Goal: Information Seeking & Learning: Learn about a topic

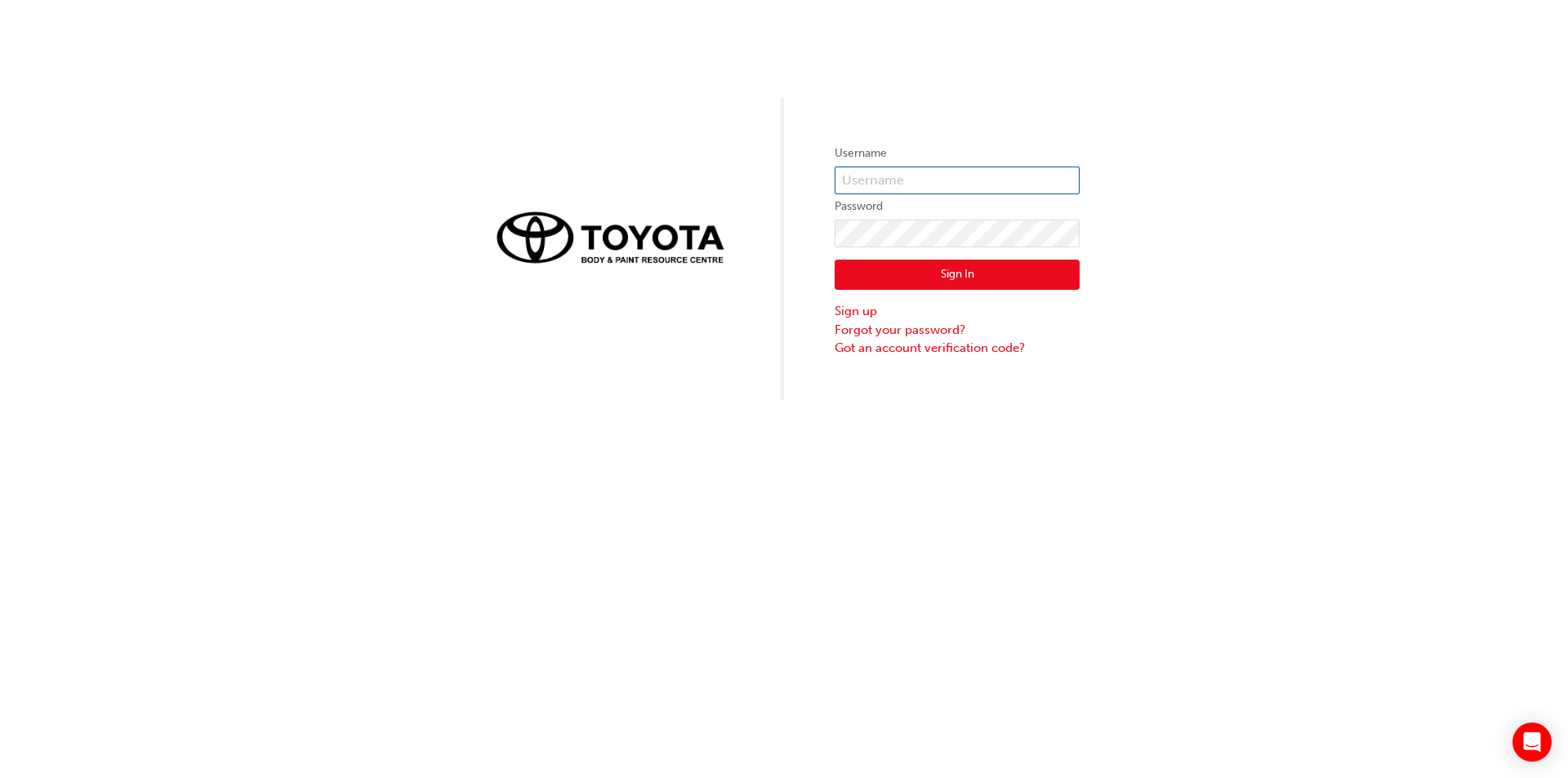
click at [902, 175] on input "text" at bounding box center [957, 180] width 245 height 28
type input "jun@bamotors.com.au"
click button "Sign In" at bounding box center [957, 275] width 245 height 31
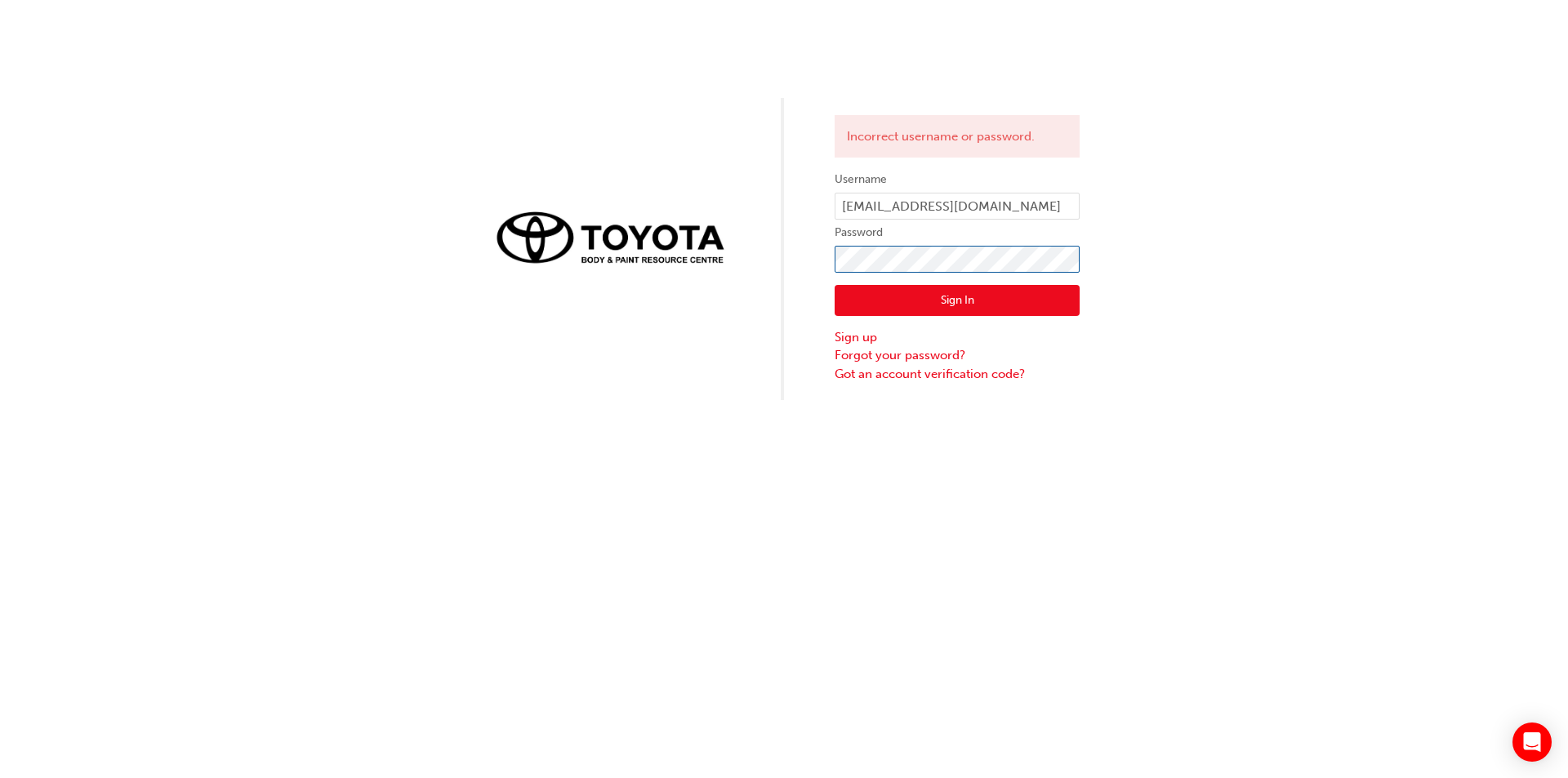
click button "Sign In" at bounding box center [957, 300] width 245 height 31
click at [664, 214] on div "Incorrect username or password. Username jun@bamotors.com.au Password Sign In S…" at bounding box center [784, 200] width 1568 height 401
click button "Sign In" at bounding box center [957, 300] width 245 height 31
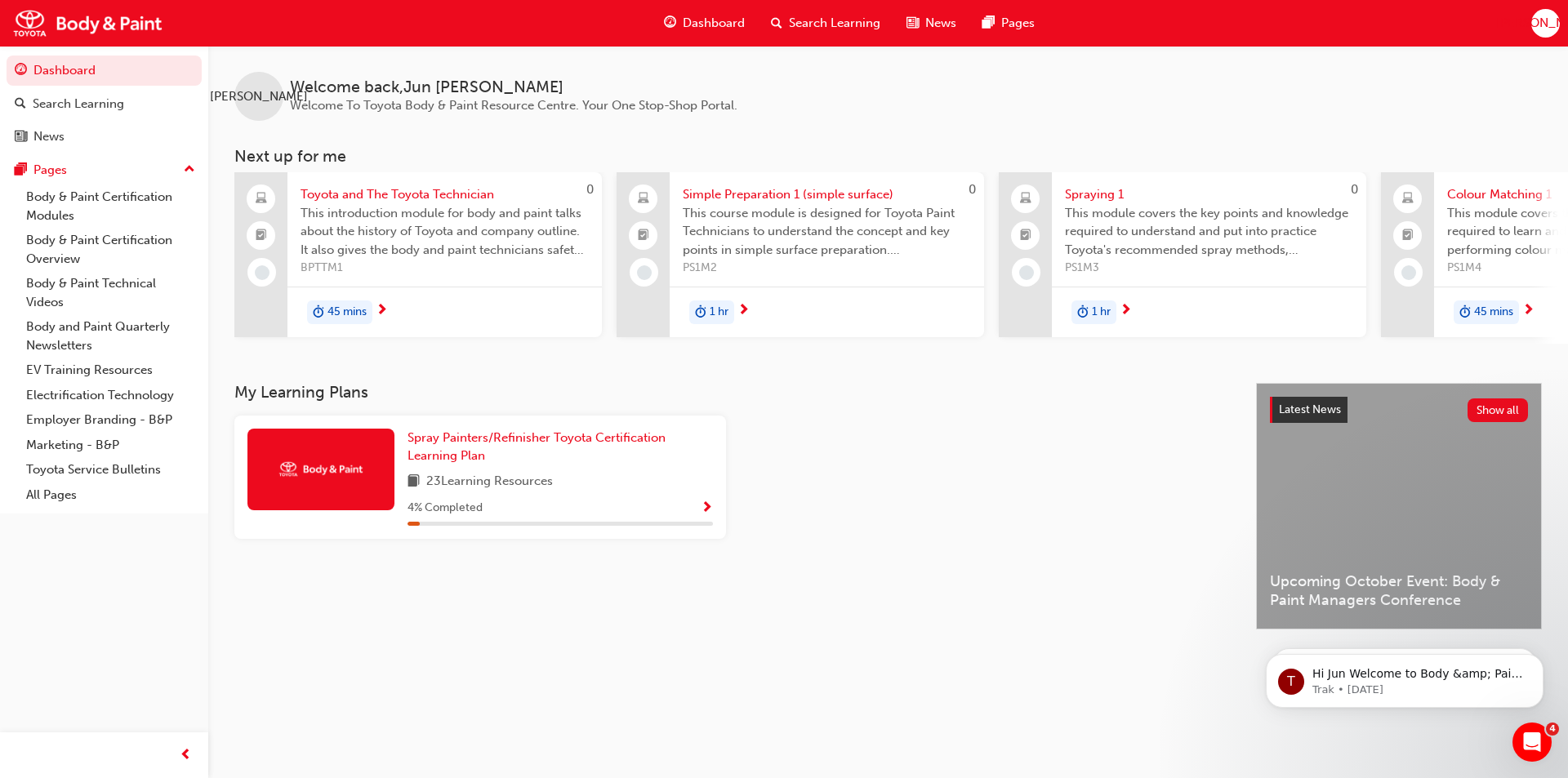
click at [358, 312] on span "45 mins" at bounding box center [347, 313] width 39 height 19
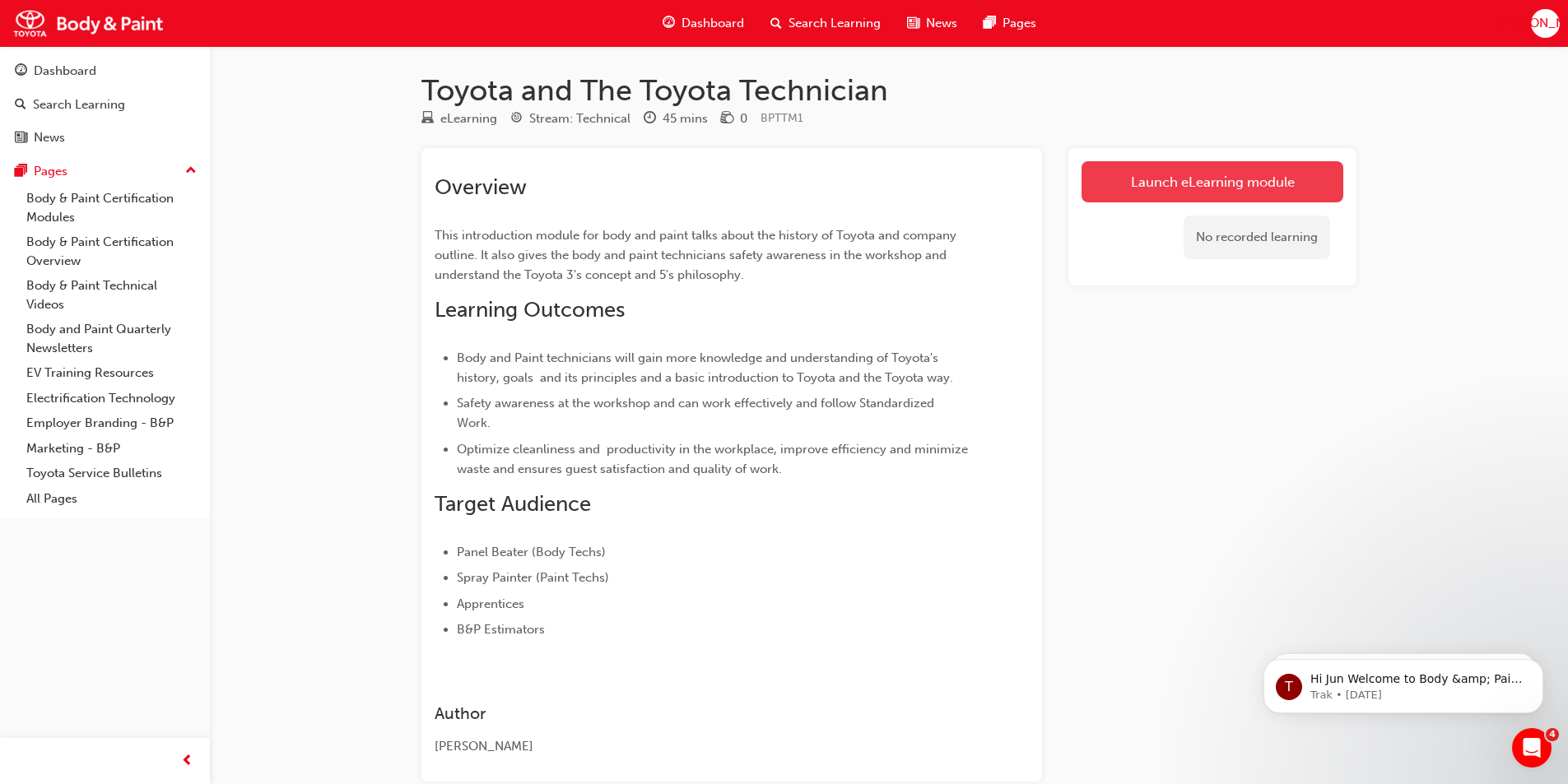
click at [1178, 190] on link "Launch eLearning module" at bounding box center [1212, 181] width 262 height 41
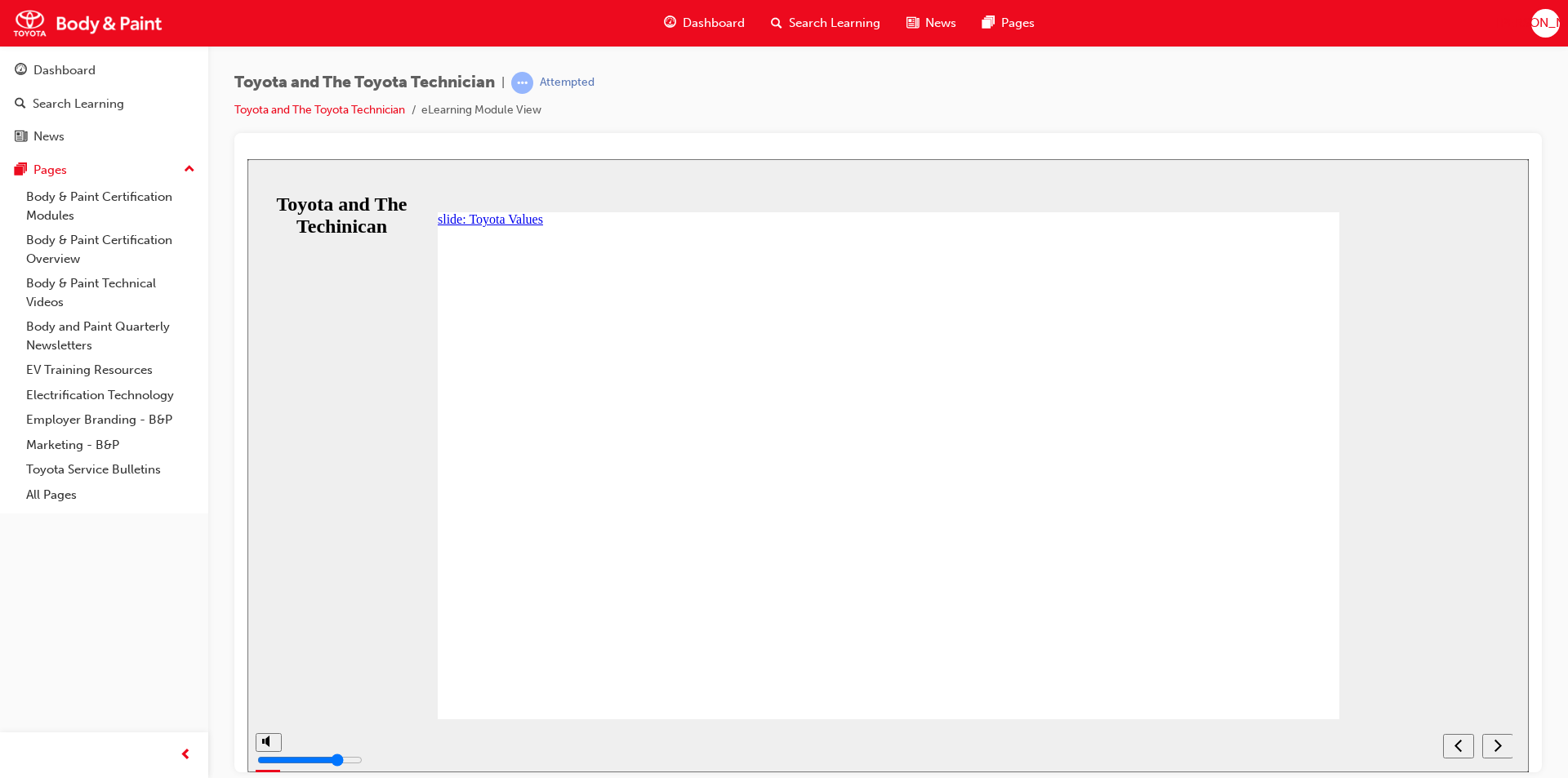
drag, startPoint x: 582, startPoint y: 467, endPoint x: 593, endPoint y: 470, distance: 11.4
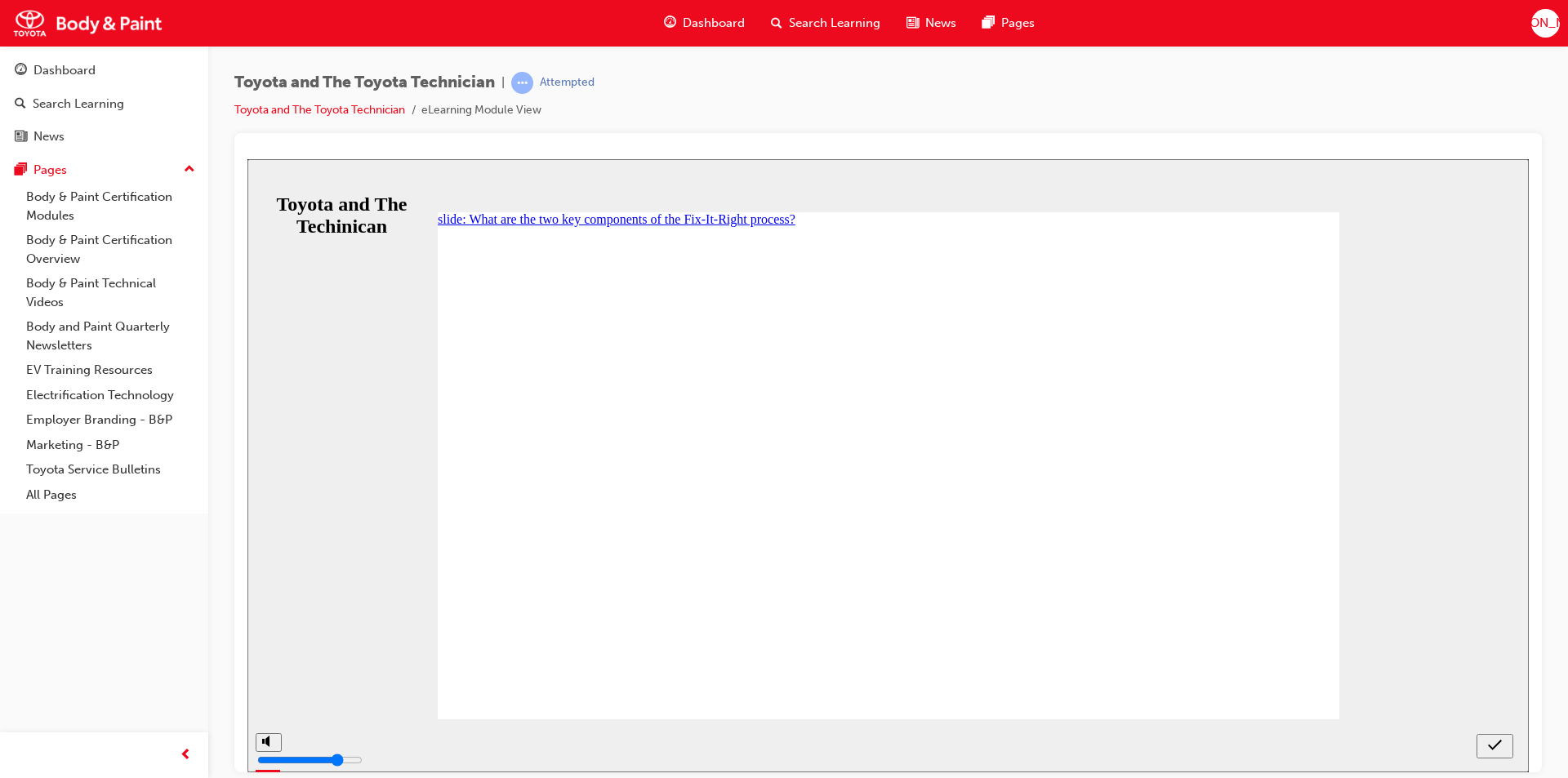
radio input "false"
radio input "true"
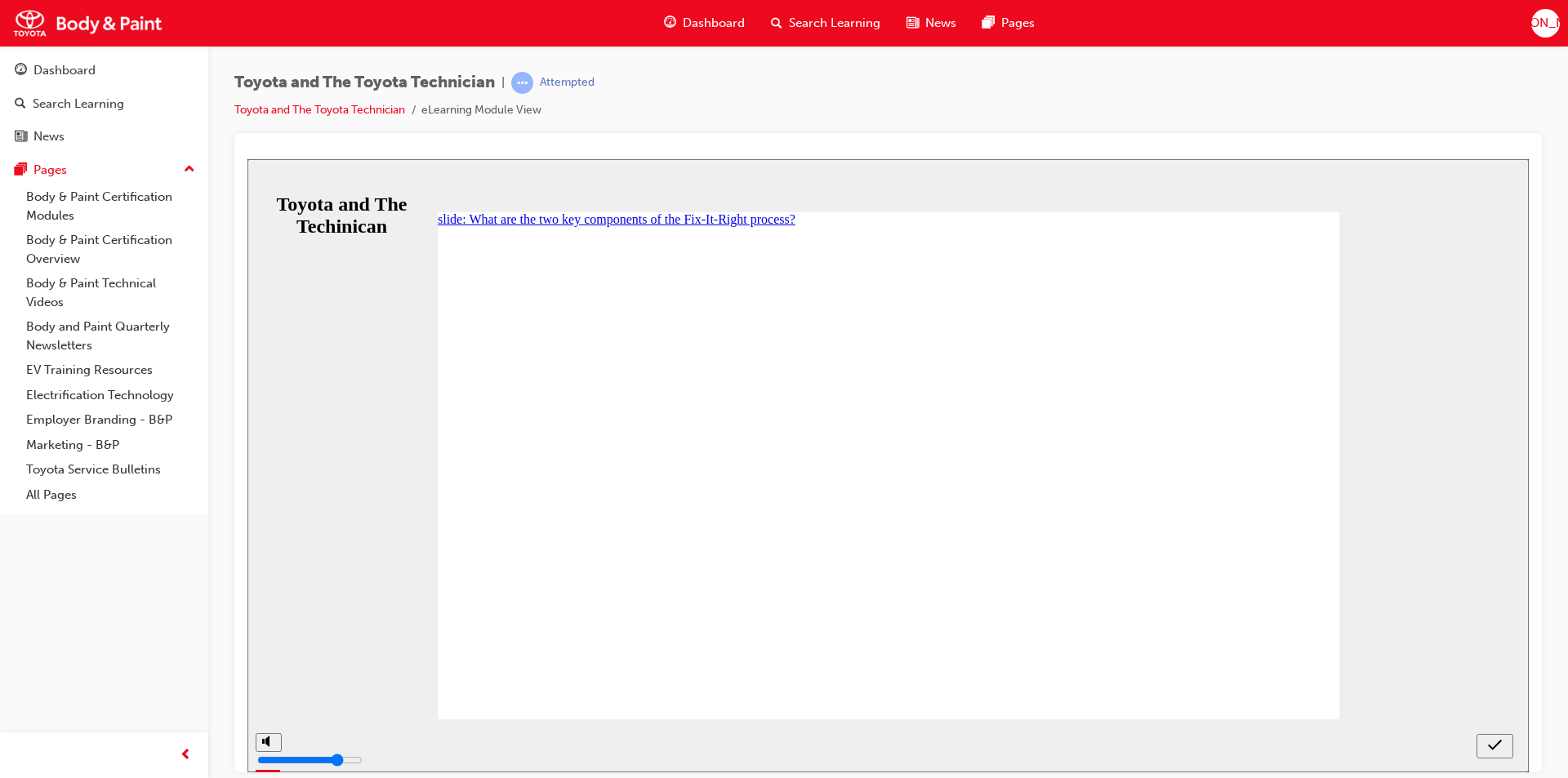
radio input "true"
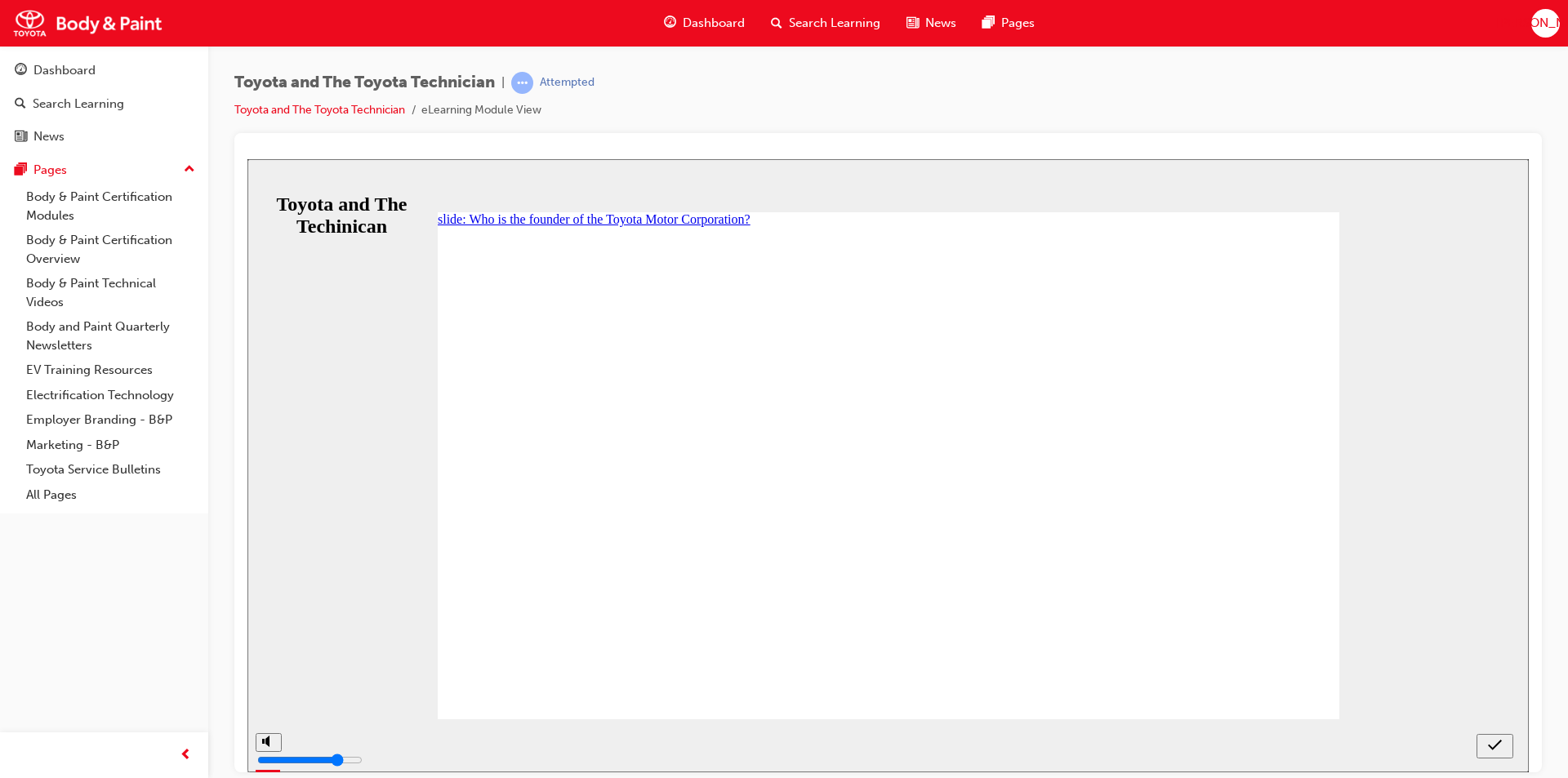
radio input "true"
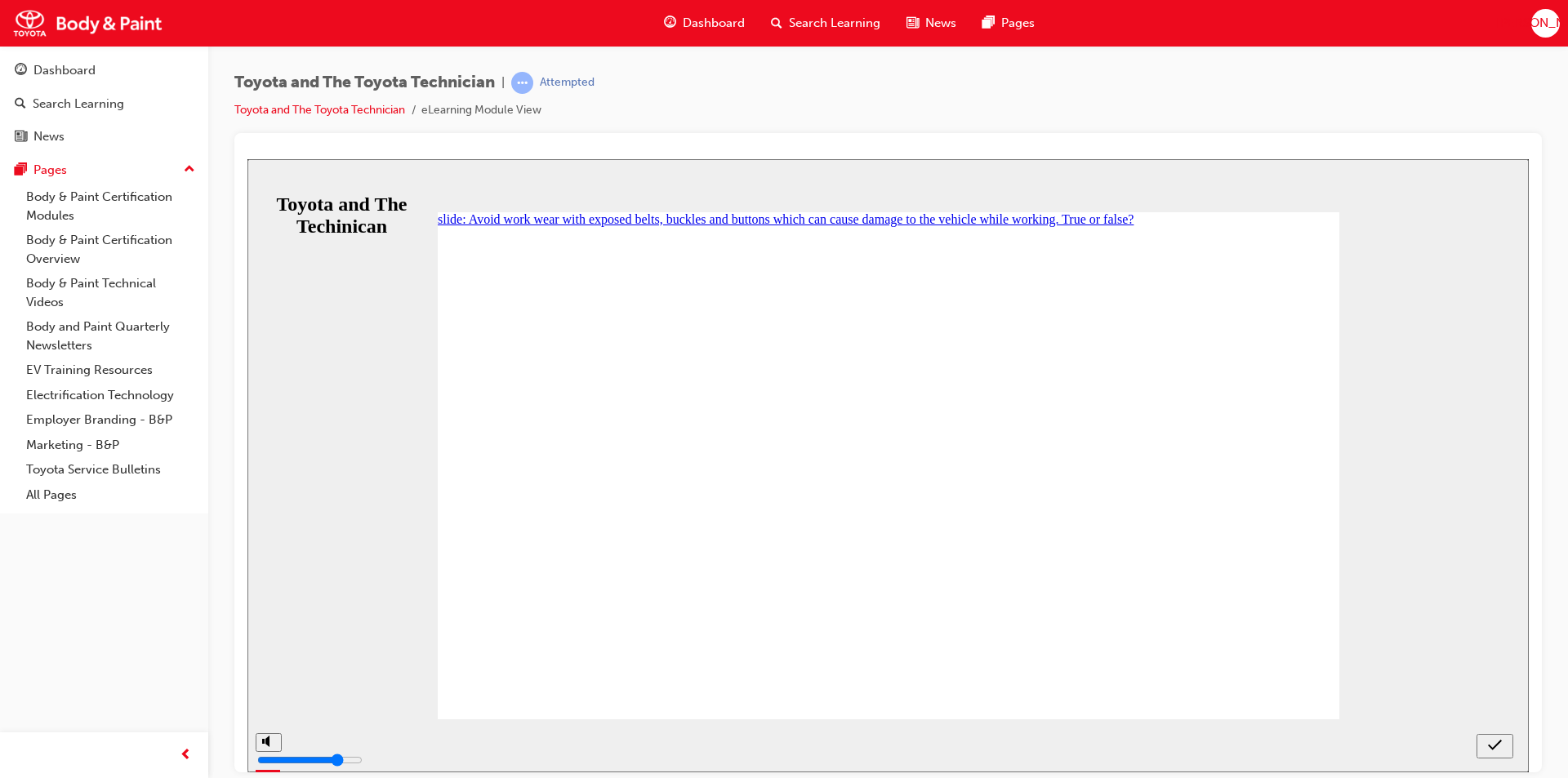
radio input "true"
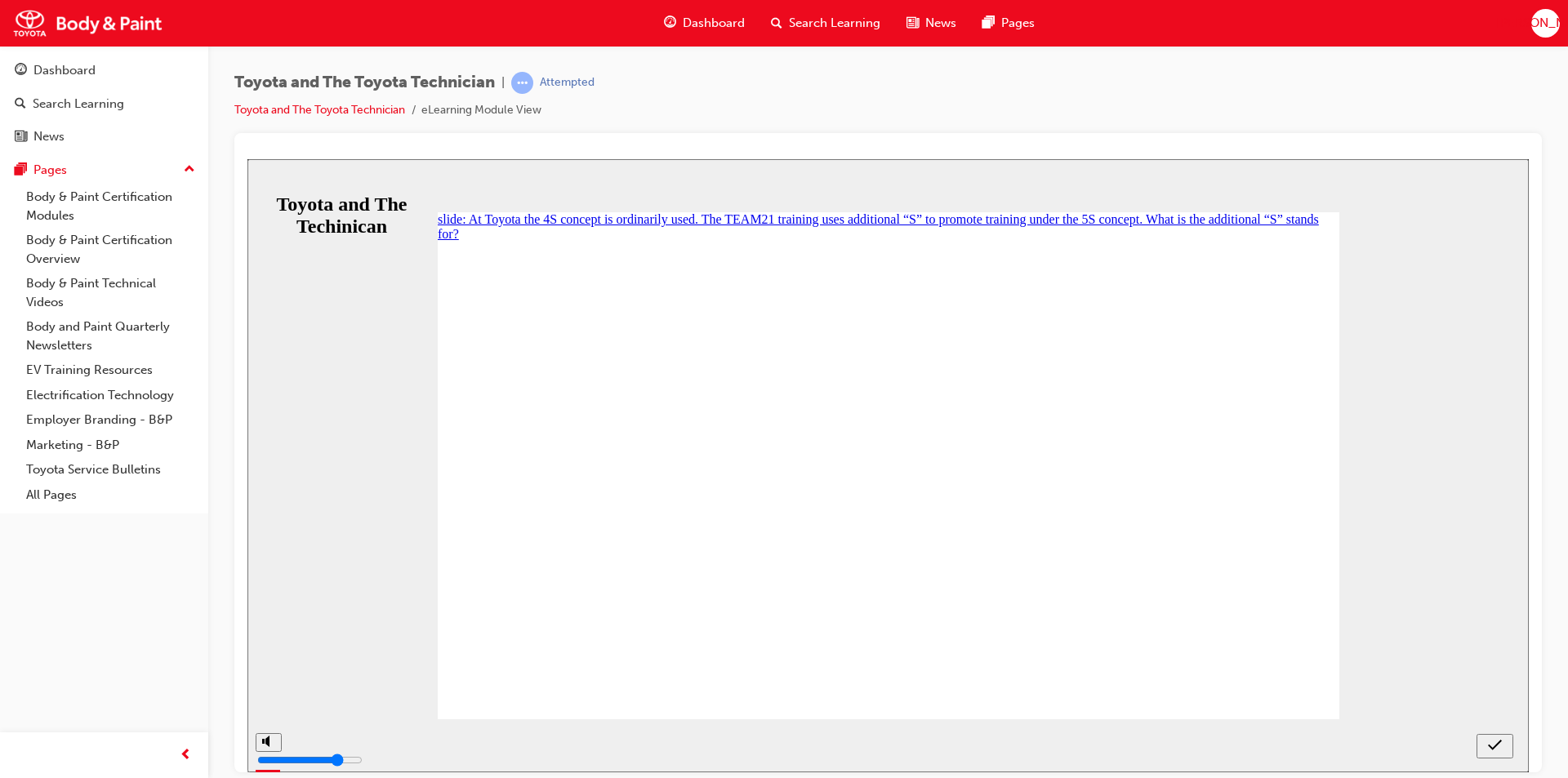
checkbox input "true"
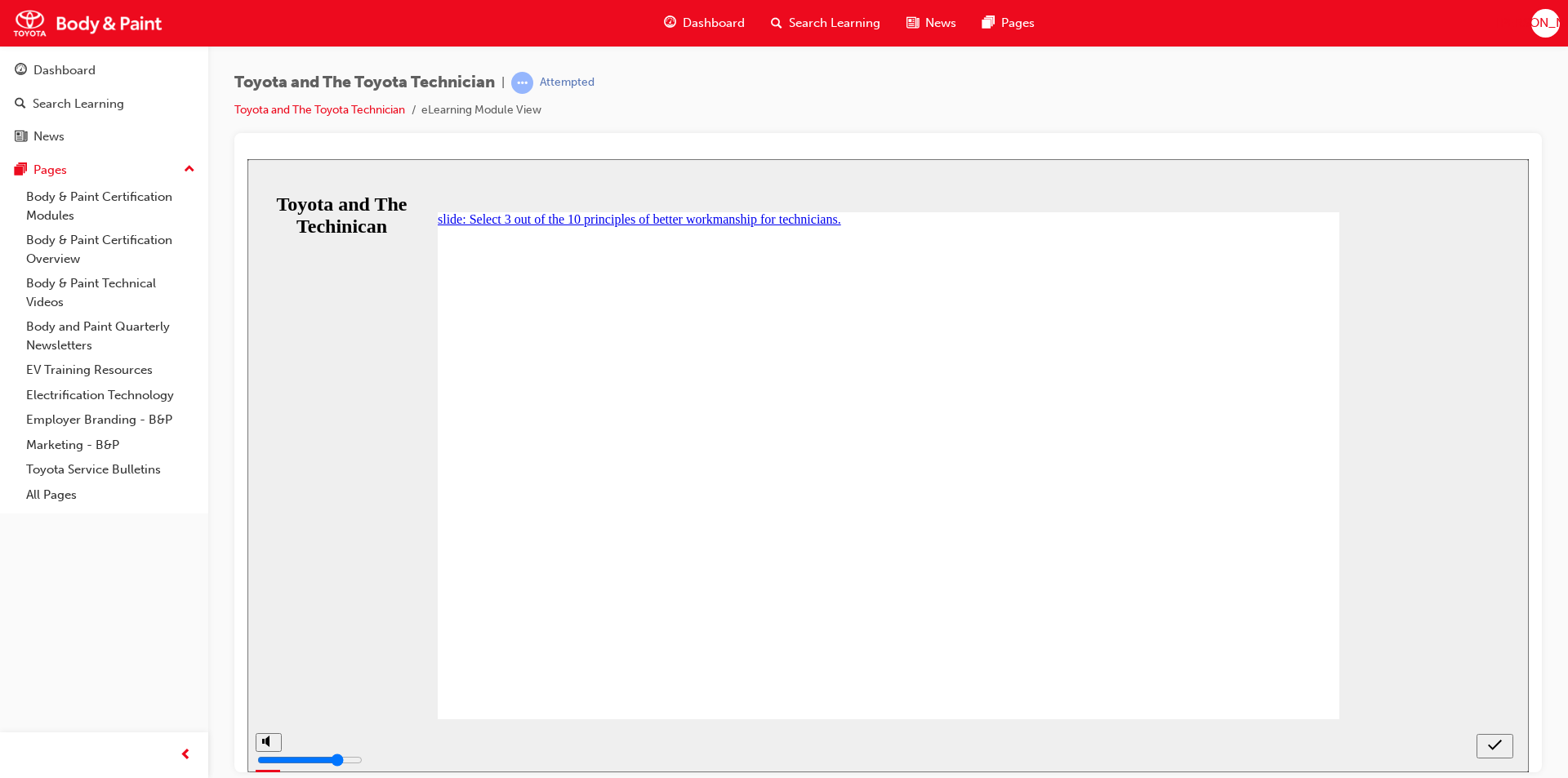
checkbox input "true"
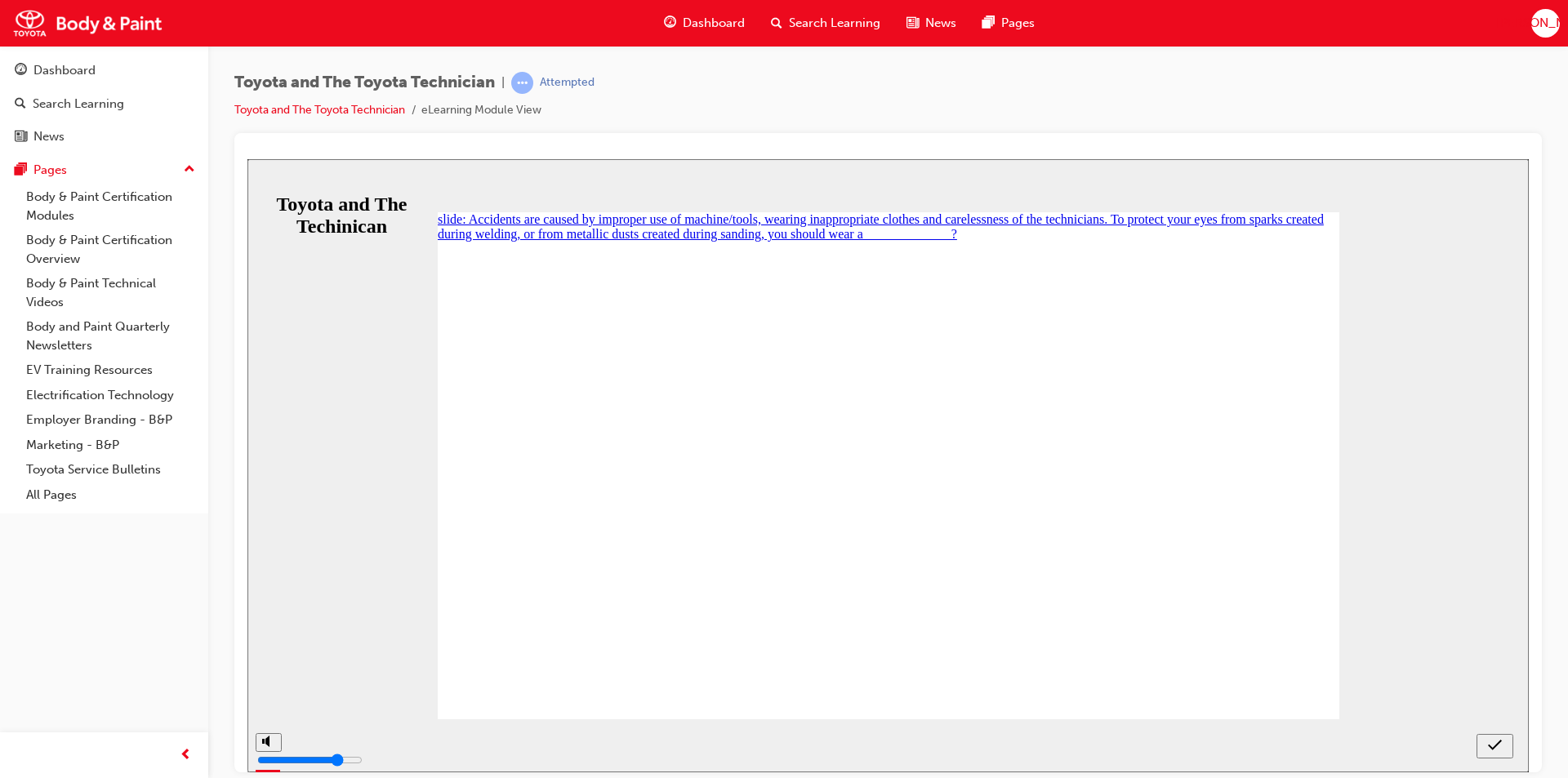
radio input "true"
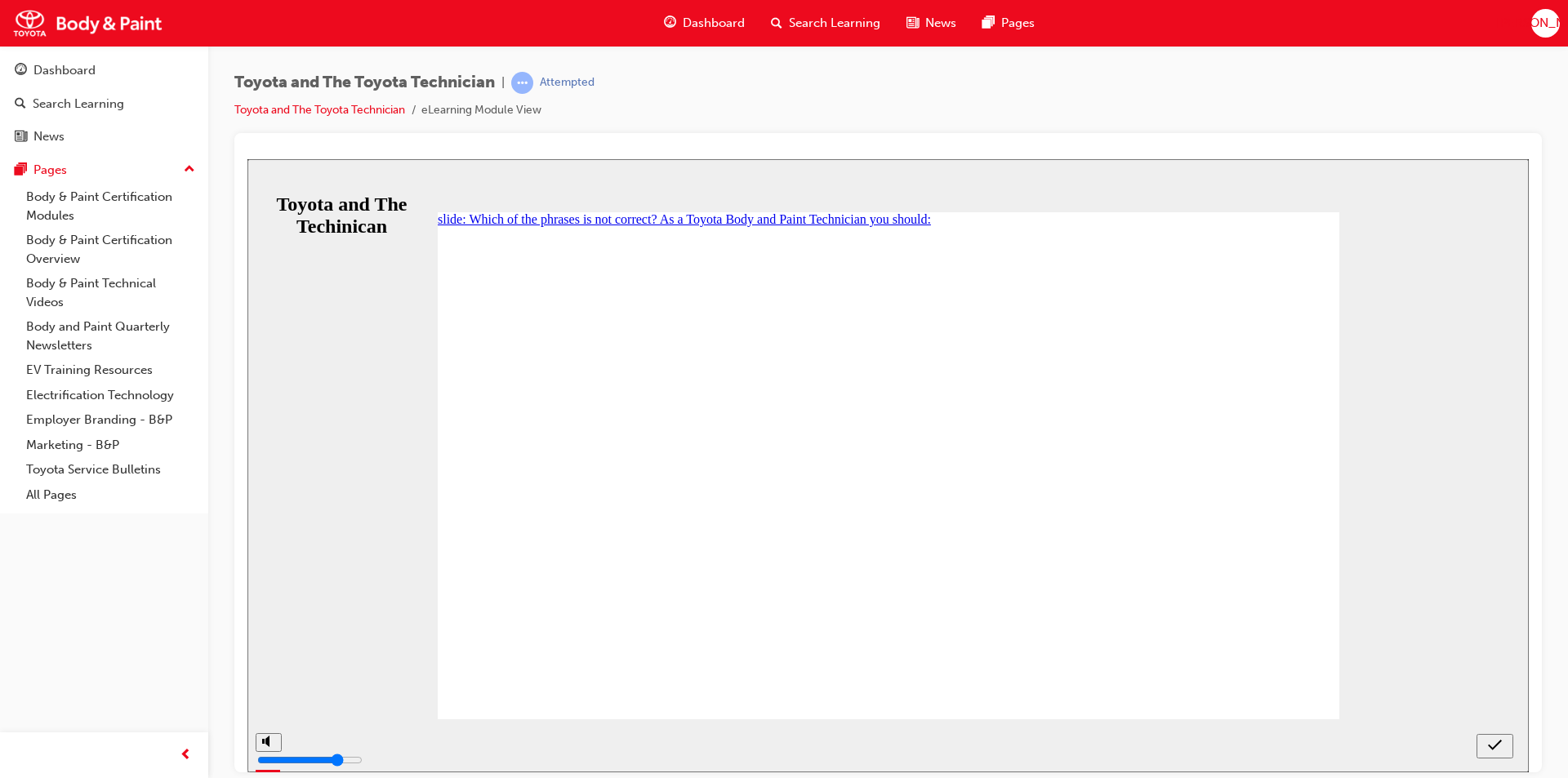
radio input "true"
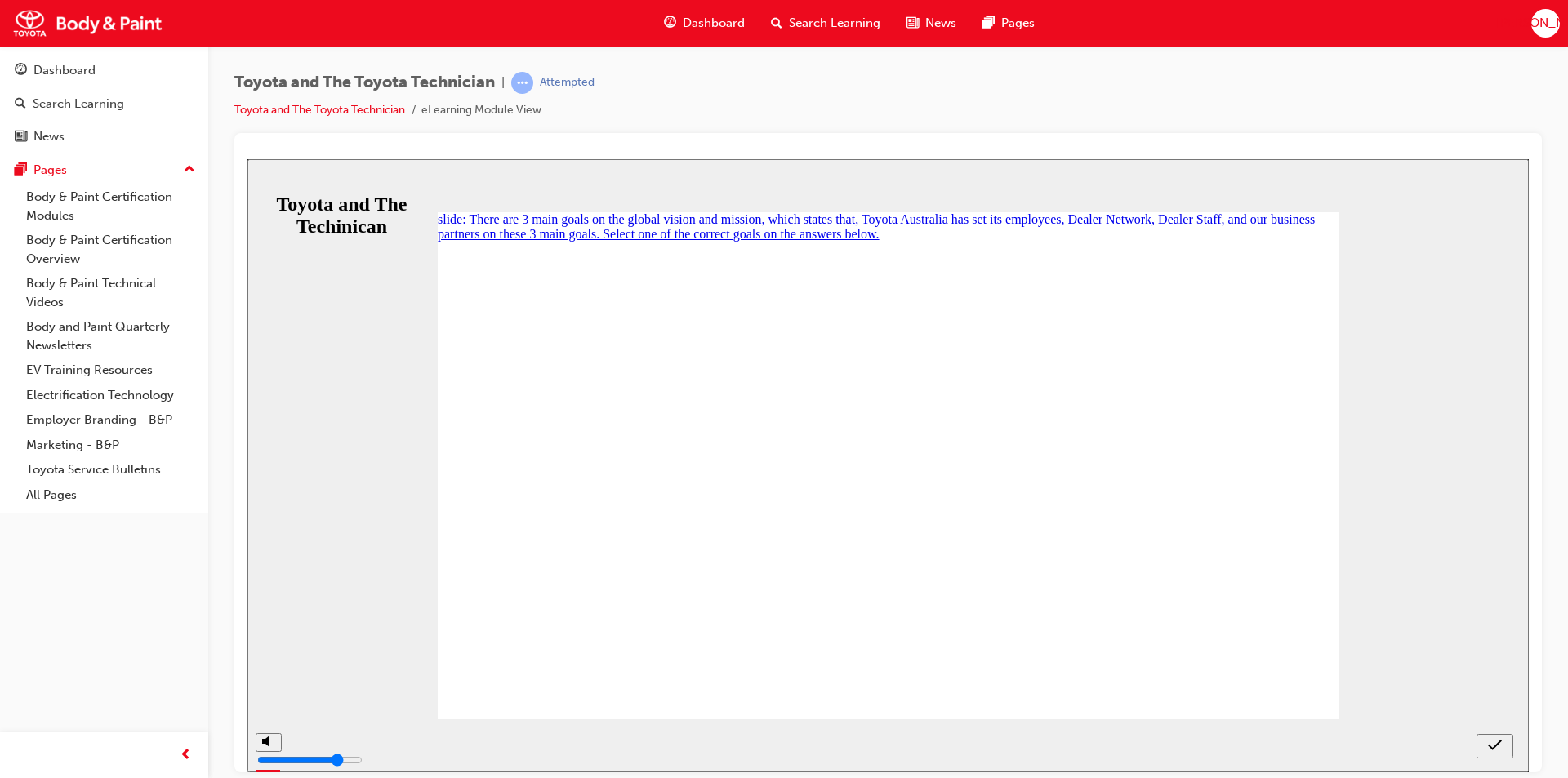
radio input "false"
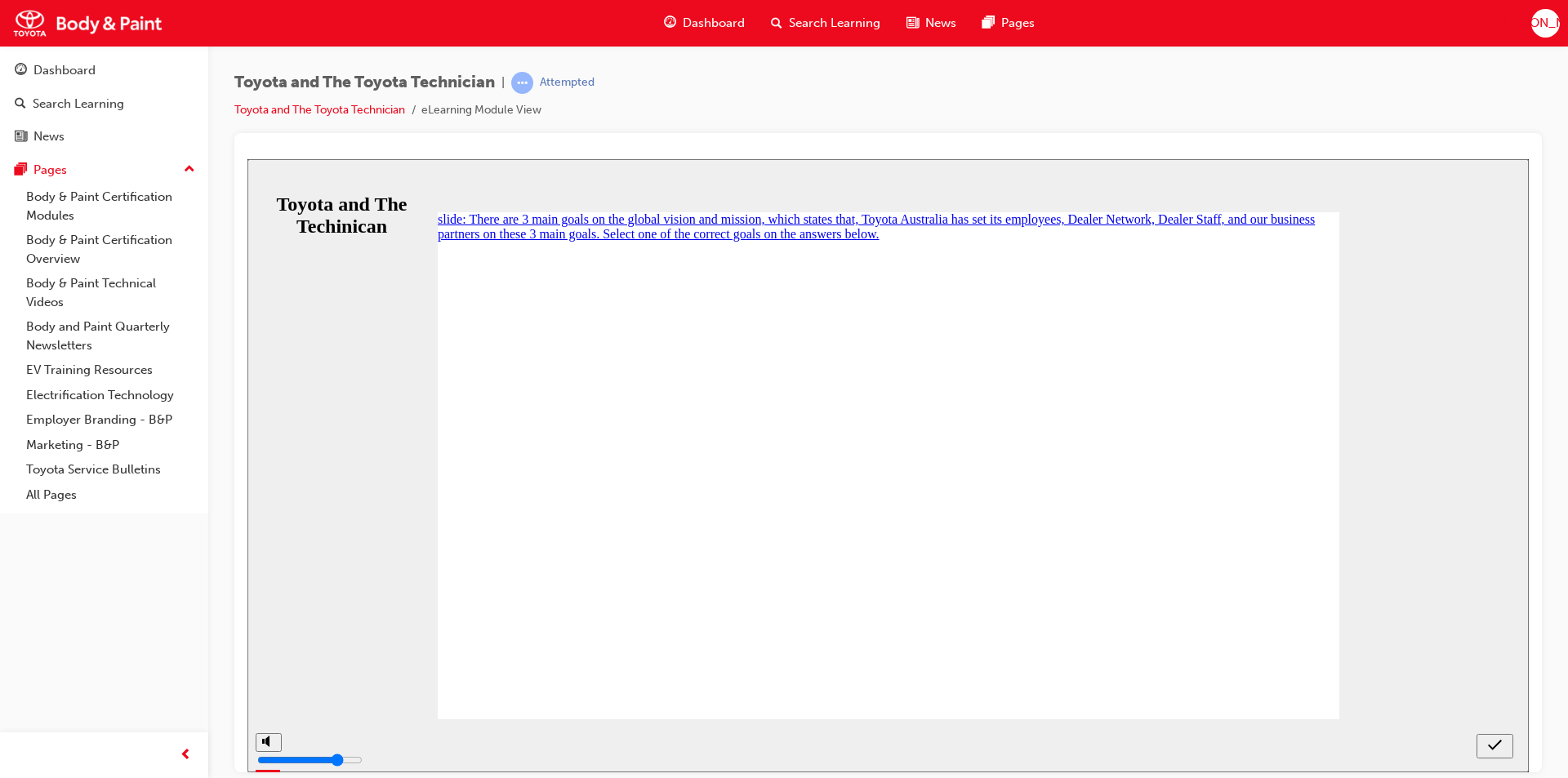
radio input "true"
checkbox input "true"
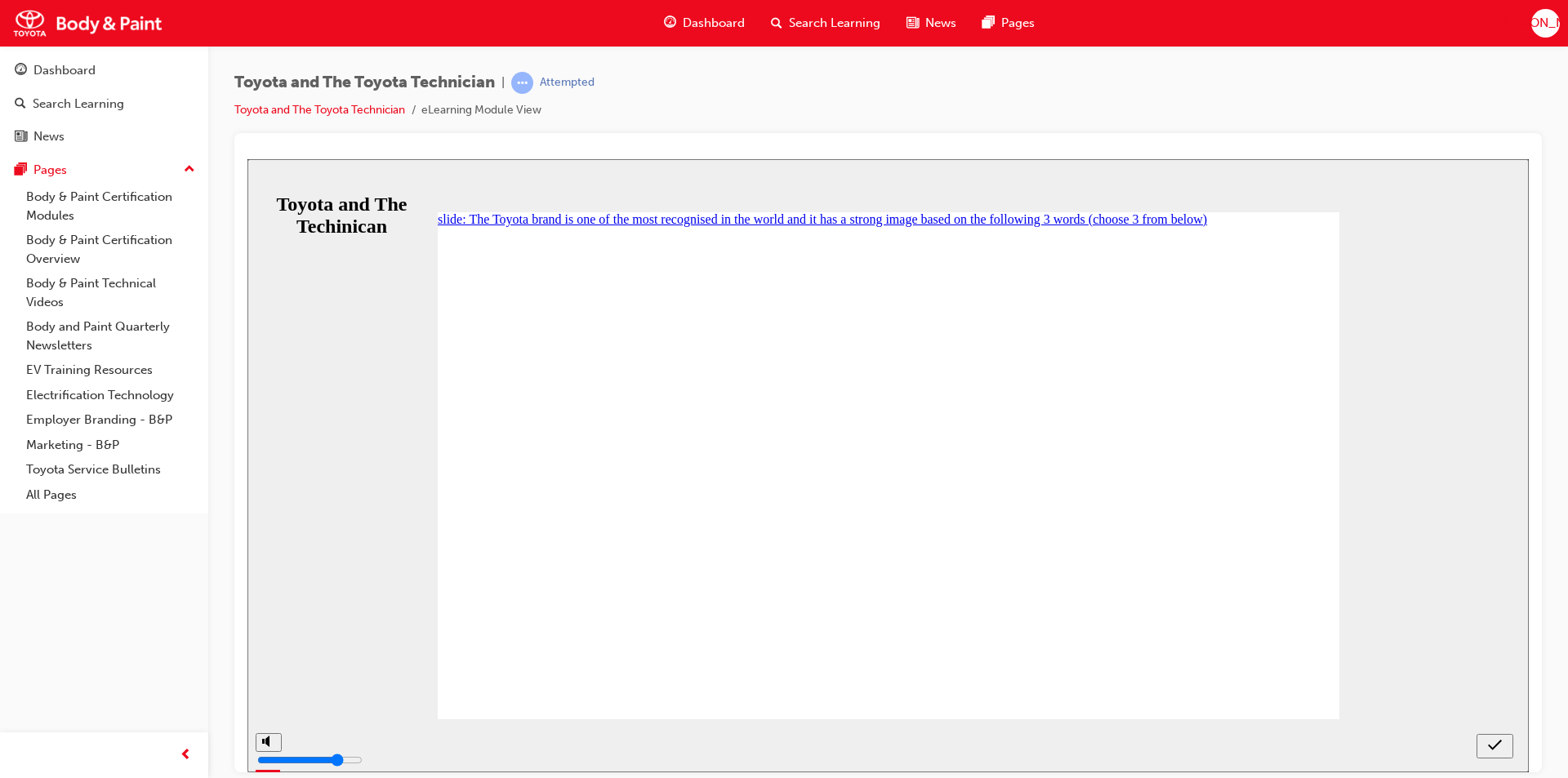
checkbox input "true"
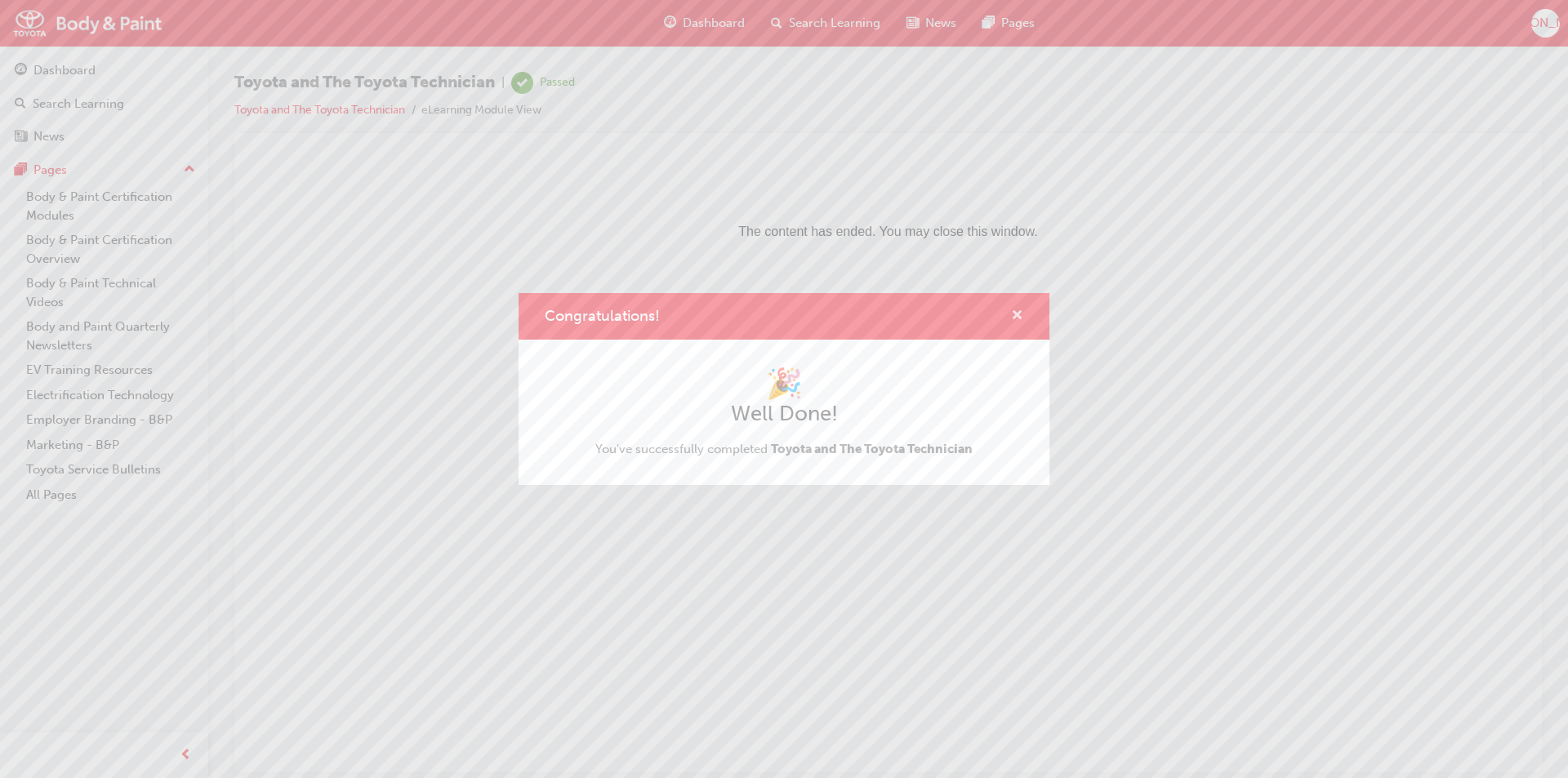
click at [1016, 309] on span "cross-icon" at bounding box center [1017, 316] width 13 height 14
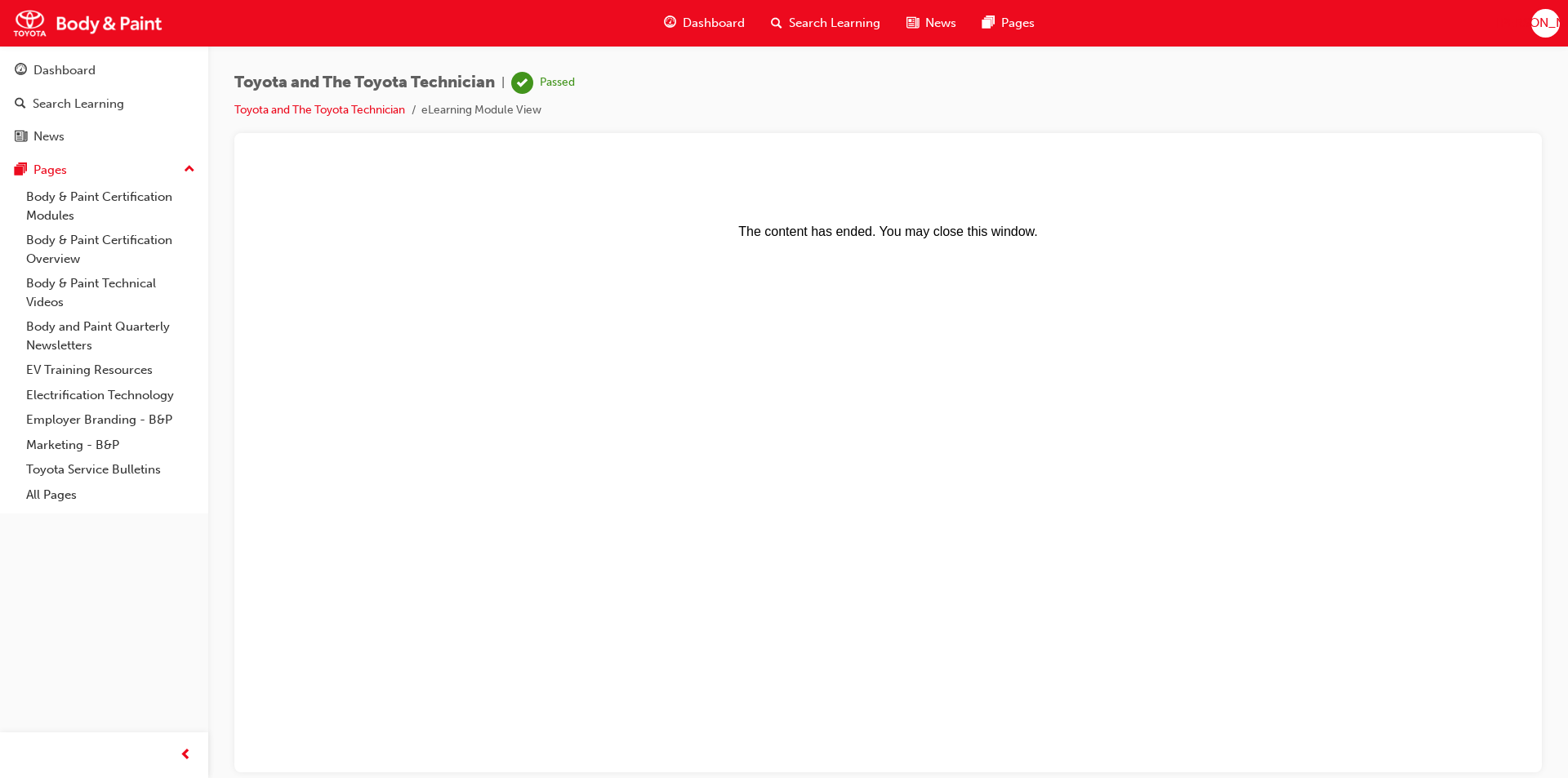
click at [718, 17] on span "Dashboard" at bounding box center [714, 23] width 62 height 19
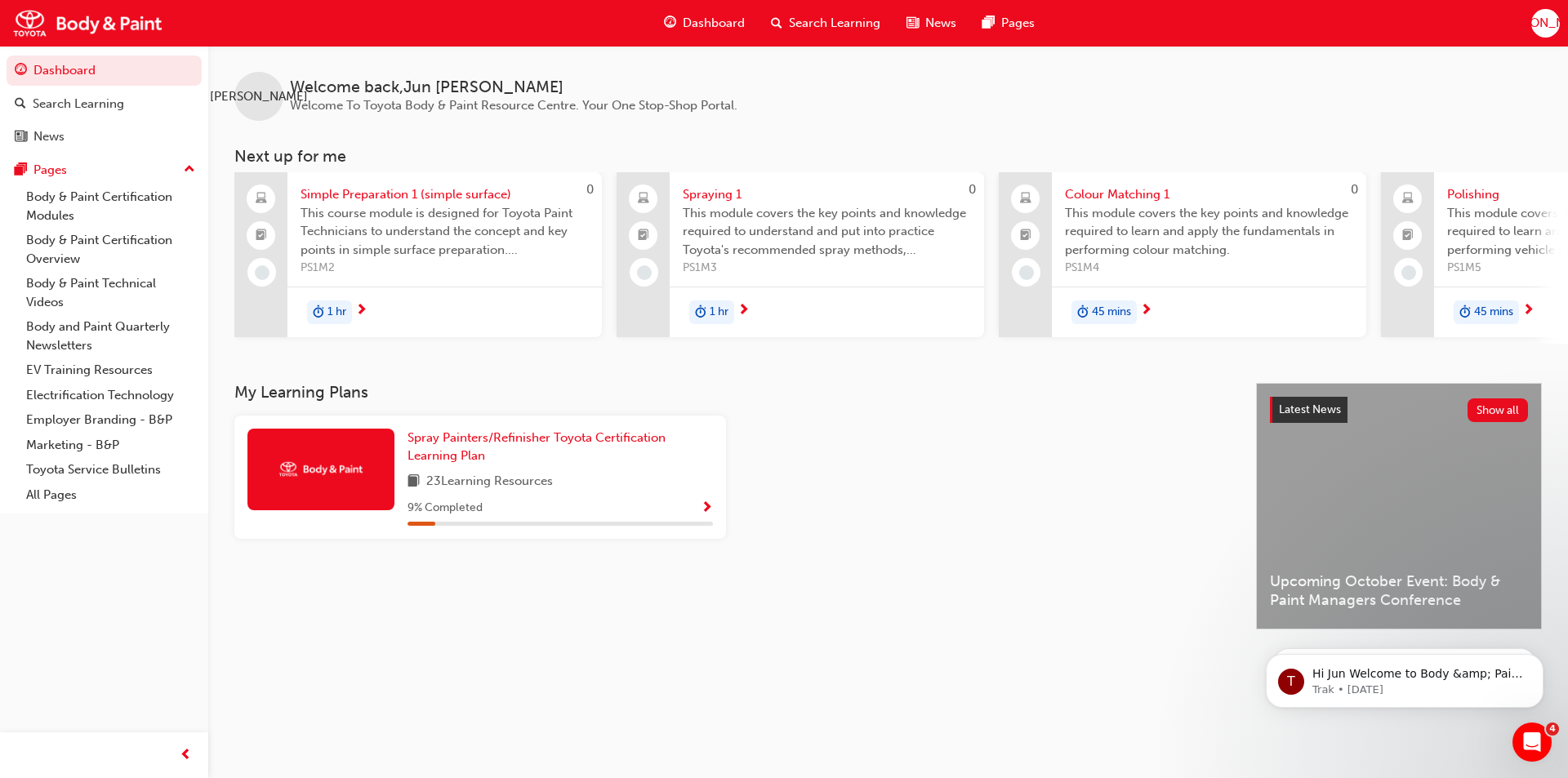
click at [1555, 261] on span "PS1M5" at bounding box center [1591, 269] width 288 height 19
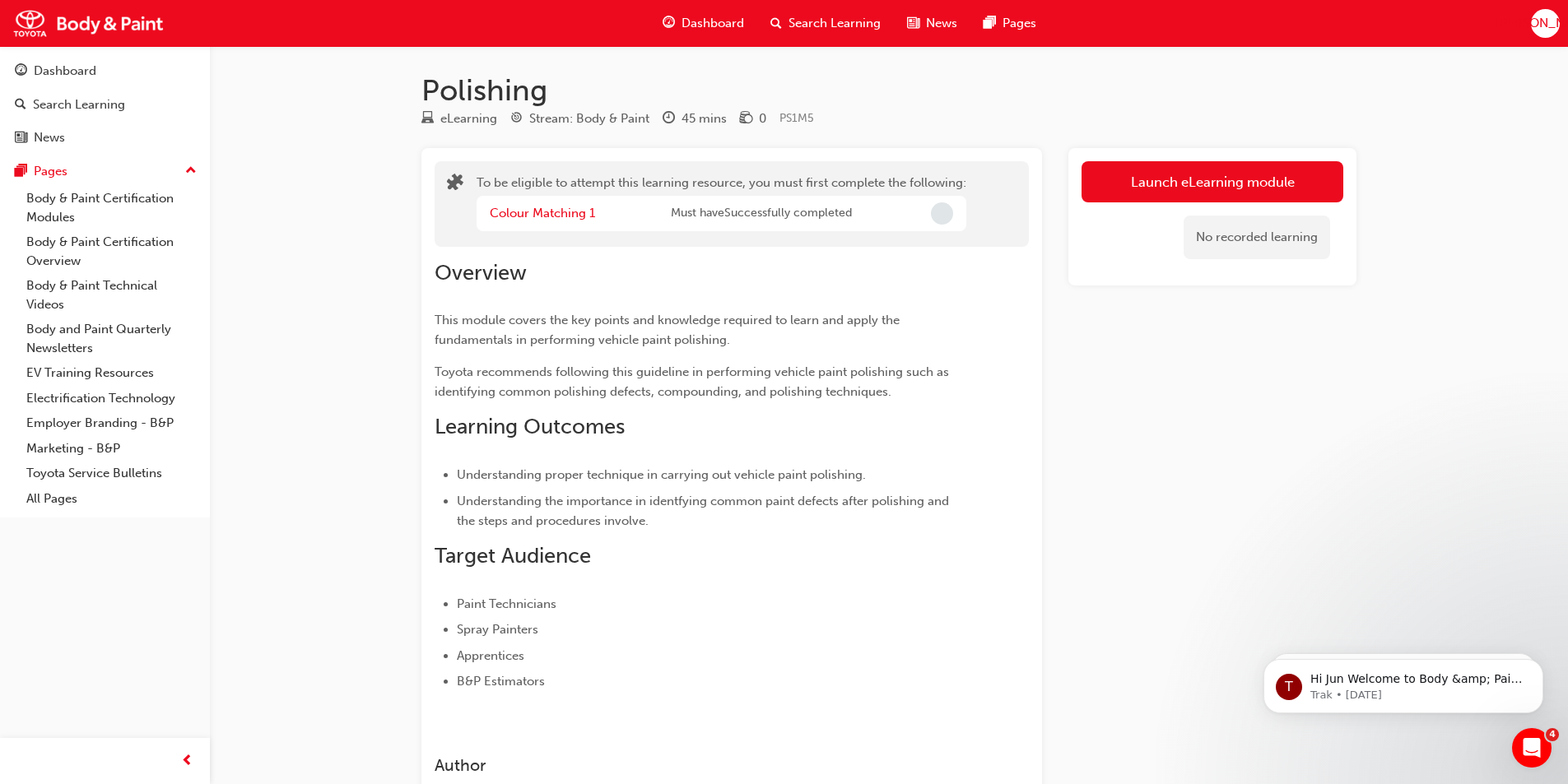
click at [702, 16] on span "Dashboard" at bounding box center [712, 23] width 62 height 19
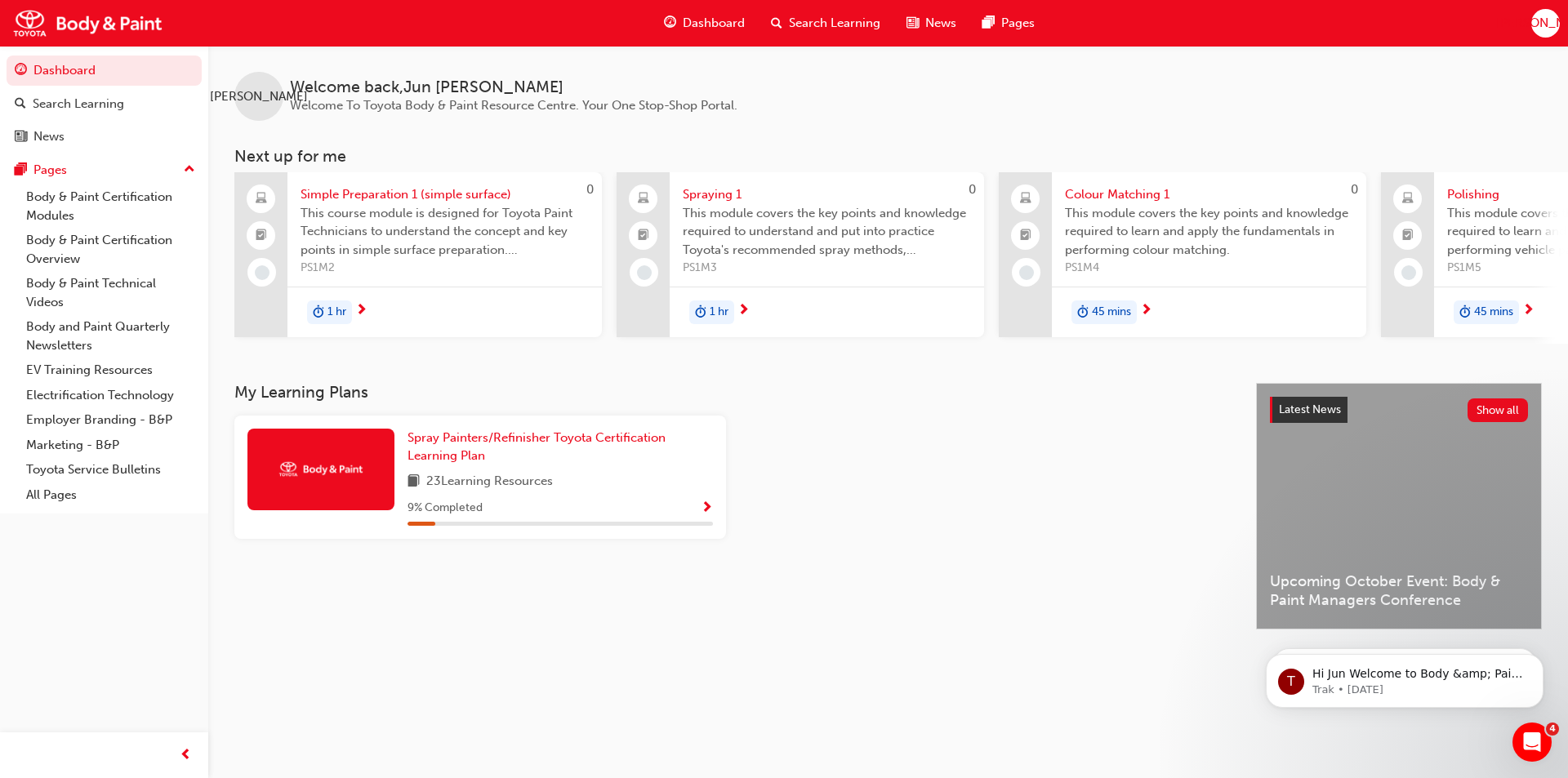
scroll to position [0, 957]
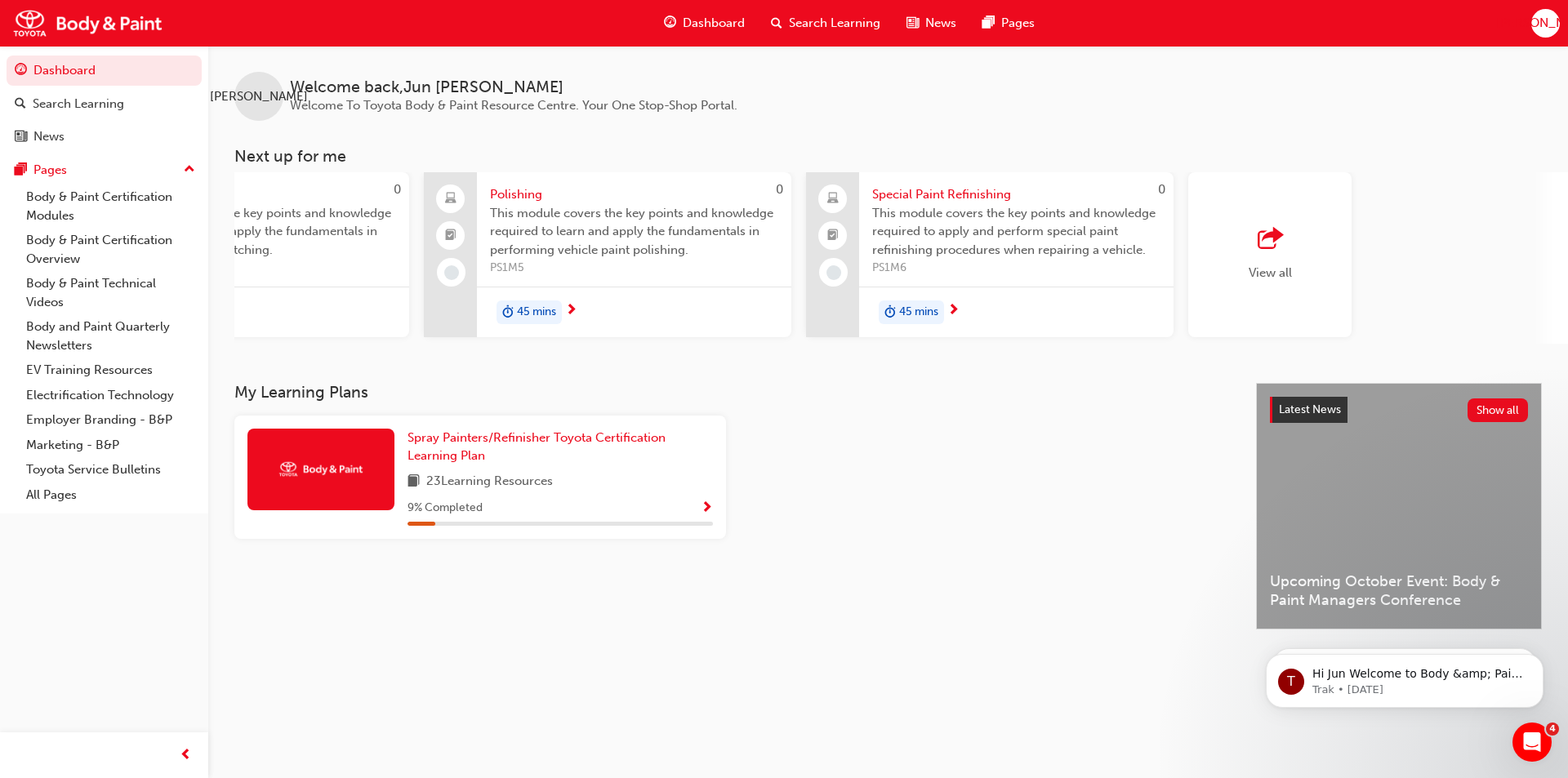
click at [1267, 234] on span "outbound-icon" at bounding box center [1269, 240] width 24 height 23
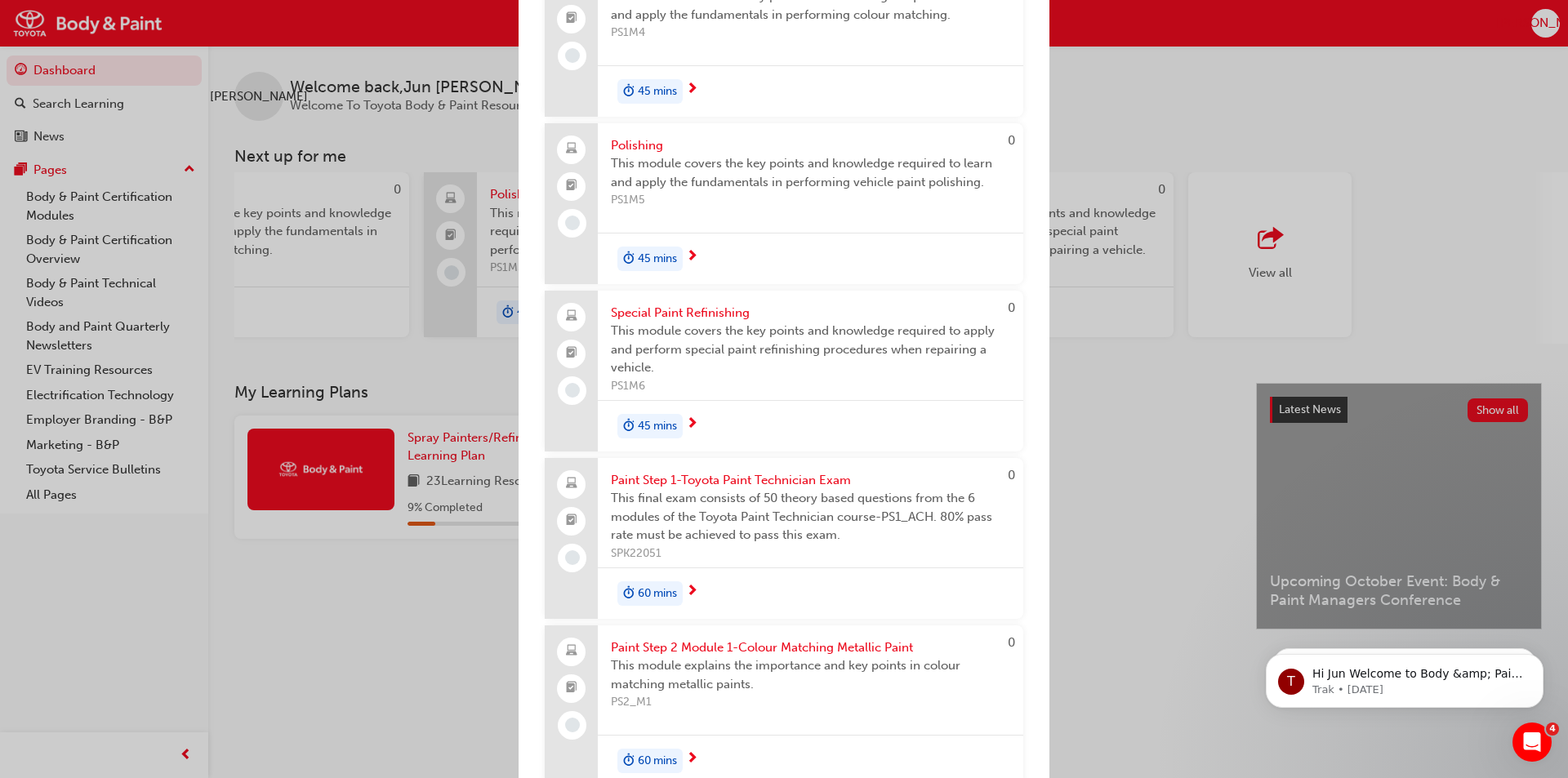
scroll to position [342, 0]
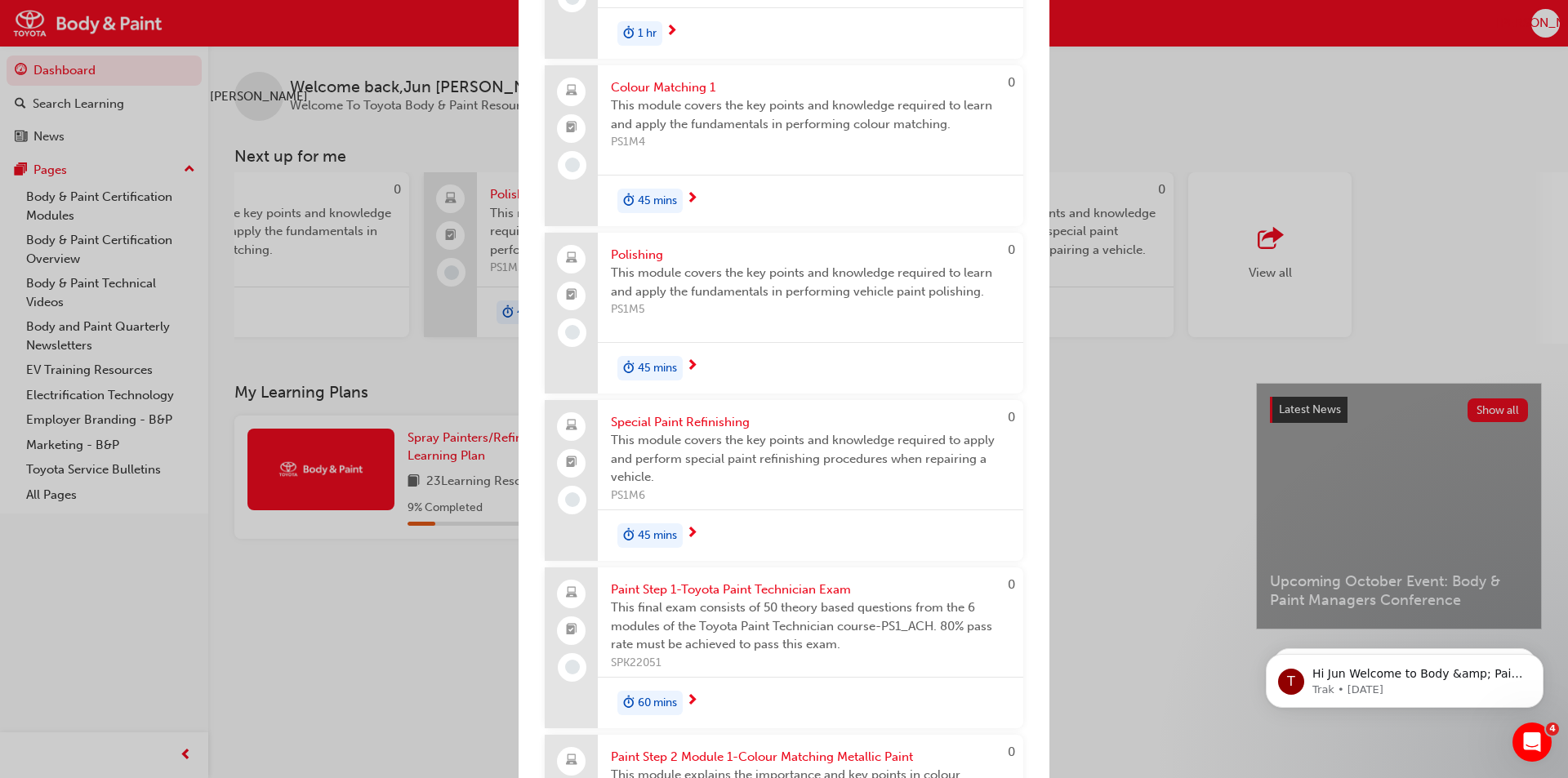
click at [1056, 10] on div "Next up for me 0 Simple Preparation 1 (simple surface) This course module is de…" at bounding box center [784, 389] width 1568 height 778
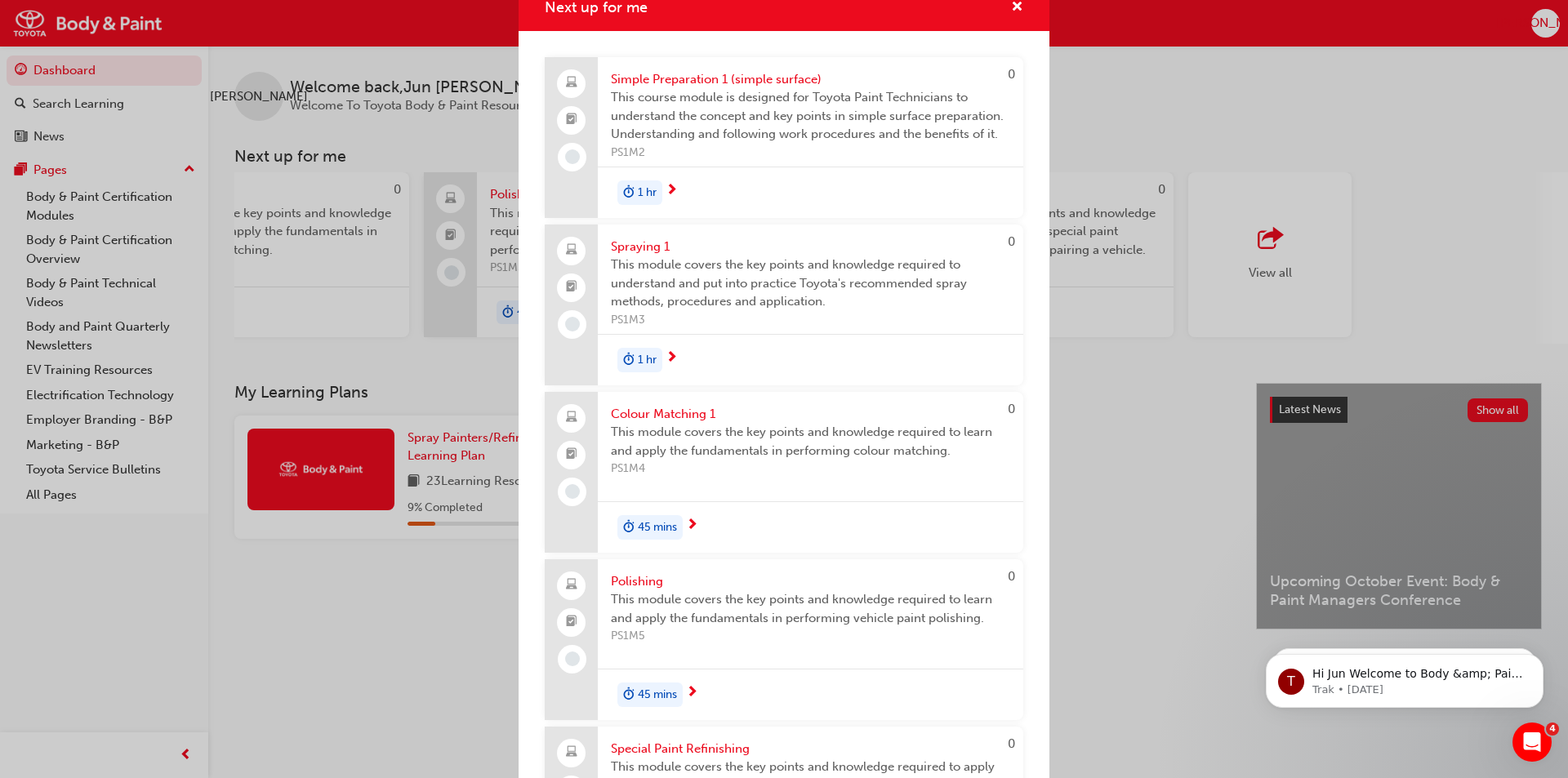
scroll to position [0, 0]
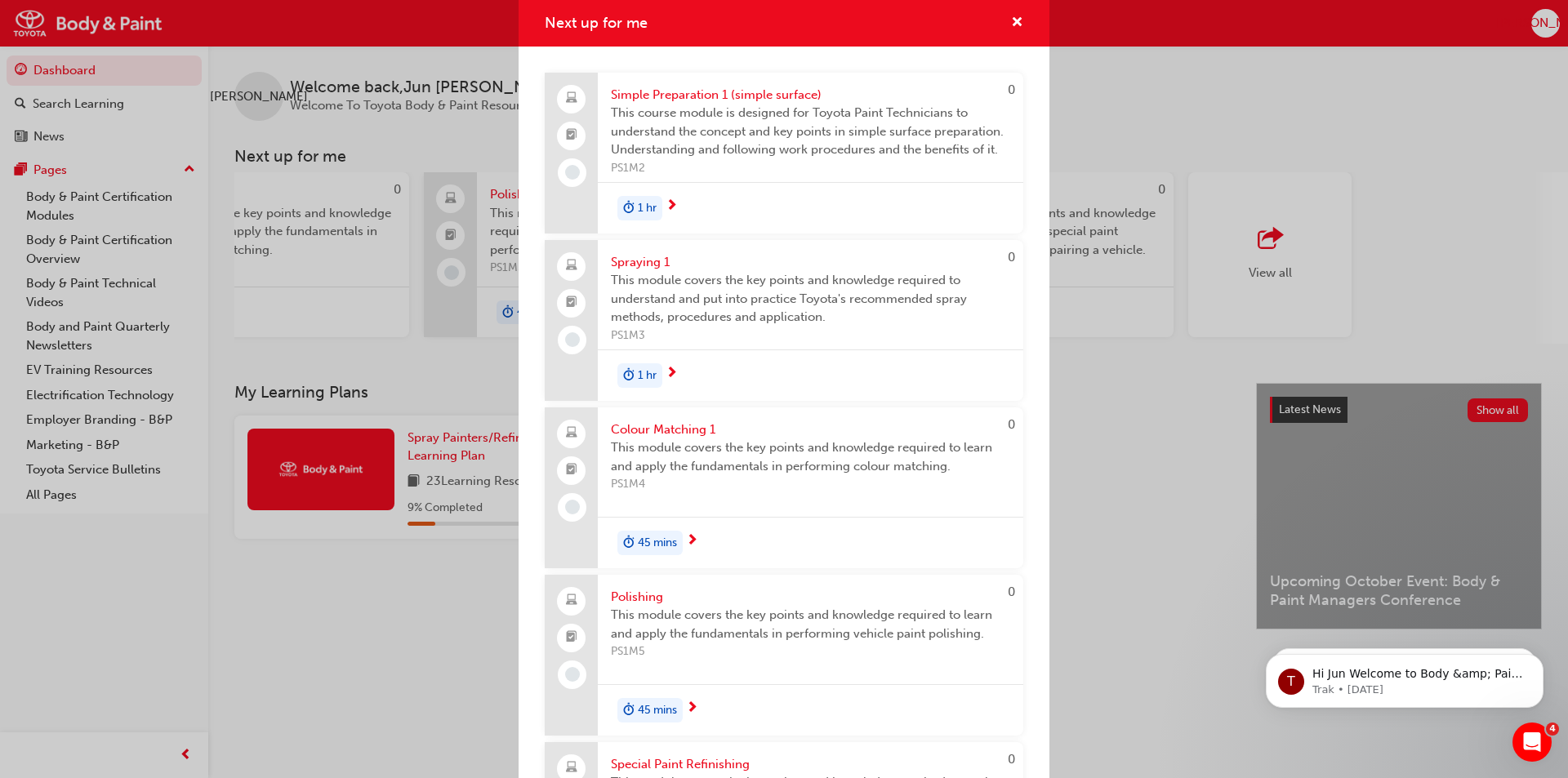
click at [707, 91] on span "Simple Preparation 1 (simple surface)" at bounding box center [810, 95] width 400 height 19
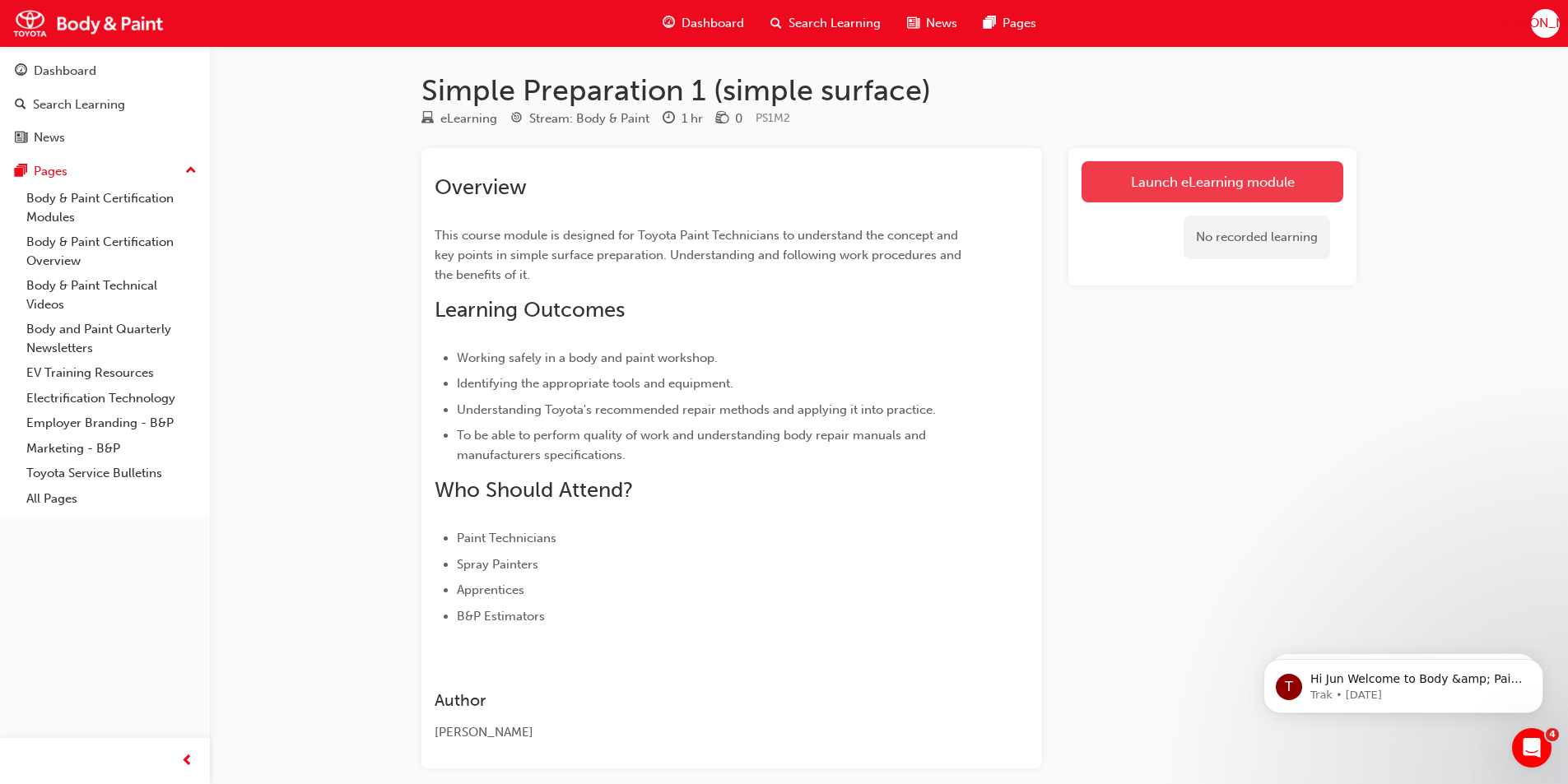
click at [1195, 184] on link "Launch eLearning module" at bounding box center [1212, 181] width 262 height 41
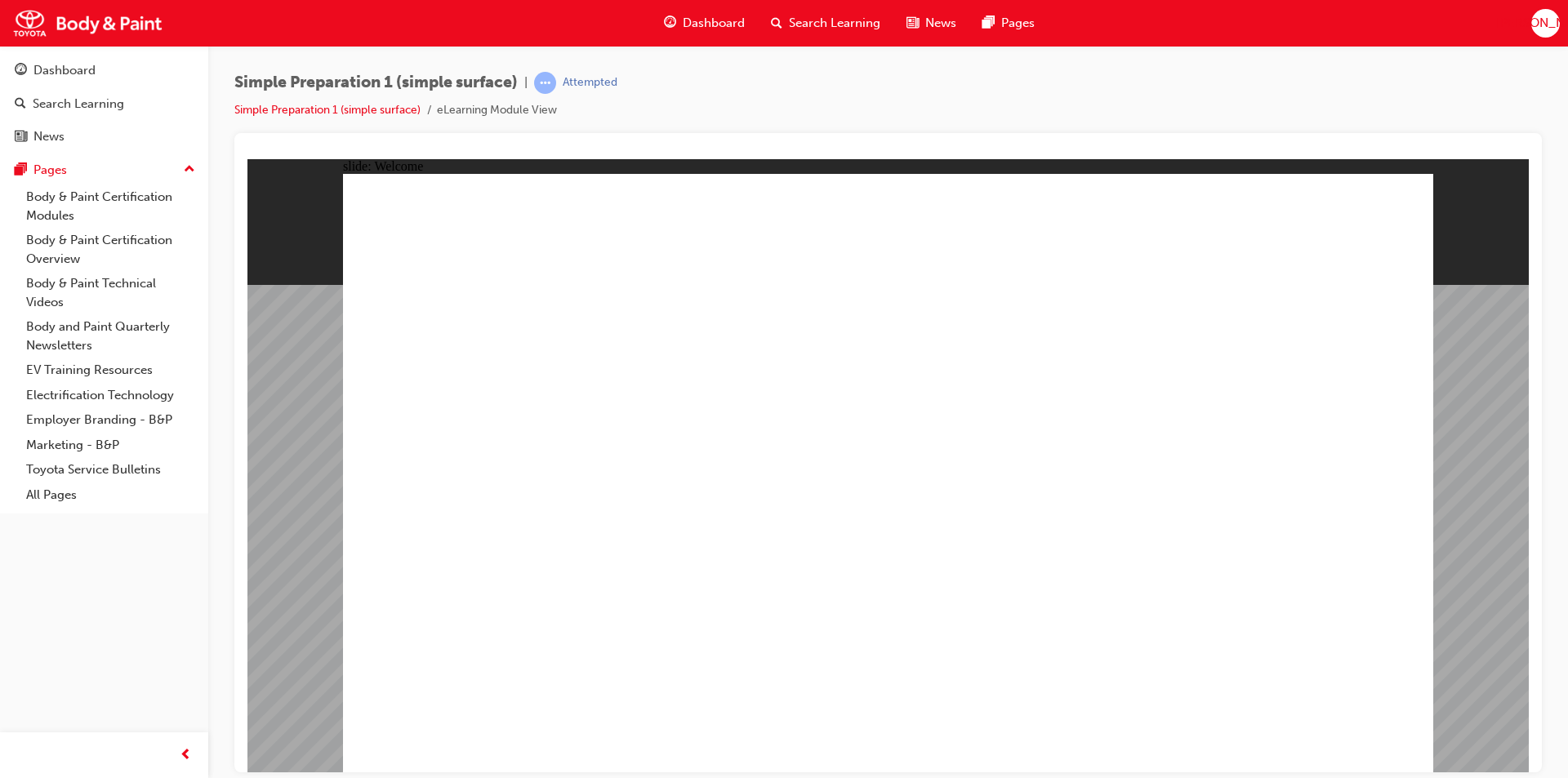
type textarea "j"
type textarea "ju"
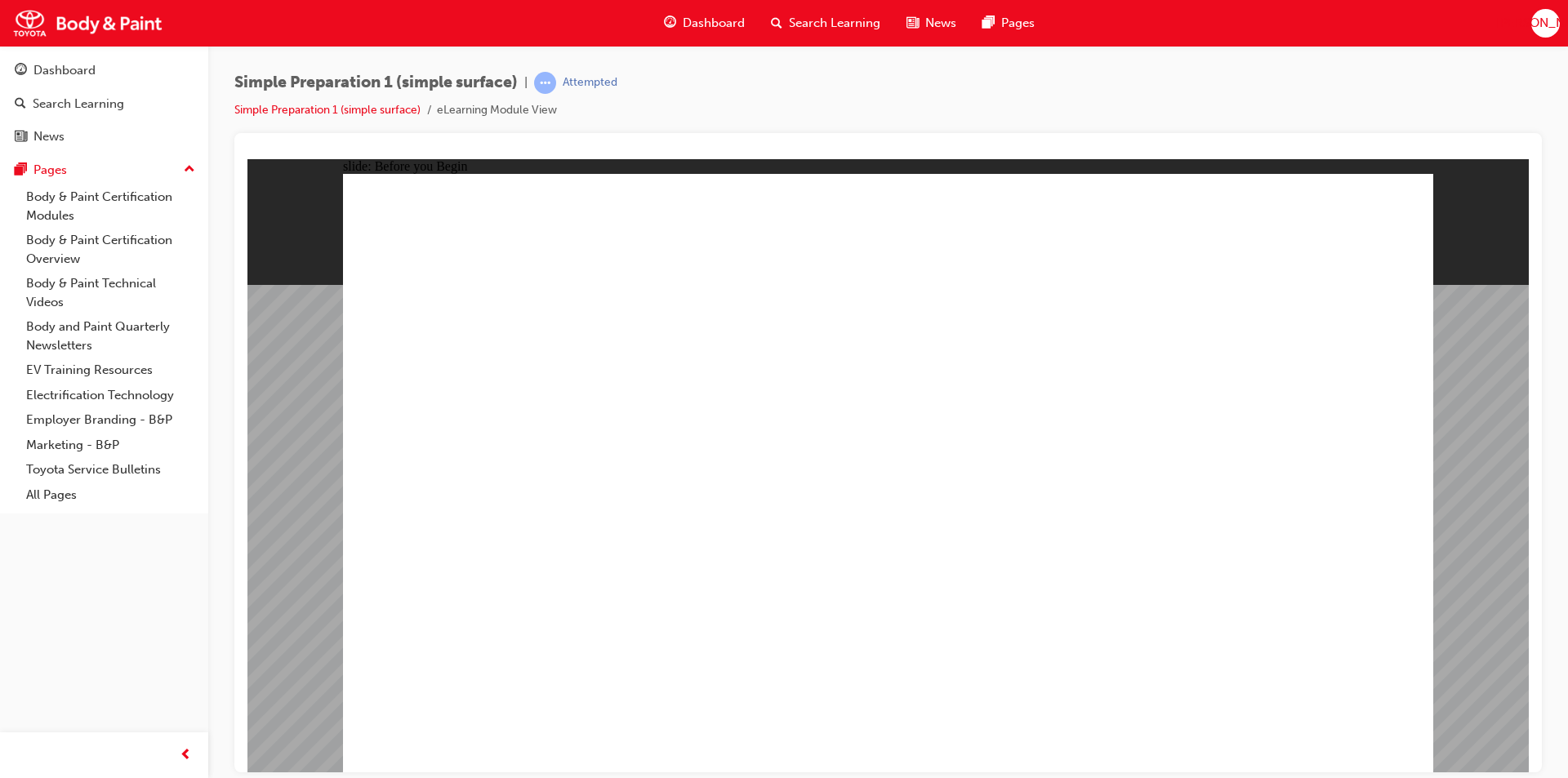
type textarea "ju"
type textarea "jun"
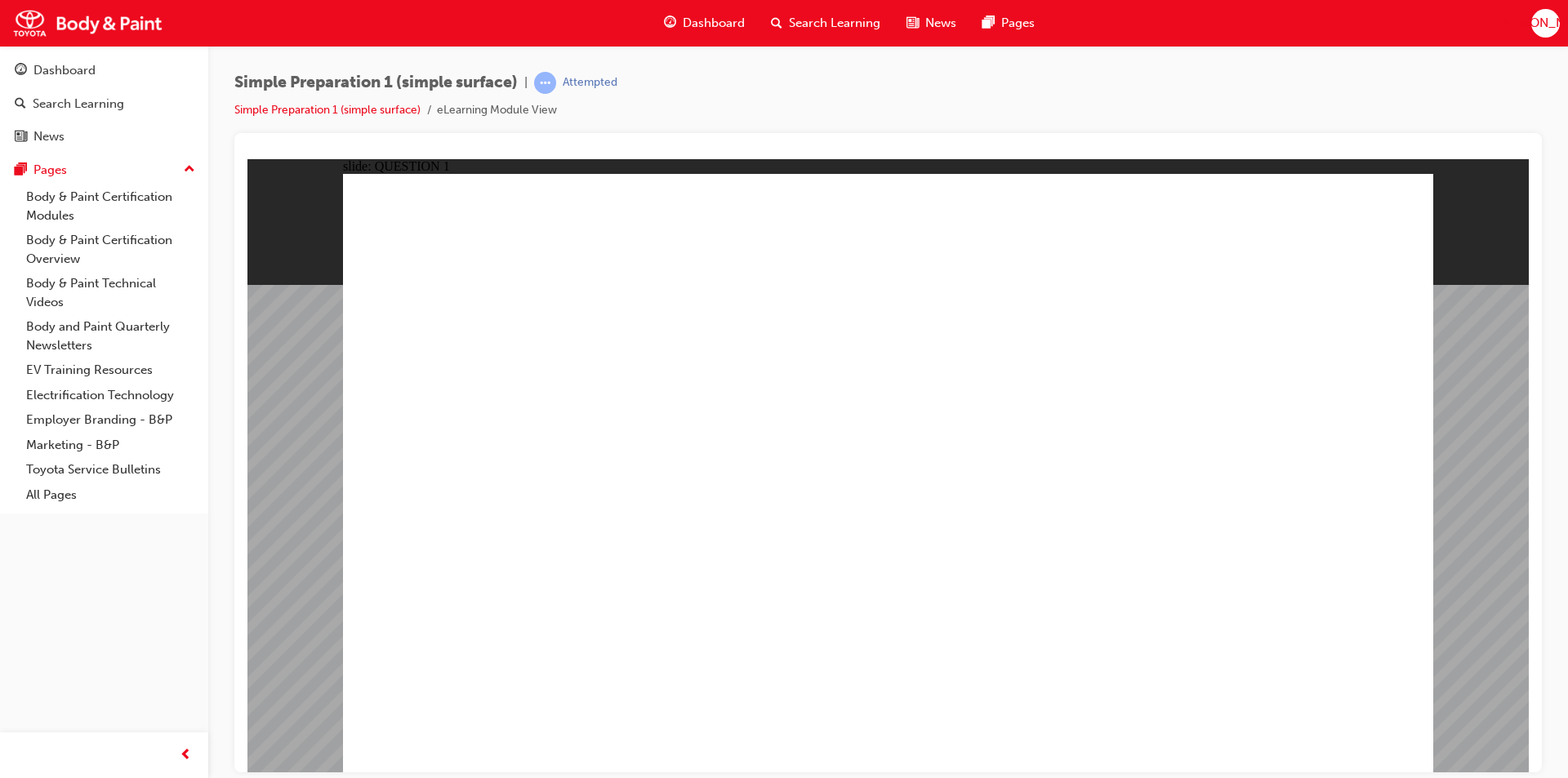
radio input "true"
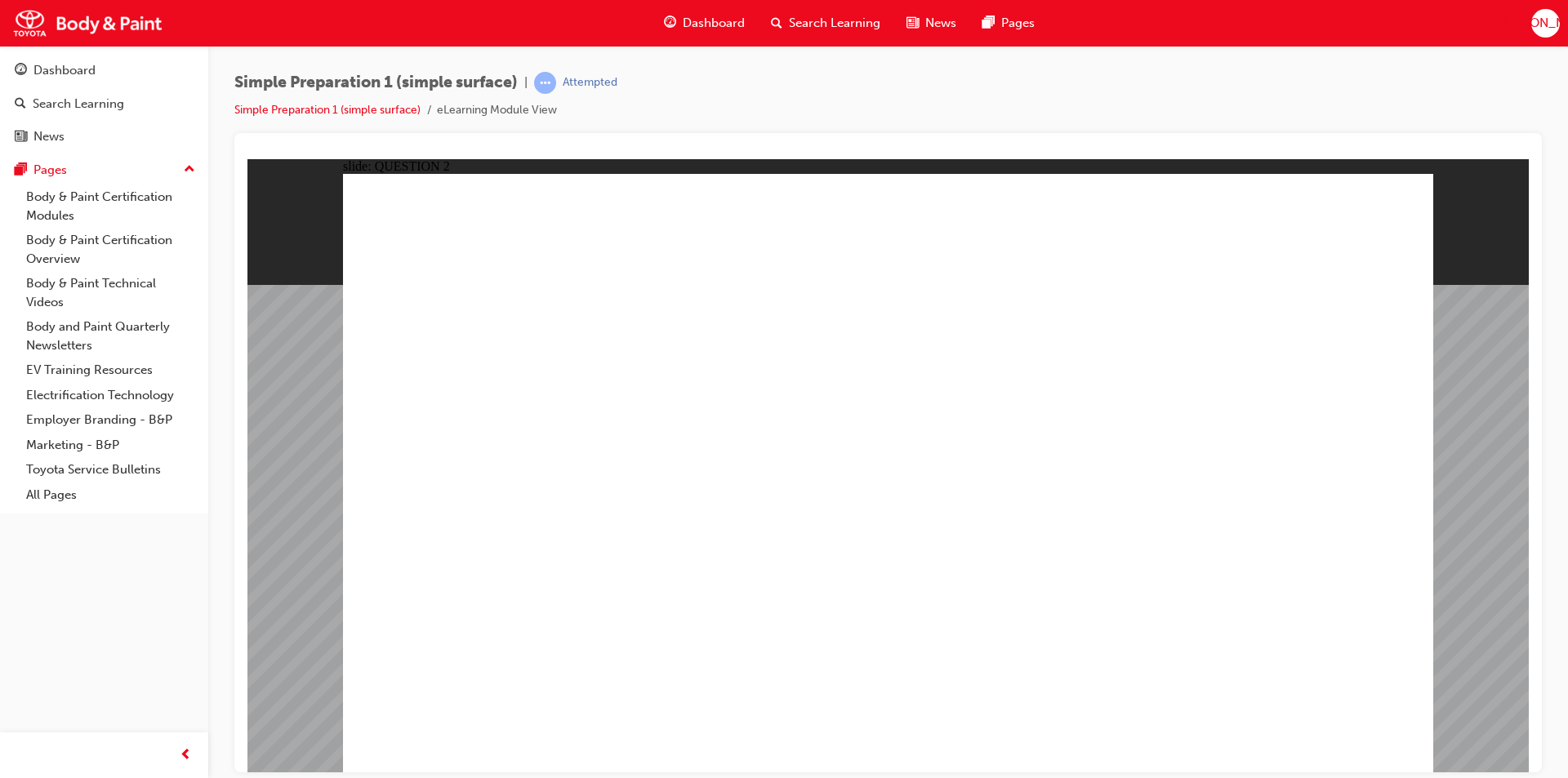
radio input "true"
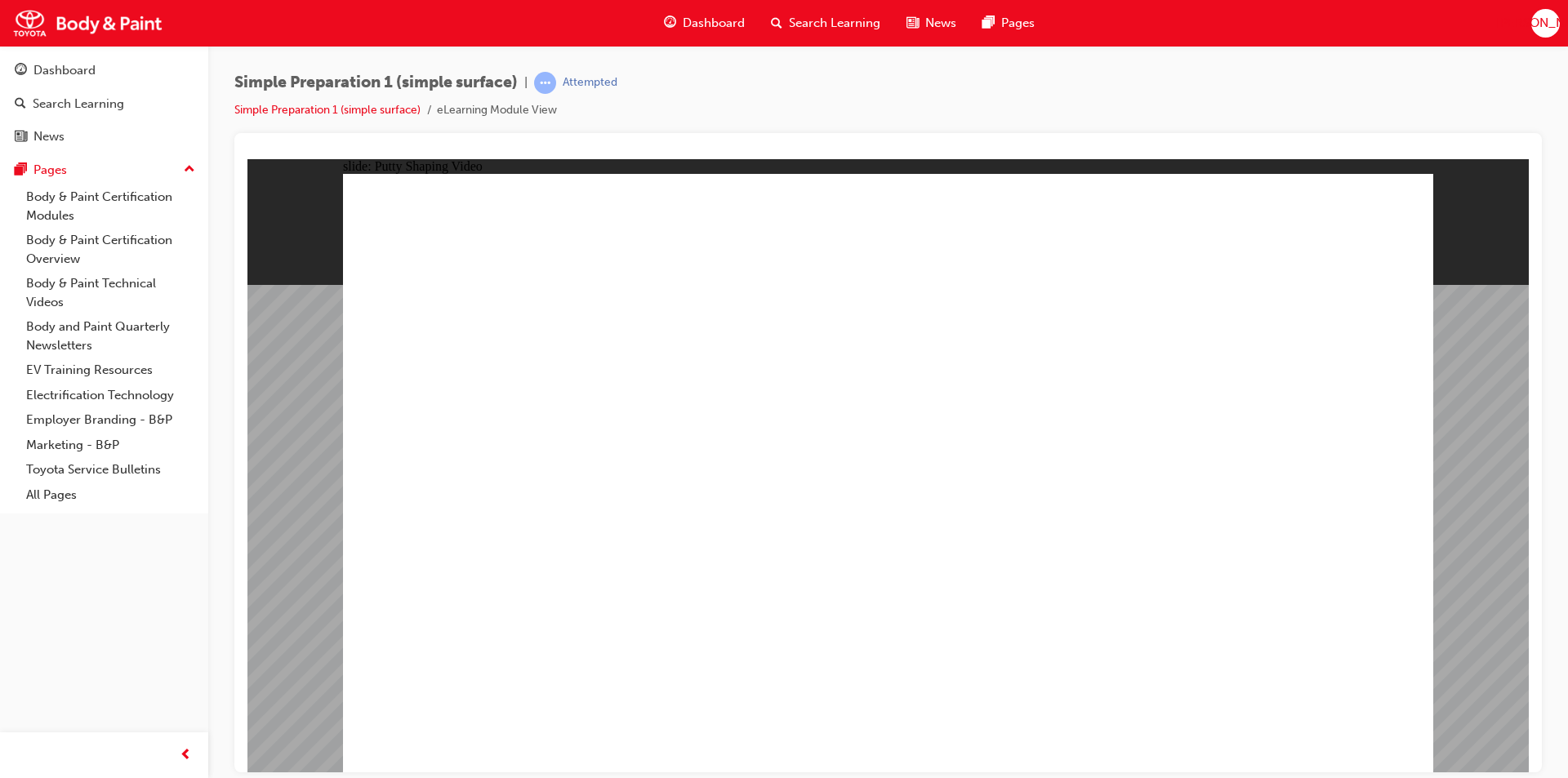
radio input "true"
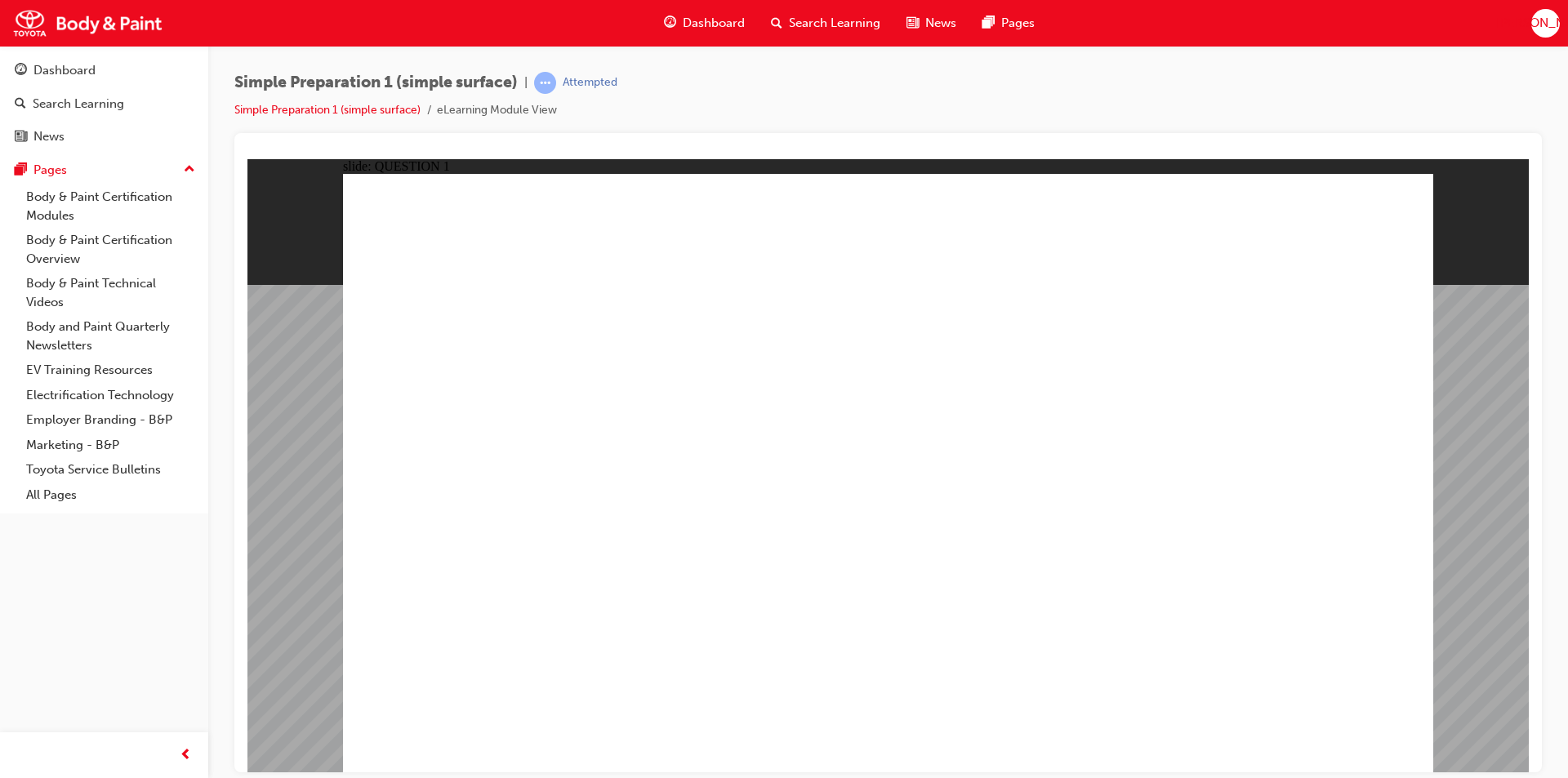
radio input "true"
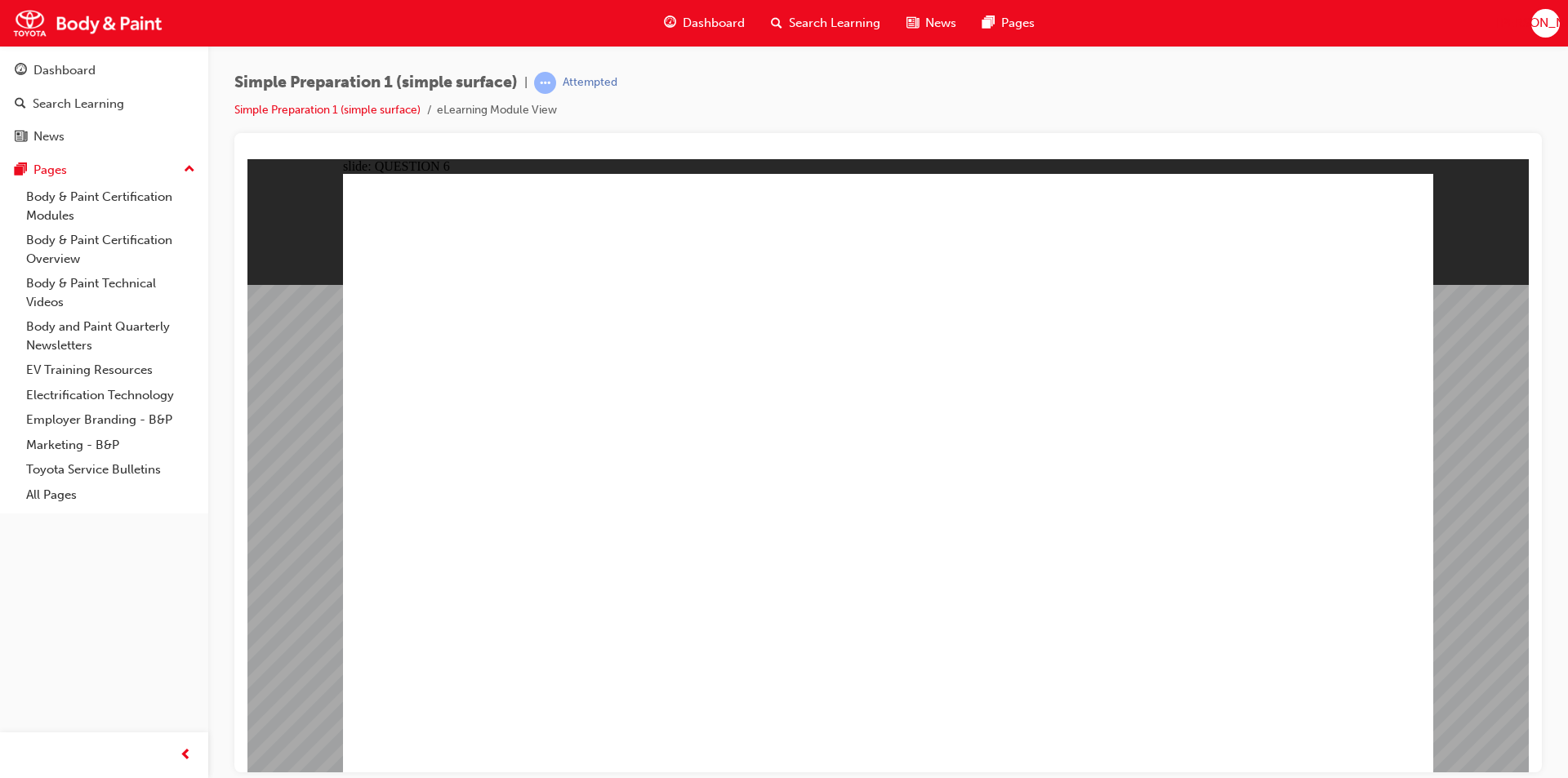
radio input "true"
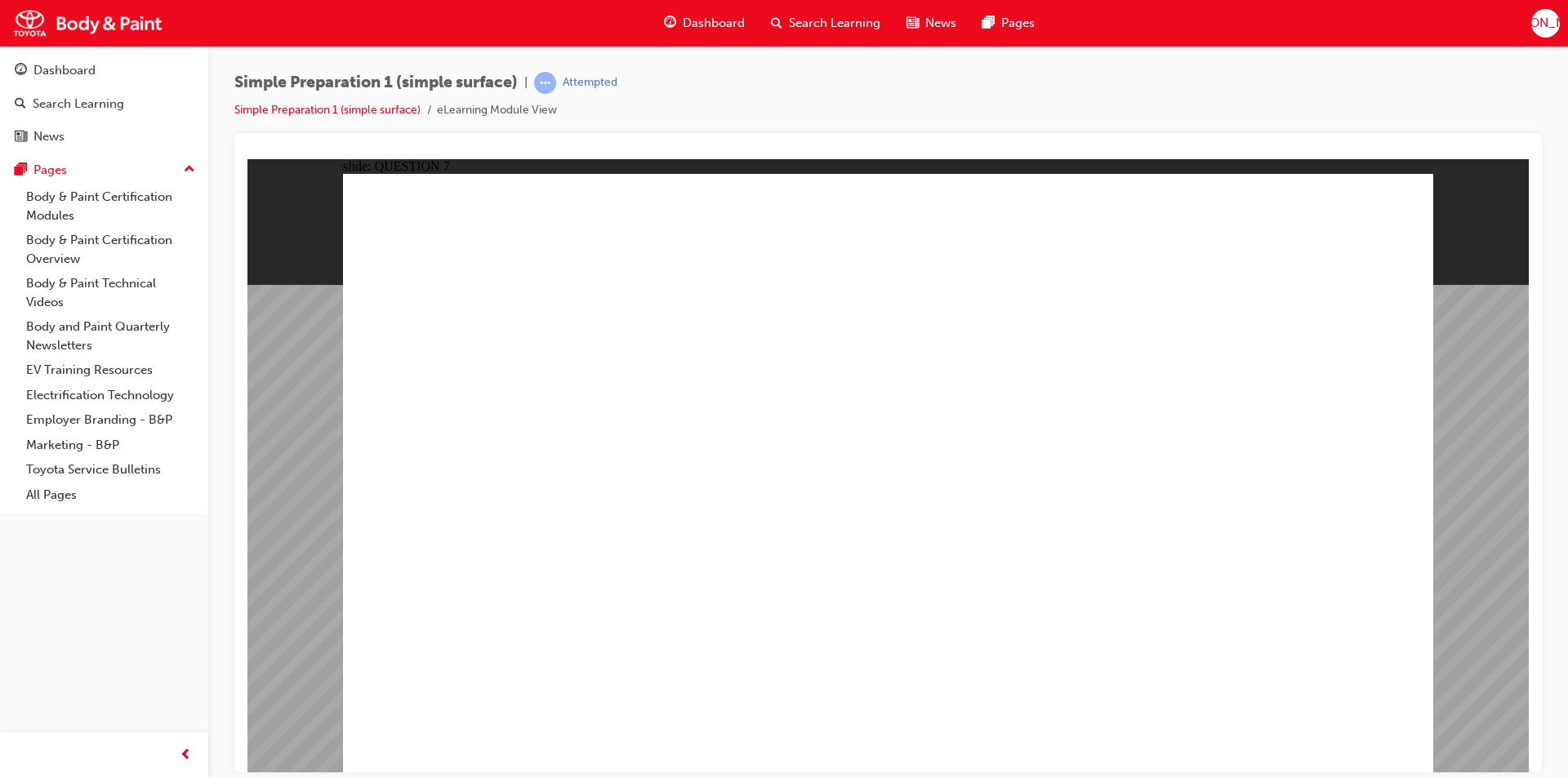
checkbox input "true"
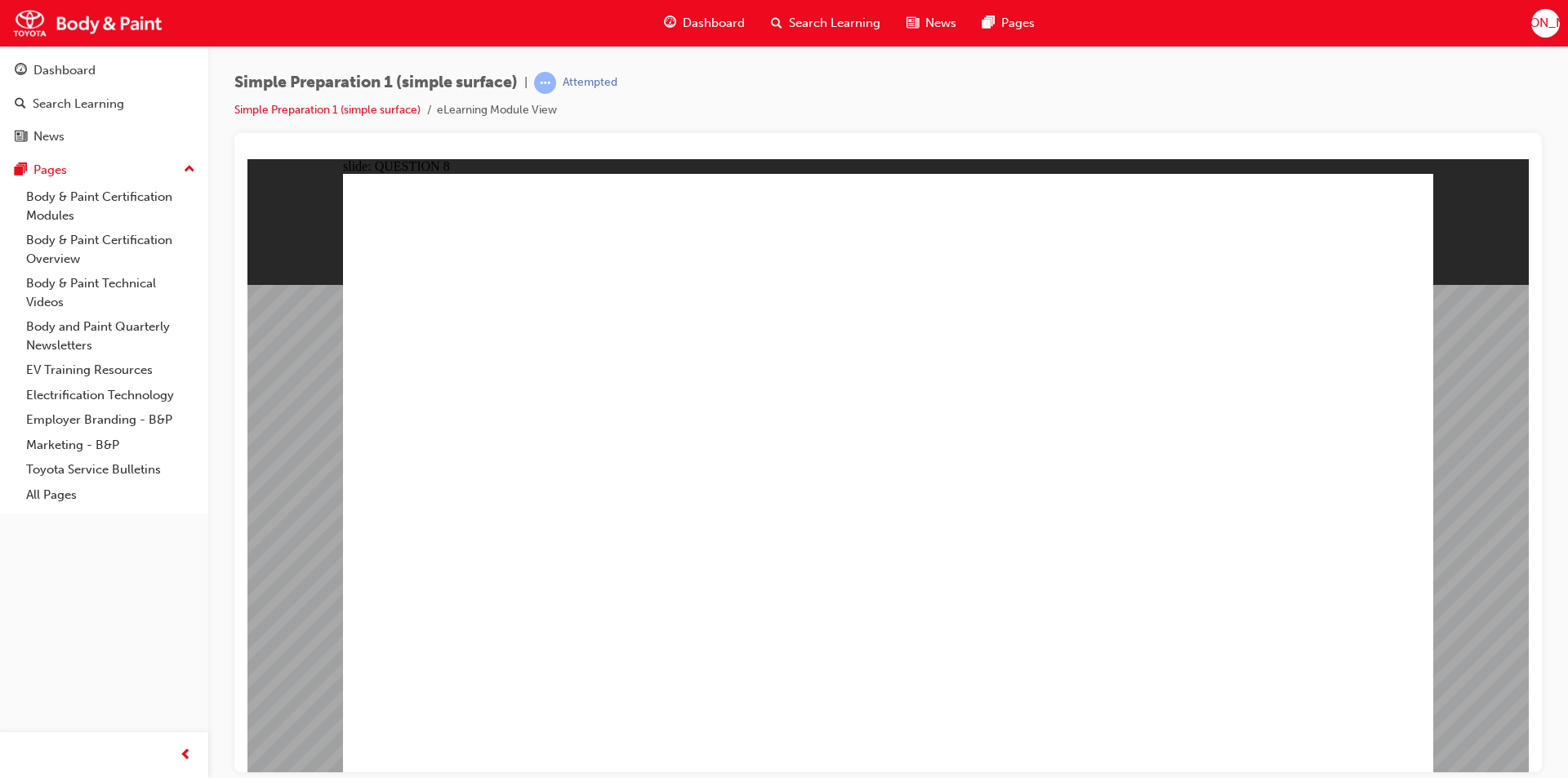
radio input "true"
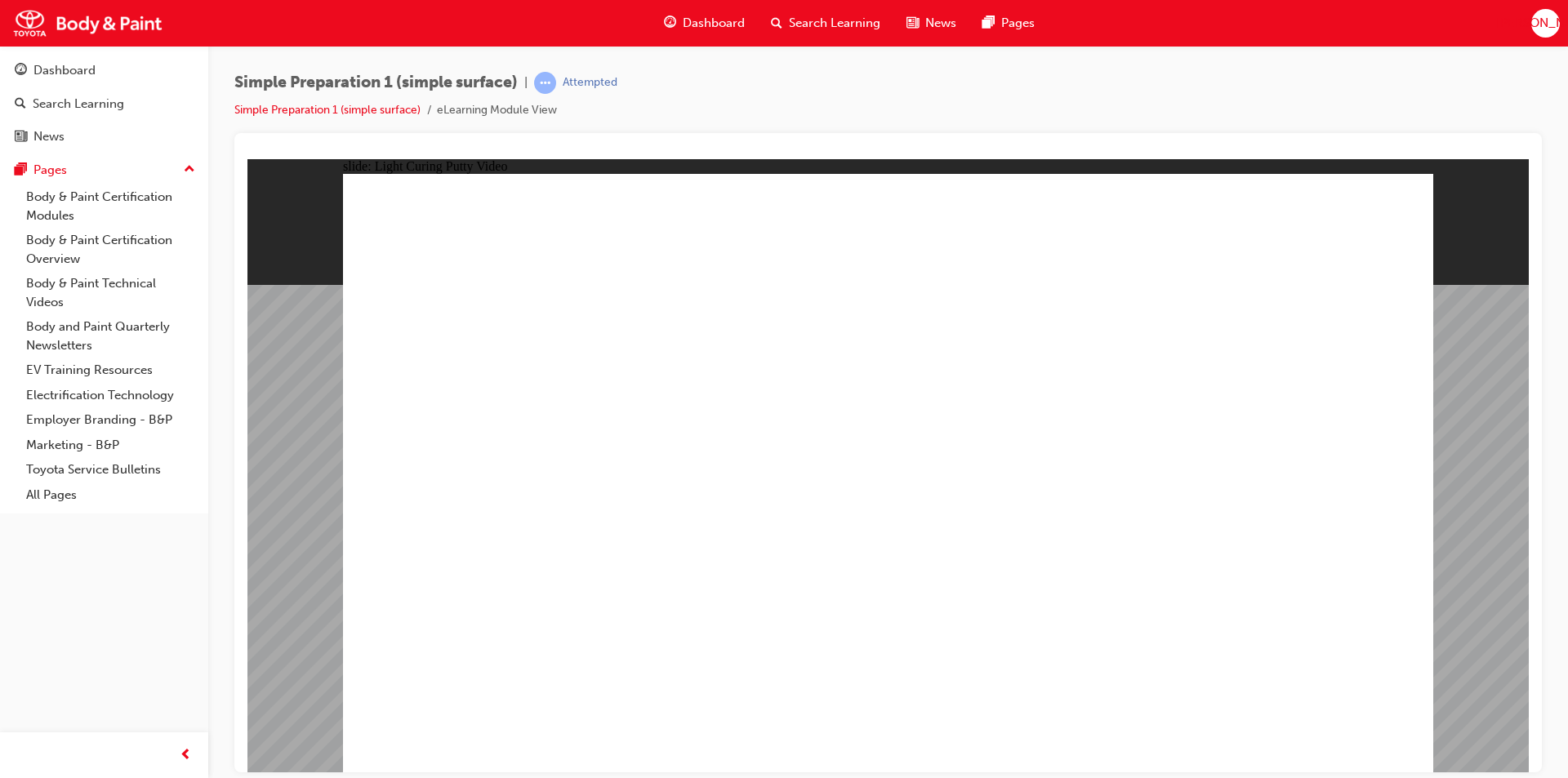
radio input "true"
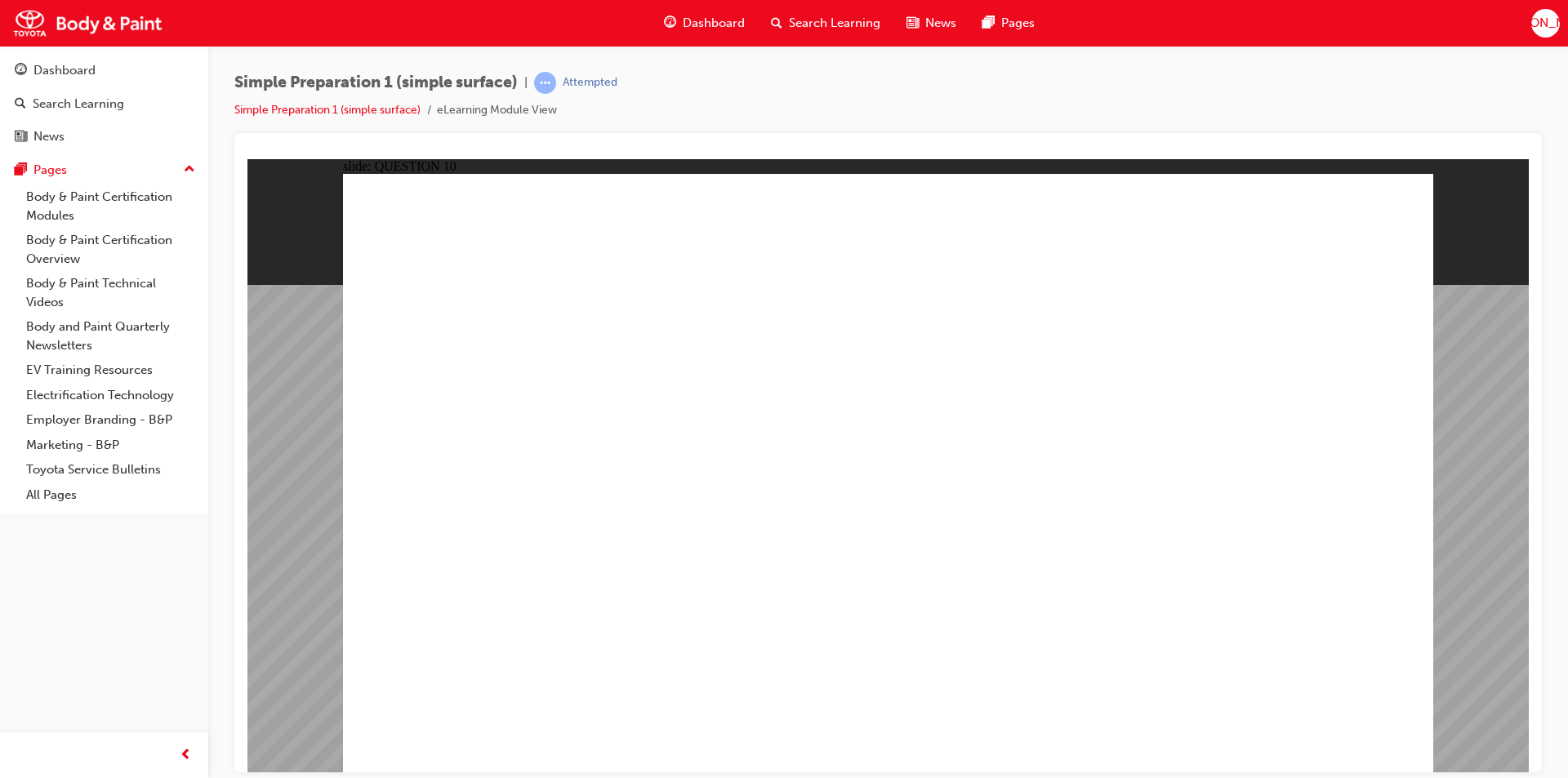
radio input "true"
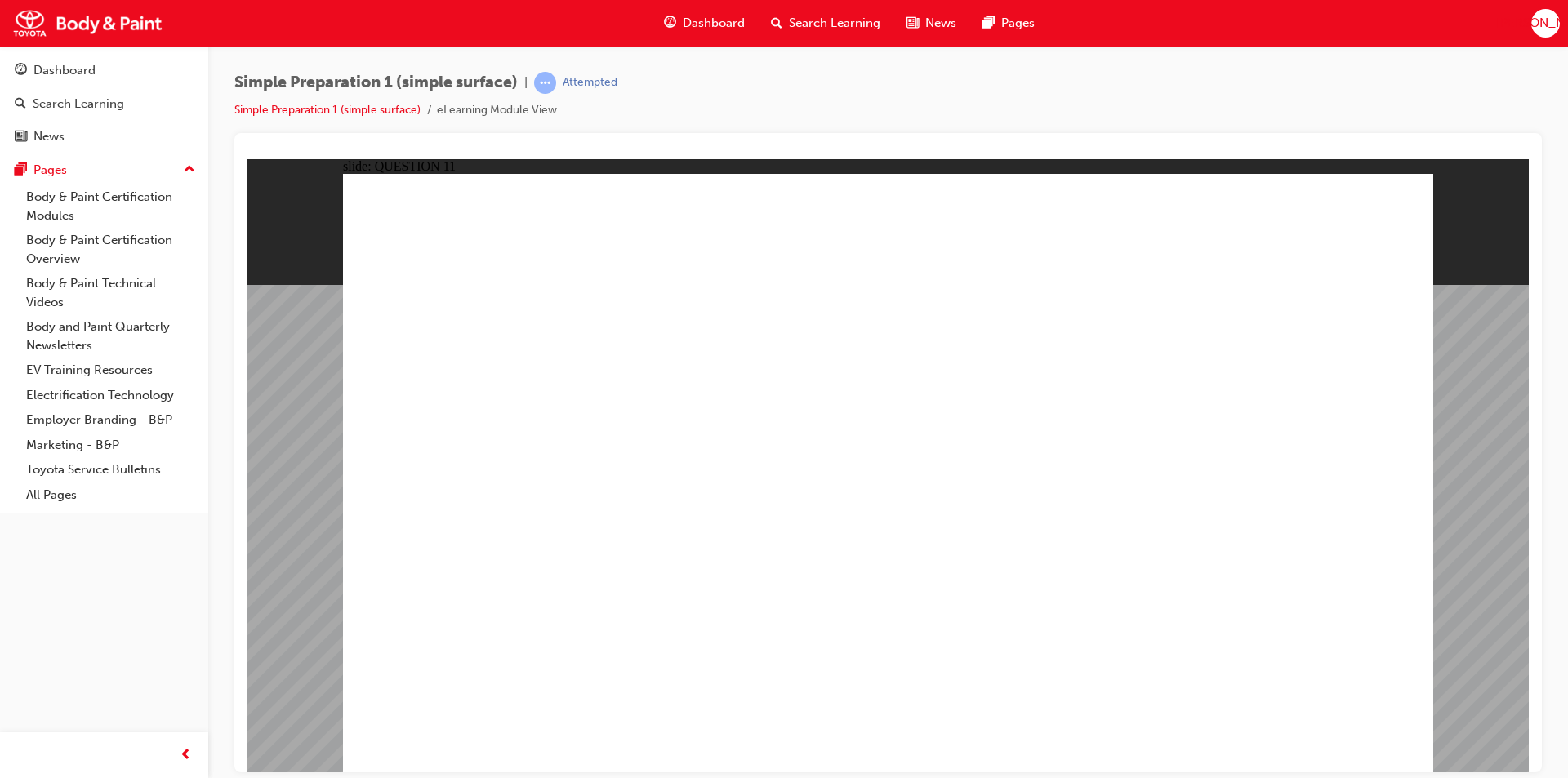
radio input "true"
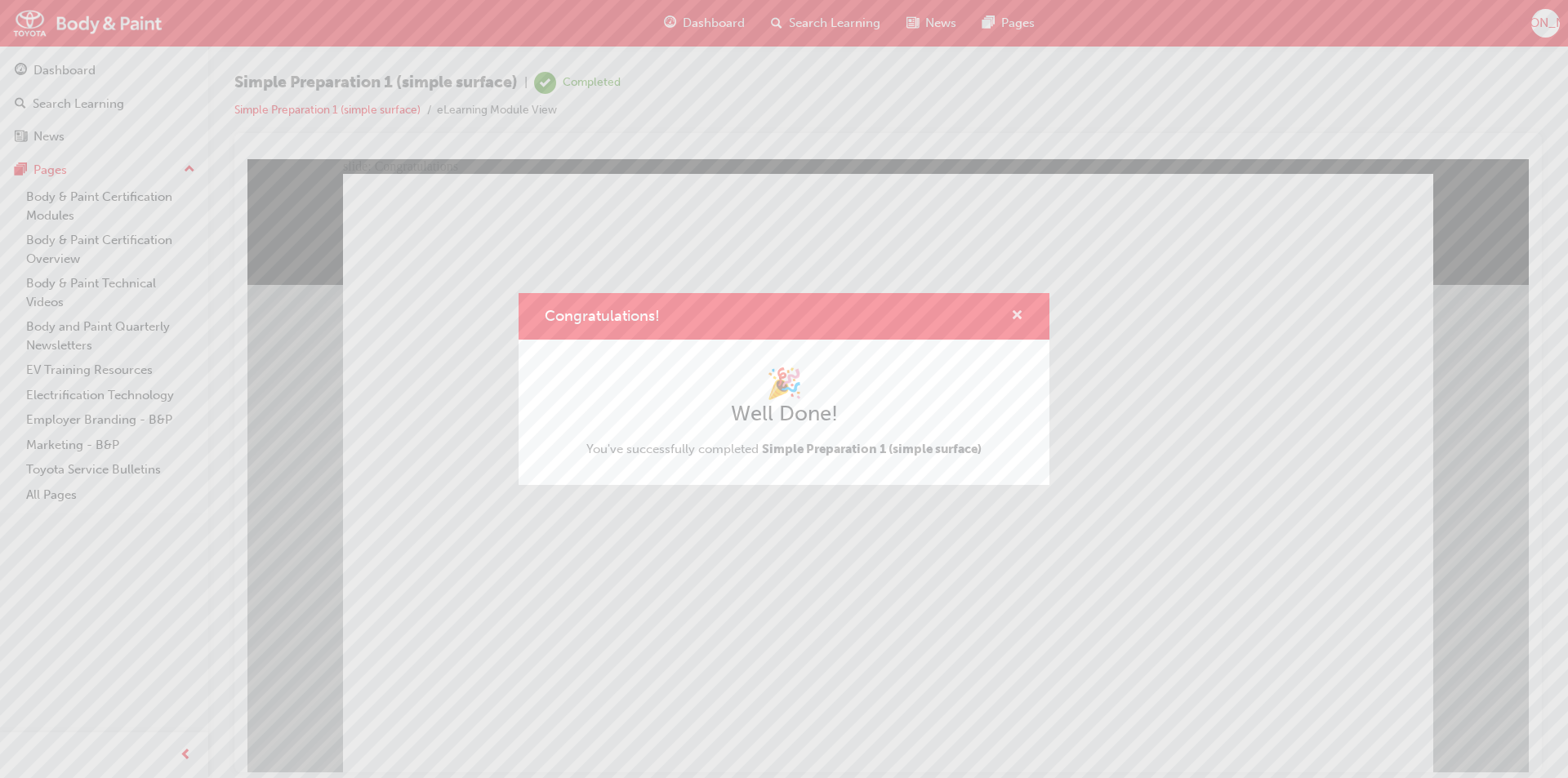
click at [1019, 315] on span "cross-icon" at bounding box center [1017, 316] width 13 height 14
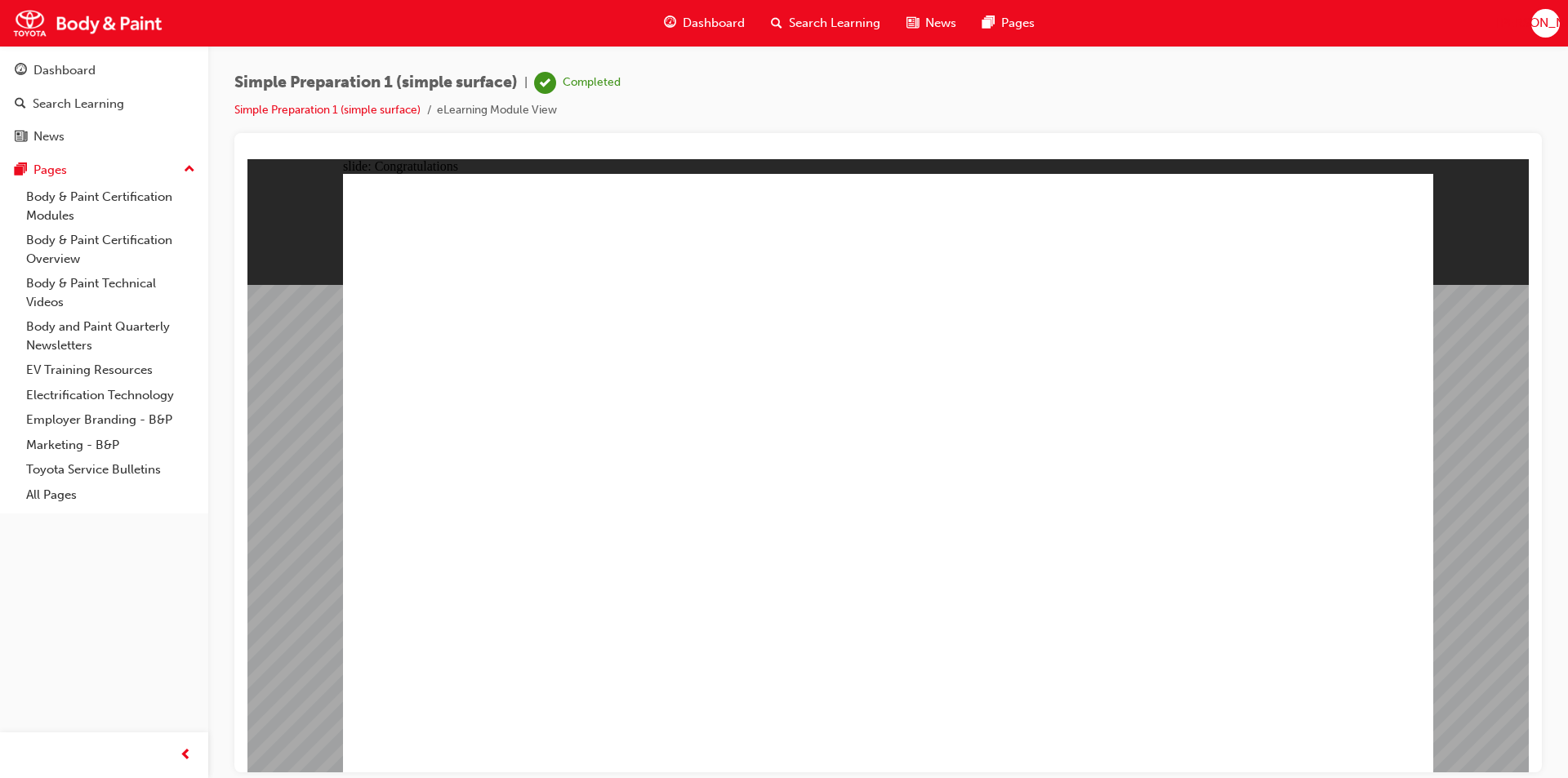
click at [711, 23] on span "Dashboard" at bounding box center [714, 23] width 62 height 19
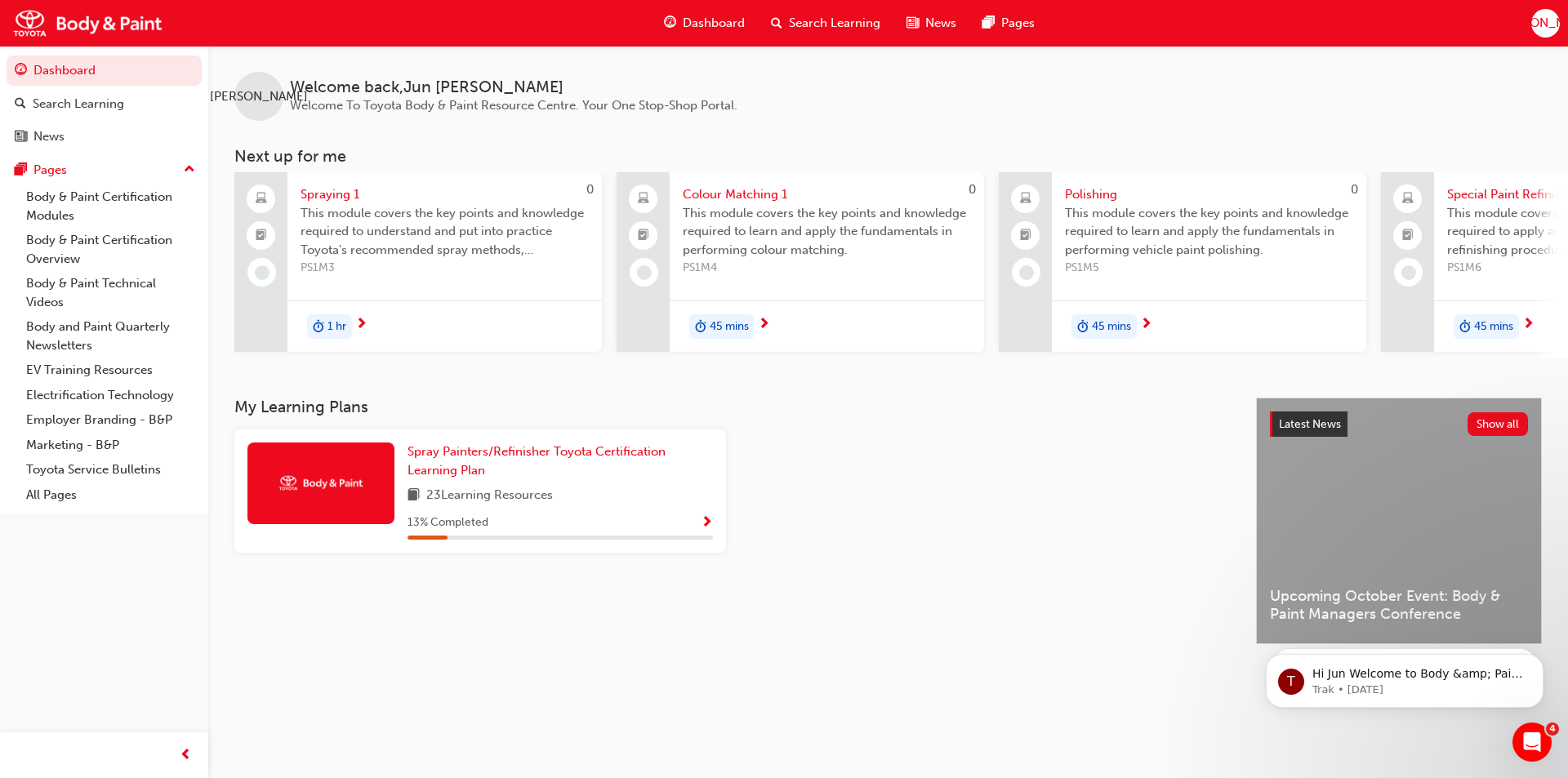
click at [326, 325] on div "1 hr" at bounding box center [329, 326] width 45 height 24
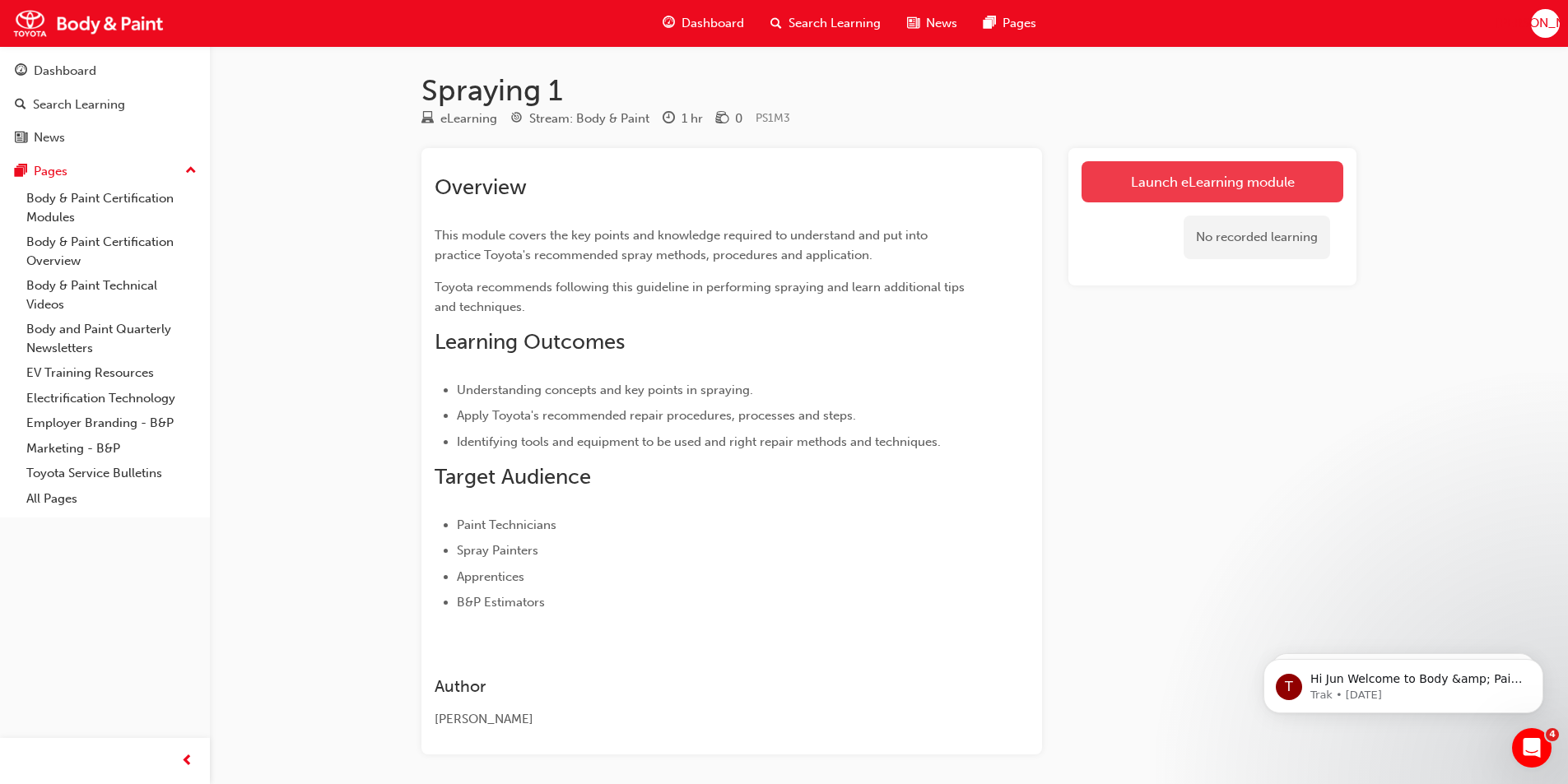
click at [1161, 185] on link "Launch eLearning module" at bounding box center [1212, 181] width 262 height 41
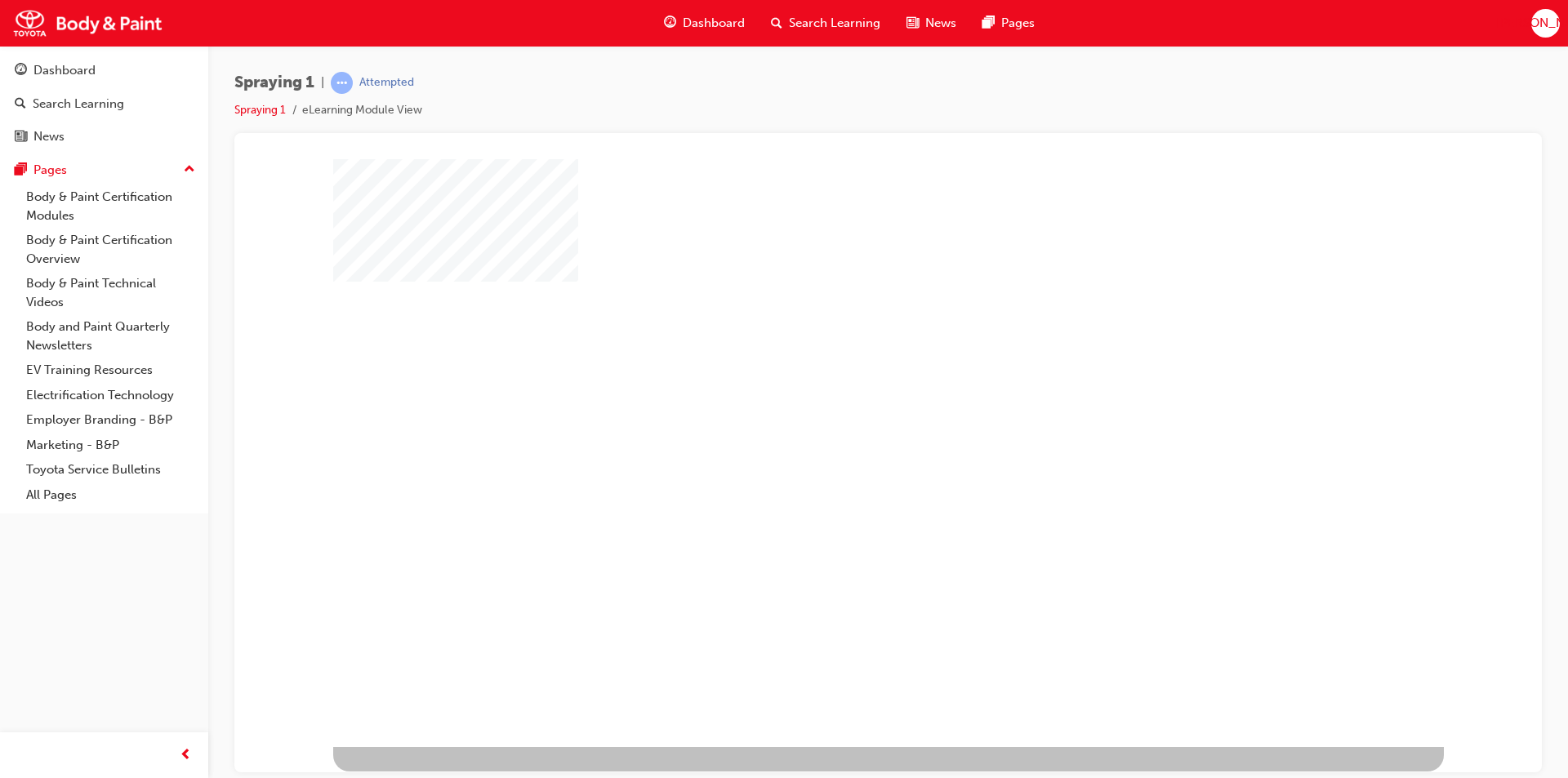
click at [841, 405] on div "play" at bounding box center [841, 405] width 0 height 0
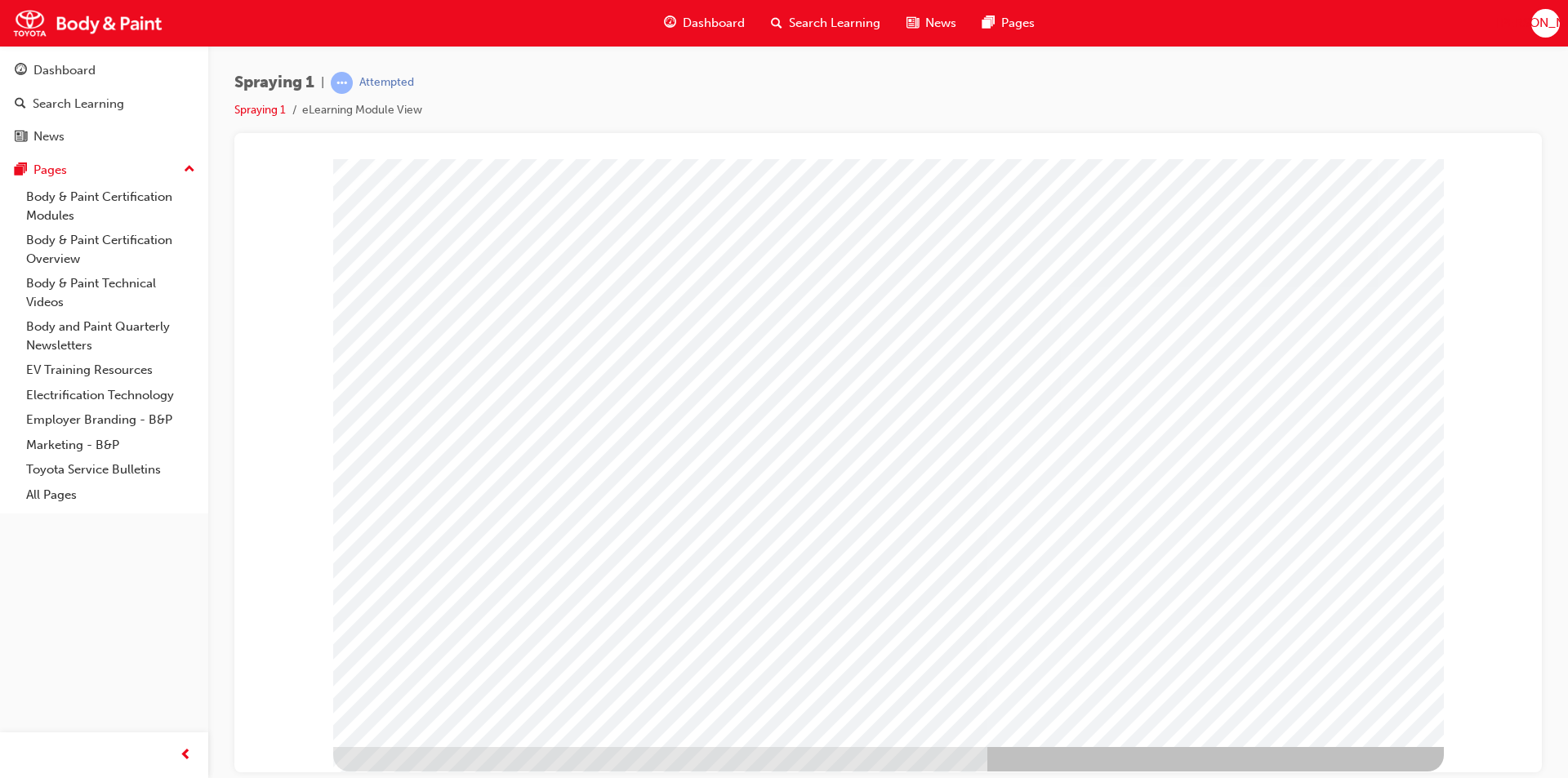
type input "jun"
drag, startPoint x: 768, startPoint y: 392, endPoint x: 771, endPoint y: 401, distance: 9.5
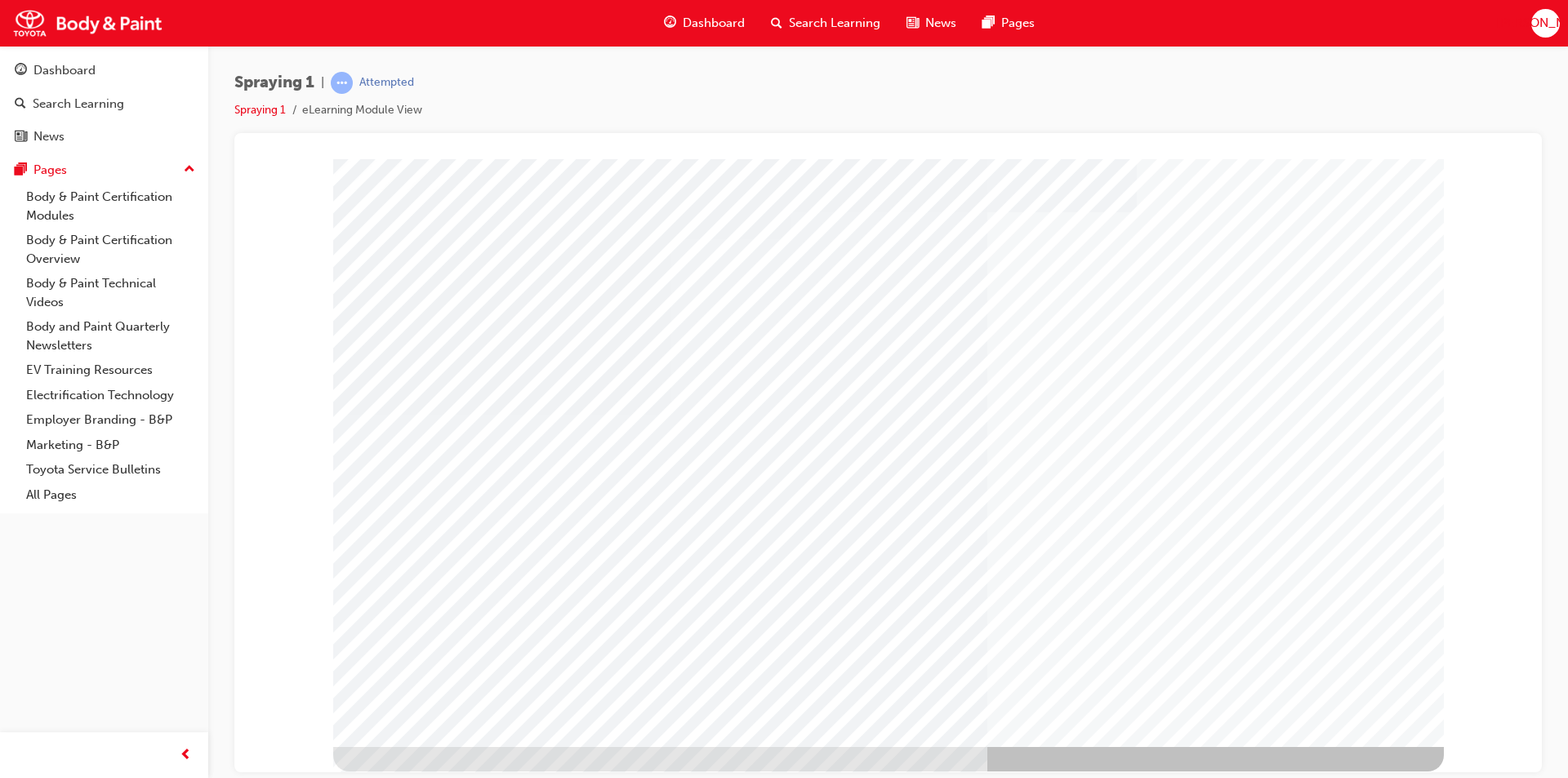
drag, startPoint x: 1299, startPoint y: 717, endPoint x: 1296, endPoint y: 731, distance: 14.3
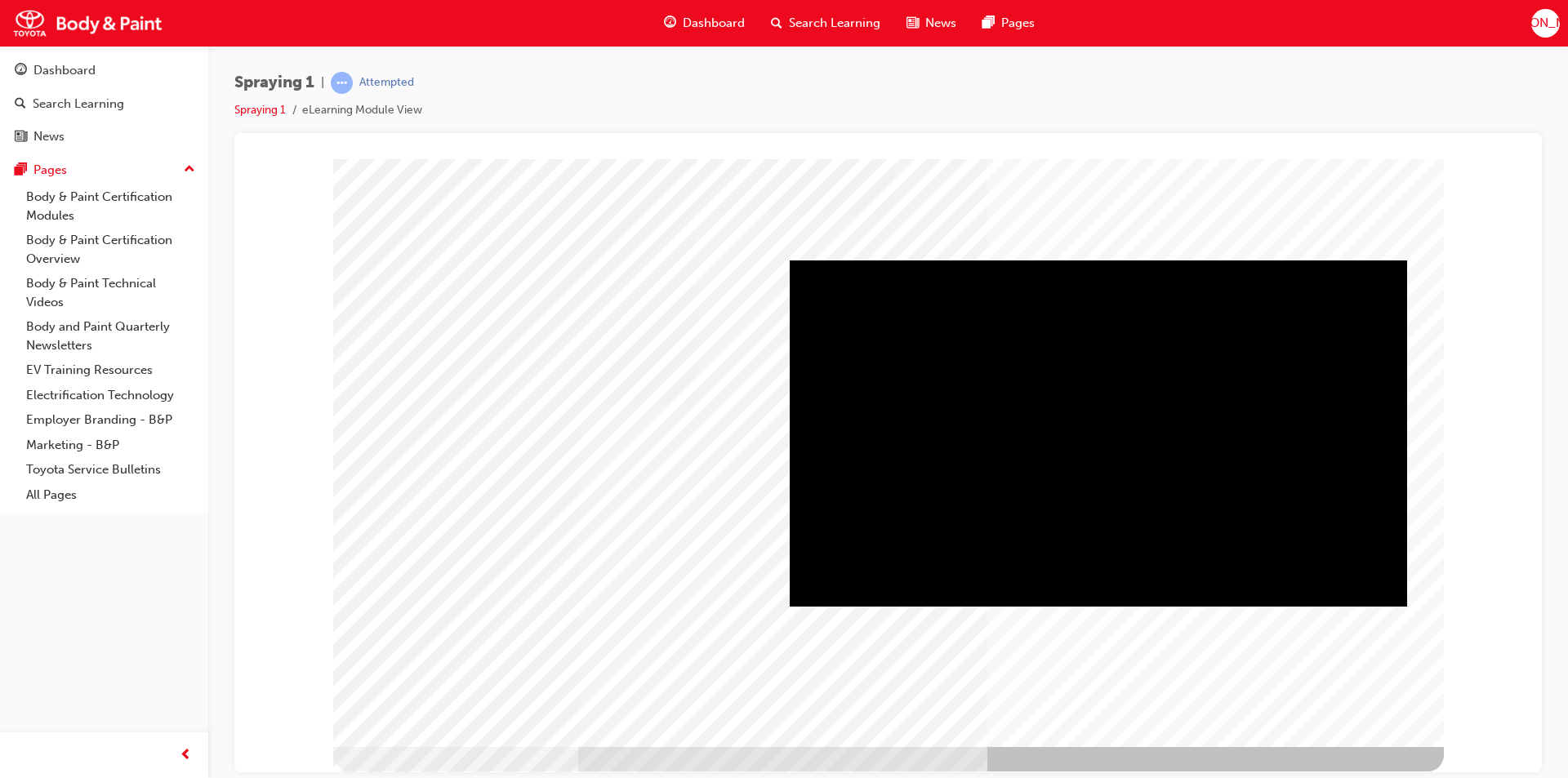
click at [1091, 260] on div "Play" at bounding box center [1098, 260] width 617 height 0
click at [831, 260] on div "Play" at bounding box center [1098, 260] width 617 height 0
click at [838, 260] on div "Play" at bounding box center [1098, 260] width 617 height 0
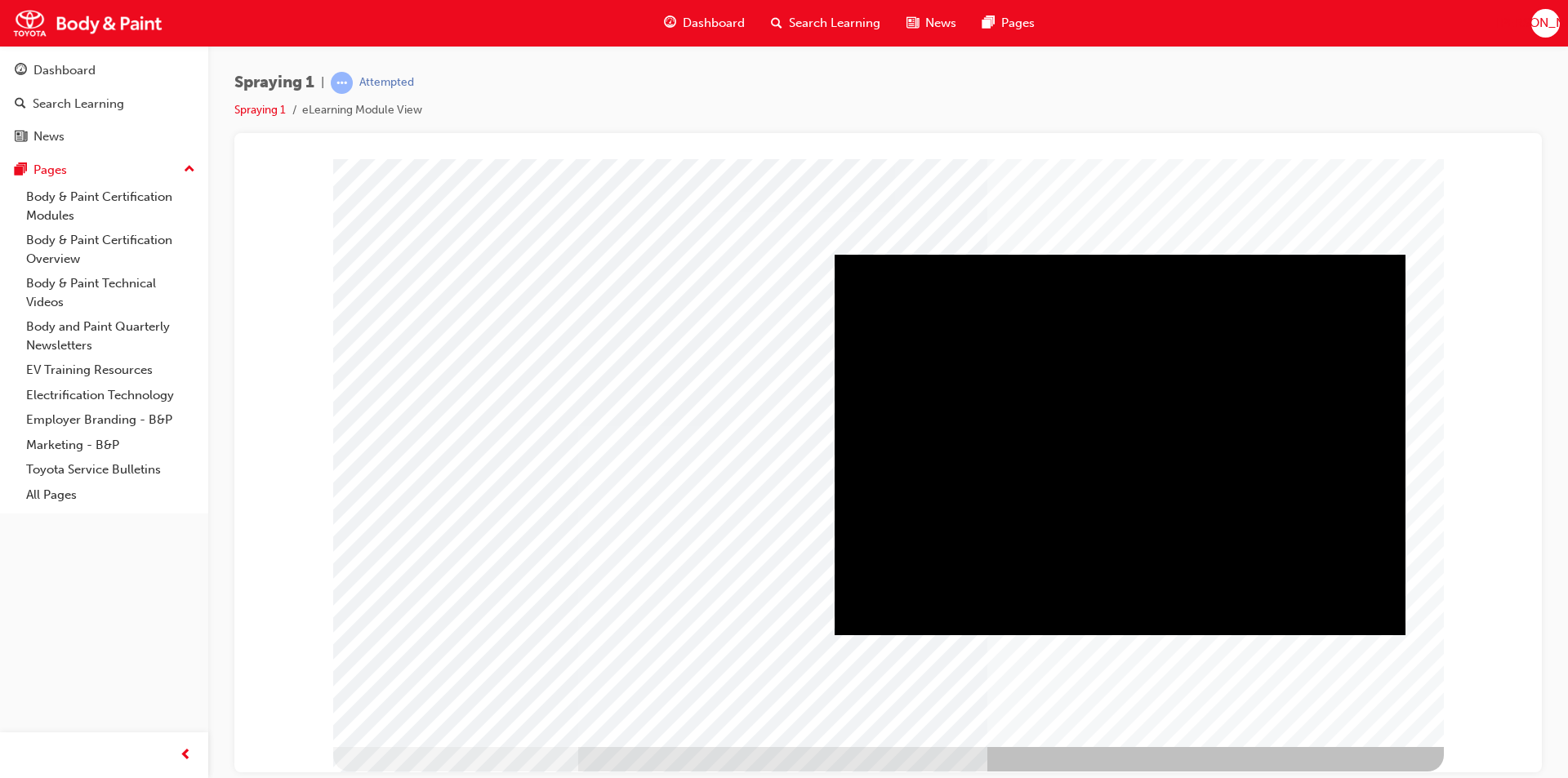
click at [1117, 254] on div "Play" at bounding box center [1120, 254] width 571 height 0
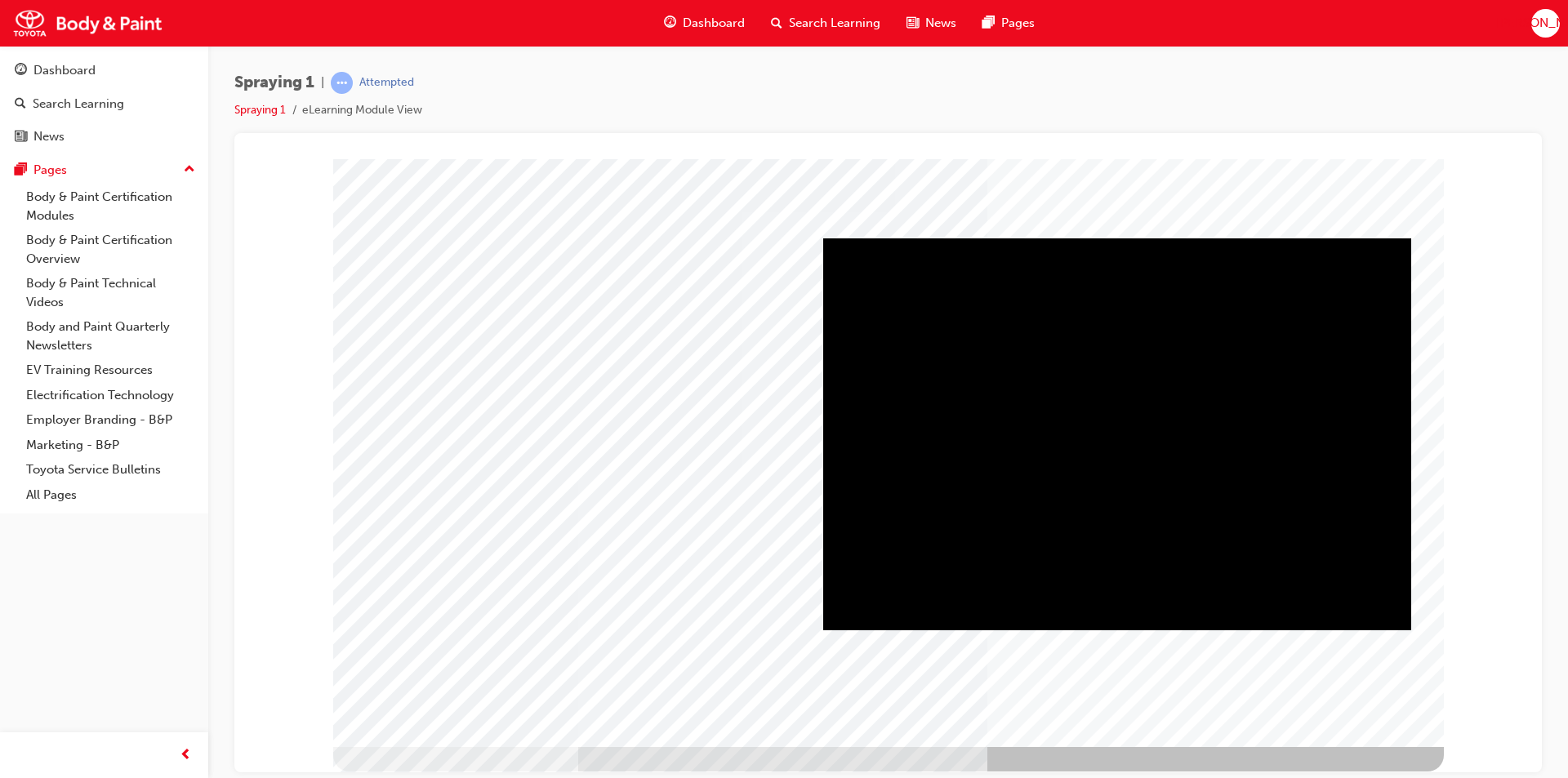
click at [1111, 238] on div "Play" at bounding box center [1117, 238] width 588 height 0
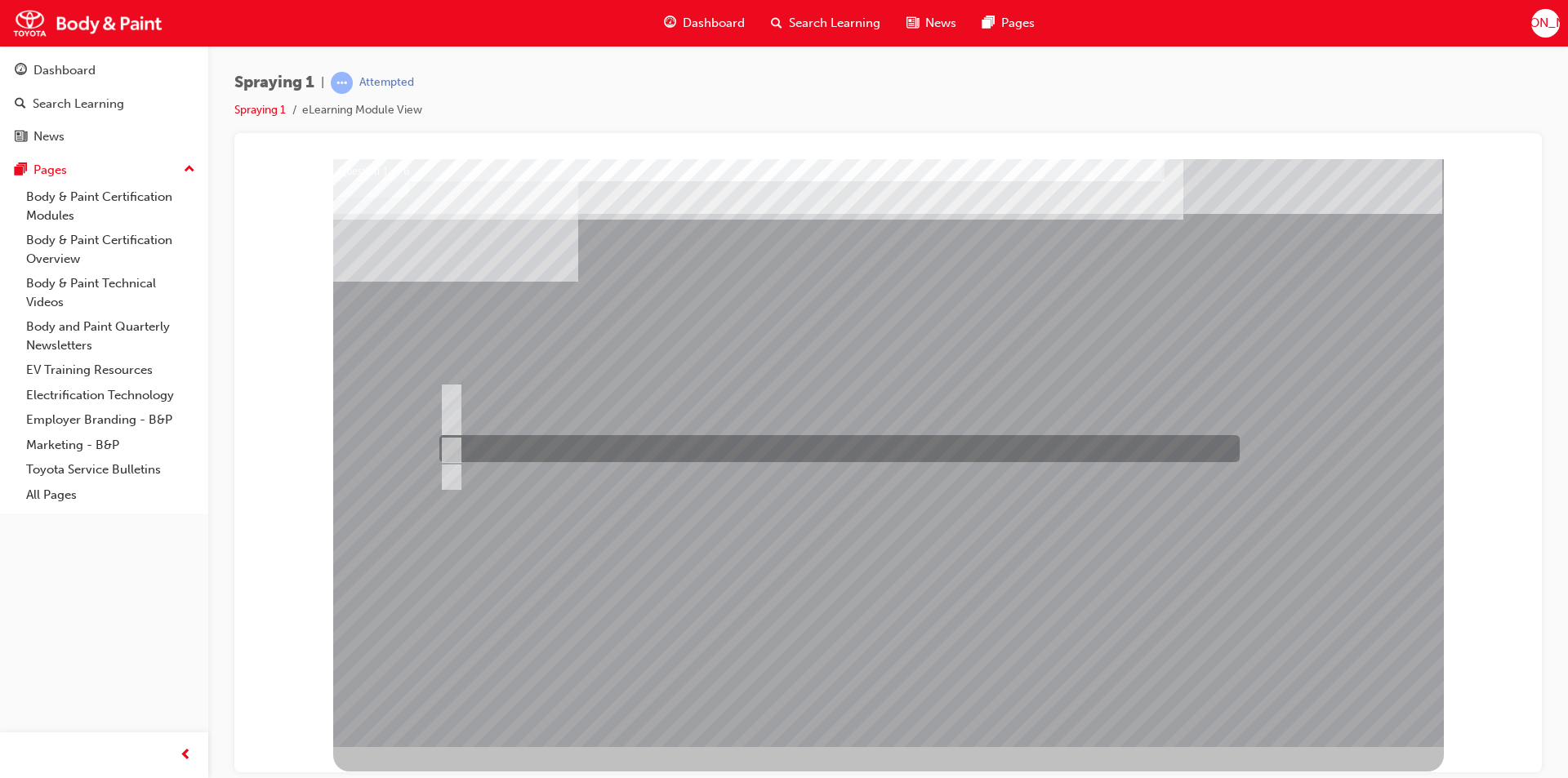
click at [450, 443] on input "Spray pattern overlapping" at bounding box center [448, 449] width 18 height 18
radio input "true"
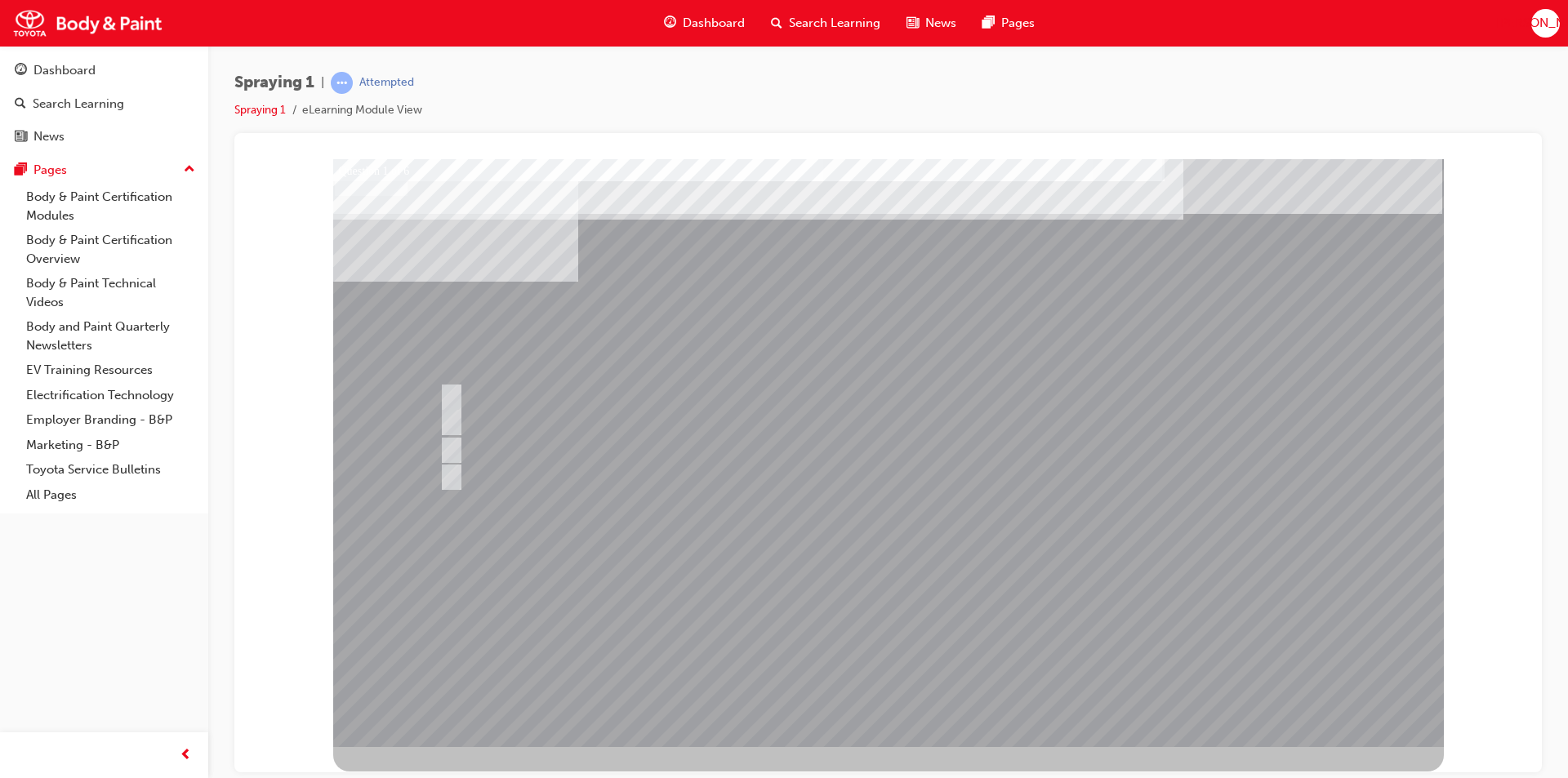
click at [879, 655] on div at bounding box center [888, 453] width 1111 height 588
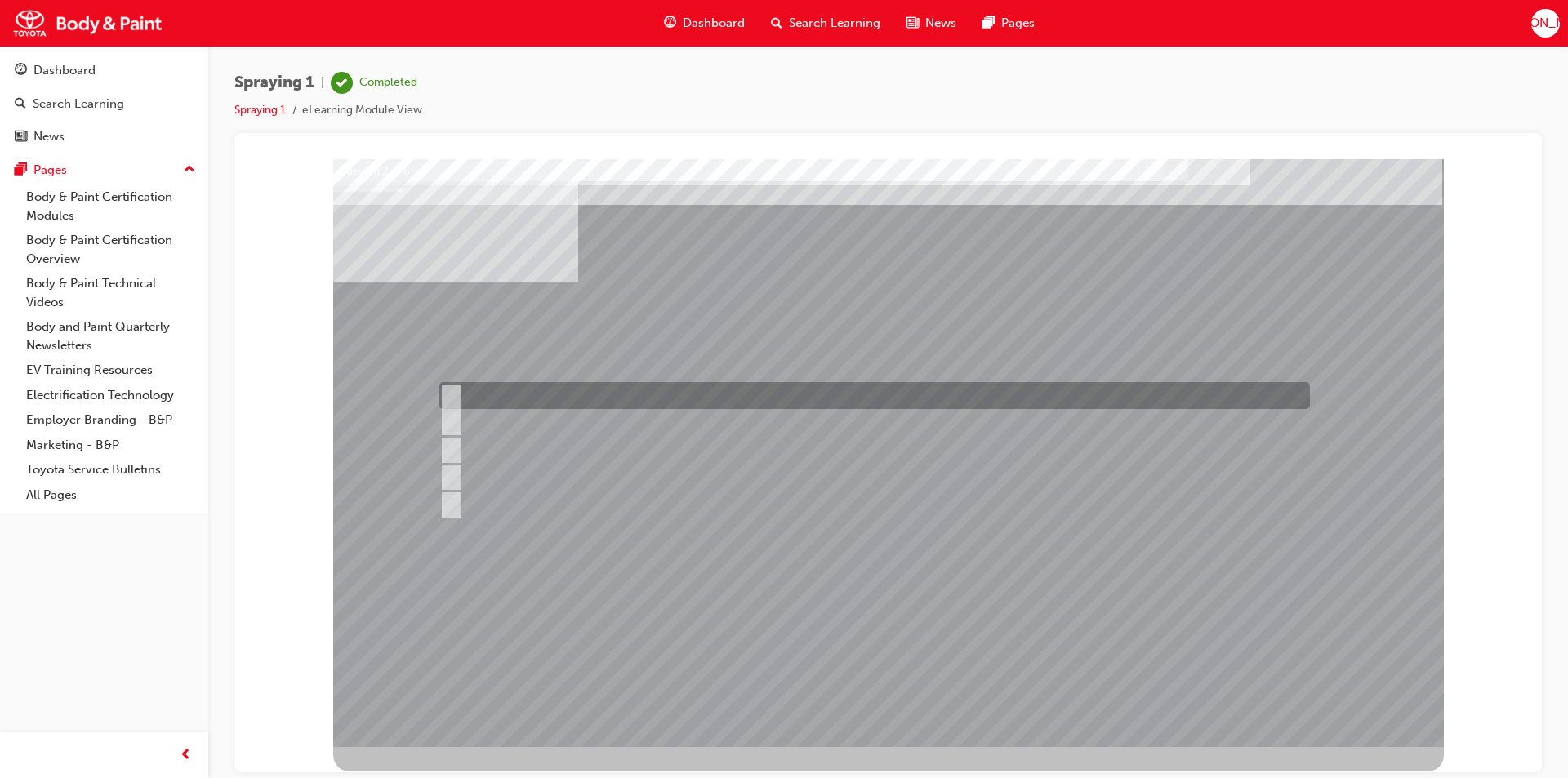
click at [449, 394] on input "Block refinishing with blending" at bounding box center [447, 396] width 18 height 18
checkbox input "true"
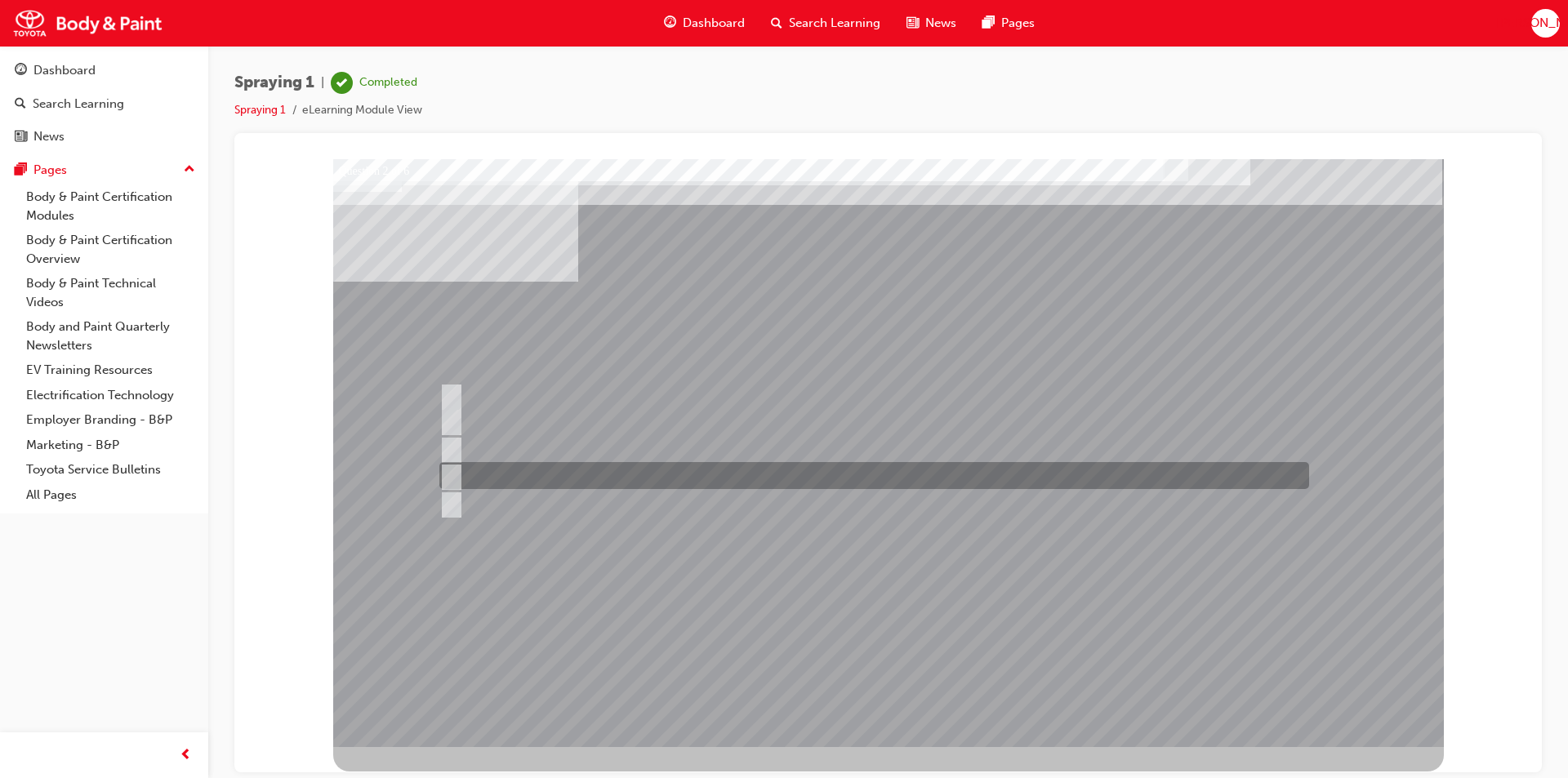
click at [449, 477] on input "Block refinishing" at bounding box center [447, 476] width 18 height 18
checkbox input "true"
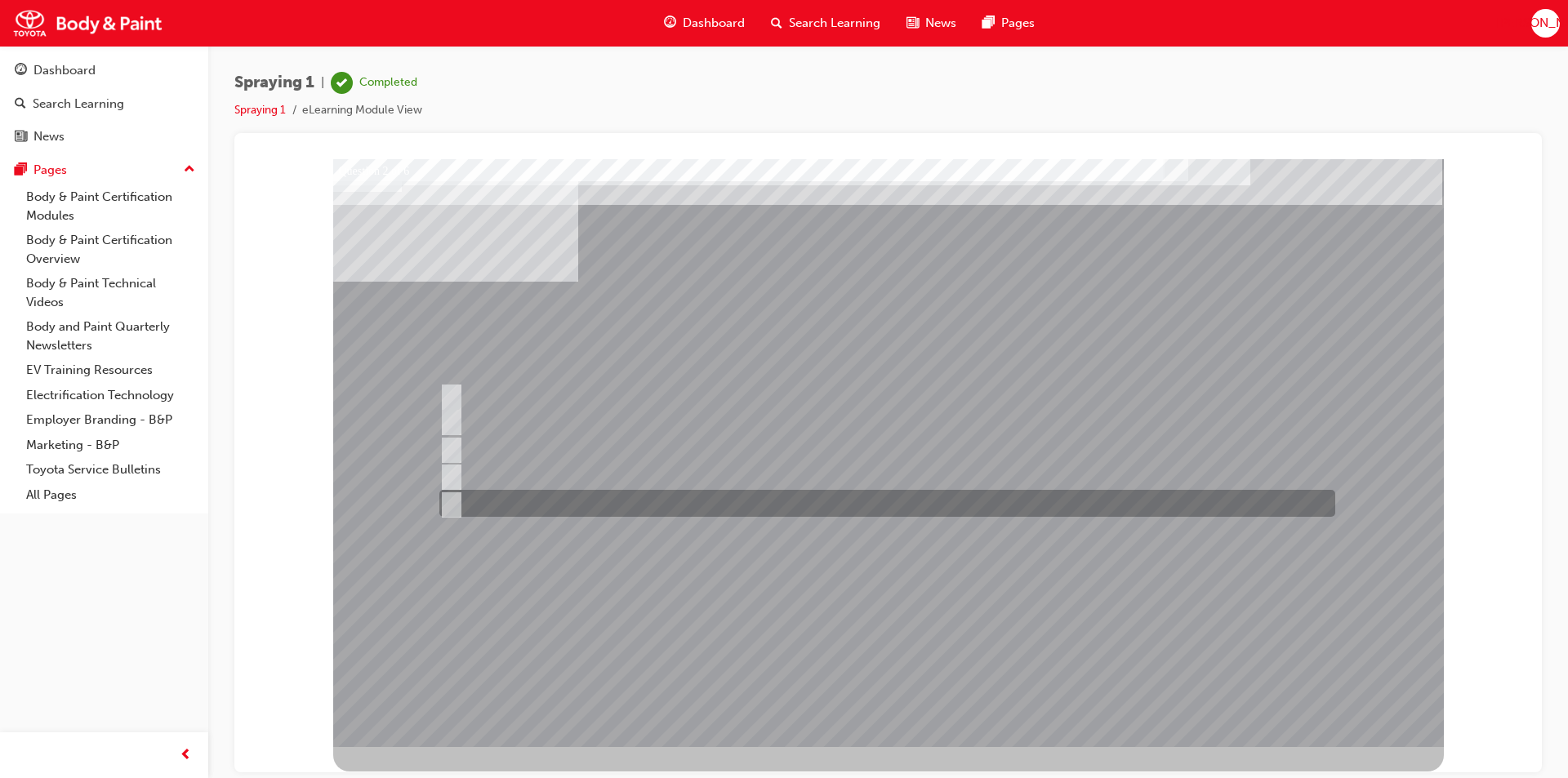
click at [455, 504] on input "Spot refinishing" at bounding box center [447, 504] width 18 height 18
checkbox input "true"
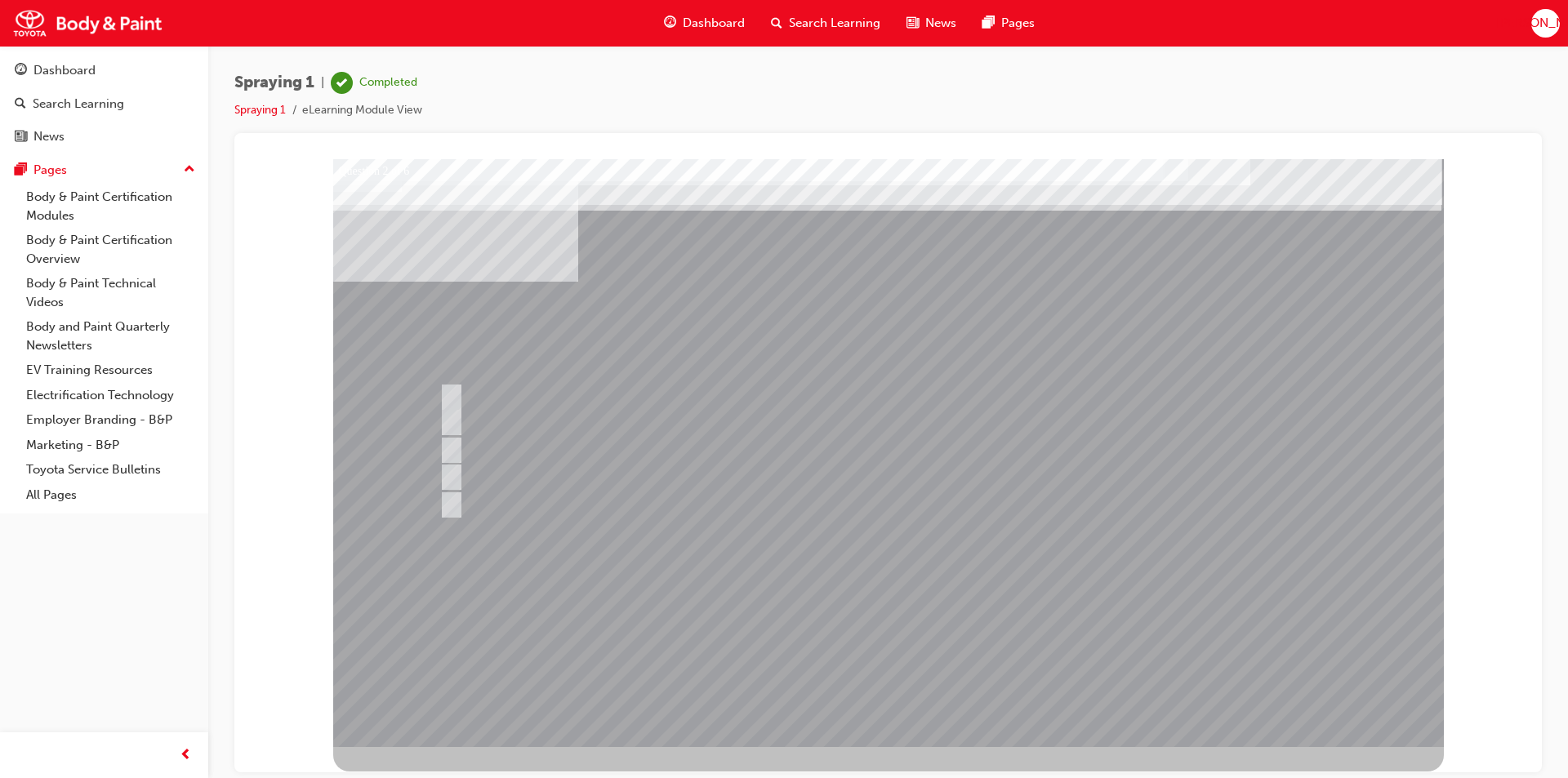
click at [879, 655] on div at bounding box center [888, 453] width 1111 height 588
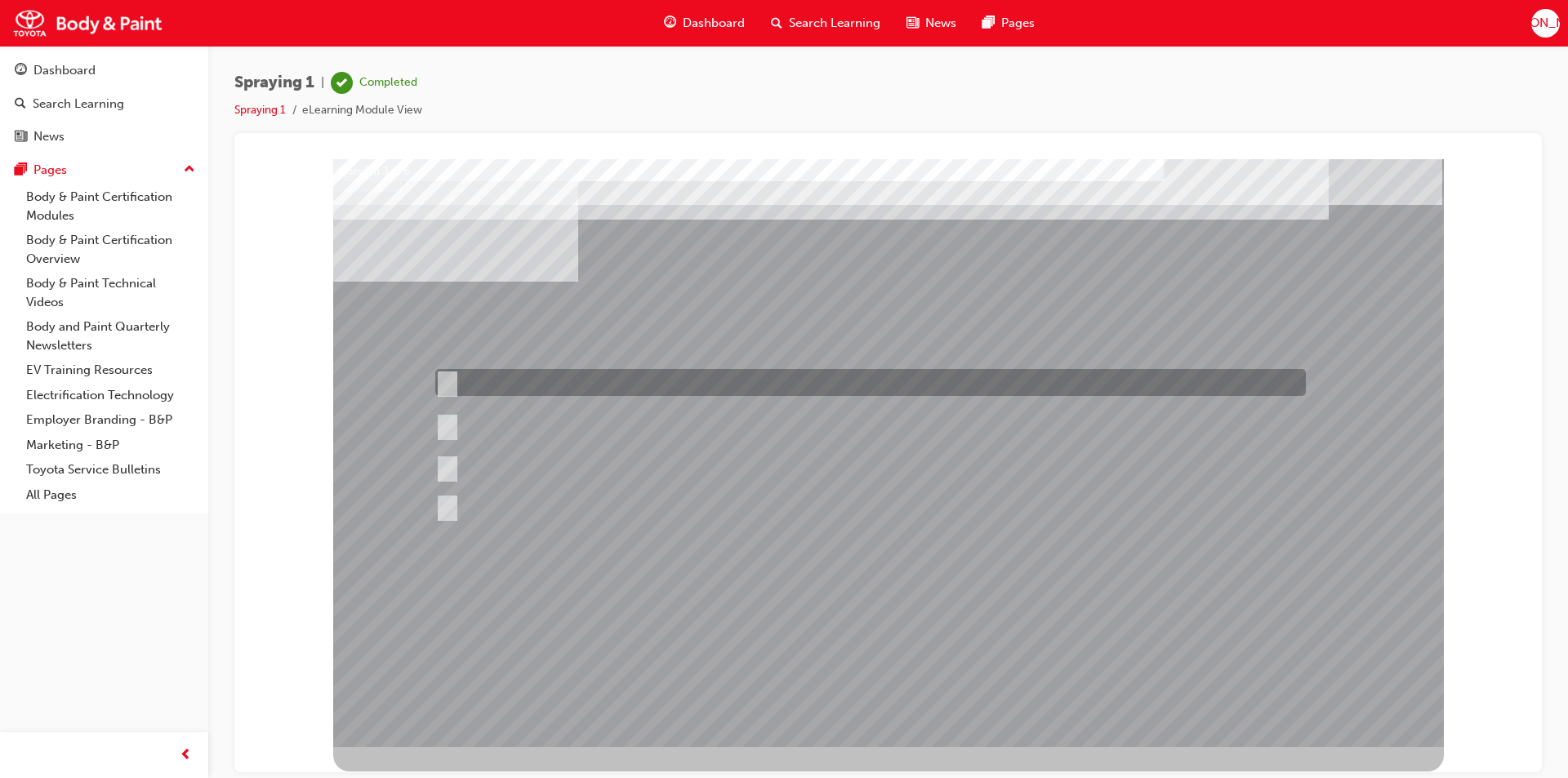
click at [449, 378] on input "3/4" at bounding box center [444, 382] width 18 height 18
radio input "true"
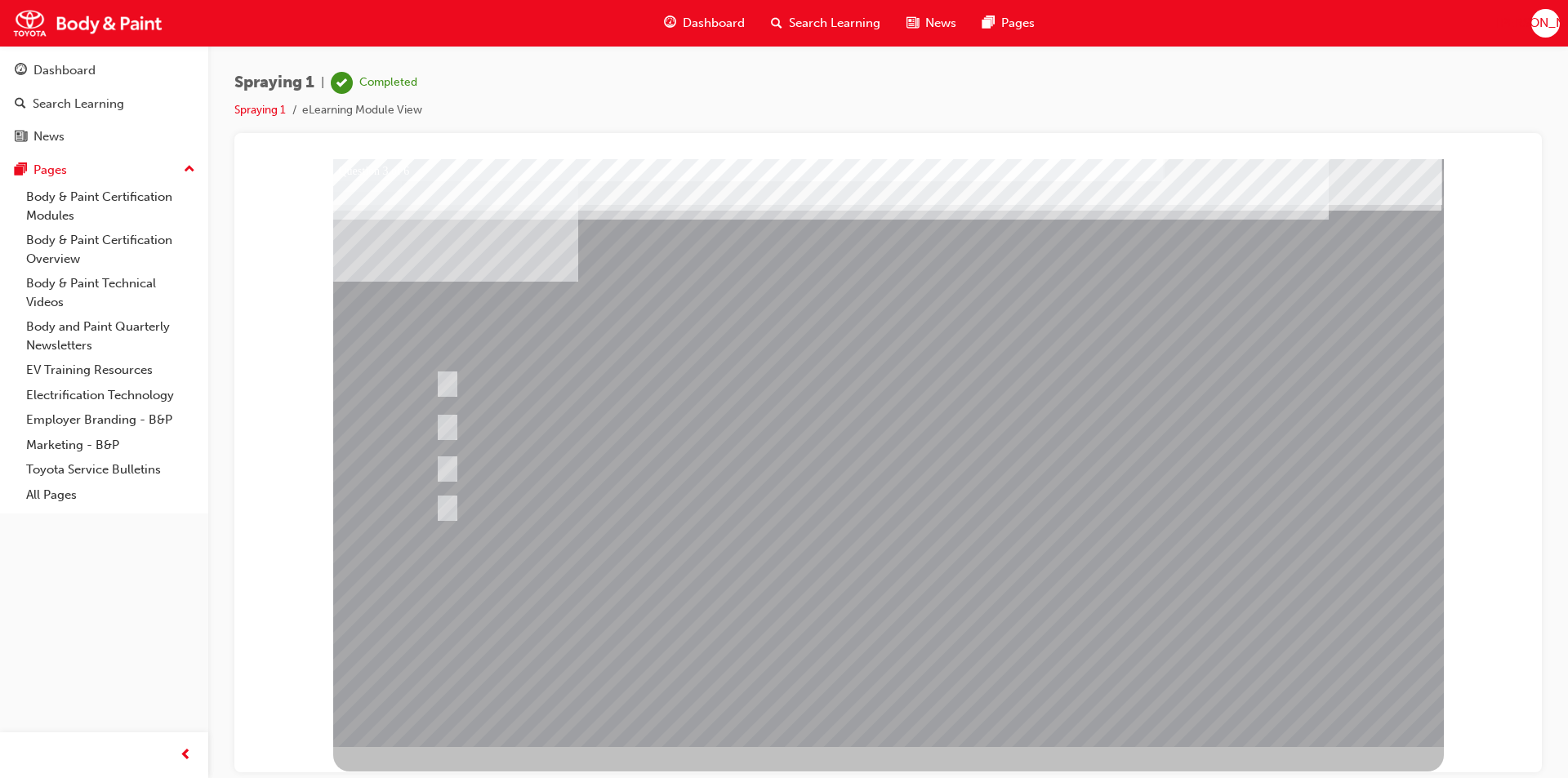
click at [894, 656] on div at bounding box center [888, 453] width 1111 height 588
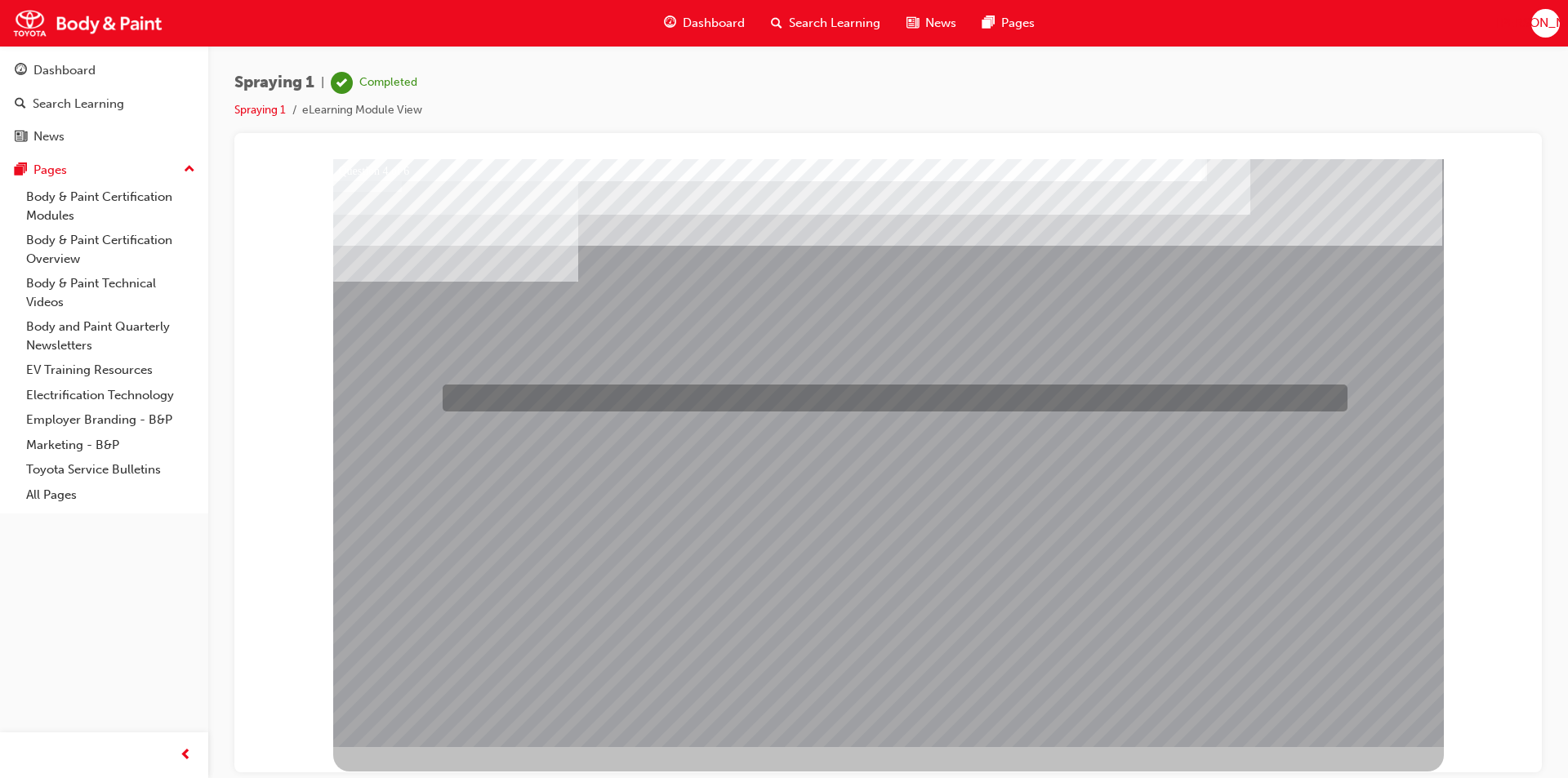
click at [455, 184] on div at bounding box center [770, 170] width 905 height 27
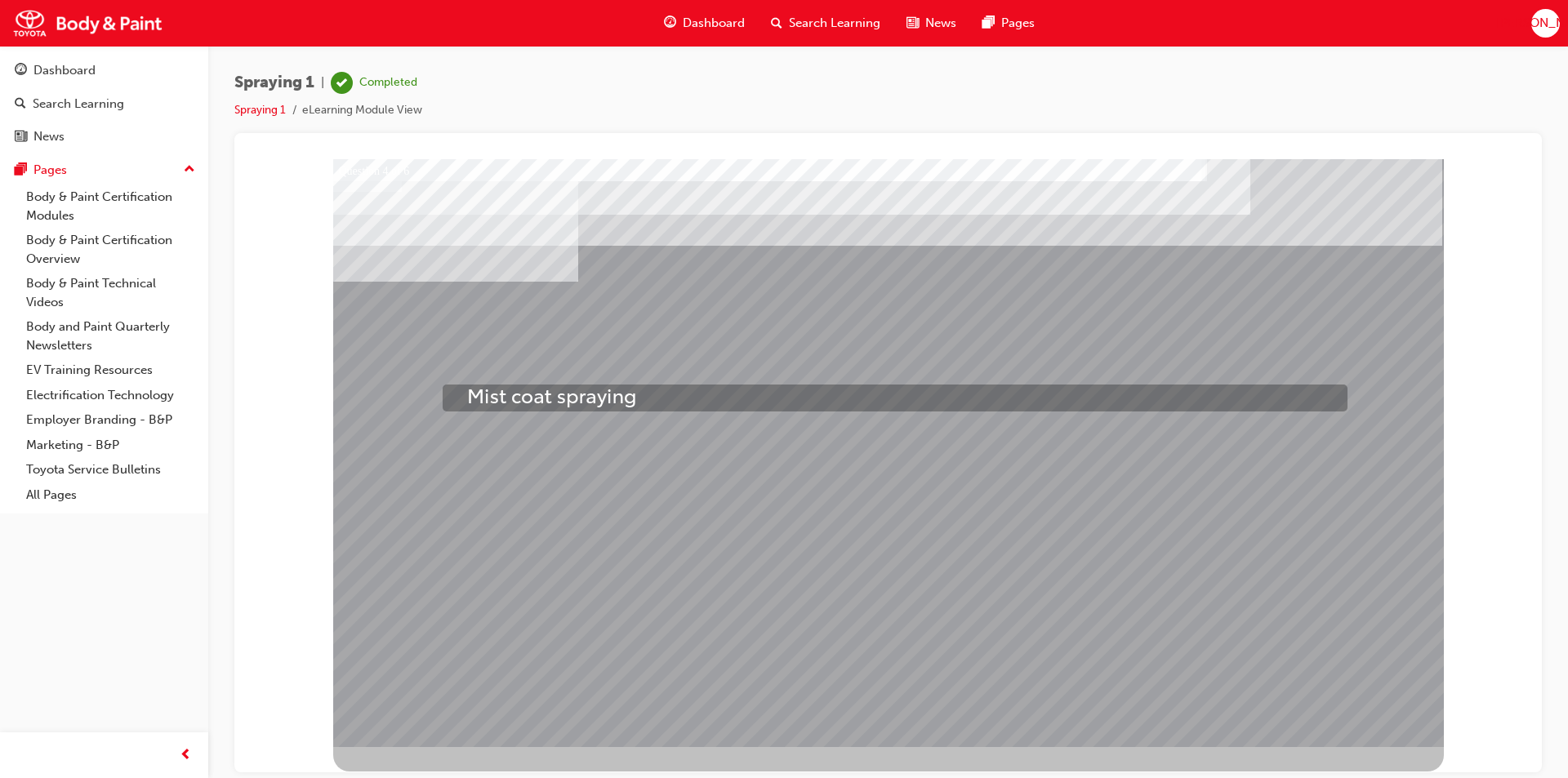
click at [451, 184] on div at bounding box center [770, 170] width 905 height 27
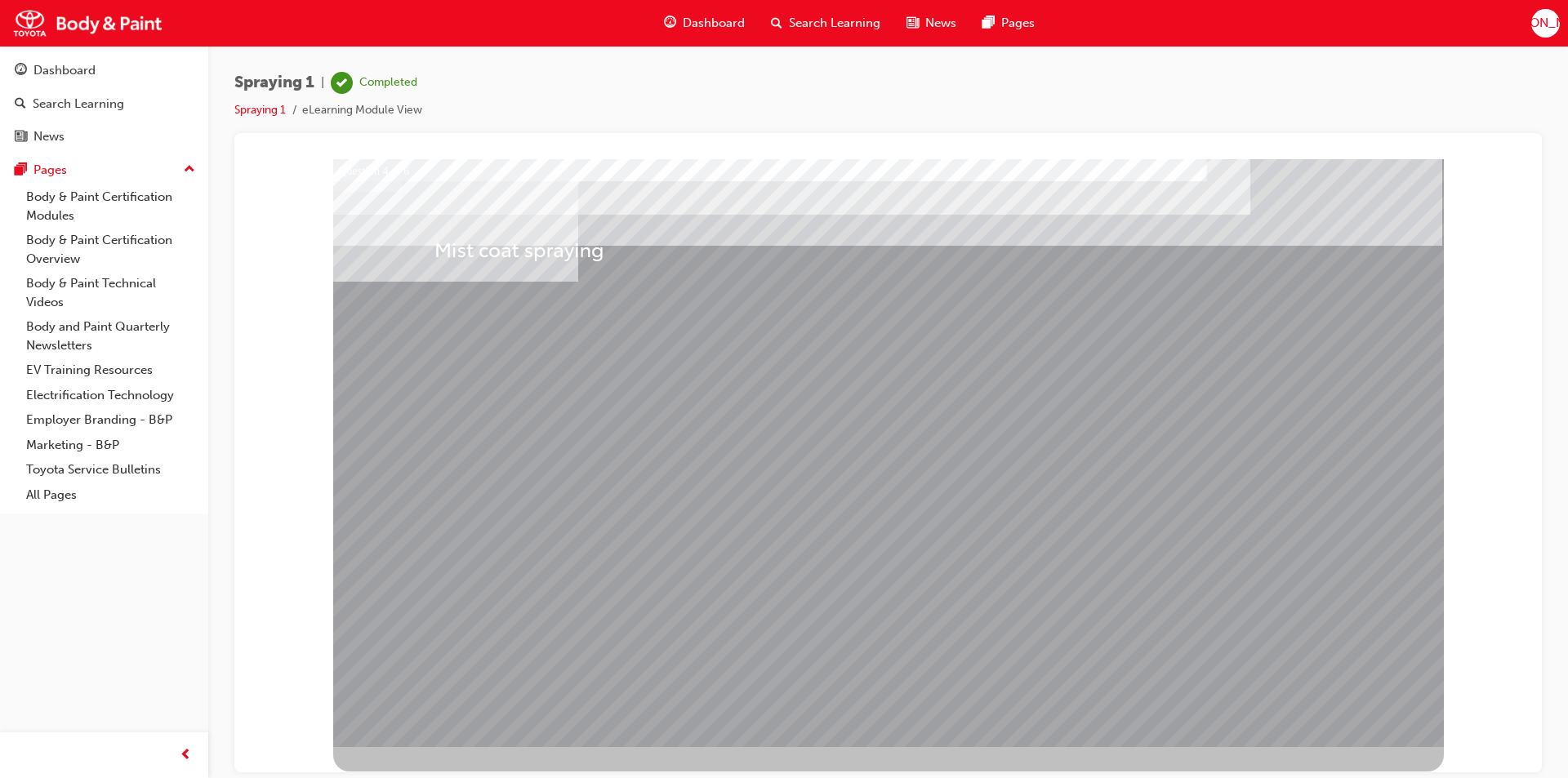
drag, startPoint x: 454, startPoint y: 398, endPoint x: 434, endPoint y: 240, distance: 159.3
click at [434, 240] on div "Question 4 of 6" at bounding box center [888, 453] width 1111 height 588
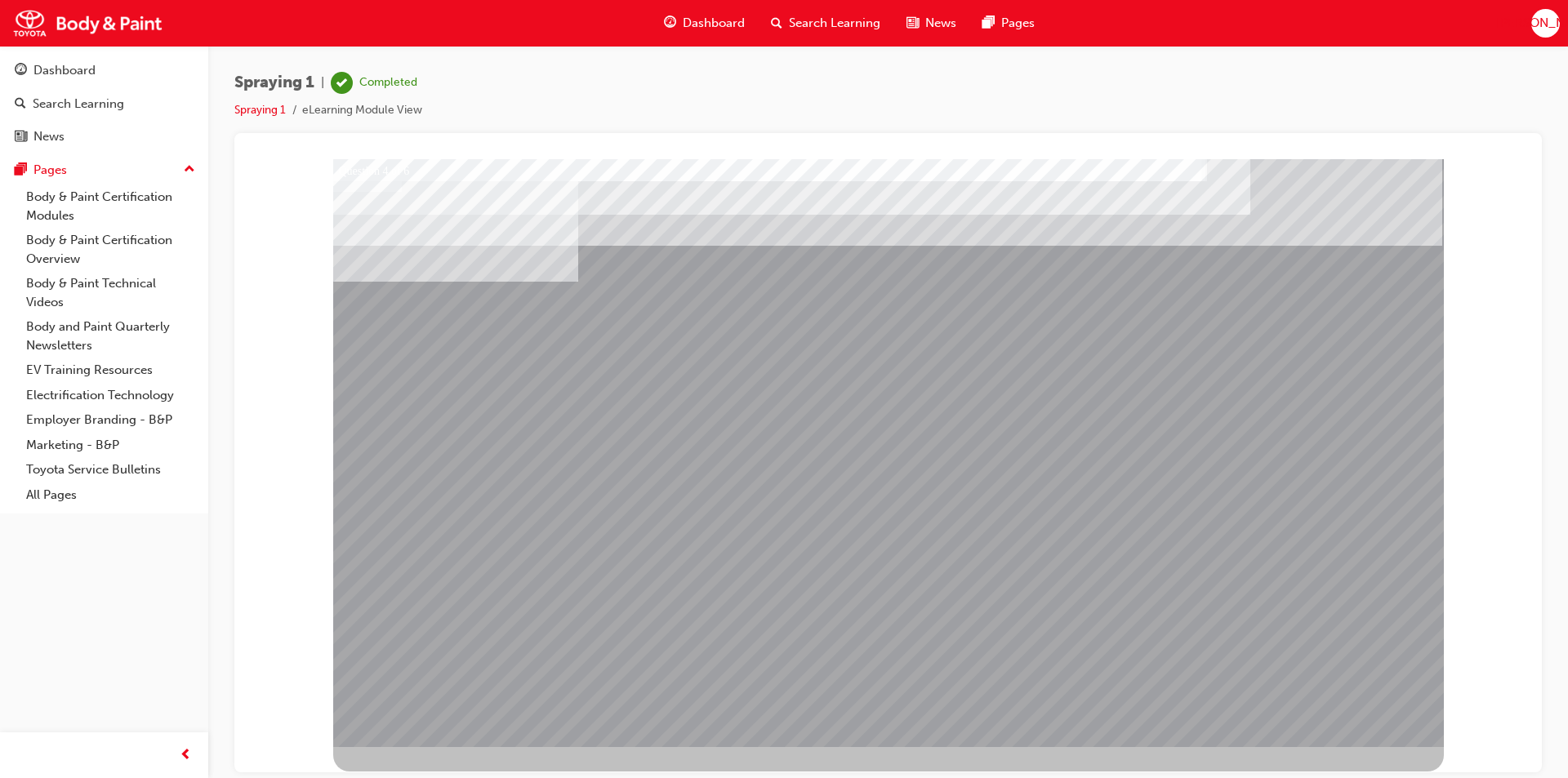
drag, startPoint x: 479, startPoint y: 503, endPoint x: 506, endPoint y: 307, distance: 197.9
click at [506, 307] on div "Question 4 of 6" at bounding box center [888, 453] width 1111 height 588
drag, startPoint x: 457, startPoint y: 397, endPoint x: 452, endPoint y: 330, distance: 67.2
click at [452, 330] on div "Question 4 of 6" at bounding box center [888, 453] width 1111 height 588
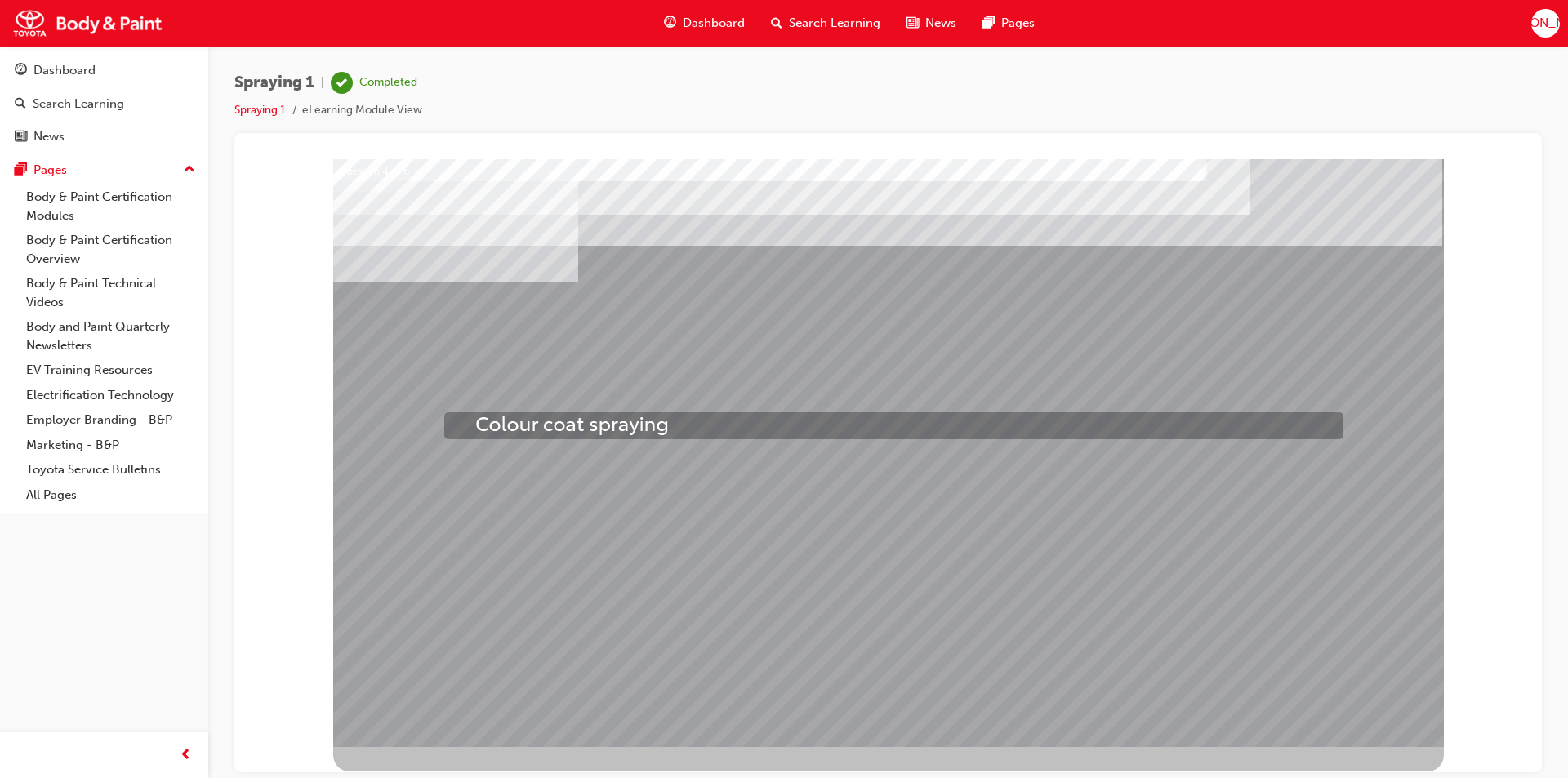
drag, startPoint x: 472, startPoint y: 450, endPoint x: 476, endPoint y: 411, distance: 39.2
click at [476, 411] on div "Question 4 of 6" at bounding box center [888, 453] width 1111 height 588
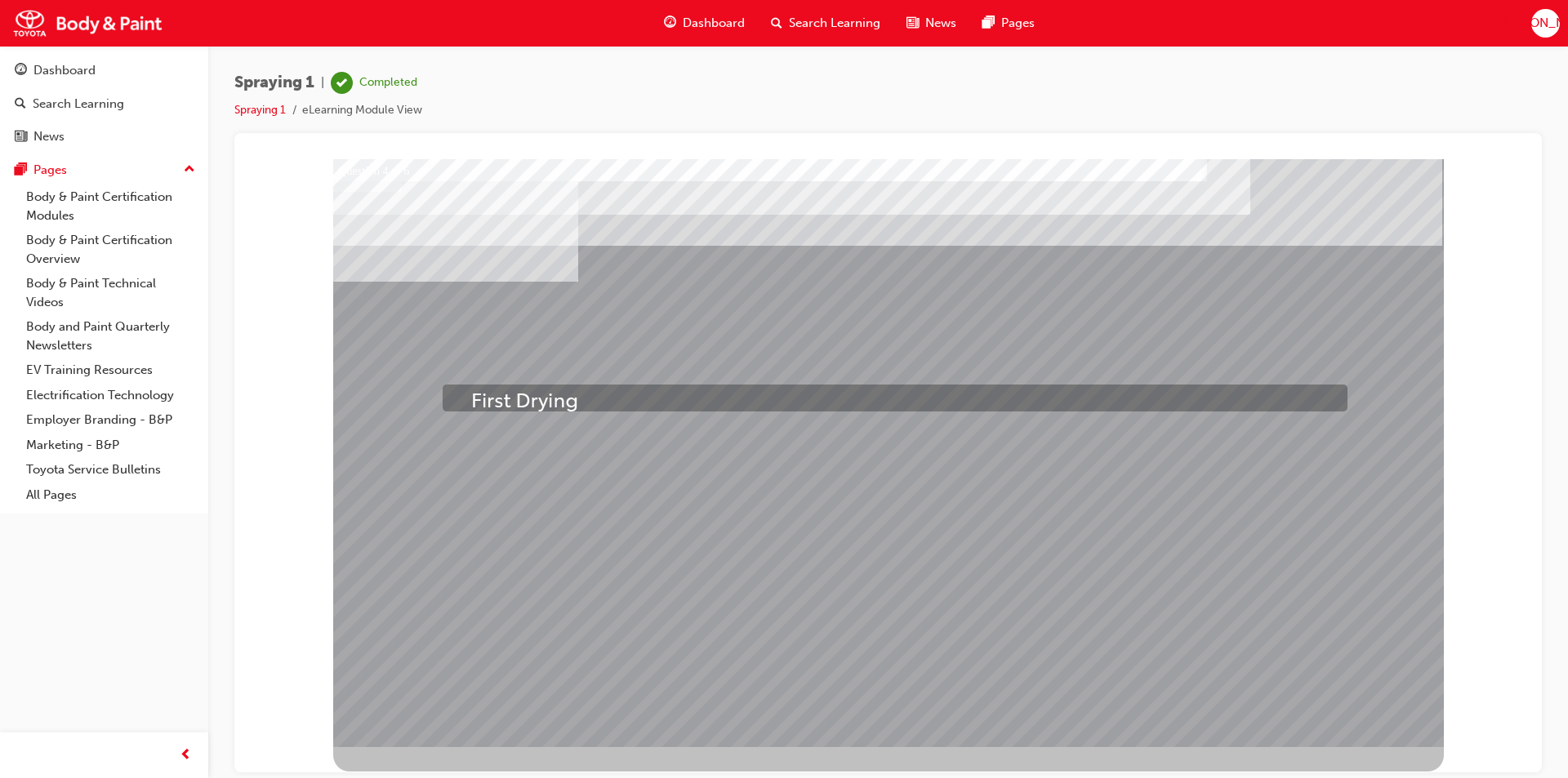
drag, startPoint x: 476, startPoint y: 419, endPoint x: 471, endPoint y: 390, distance: 29.4
click at [471, 390] on div "Question 4 of 6" at bounding box center [888, 453] width 1111 height 588
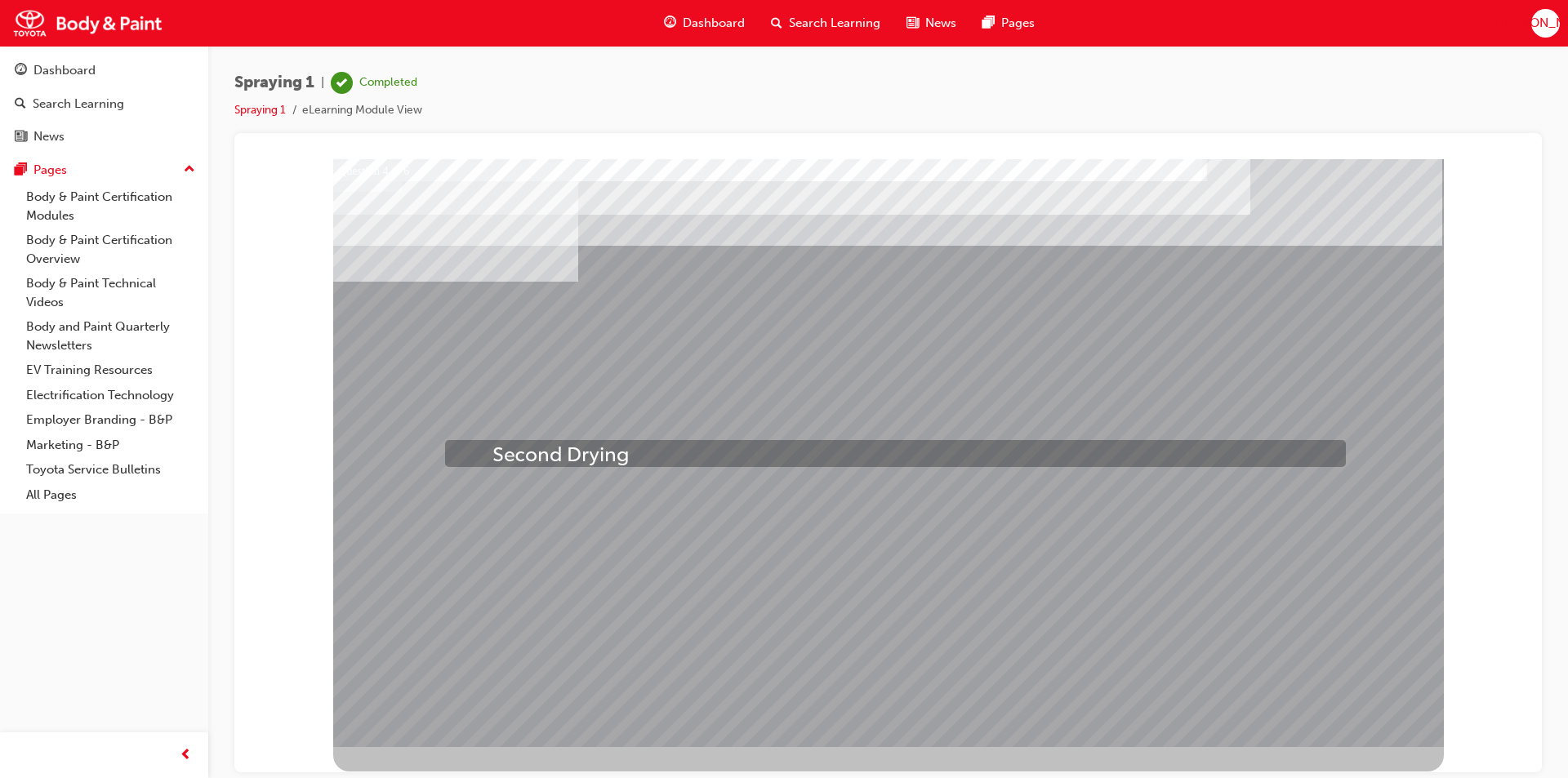
drag, startPoint x: 487, startPoint y: 507, endPoint x: 492, endPoint y: 444, distance: 63.2
click at [492, 444] on div "Question 4 of 6" at bounding box center [888, 453] width 1111 height 588
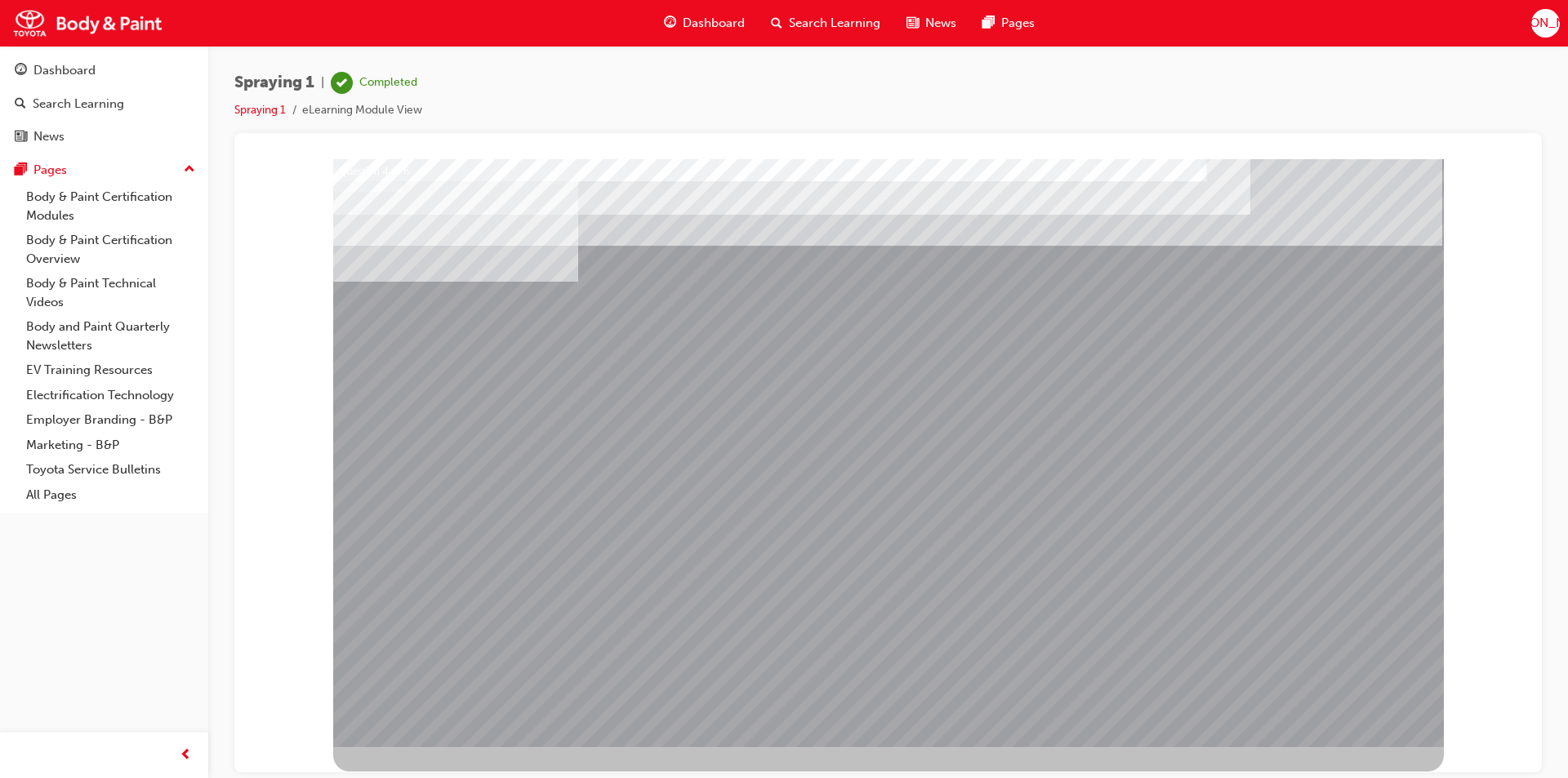
click at [867, 651] on div at bounding box center [888, 453] width 1111 height 588
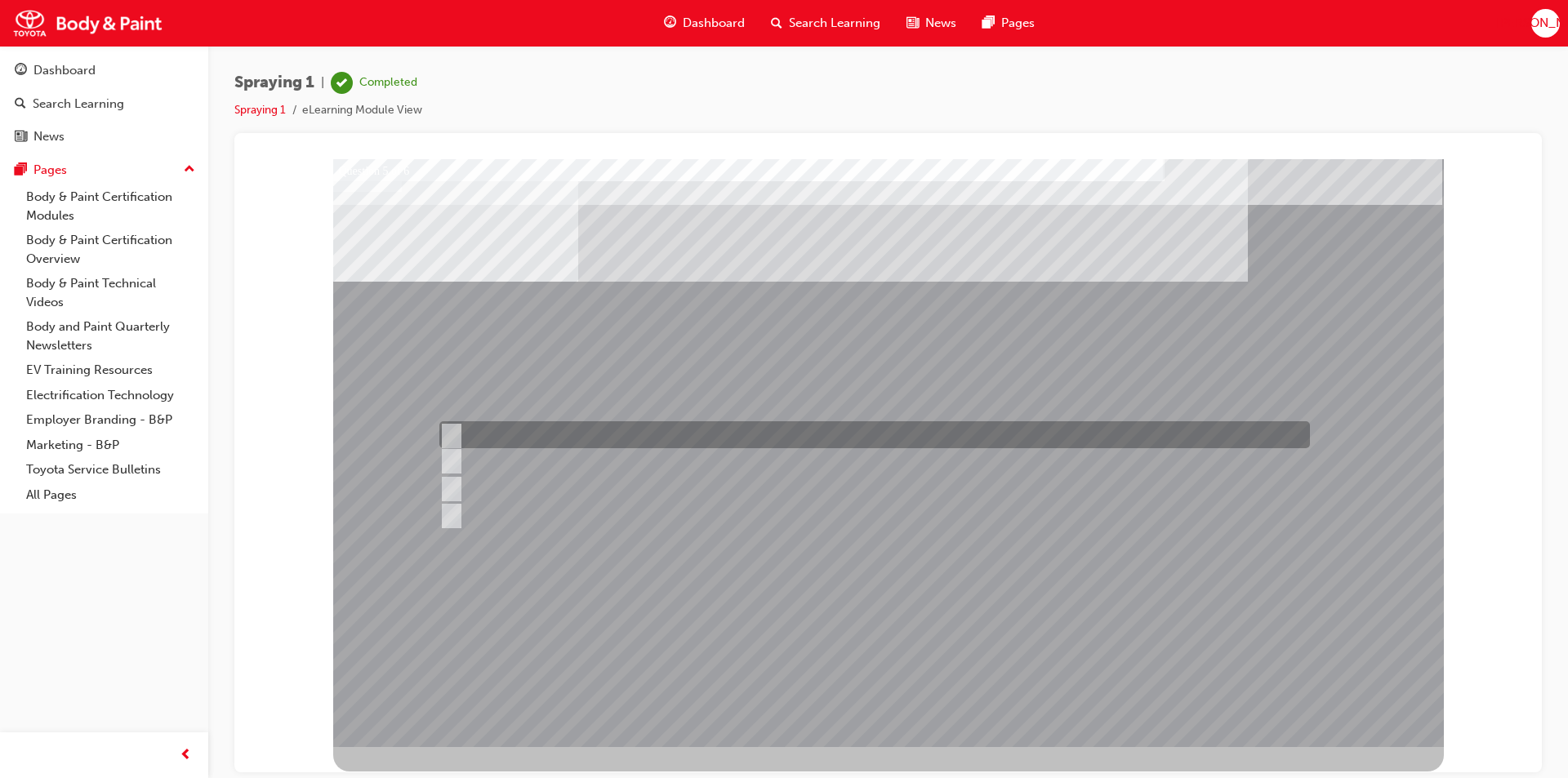
click at [453, 434] on input "Distance" at bounding box center [447, 435] width 18 height 18
checkbox input "true"
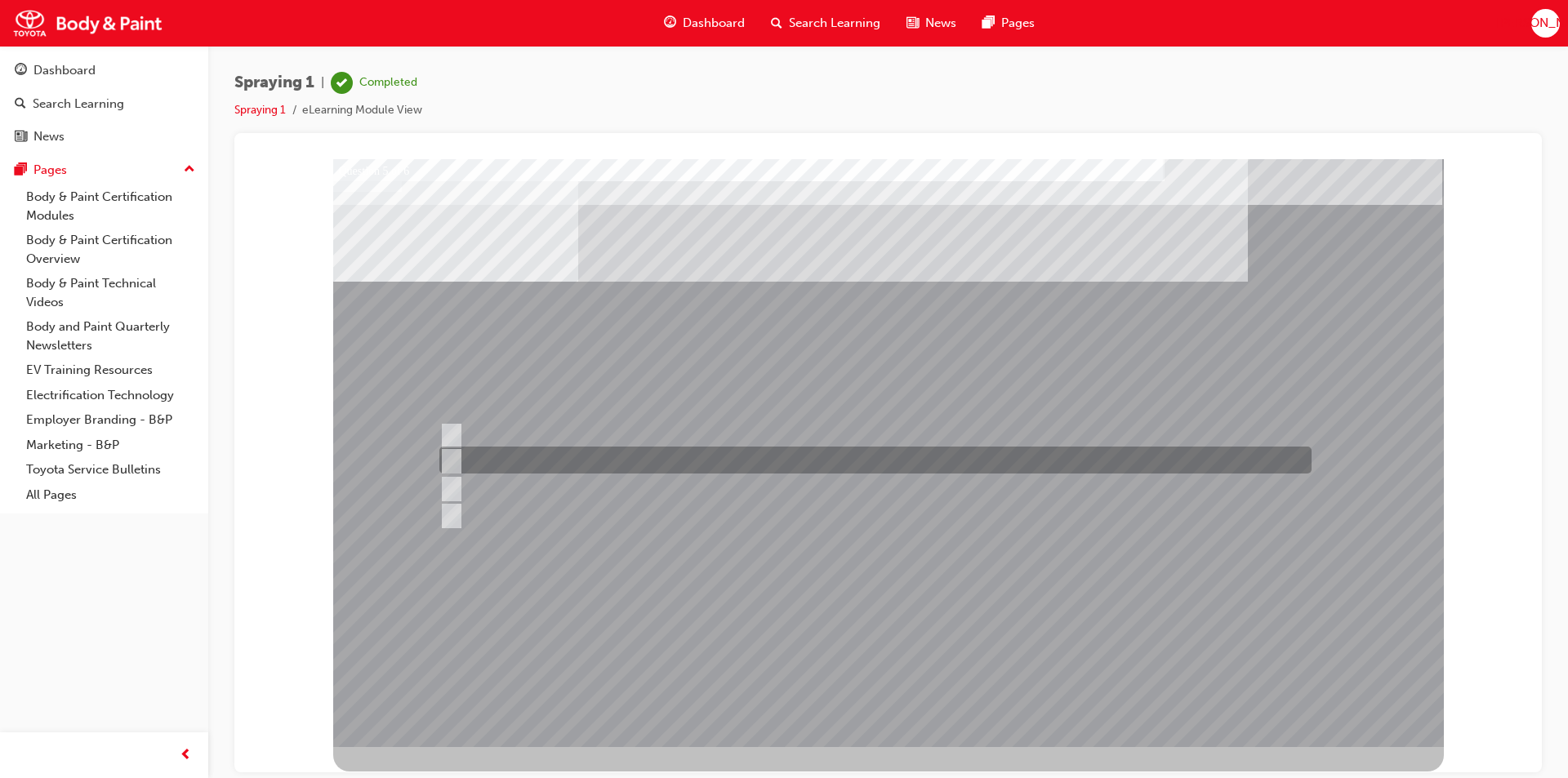
click at [452, 463] on input "Angle" at bounding box center [447, 460] width 18 height 18
checkbox input "true"
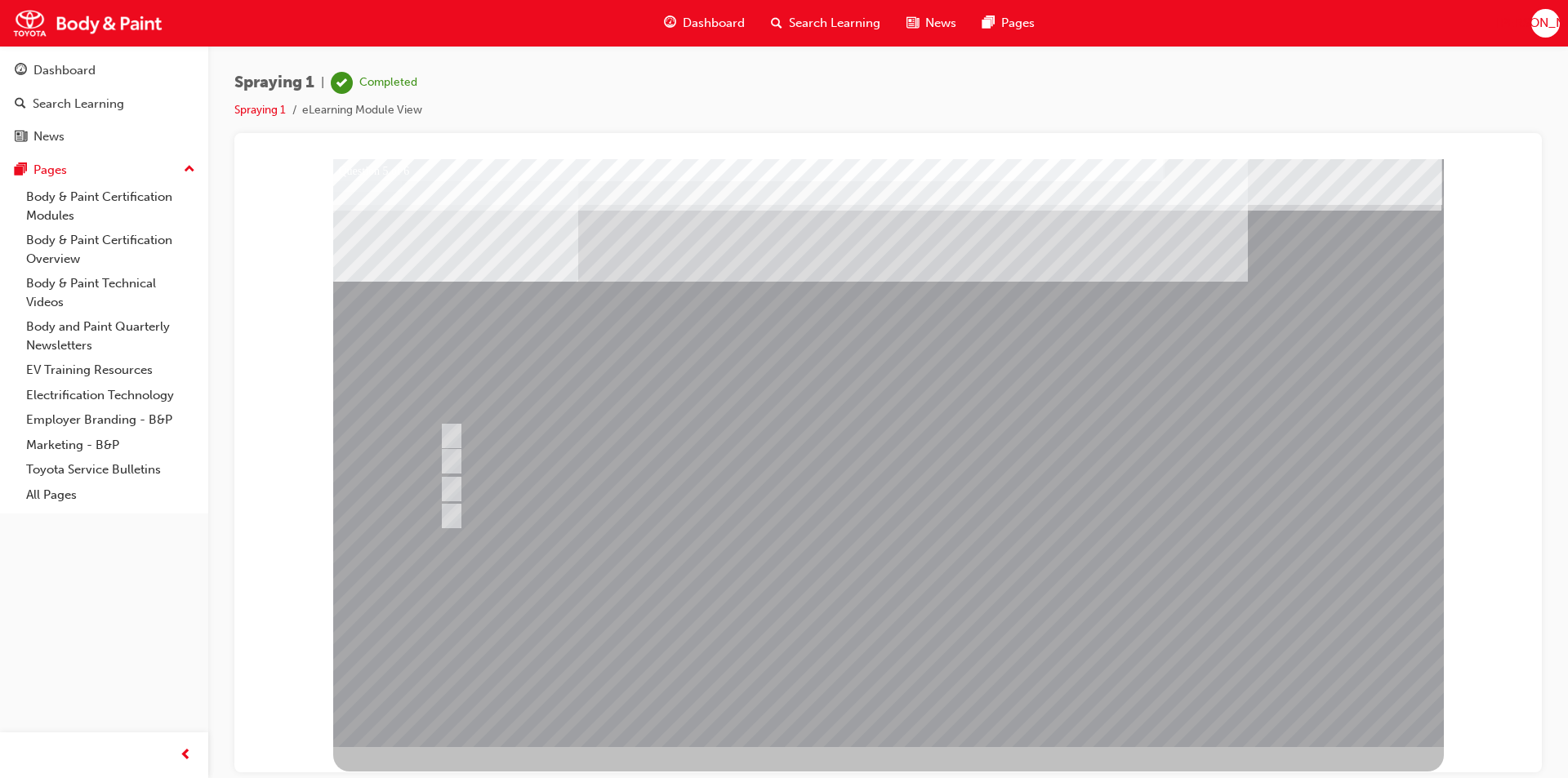
click at [875, 648] on div at bounding box center [888, 453] width 1111 height 588
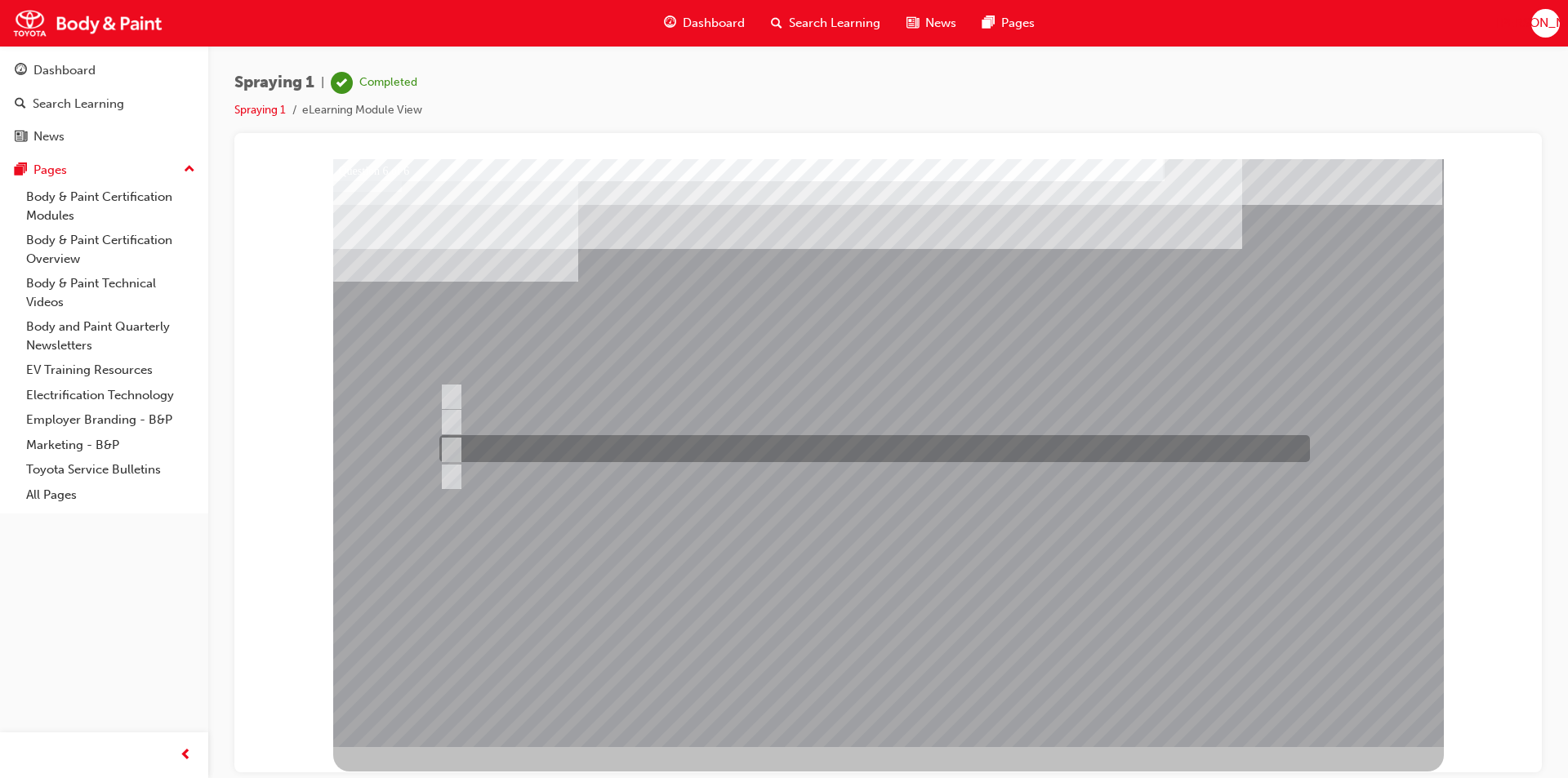
click at [455, 443] on input "Additives" at bounding box center [448, 449] width 18 height 18
radio input "true"
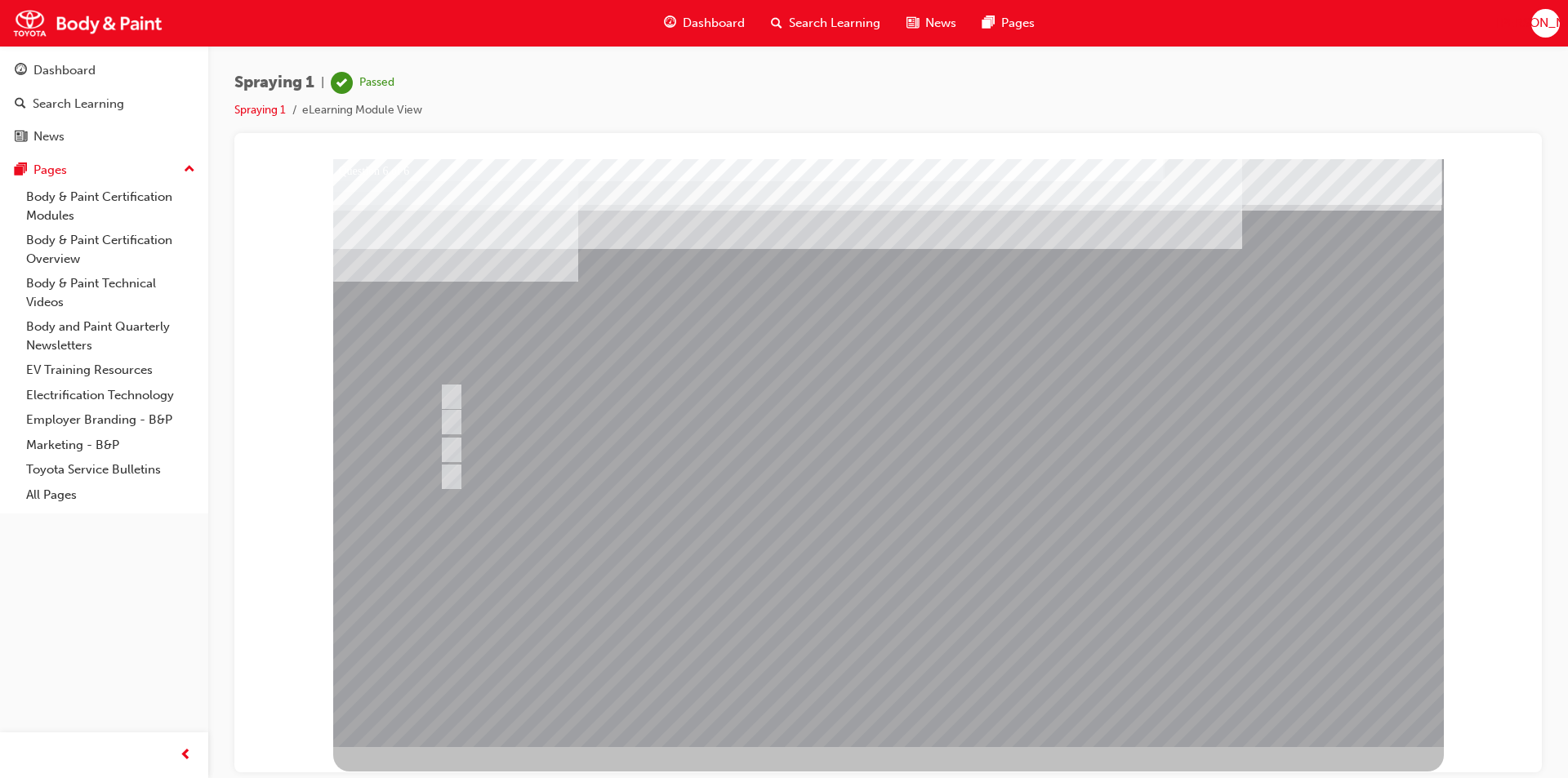
click at [905, 652] on div at bounding box center [888, 453] width 1111 height 588
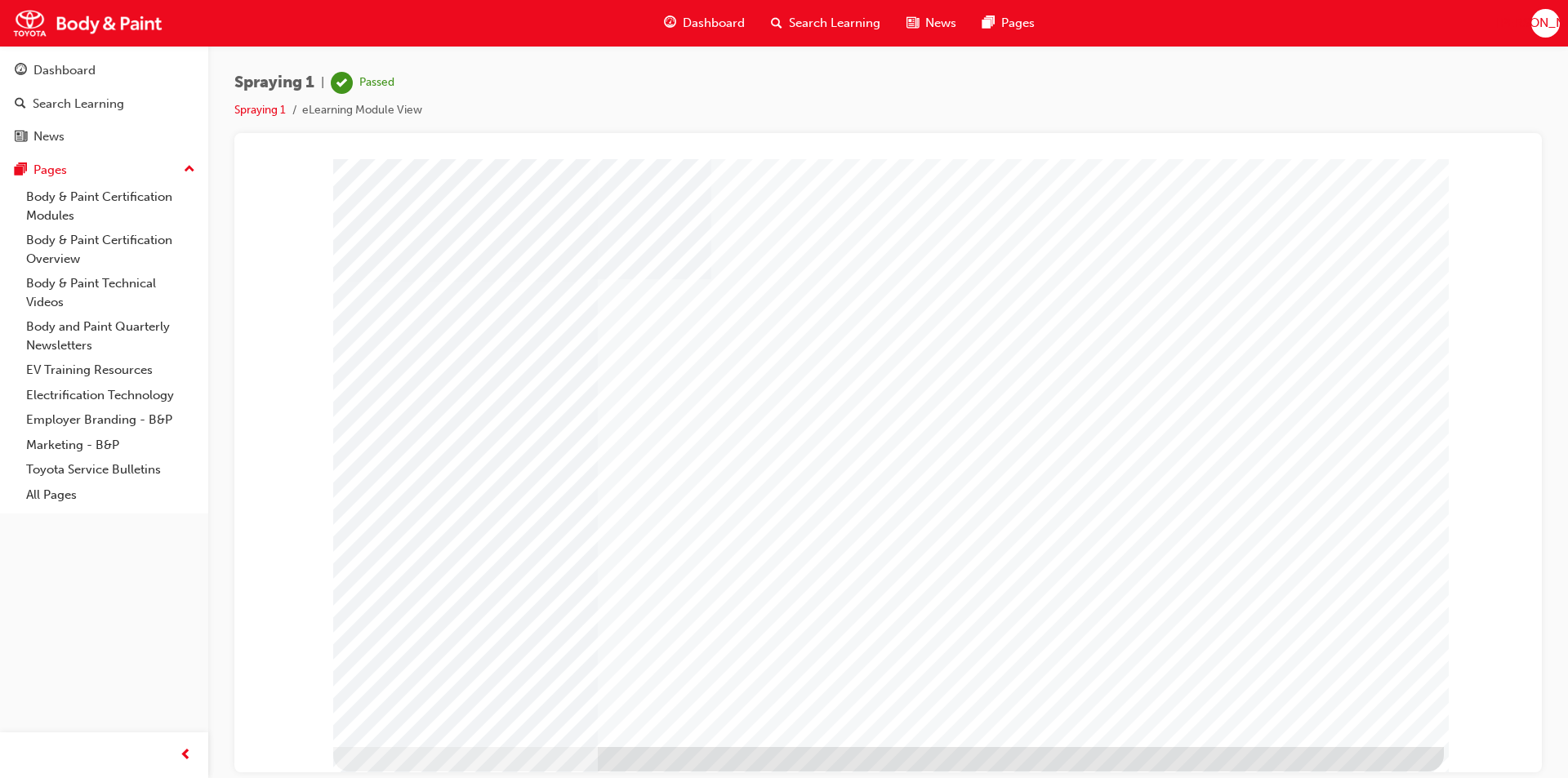
click at [719, 19] on span "Dashboard" at bounding box center [714, 23] width 62 height 19
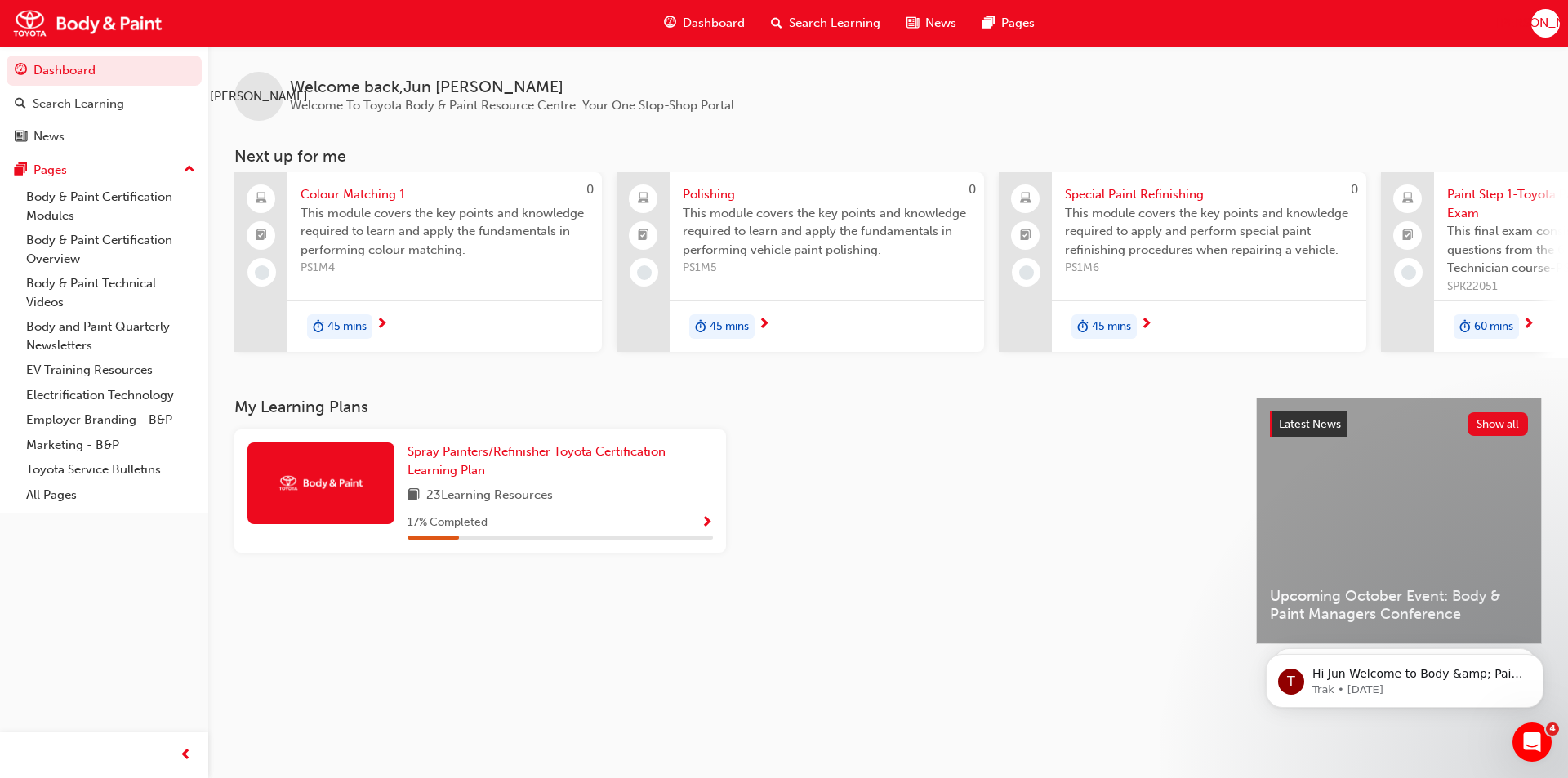
click at [349, 327] on span "45 mins" at bounding box center [347, 327] width 39 height 19
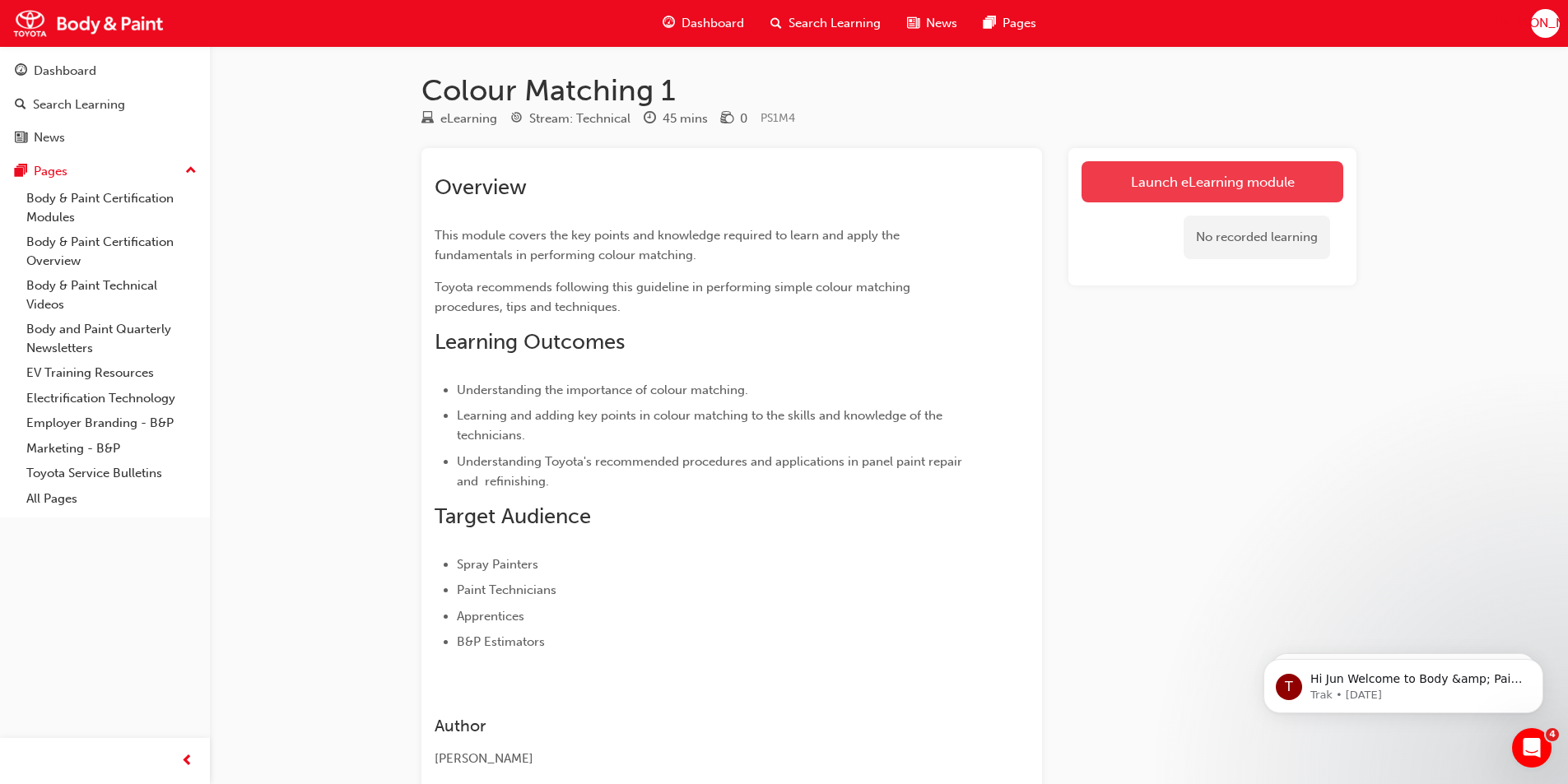
click at [1082, 187] on link "Launch eLearning module" at bounding box center [1212, 181] width 262 height 41
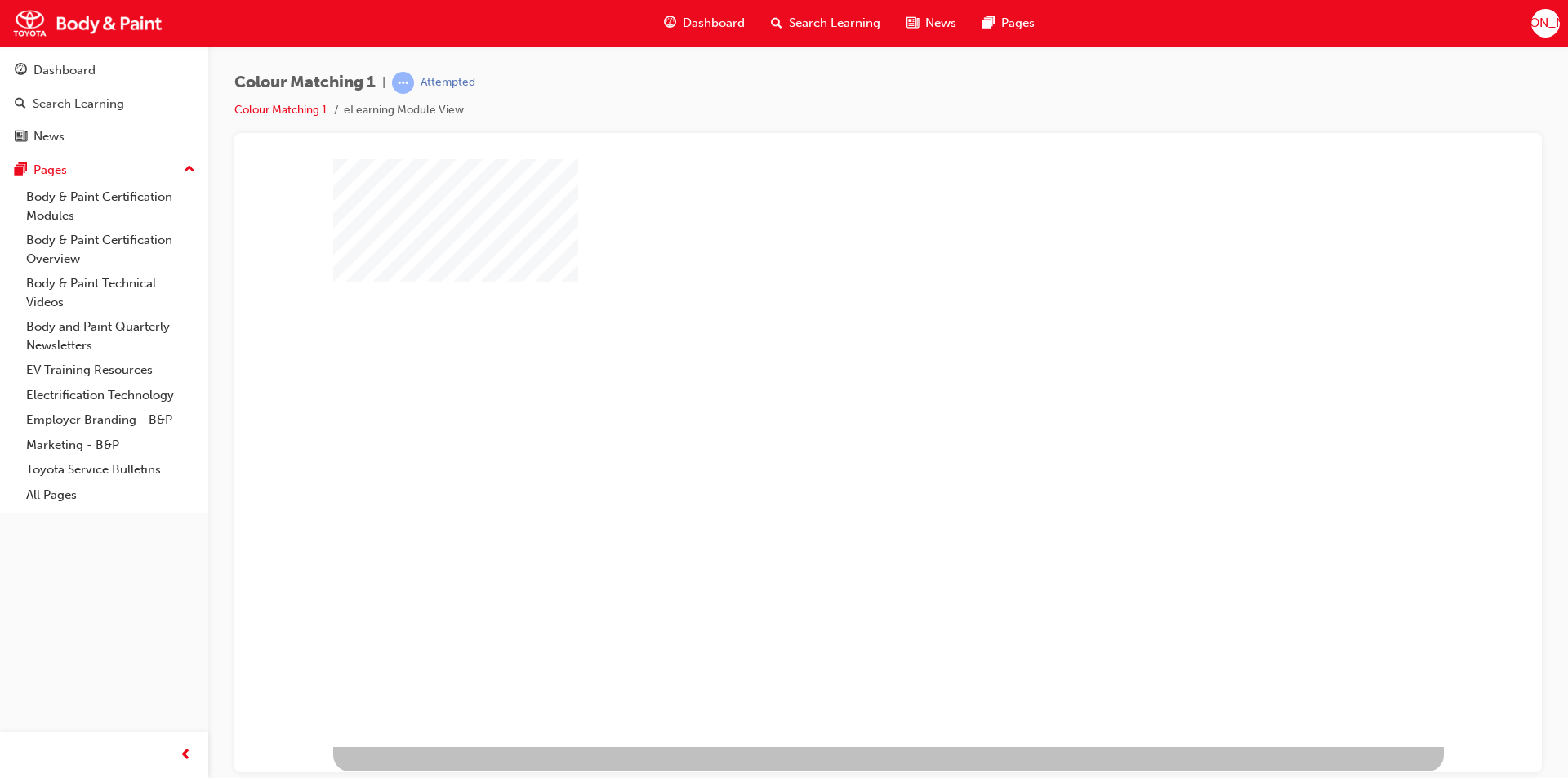
click at [841, 405] on div "play" at bounding box center [841, 405] width 0 height 0
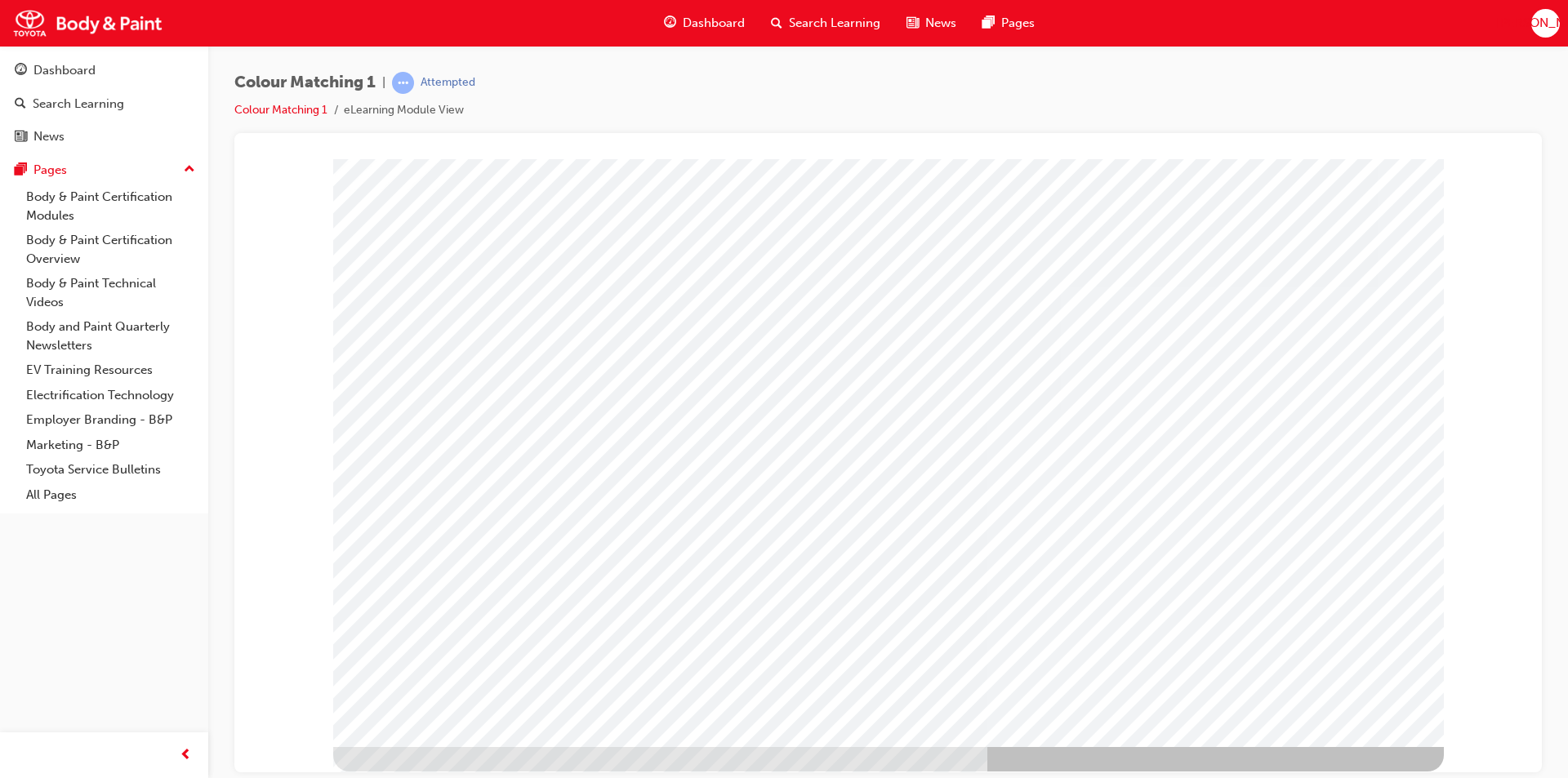
type input "jun"
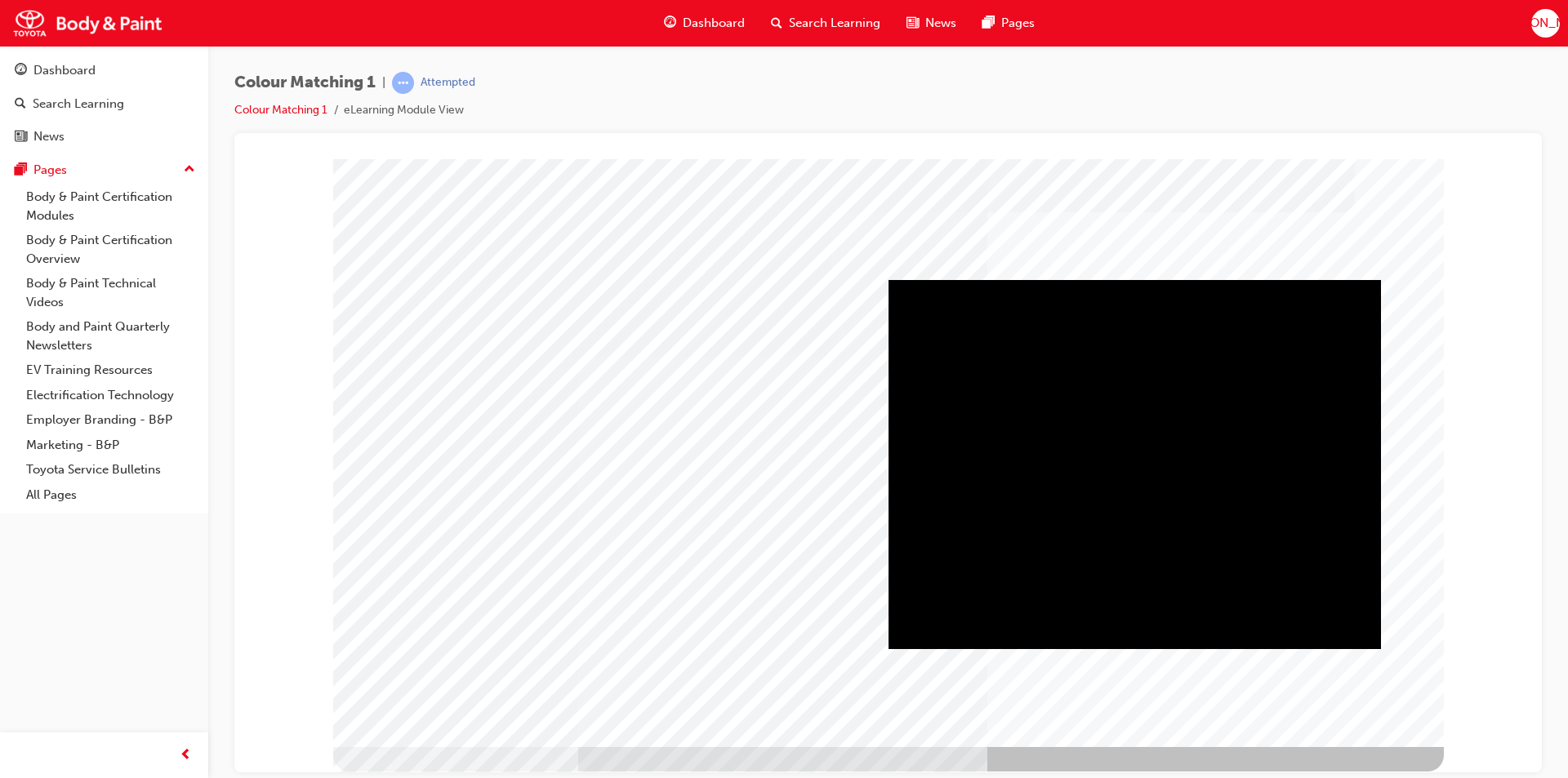
click at [1132, 279] on div "Play" at bounding box center [1135, 279] width 492 height 0
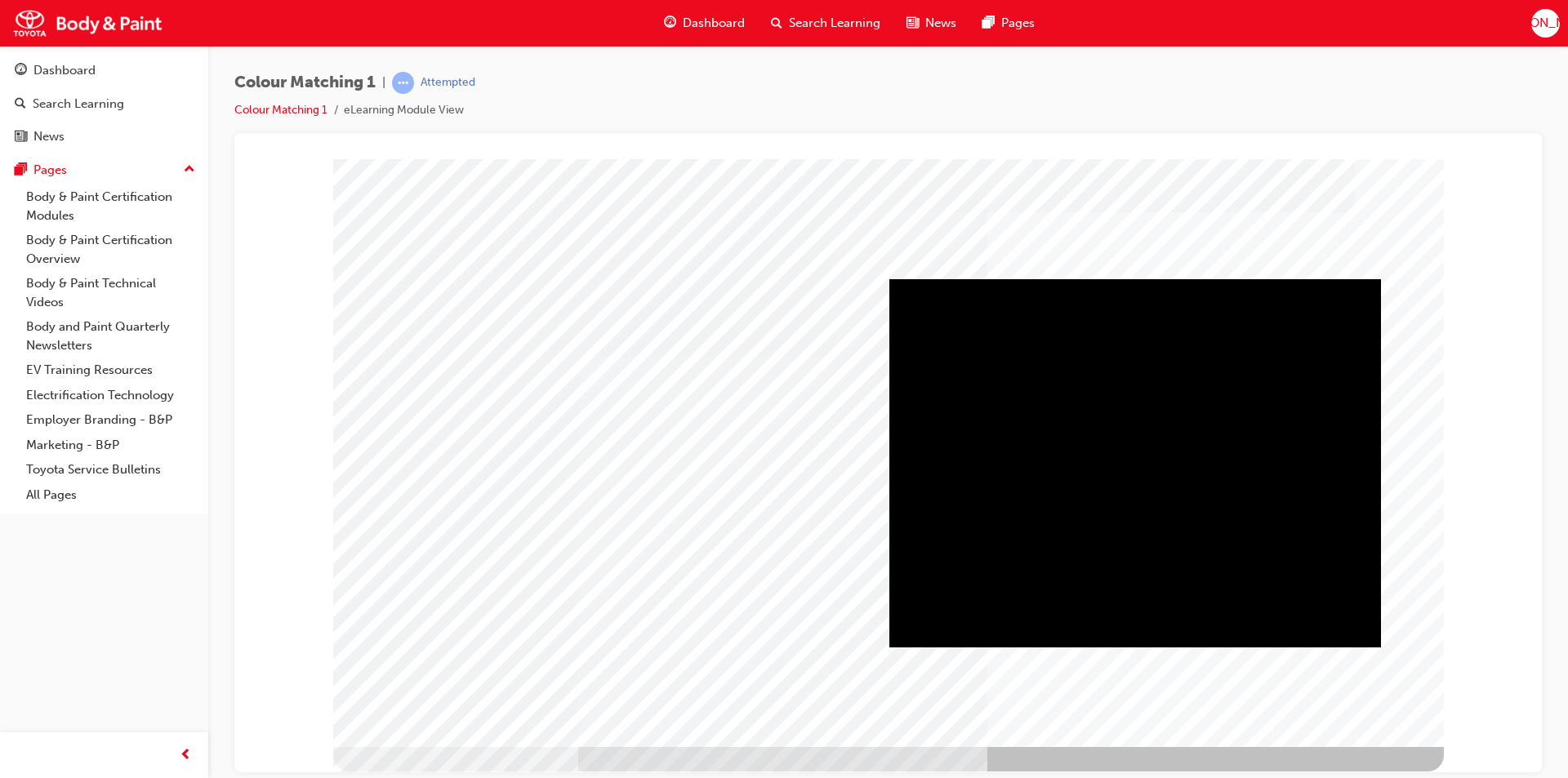
click at [1137, 278] on div "Play" at bounding box center [1136, 278] width 492 height 0
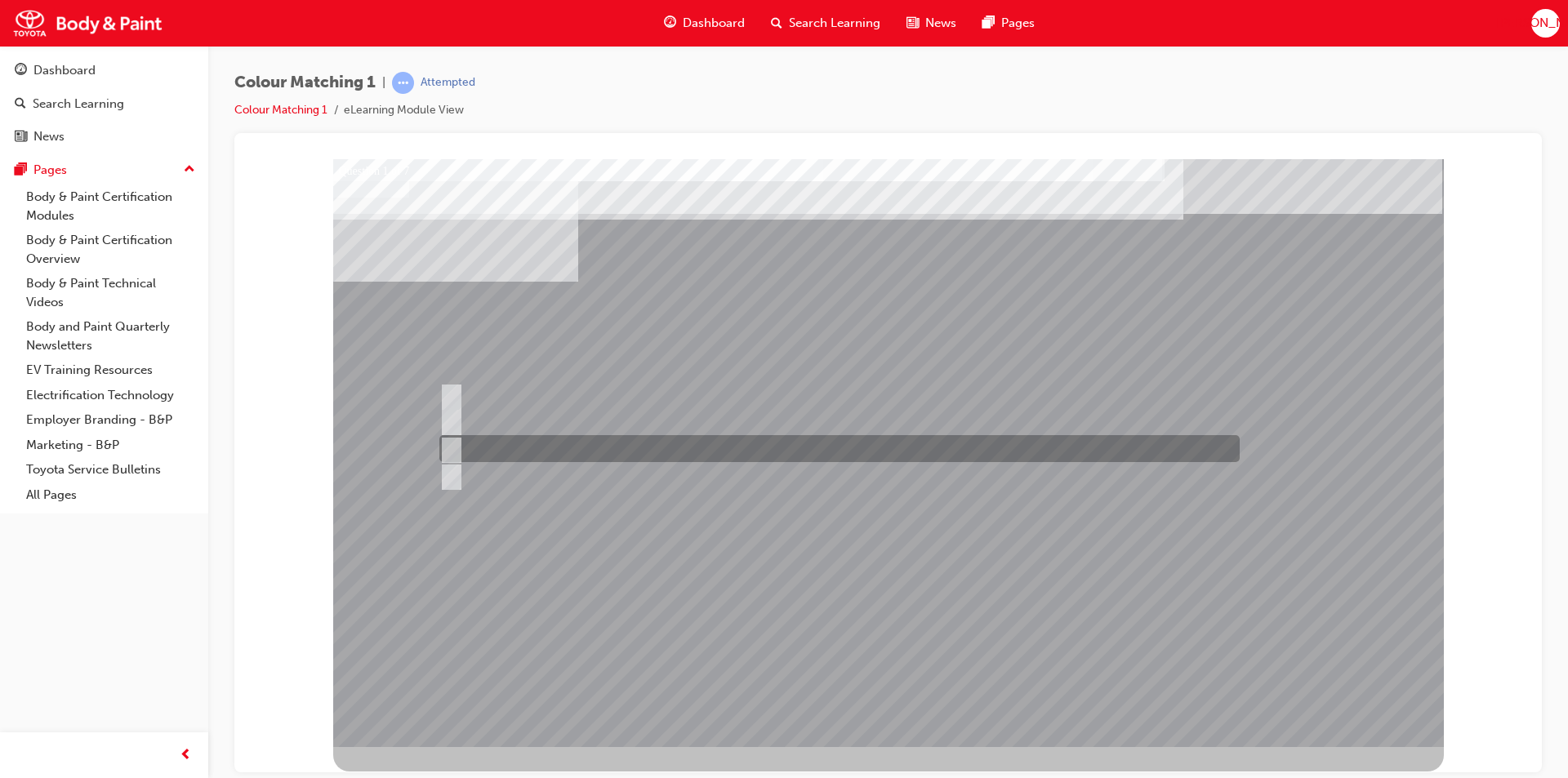
click at [448, 446] on input "Hue" at bounding box center [448, 449] width 18 height 18
radio input "true"
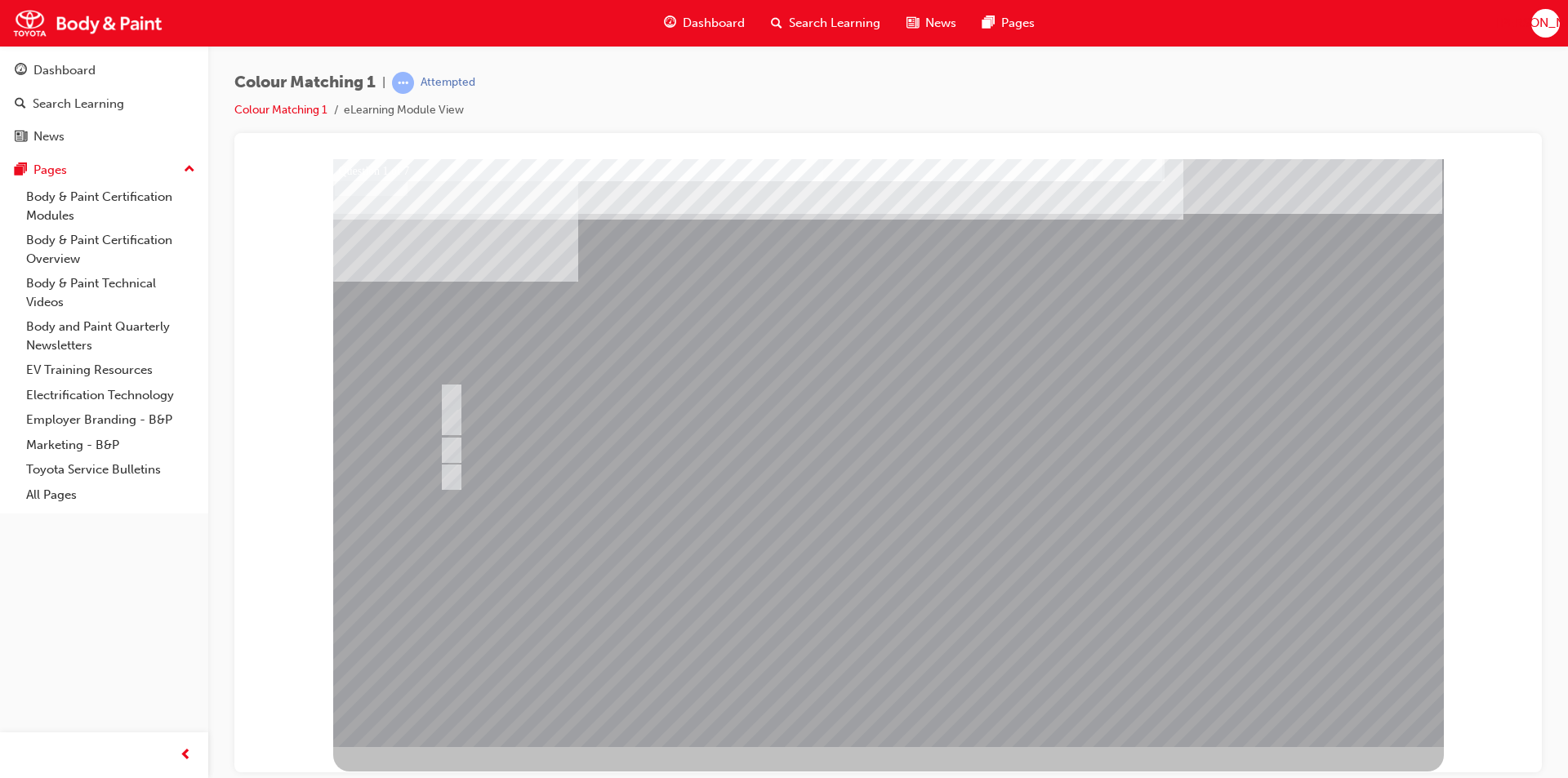
click at [891, 658] on div at bounding box center [888, 453] width 1111 height 588
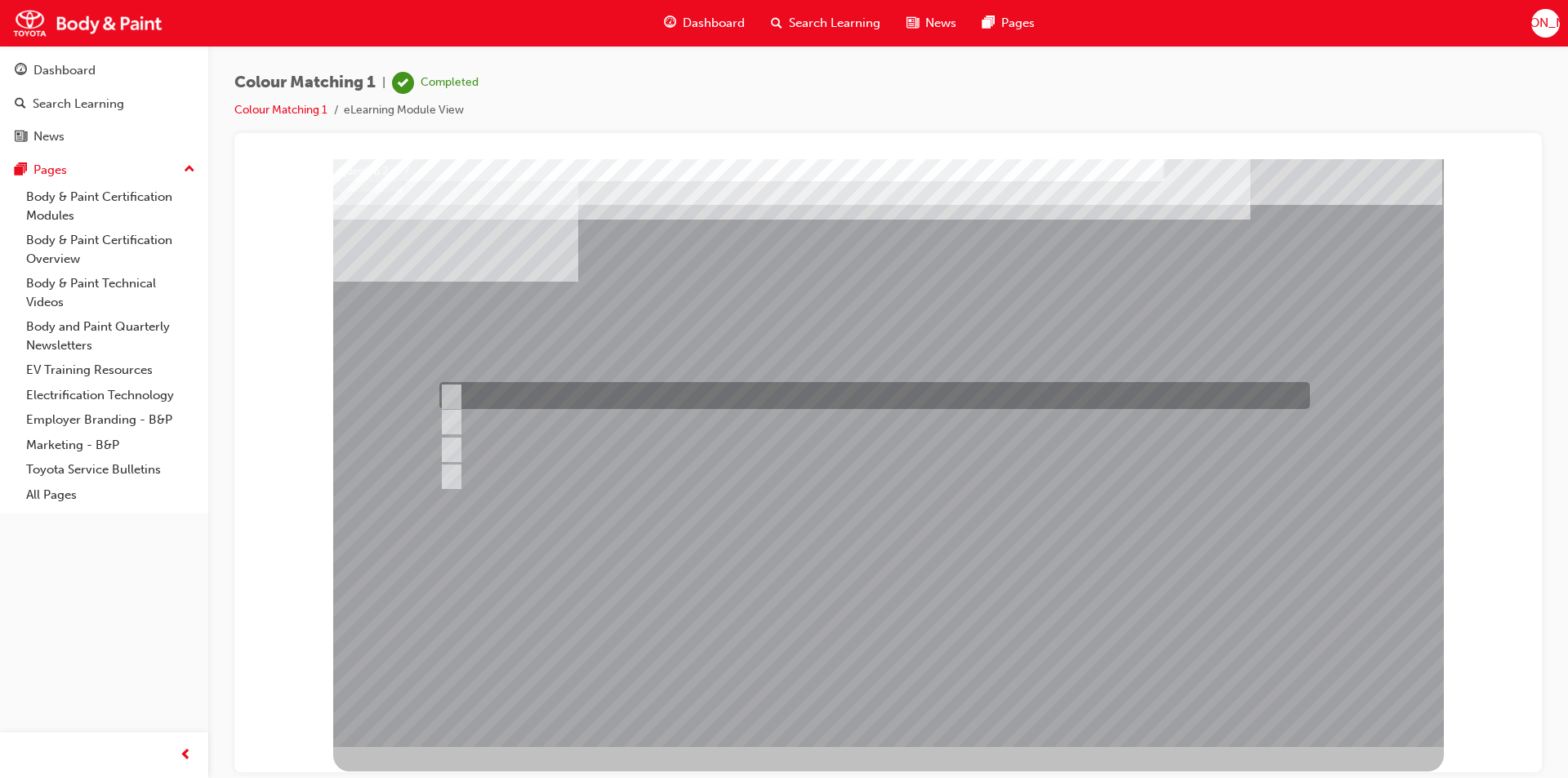
click at [450, 392] on input "1500 - 3000" at bounding box center [448, 396] width 18 height 18
radio input "true"
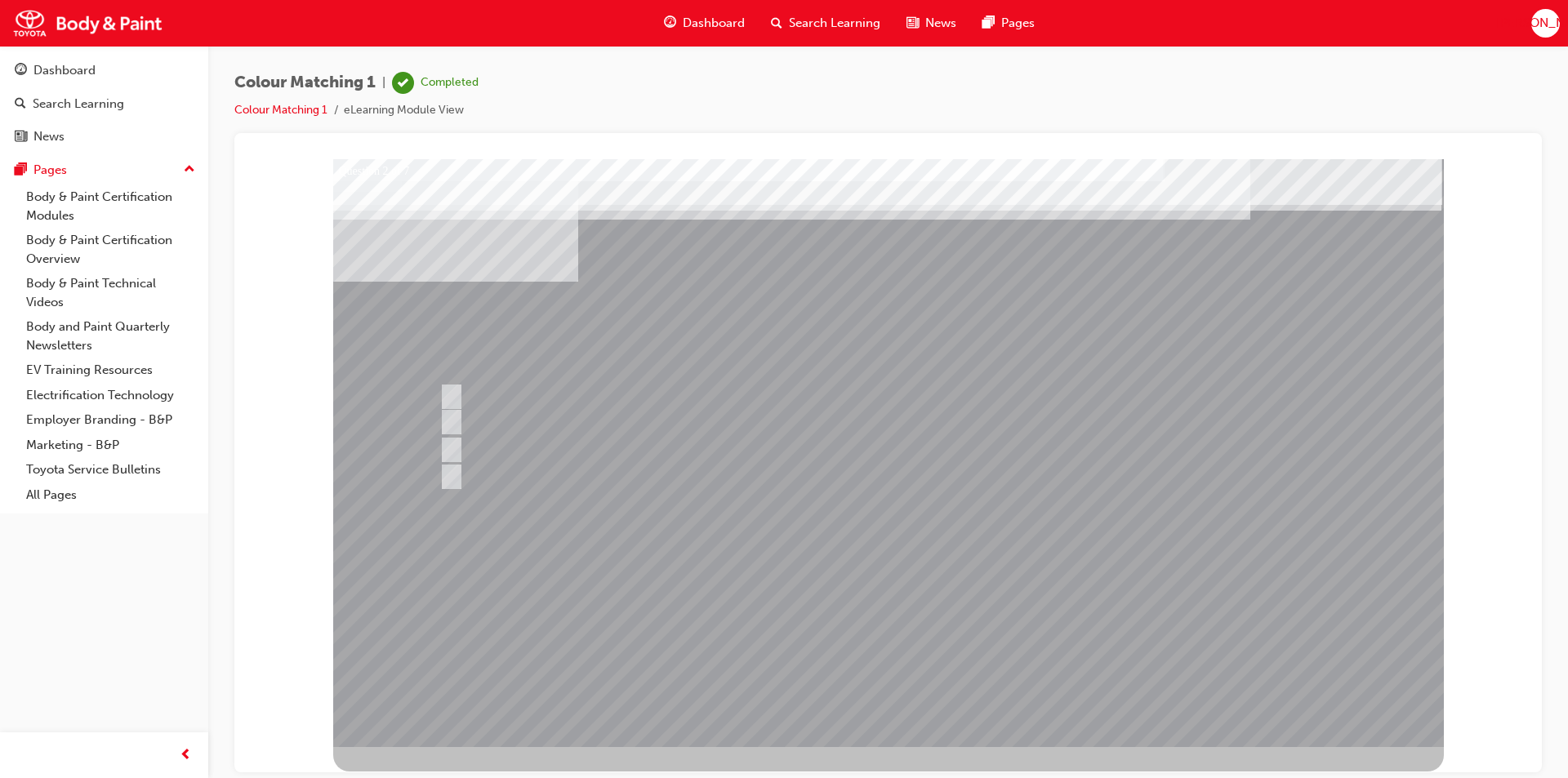
click at [865, 646] on div at bounding box center [888, 453] width 1111 height 588
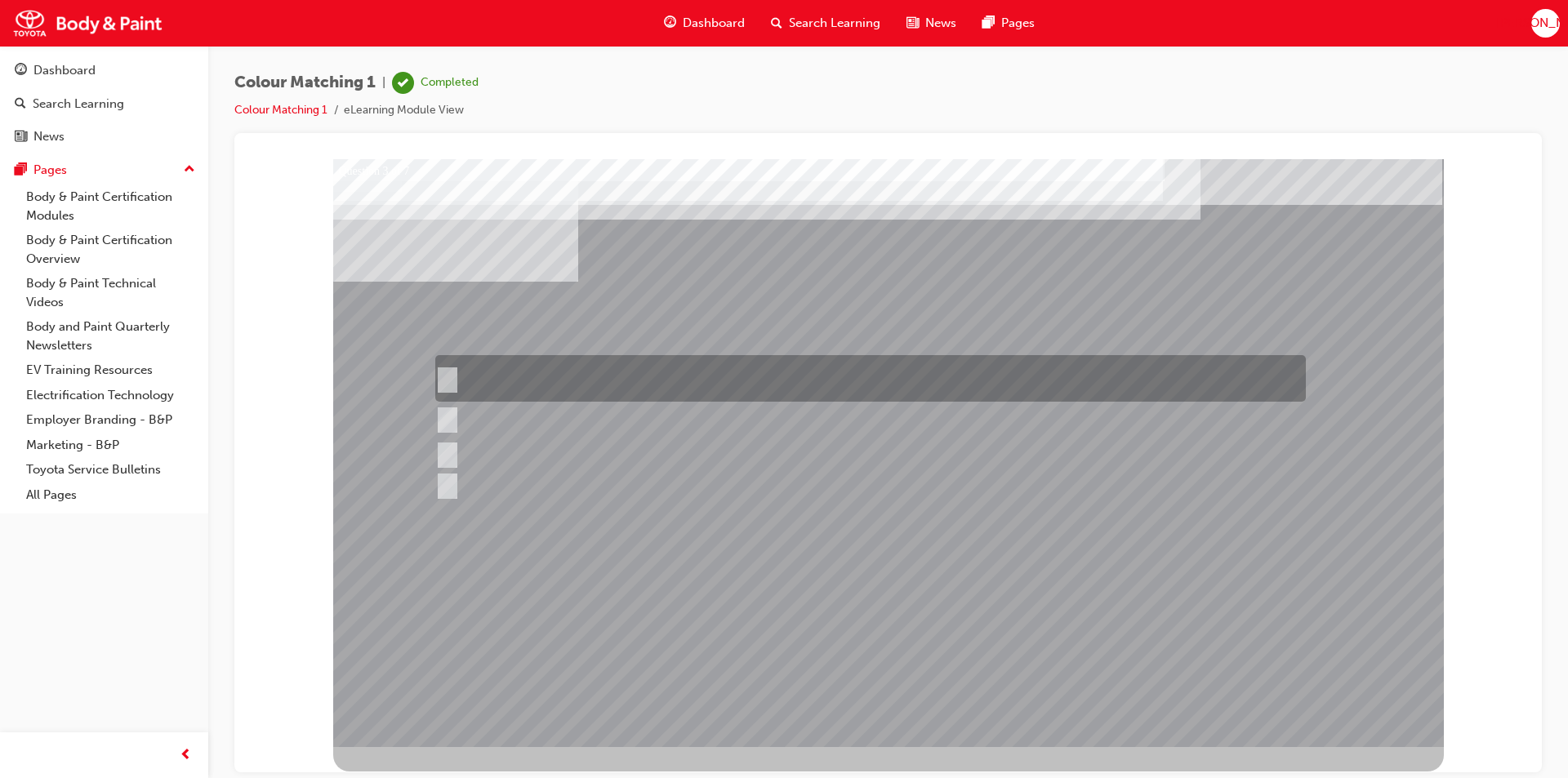
click at [445, 377] on input "Remove dirt from the surface of the paint coat using a polishing compound to re…" at bounding box center [444, 378] width 18 height 18
radio input "true"
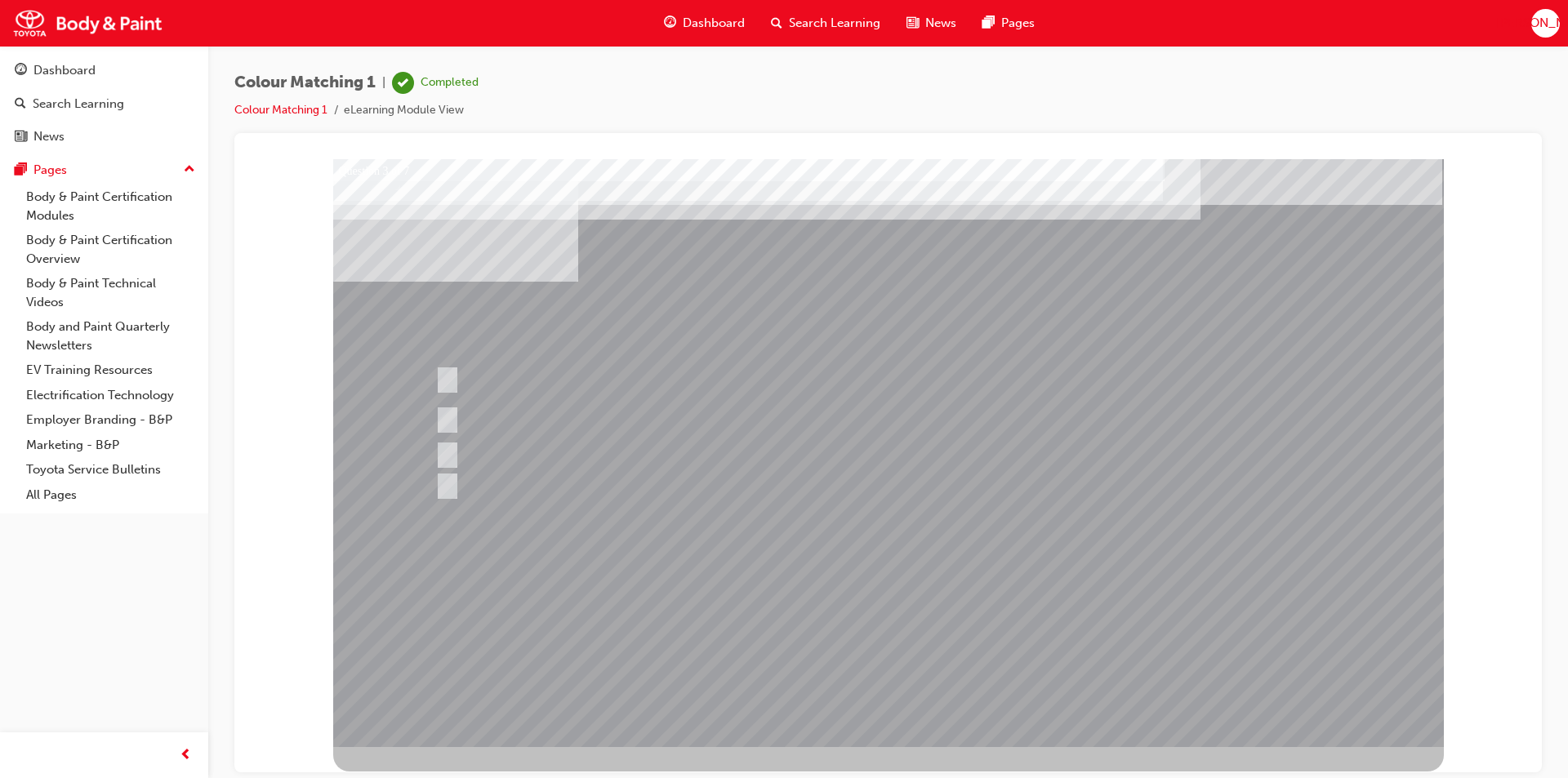
click at [873, 647] on div at bounding box center [888, 453] width 1111 height 588
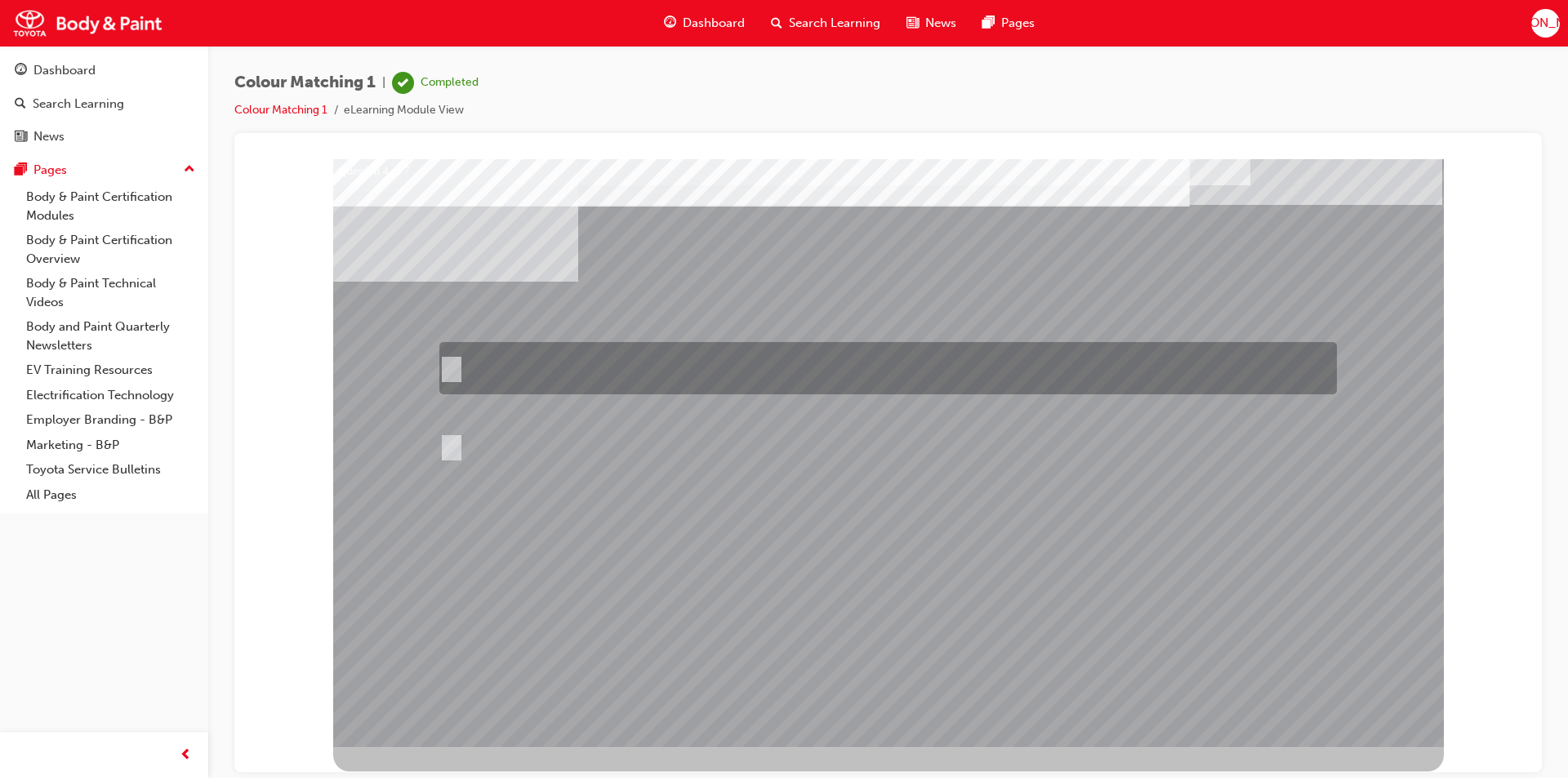
click at [449, 364] on input "If the object to be compared is large, move to a far distance. If the object is…" at bounding box center [448, 368] width 18 height 18
radio input "true"
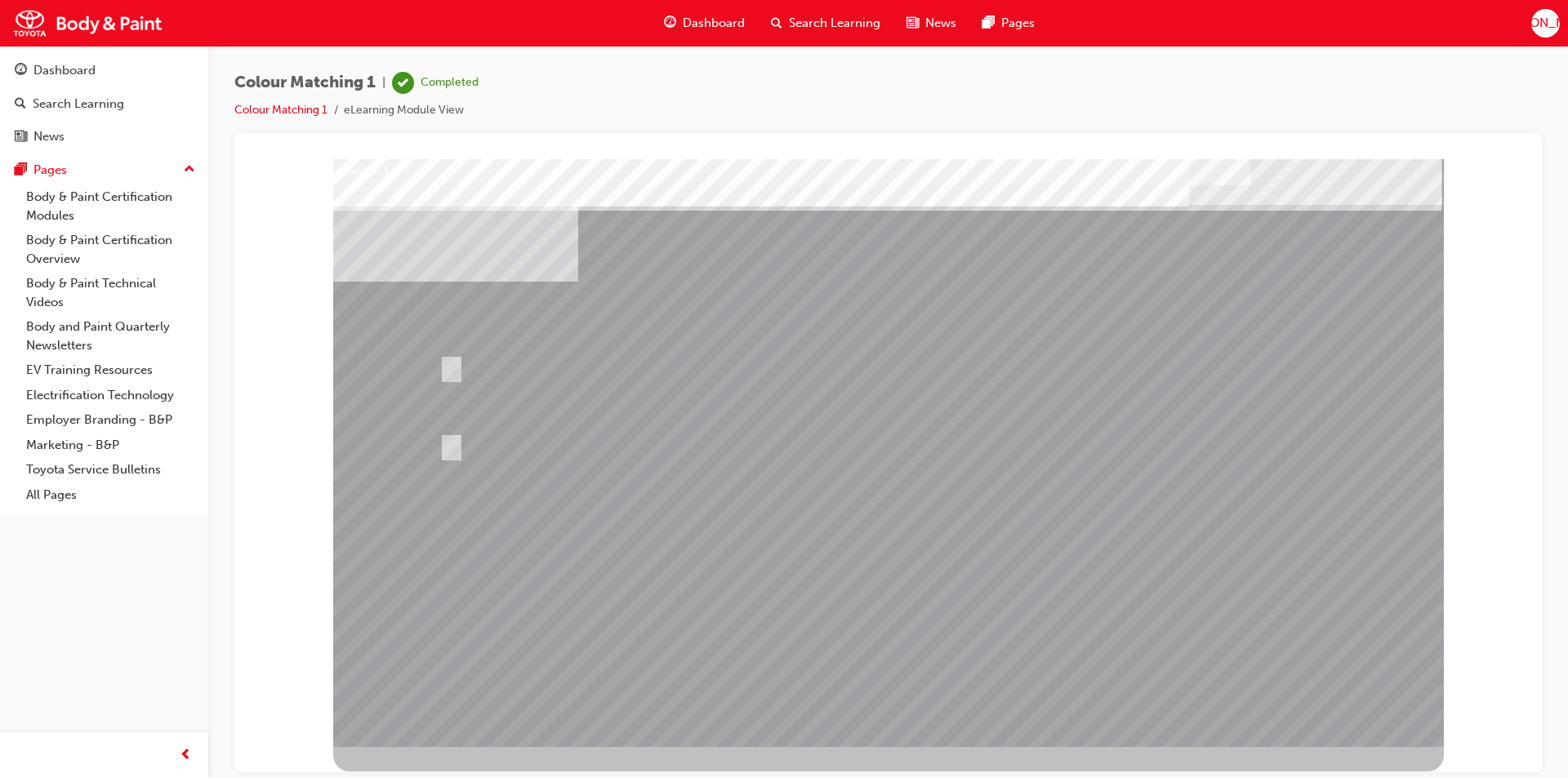
click at [884, 642] on div at bounding box center [888, 453] width 1111 height 588
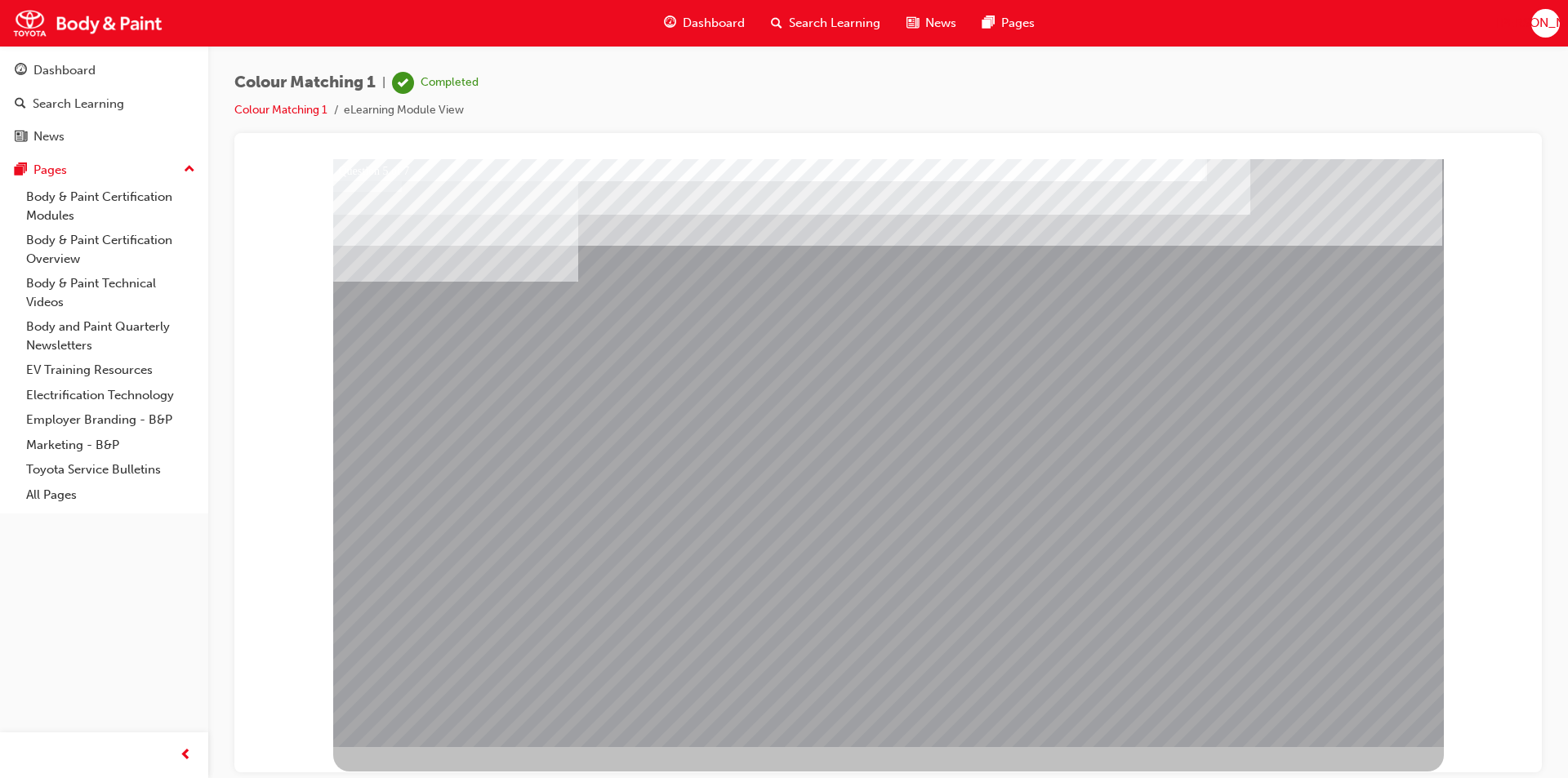
drag, startPoint x: 444, startPoint y: 392, endPoint x: 452, endPoint y: 379, distance: 15.3
click at [449, 348] on div "Question 5 of 7" at bounding box center [888, 453] width 1111 height 588
drag, startPoint x: 467, startPoint y: 388, endPoint x: 486, endPoint y: 325, distance: 65.8
click at [486, 325] on div "Question 5 of 7" at bounding box center [888, 453] width 1111 height 588
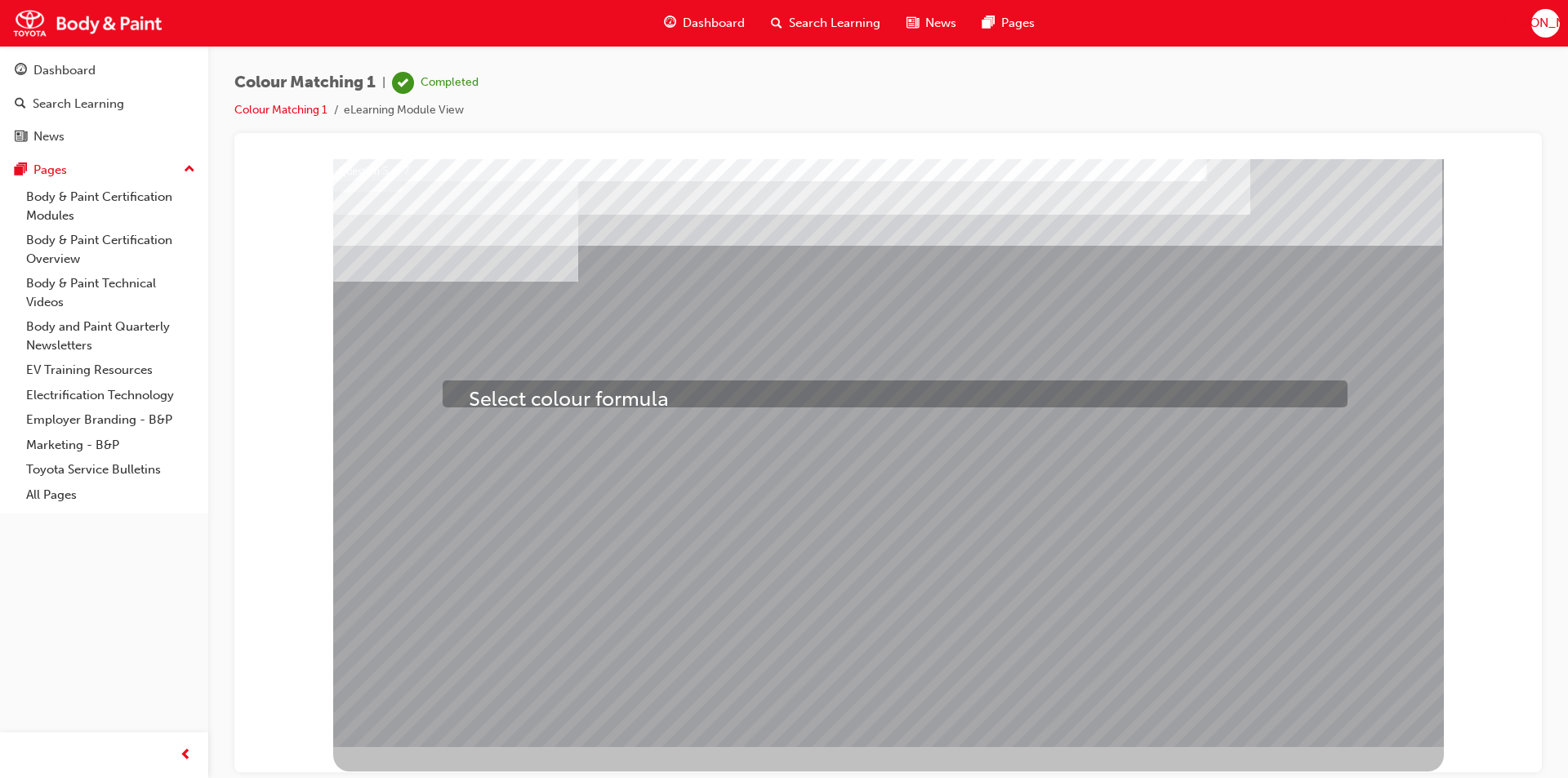
drag, startPoint x: 484, startPoint y: 448, endPoint x: 469, endPoint y: 389, distance: 60.9
click at [469, 389] on div "Question 5 of 7" at bounding box center [888, 453] width 1111 height 588
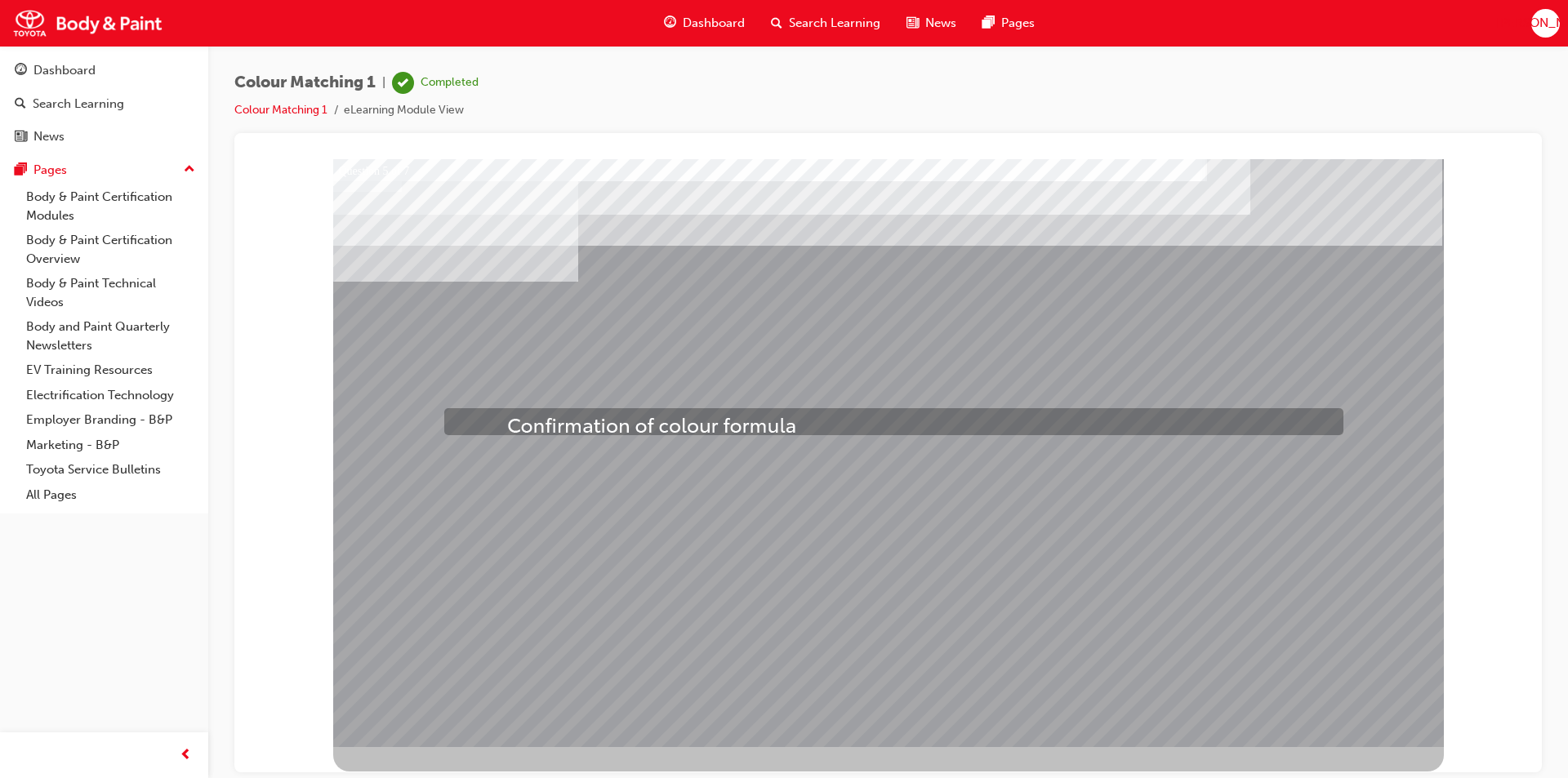
drag, startPoint x: 510, startPoint y: 448, endPoint x: 508, endPoint y: 416, distance: 32.1
click at [508, 416] on div "Question 5 of 7" at bounding box center [888, 453] width 1111 height 588
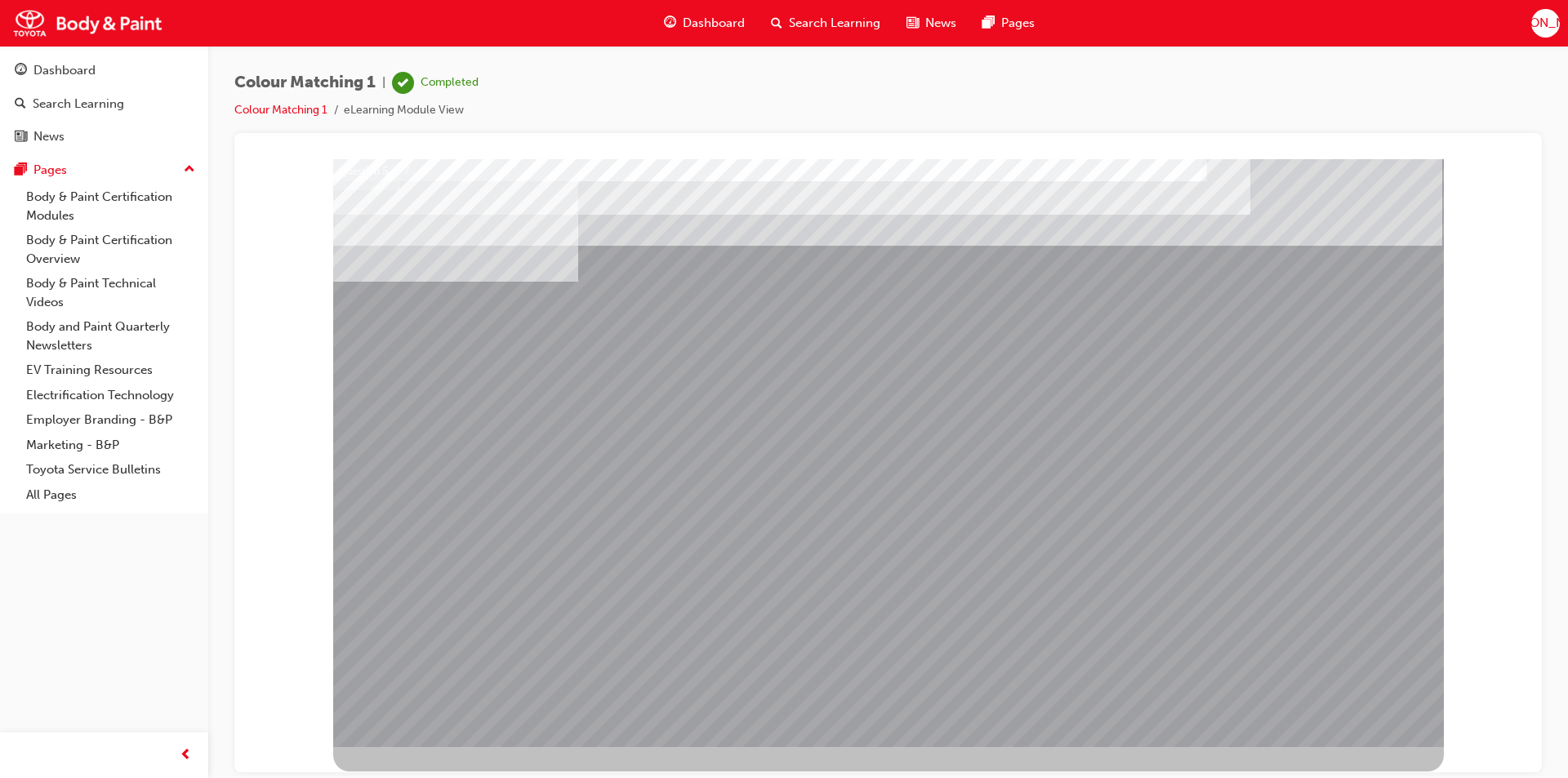
click at [875, 658] on div at bounding box center [888, 453] width 1111 height 588
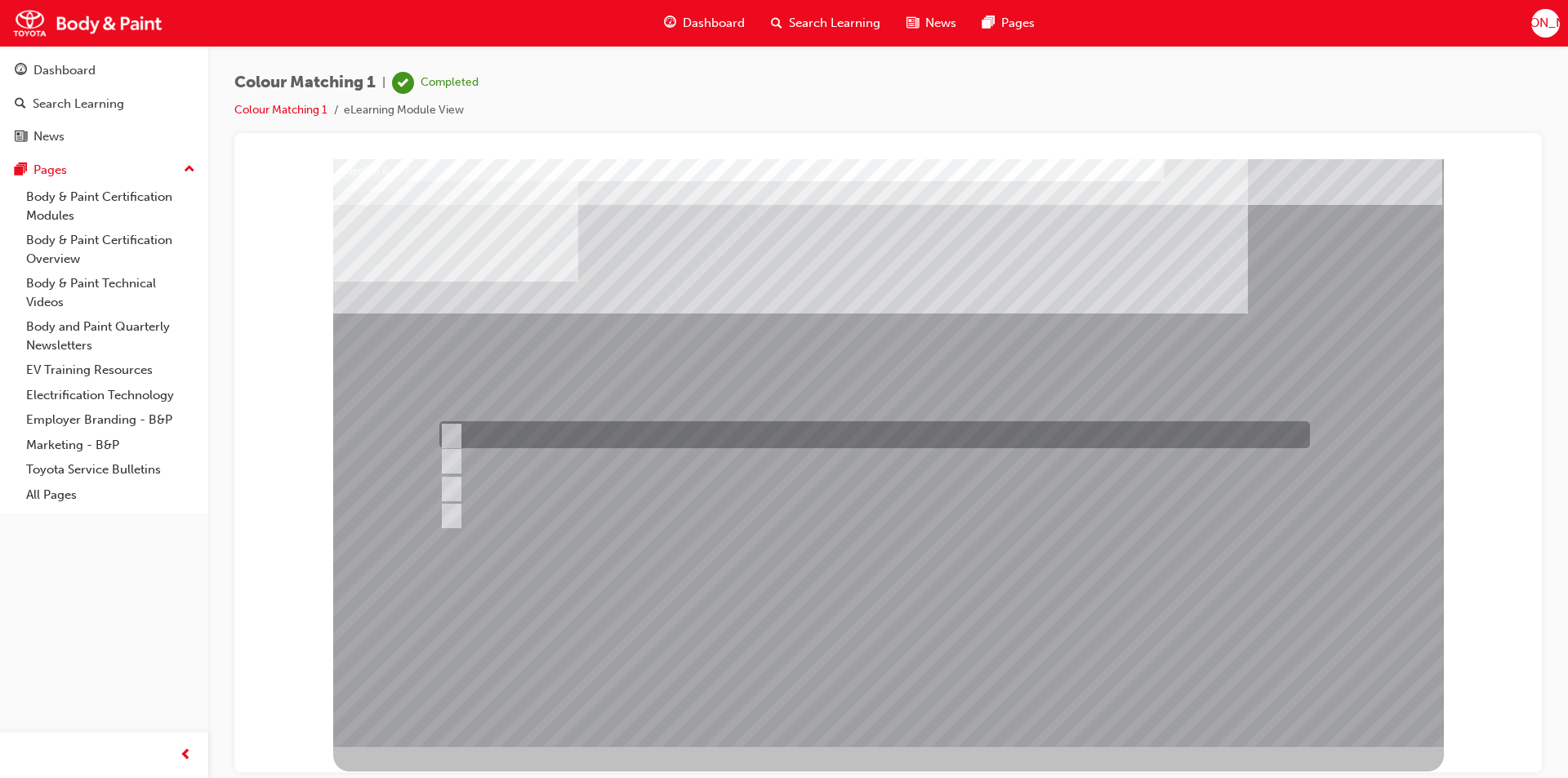
click at [457, 431] on input "Rising colour" at bounding box center [448, 435] width 18 height 18
radio input "true"
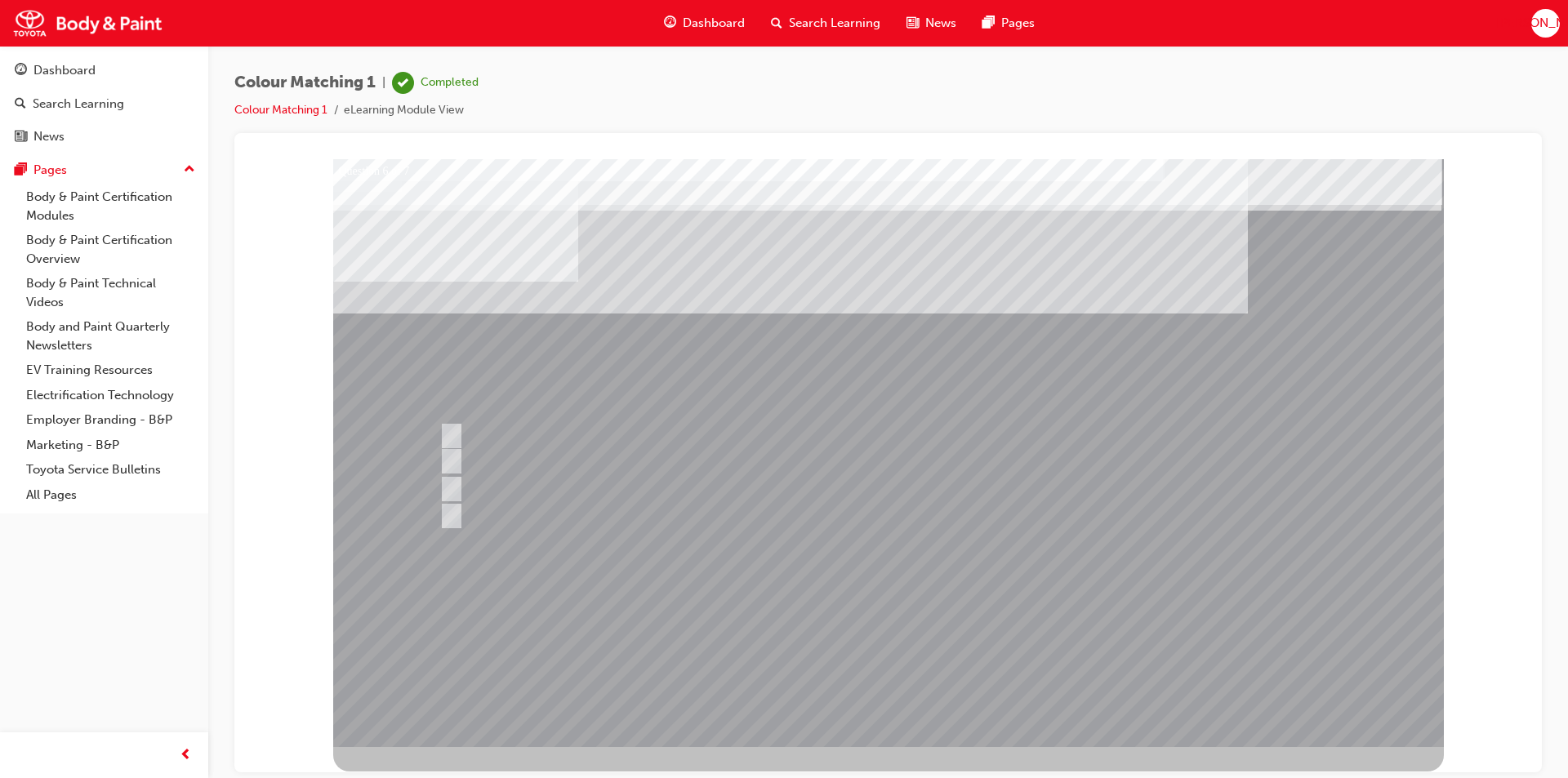
click at [883, 648] on div at bounding box center [888, 453] width 1111 height 588
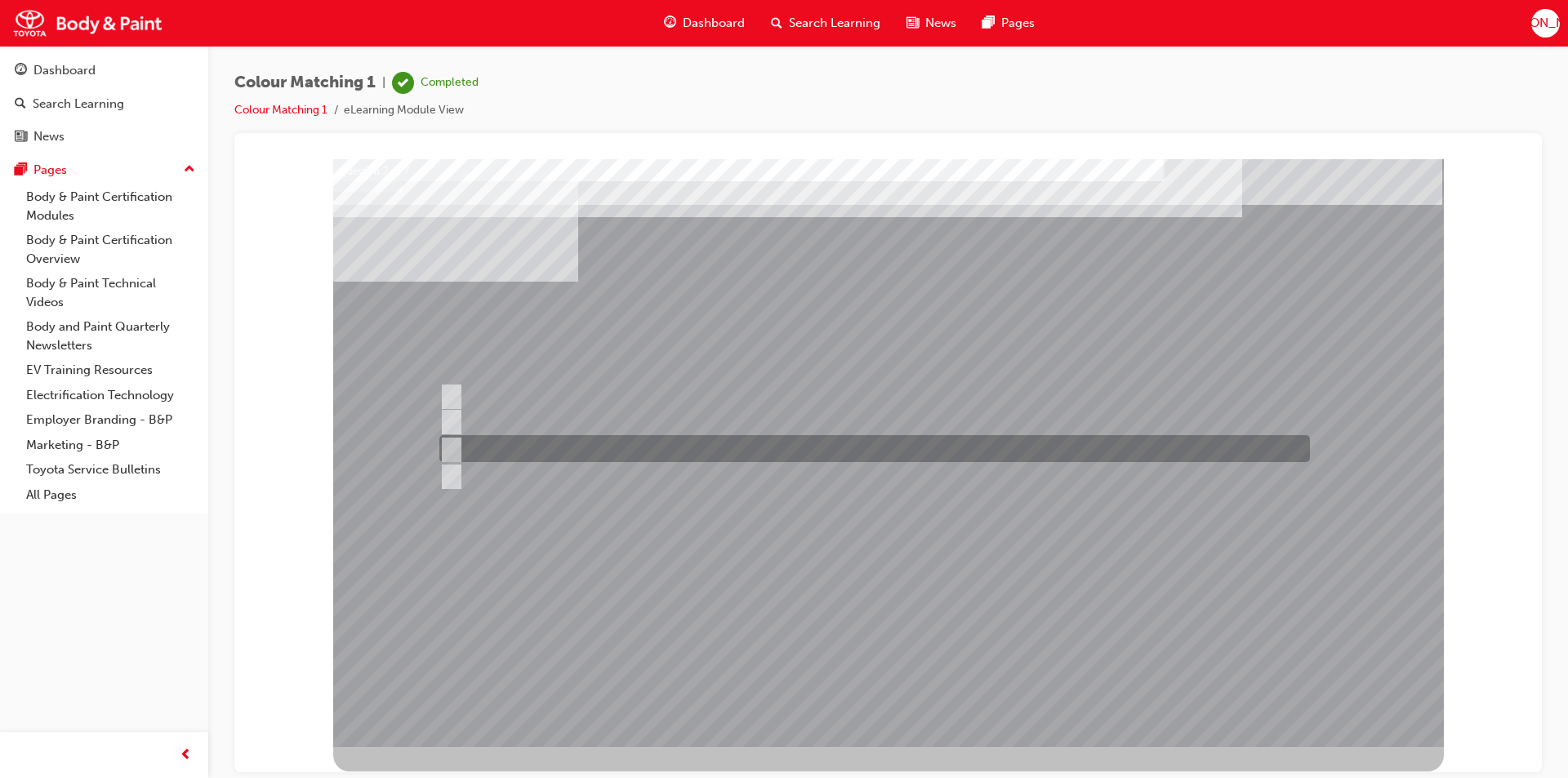
click at [451, 447] on input "Light sources" at bounding box center [448, 449] width 18 height 18
radio input "true"
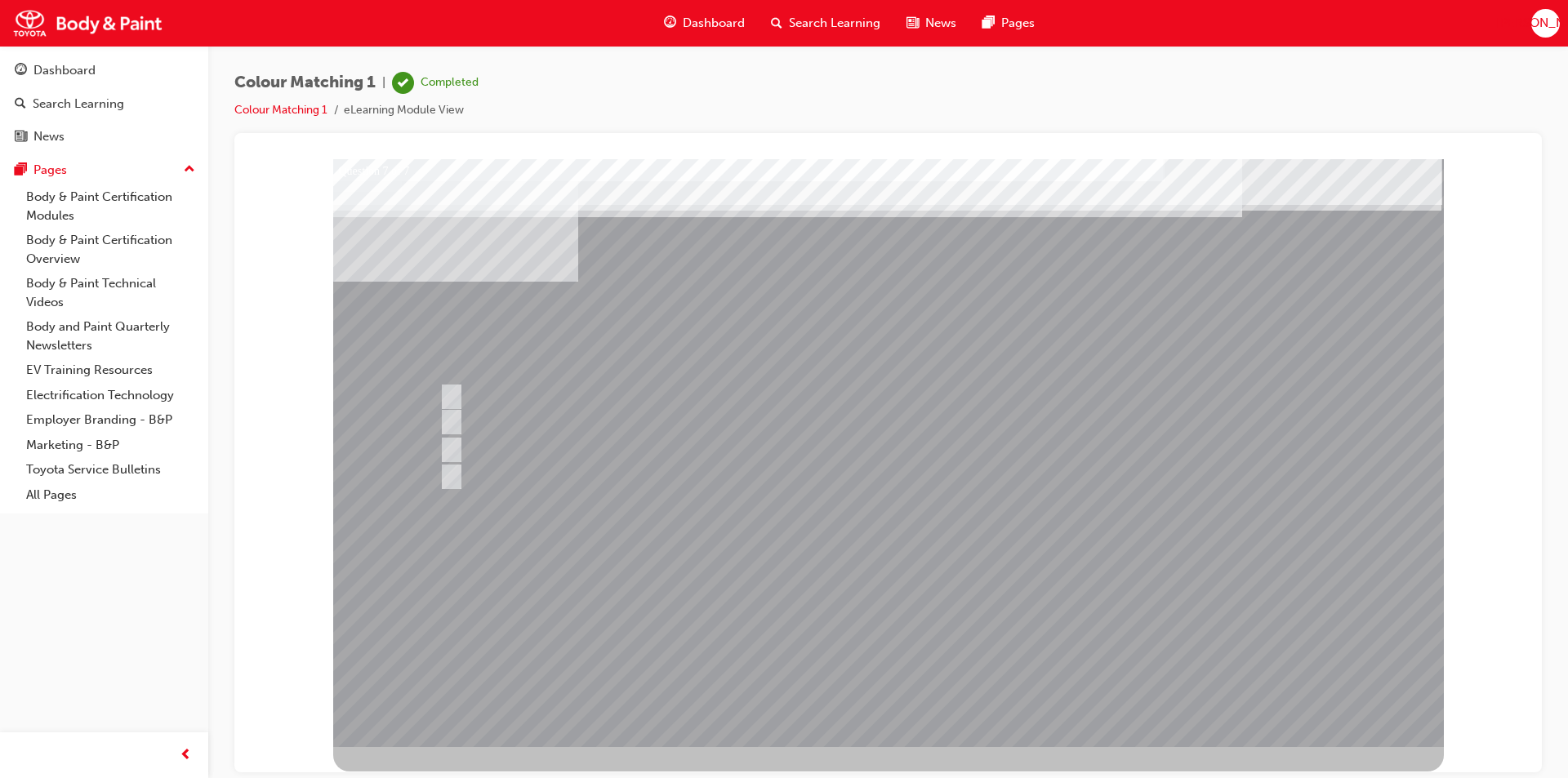
click at [867, 646] on div at bounding box center [888, 453] width 1111 height 588
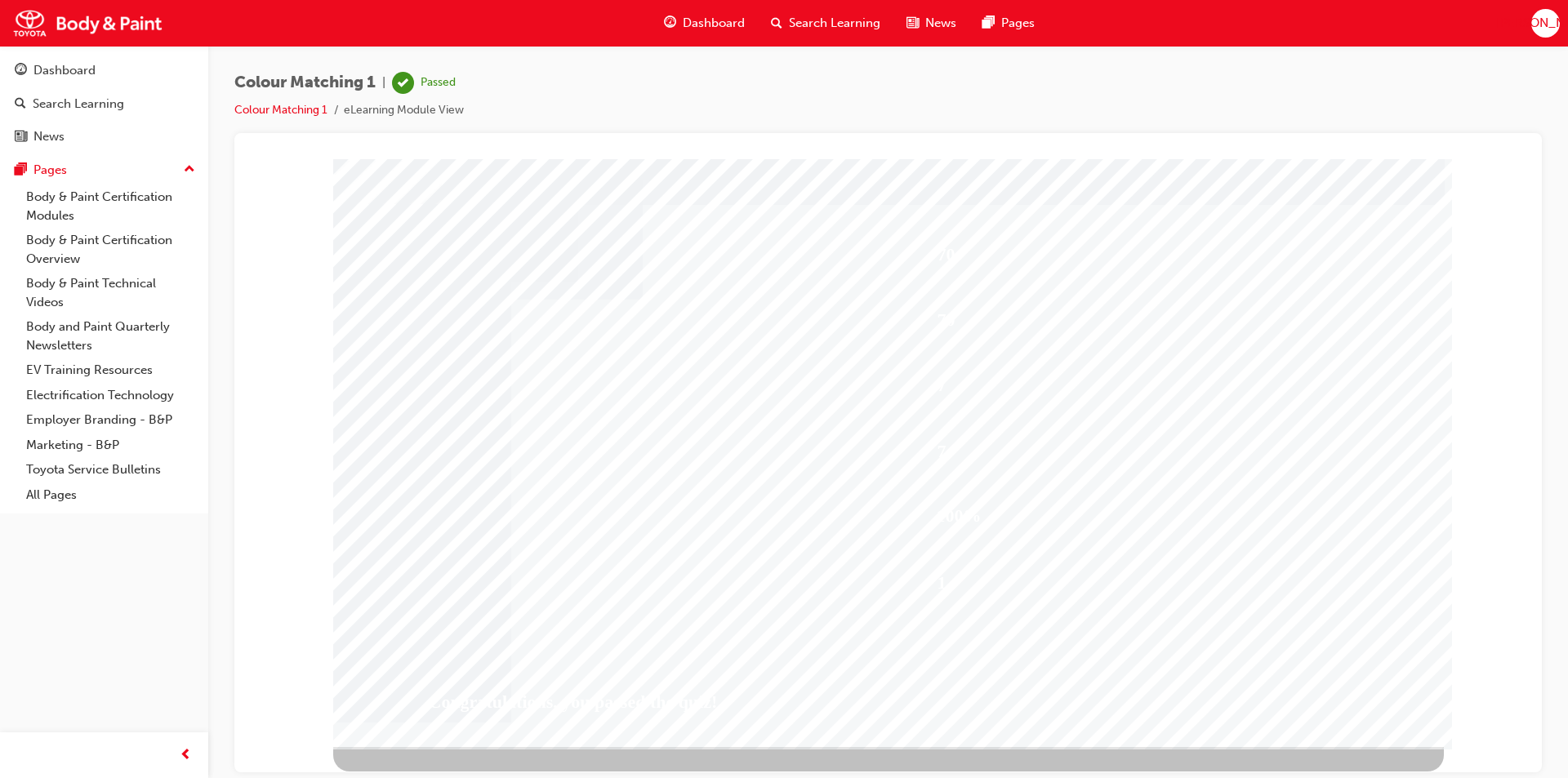
click at [719, 21] on span "Dashboard" at bounding box center [714, 23] width 62 height 19
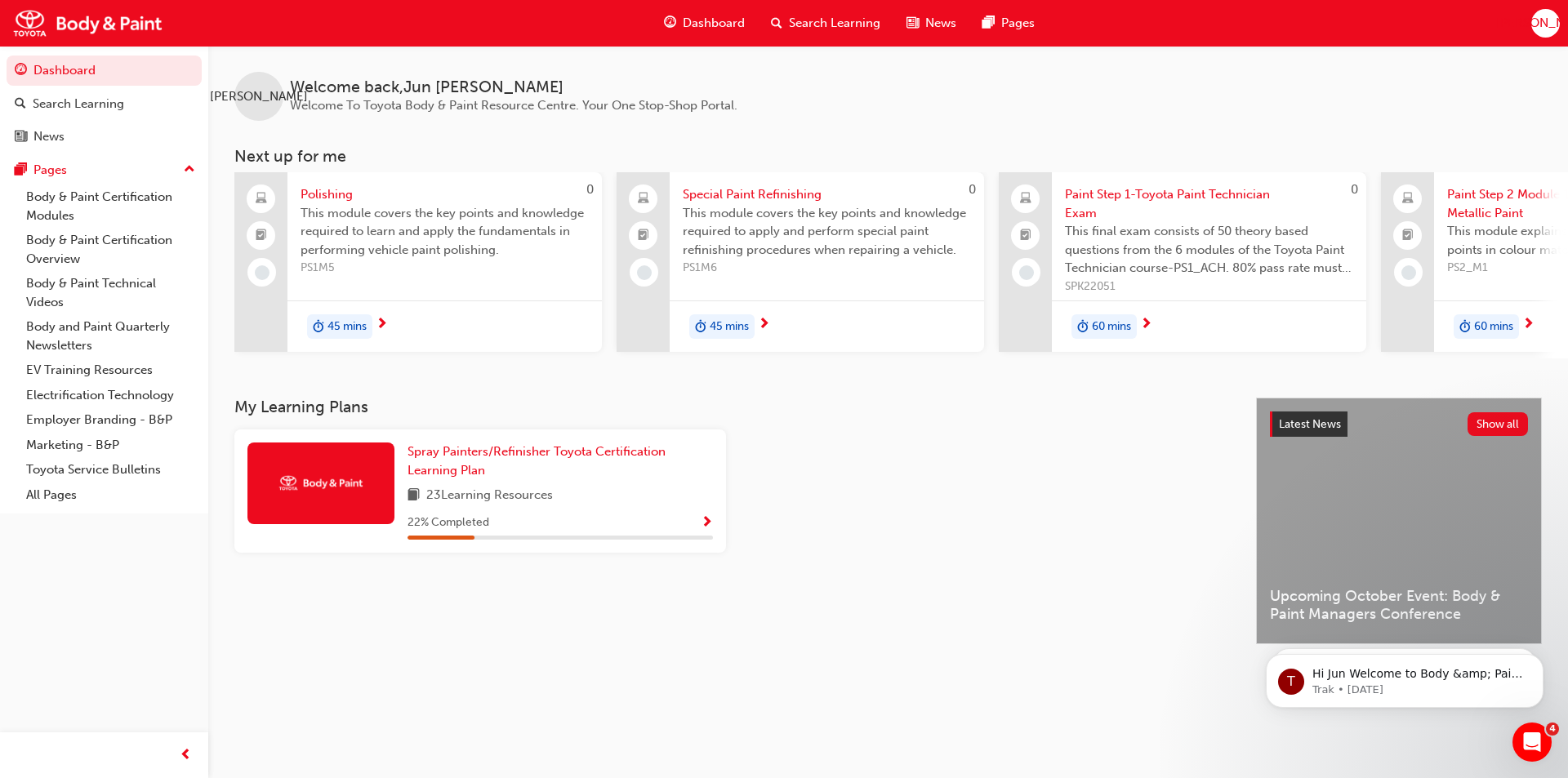
click at [362, 327] on span "45 mins" at bounding box center [347, 327] width 39 height 19
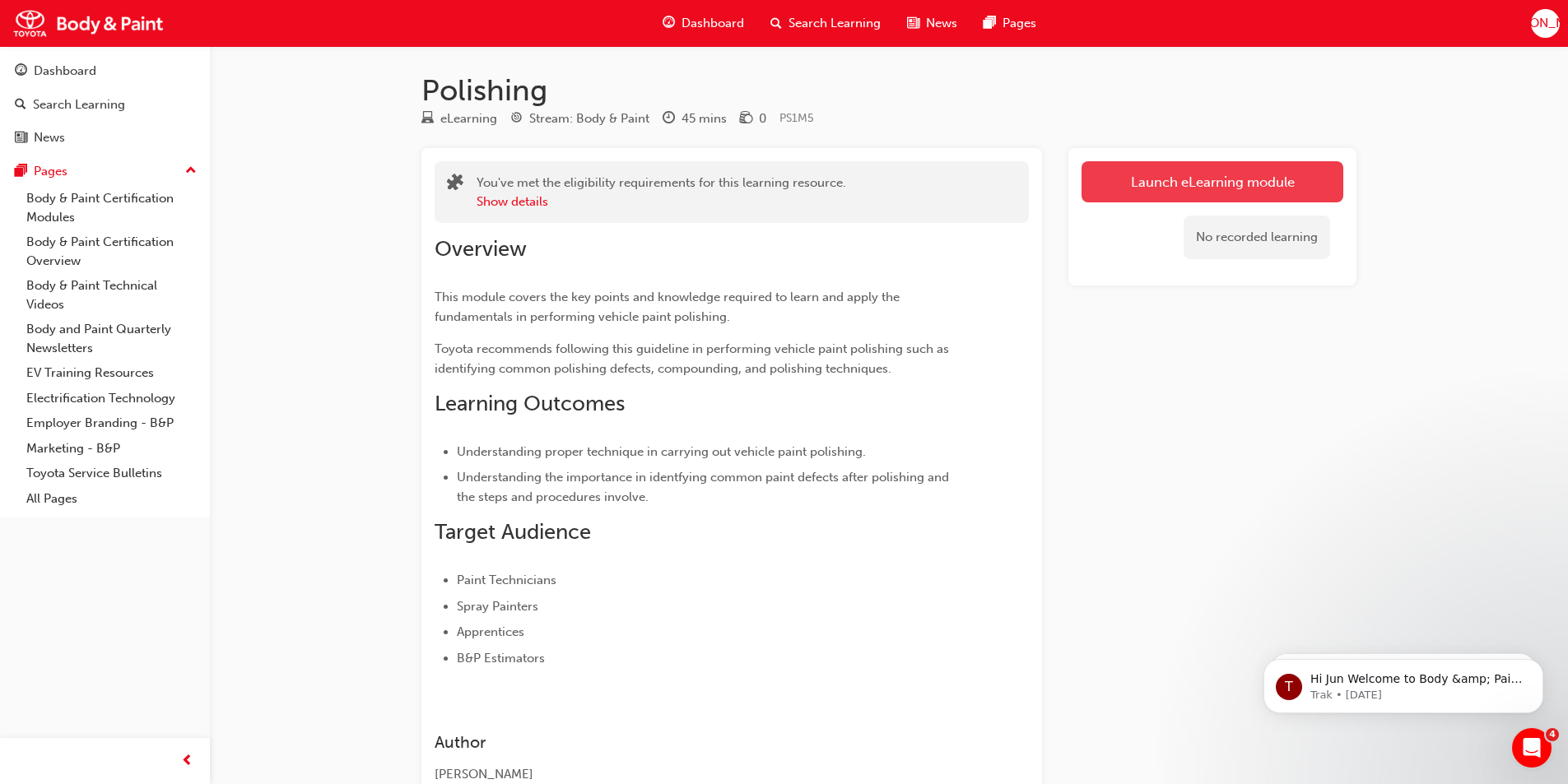
click at [1124, 177] on link "Launch eLearning module" at bounding box center [1212, 181] width 262 height 41
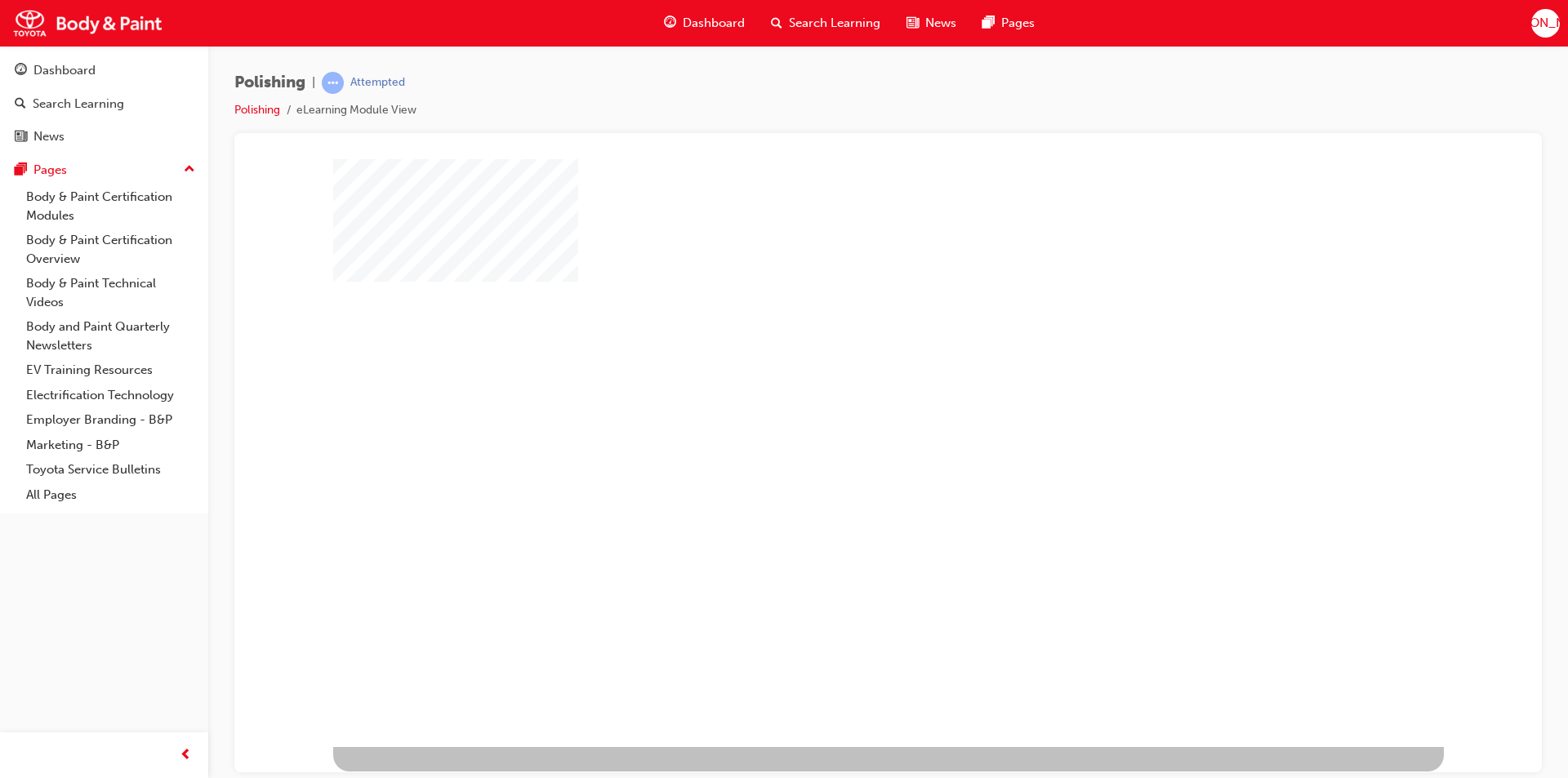
click at [841, 405] on div "play" at bounding box center [841, 405] width 0 height 0
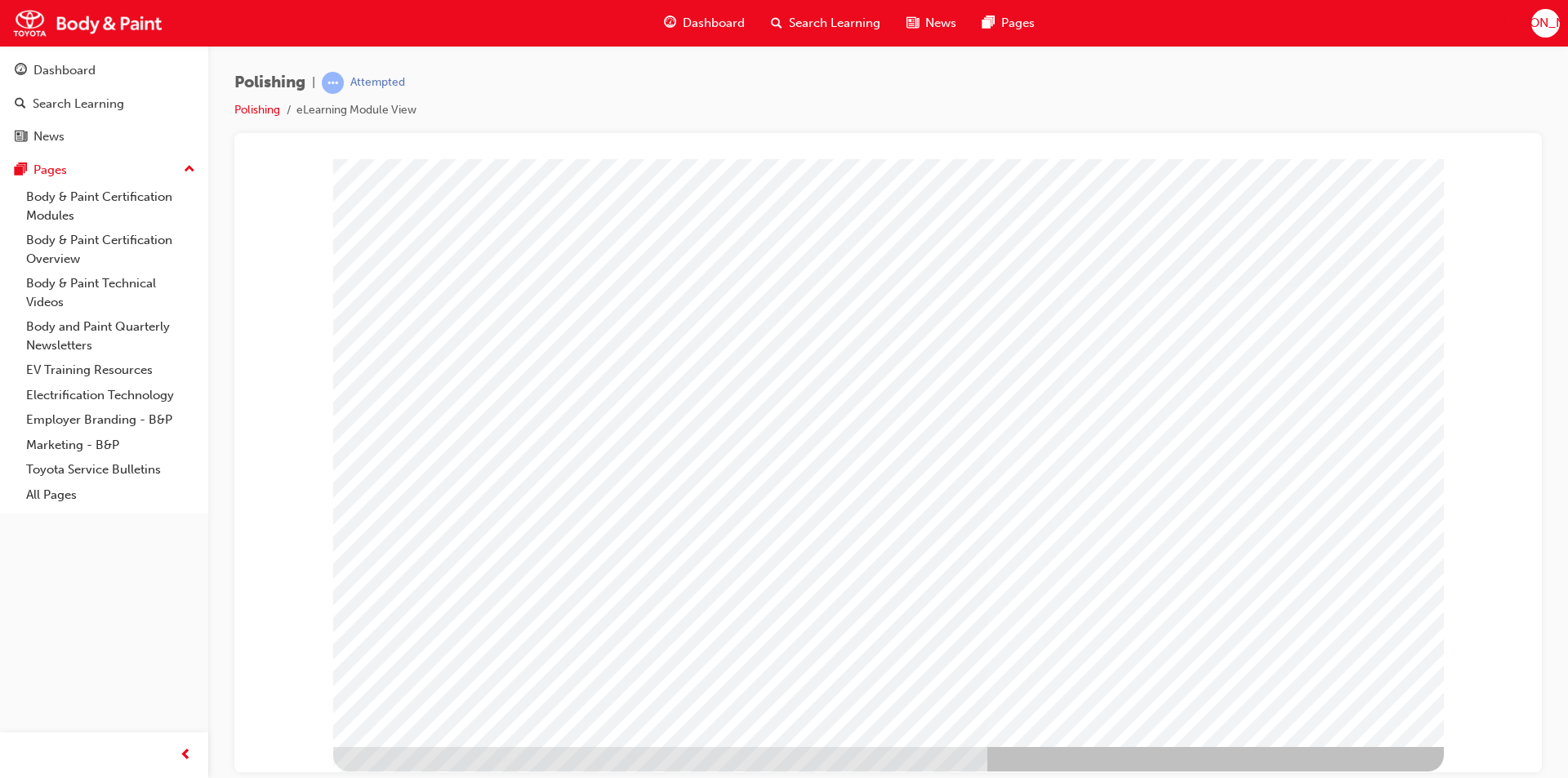
drag, startPoint x: 660, startPoint y: 398, endPoint x: 667, endPoint y: 402, distance: 8.1
type input "jun"
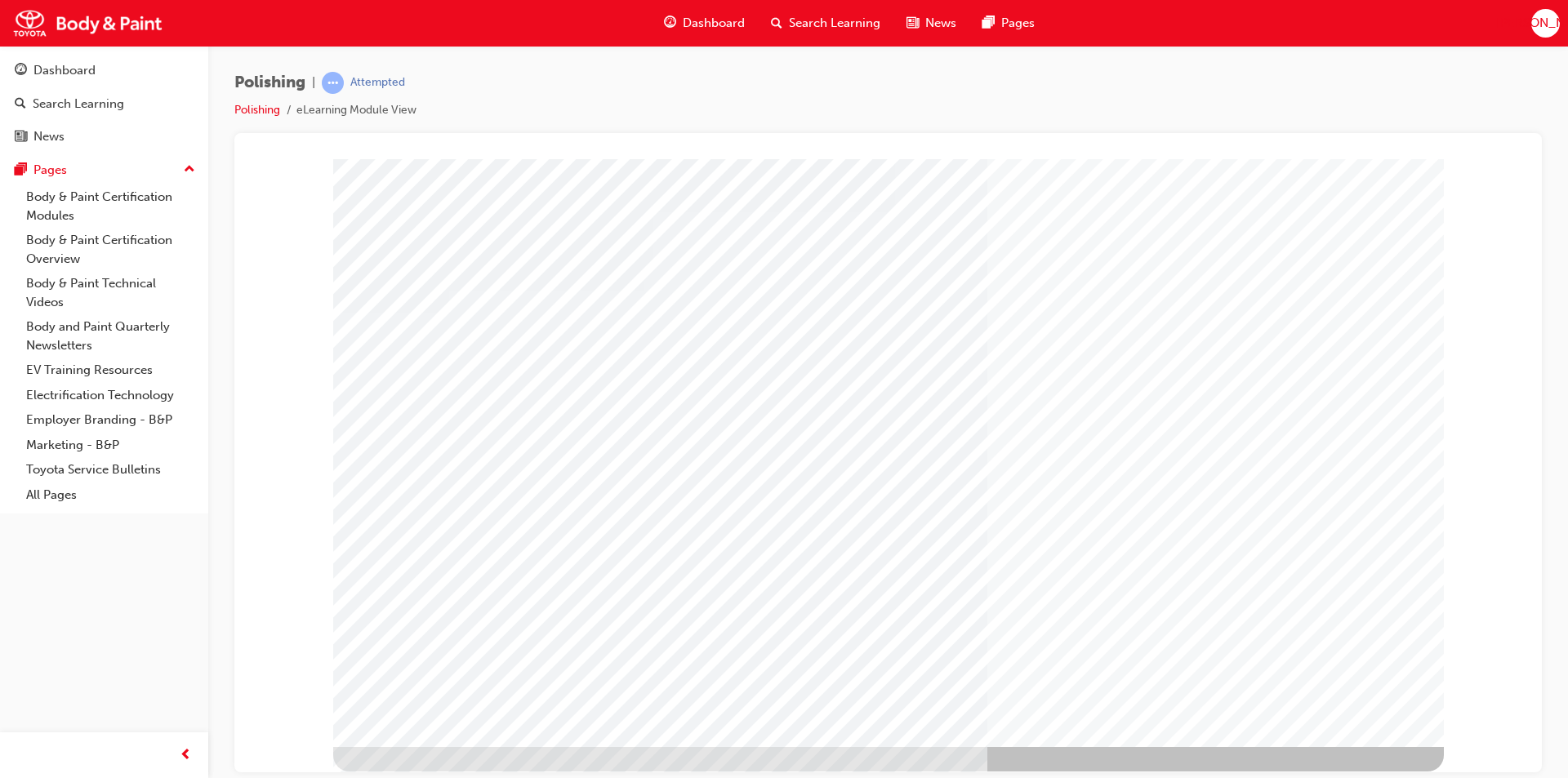
drag, startPoint x: 642, startPoint y: 493, endPoint x: 695, endPoint y: 485, distance: 53.6
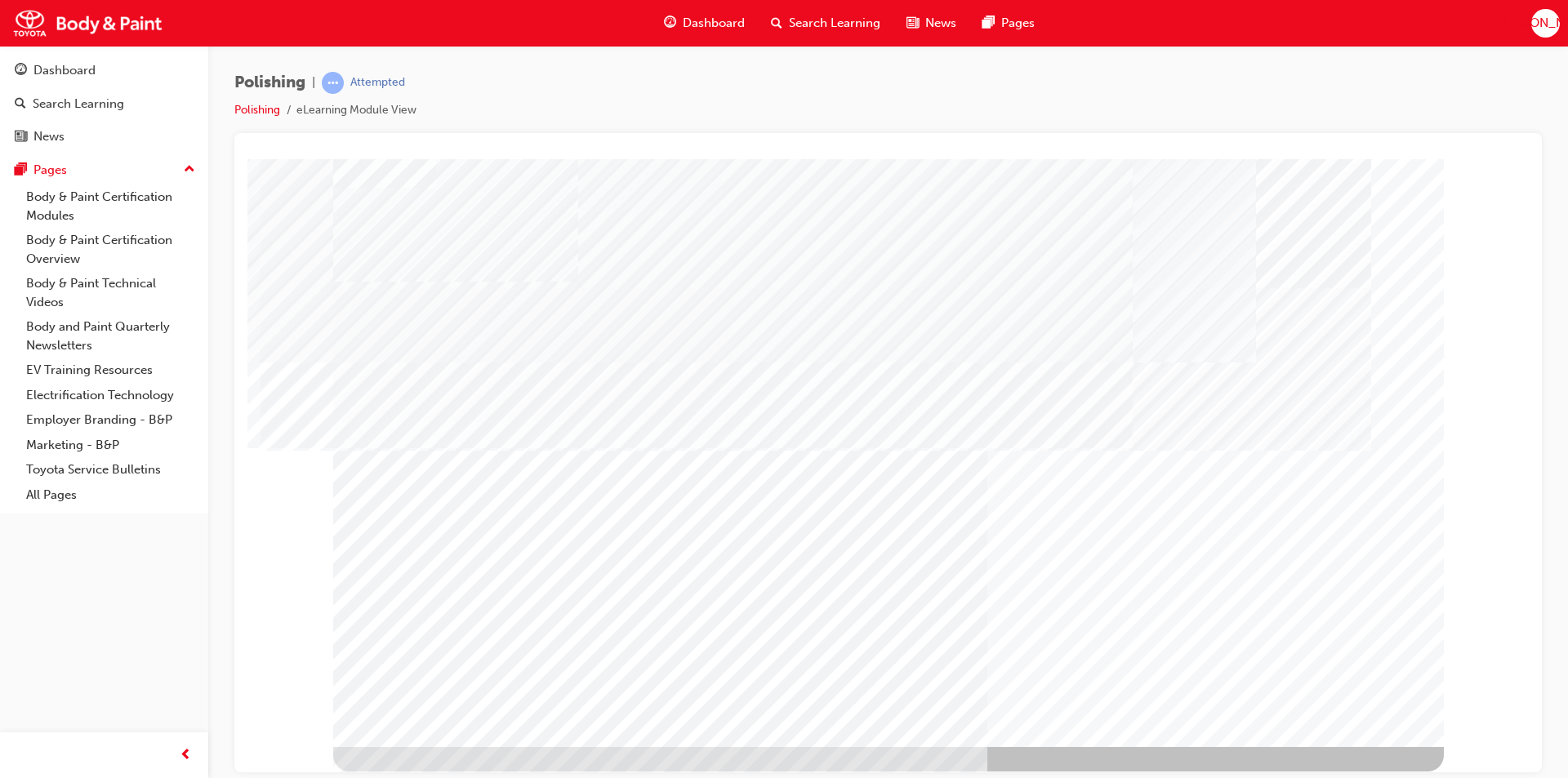
click at [695, 485] on div at bounding box center [888, 453] width 1111 height 588
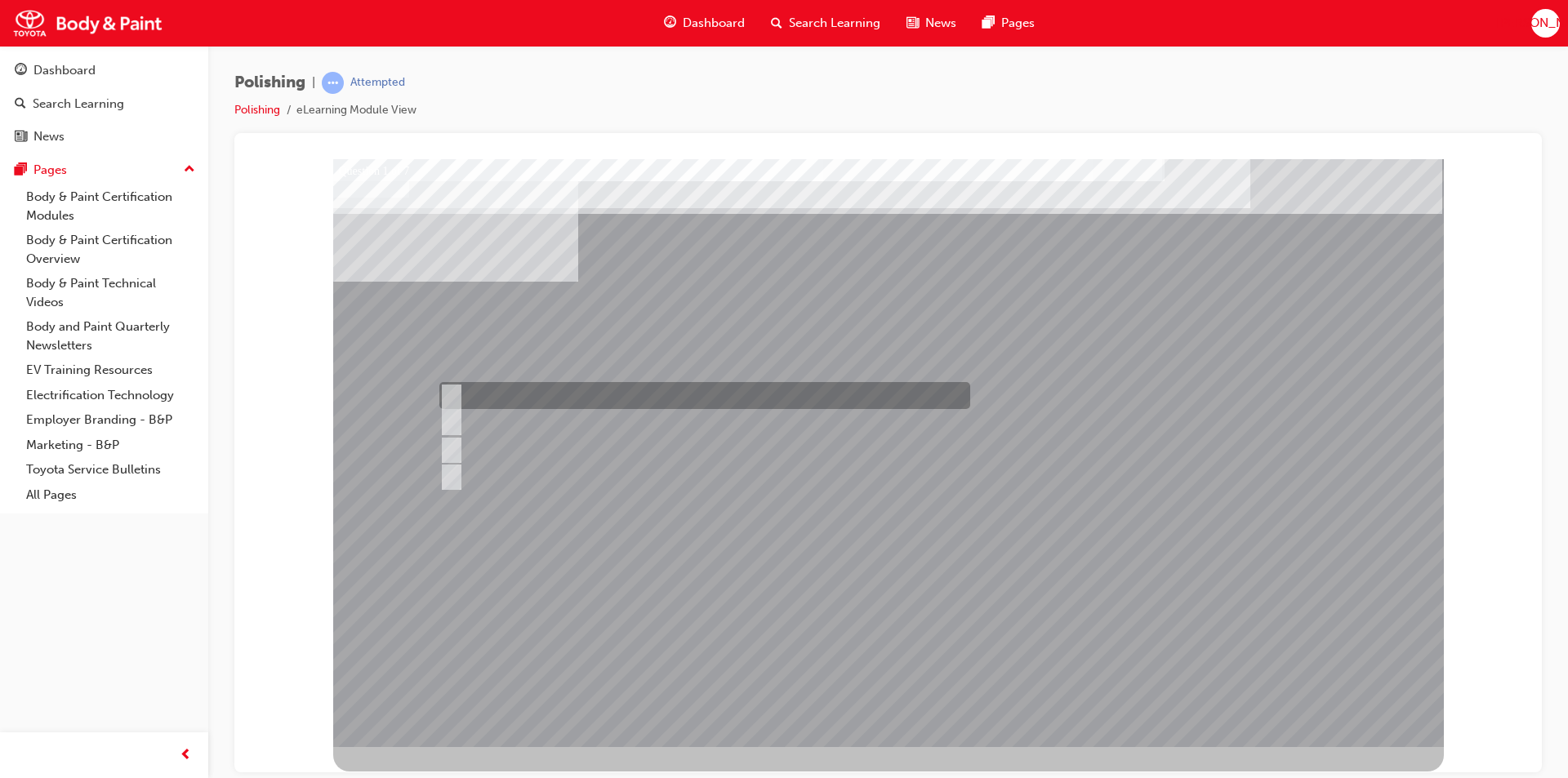
click at [446, 391] on input "Hot air method" at bounding box center [447, 396] width 18 height 18
checkbox input "true"
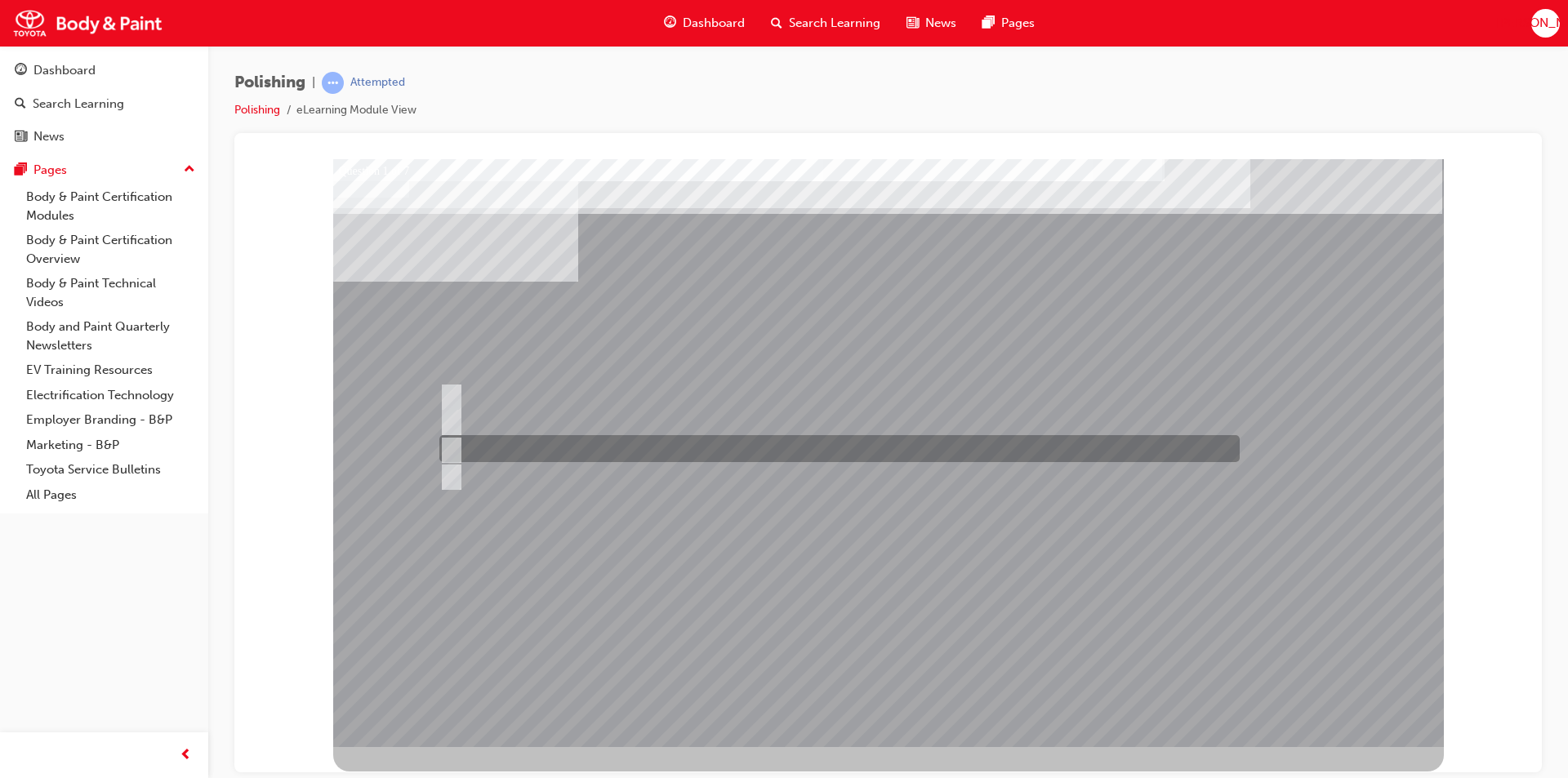
click at [446, 454] on input "Infrared method" at bounding box center [447, 449] width 18 height 18
checkbox input "true"
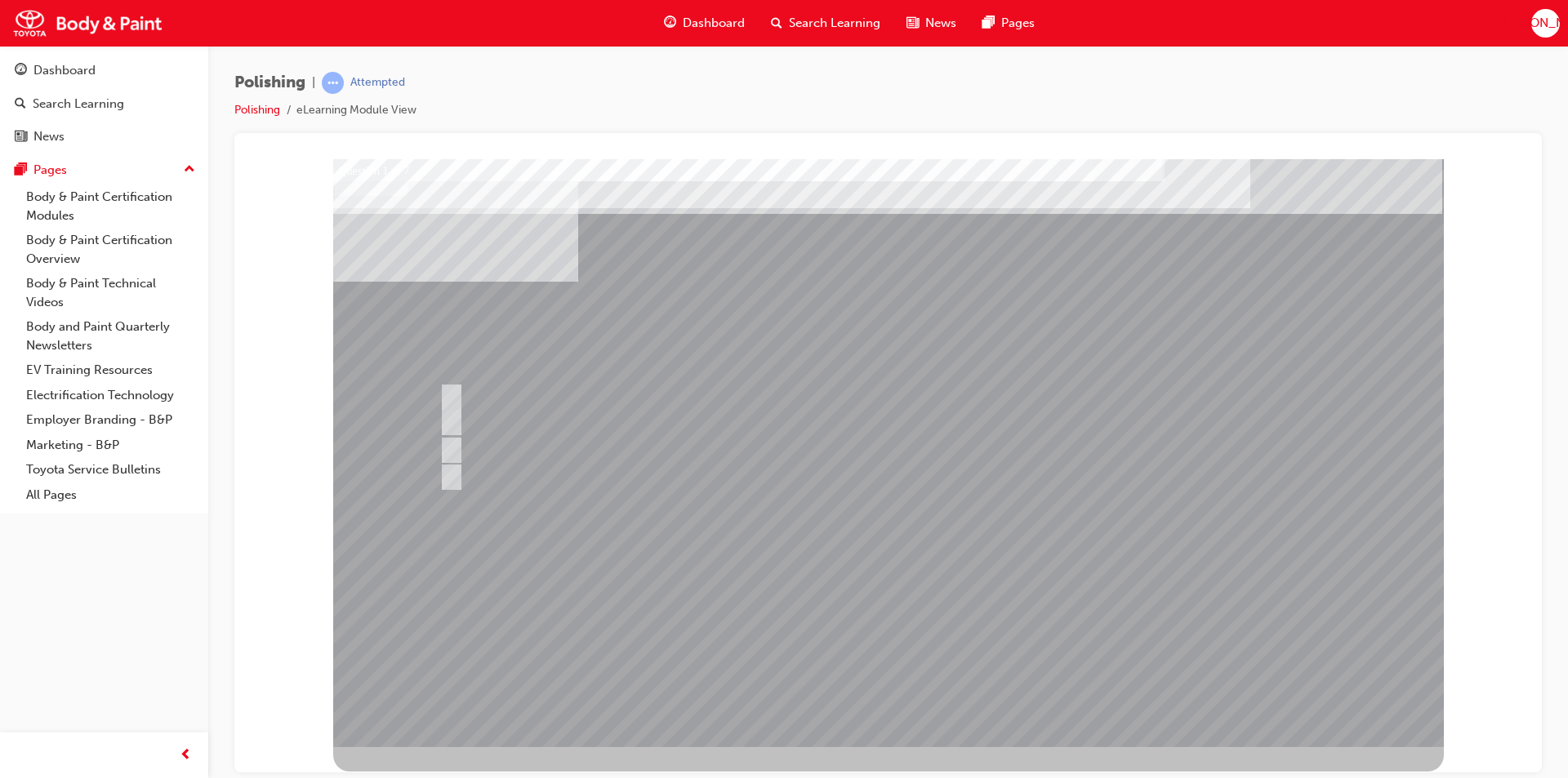
click at [882, 658] on div at bounding box center [888, 453] width 1111 height 588
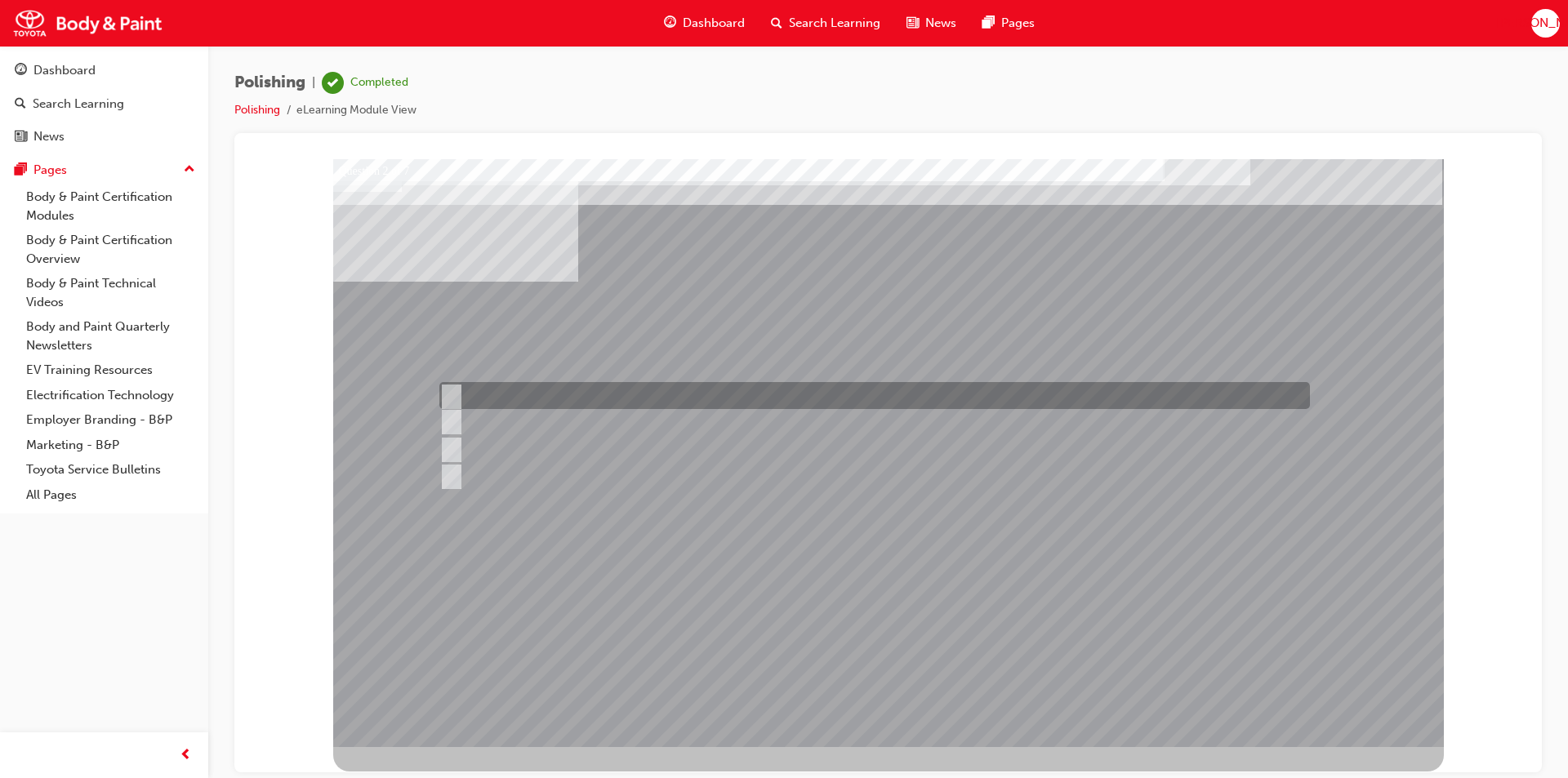
click at [459, 395] on div at bounding box center [871, 396] width 871 height 27
checkbox input "true"
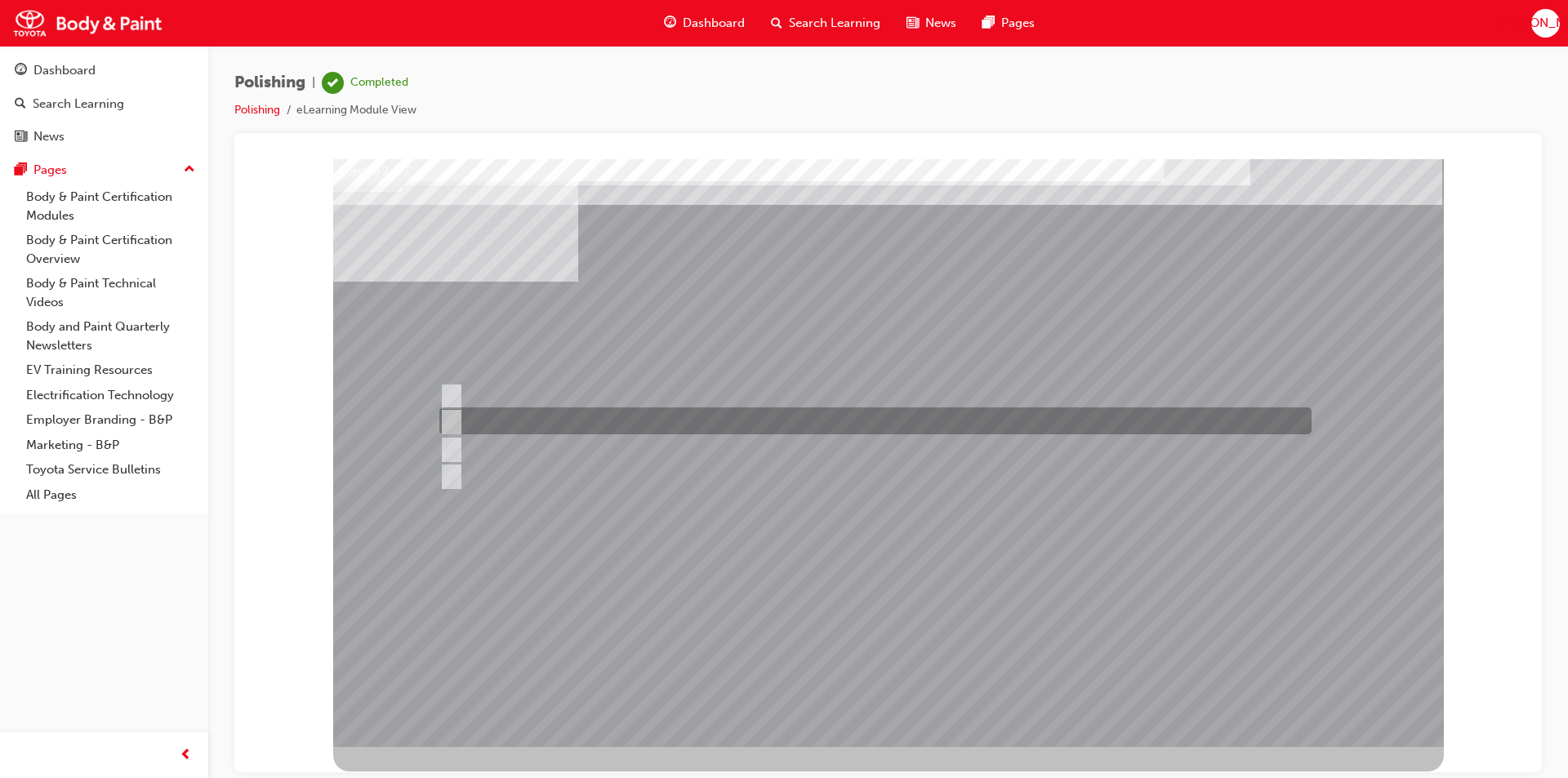
click at [449, 417] on input "Work Environment" at bounding box center [447, 421] width 18 height 18
checkbox input "true"
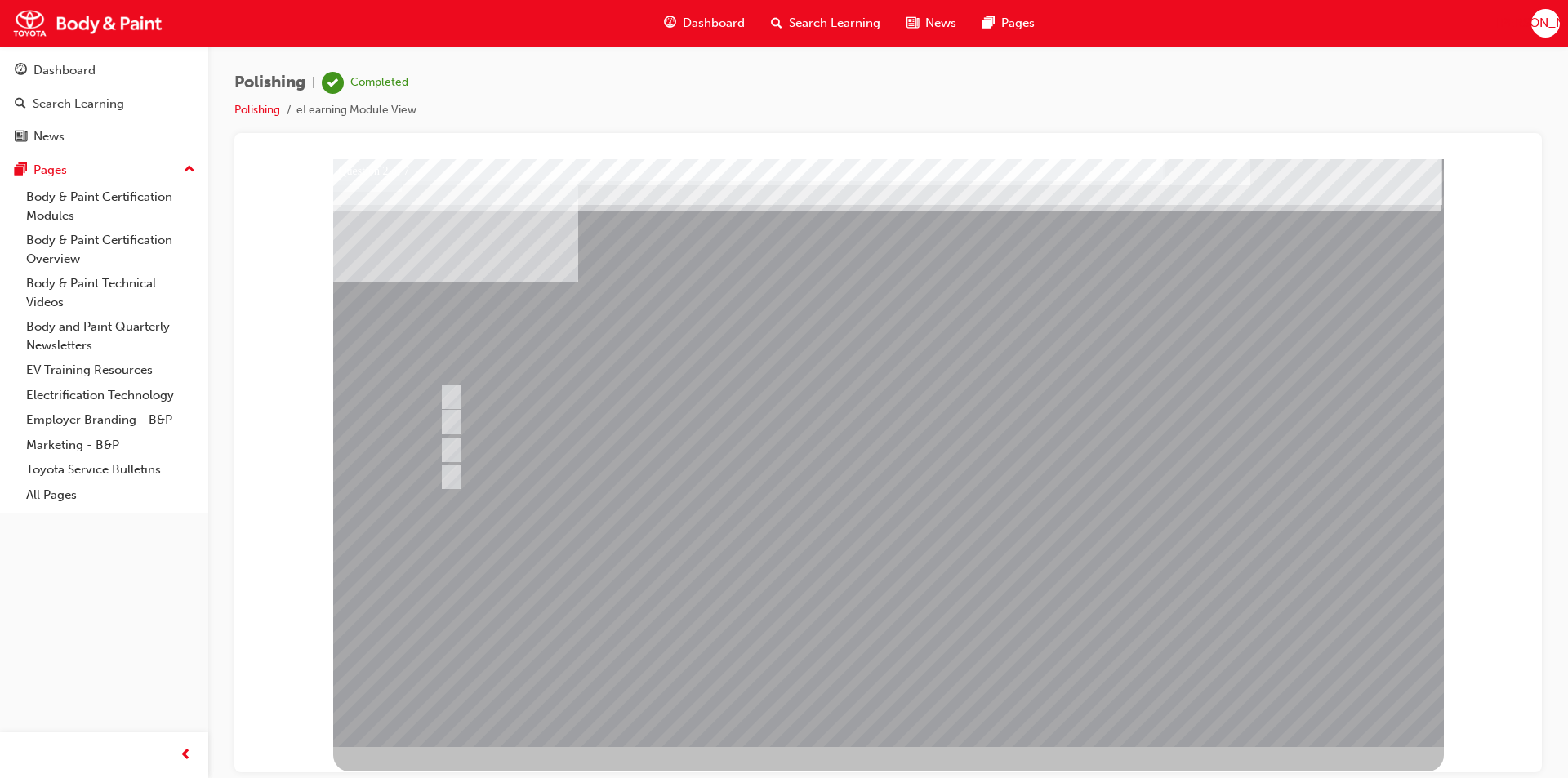
click at [879, 656] on div at bounding box center [888, 453] width 1111 height 588
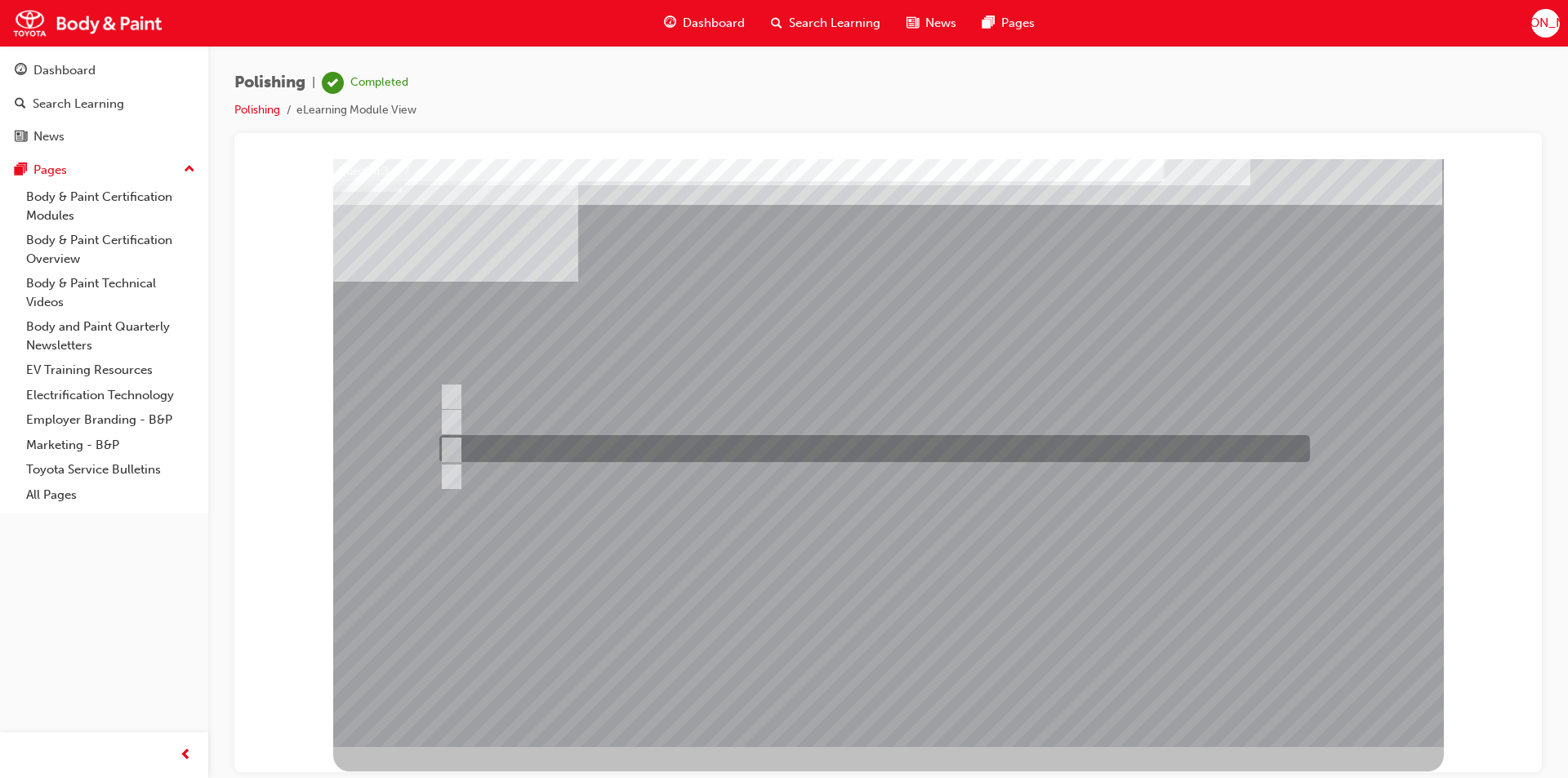
click at [448, 443] on input "You are wearing the right PPE and your area and surrounding is safe to work." at bounding box center [448, 449] width 18 height 18
radio input "true"
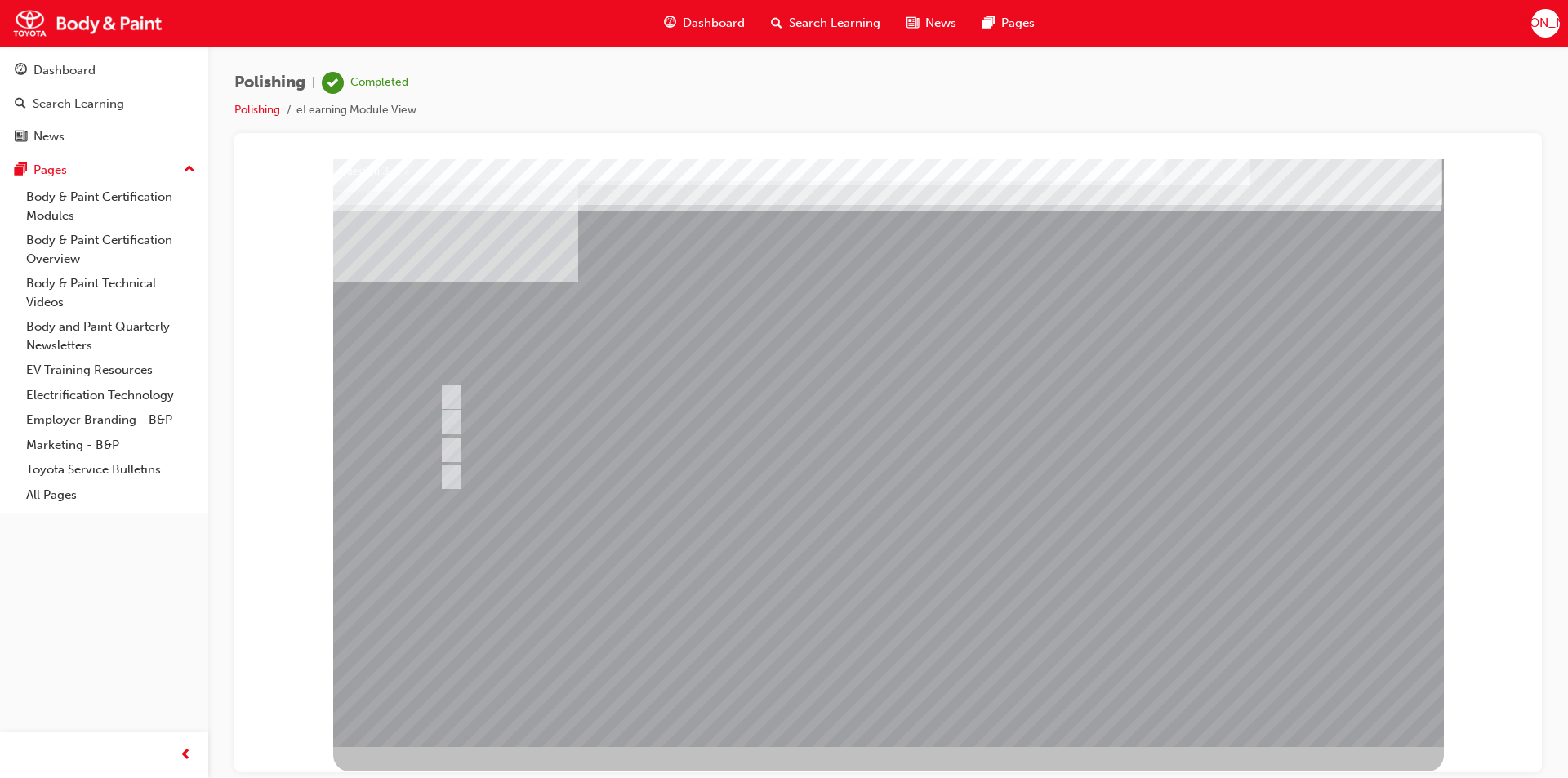
click at [890, 652] on div at bounding box center [888, 453] width 1111 height 588
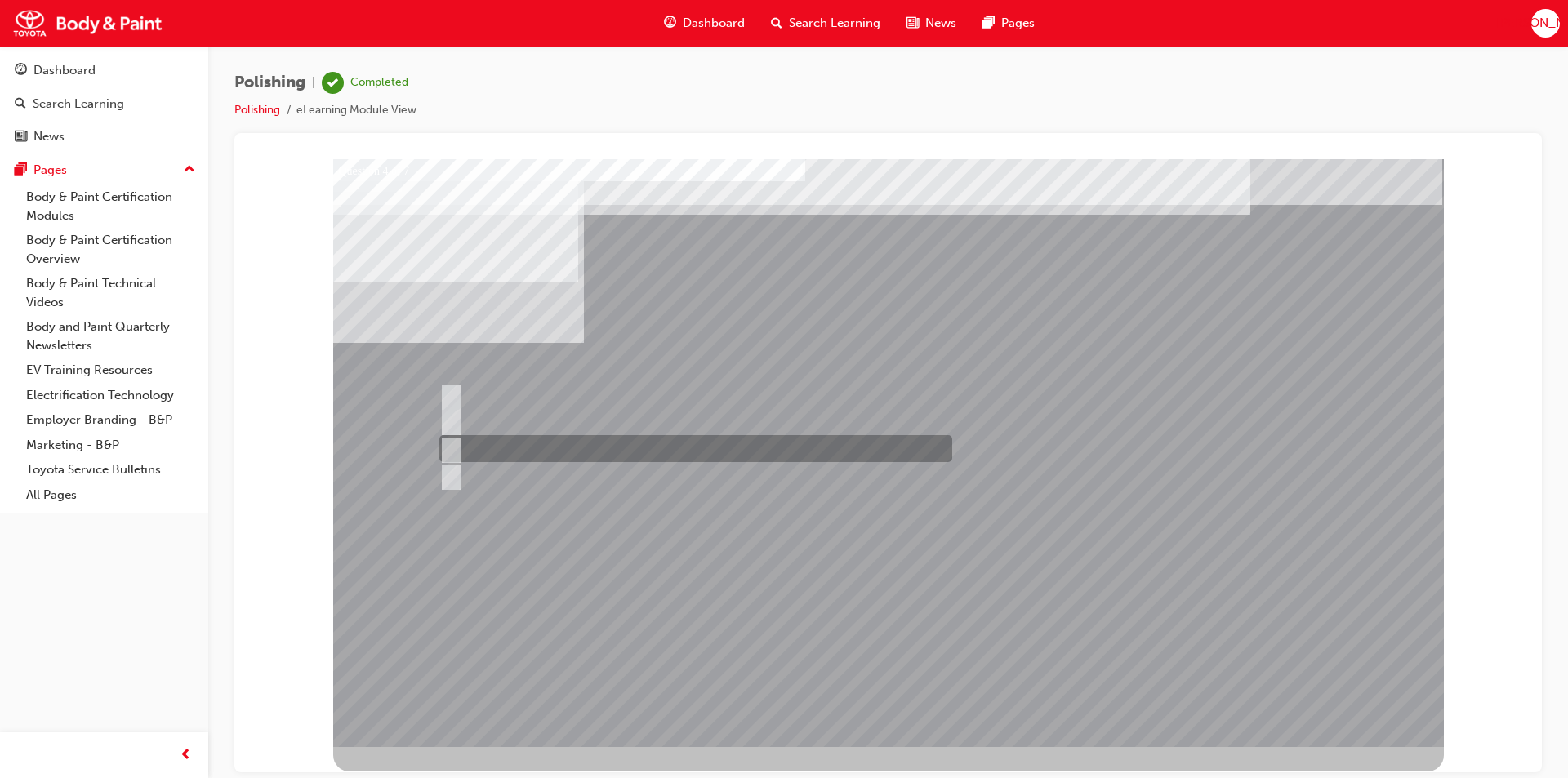
click at [453, 447] on input "#1500 - #3000" at bounding box center [448, 449] width 18 height 18
radio input "true"
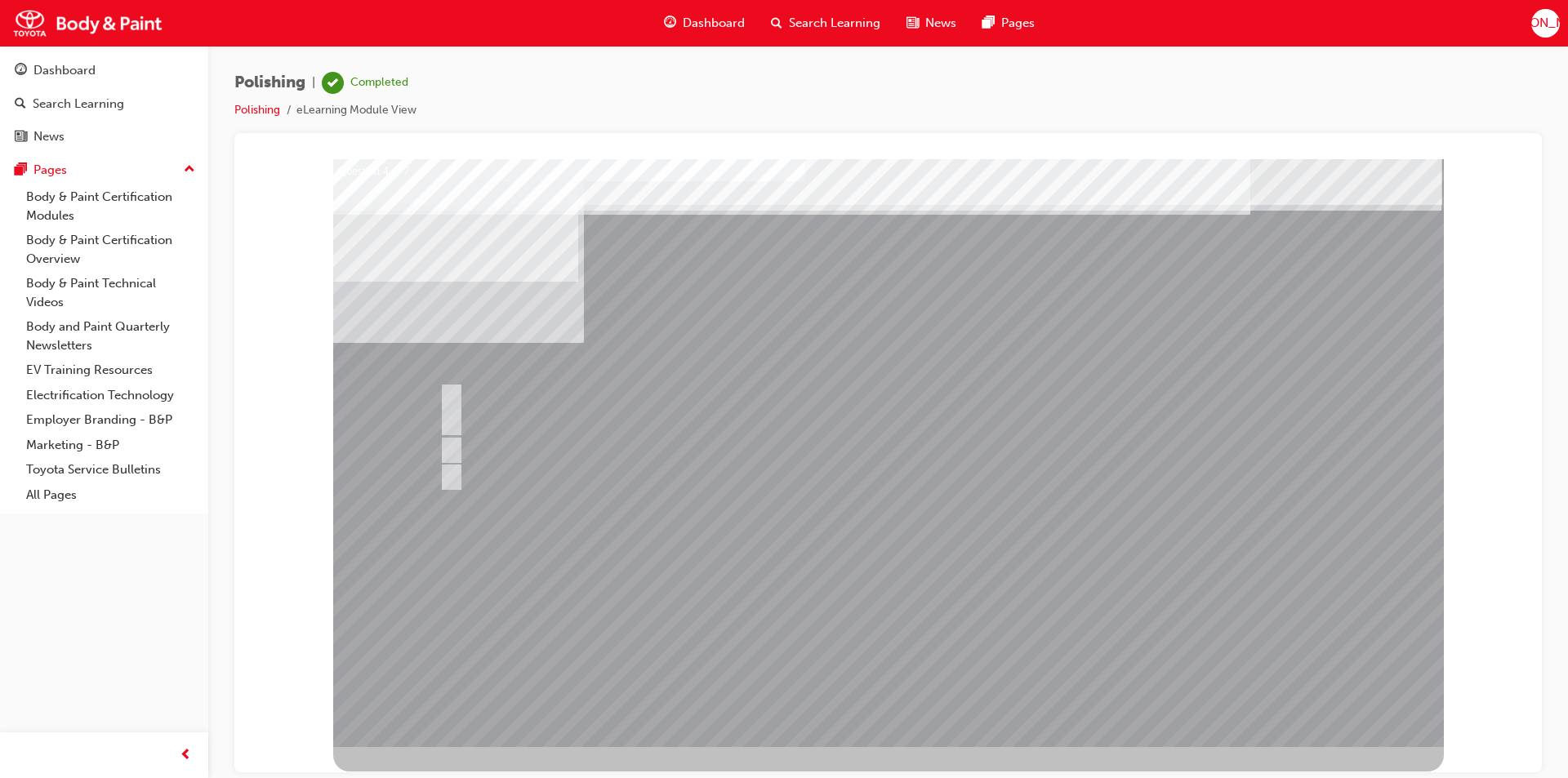
click at [882, 648] on div at bounding box center [888, 453] width 1111 height 588
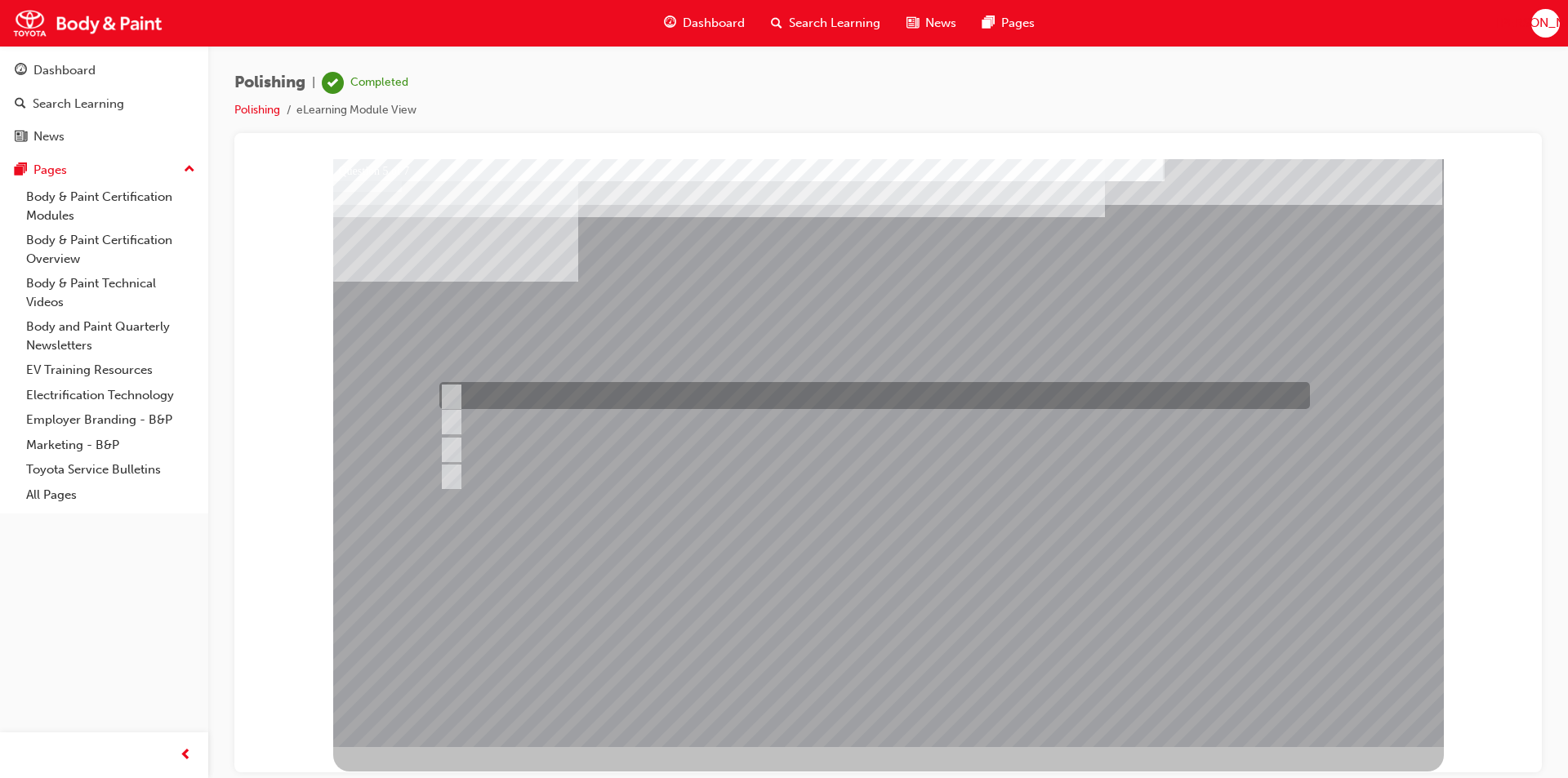
click at [455, 395] on input "Horizontal direction." at bounding box center [448, 396] width 18 height 18
radio input "true"
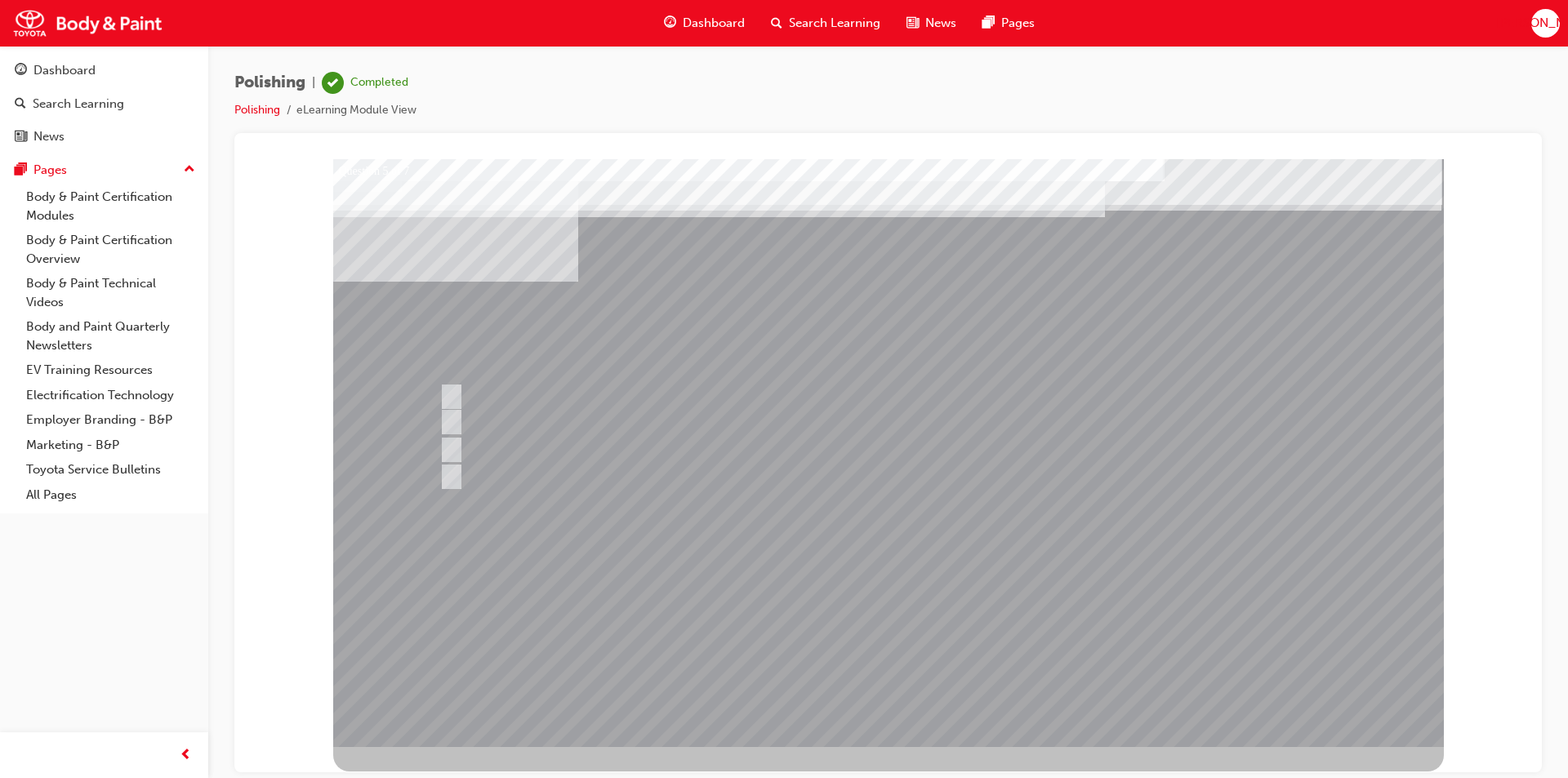
click at [880, 646] on div at bounding box center [888, 453] width 1111 height 588
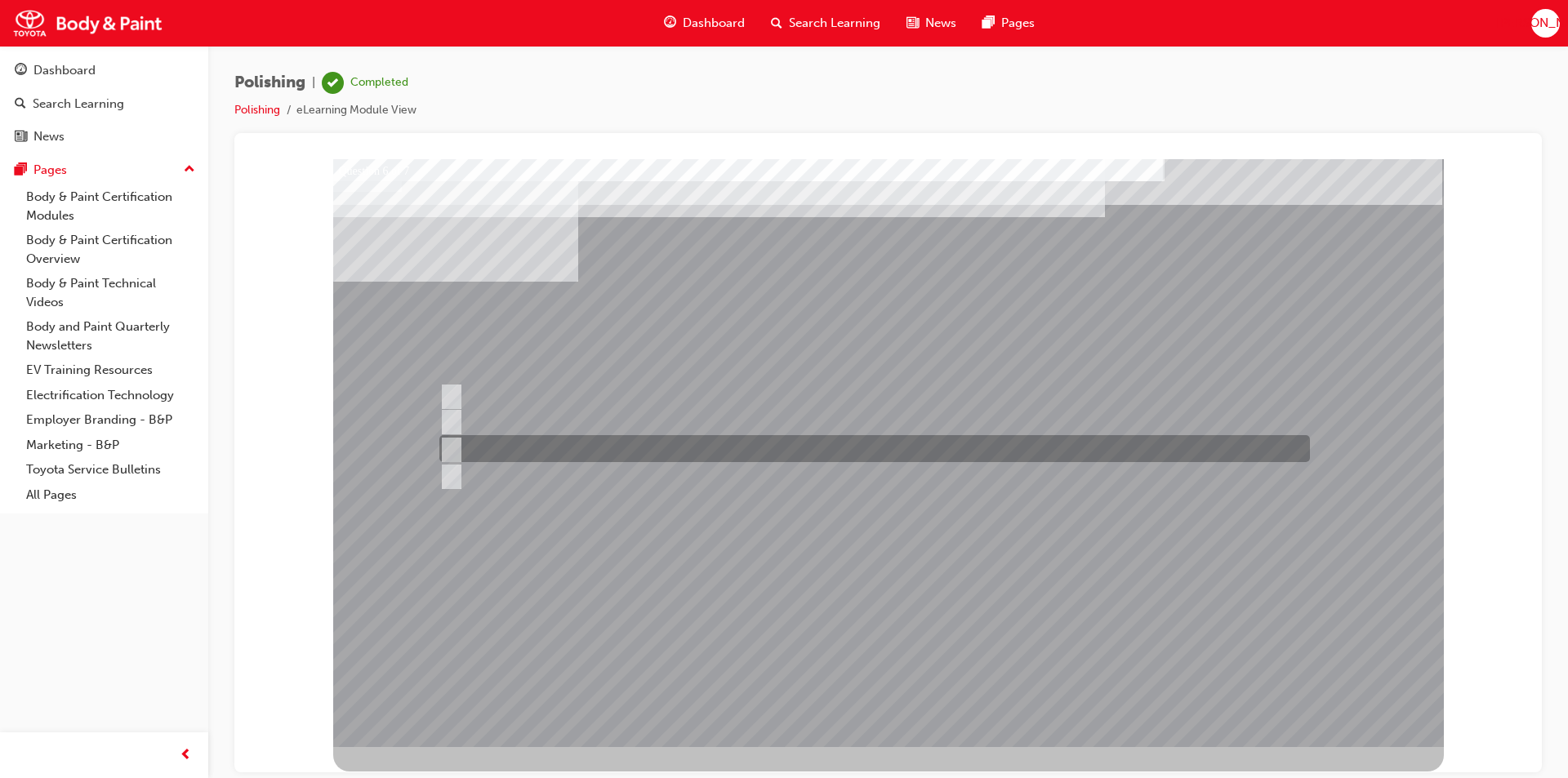
click at [454, 448] on input "Final finishing" at bounding box center [448, 449] width 18 height 18
radio input "true"
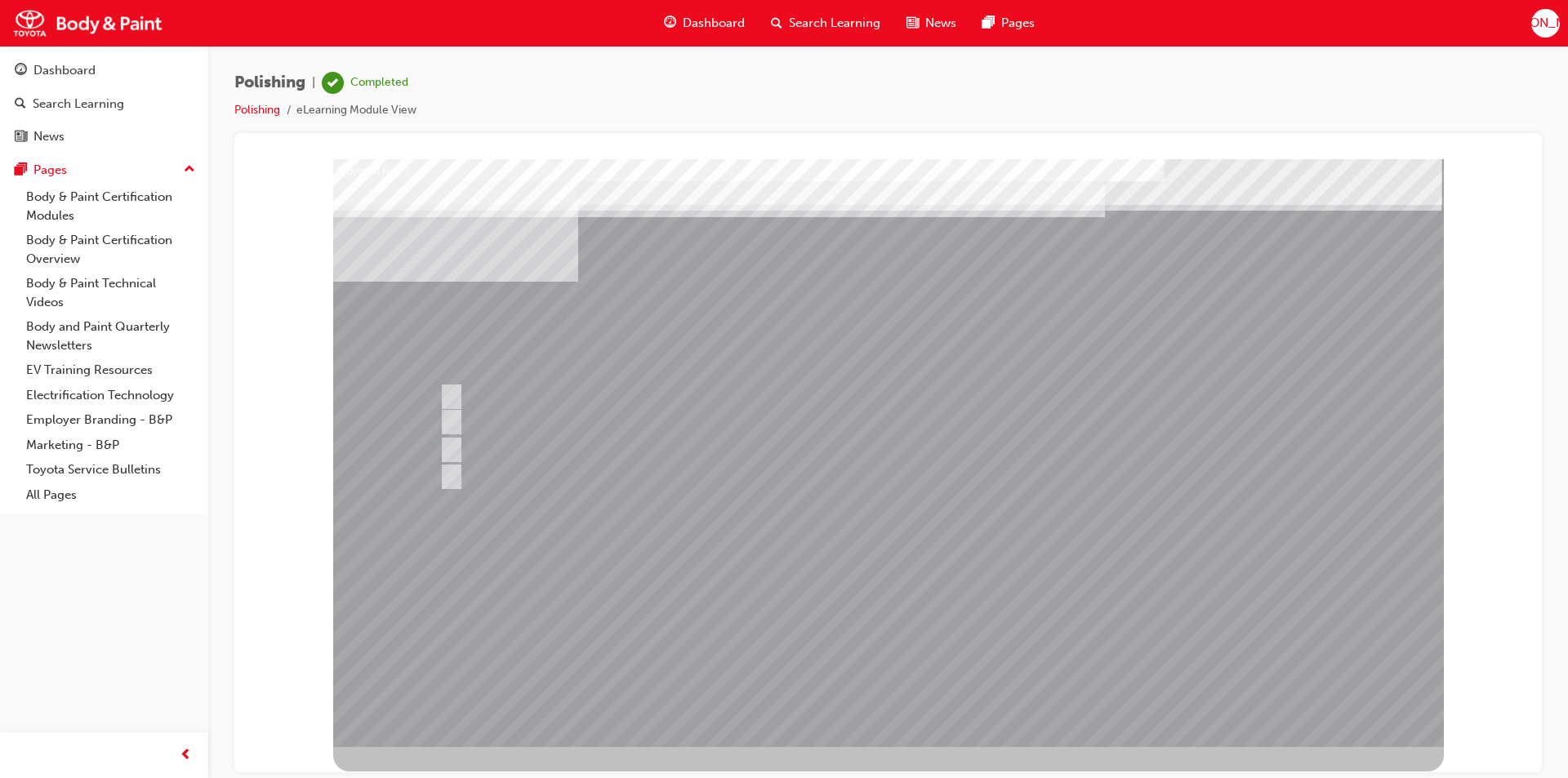
click at [907, 653] on div at bounding box center [888, 453] width 1111 height 588
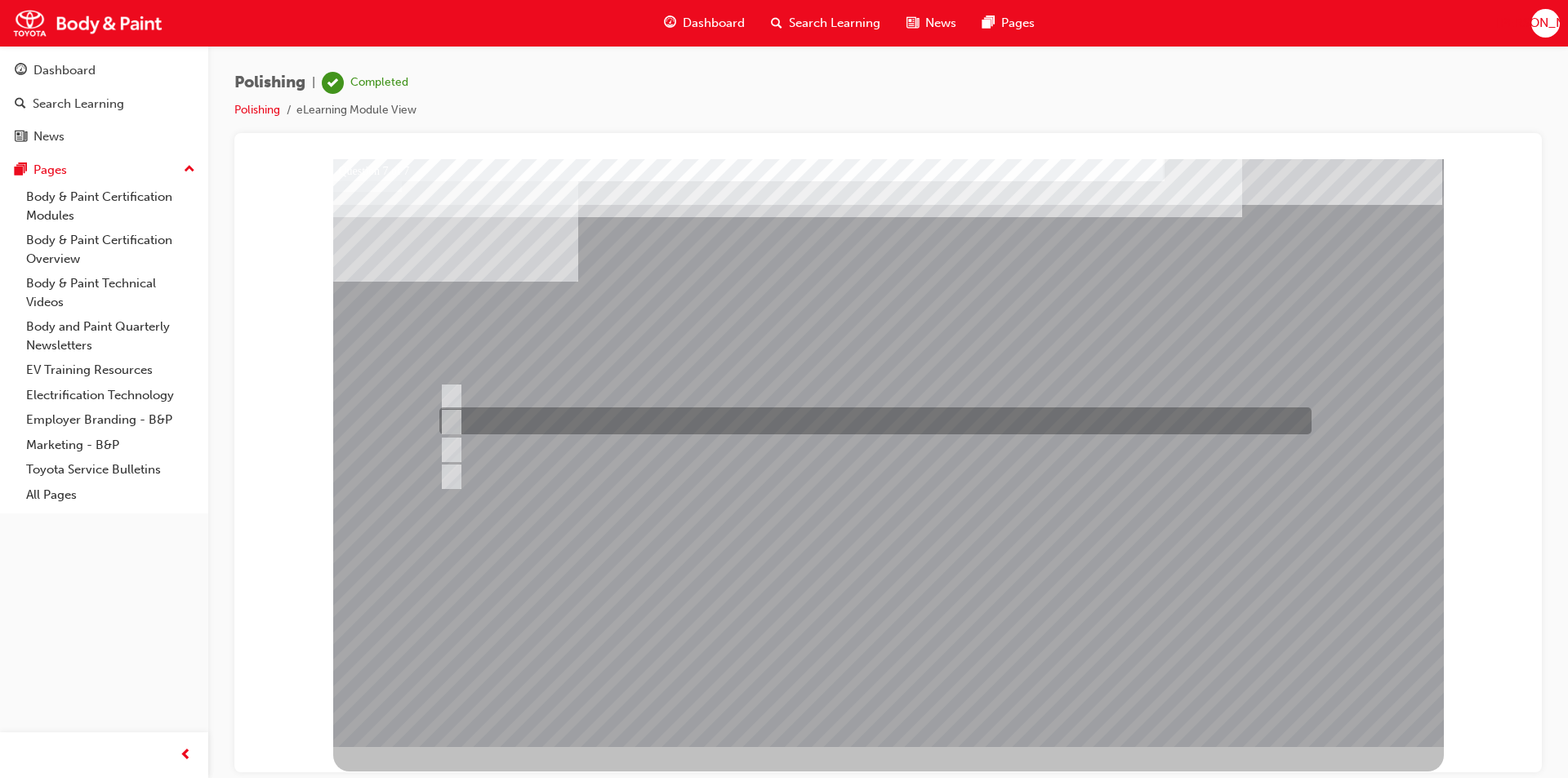
click at [449, 419] on input "Buffing pad was not checked and cleaned before using." at bounding box center [448, 421] width 18 height 18
radio input "true"
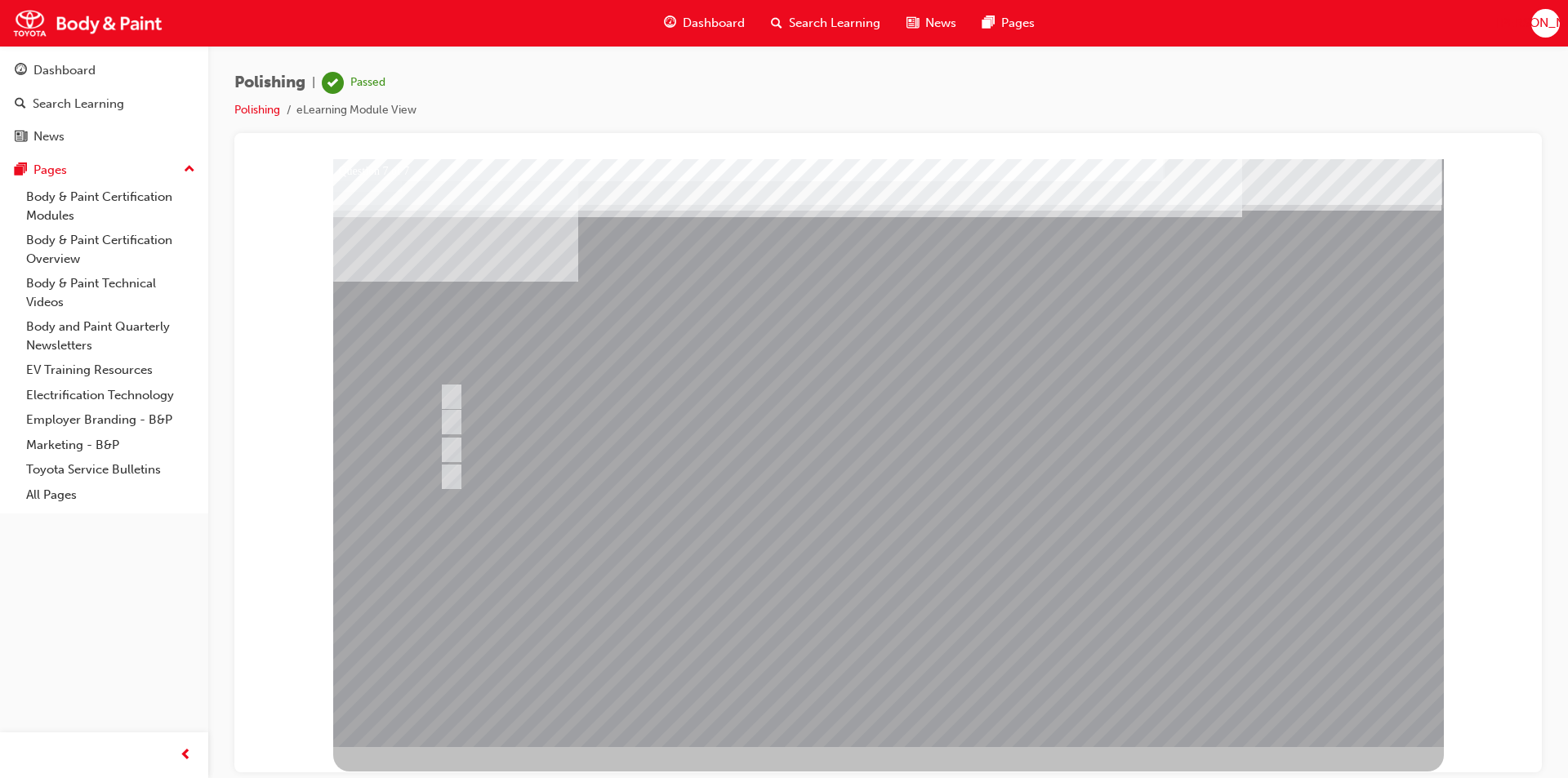
click at [894, 653] on div at bounding box center [888, 453] width 1111 height 588
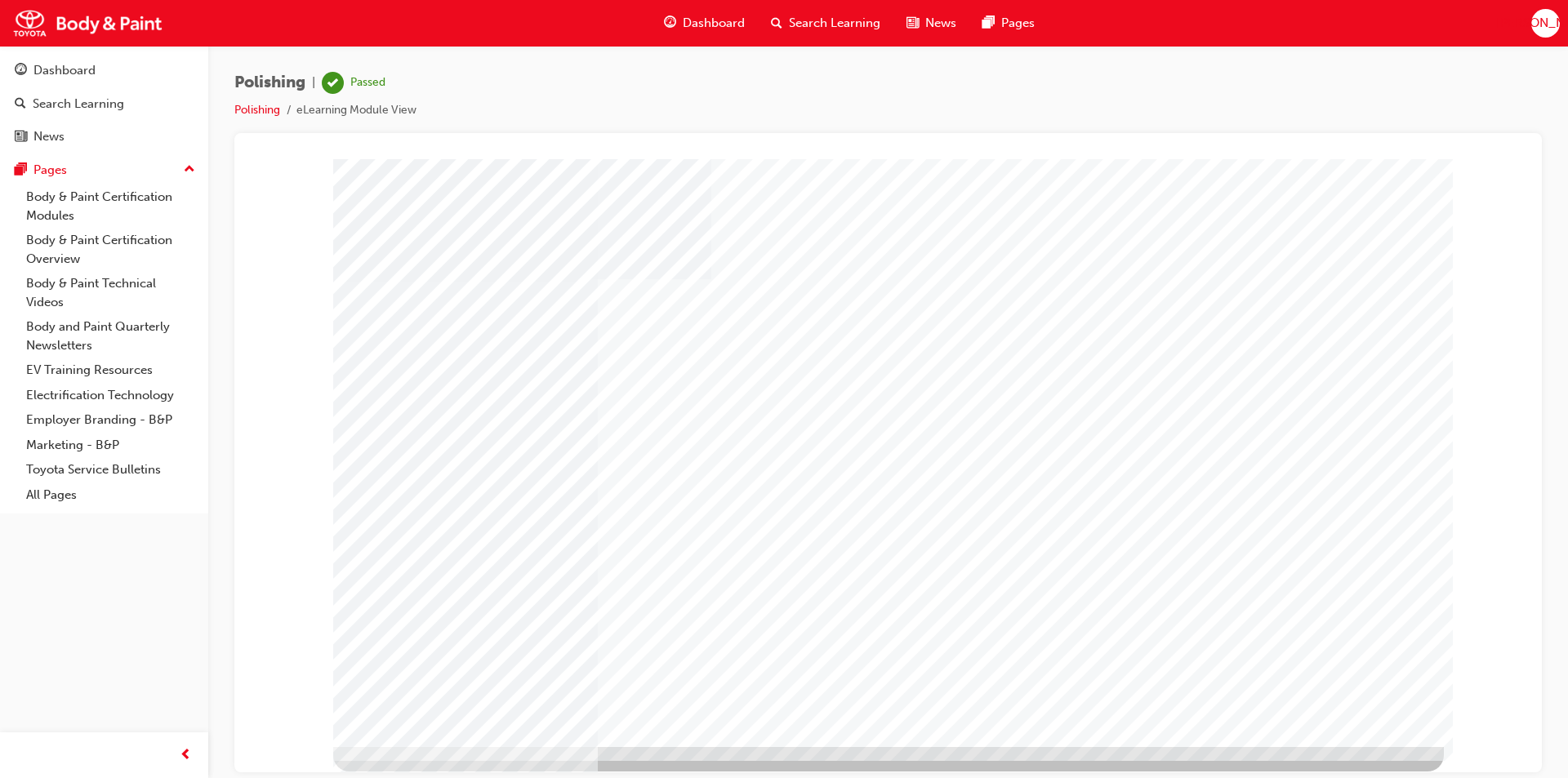
click at [694, 23] on span "Dashboard" at bounding box center [714, 23] width 62 height 19
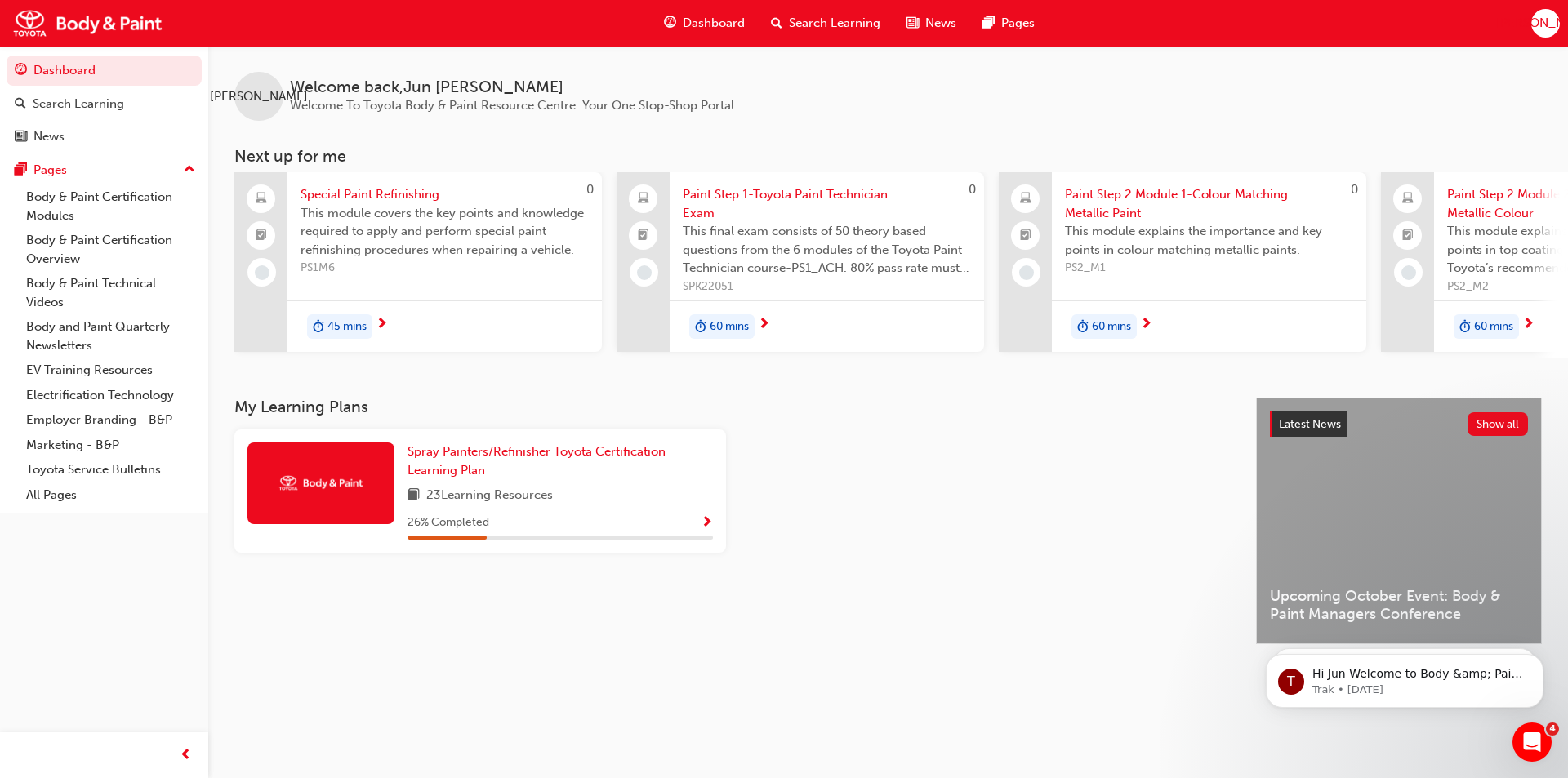
click at [361, 325] on span "45 mins" at bounding box center [347, 327] width 39 height 19
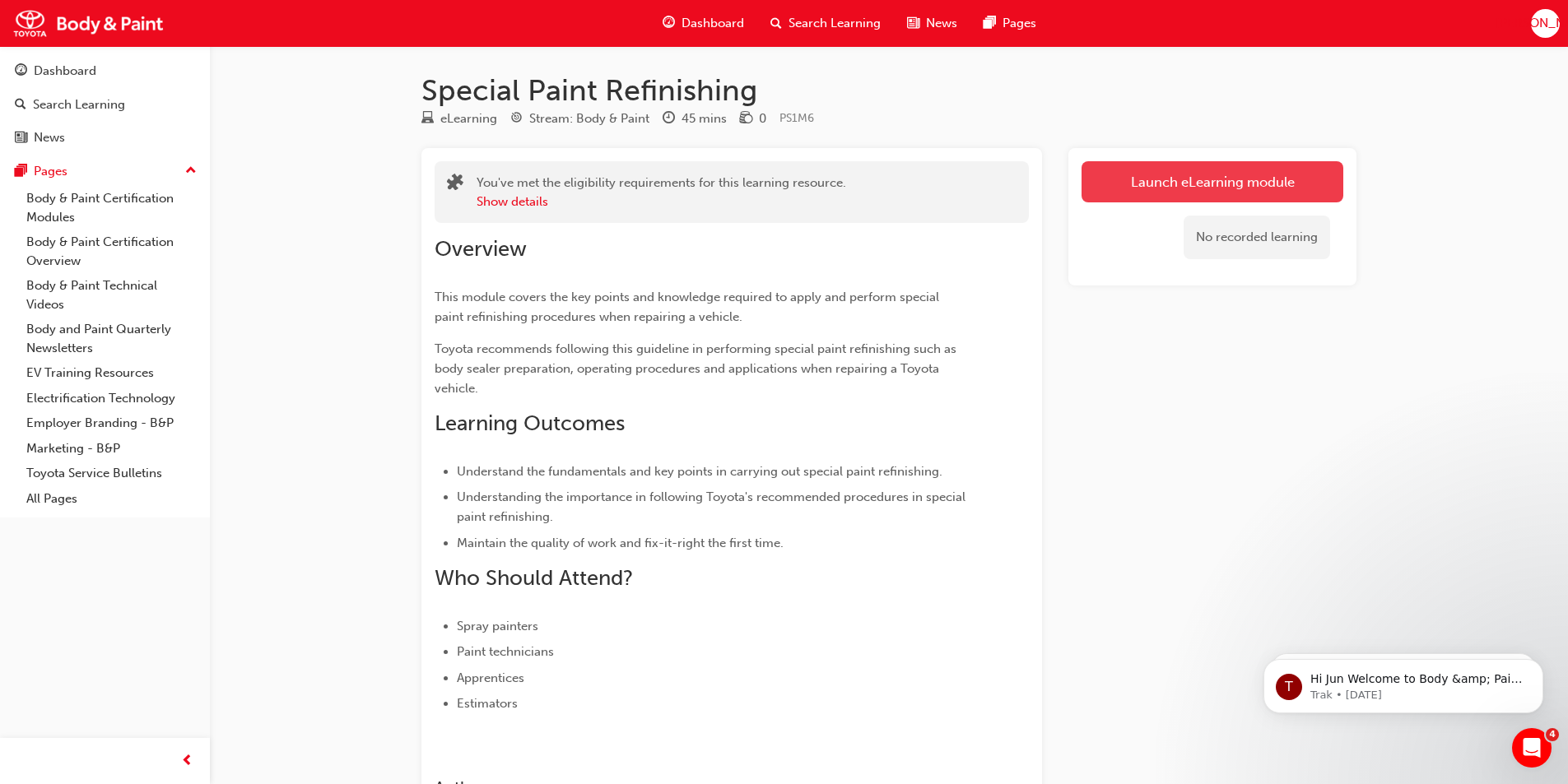
click at [1198, 188] on link "Launch eLearning module" at bounding box center [1212, 181] width 262 height 41
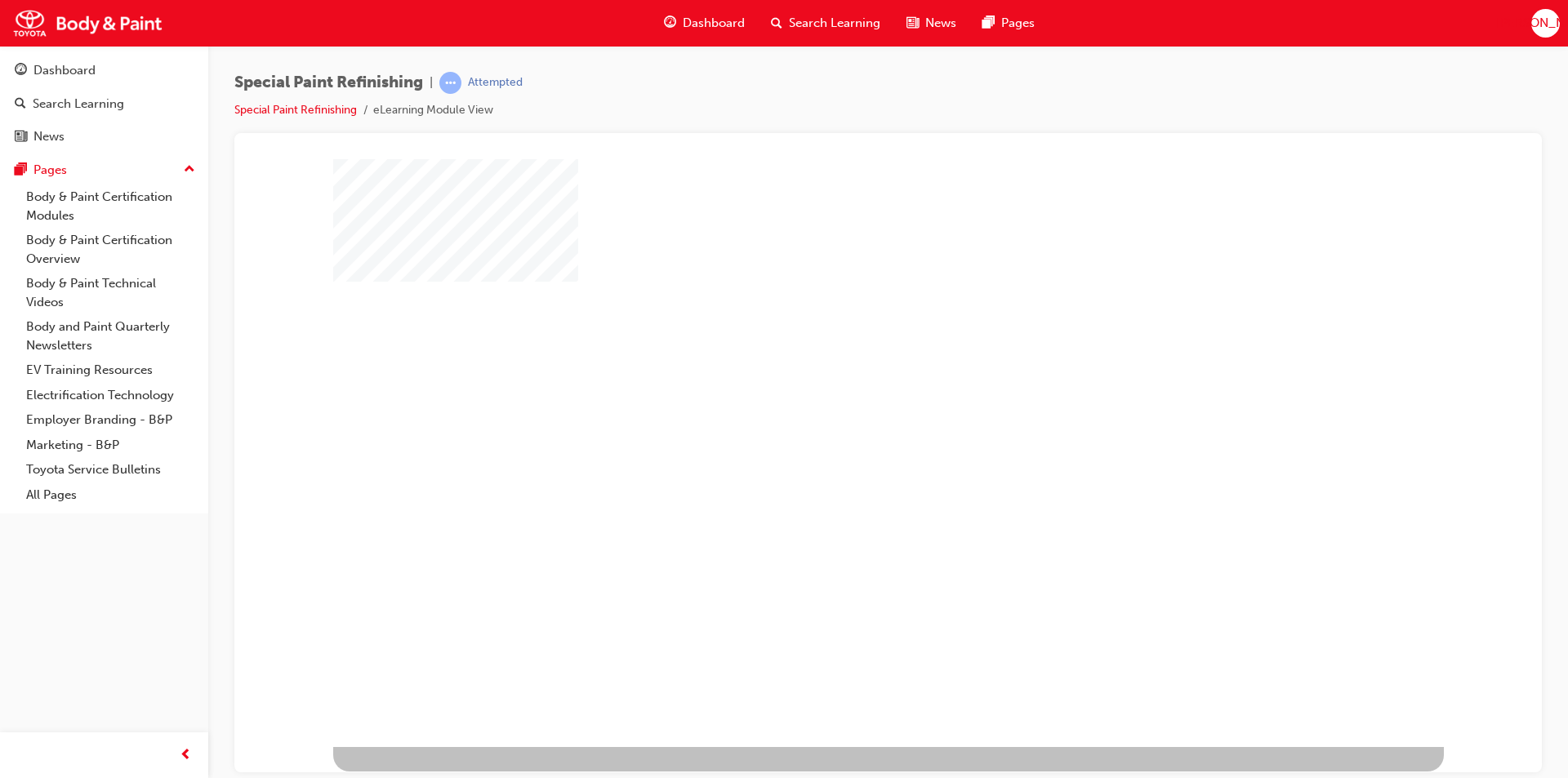
click at [841, 405] on div "play" at bounding box center [841, 405] width 0 height 0
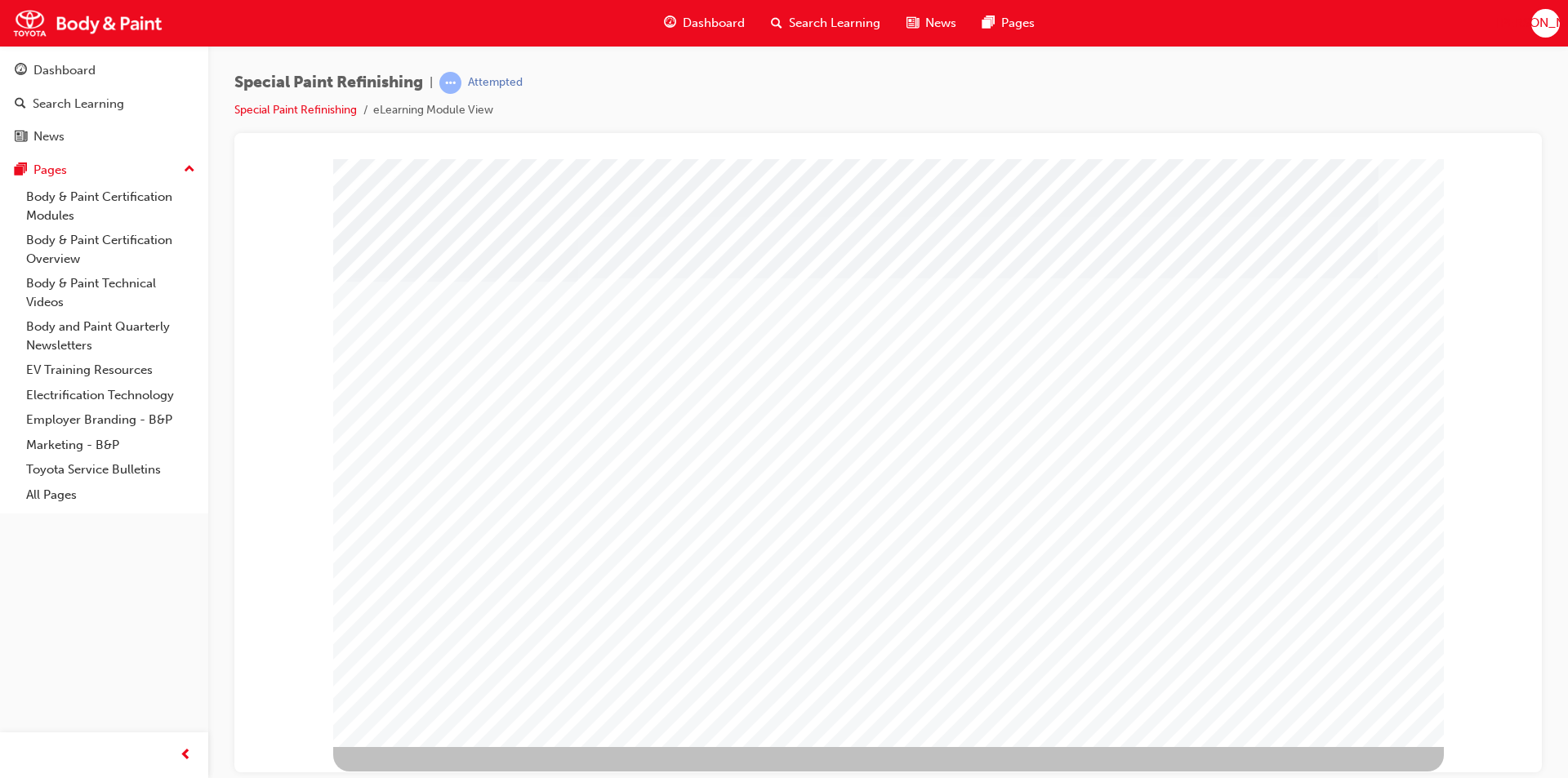
type input "jun"
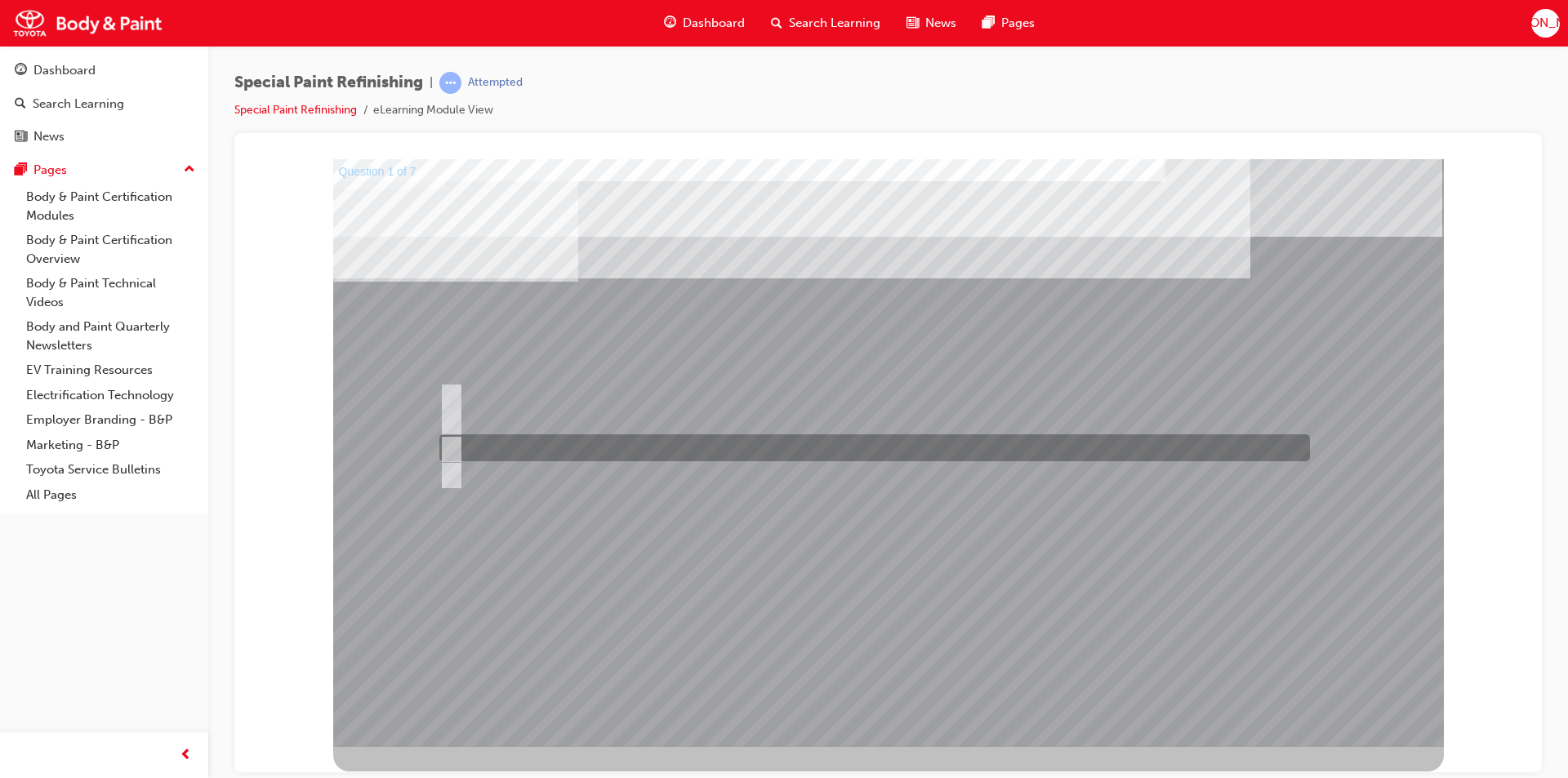
click at [449, 446] on input "c) Cleaning and degreasing." at bounding box center [448, 448] width 18 height 18
radio input "true"
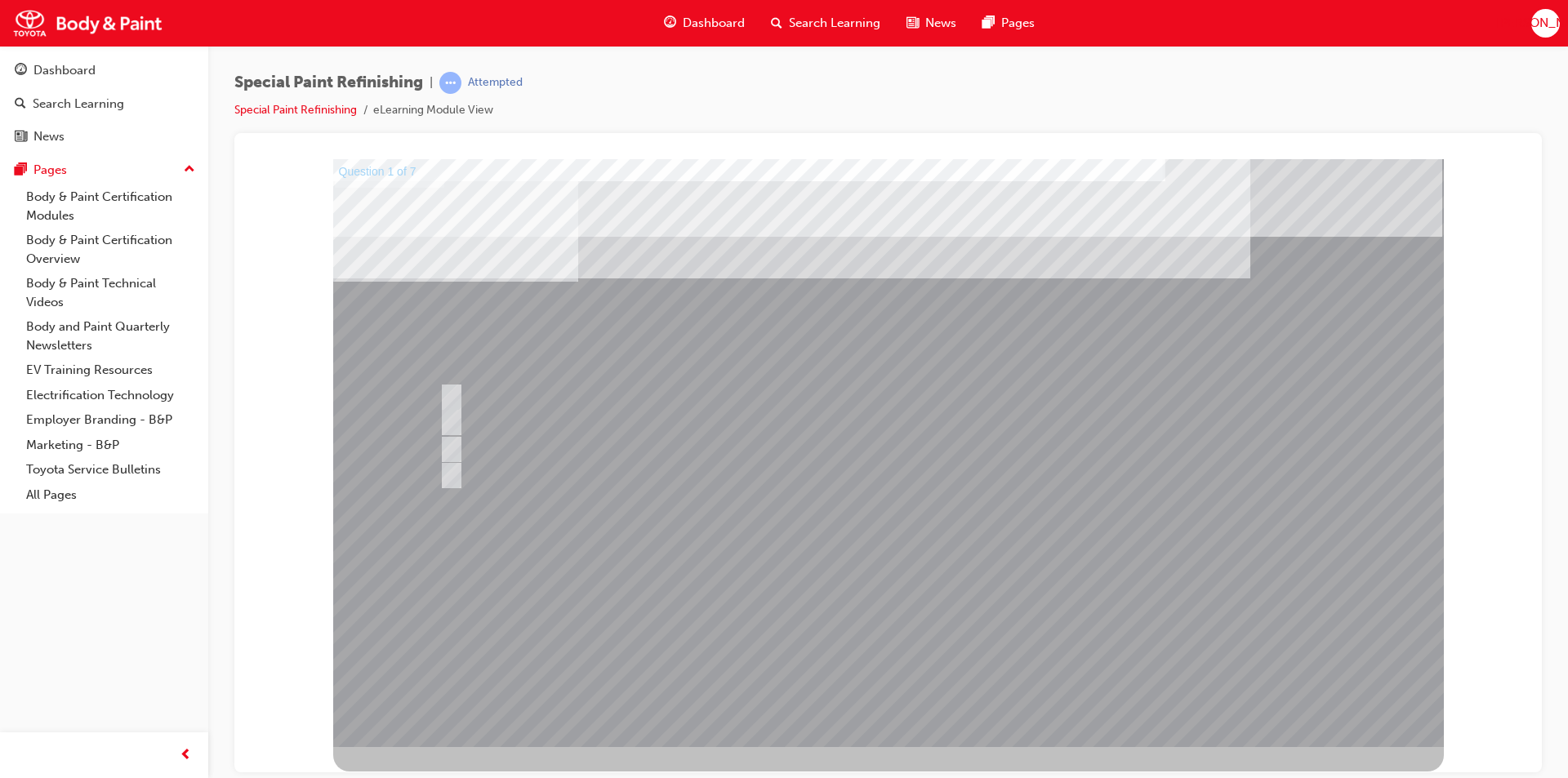
click at [848, 636] on div at bounding box center [888, 453] width 1111 height 588
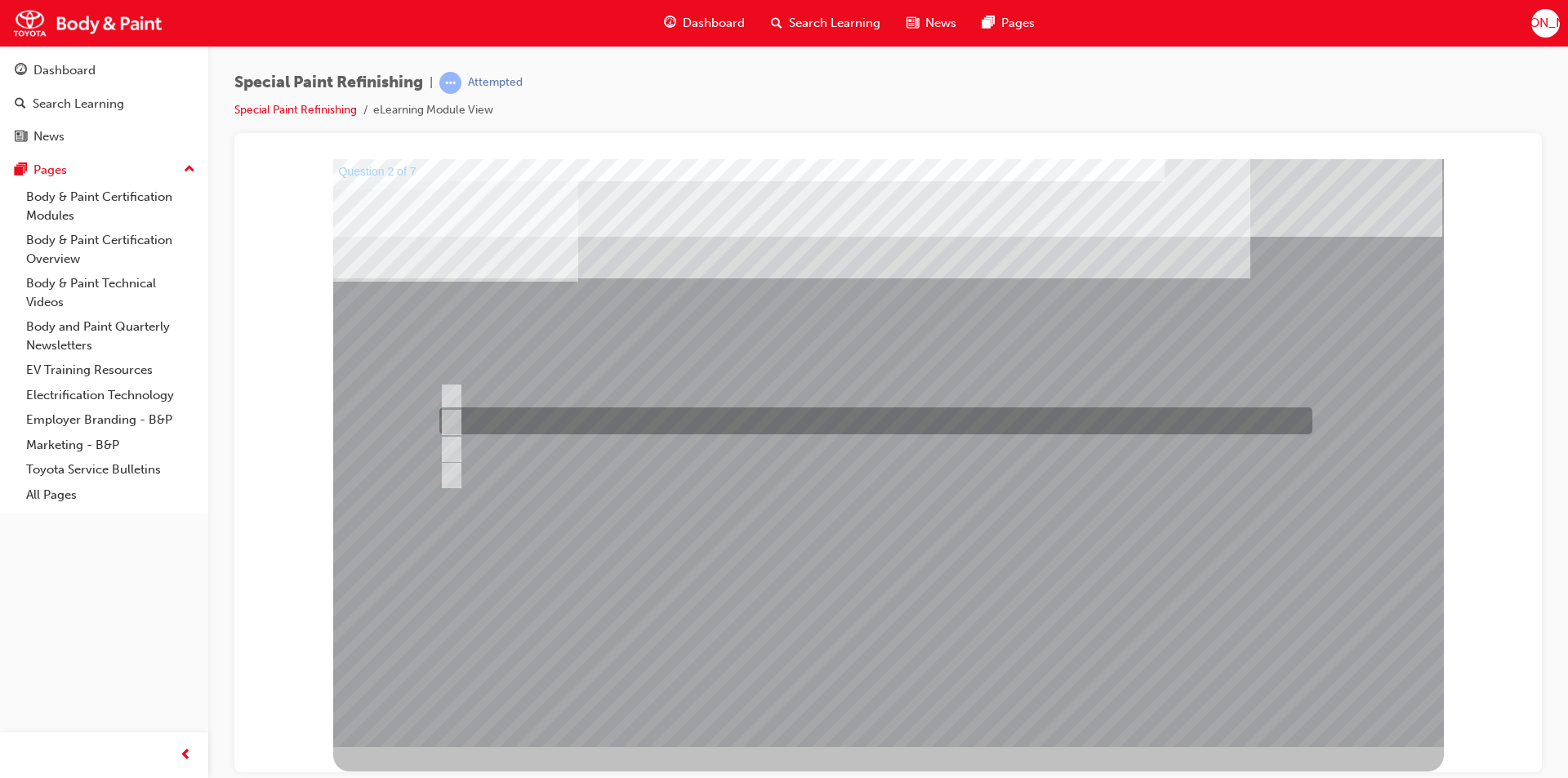
click at [448, 418] on input "b) Prevents rust from occurring in the vehicle’s interior." at bounding box center [447, 421] width 18 height 18
checkbox input "true"
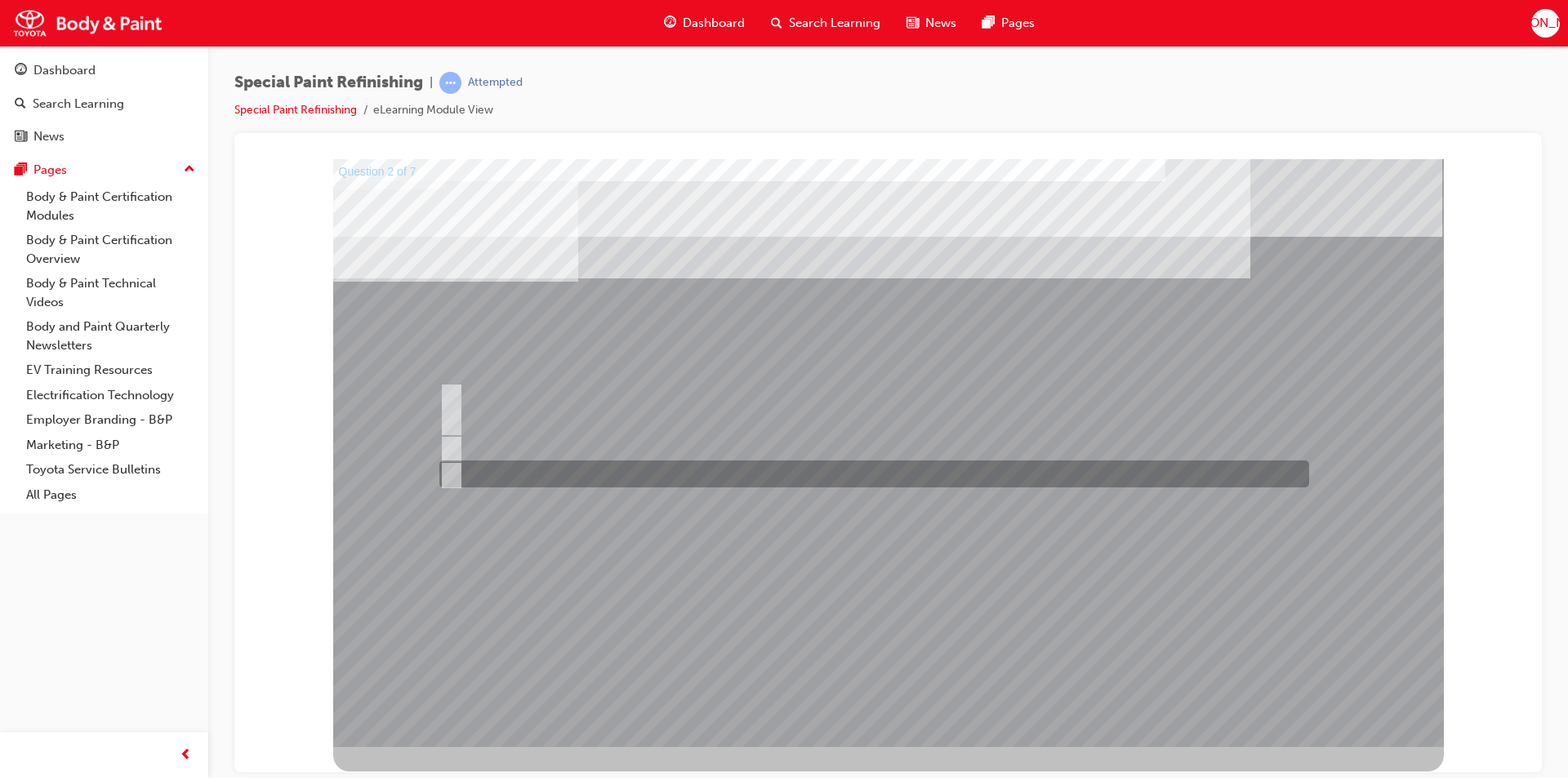
click at [455, 476] on input "d) Prevents water and dust from entering the gaps, such as hemmed areas." at bounding box center [447, 474] width 18 height 18
checkbox input "true"
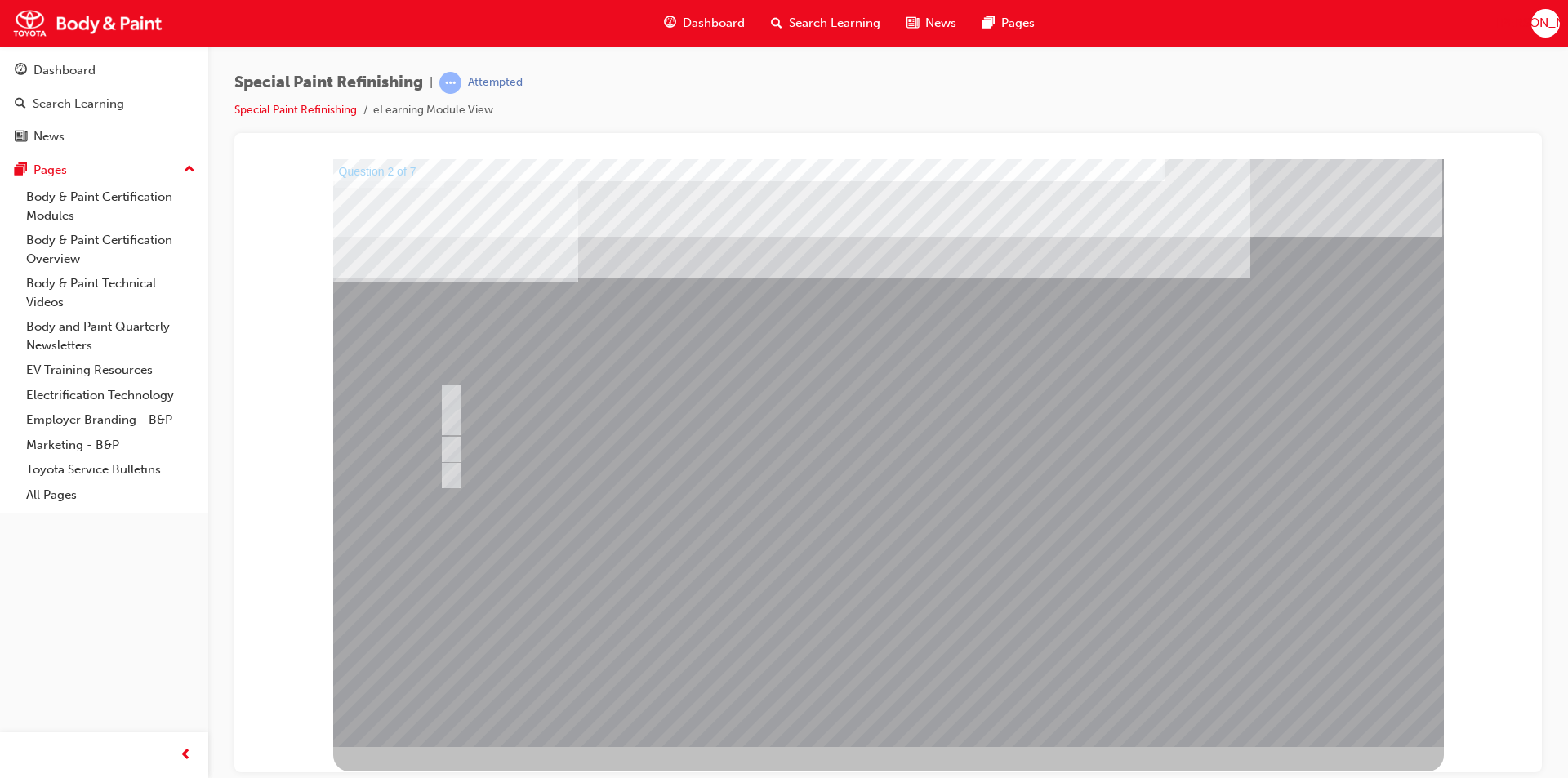
click at [863, 629] on div at bounding box center [888, 453] width 1111 height 588
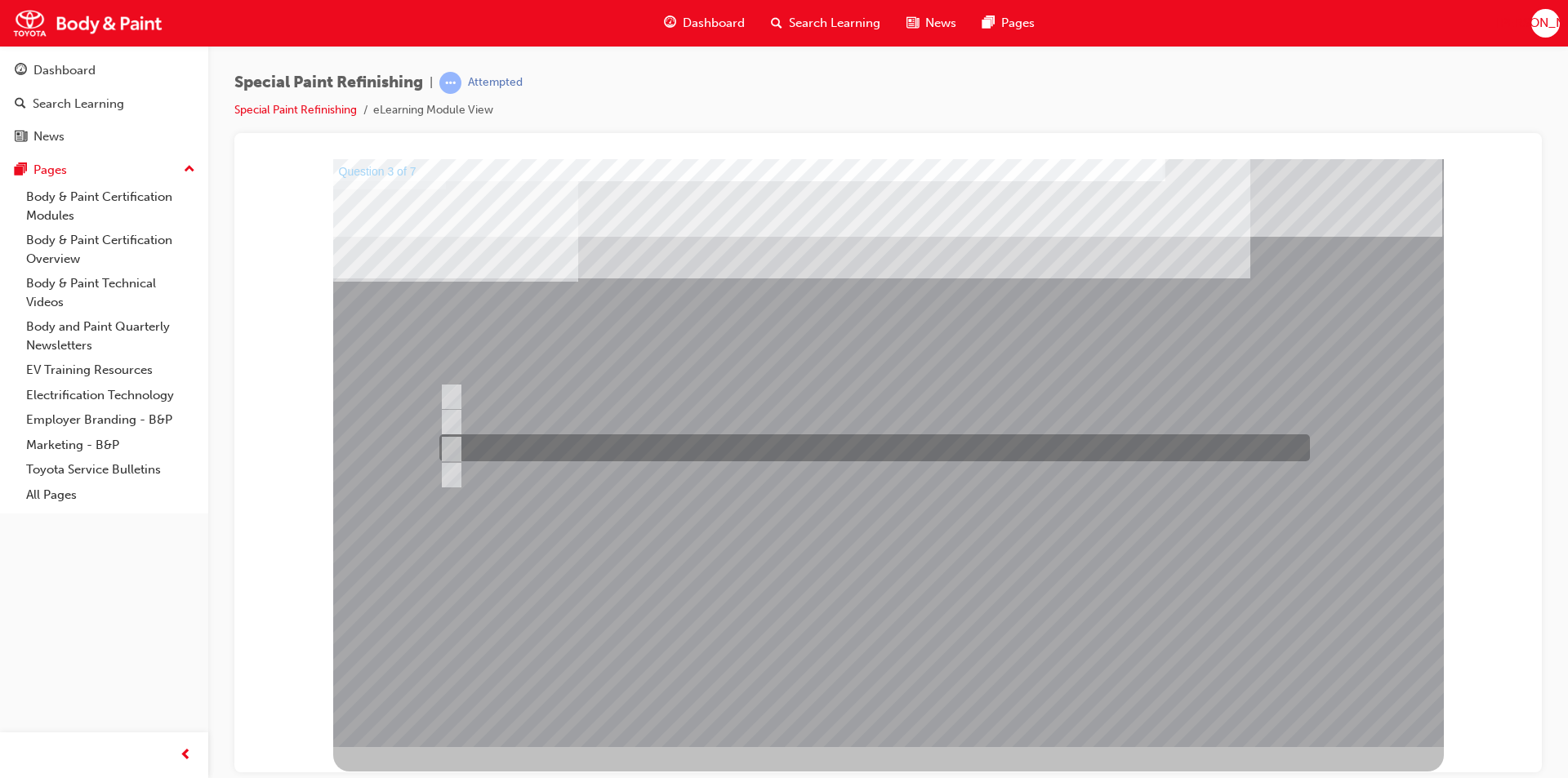
click at [457, 448] on input "c) Refer to the Body Repair Manual for instructions where shaping is necessary." at bounding box center [448, 448] width 18 height 18
radio input "true"
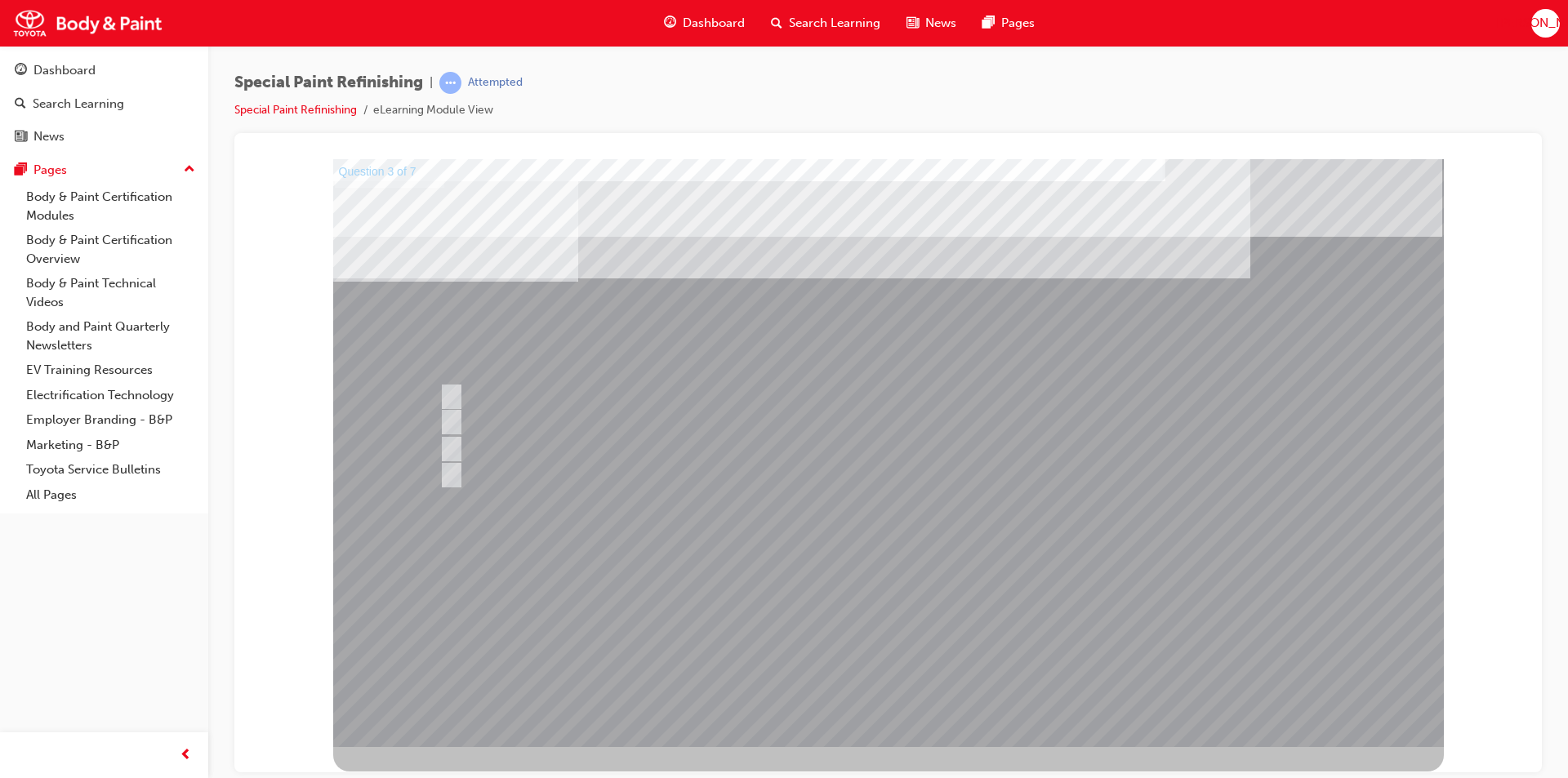
click at [863, 633] on div at bounding box center [888, 453] width 1111 height 588
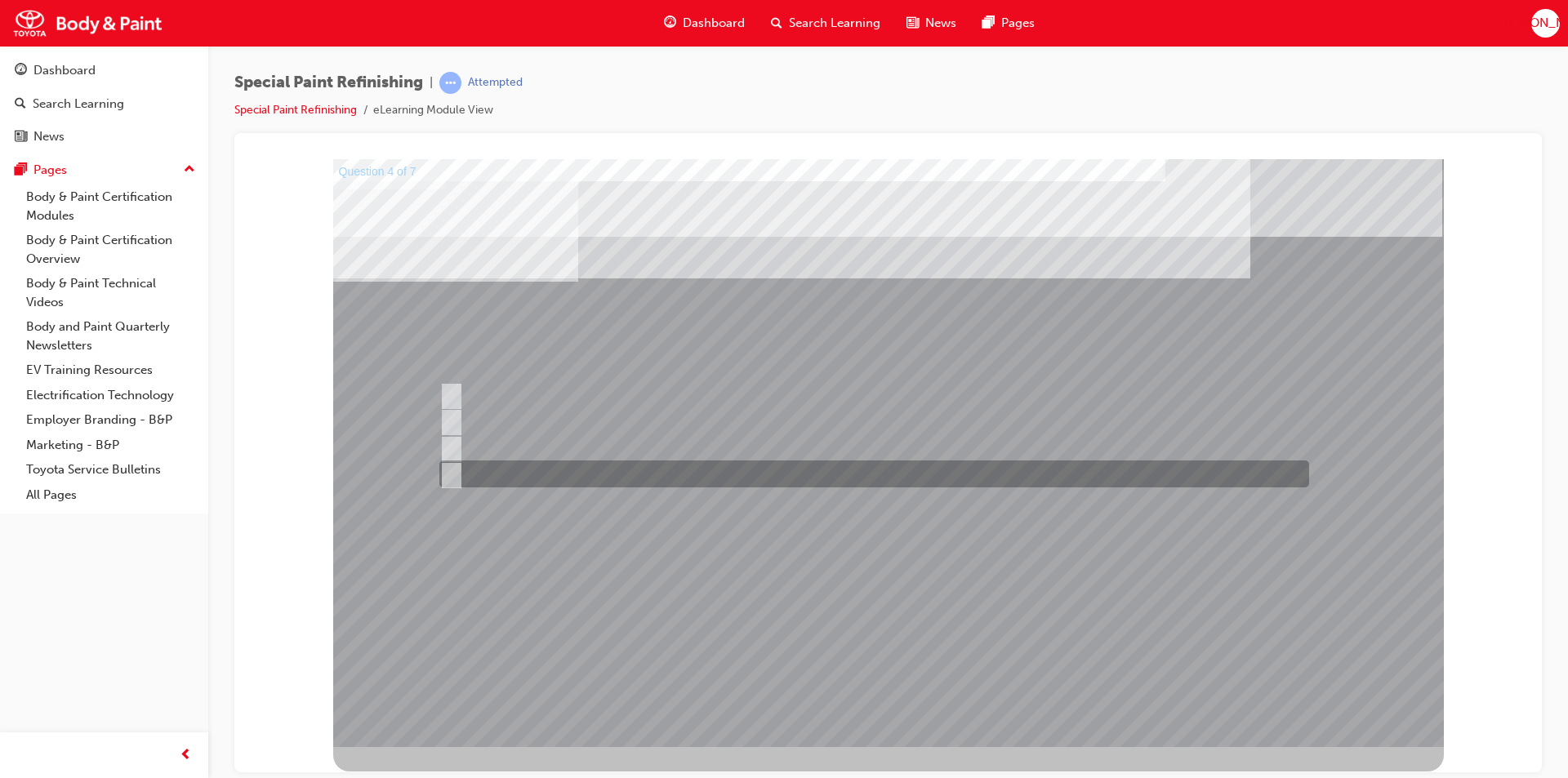
click at [455, 468] on input "d) Shape" at bounding box center [448, 474] width 18 height 18
radio input "true"
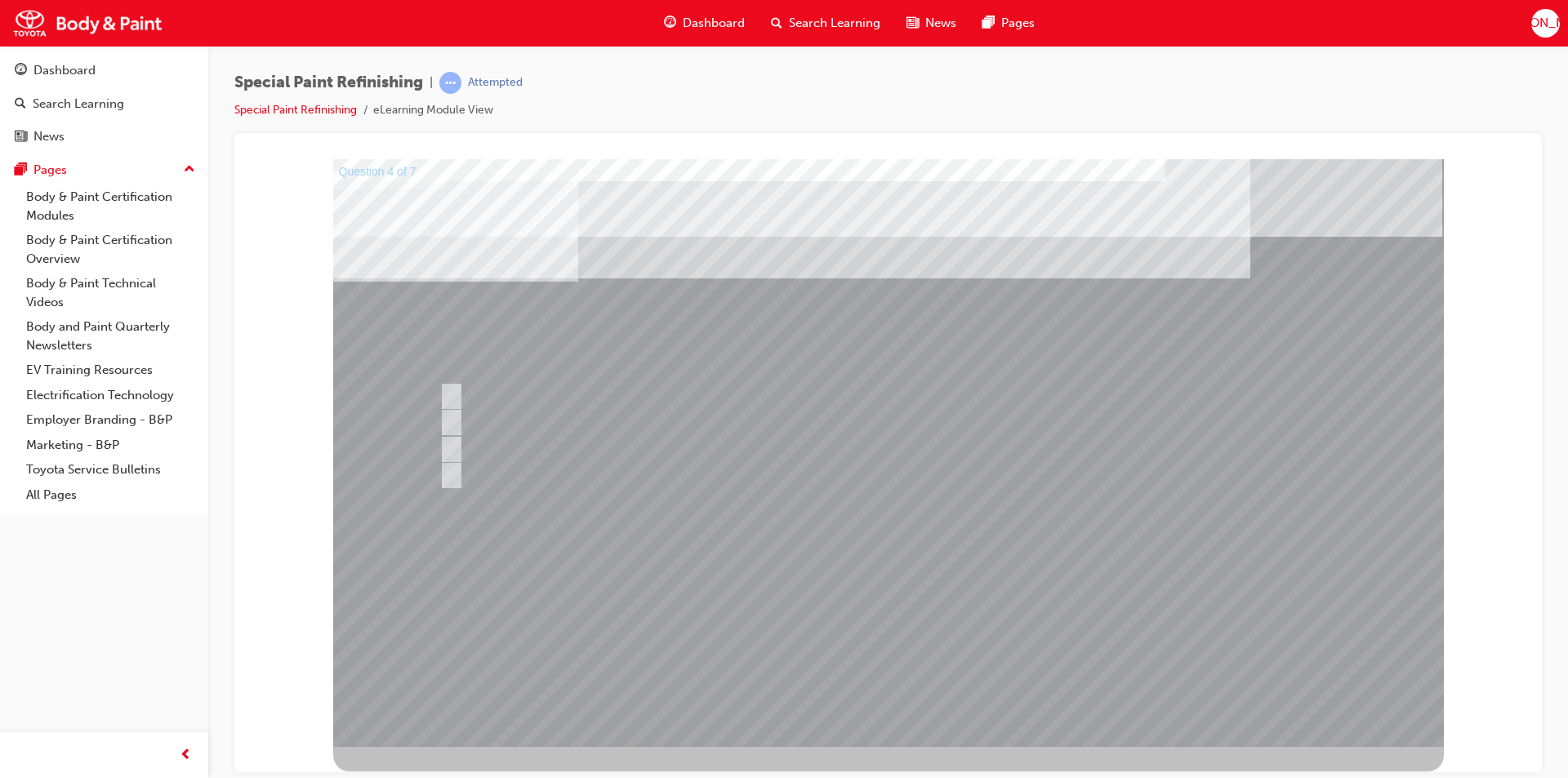
click at [871, 627] on div at bounding box center [888, 453] width 1111 height 588
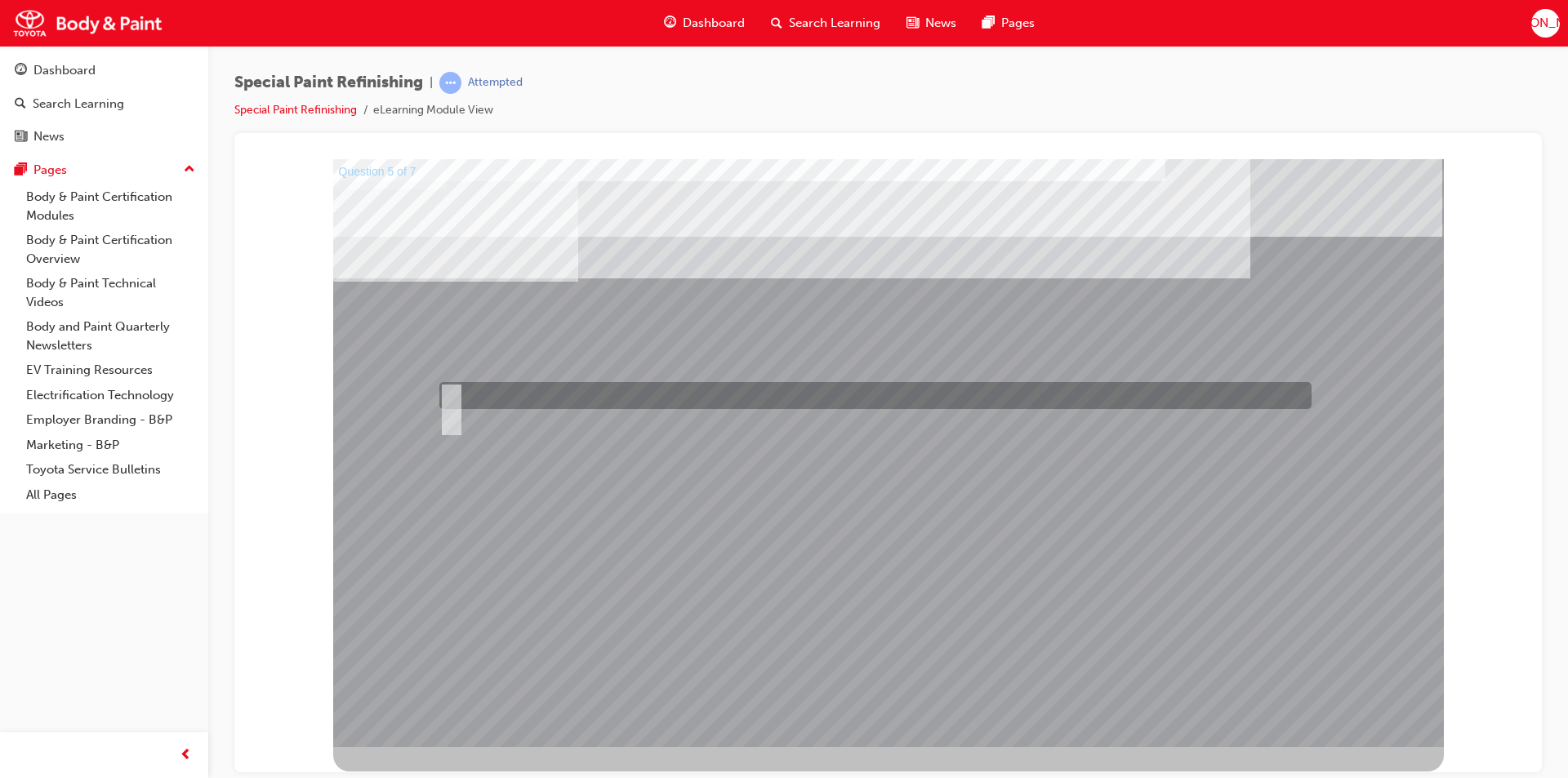
click at [456, 393] on input "True" at bounding box center [448, 396] width 18 height 18
radio input "true"
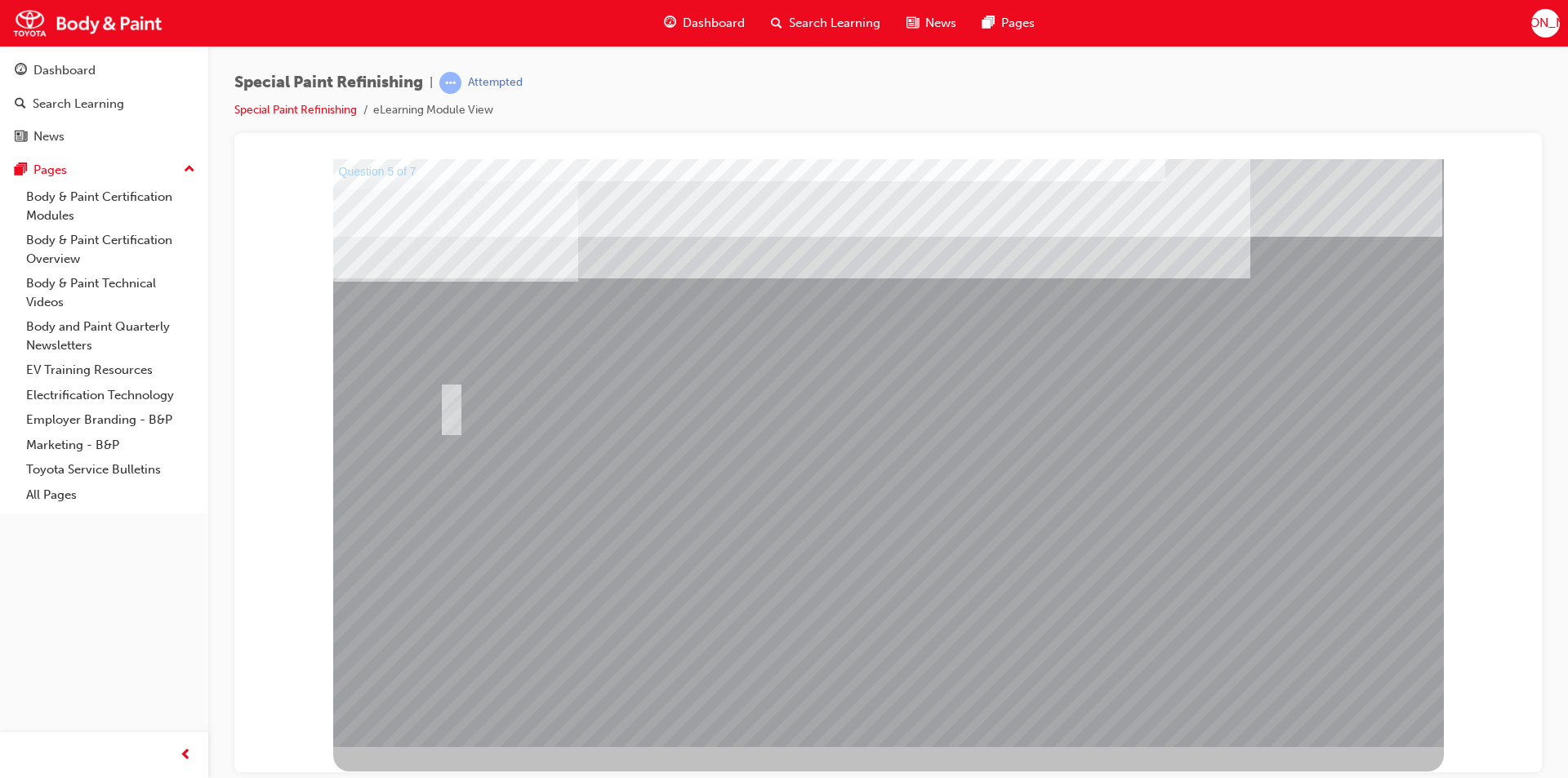
click at [874, 631] on div at bounding box center [888, 453] width 1111 height 588
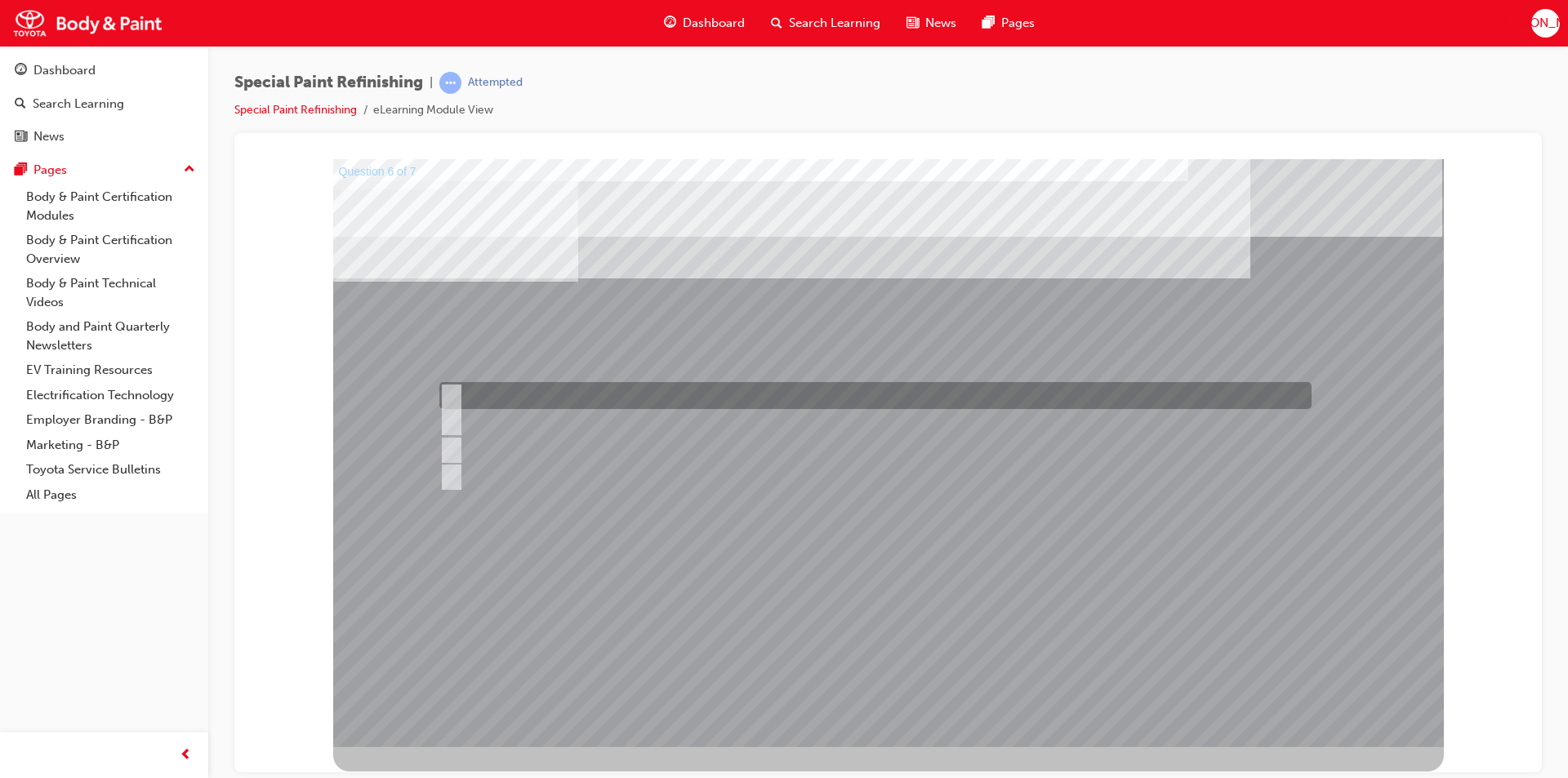
click at [449, 395] on input "a) Solvent resistant gloves." at bounding box center [448, 396] width 18 height 18
radio input "true"
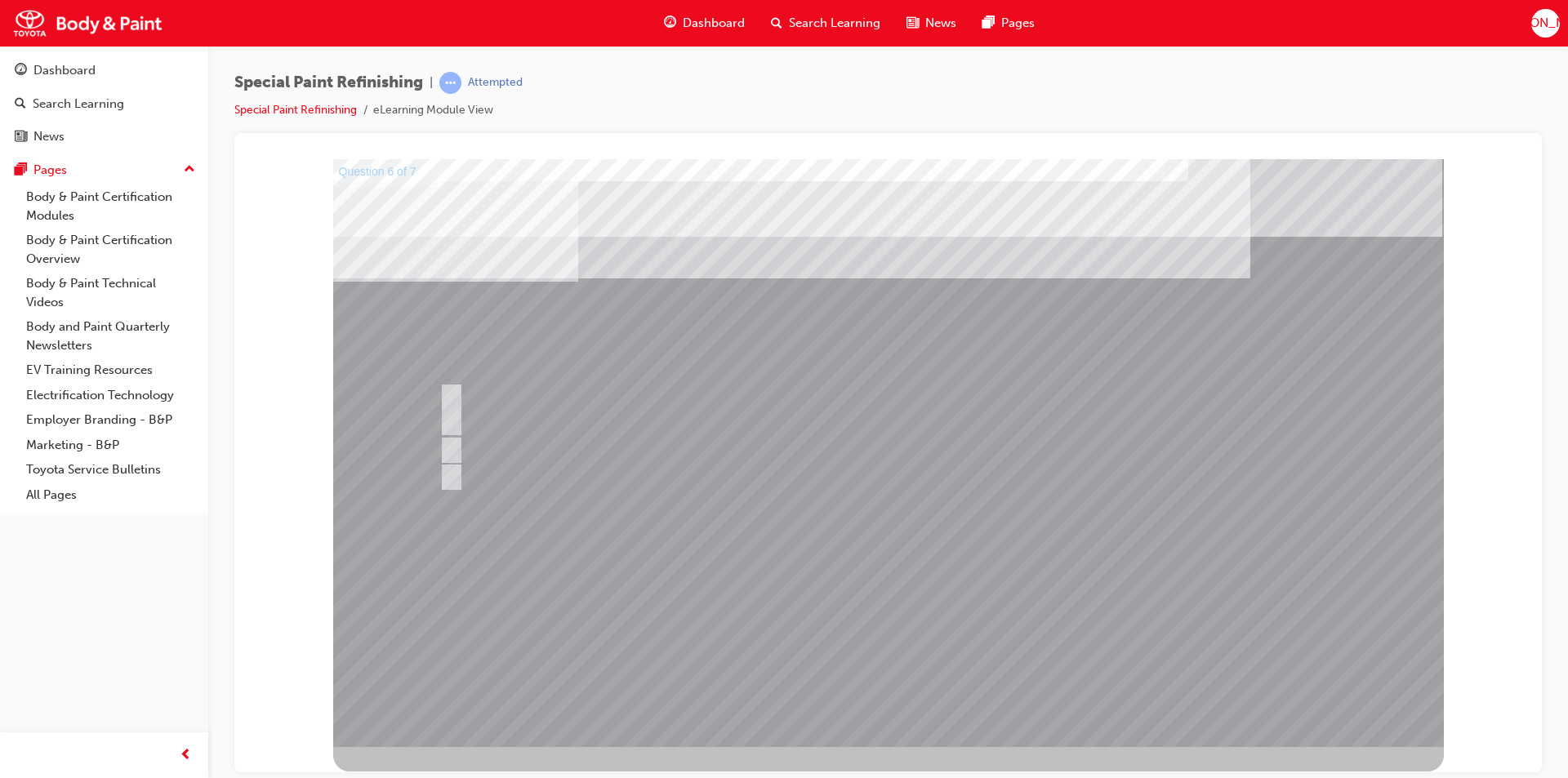
click at [885, 626] on div at bounding box center [888, 453] width 1111 height 588
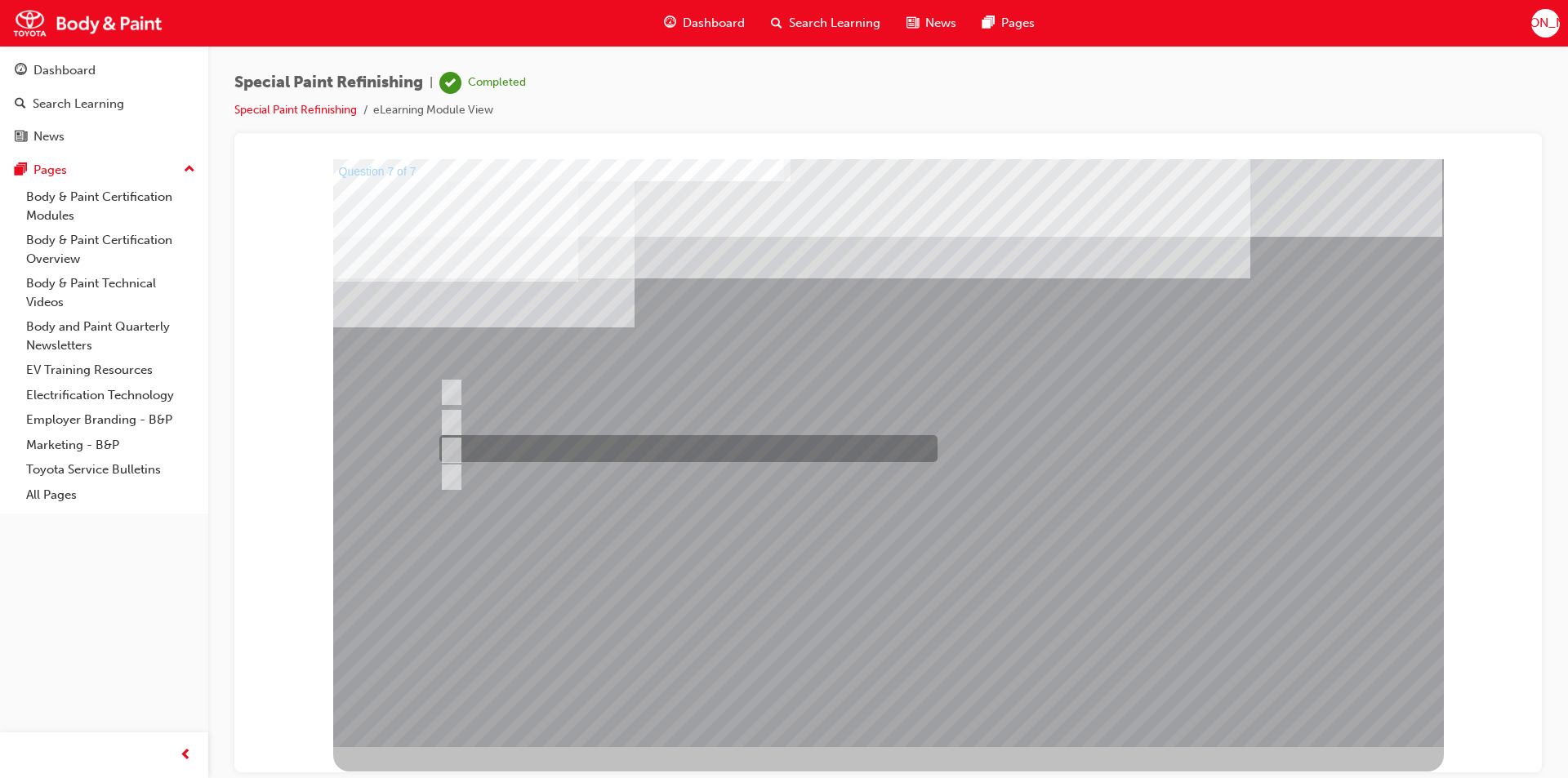
click at [450, 451] on input "c) Contact surfaces and hemmed area." at bounding box center [448, 449] width 18 height 18
radio input "true"
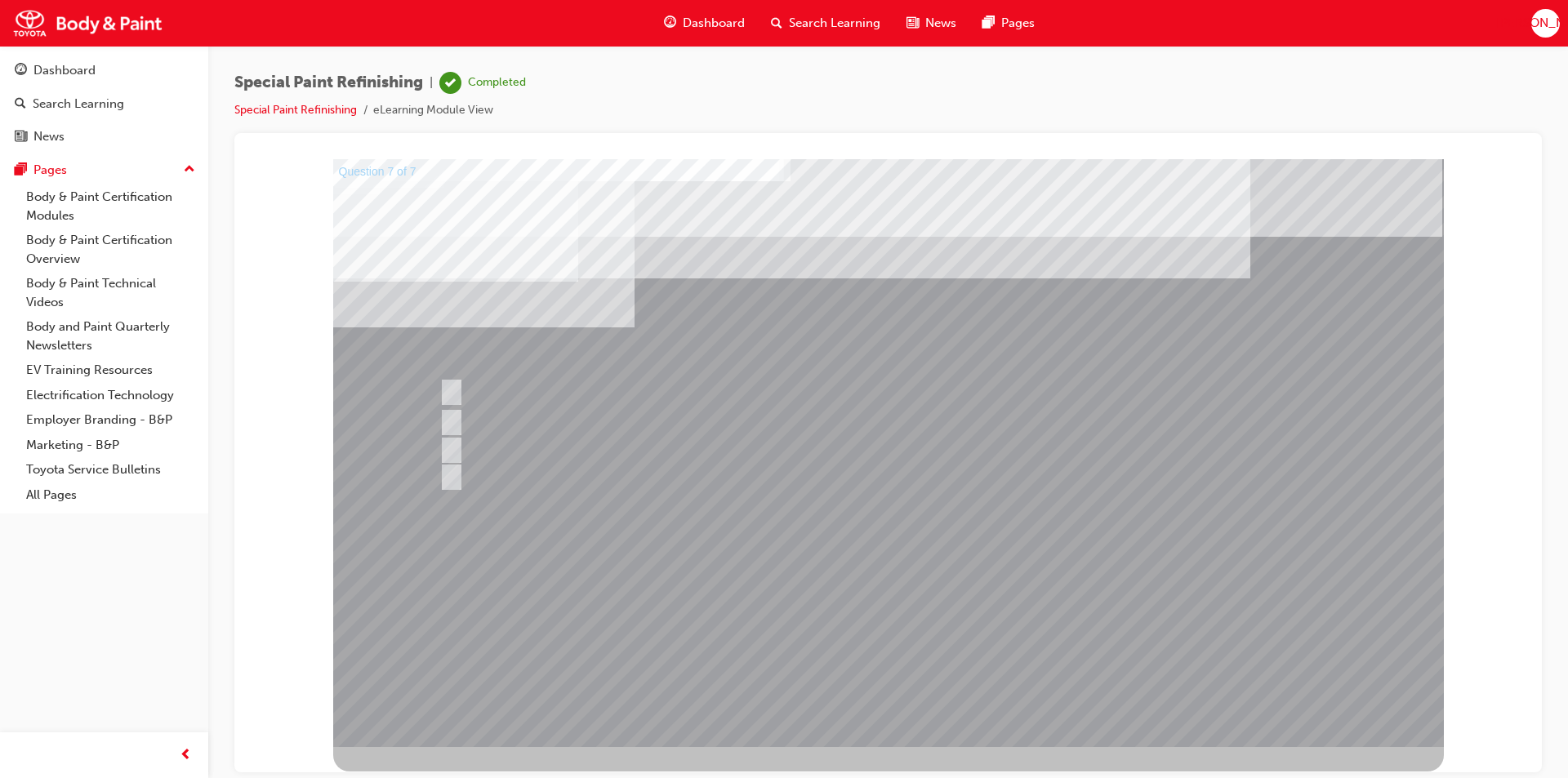
click at [870, 628] on div at bounding box center [888, 453] width 1111 height 588
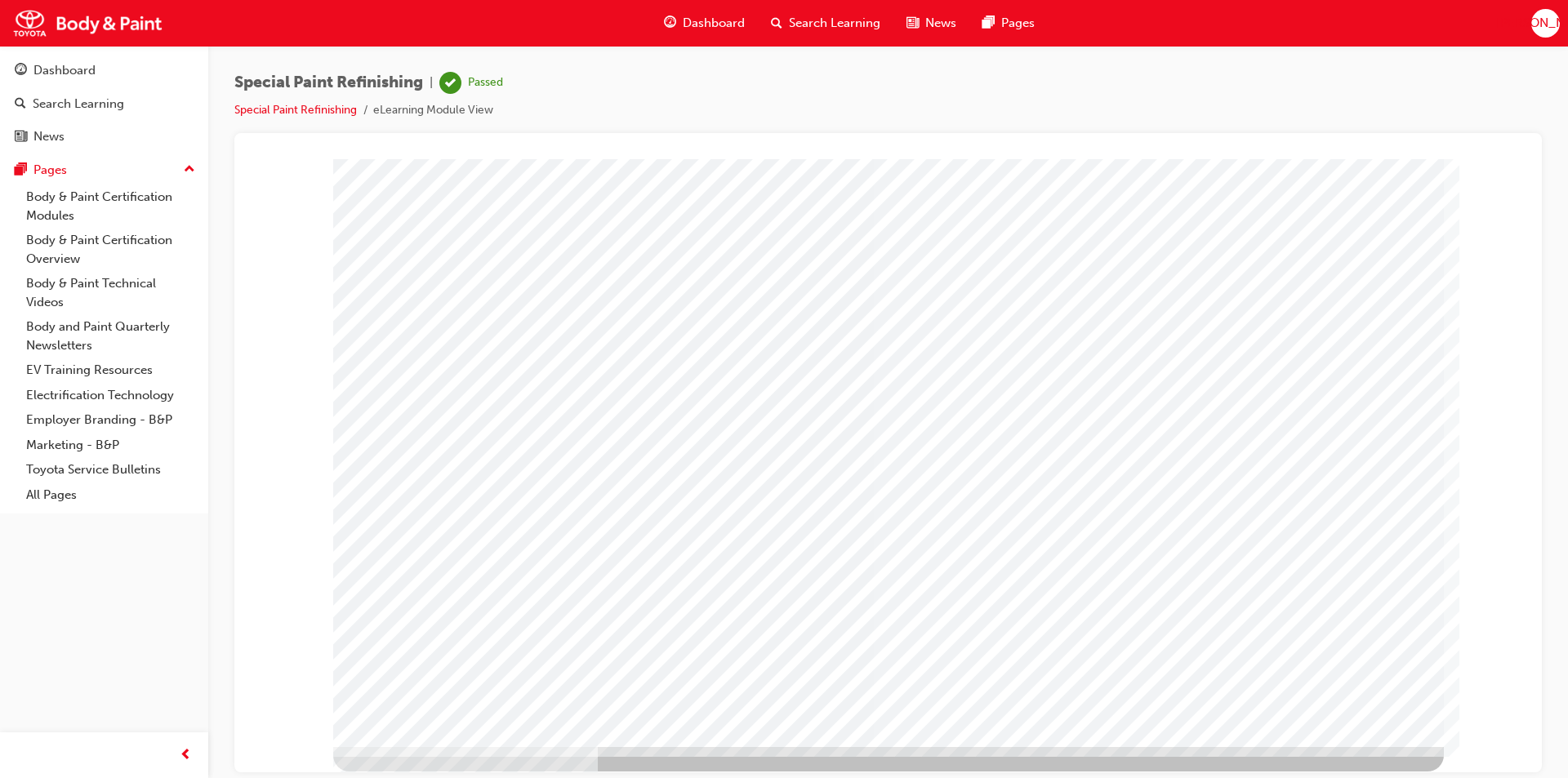
click at [707, 19] on span "Dashboard" at bounding box center [714, 23] width 62 height 19
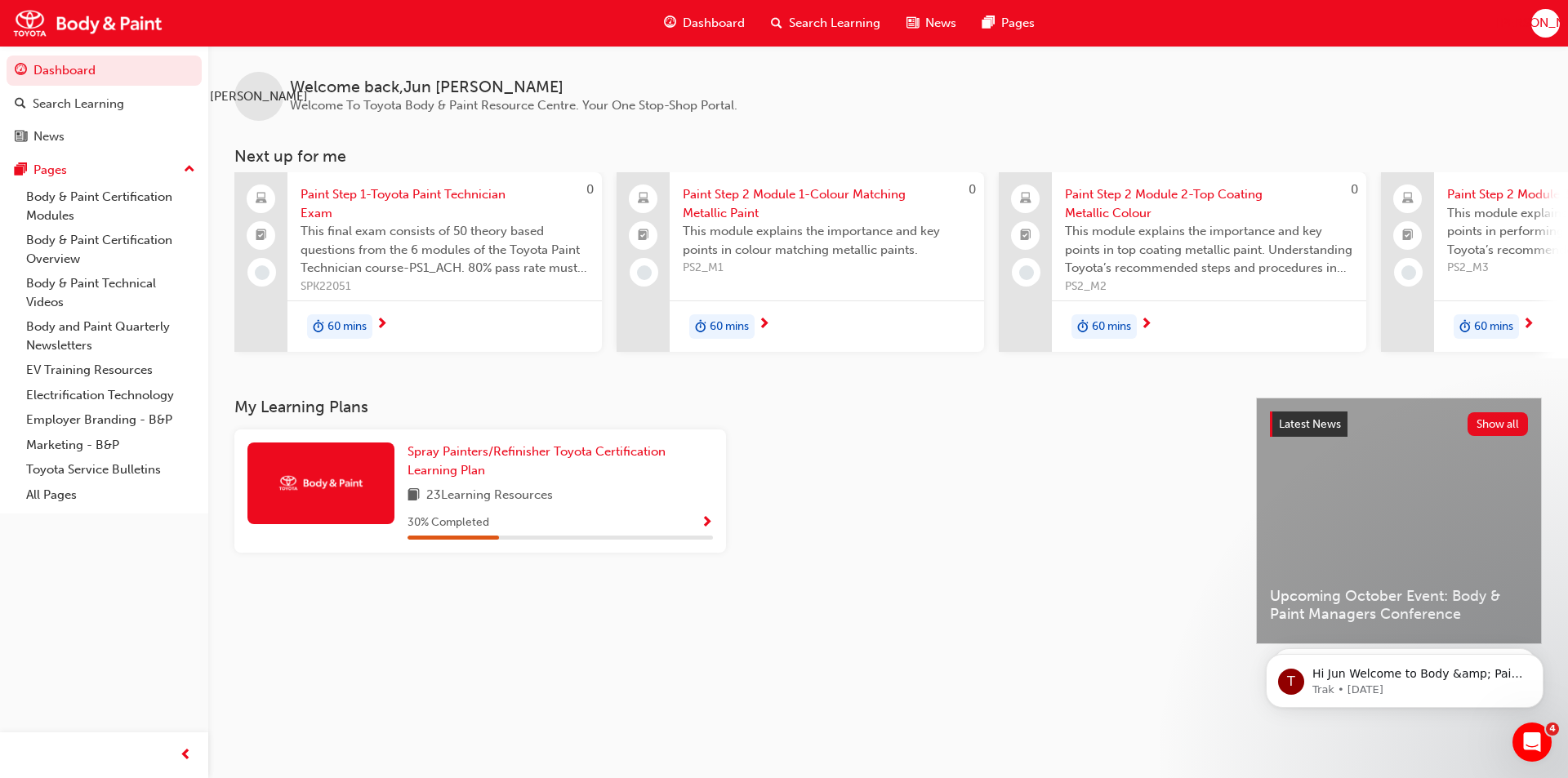
click at [358, 327] on span "60 mins" at bounding box center [347, 327] width 39 height 19
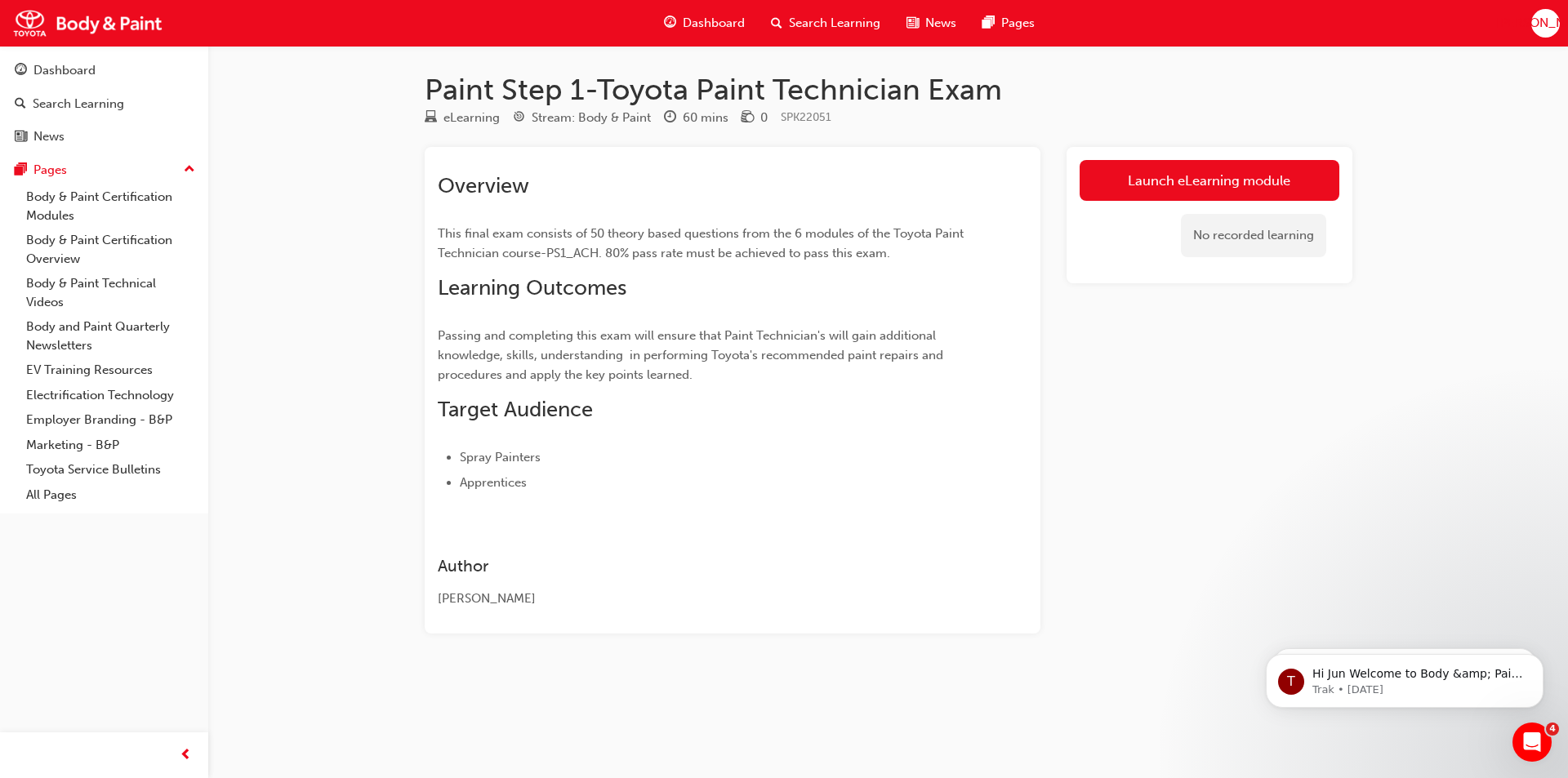
click at [1156, 173] on link "Launch eLearning module" at bounding box center [1210, 180] width 260 height 40
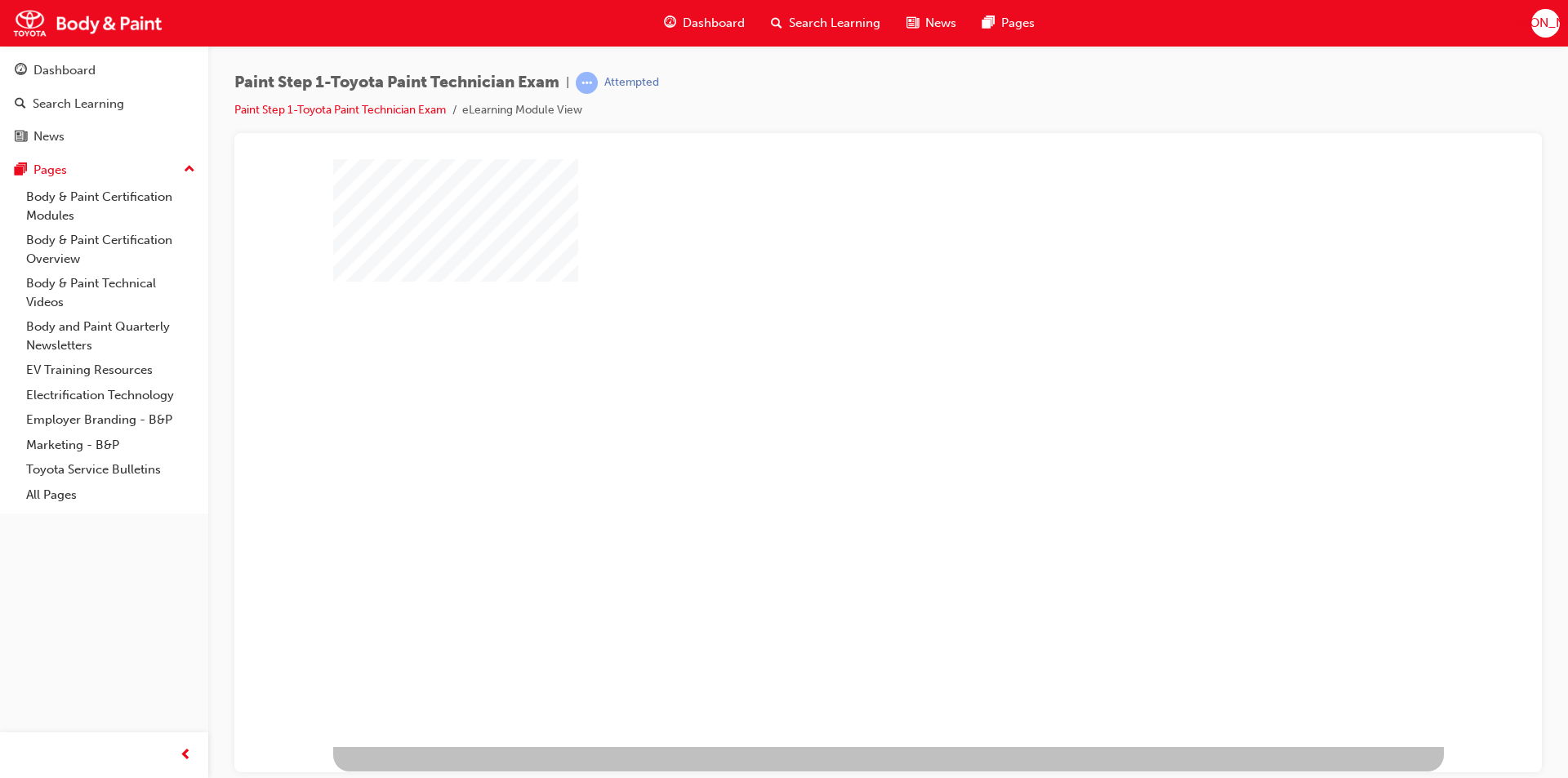
click at [841, 405] on div "play" at bounding box center [841, 405] width 0 height 0
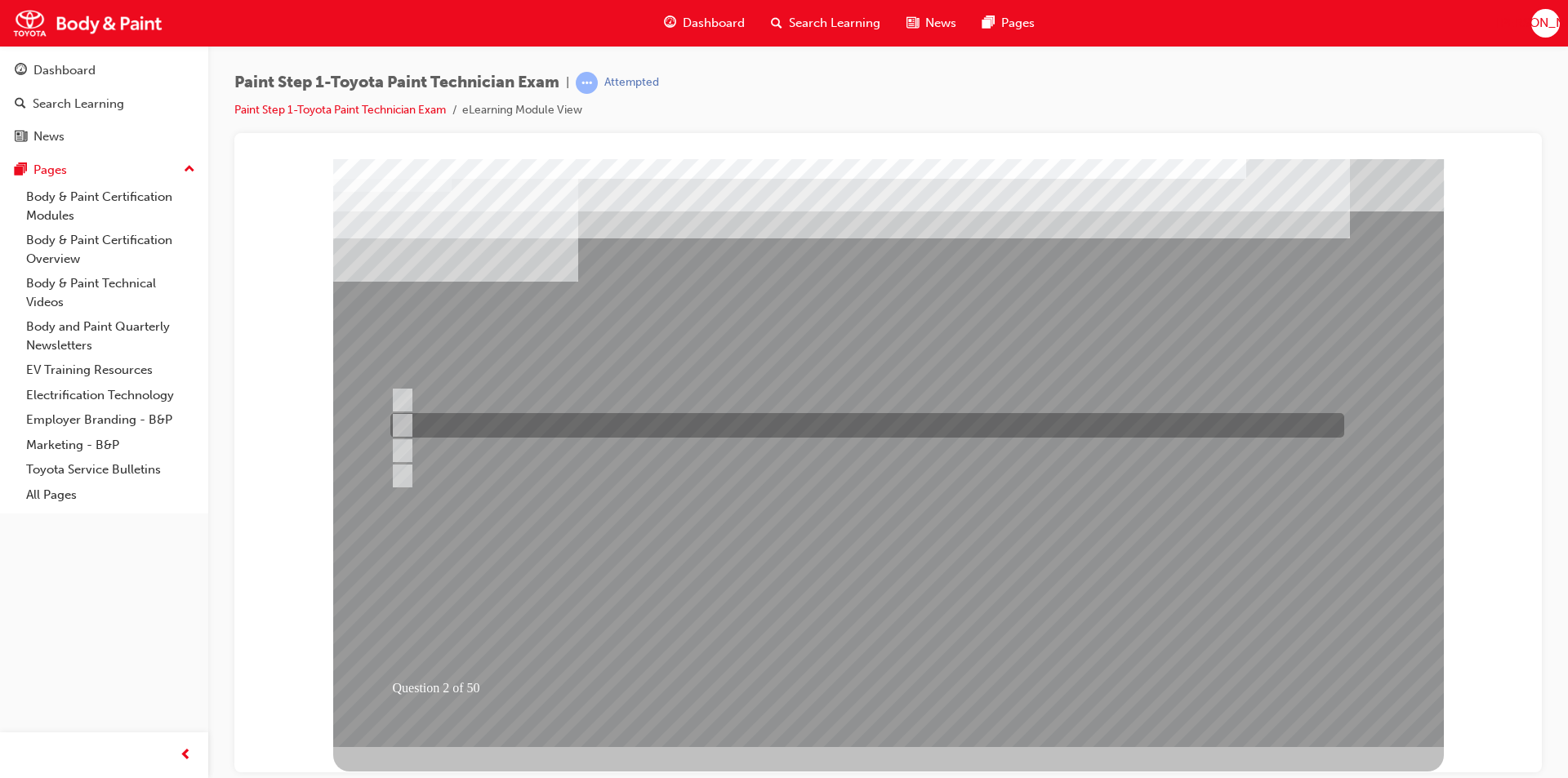
click at [403, 419] on input "Surface shaping" at bounding box center [399, 426] width 18 height 18
radio input "true"
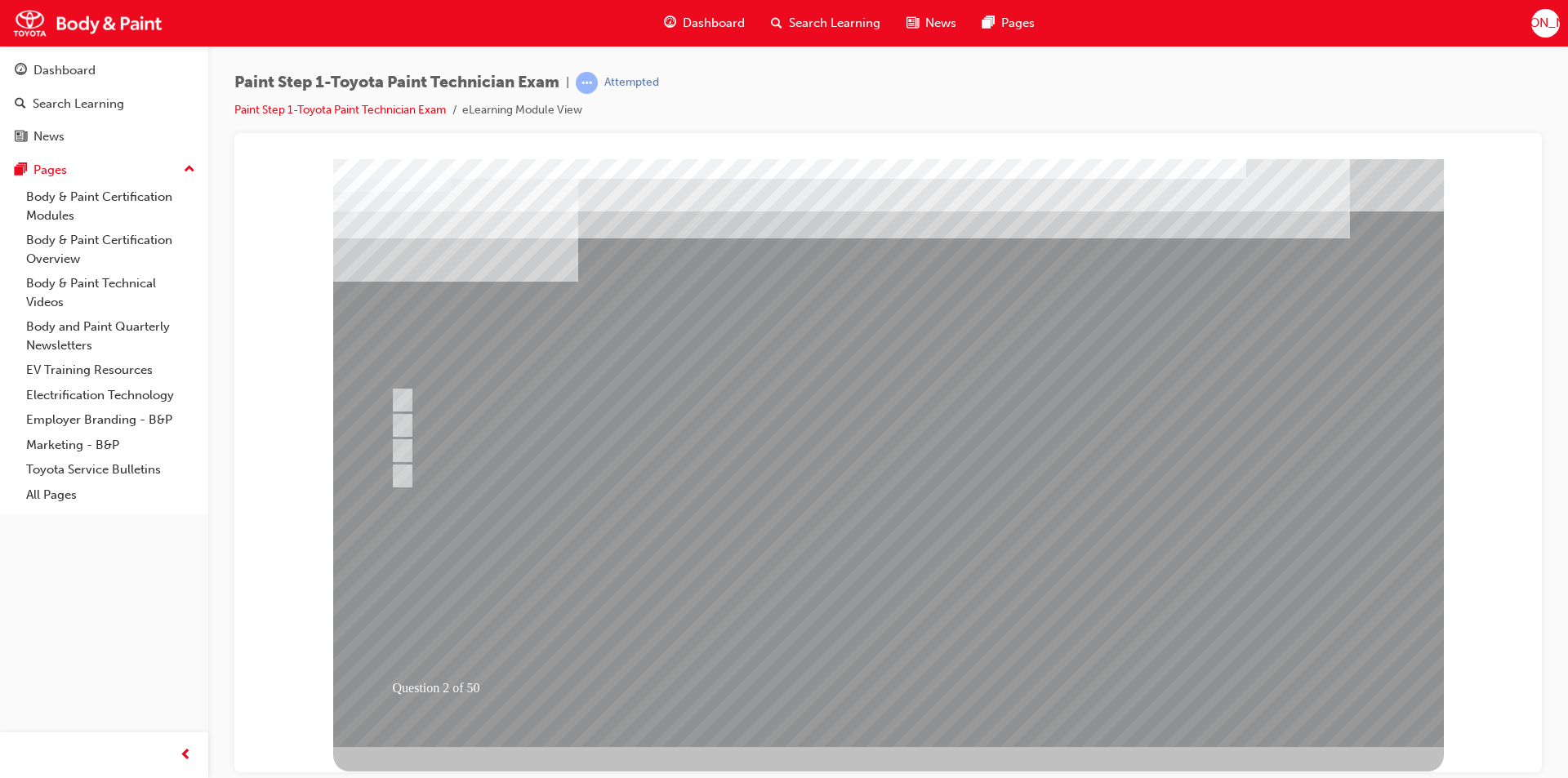
click at [881, 686] on div at bounding box center [888, 453] width 1111 height 588
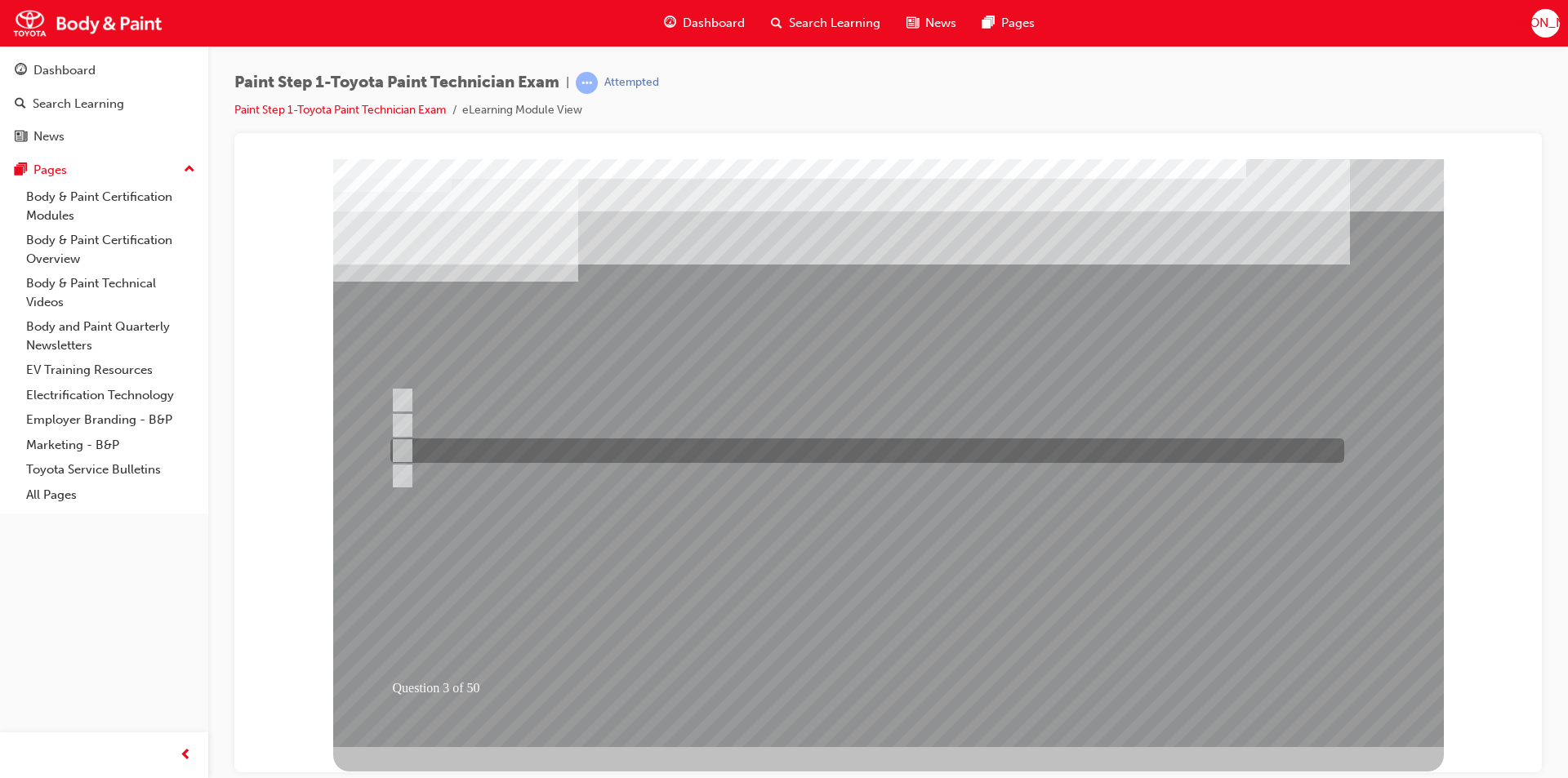
click at [400, 449] on input "Final finishing" at bounding box center [399, 451] width 18 height 18
radio input "true"
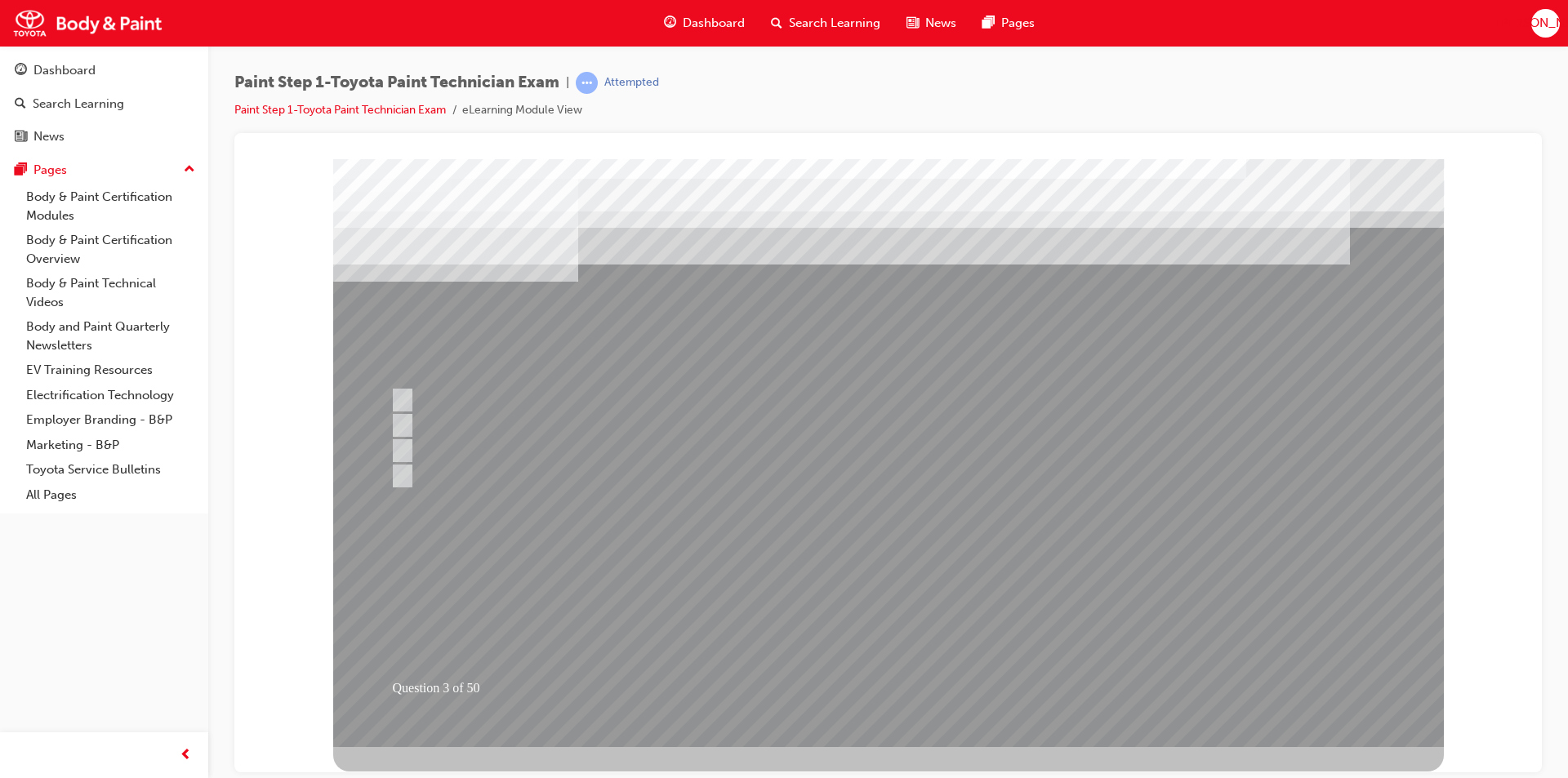
click at [879, 686] on div at bounding box center [888, 453] width 1111 height 588
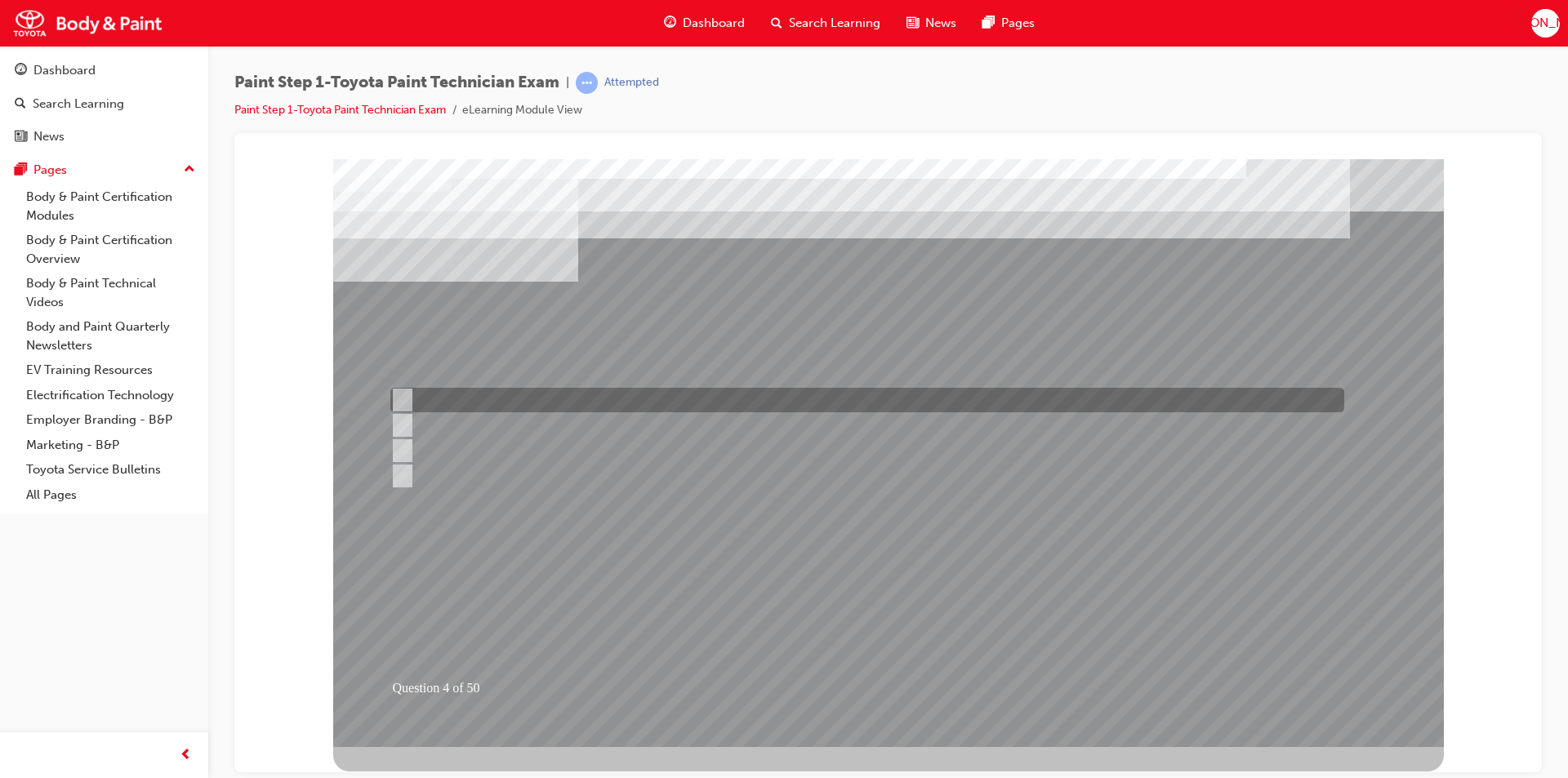
click at [401, 397] on input "Distance" at bounding box center [399, 400] width 18 height 18
checkbox input "true"
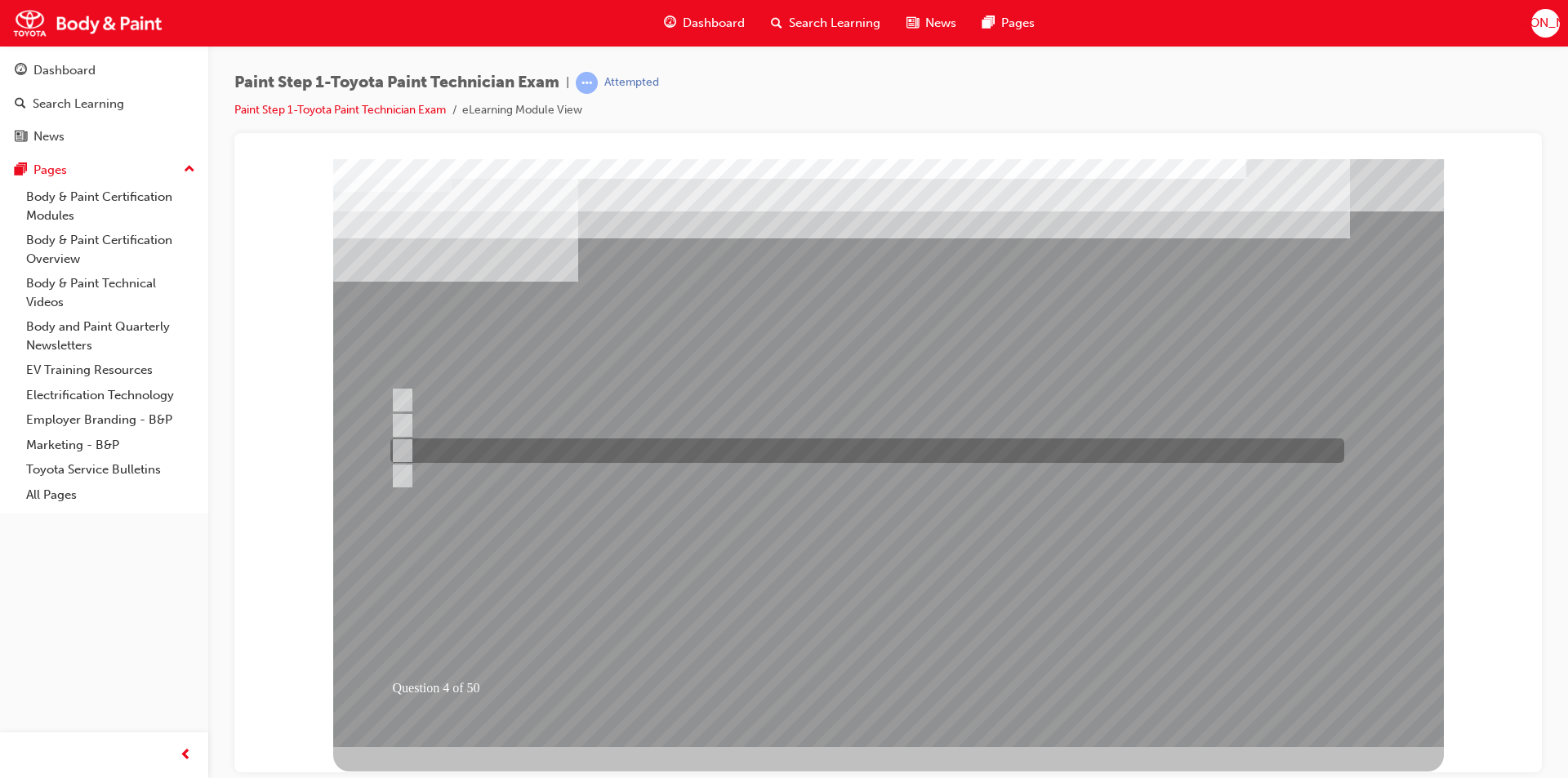
click at [399, 449] on input "Angle" at bounding box center [399, 451] width 18 height 18
checkbox input "true"
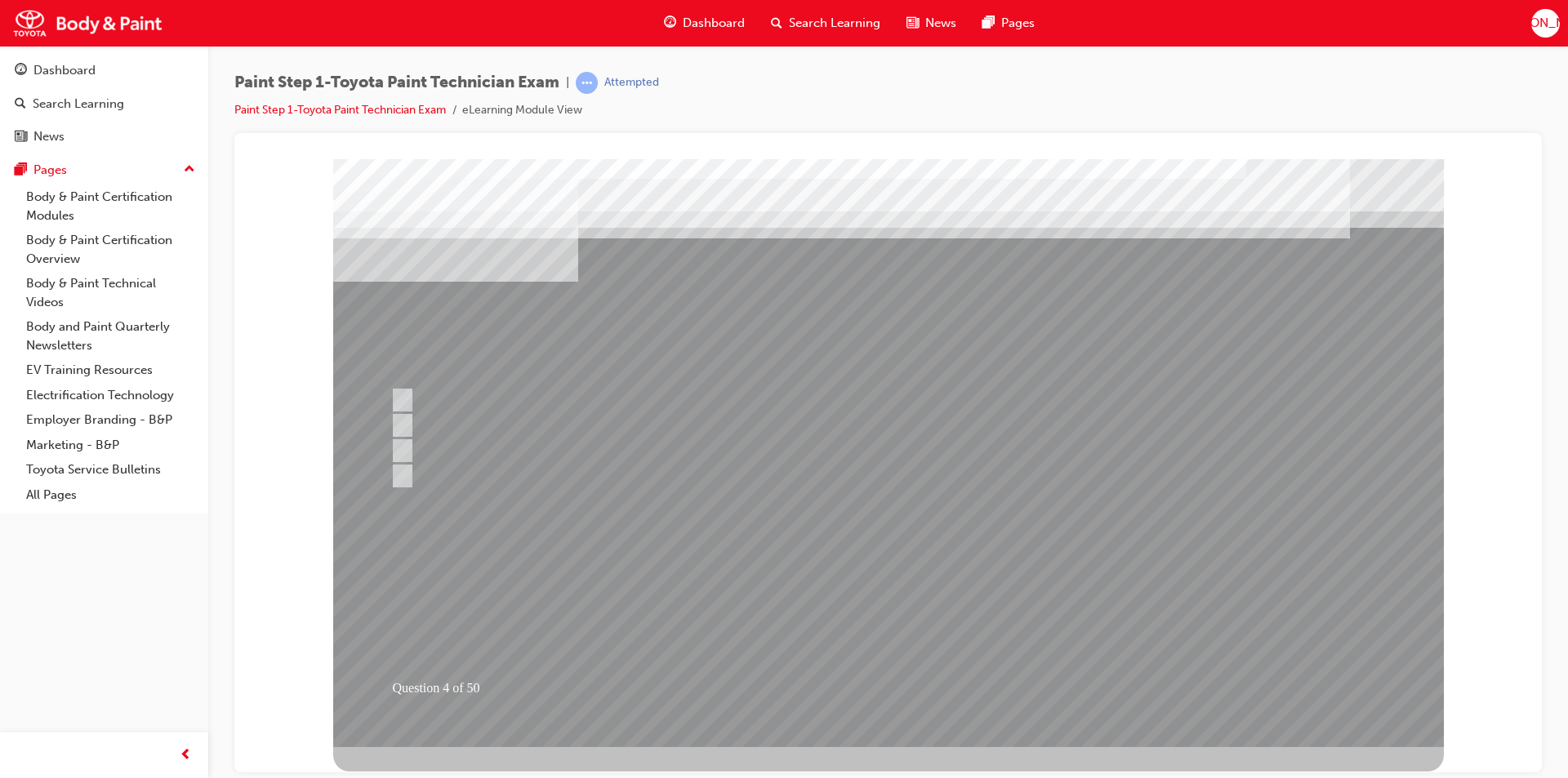
click at [886, 686] on div at bounding box center [888, 453] width 1111 height 588
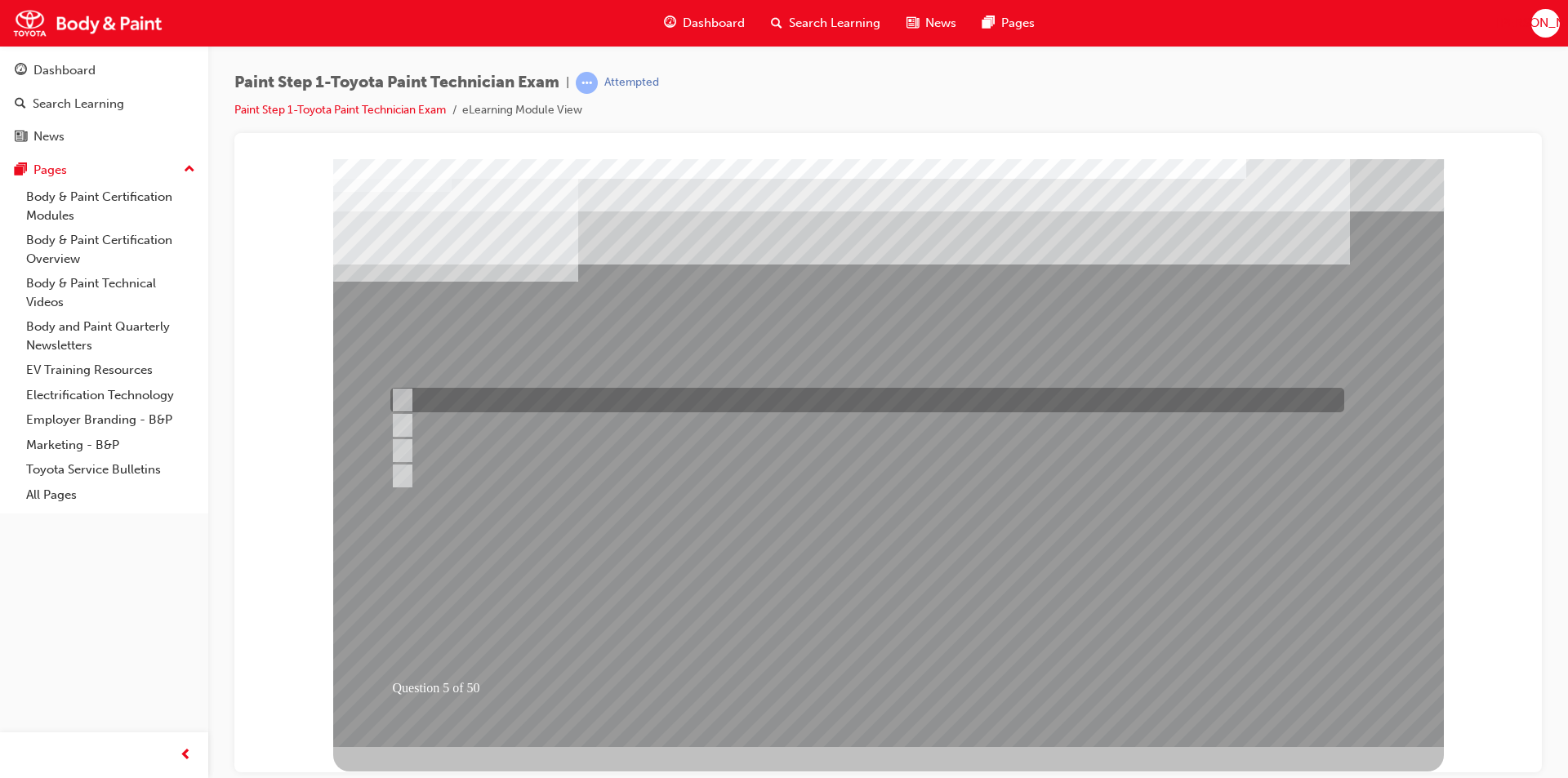
click at [405, 395] on input "Horizontal direction." at bounding box center [399, 400] width 18 height 18
radio input "true"
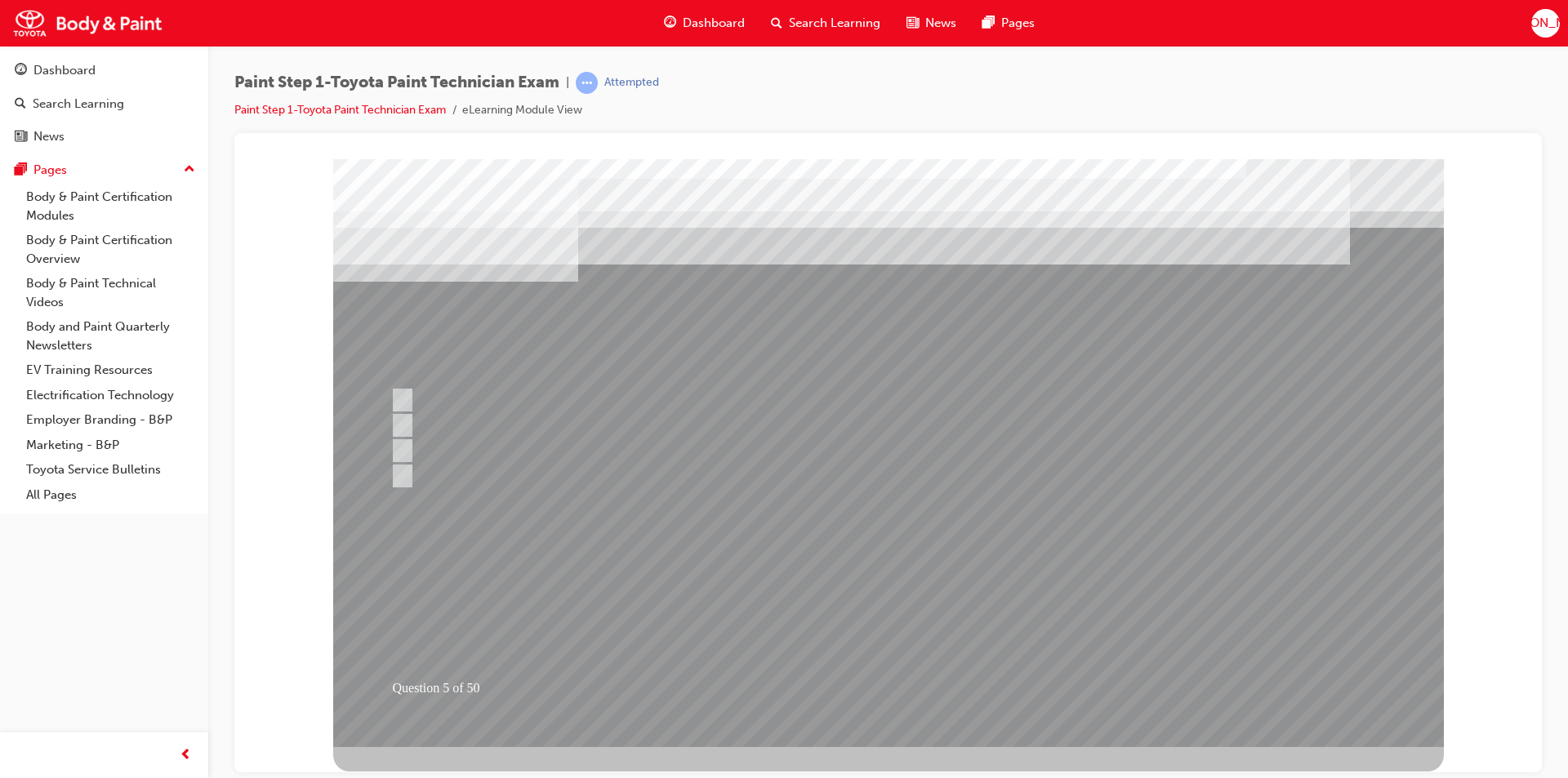
click at [857, 672] on div at bounding box center [888, 453] width 1111 height 588
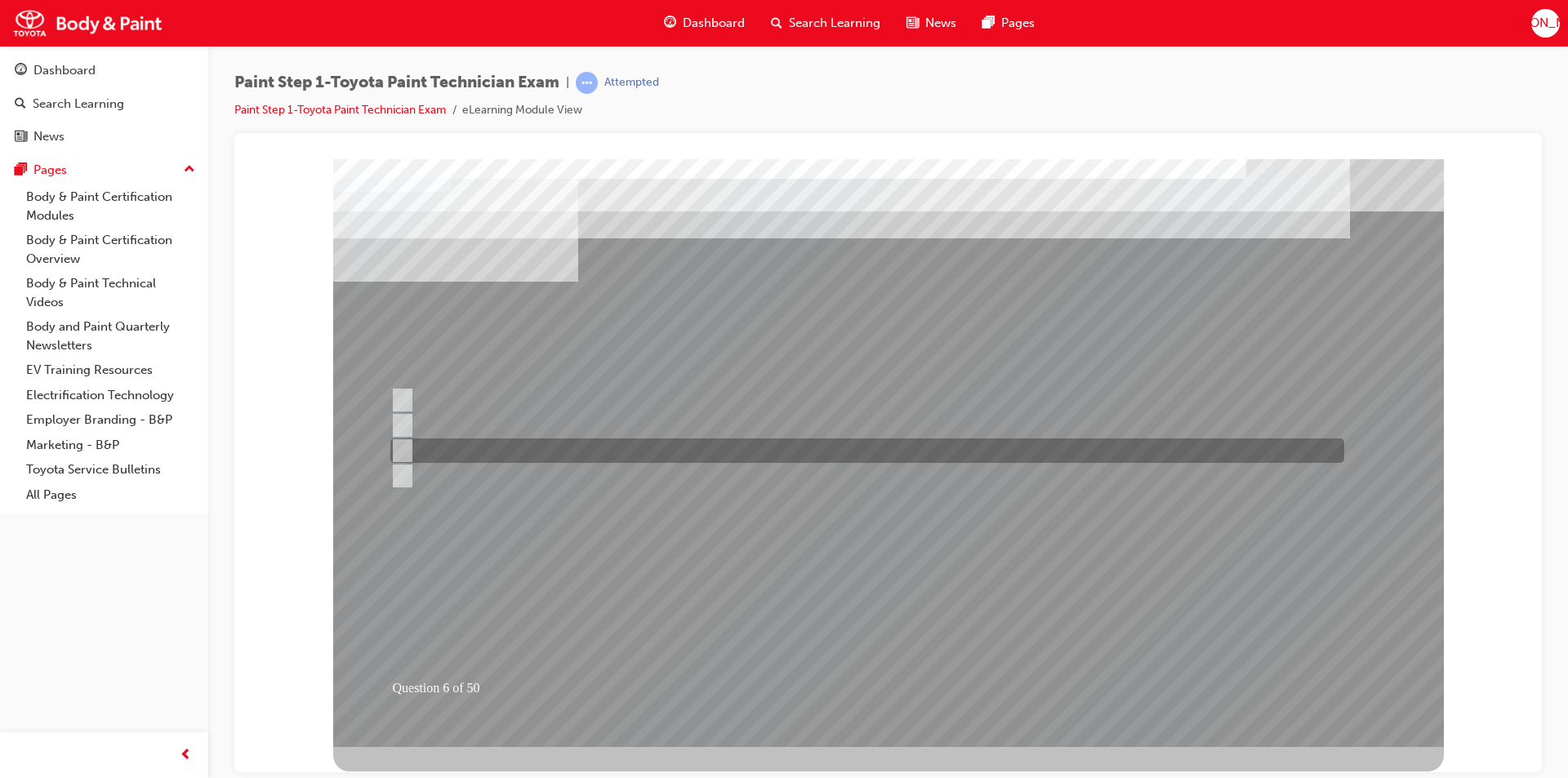
click at [405, 447] on input "Spray pattern overlapping" at bounding box center [399, 451] width 18 height 18
radio input "true"
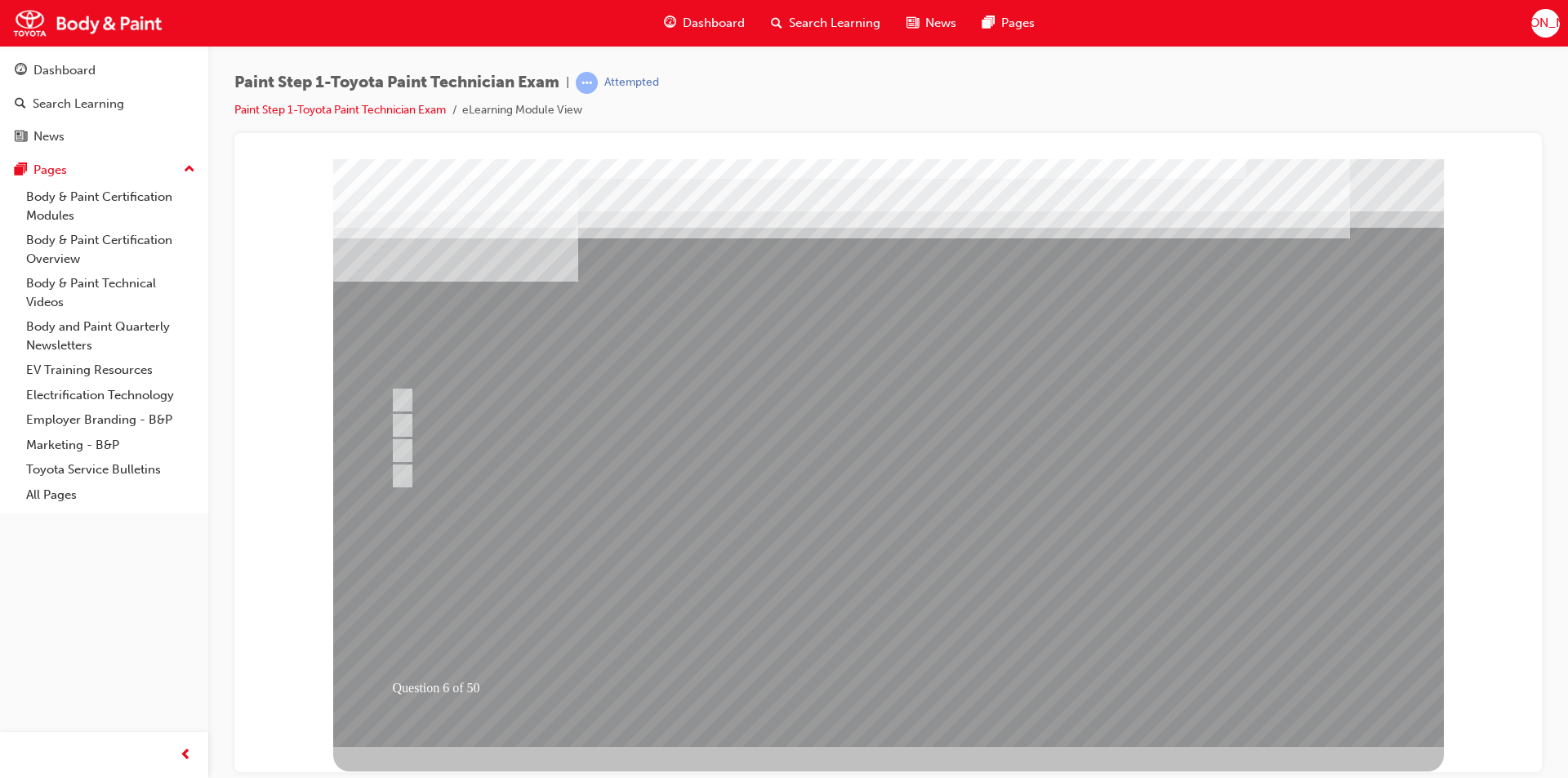
click at [882, 689] on div at bounding box center [888, 453] width 1111 height 588
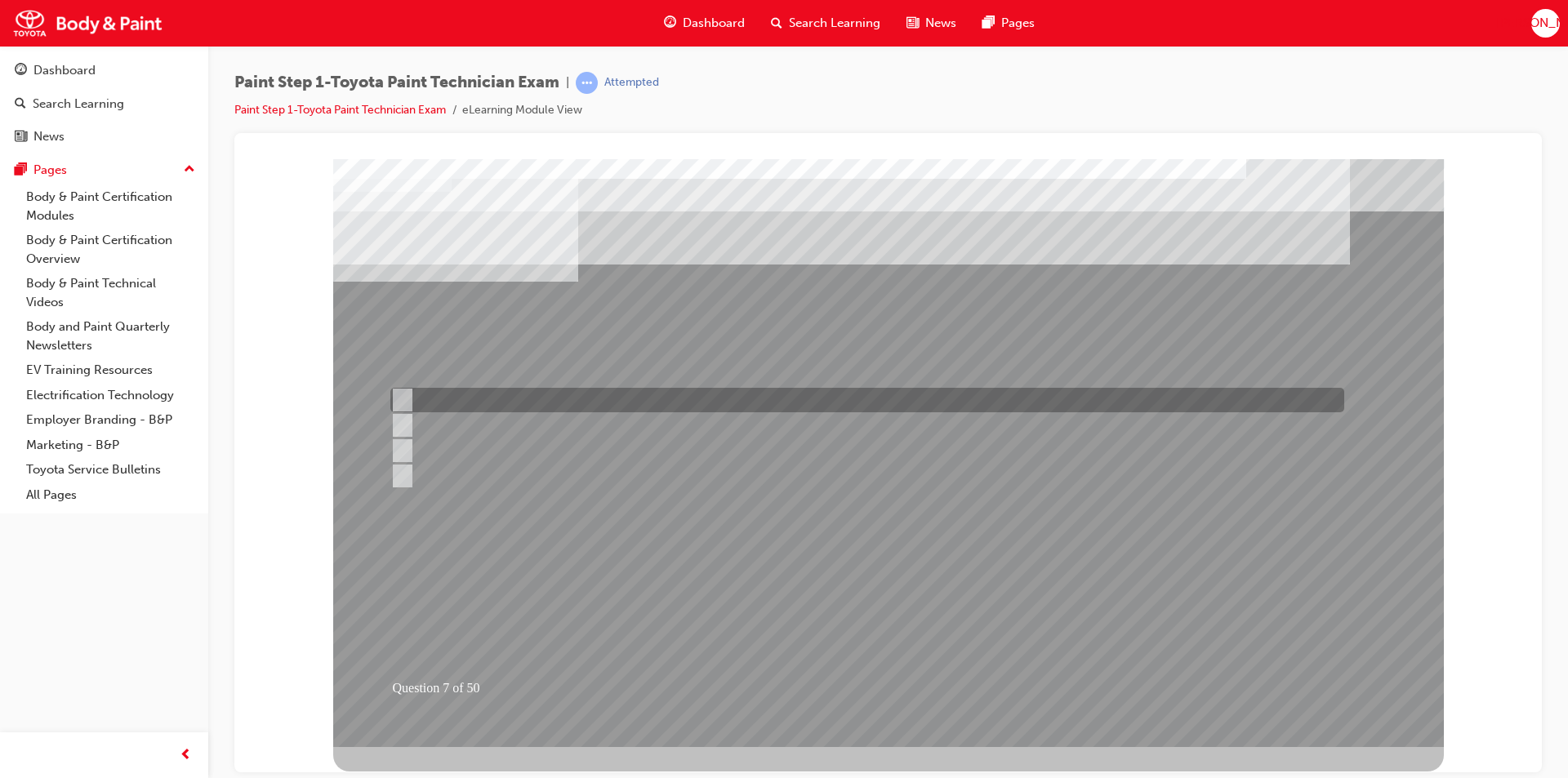
click at [402, 395] on input "Smooth in the blending area and match the texture and gloss with the surroundin…" at bounding box center [399, 400] width 18 height 18
radio input "true"
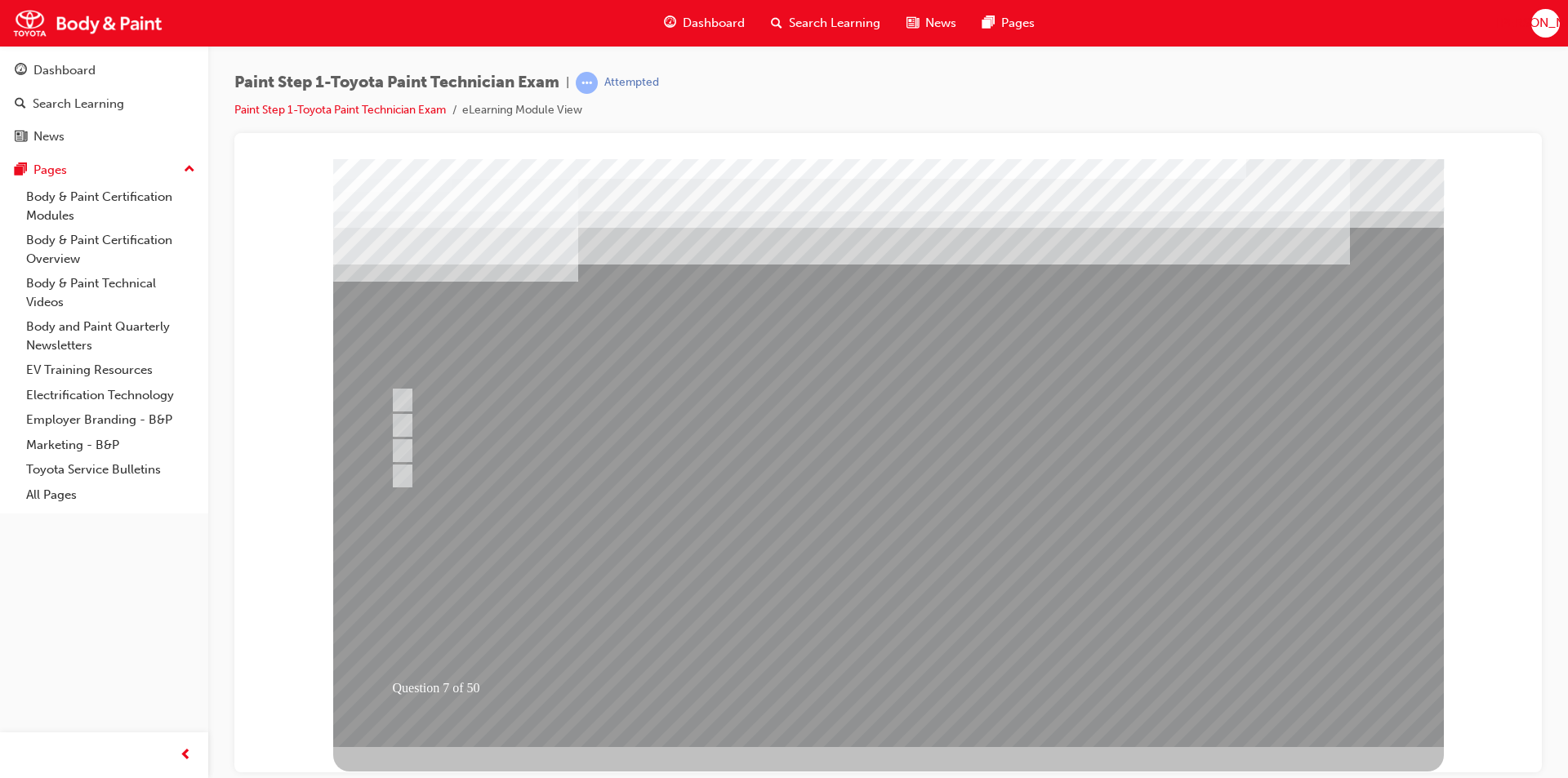
click at [879, 680] on div at bounding box center [888, 453] width 1111 height 588
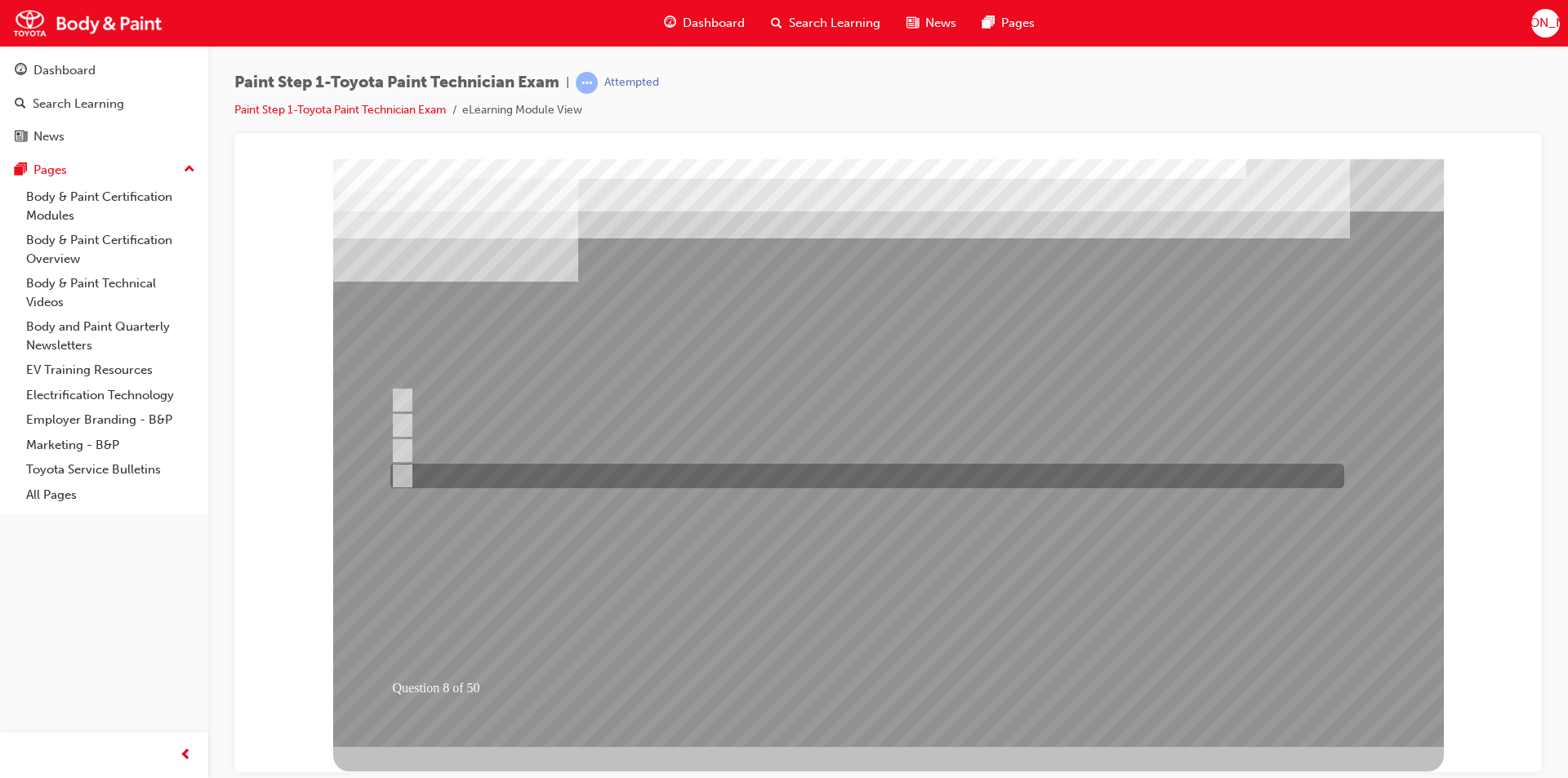
click at [400, 475] on input "Lacquer primer" at bounding box center [399, 476] width 18 height 18
radio input "true"
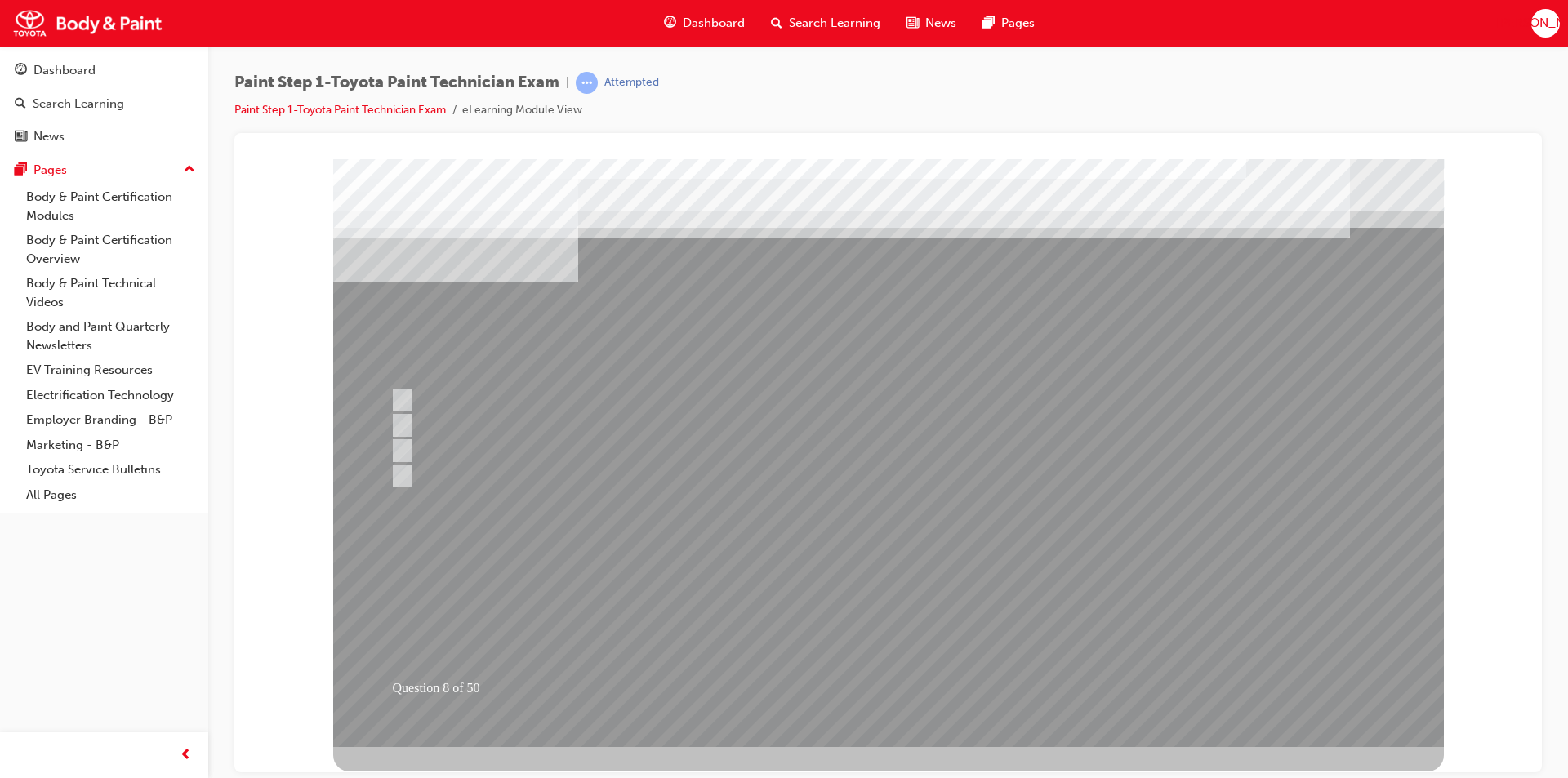
click at [884, 679] on div at bounding box center [888, 453] width 1111 height 588
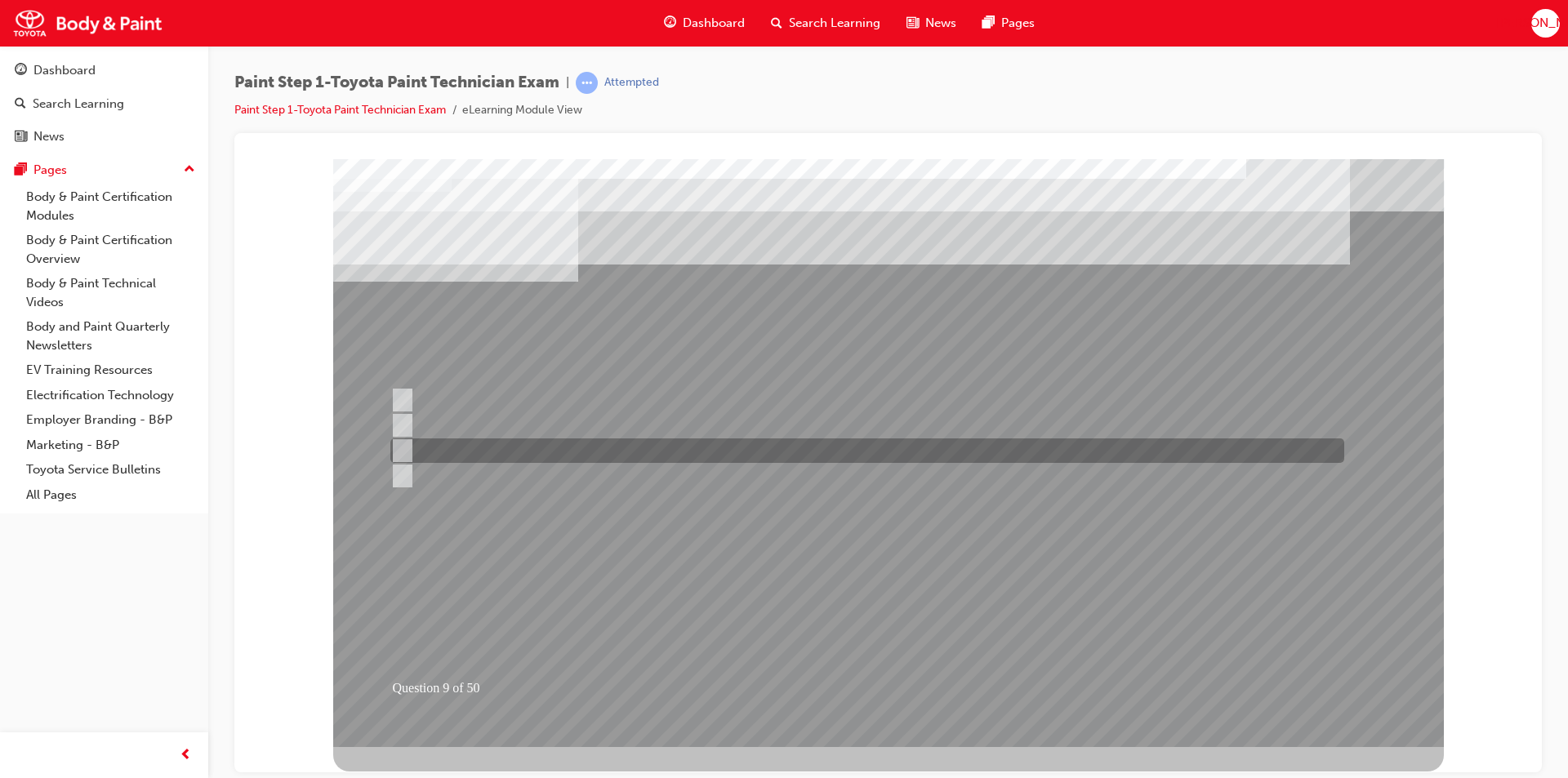
click at [403, 447] on input "Light sources" at bounding box center [399, 451] width 18 height 18
radio input "true"
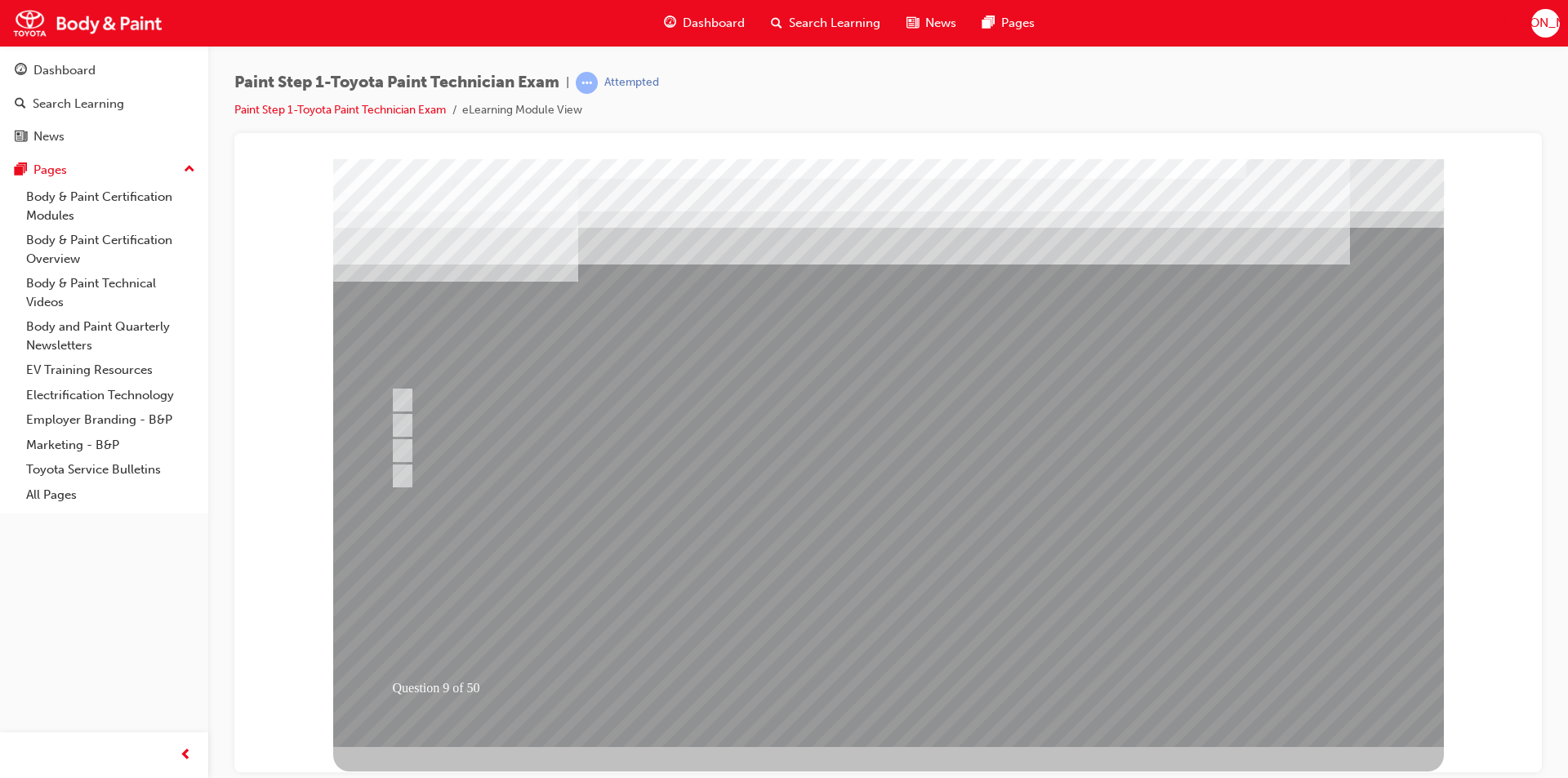
click at [878, 689] on div at bounding box center [888, 453] width 1111 height 588
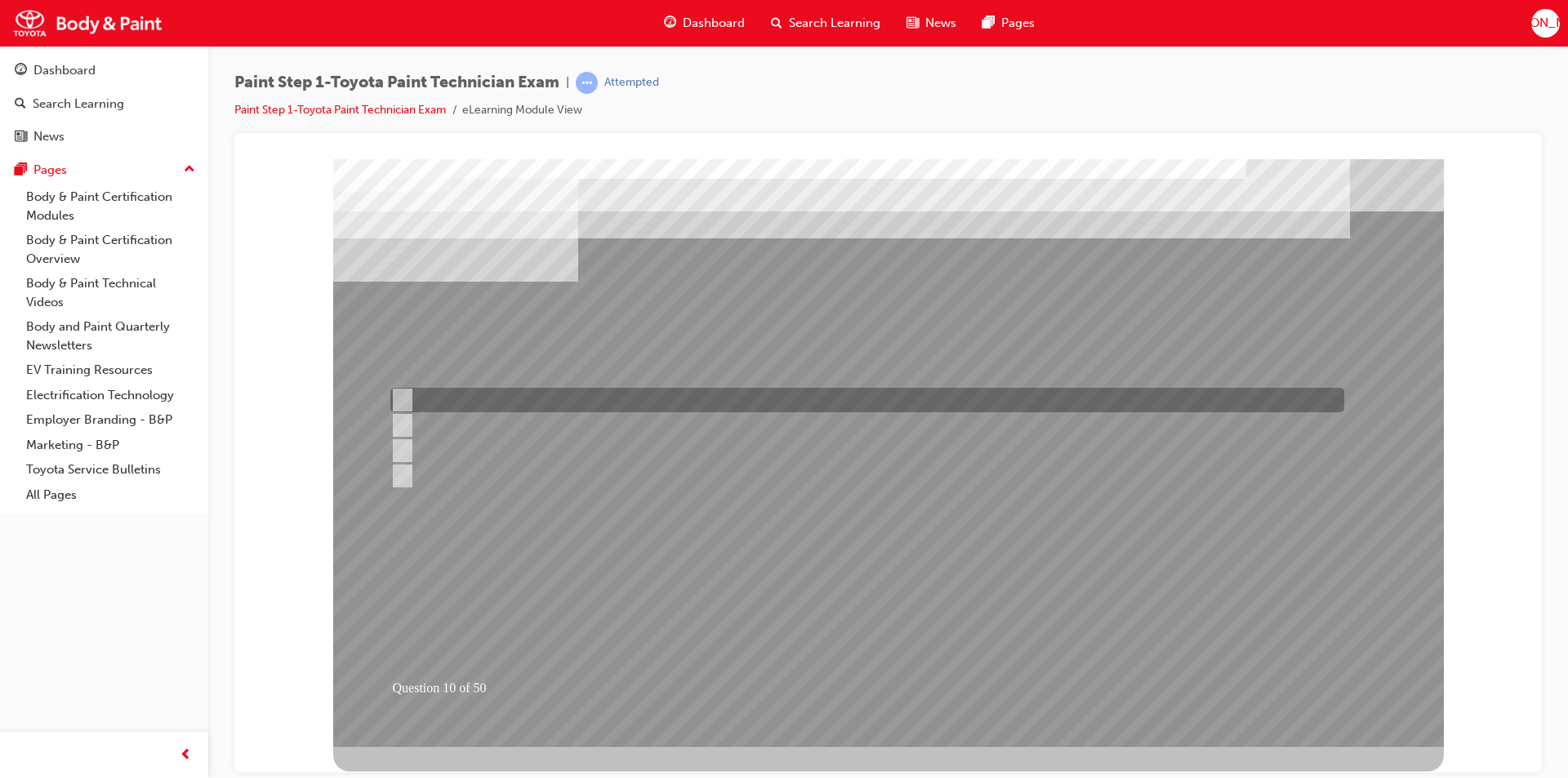
click at [407, 398] on input "3/4" at bounding box center [399, 400] width 18 height 18
radio input "true"
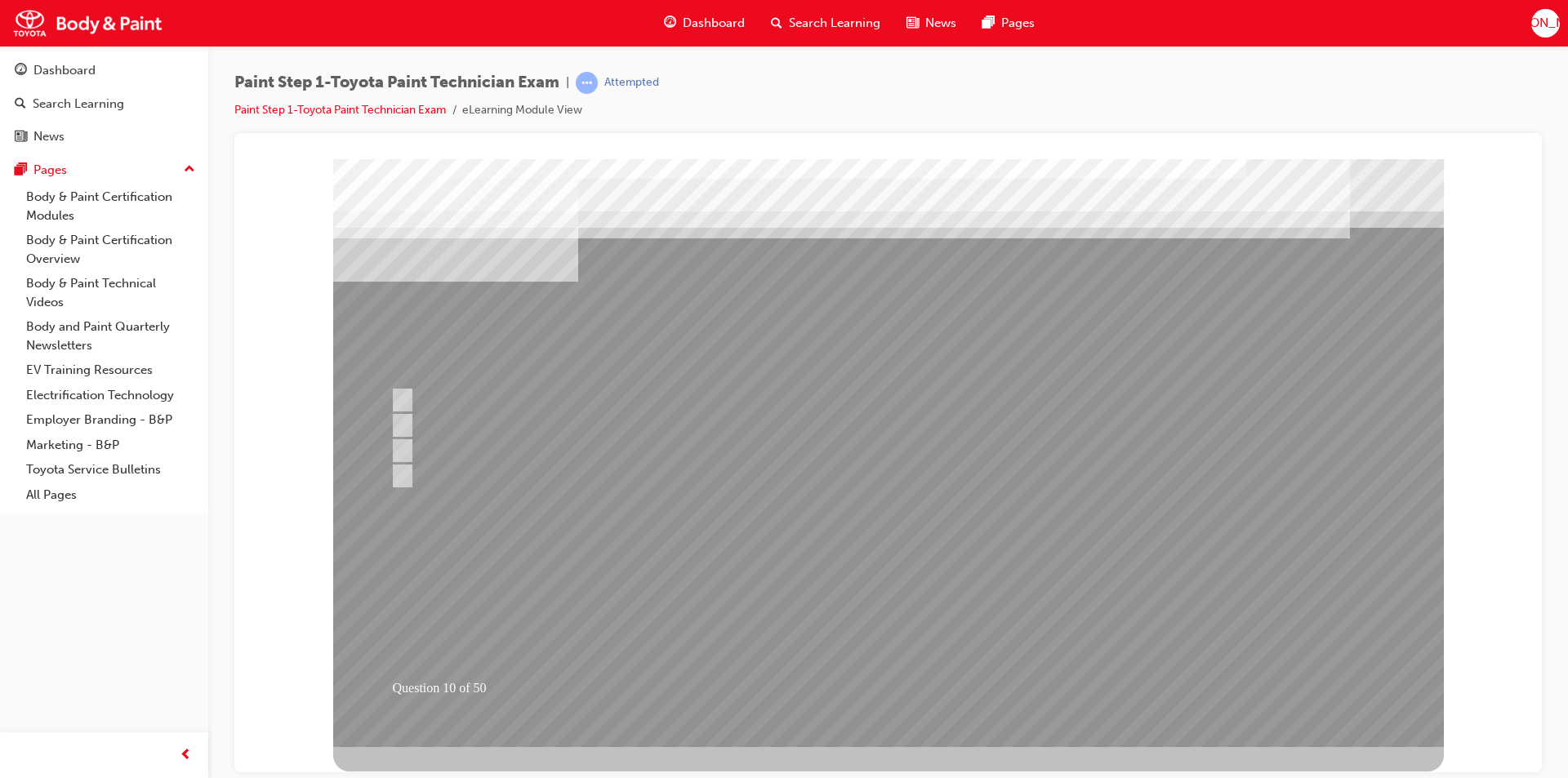
click at [879, 680] on div at bounding box center [888, 453] width 1111 height 588
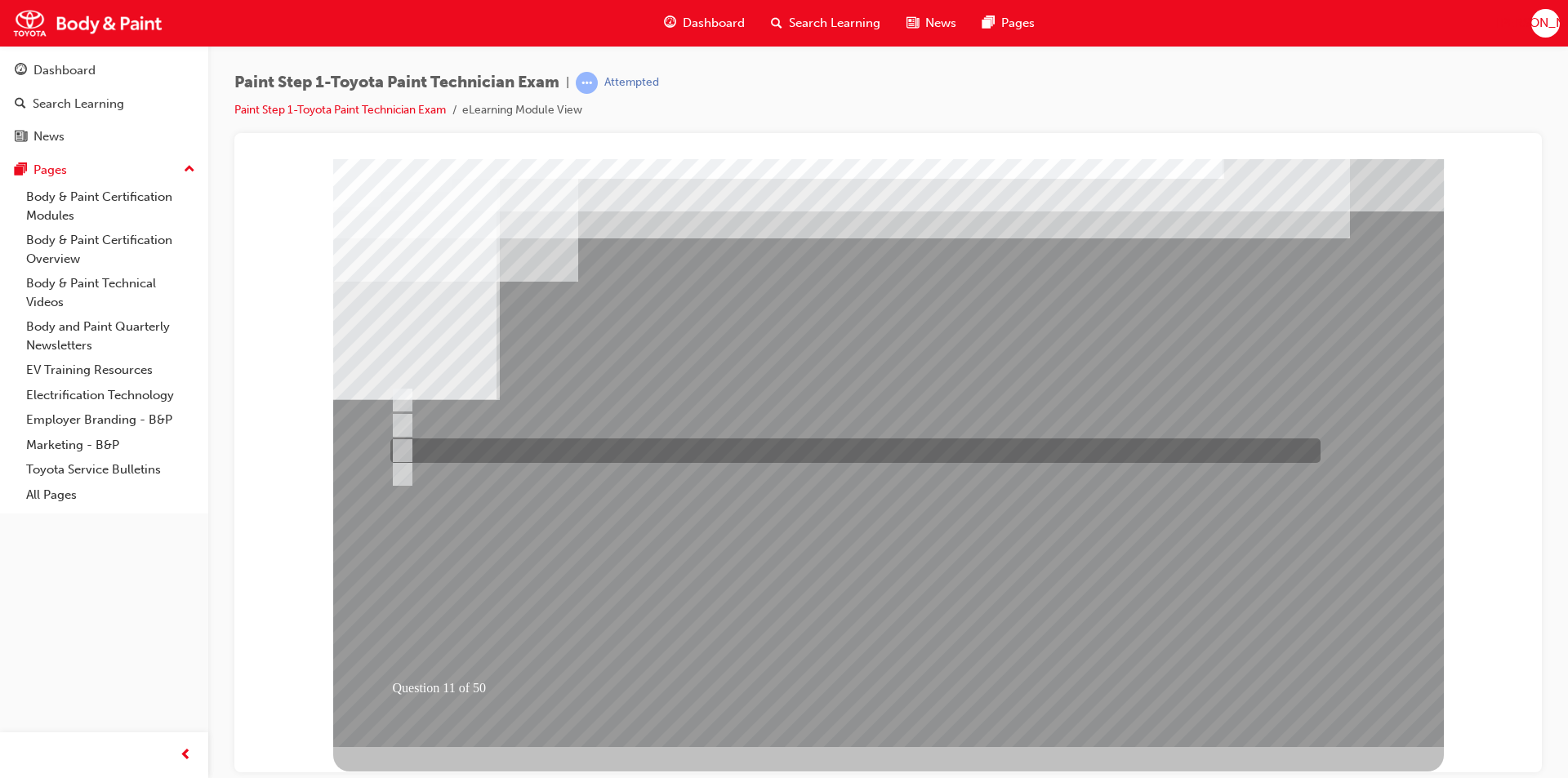
click at [401, 449] on input "Contact surfaces and hemmed area." at bounding box center [399, 451] width 18 height 18
radio input "true"
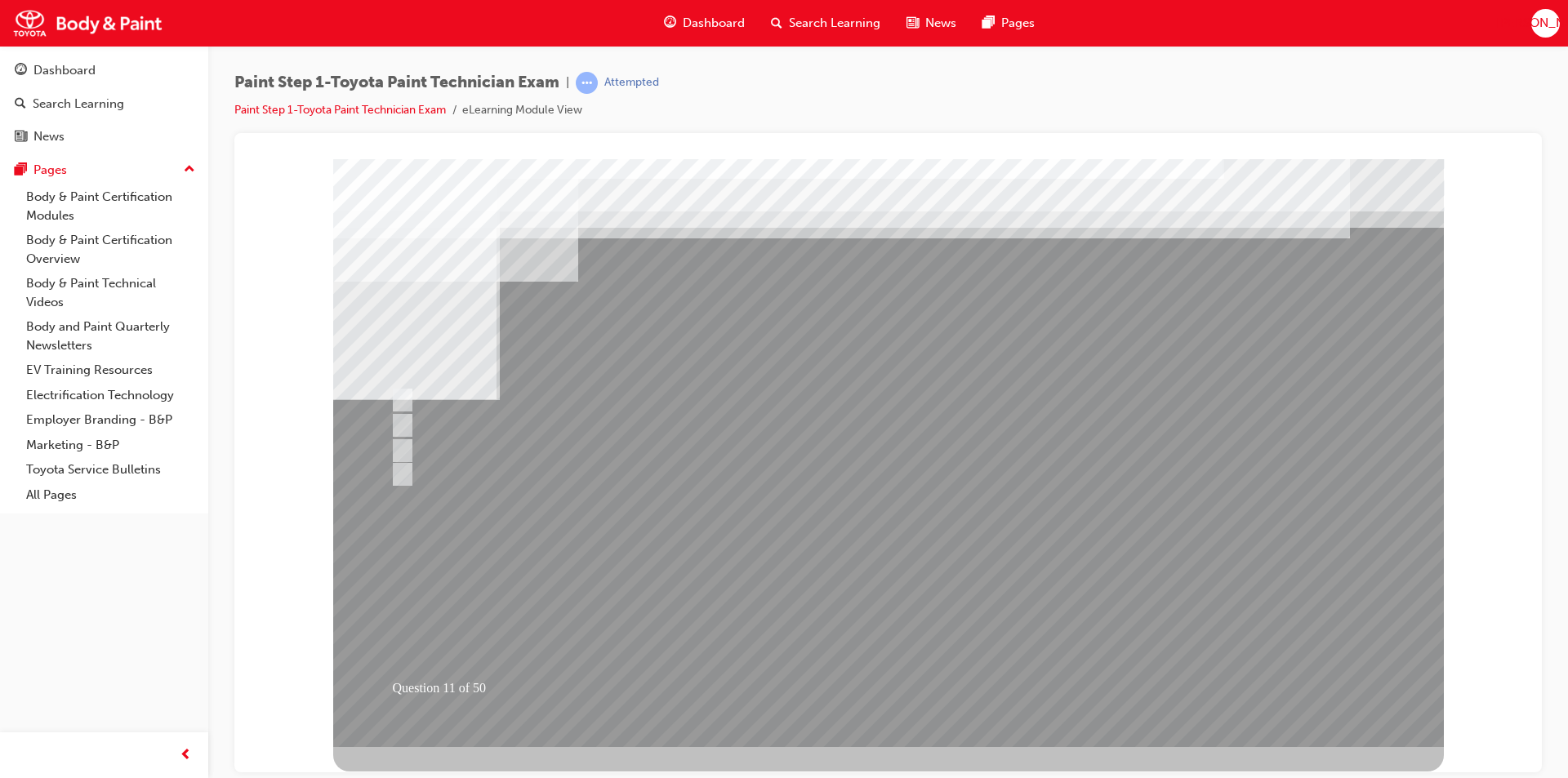
click at [865, 677] on div at bounding box center [888, 453] width 1111 height 588
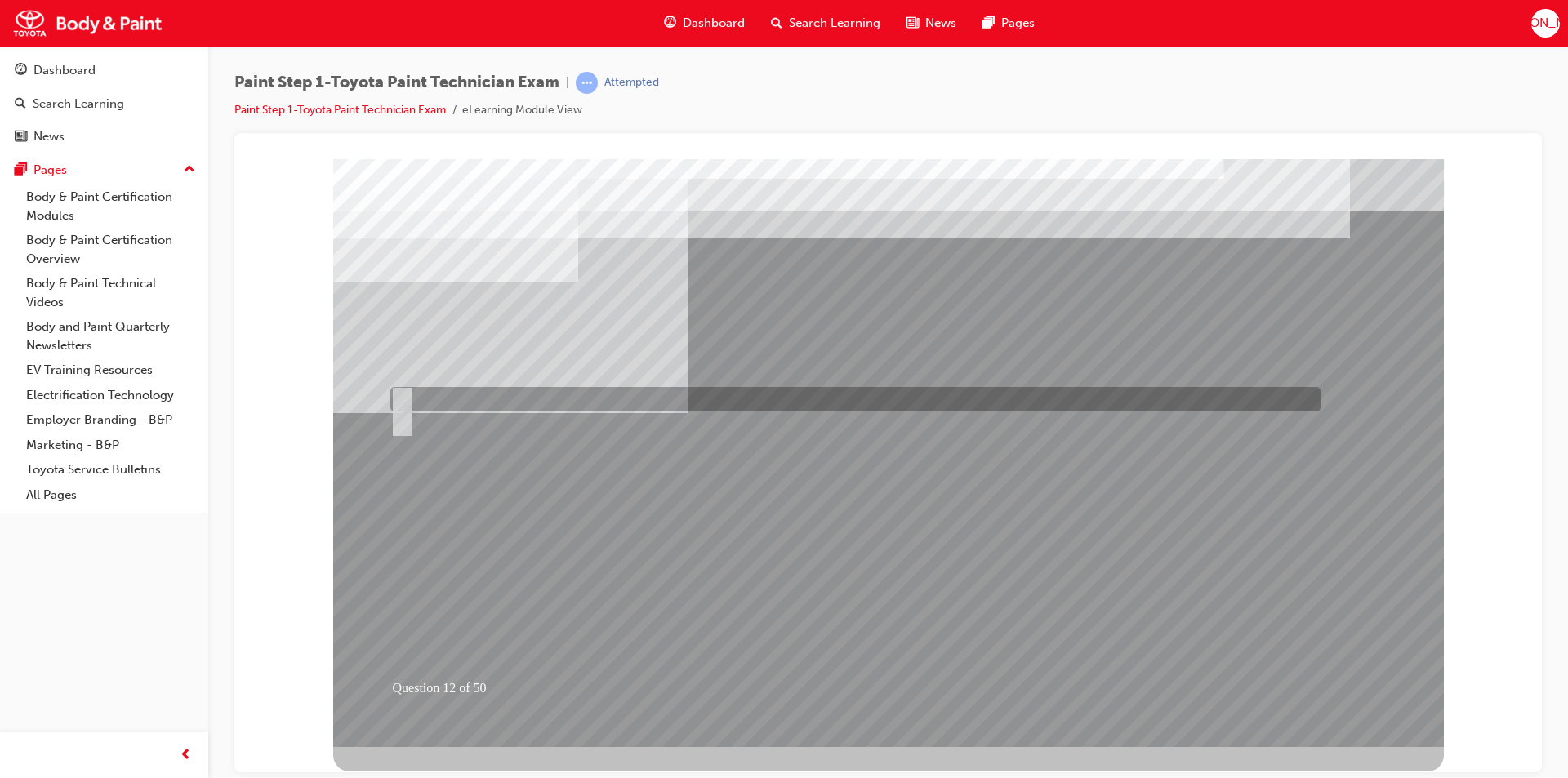
click at [403, 396] on input "A-Smooth the surface, B-Do not smooth the surface" at bounding box center [399, 399] width 18 height 18
radio input "true"
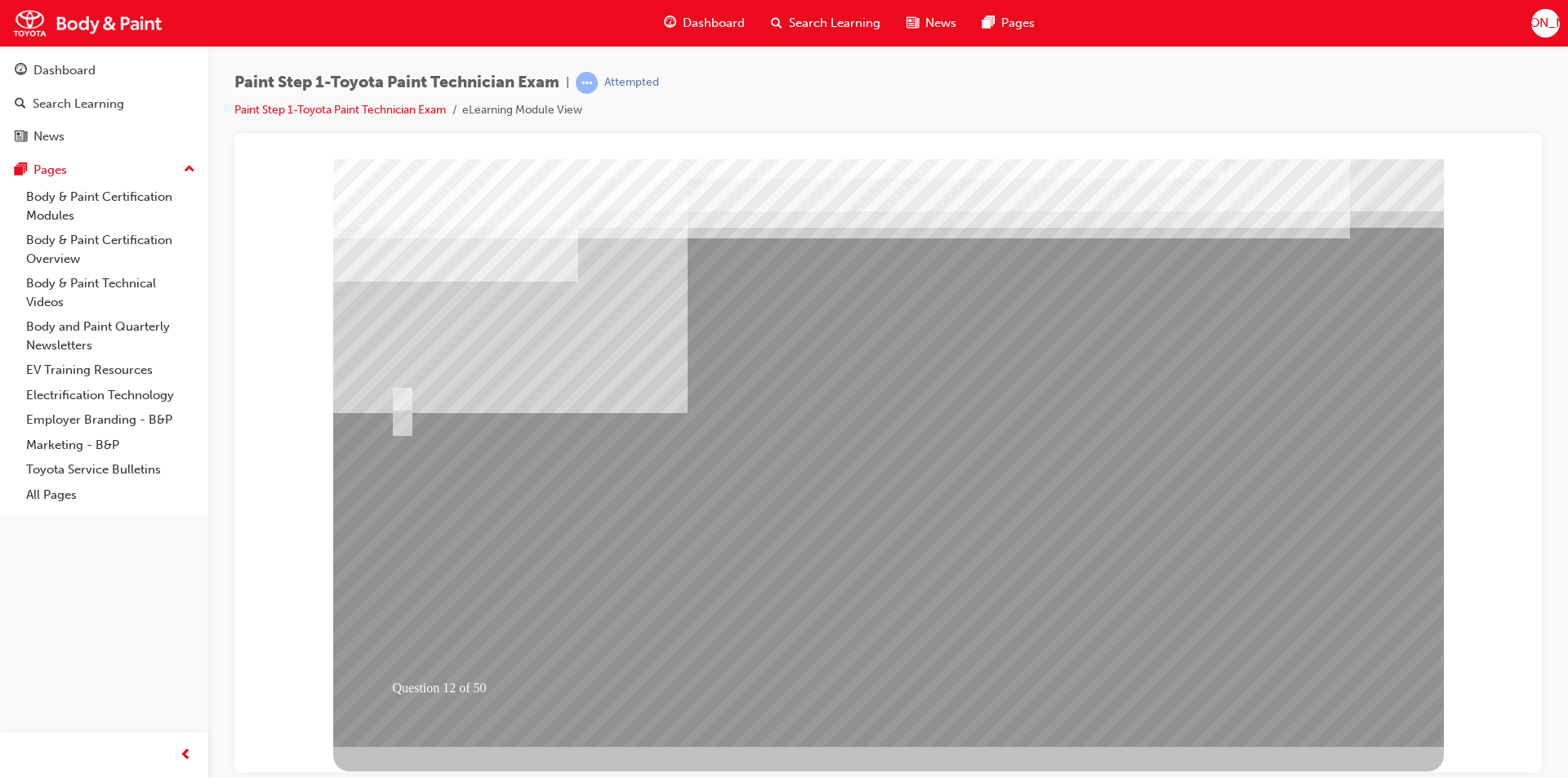
click at [868, 682] on div at bounding box center [888, 453] width 1111 height 588
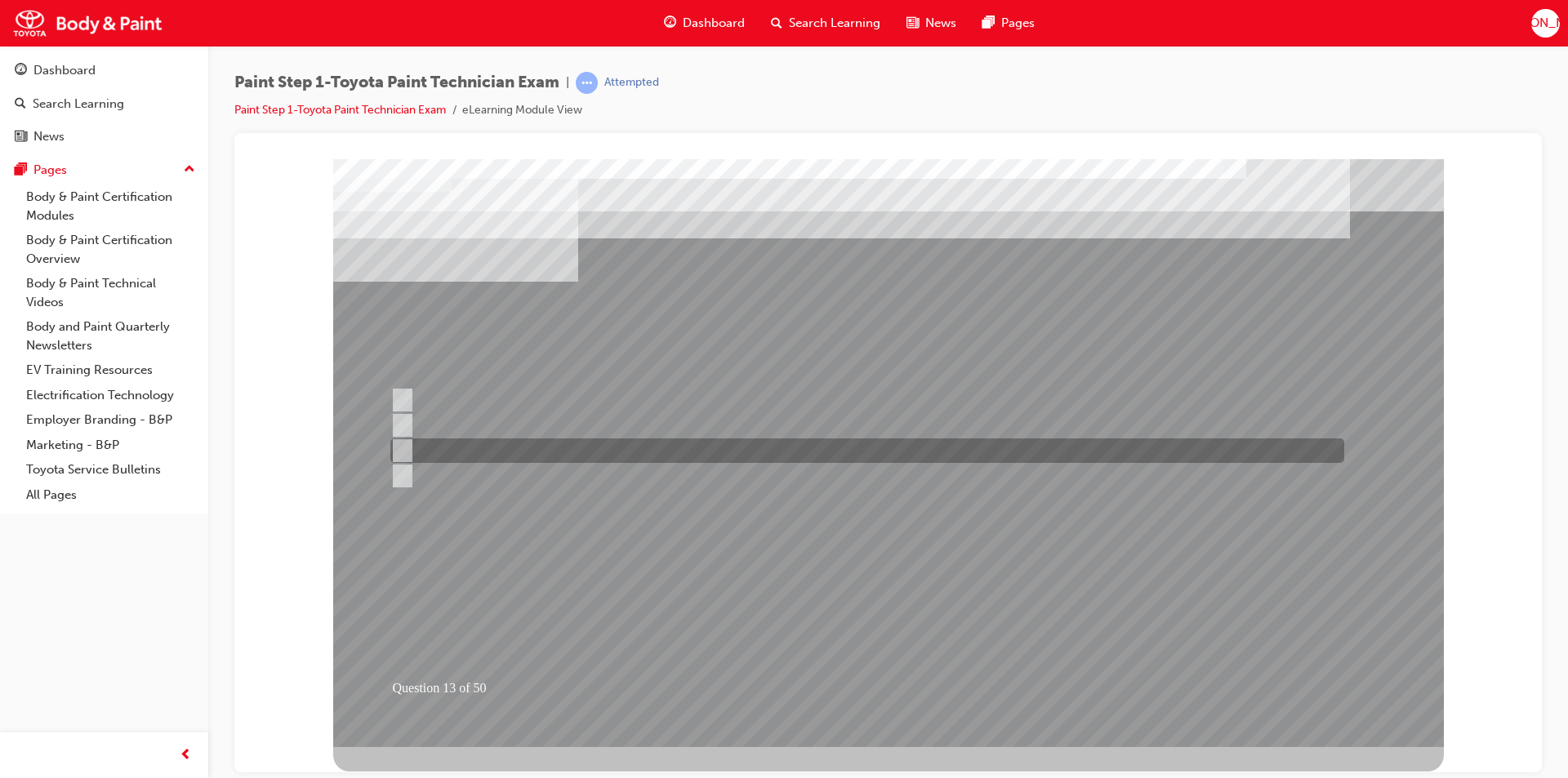
click at [401, 451] on input "Spatula or a brush." at bounding box center [399, 451] width 18 height 18
radio input "true"
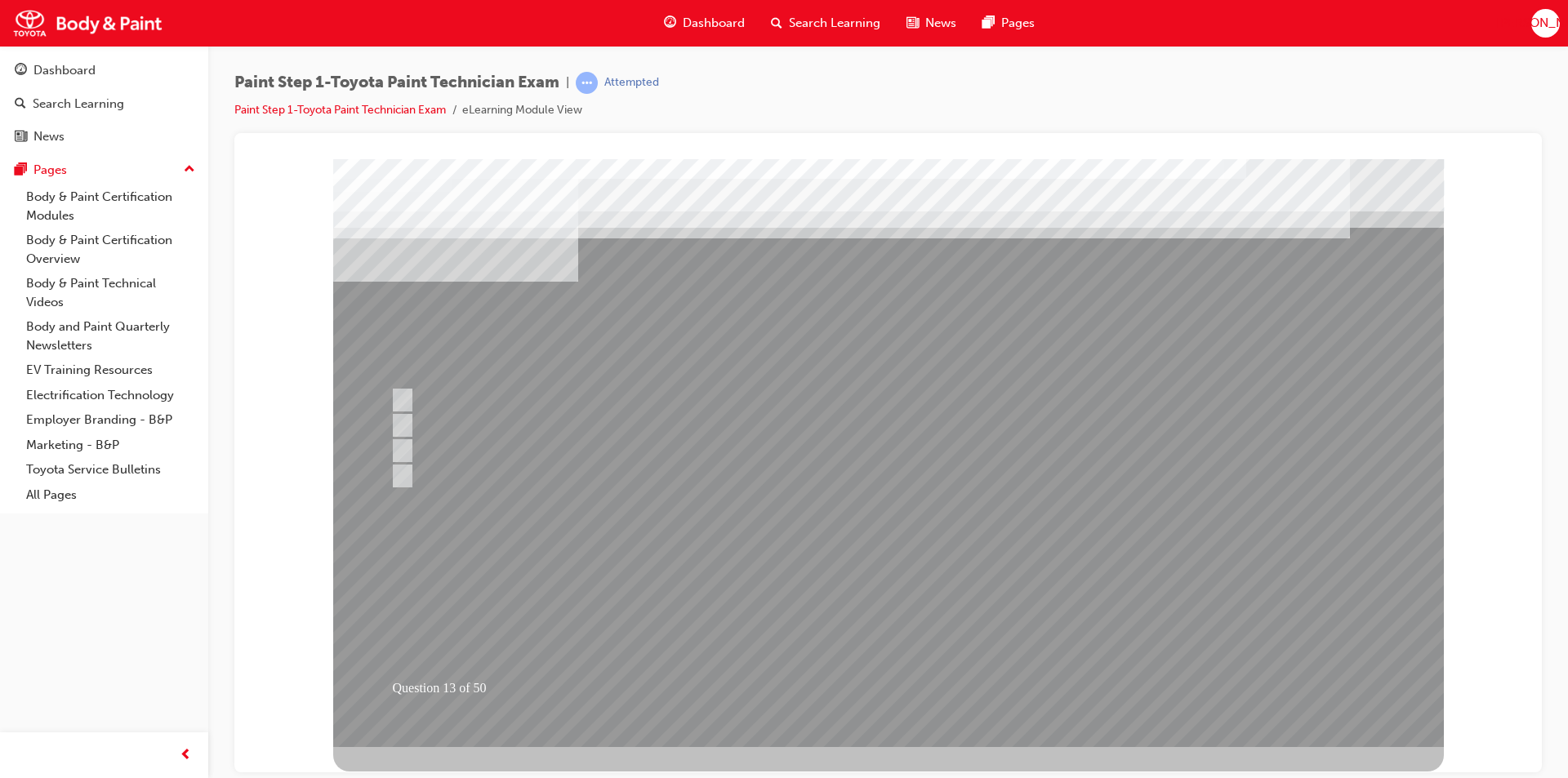
click at [845, 687] on div at bounding box center [888, 453] width 1111 height 588
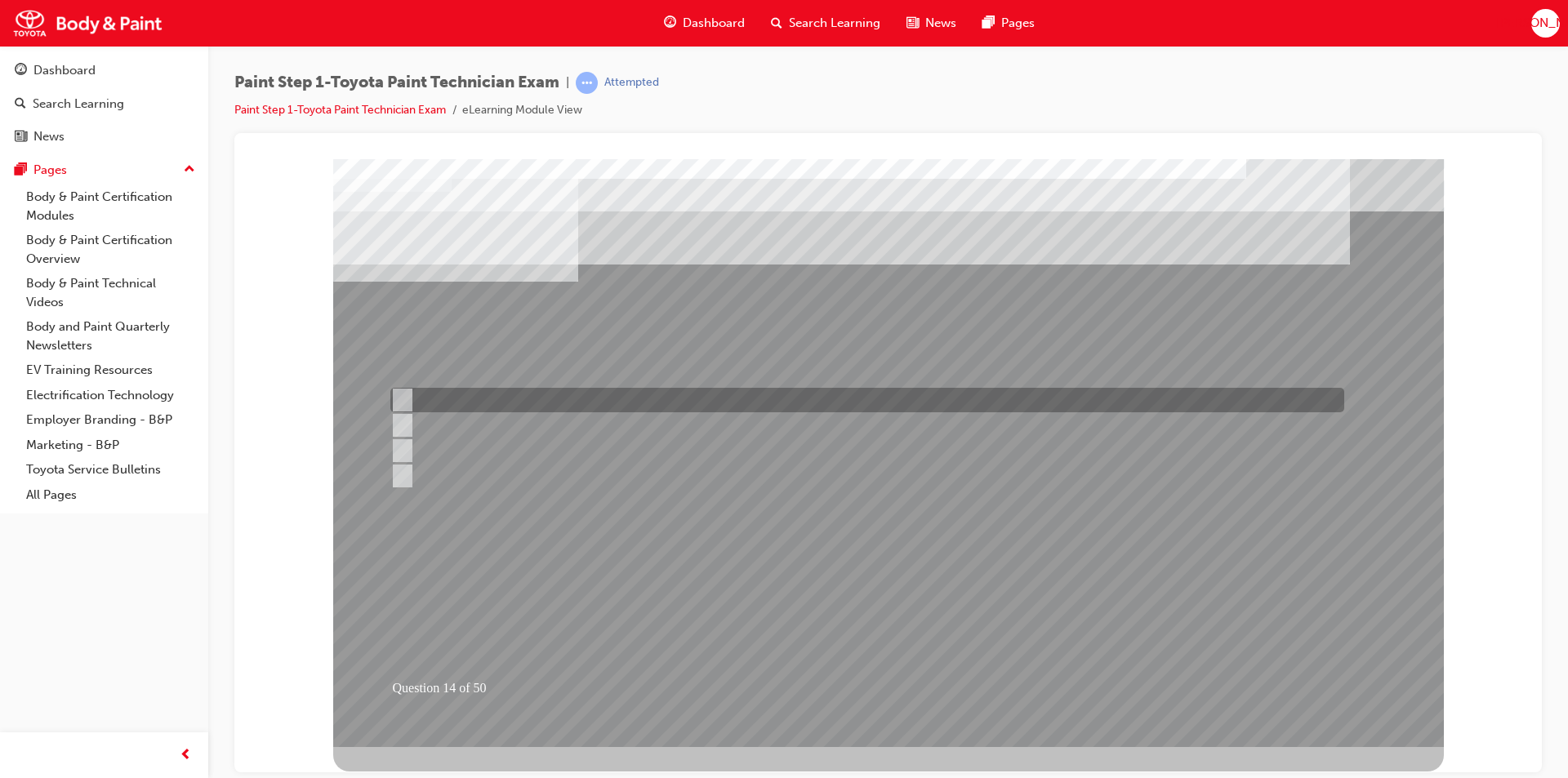
click at [395, 397] on input "Quality" at bounding box center [399, 400] width 18 height 18
checkbox input "true"
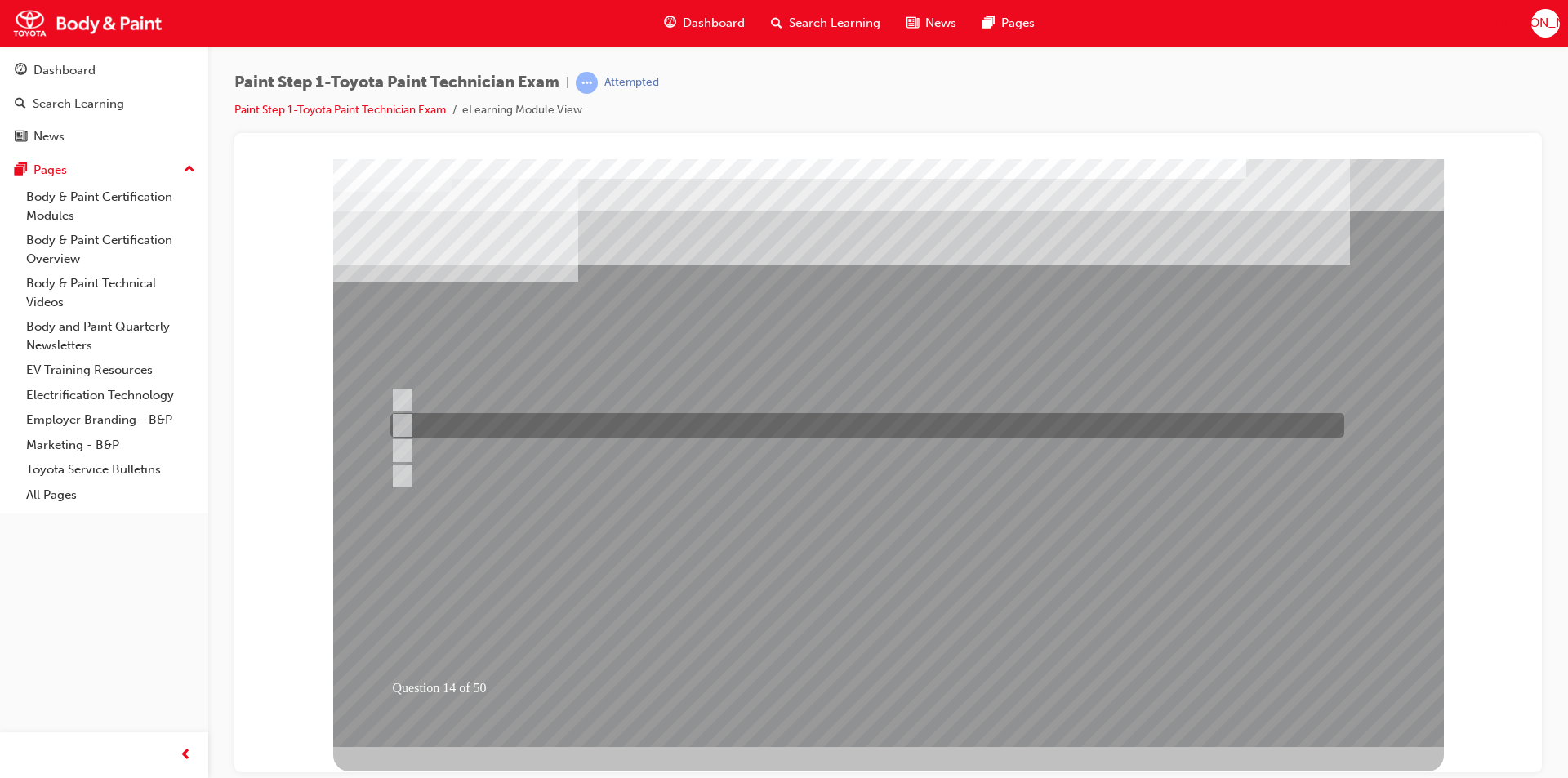
click at [405, 427] on input "Work environment" at bounding box center [399, 426] width 18 height 18
checkbox input "true"
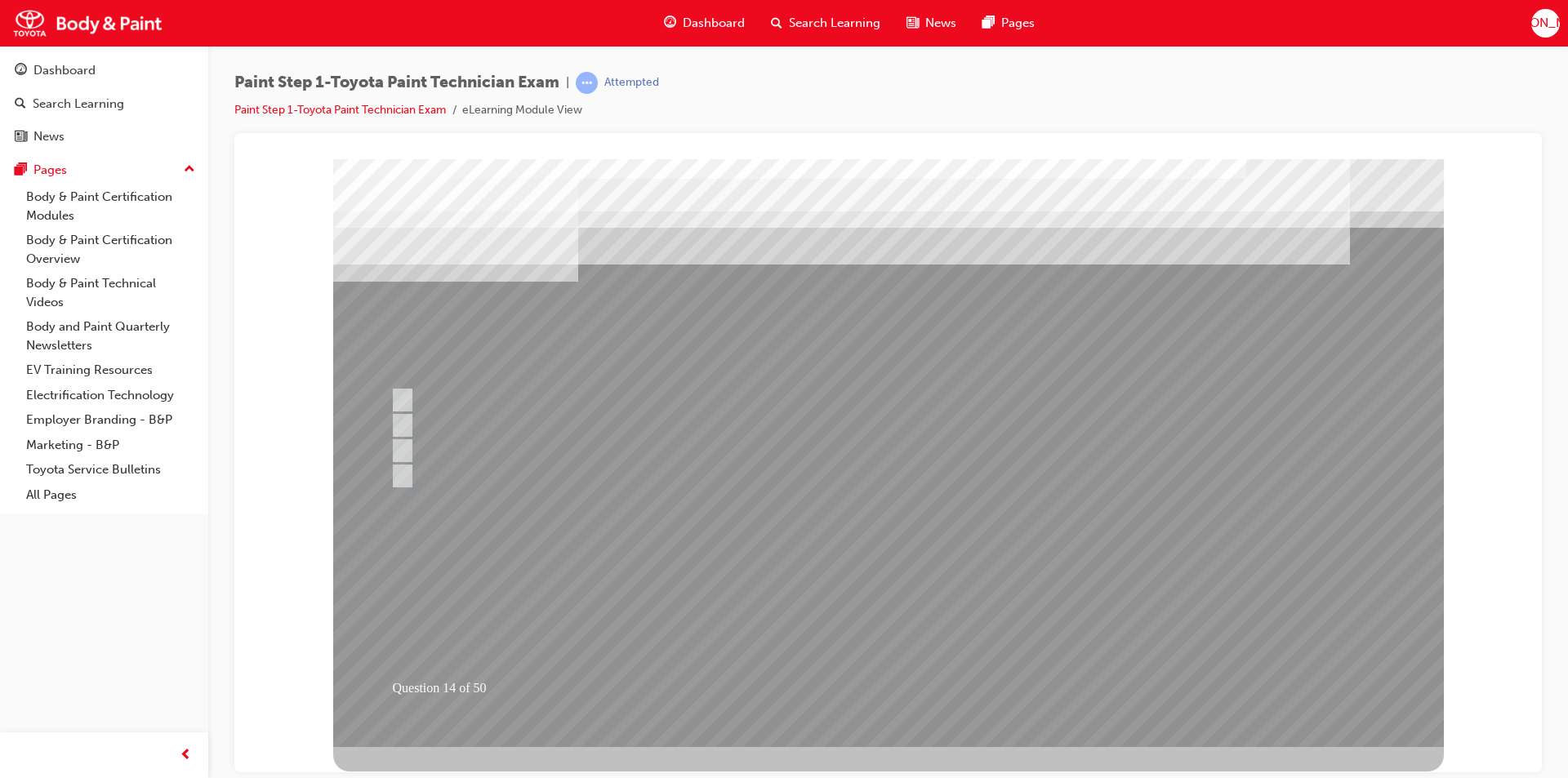
click at [861, 676] on div at bounding box center [888, 453] width 1111 height 588
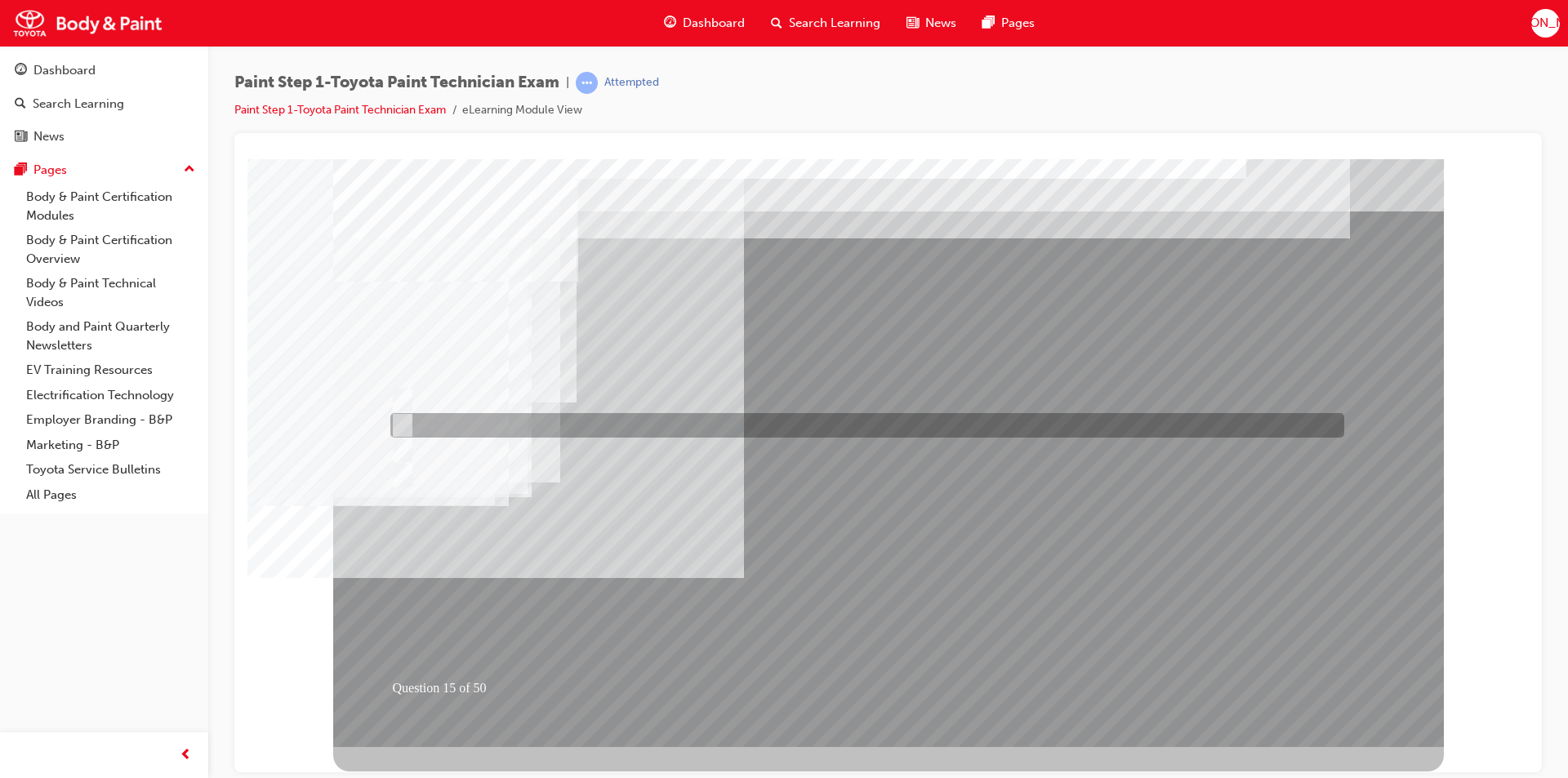
click at [399, 419] on input "20mm" at bounding box center [399, 426] width 18 height 18
radio input "true"
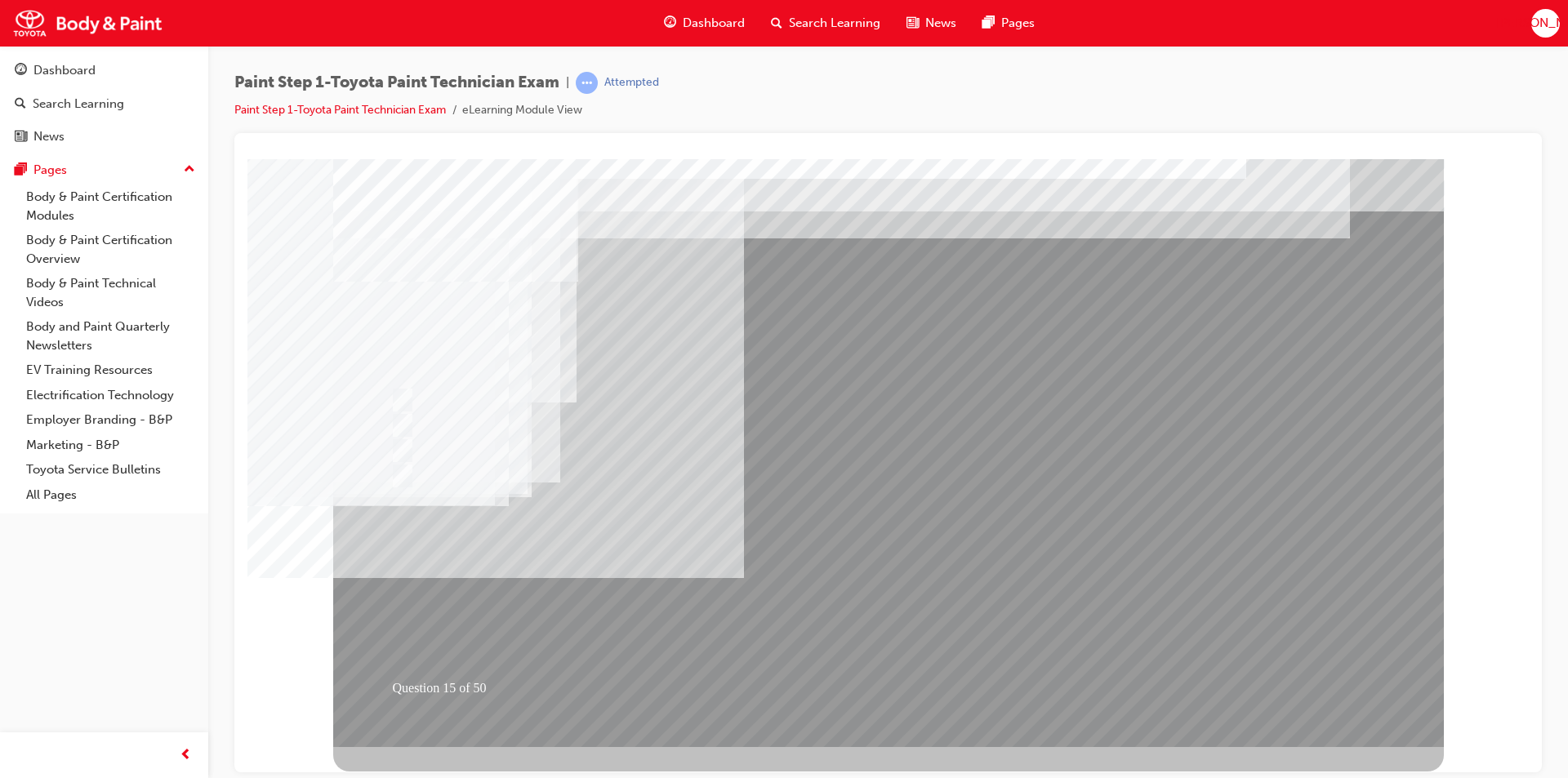
click at [884, 681] on div at bounding box center [888, 453] width 1111 height 588
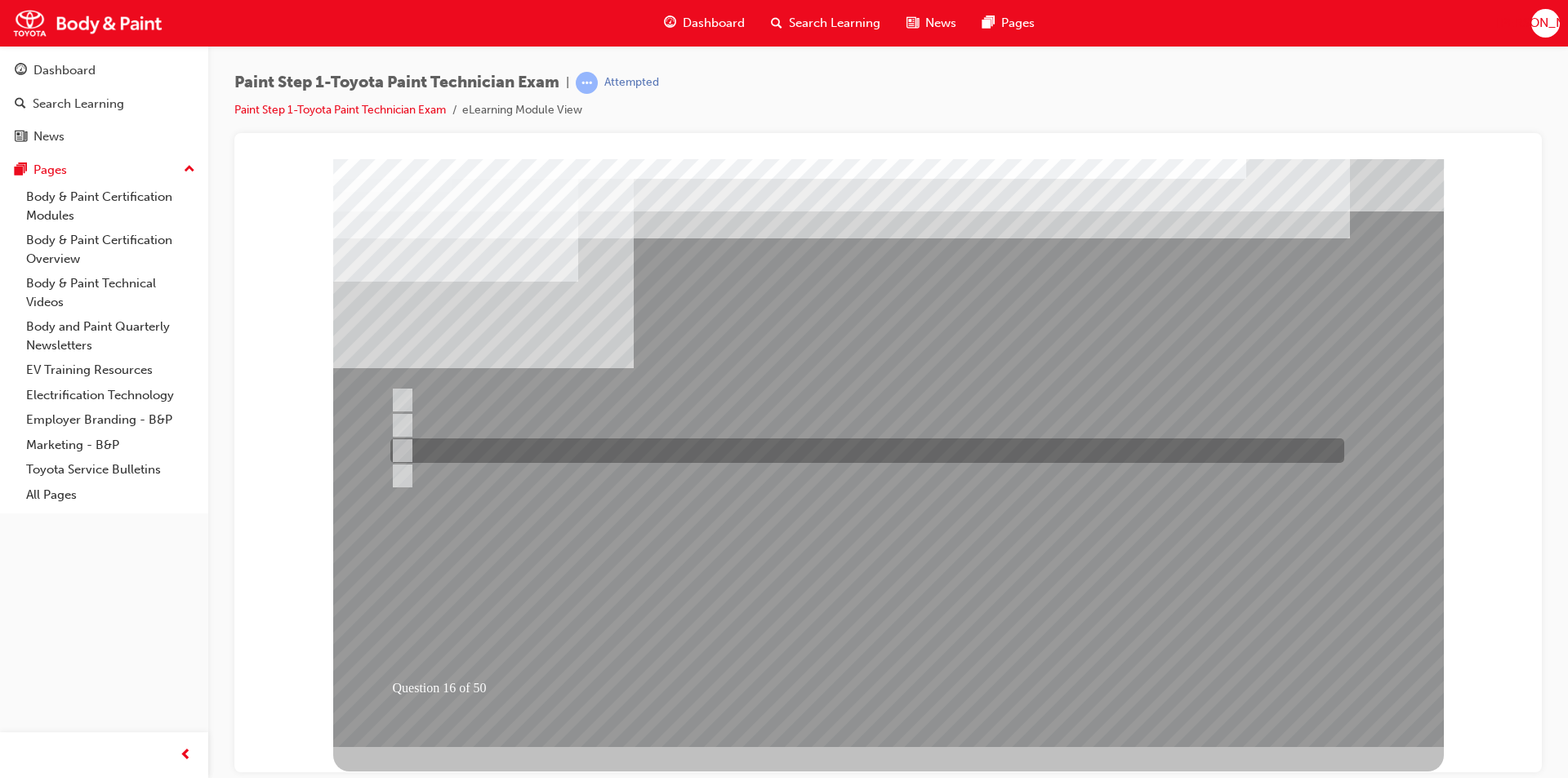
click at [404, 445] on input "400mm" at bounding box center [399, 451] width 18 height 18
radio input "true"
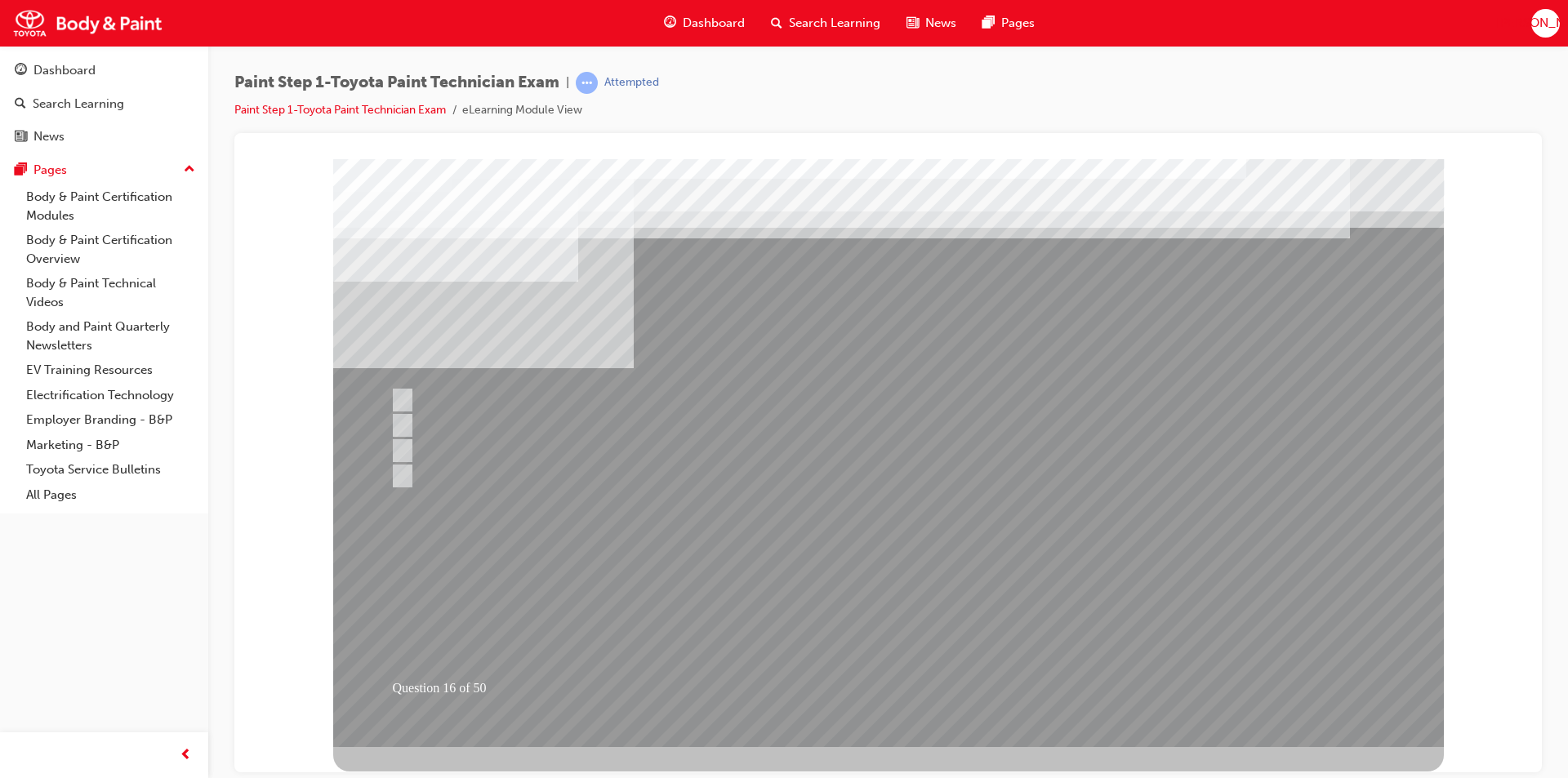
click at [847, 681] on div at bounding box center [888, 453] width 1111 height 588
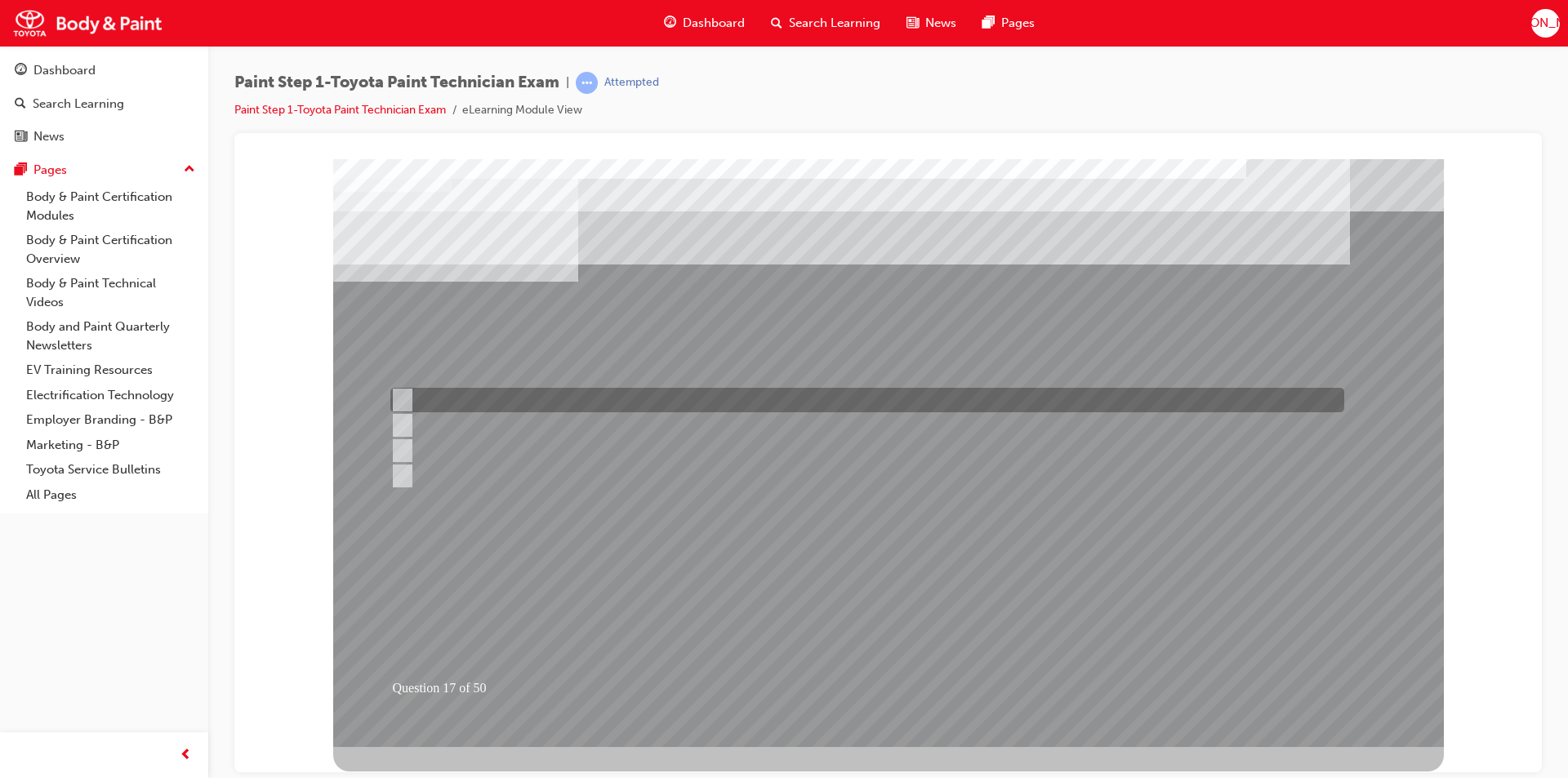
click at [405, 403] on input "So that the paint coat will be the same." at bounding box center [399, 400] width 18 height 18
radio input "true"
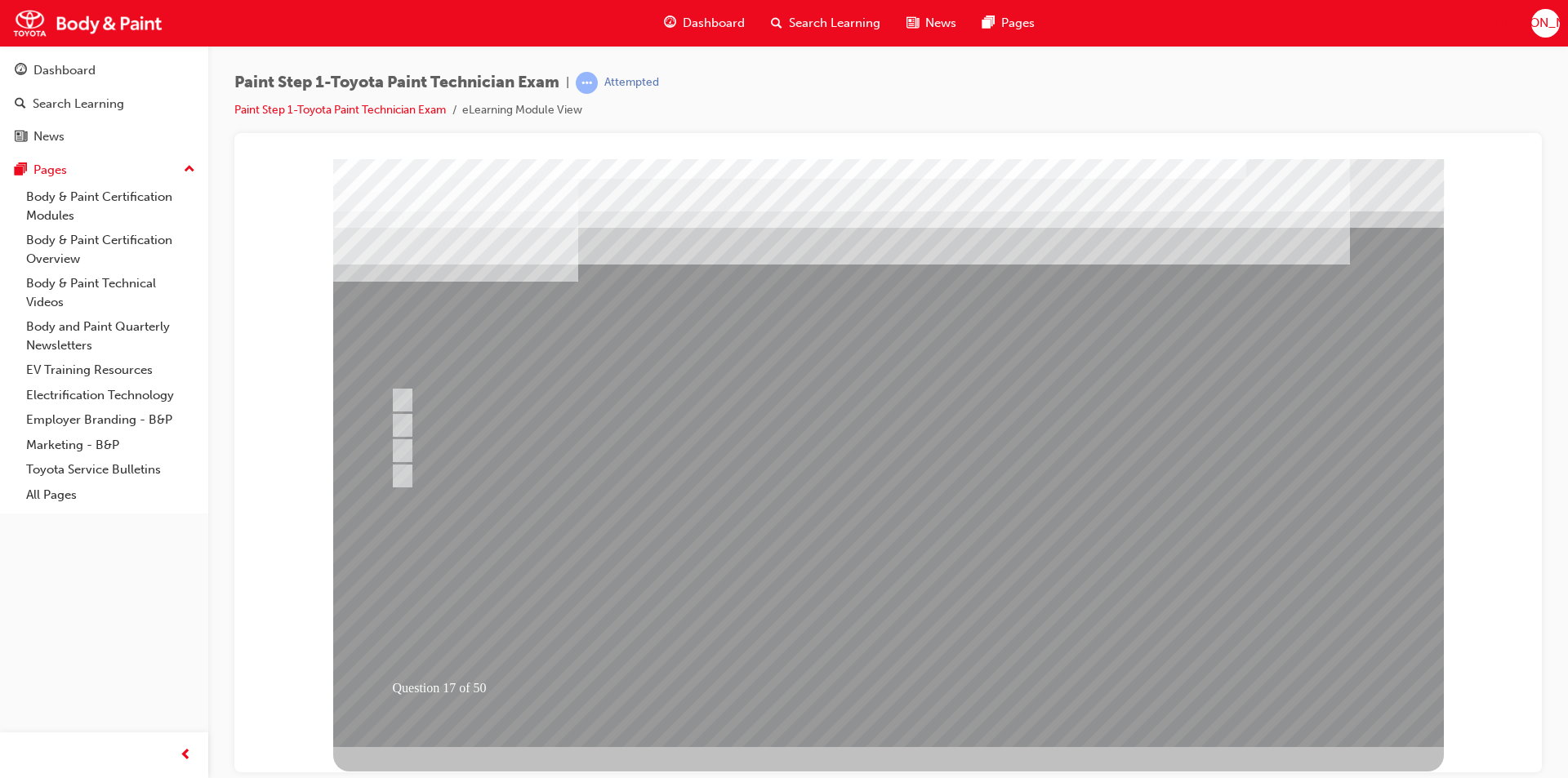
click at [884, 688] on div at bounding box center [888, 453] width 1111 height 588
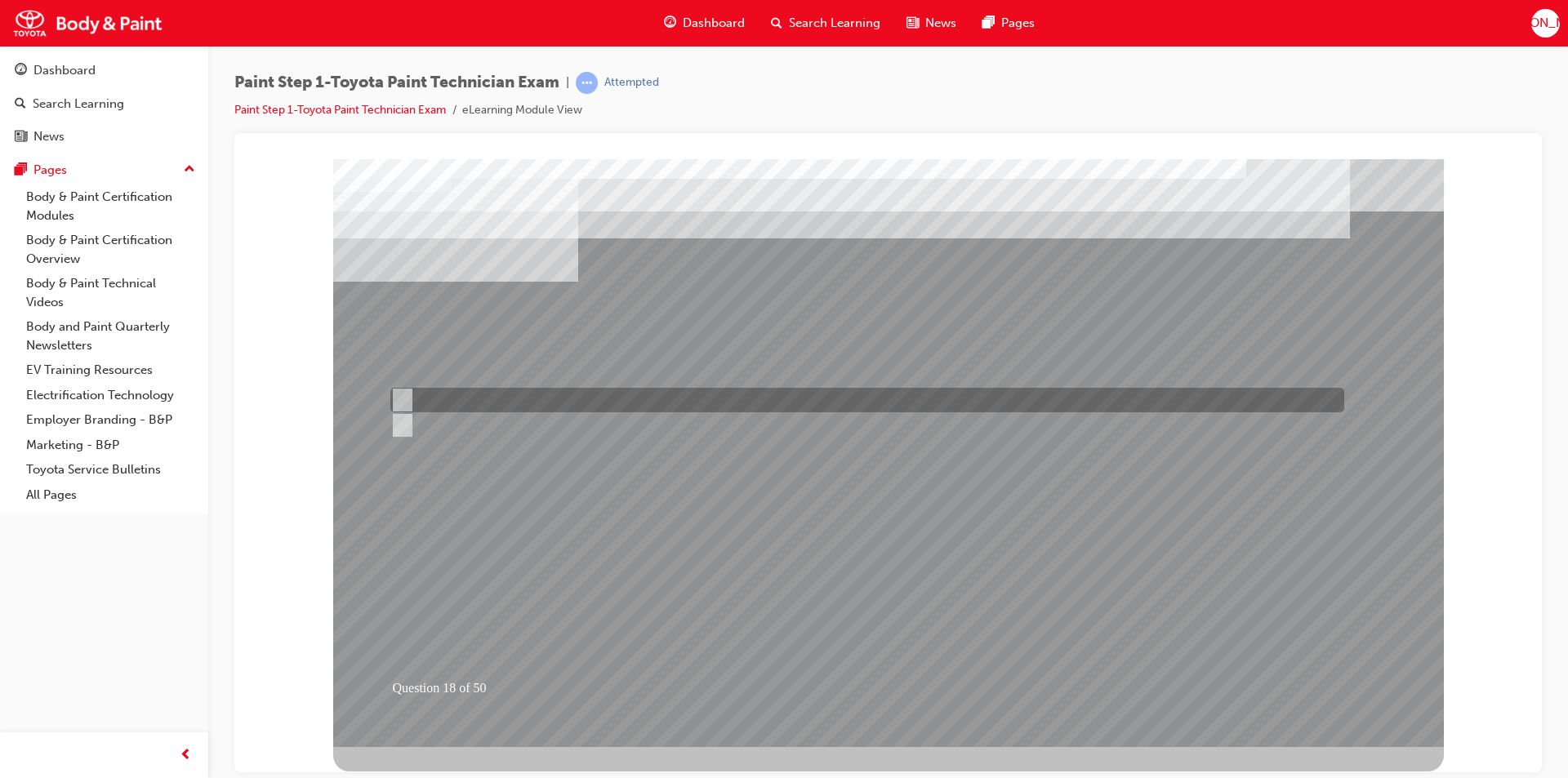
click at [405, 401] on input "True" at bounding box center [399, 400] width 18 height 18
radio input "true"
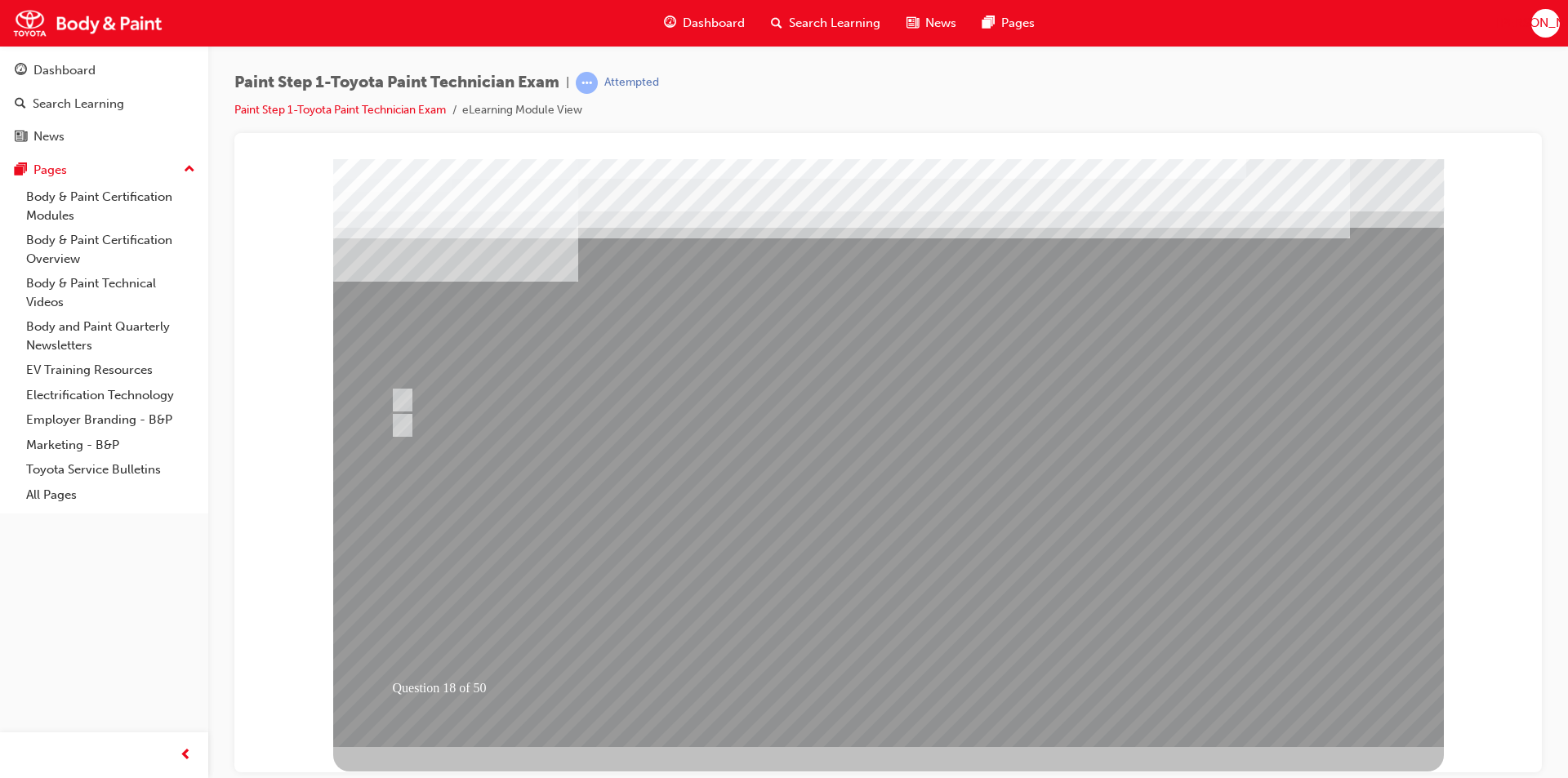
click at [901, 672] on div at bounding box center [888, 453] width 1111 height 588
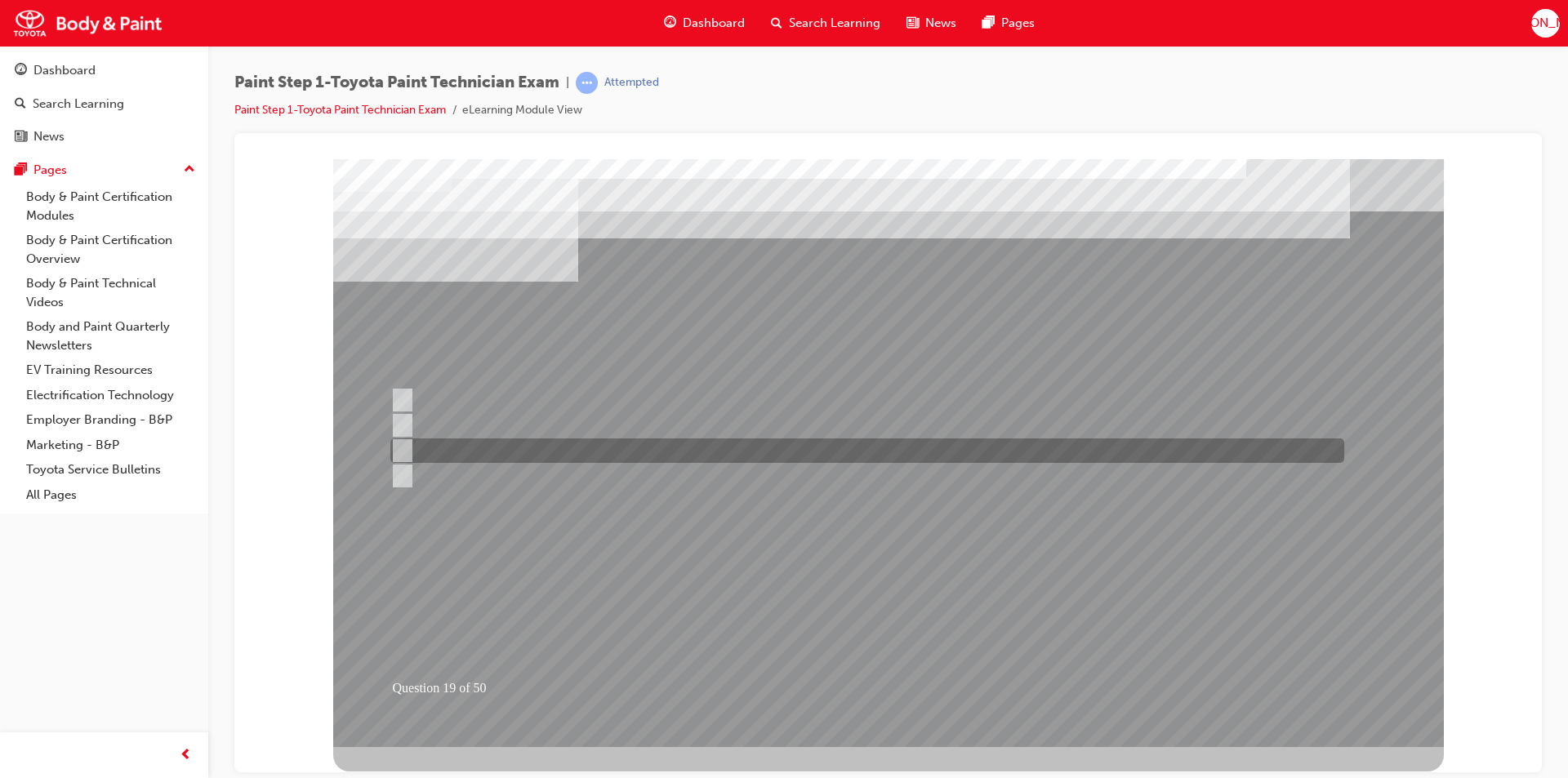
click at [407, 445] on input "Hue" at bounding box center [399, 451] width 18 height 18
radio input "true"
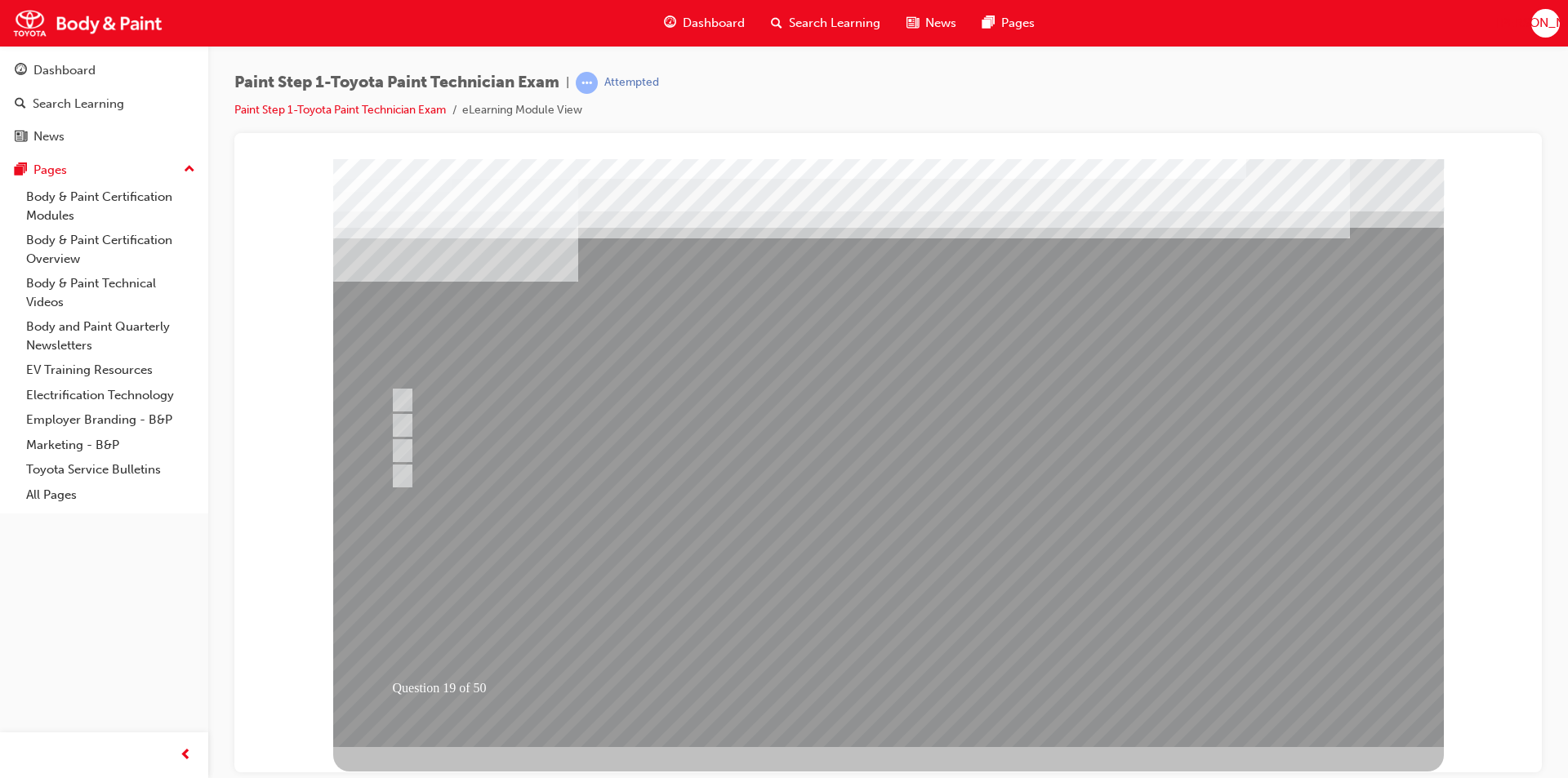
click at [869, 671] on div at bounding box center [888, 453] width 1111 height 588
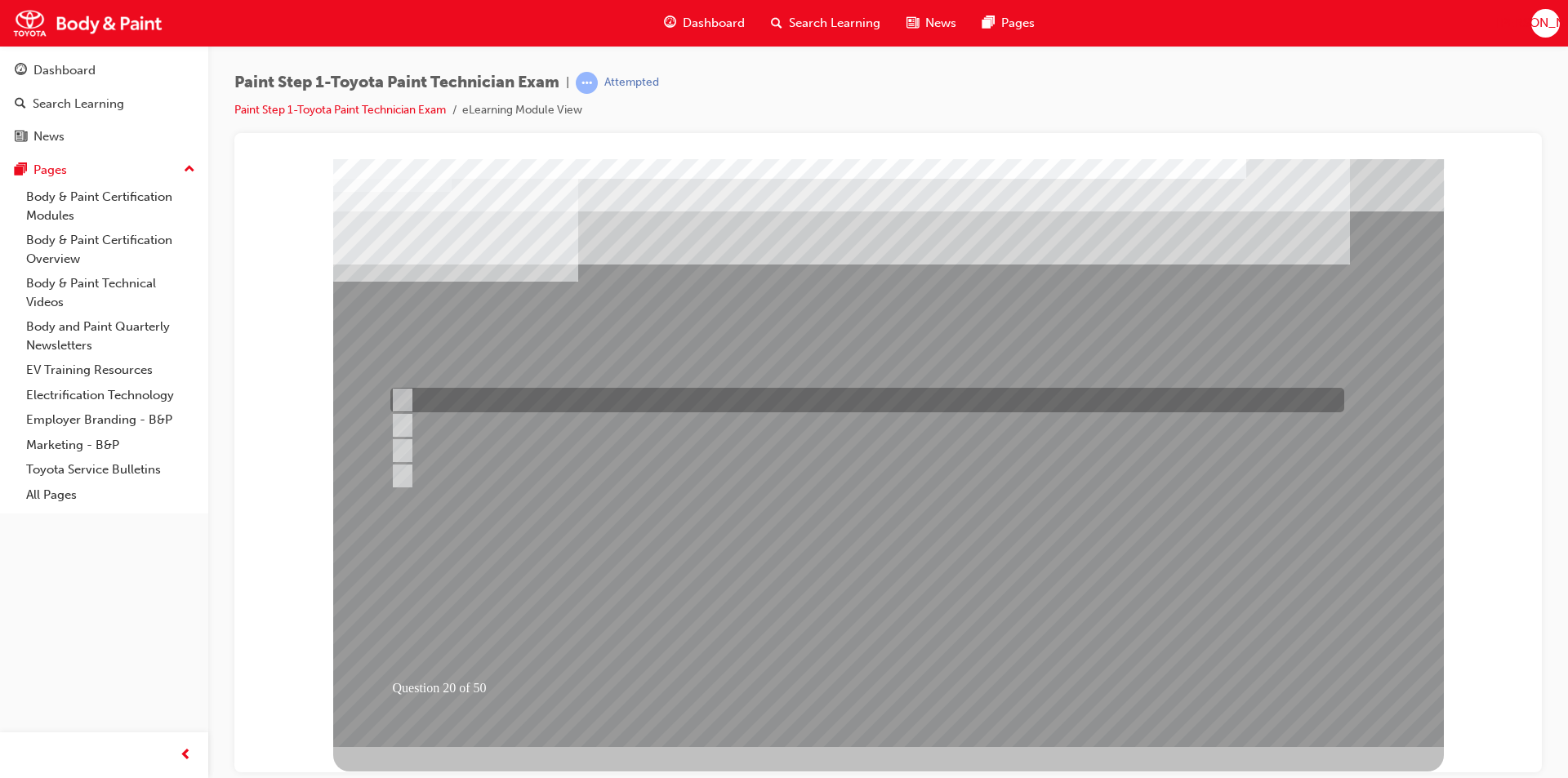
click at [398, 390] on div at bounding box center [863, 400] width 954 height 24
checkbox input "true"
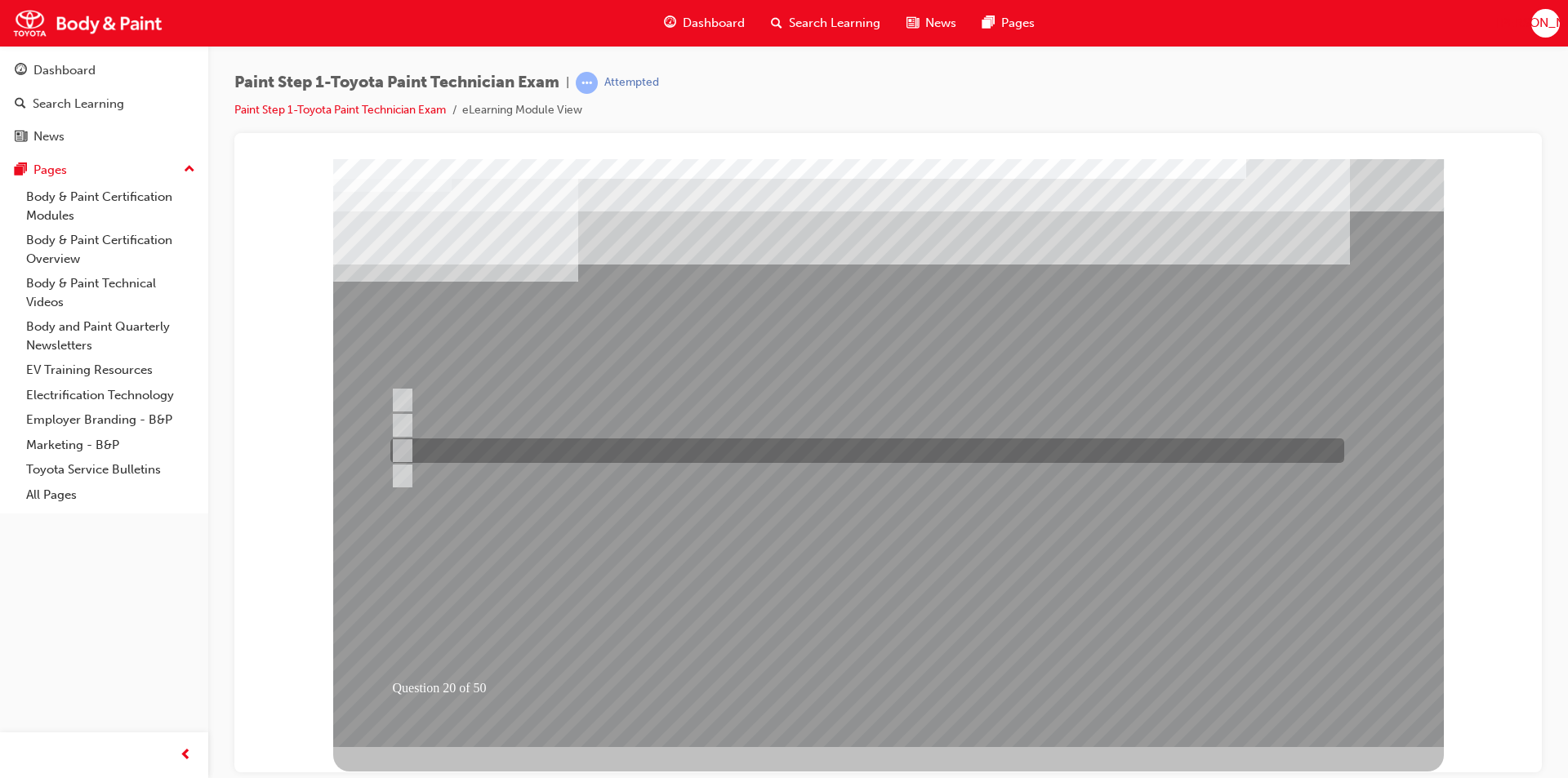
click at [405, 449] on input "Infrared method" at bounding box center [399, 451] width 18 height 18
checkbox input "true"
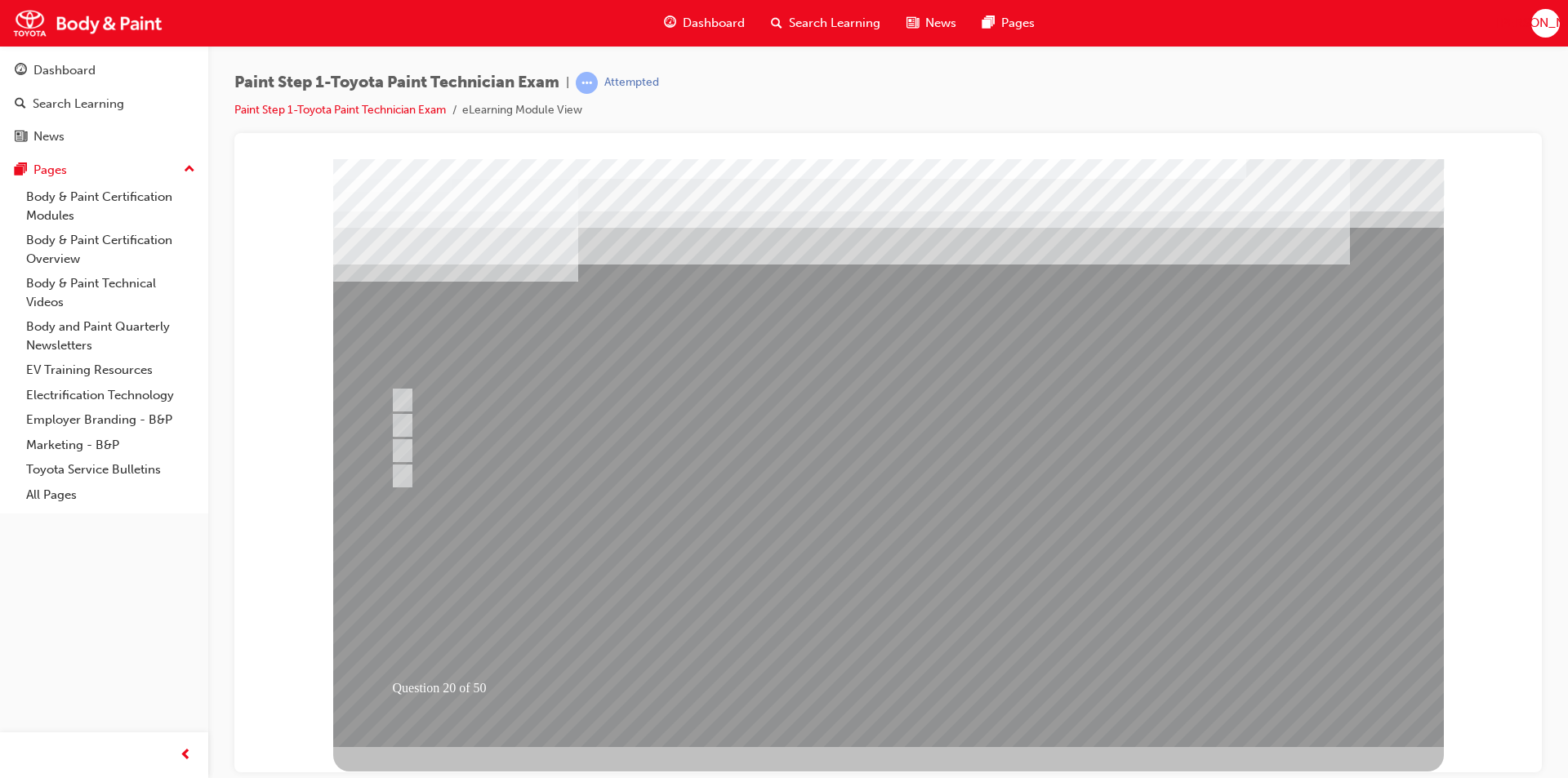
click at [863, 687] on div at bounding box center [888, 453] width 1111 height 588
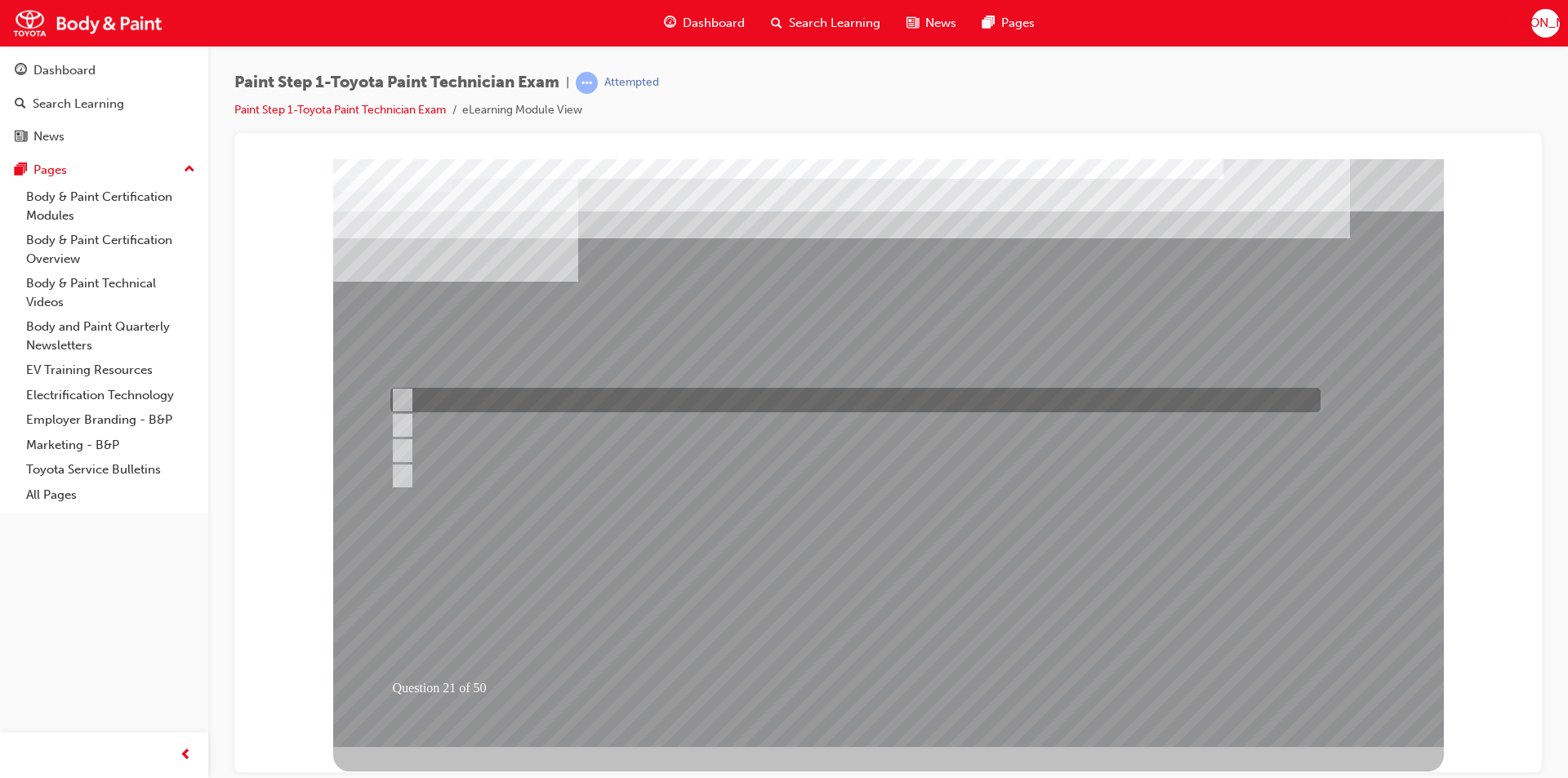
click at [404, 398] on input "Solvent resistant gloves." at bounding box center [399, 400] width 18 height 18
radio input "true"
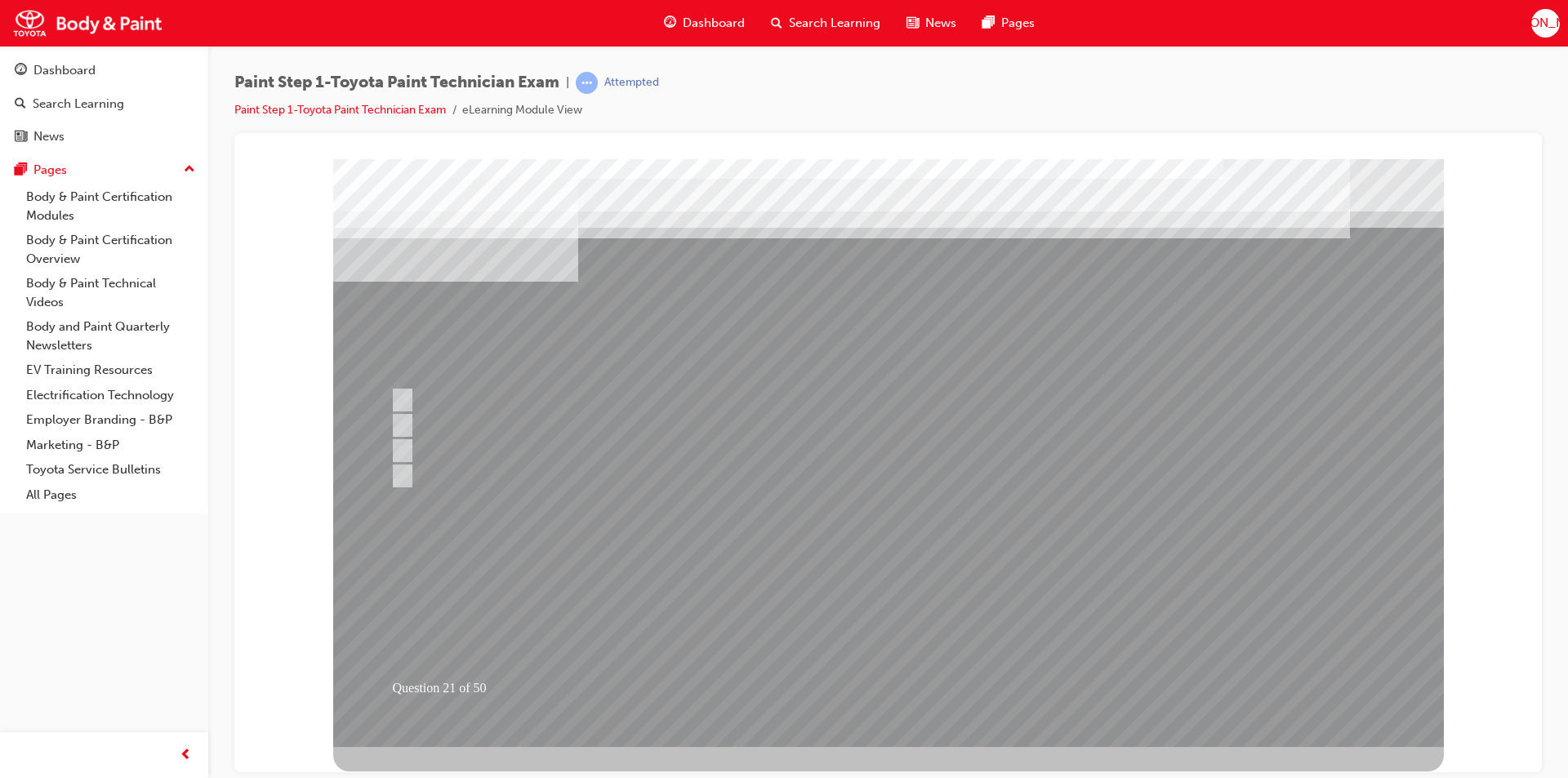
click at [894, 683] on div at bounding box center [888, 453] width 1111 height 588
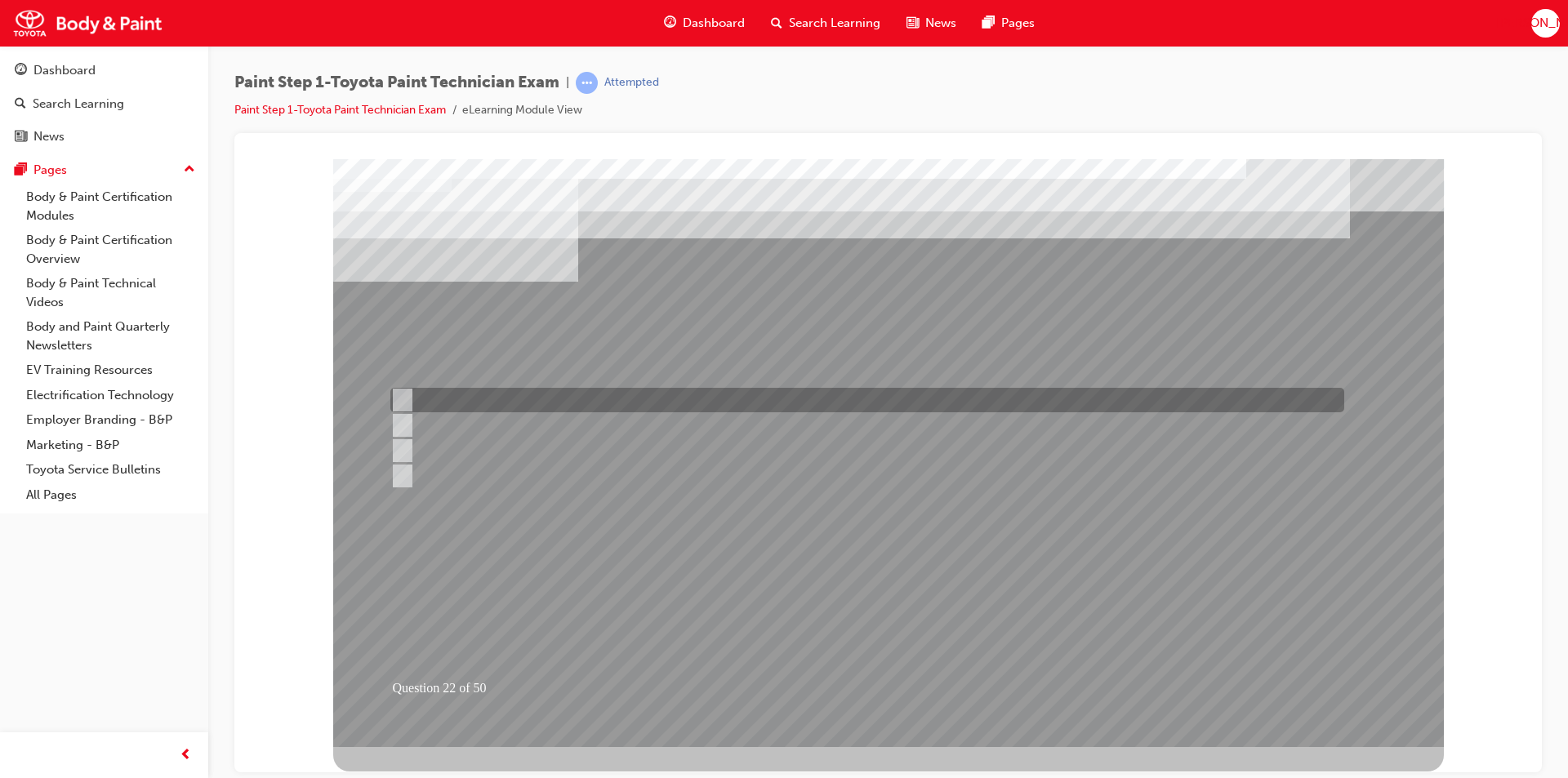
click at [402, 392] on input "1500-3000" at bounding box center [399, 400] width 18 height 18
radio input "true"
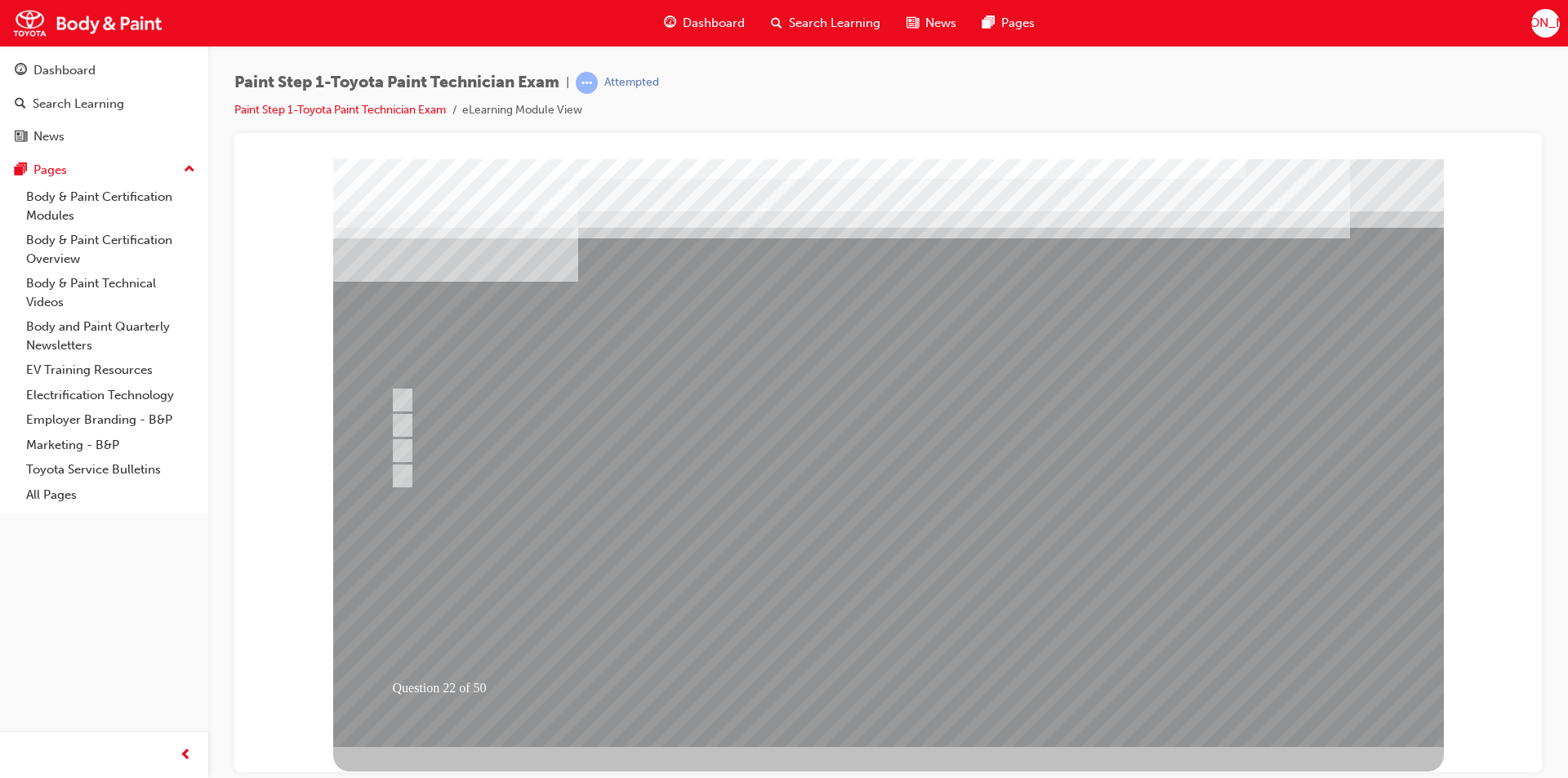
click at [875, 678] on div at bounding box center [888, 453] width 1111 height 588
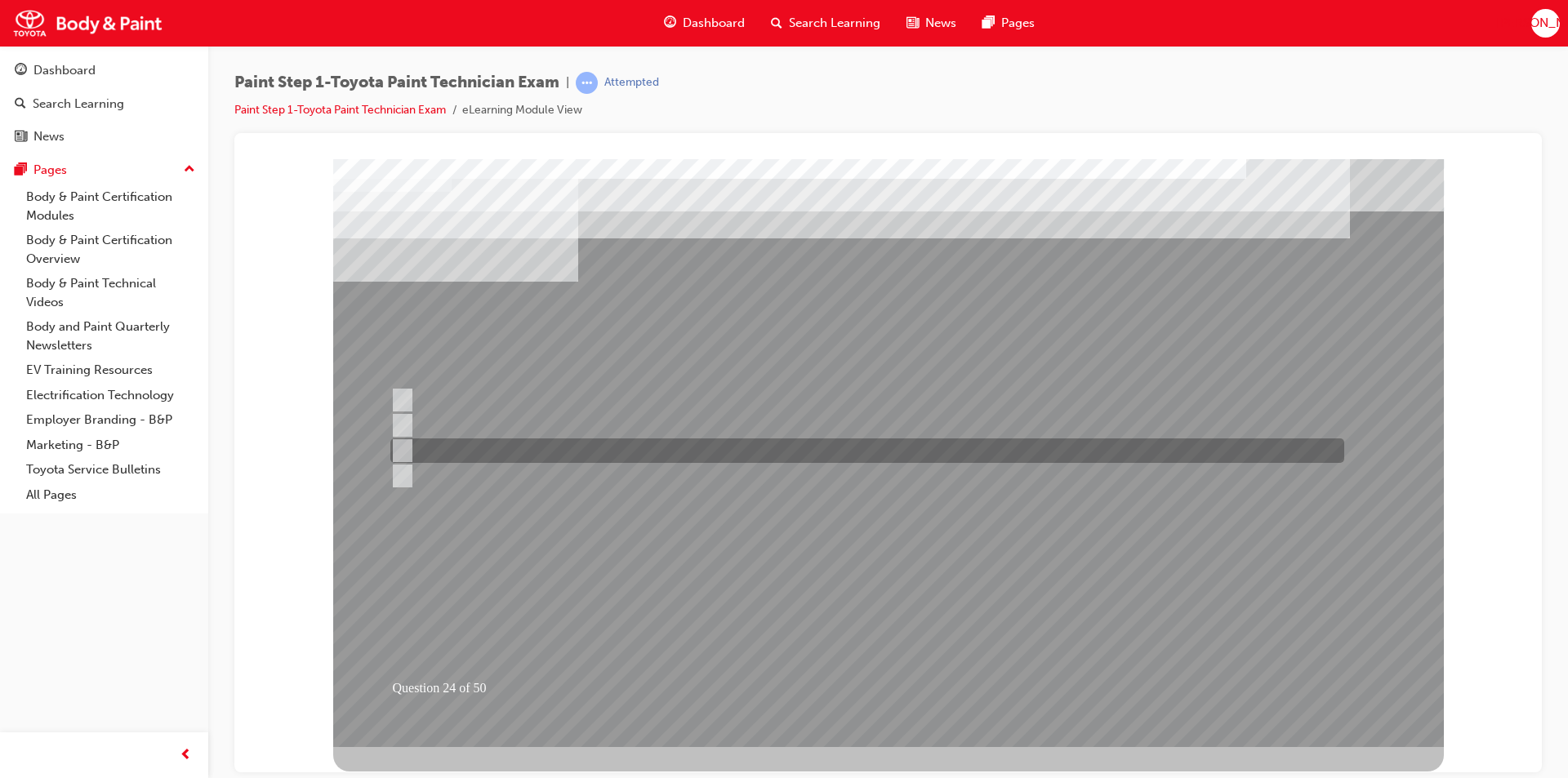
click at [396, 445] on input "Putty shaping" at bounding box center [399, 451] width 18 height 18
radio input "true"
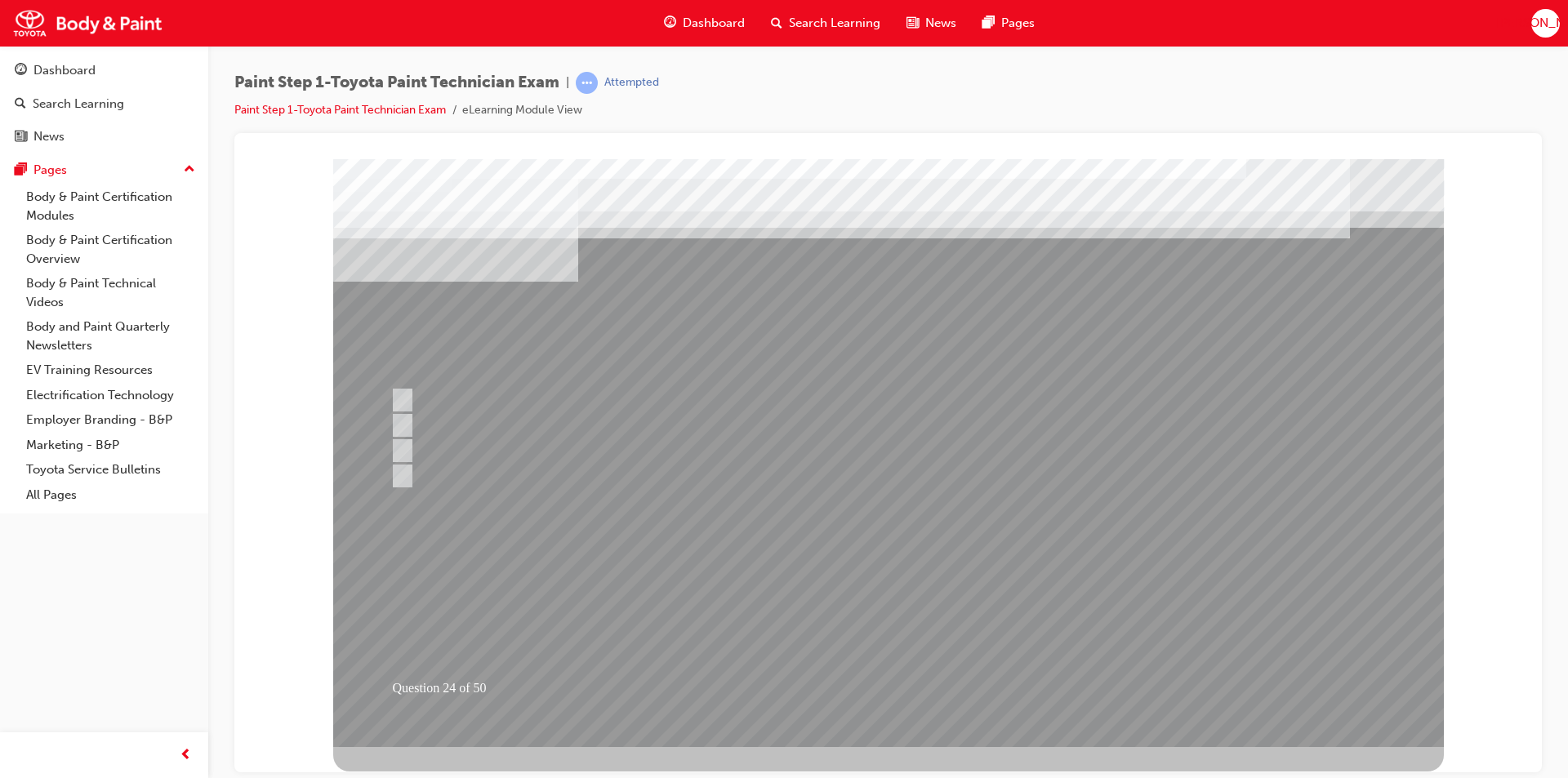
click at [862, 687] on div at bounding box center [888, 453] width 1111 height 588
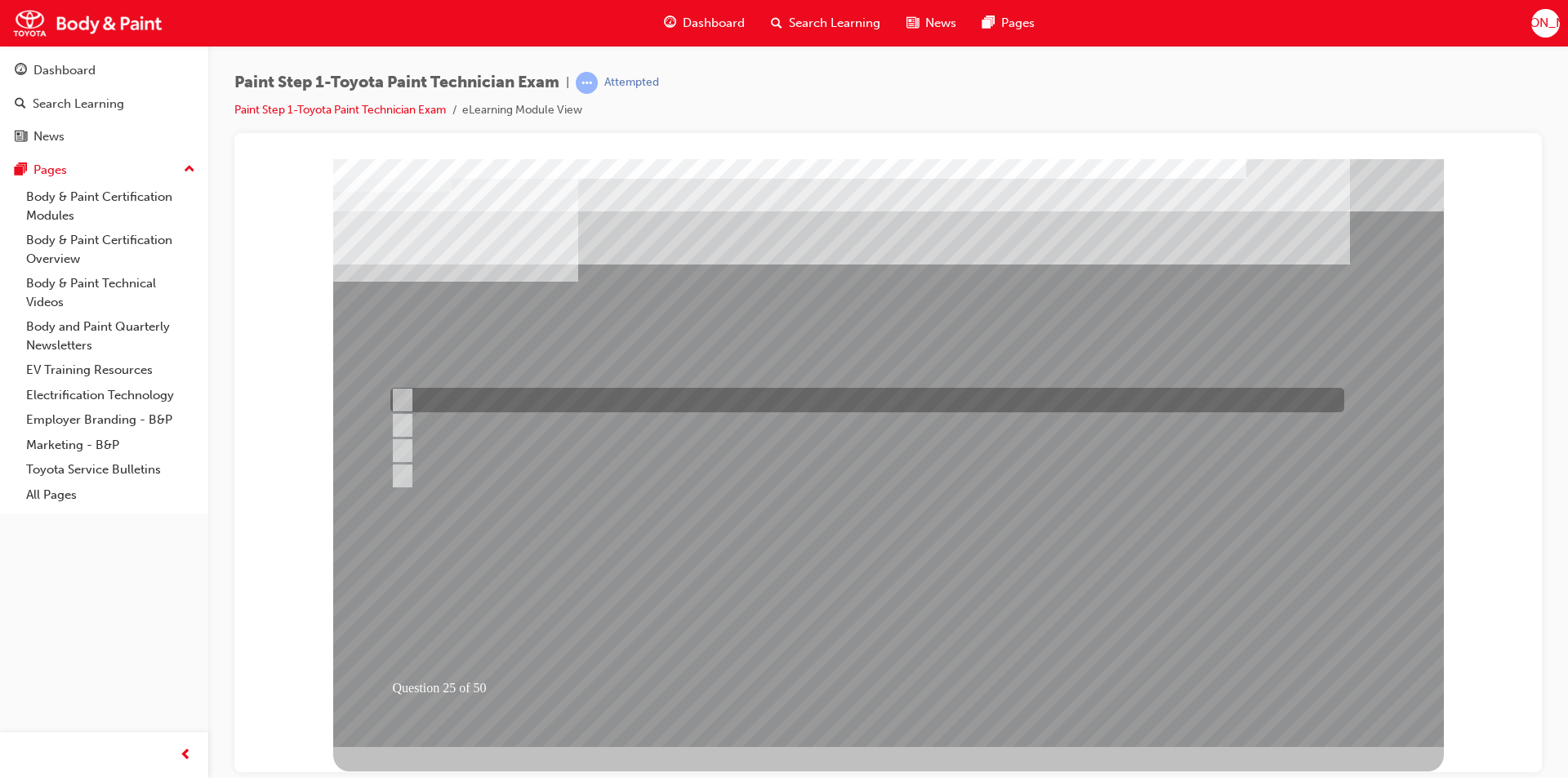
click at [405, 401] on input "Rising colour" at bounding box center [399, 400] width 18 height 18
radio input "true"
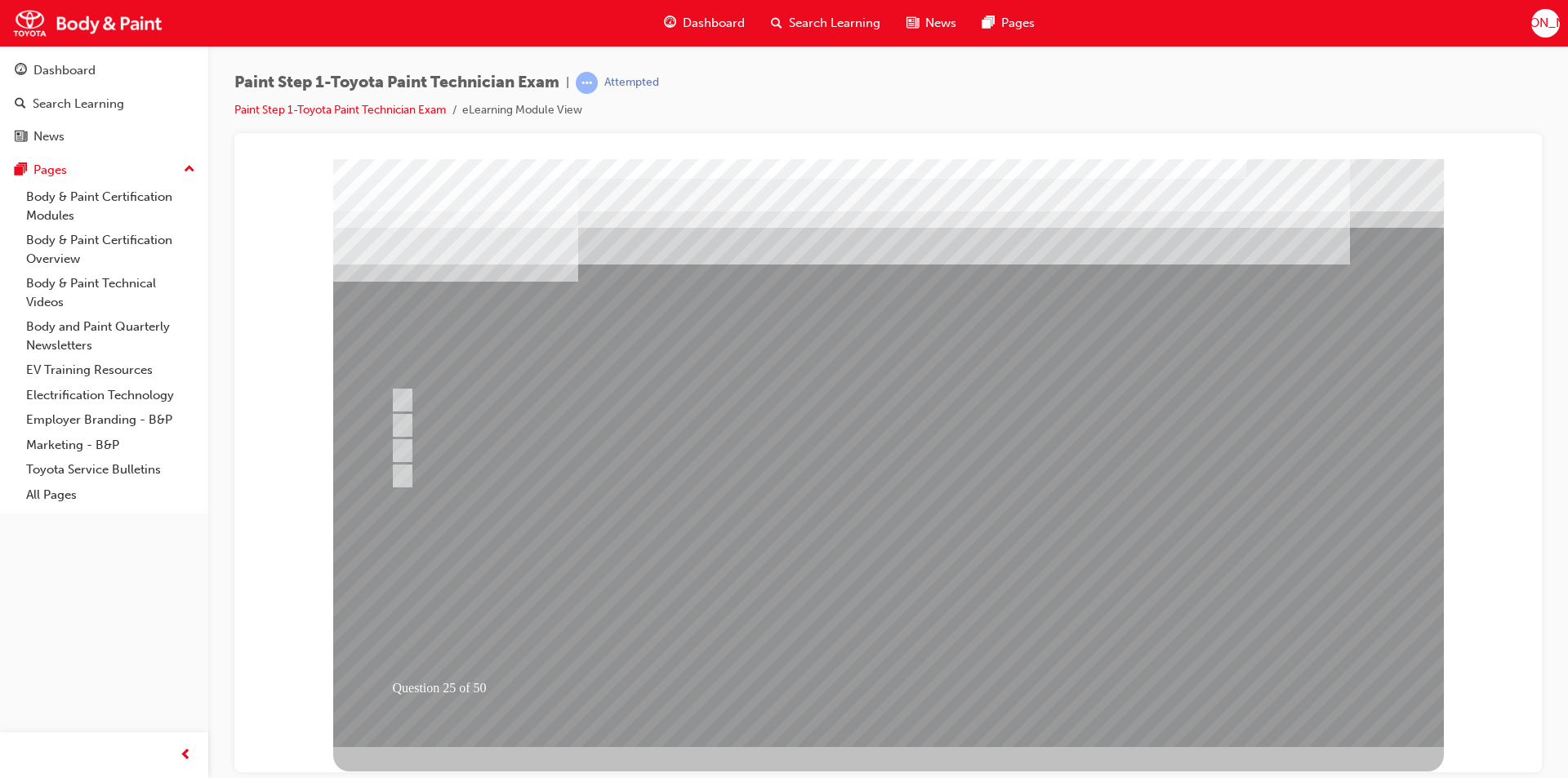
click at [879, 677] on div at bounding box center [888, 453] width 1111 height 588
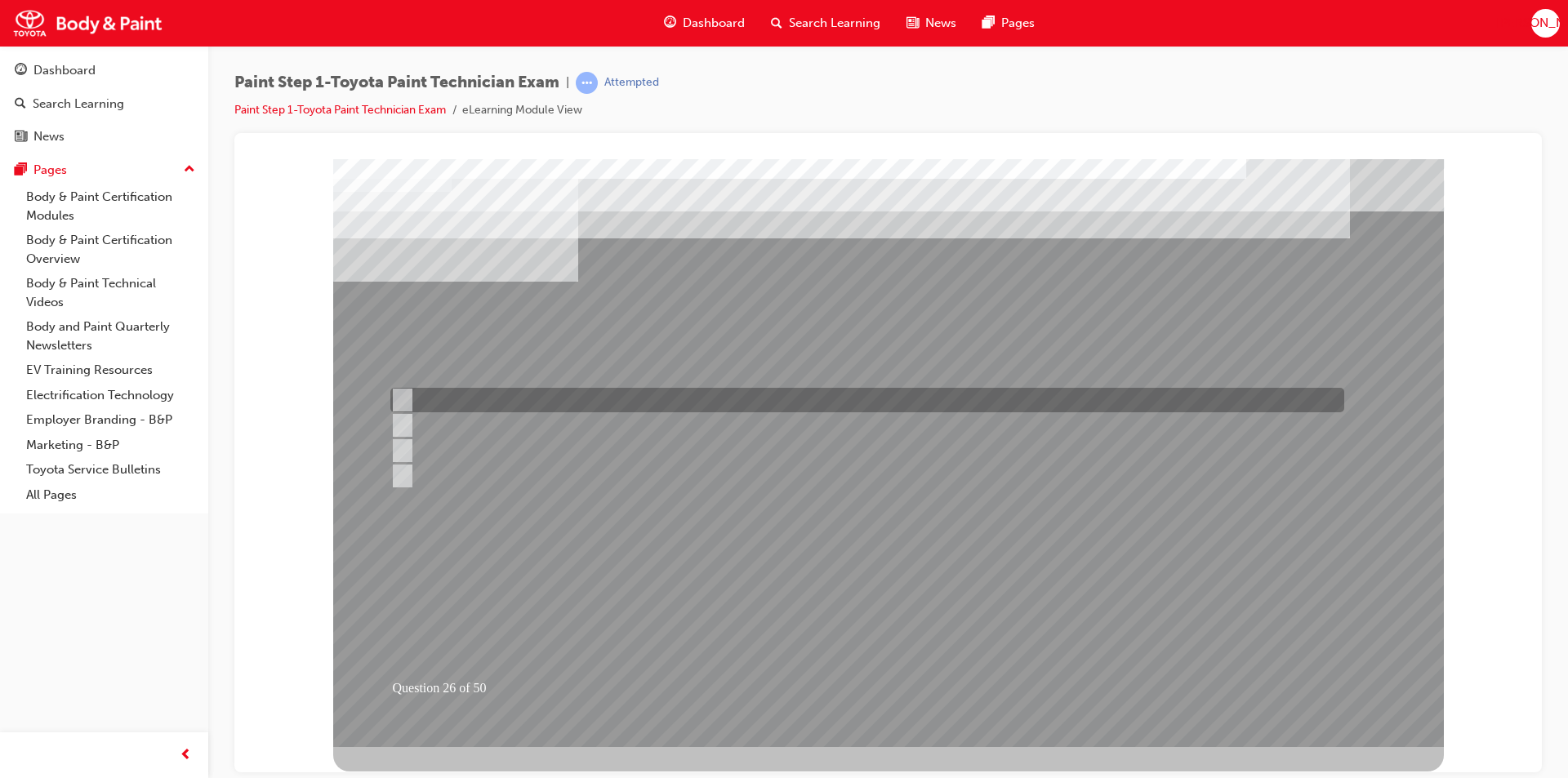
click at [404, 401] on input "Wet coating" at bounding box center [399, 400] width 18 height 18
radio input "true"
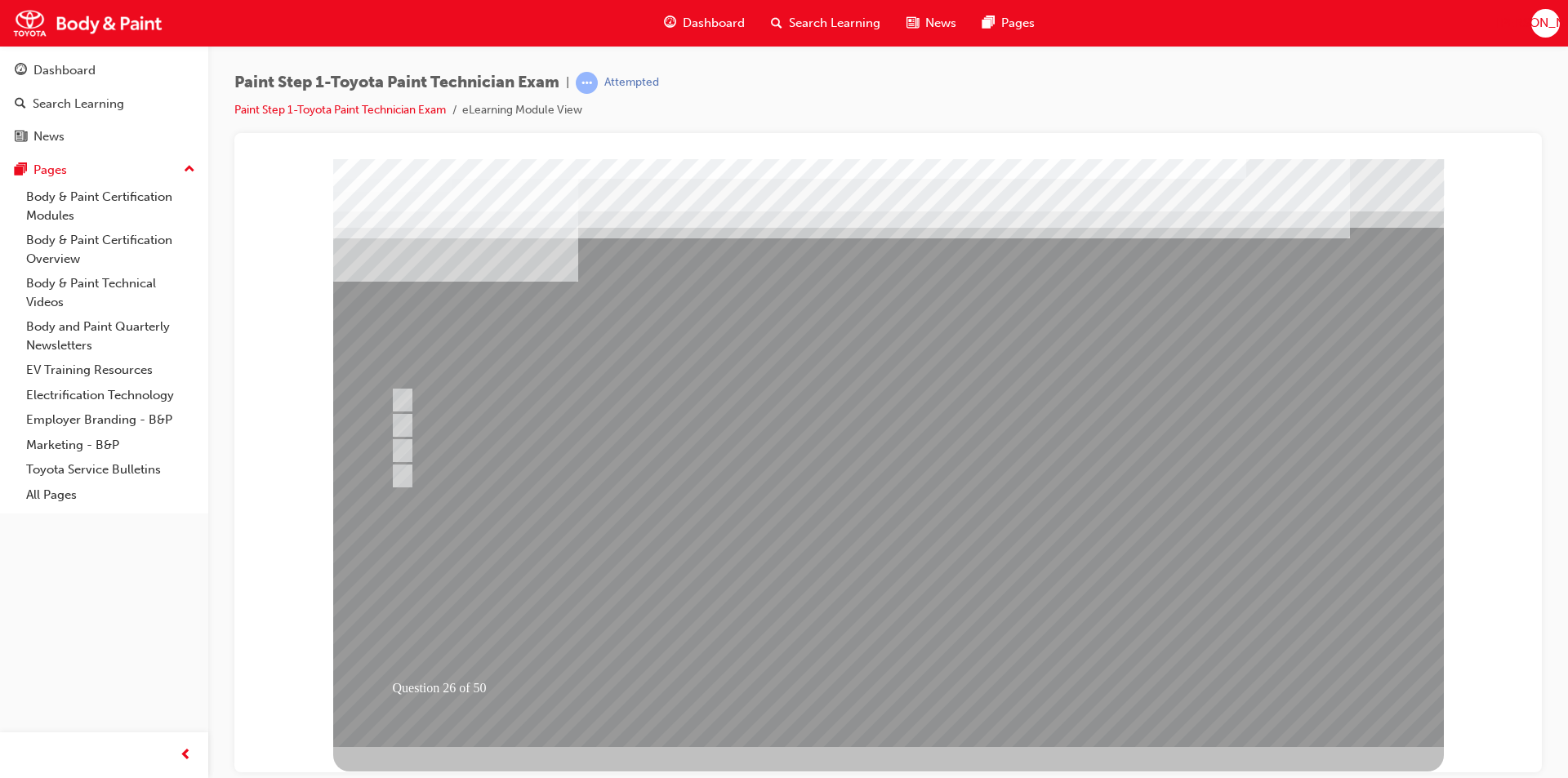
click at [867, 686] on div at bounding box center [888, 453] width 1111 height 588
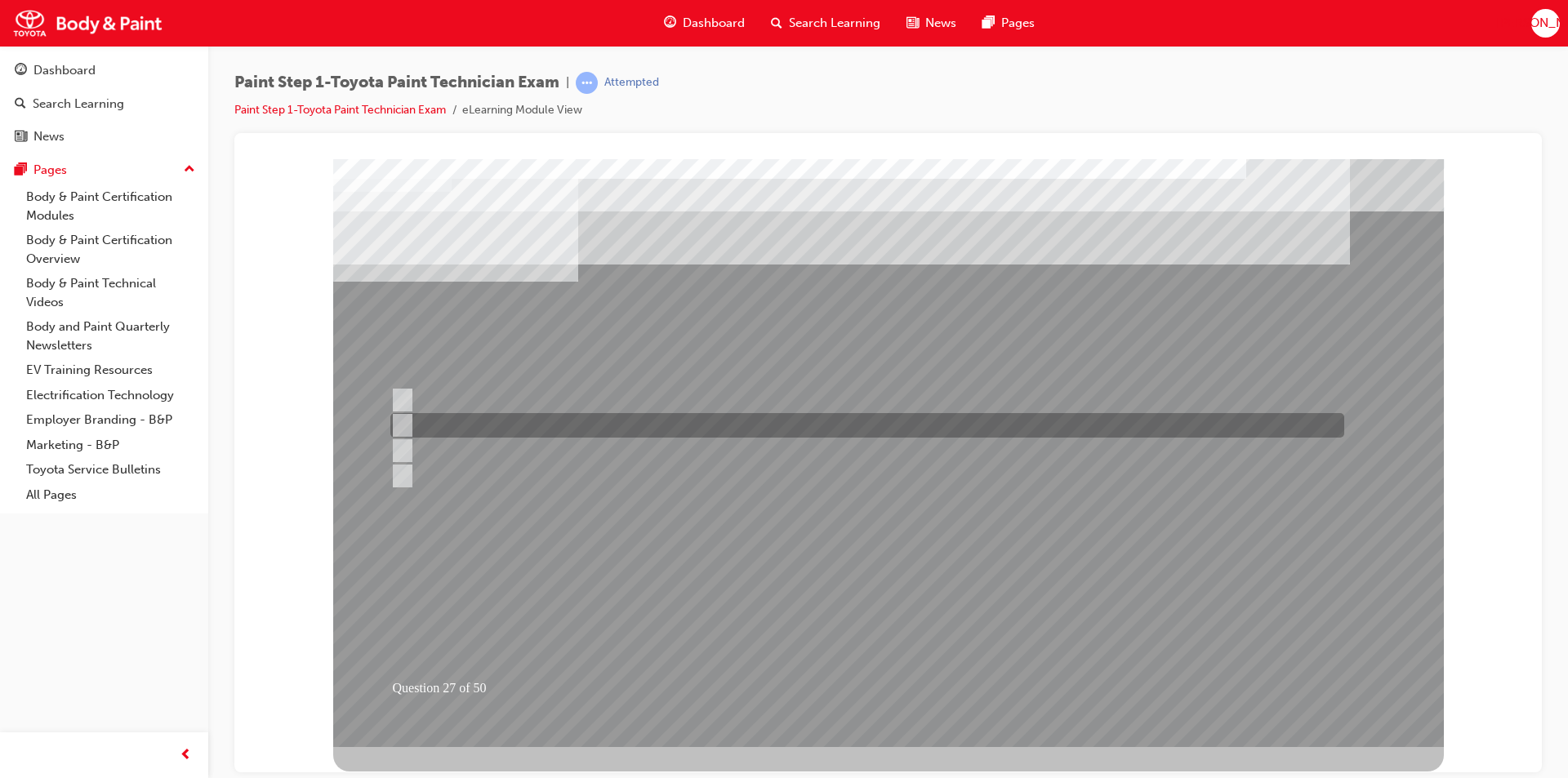
click at [402, 425] on input "Buffing pad was not checked and cleaned before using." at bounding box center [399, 426] width 18 height 18
radio input "true"
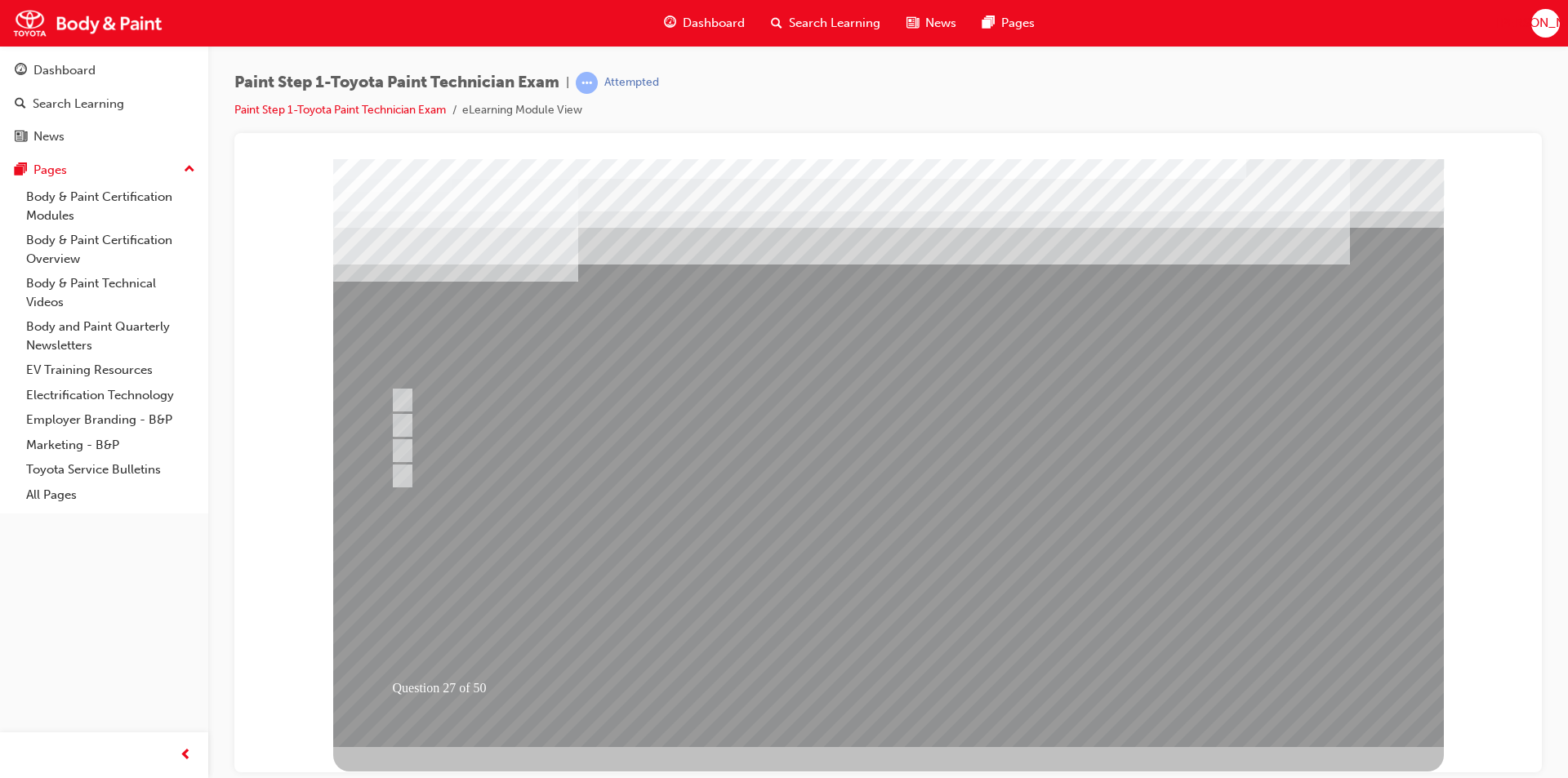
click at [879, 686] on div at bounding box center [888, 453] width 1111 height 588
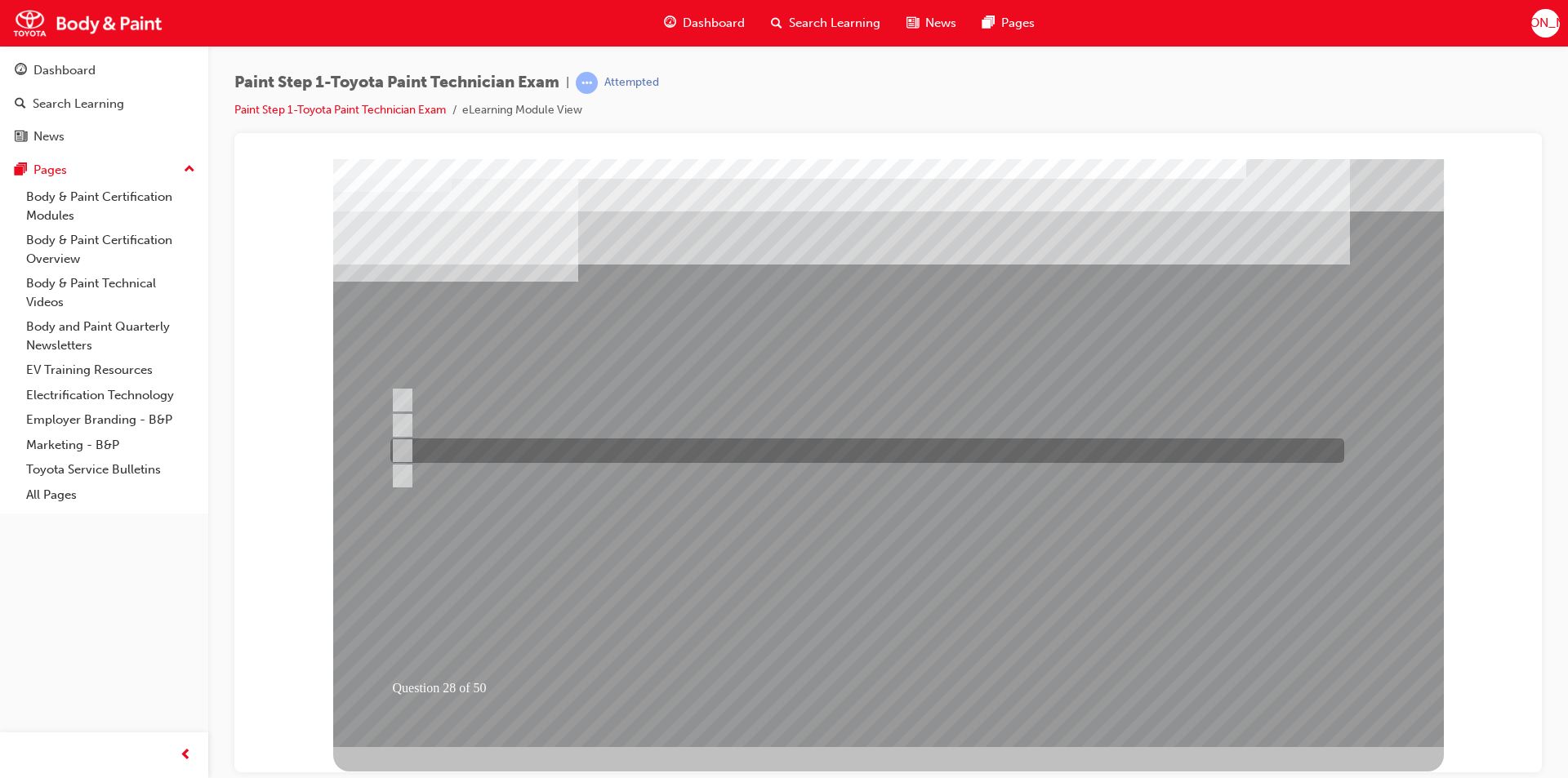
click at [407, 452] on input "You are wearing the right PPE and your area and surrounding is safe to work." at bounding box center [399, 451] width 18 height 18
radio input "true"
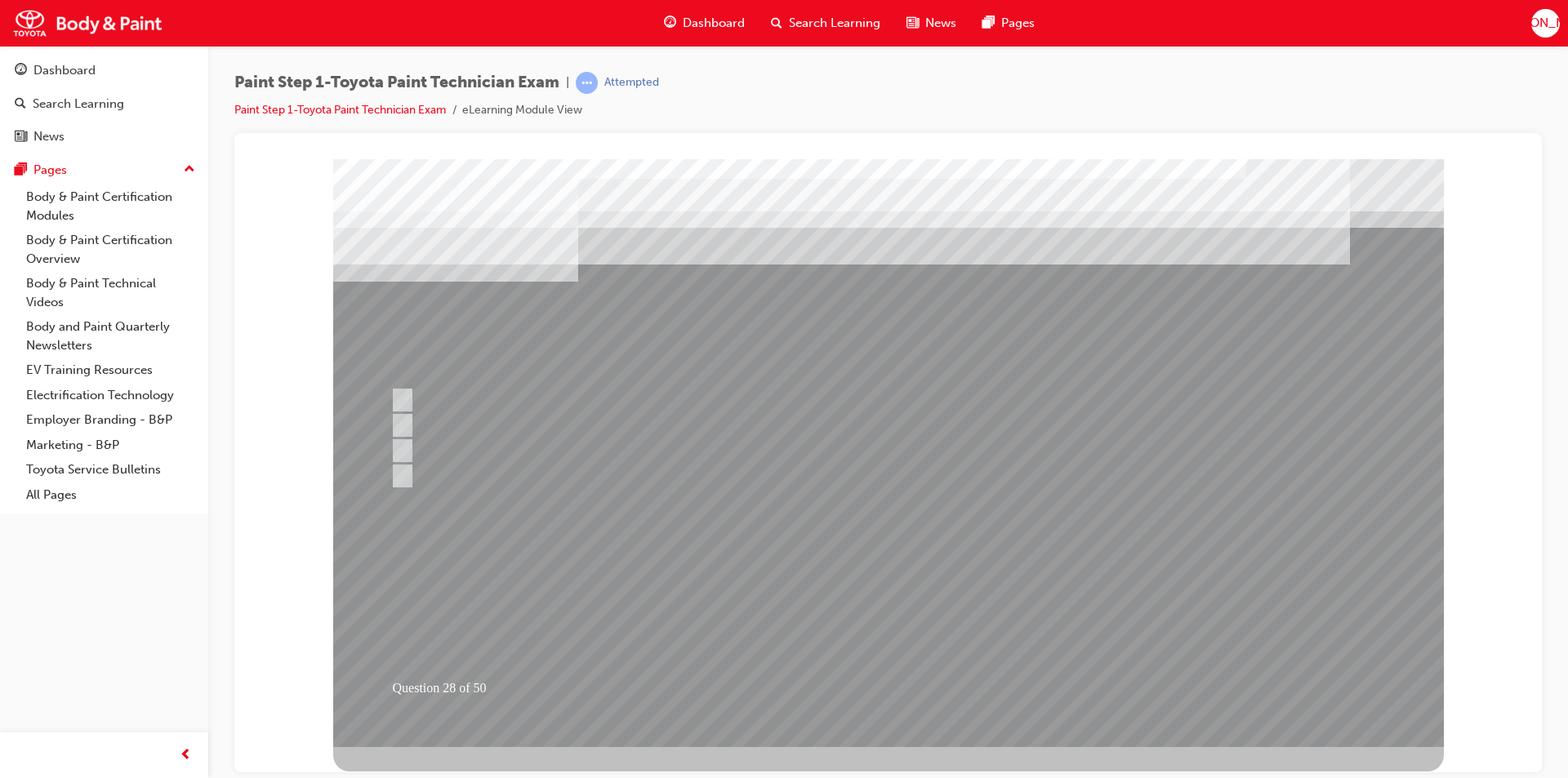
click at [857, 688] on div at bounding box center [888, 453] width 1111 height 588
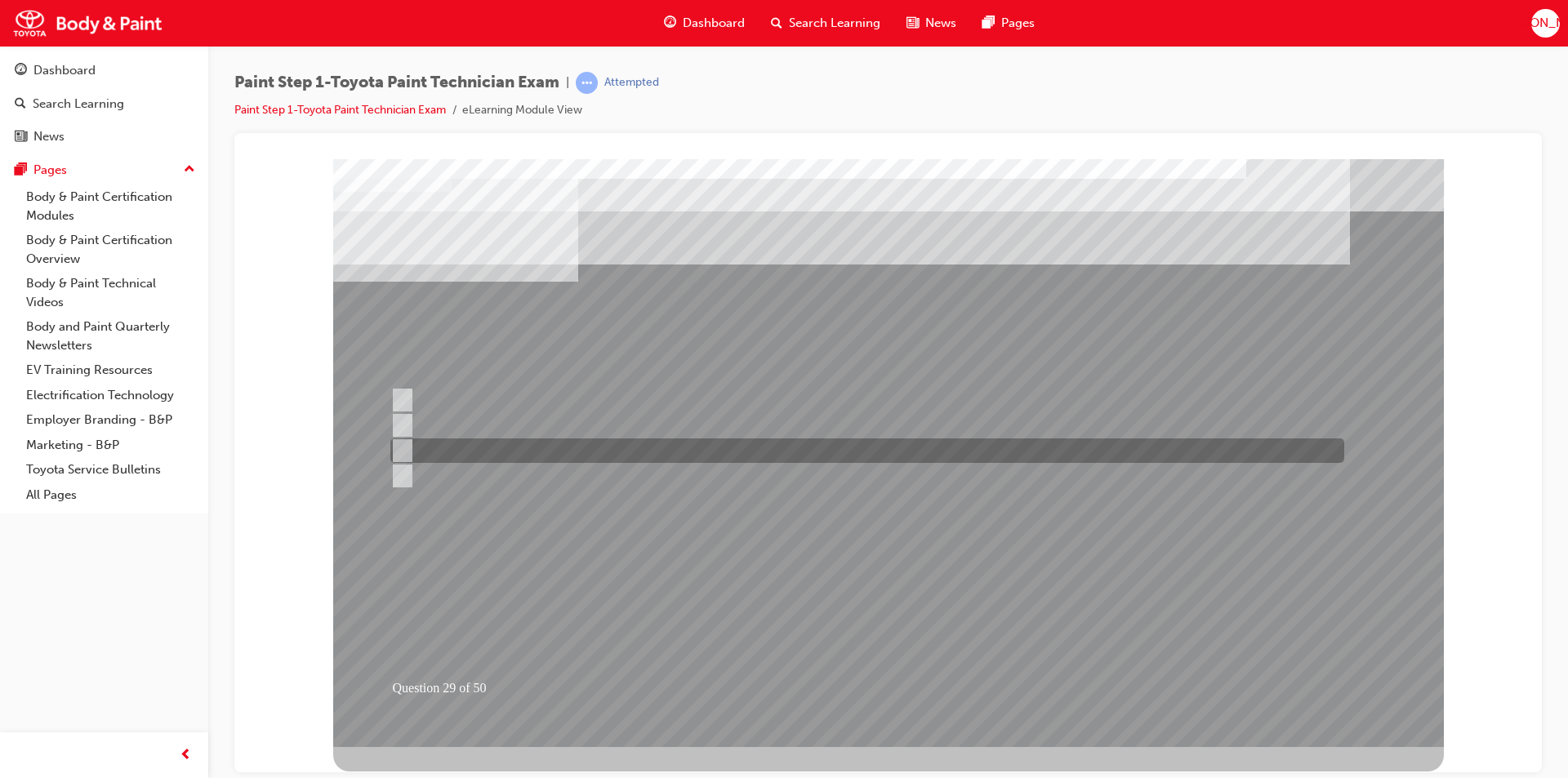
click at [410, 450] on div at bounding box center [863, 450] width 954 height 24
radio input "true"
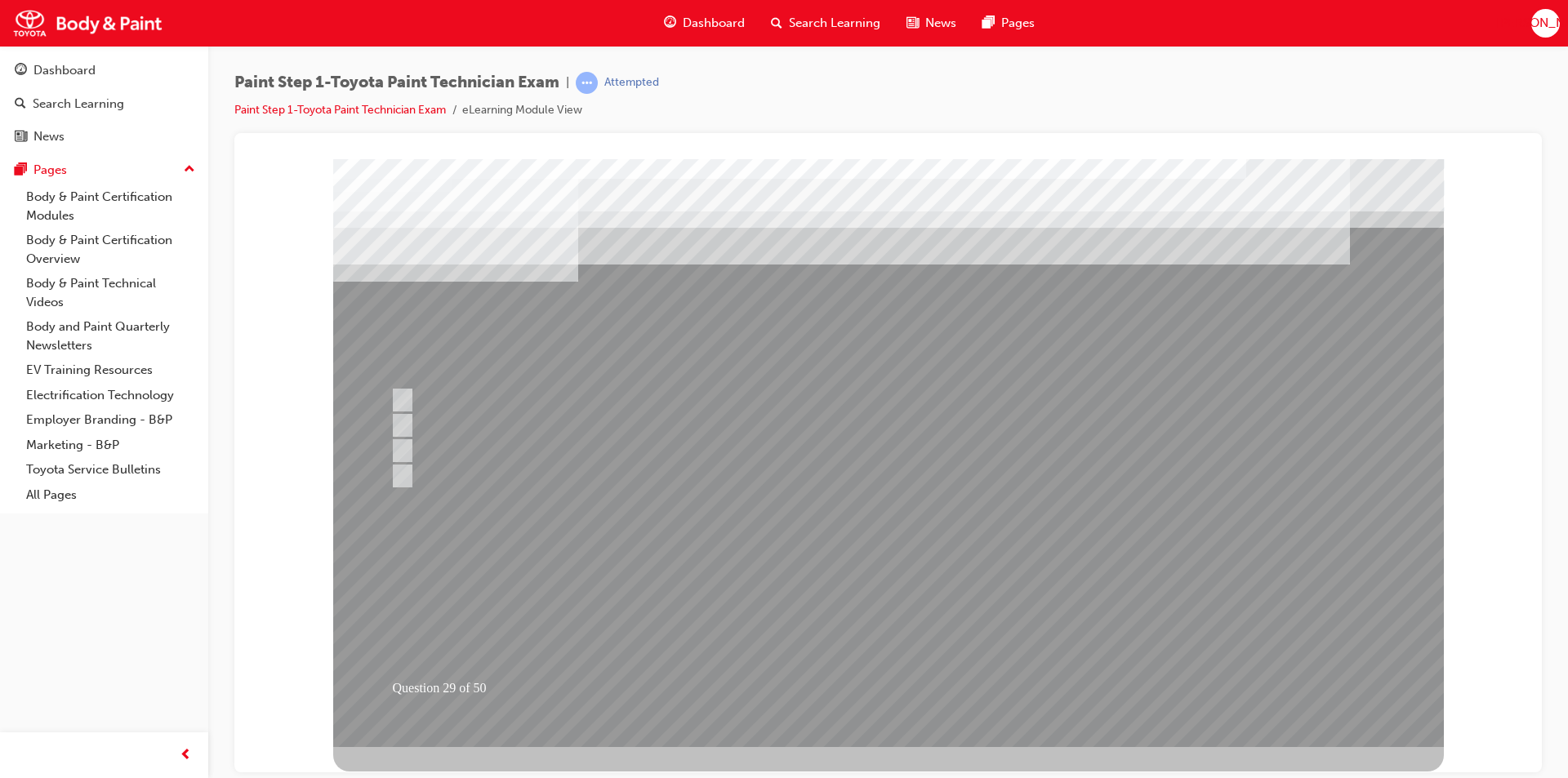
click at [906, 687] on div at bounding box center [888, 453] width 1111 height 588
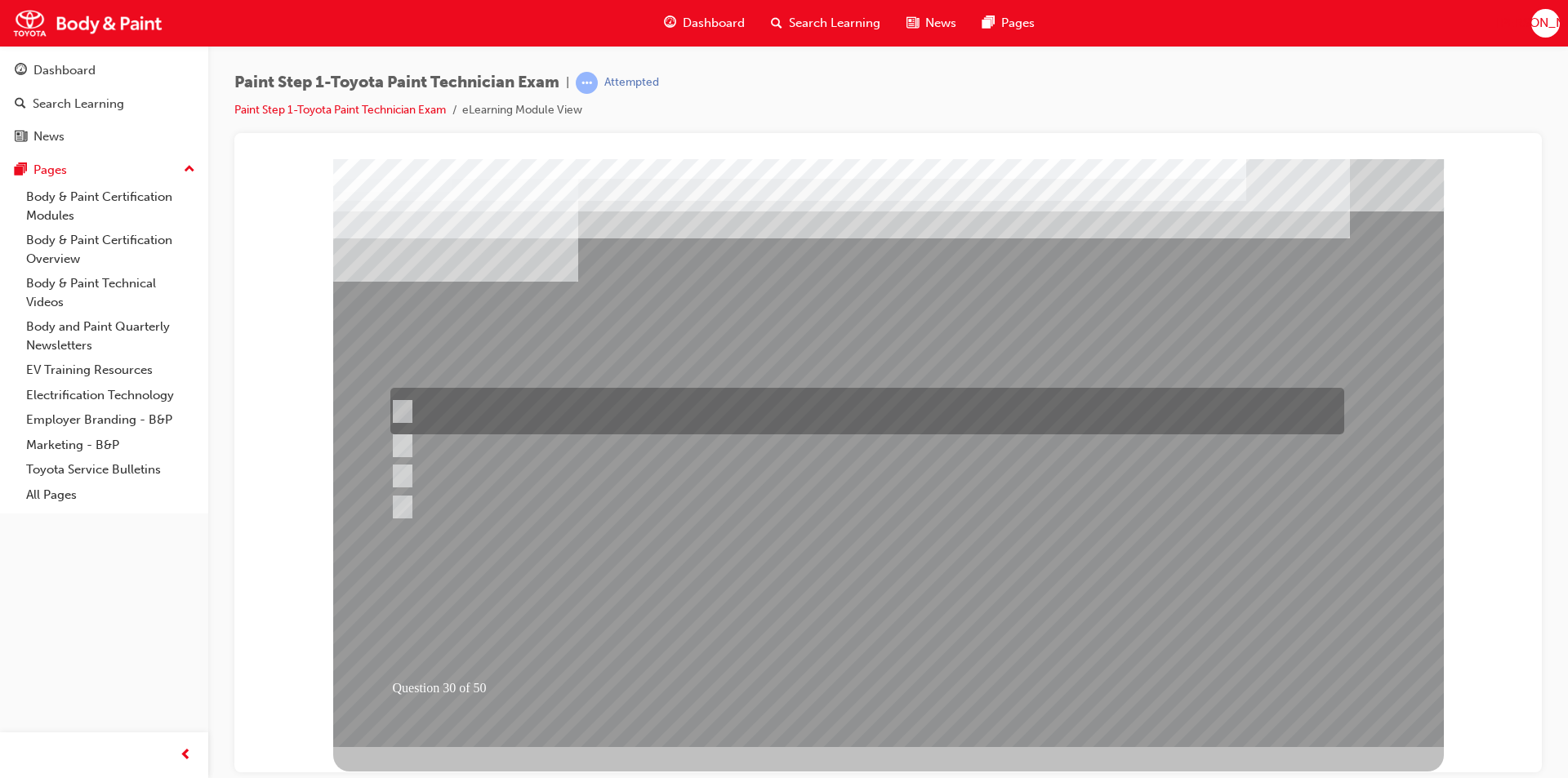
click at [405, 411] on input "Remove dirt from the surface of the paint coat using a polishing compound to re…" at bounding box center [399, 411] width 18 height 18
radio input "true"
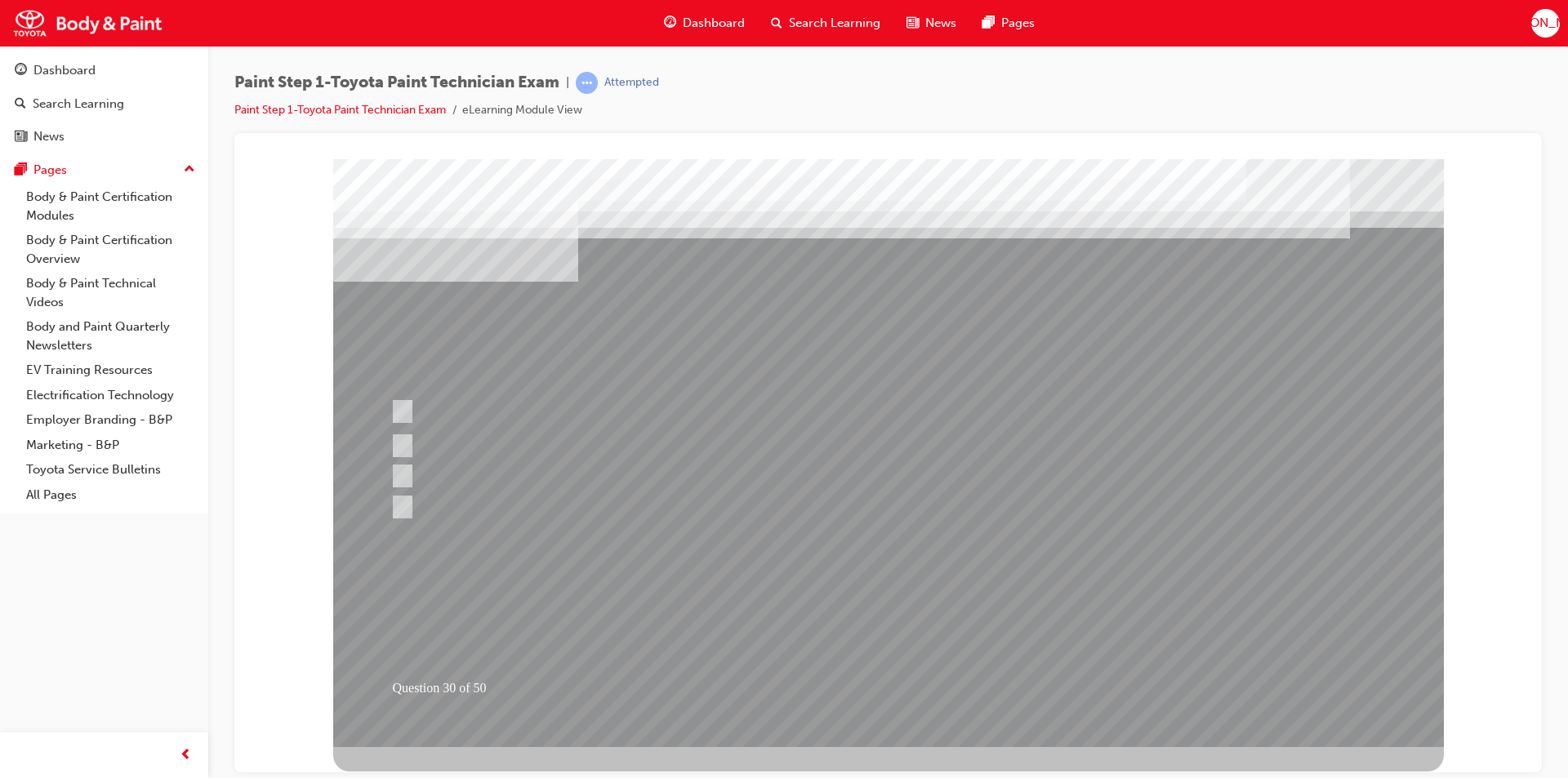
click at [870, 686] on div at bounding box center [888, 453] width 1111 height 588
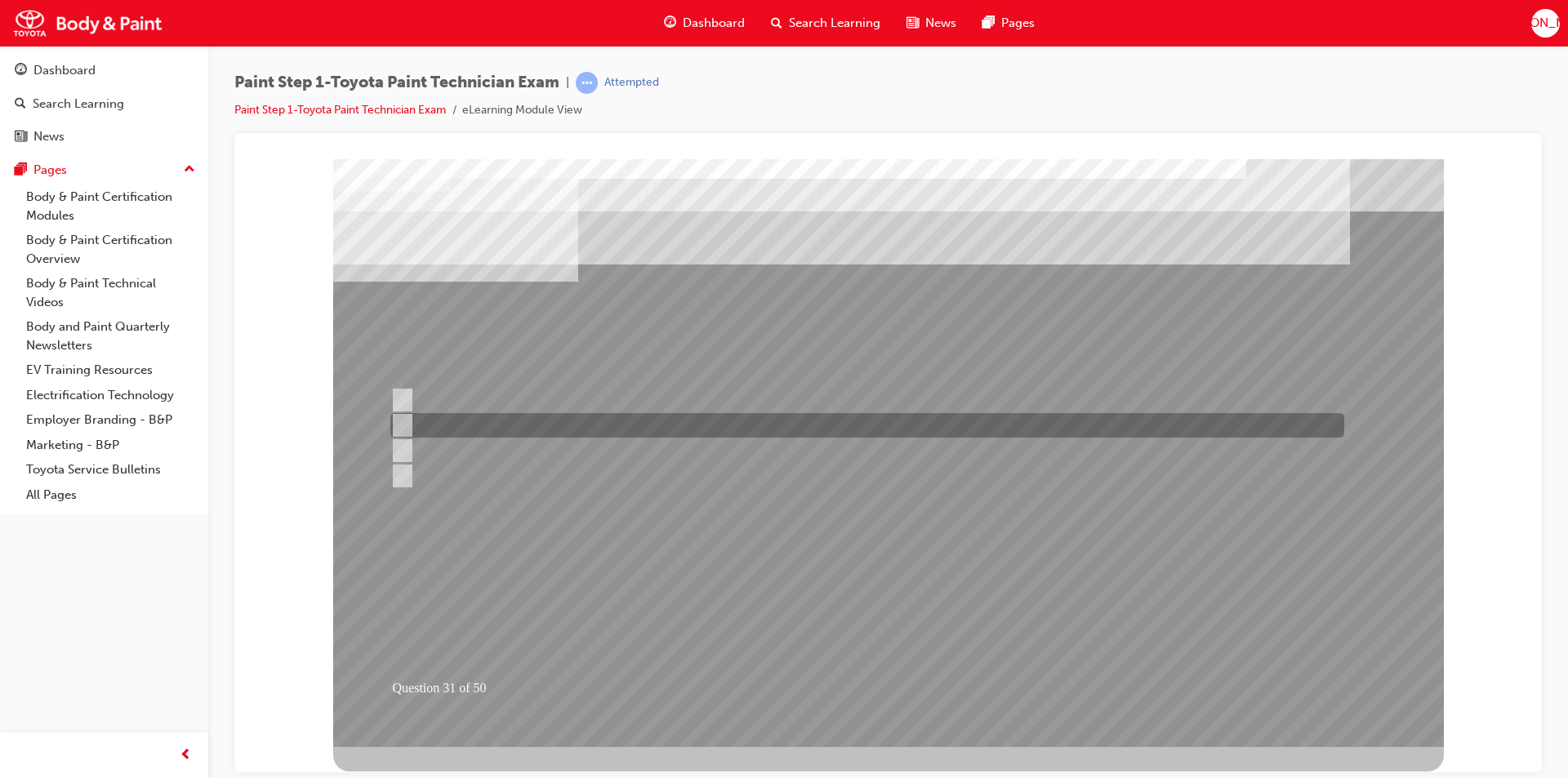
click at [405, 421] on input "Prevents rust from occurring in the vehicle’s interior." at bounding box center [399, 426] width 18 height 18
checkbox input "true"
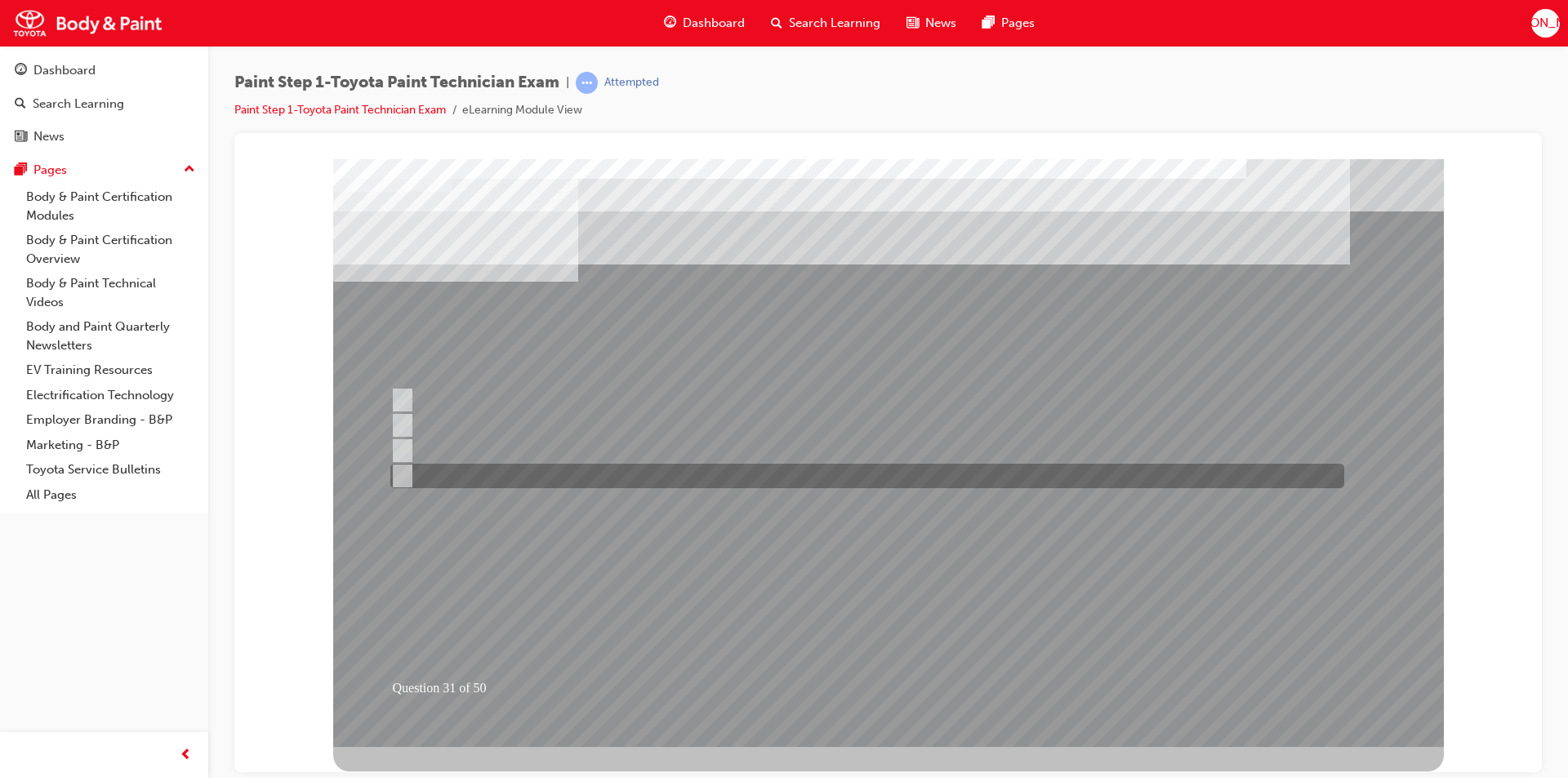
click at [405, 470] on input "Prevents water and dust from entering the gaps, such as hemmed areas." at bounding box center [399, 476] width 18 height 18
checkbox input "true"
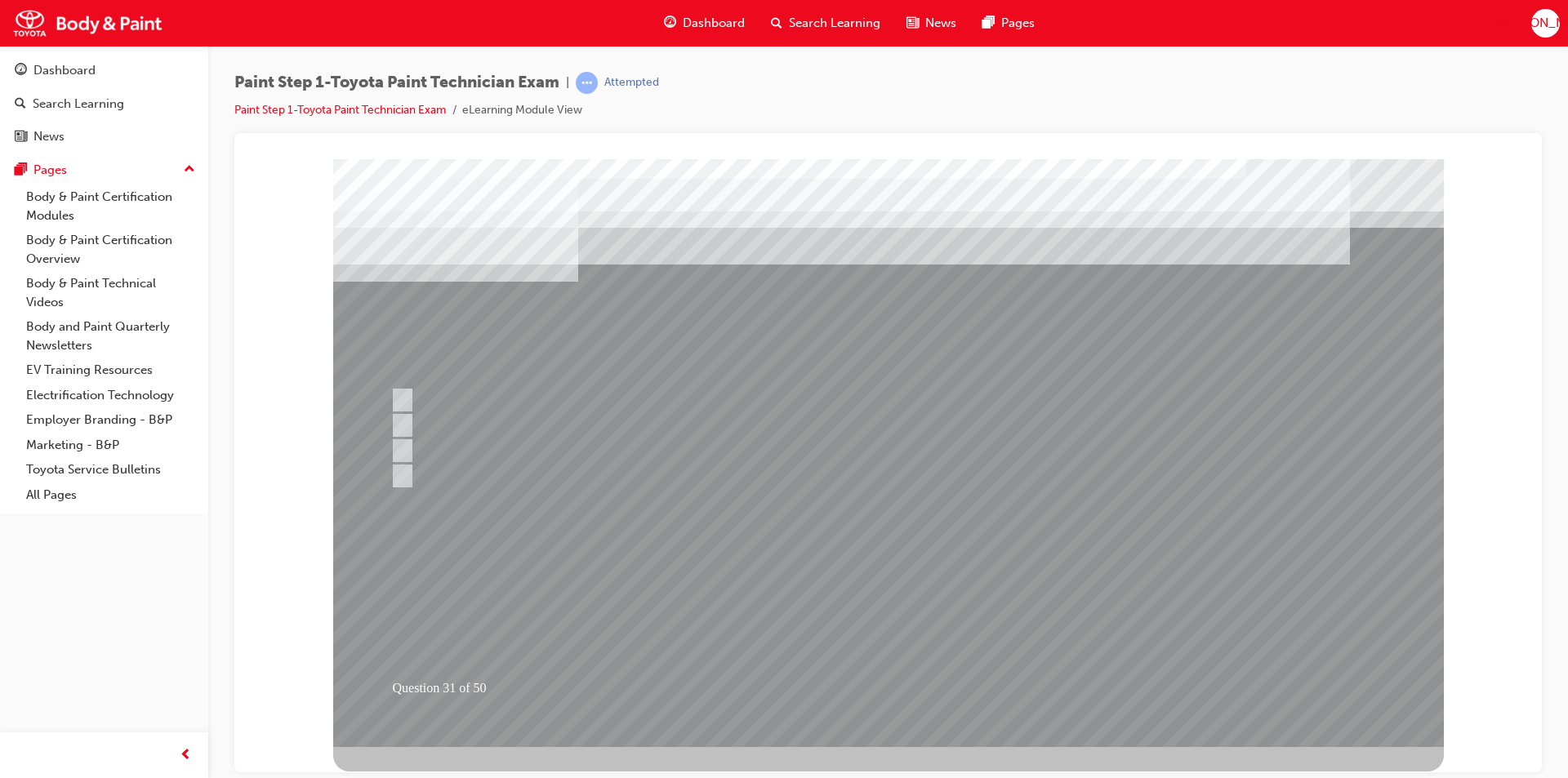
click at [874, 686] on div at bounding box center [888, 453] width 1111 height 588
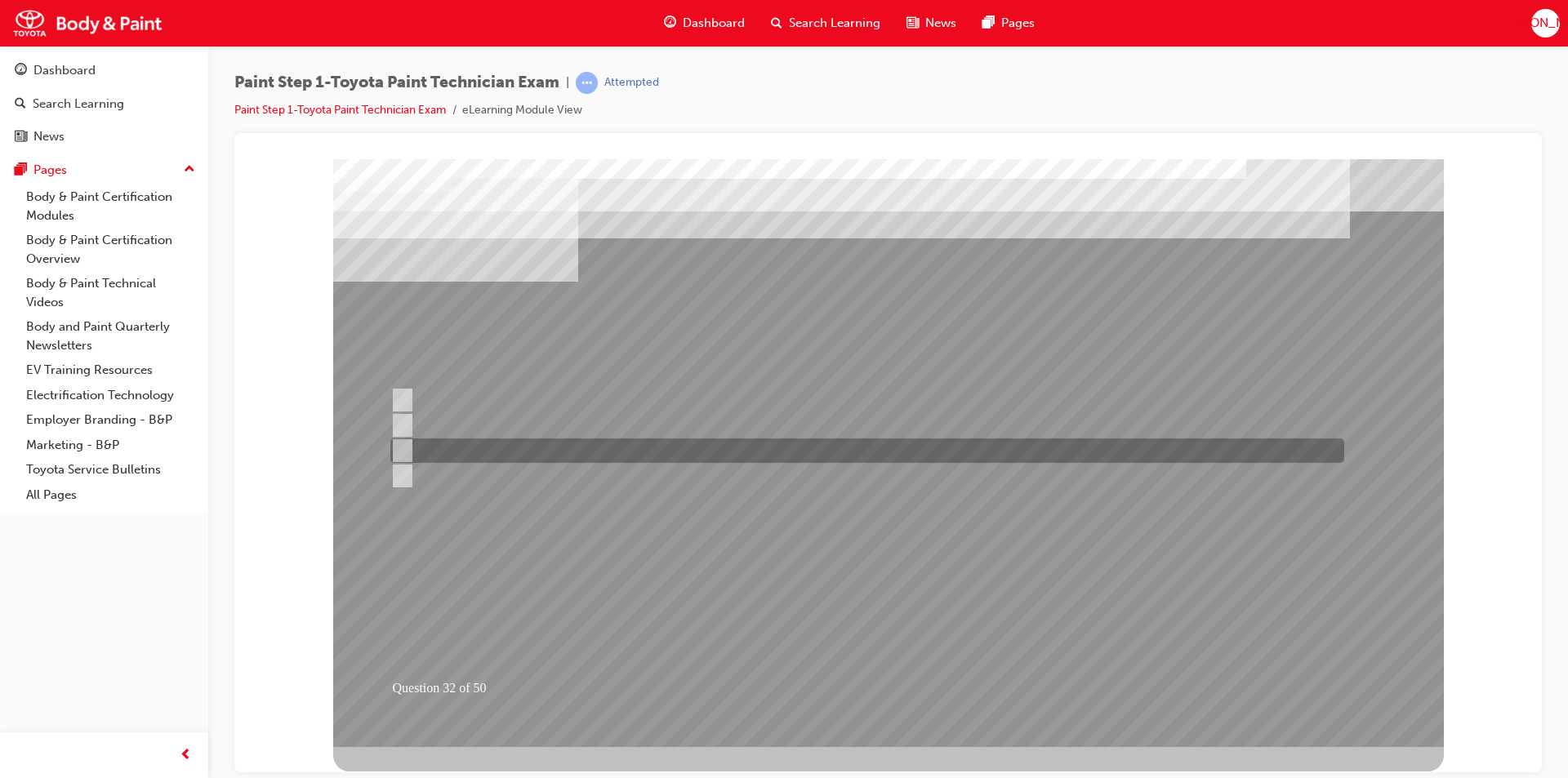
click at [406, 452] on input "Rubber spatula (squeegee type)" at bounding box center [399, 451] width 18 height 18
radio input "true"
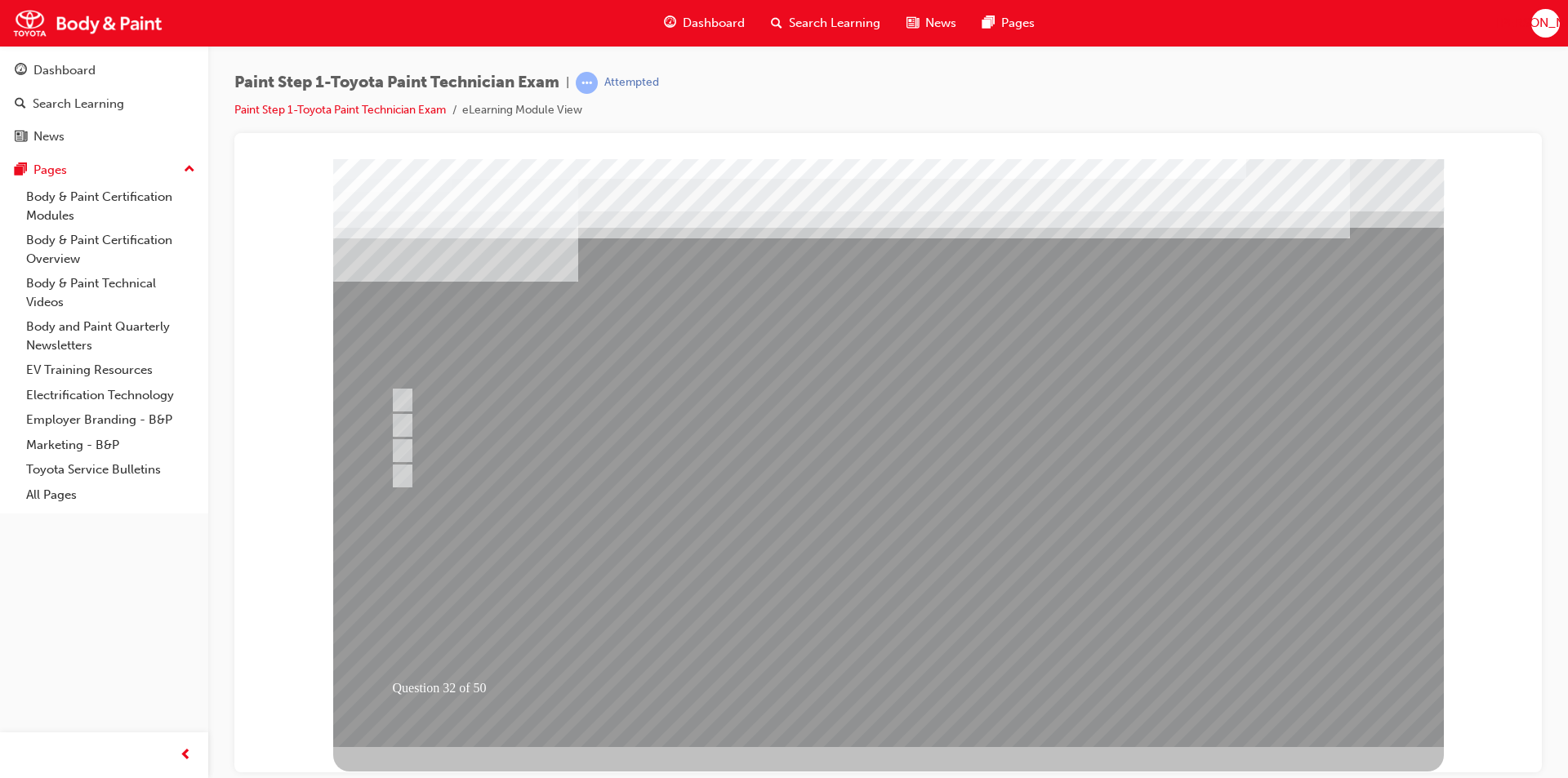
click at [898, 682] on div at bounding box center [888, 453] width 1111 height 588
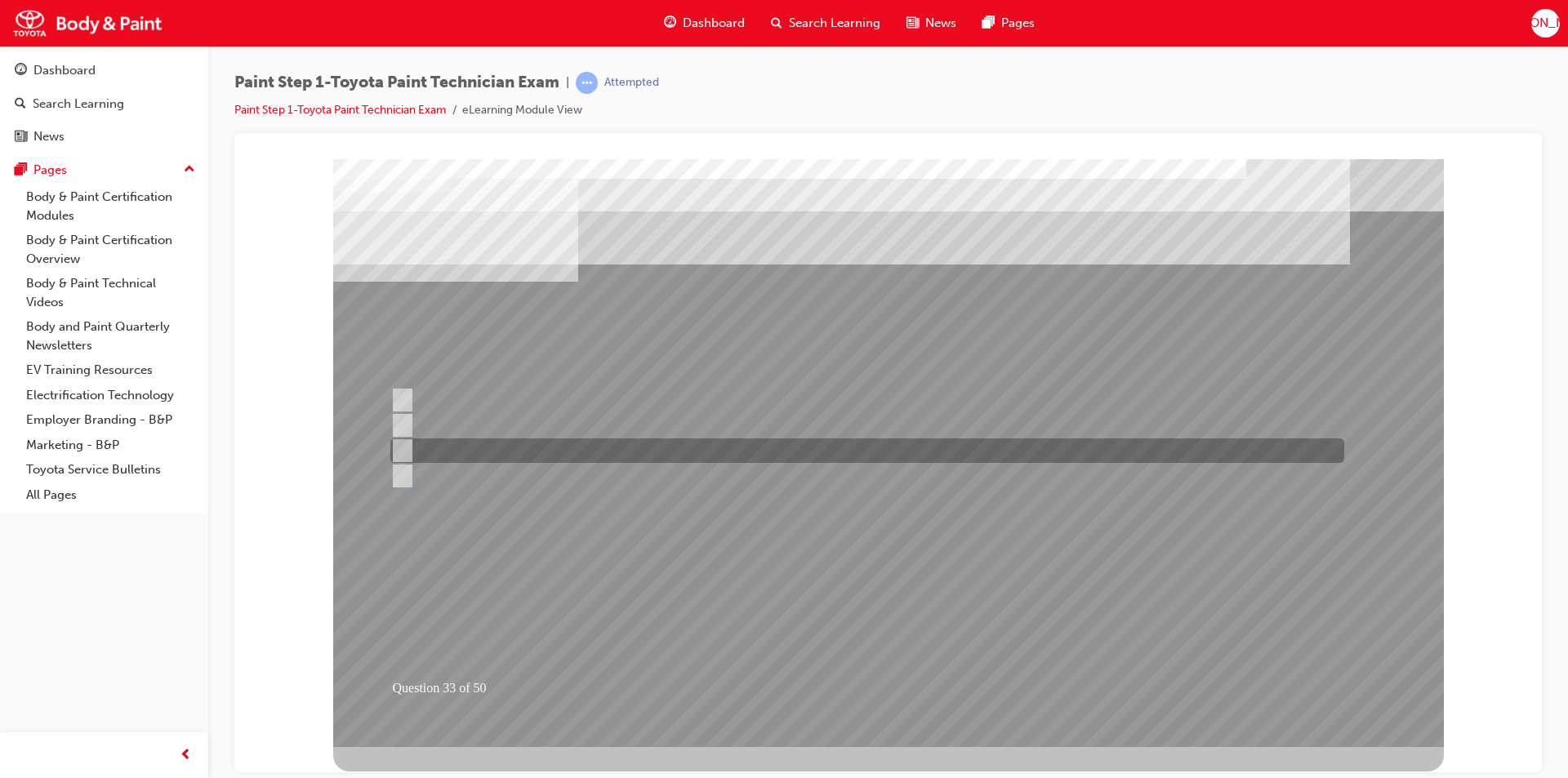
click at [401, 444] on input "Refer to the body repair manual for instructions where shaping is necessary." at bounding box center [399, 451] width 18 height 18
radio input "true"
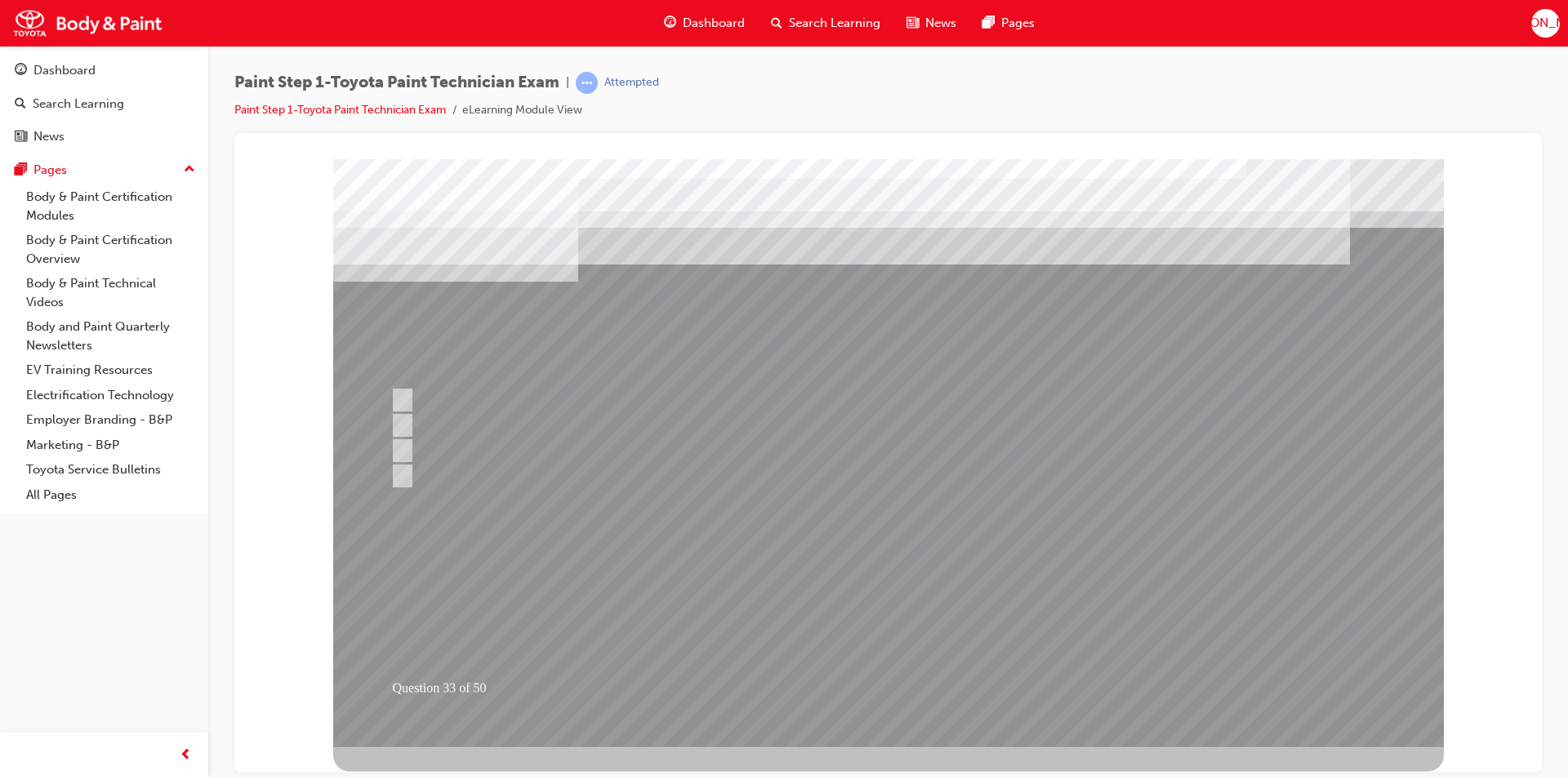
click at [865, 672] on div at bounding box center [888, 453] width 1111 height 588
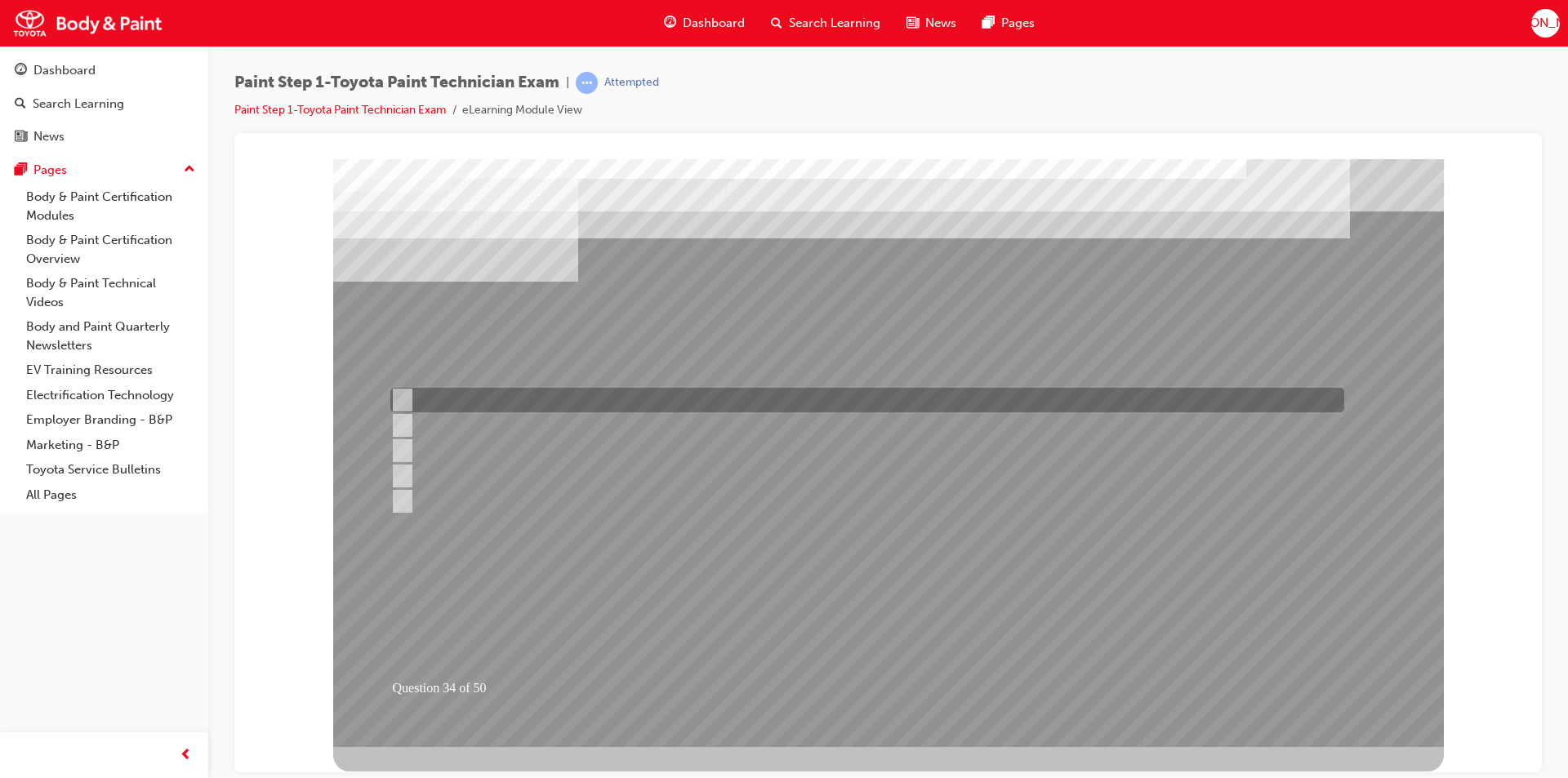
click at [401, 400] on input "Block refinishing with blending" at bounding box center [399, 400] width 18 height 18
checkbox input "true"
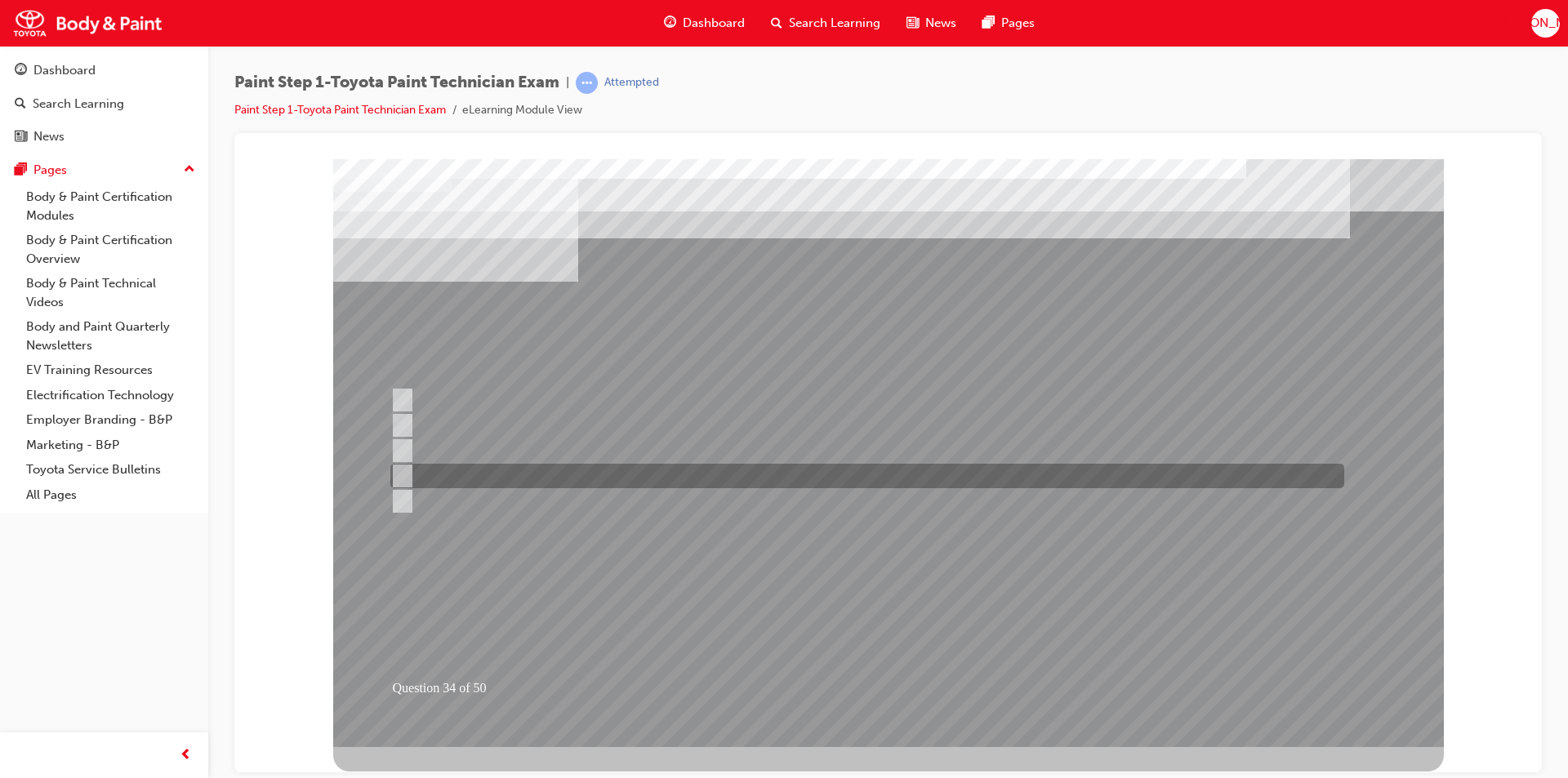
click at [398, 476] on input "Block refinishing" at bounding box center [399, 476] width 18 height 18
checkbox input "true"
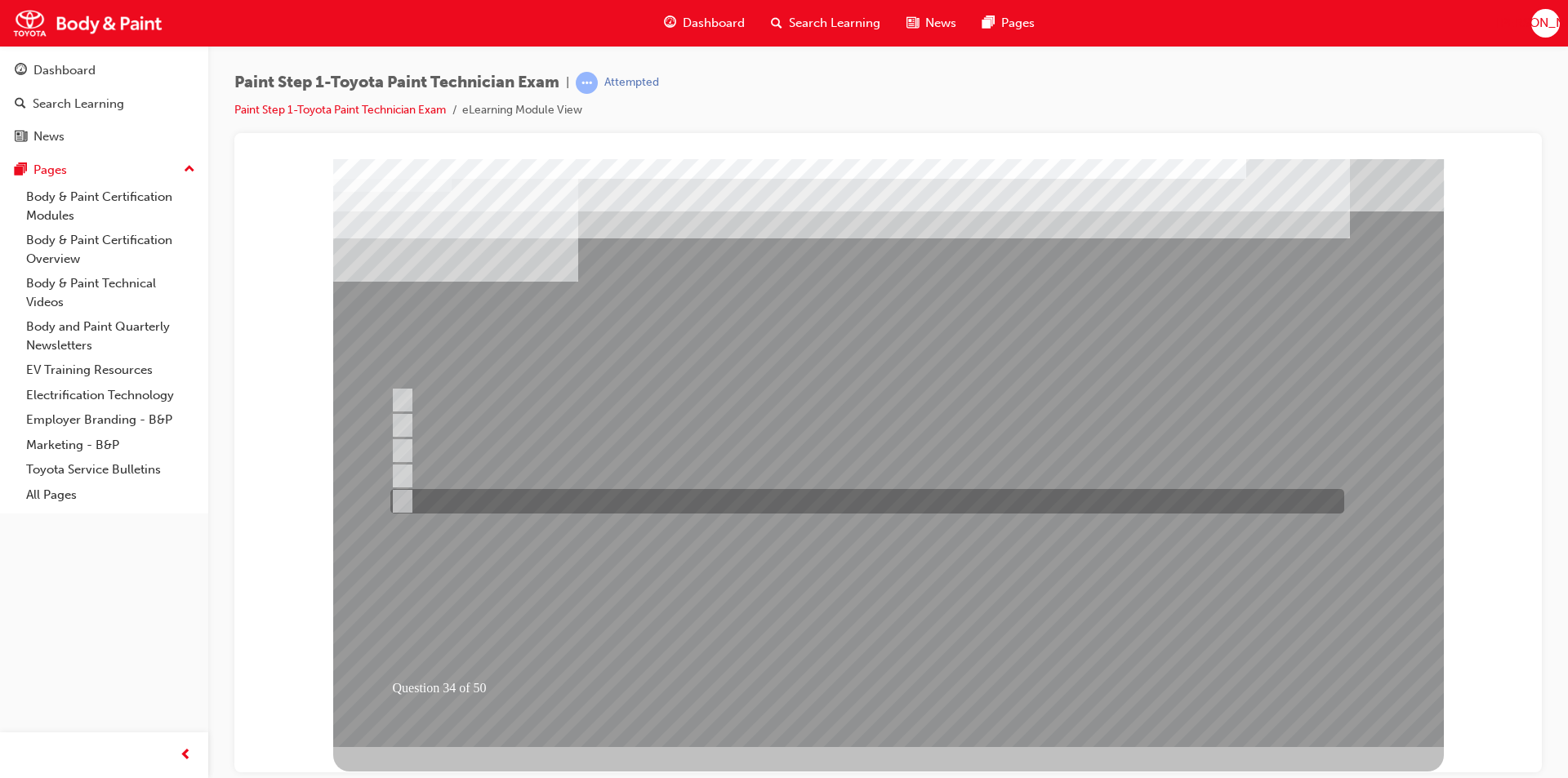
click at [403, 499] on input "Spot refinishing" at bounding box center [399, 501] width 18 height 18
checkbox input "true"
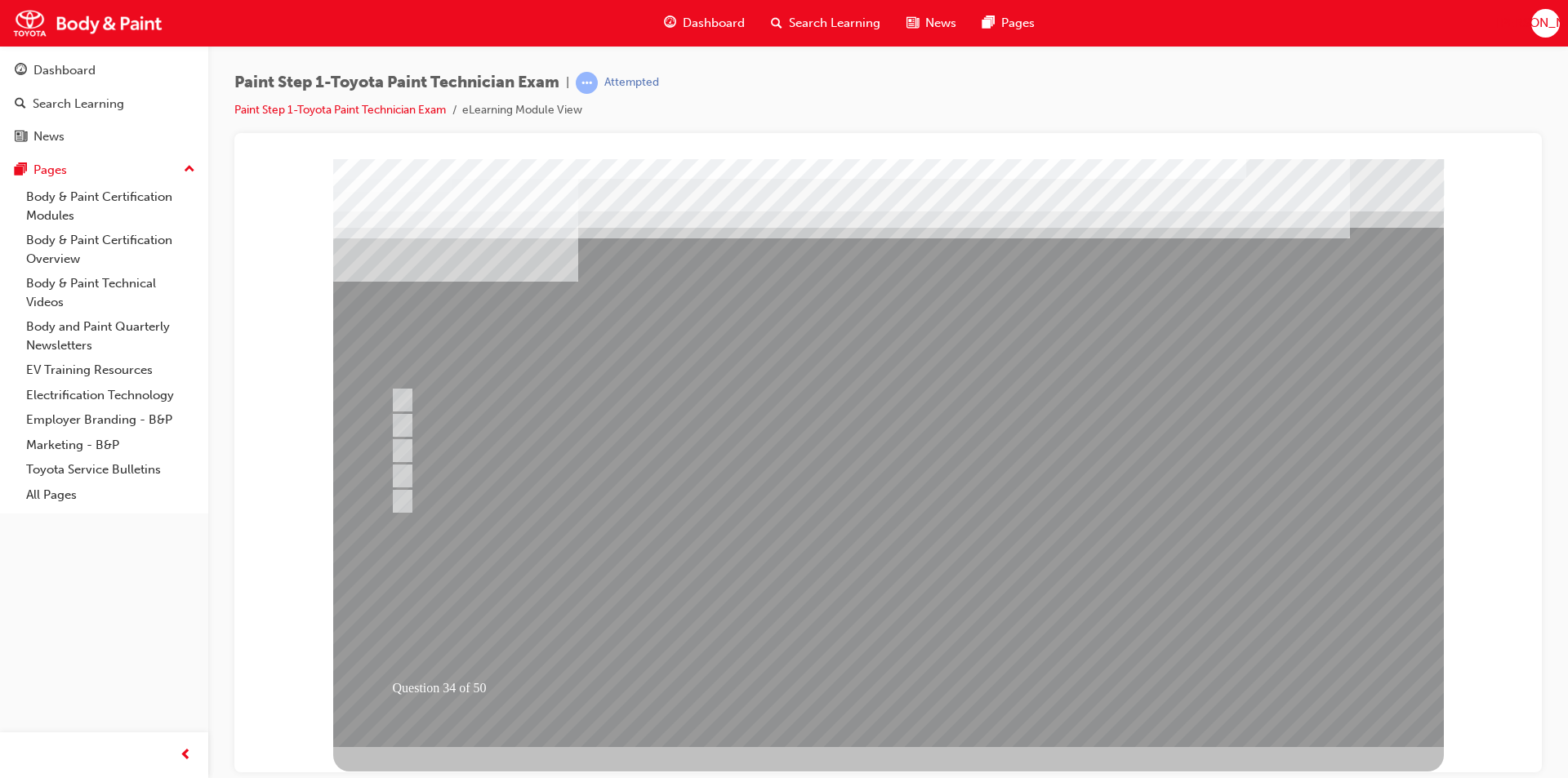
click at [886, 683] on div at bounding box center [888, 453] width 1111 height 588
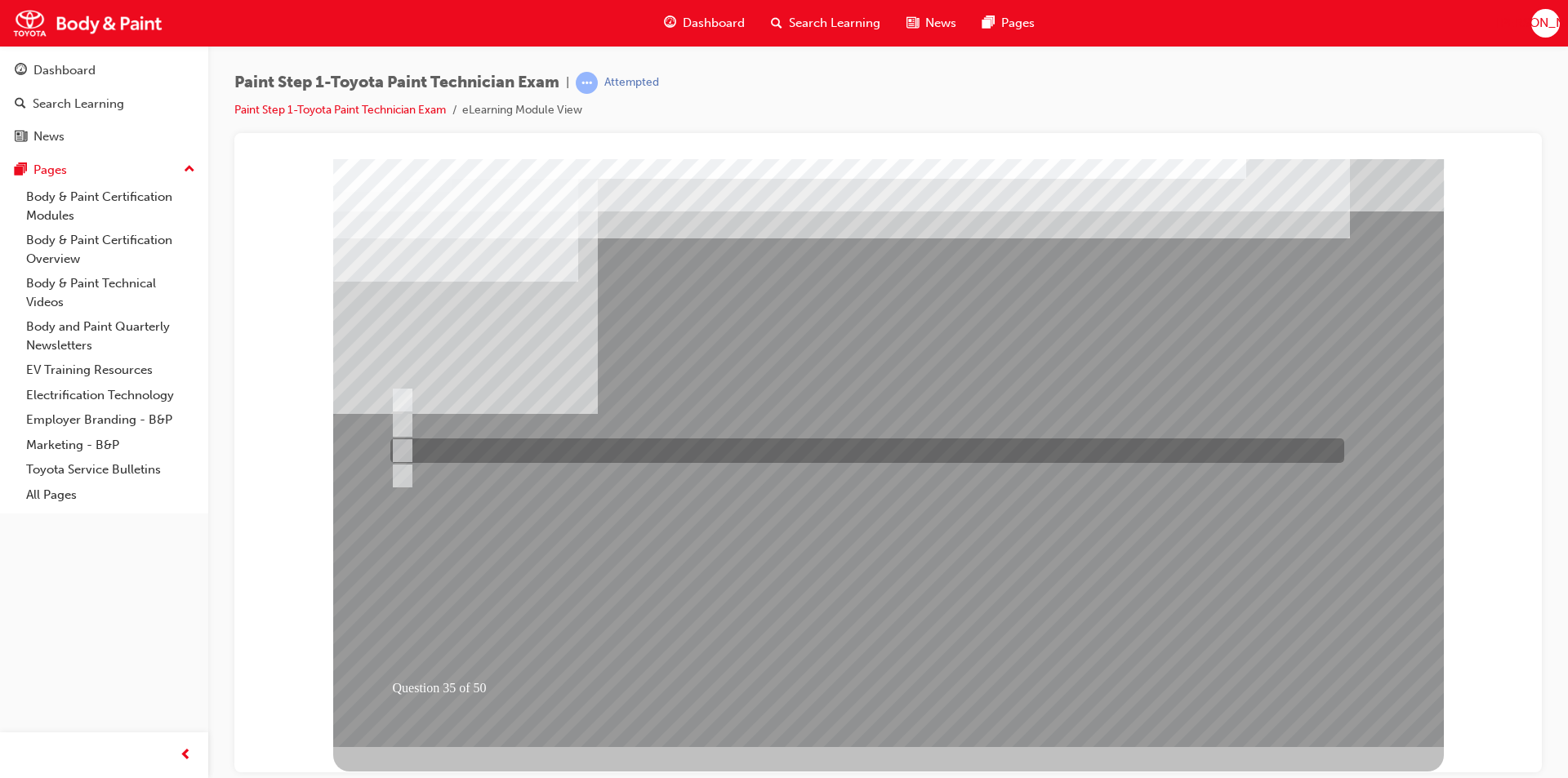
click at [402, 449] on input "Solvent" at bounding box center [399, 451] width 18 height 18
radio input "true"
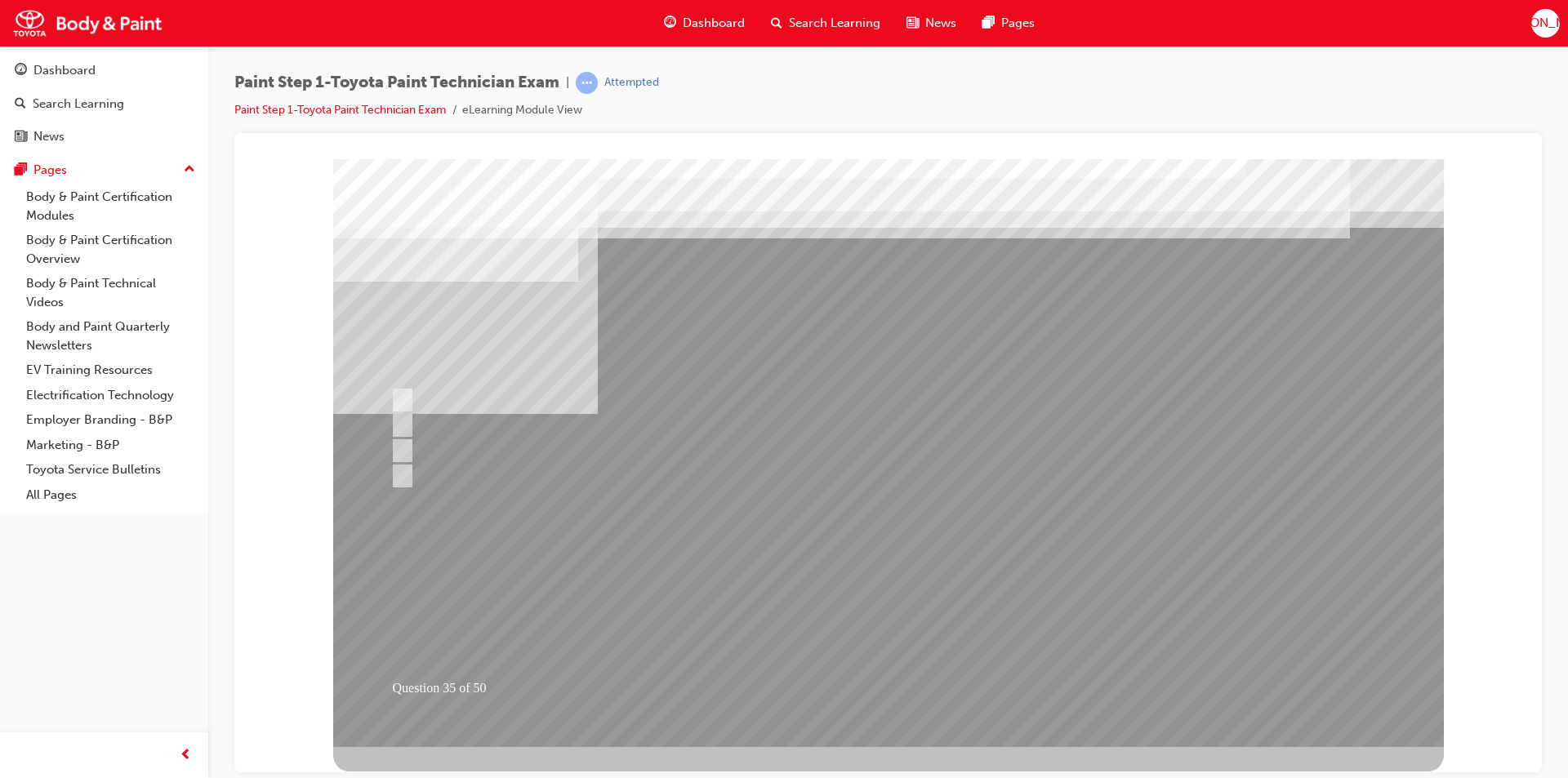
click at [877, 675] on div at bounding box center [888, 453] width 1111 height 588
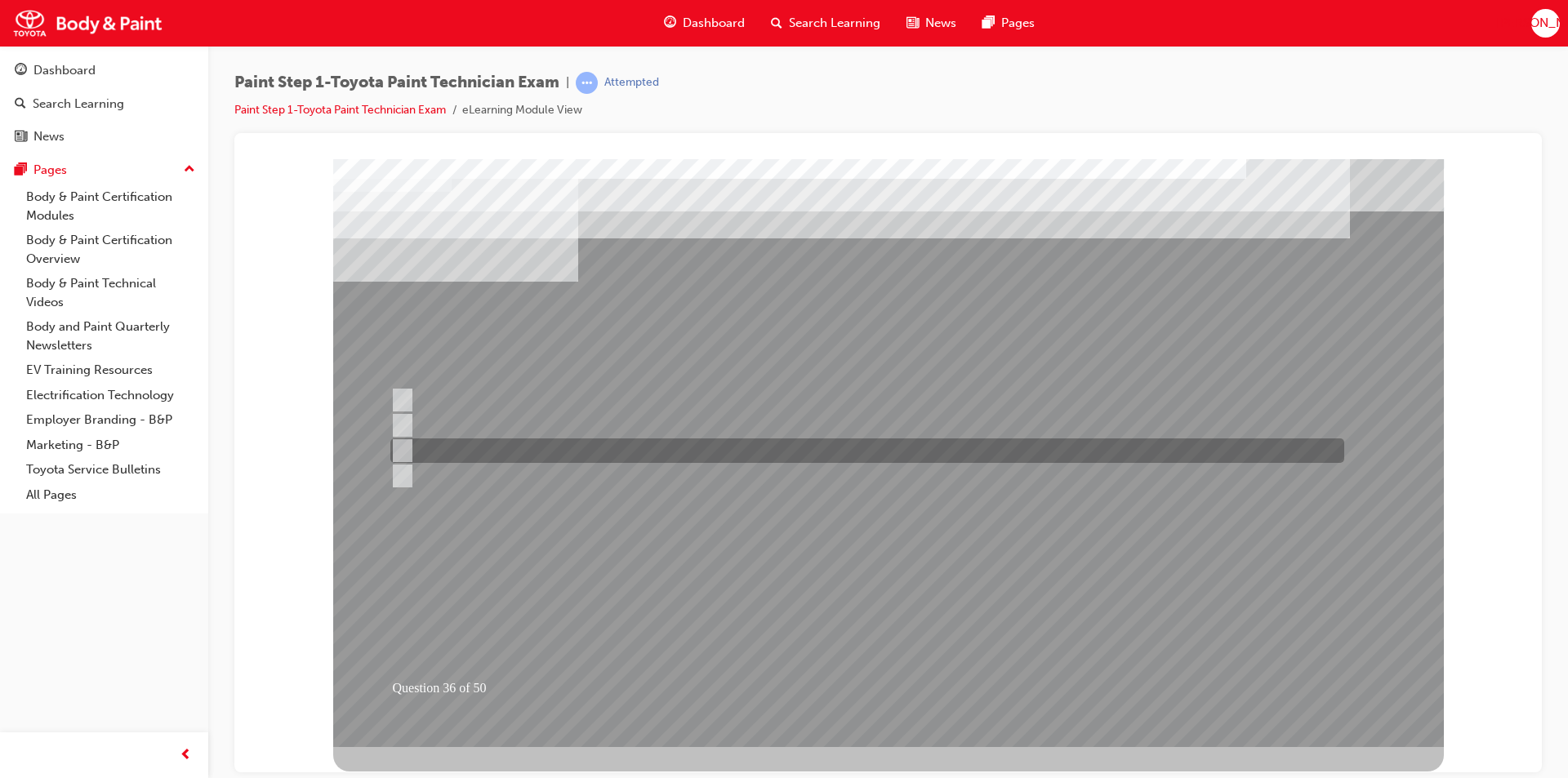
click at [401, 450] on input "Additives" at bounding box center [399, 451] width 18 height 18
radio input "true"
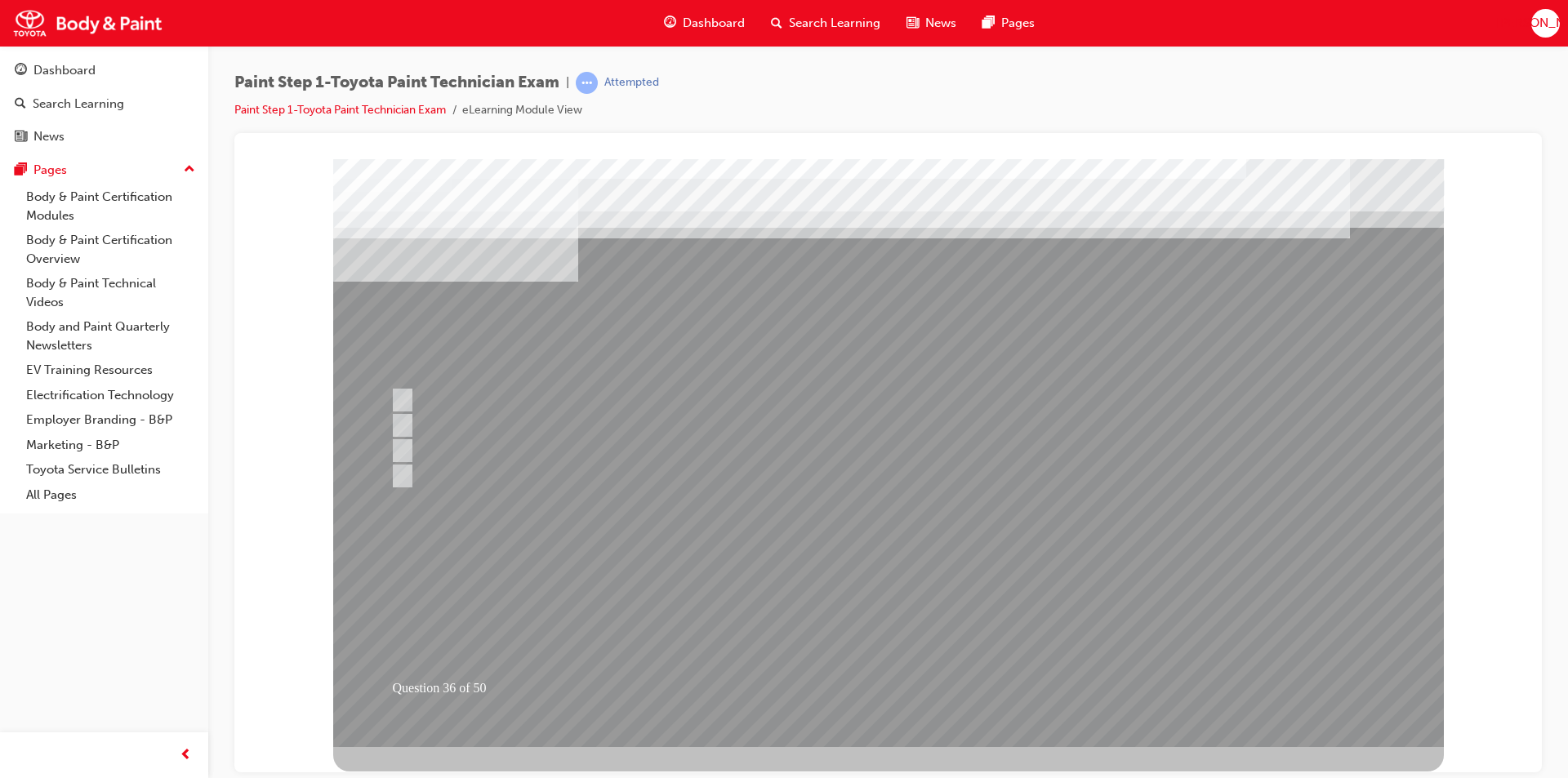
click at [903, 685] on div at bounding box center [888, 453] width 1111 height 588
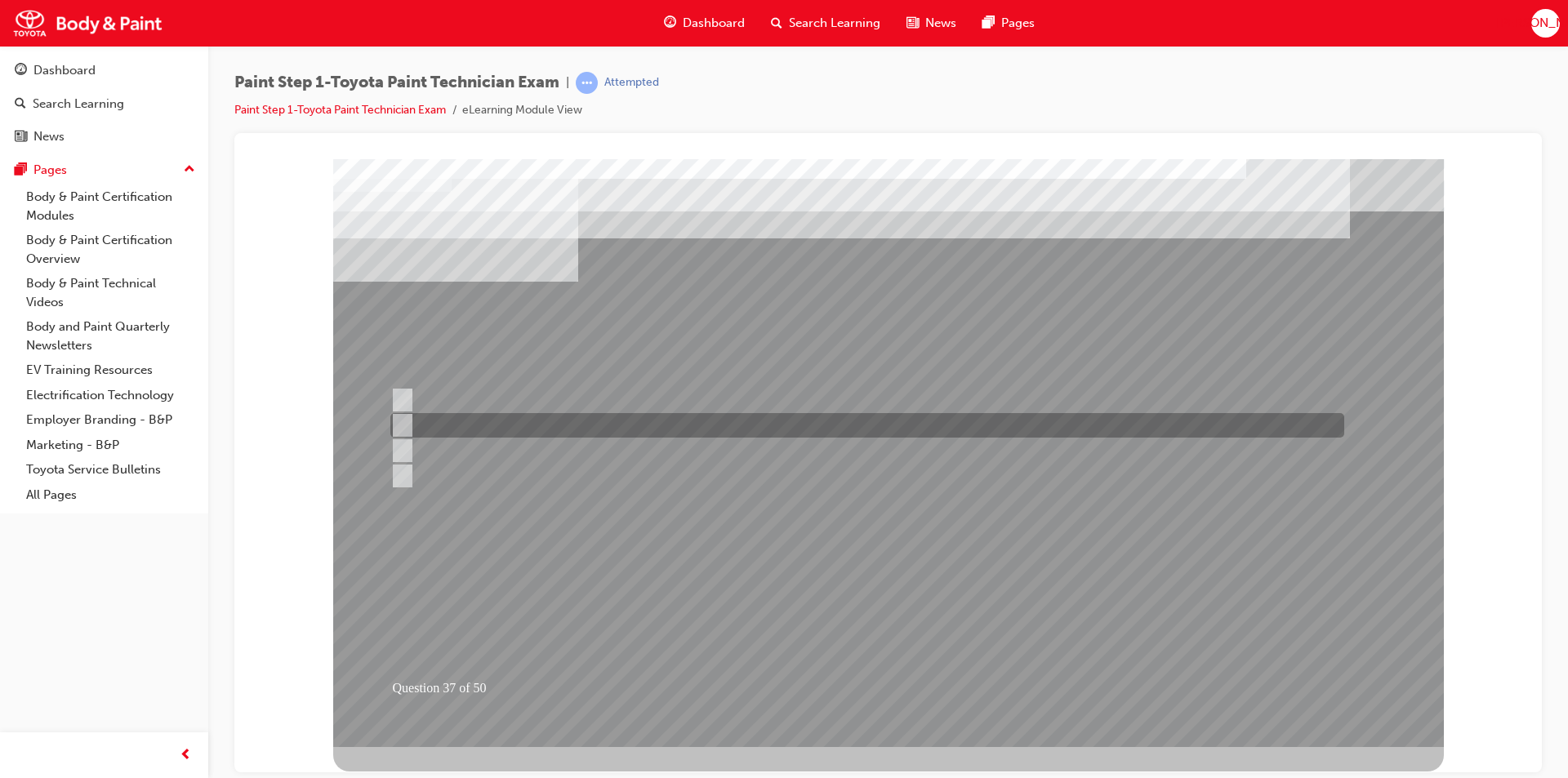
click at [406, 421] on input "Reverse masking" at bounding box center [399, 426] width 18 height 18
radio input "true"
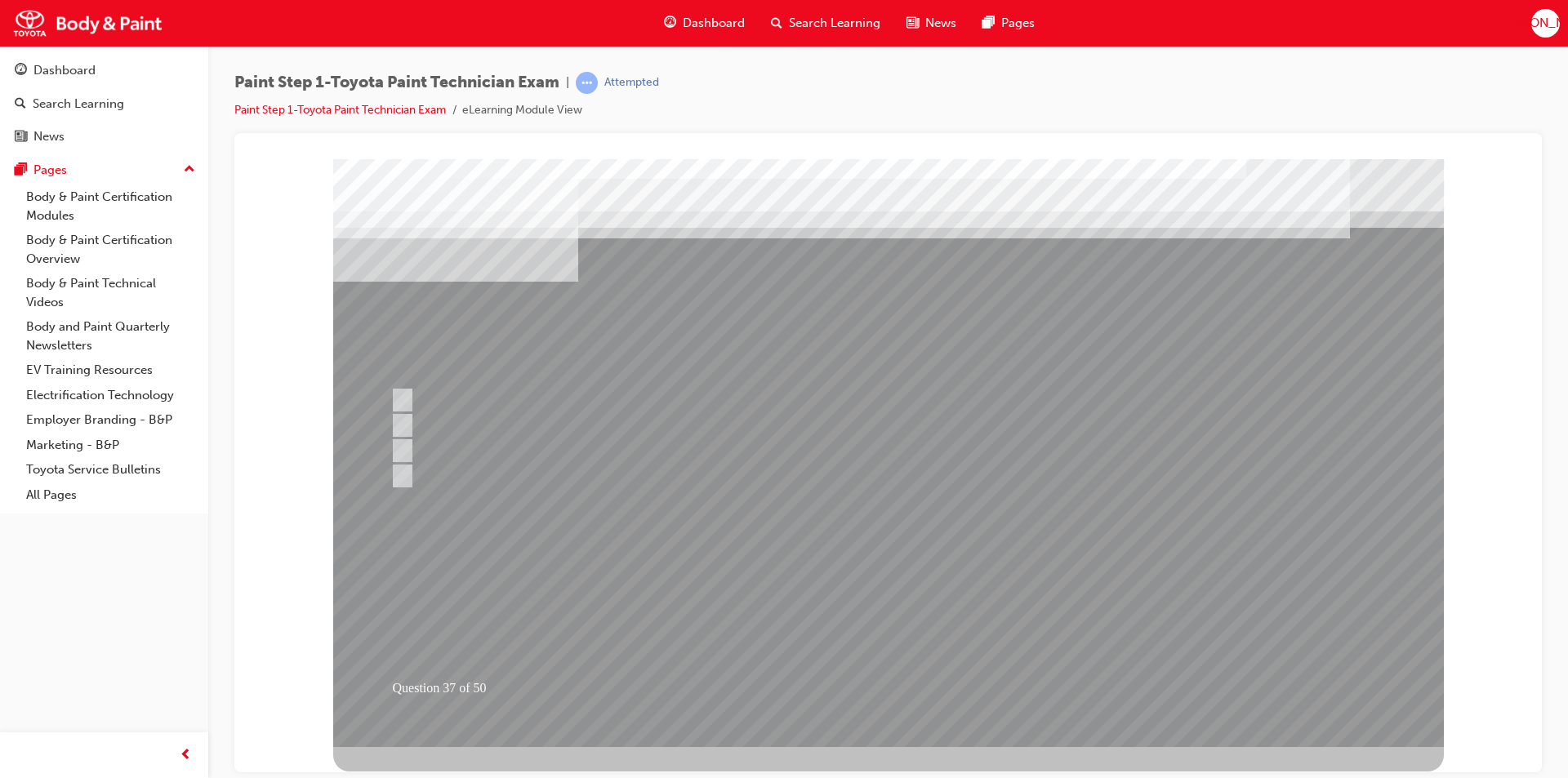
click at [875, 681] on div at bounding box center [888, 453] width 1111 height 588
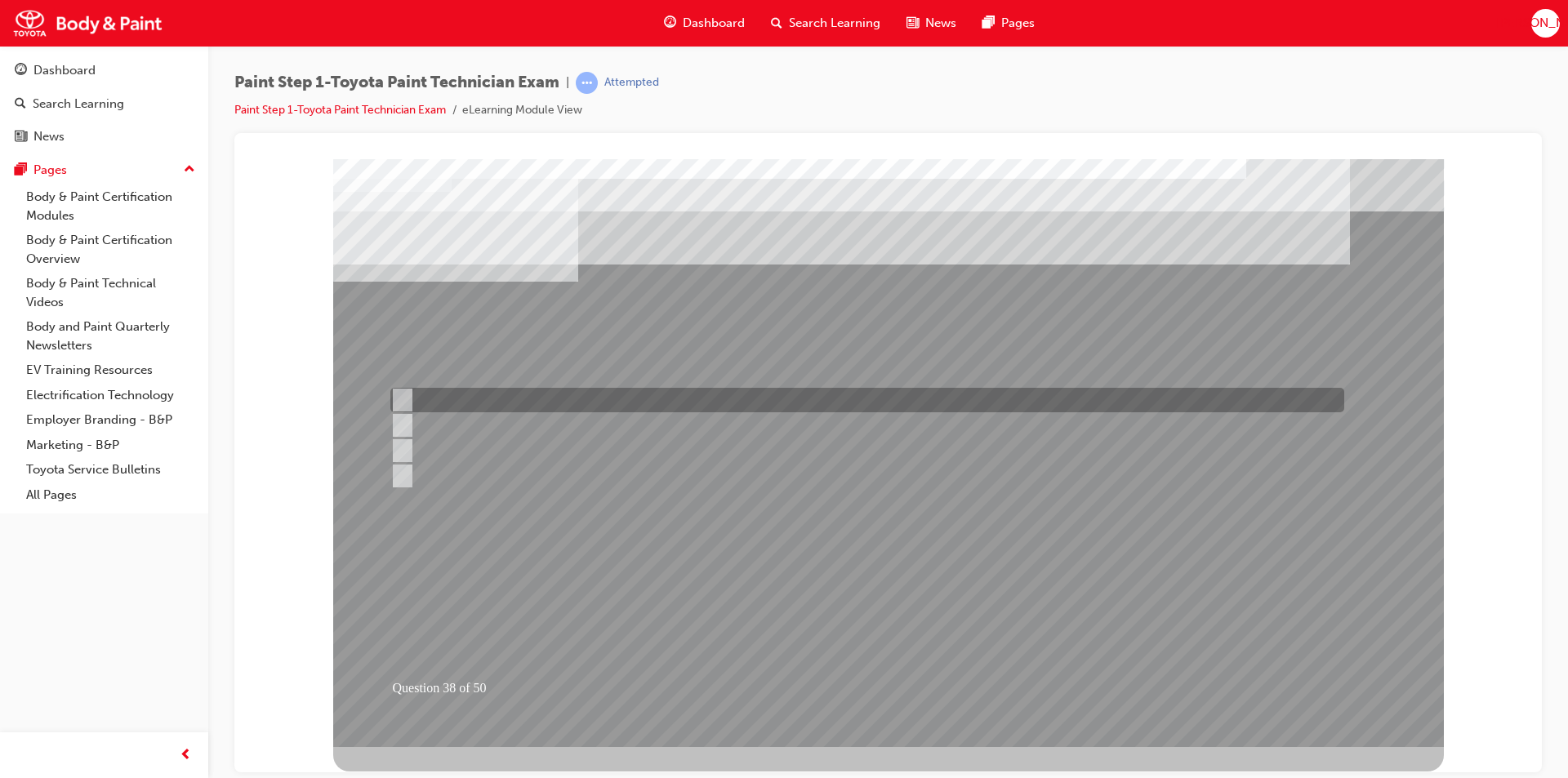
click at [402, 398] on input "Ultraviolet light" at bounding box center [399, 400] width 18 height 18
radio input "true"
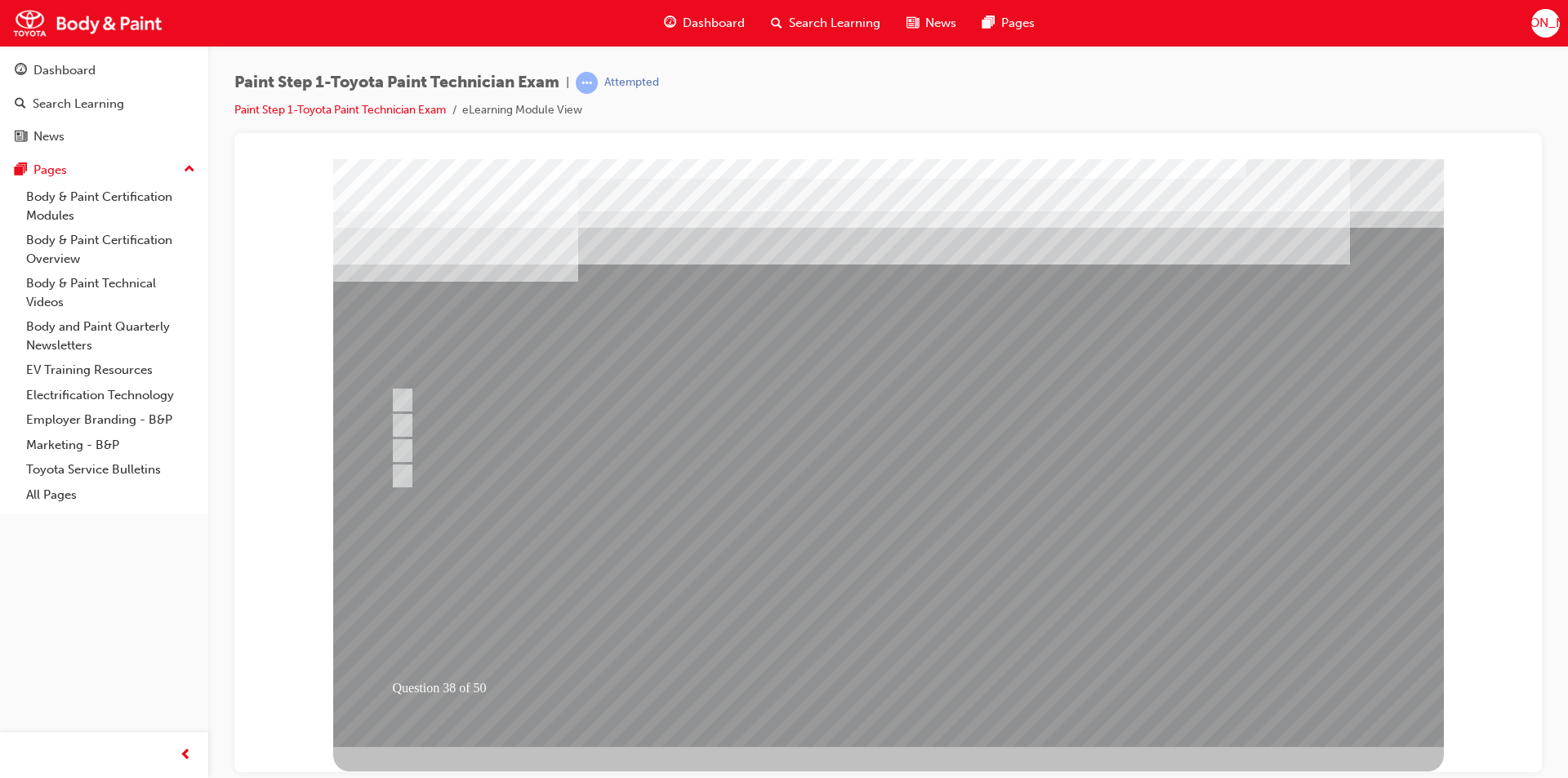
click at [880, 677] on div at bounding box center [888, 453] width 1111 height 588
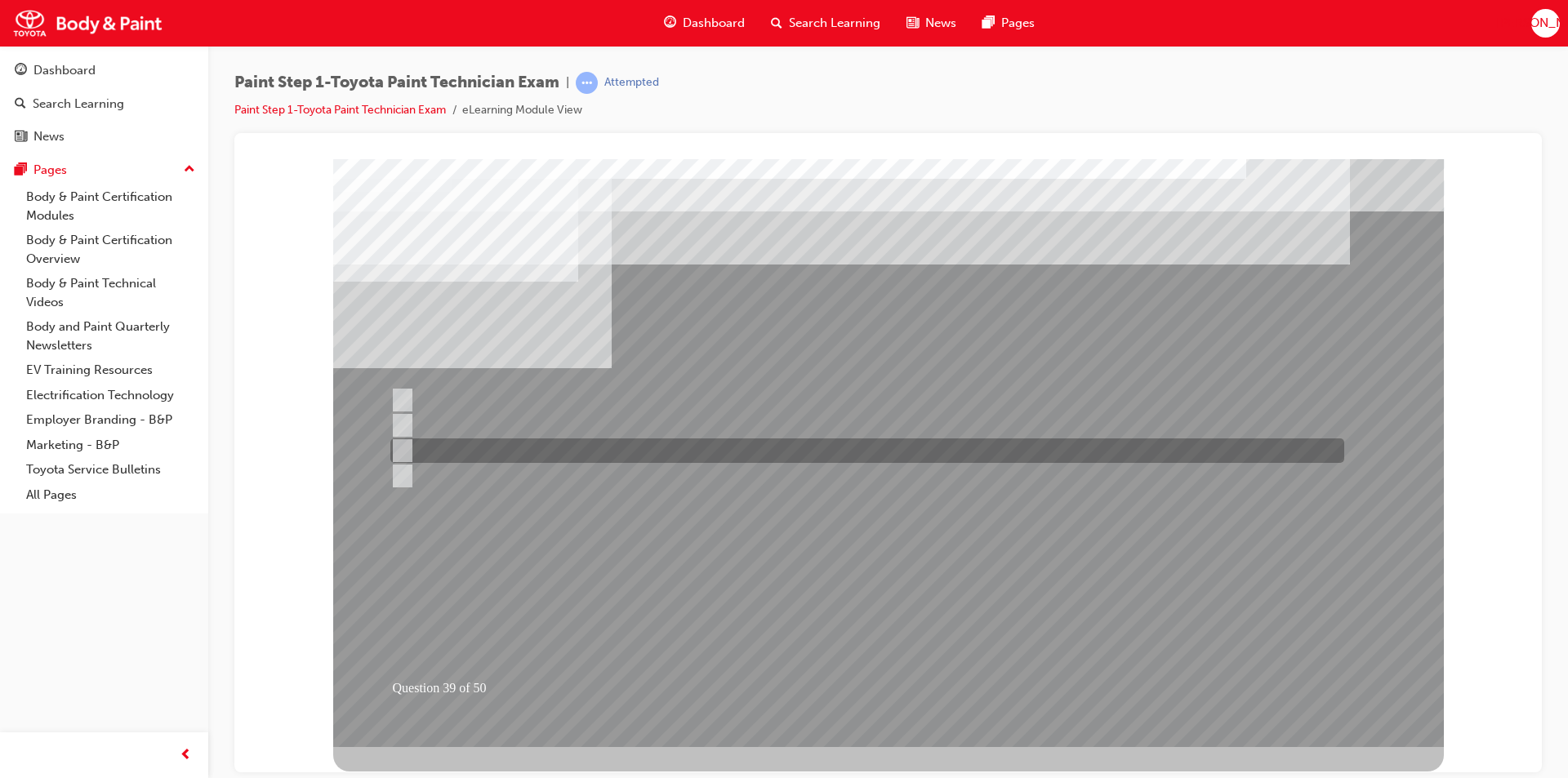
click at [402, 449] on input "#1500-#3000" at bounding box center [399, 451] width 18 height 18
radio input "true"
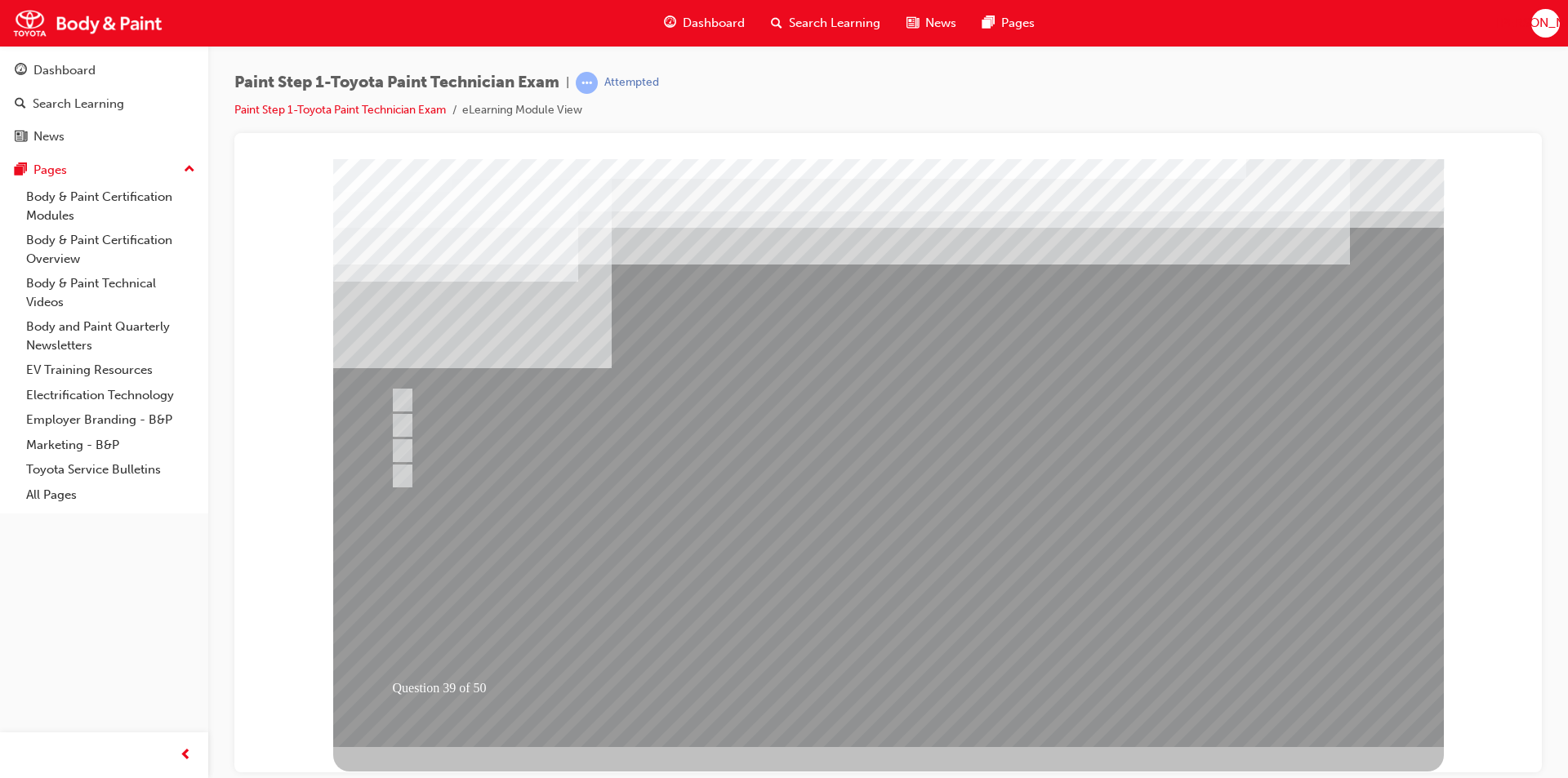
click at [850, 679] on div at bounding box center [888, 453] width 1111 height 588
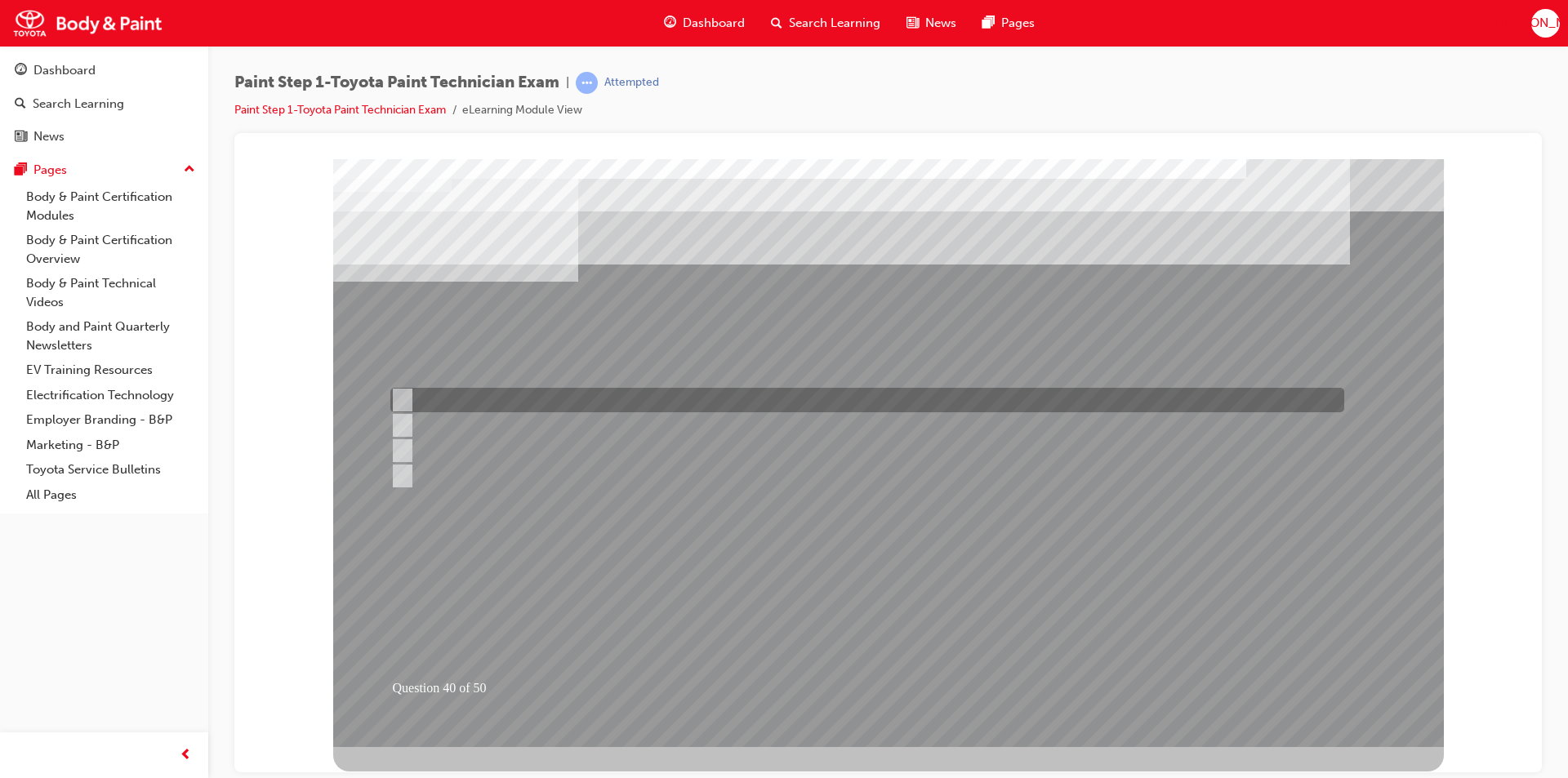
click at [402, 395] on input "Direct, indirect, and low angle" at bounding box center [399, 400] width 18 height 18
radio input "true"
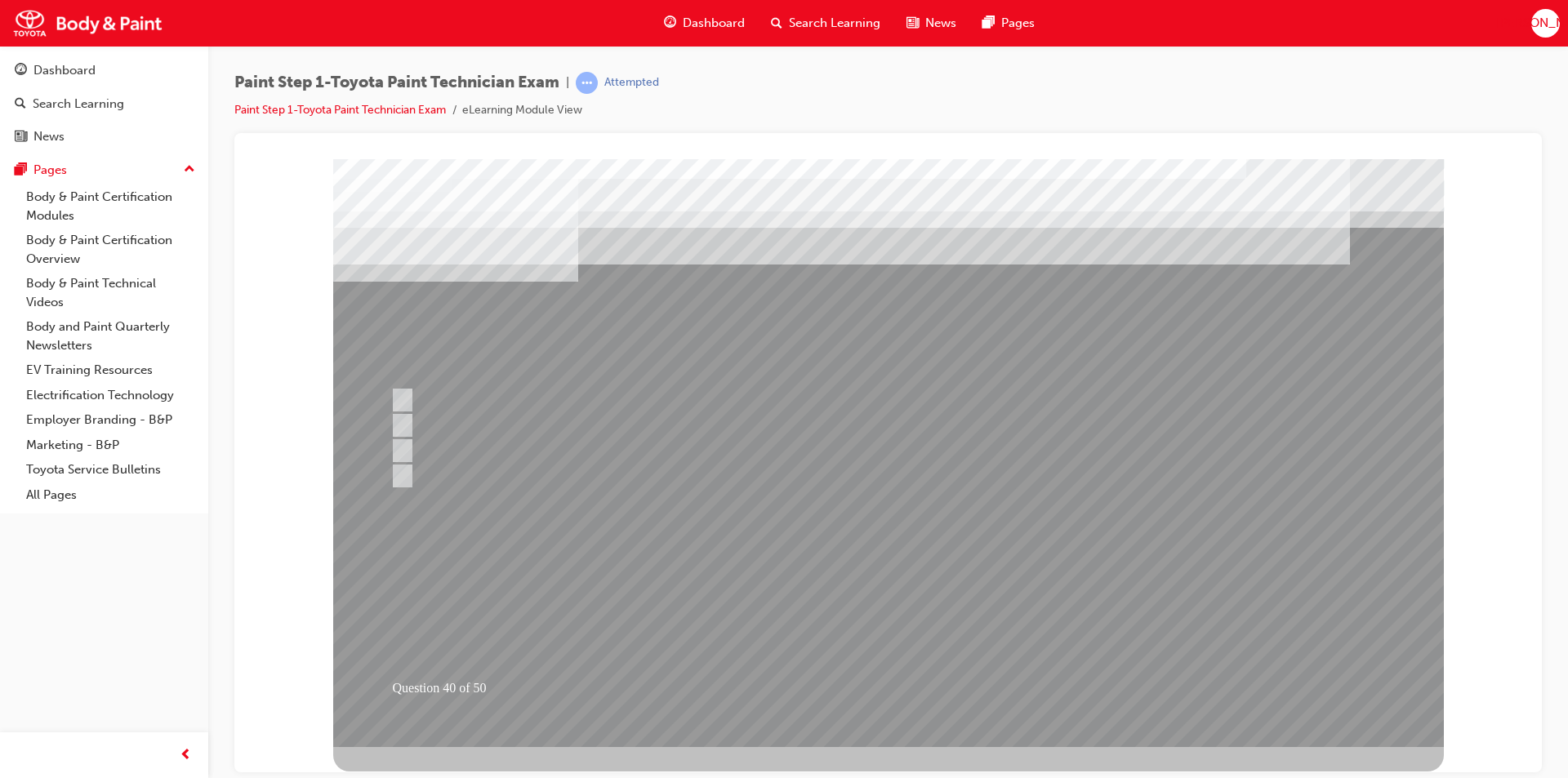
click at [854, 678] on div at bounding box center [888, 453] width 1111 height 588
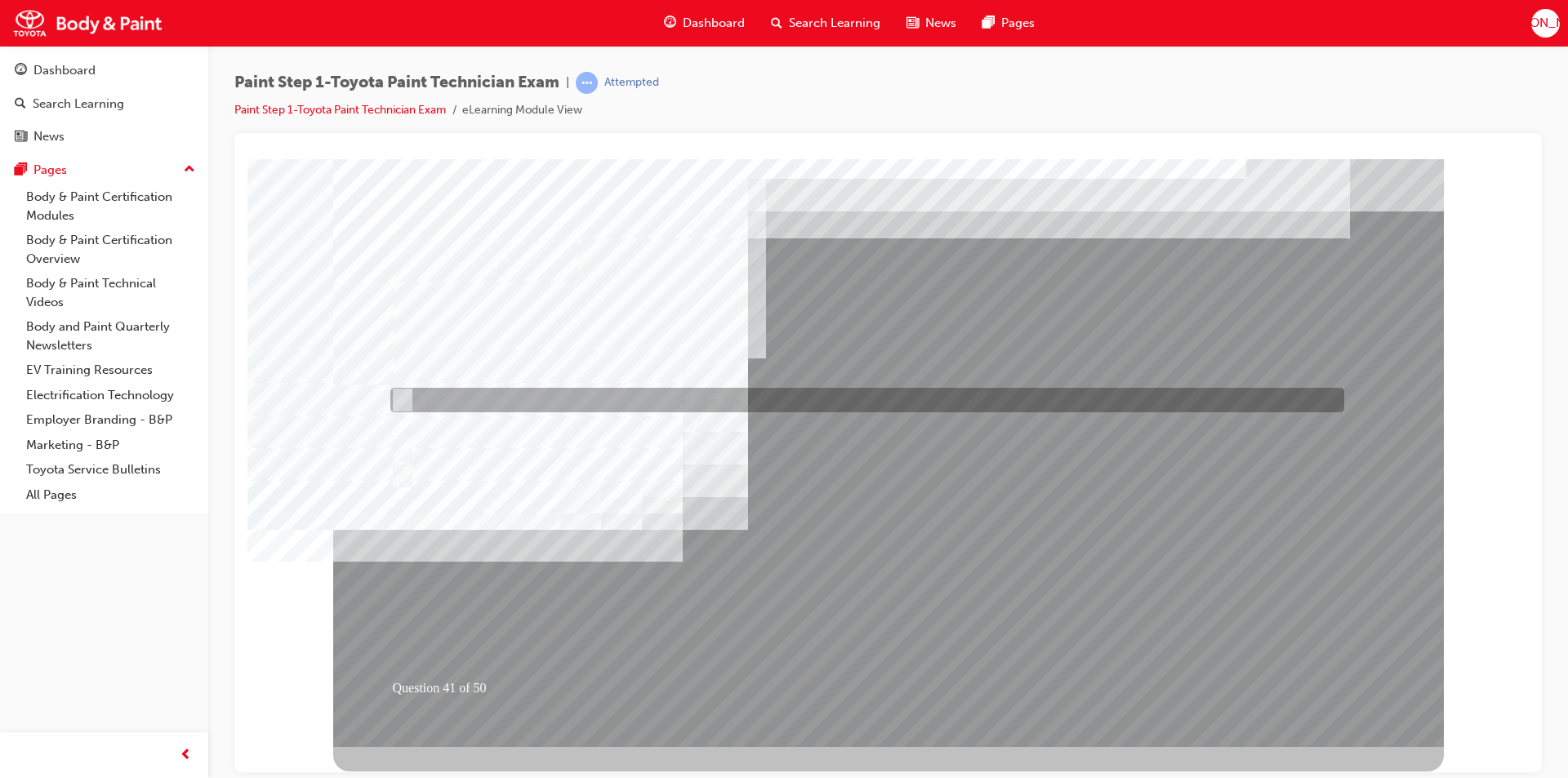
click at [400, 397] on input "Removing old paint coat and rust" at bounding box center [399, 400] width 18 height 18
checkbox input "true"
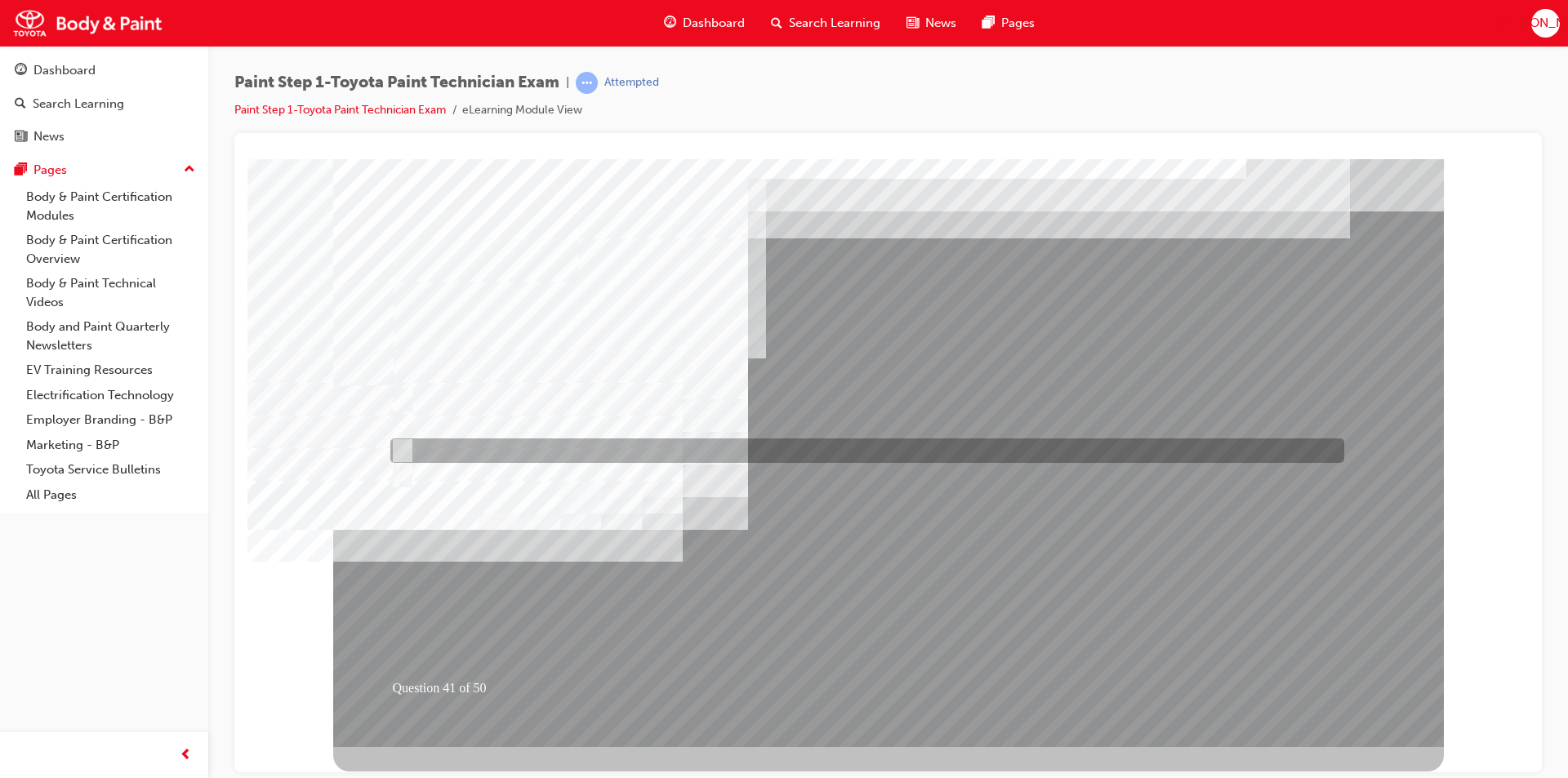
click at [401, 443] on input "Rough sanding" at bounding box center [399, 451] width 18 height 18
checkbox input "true"
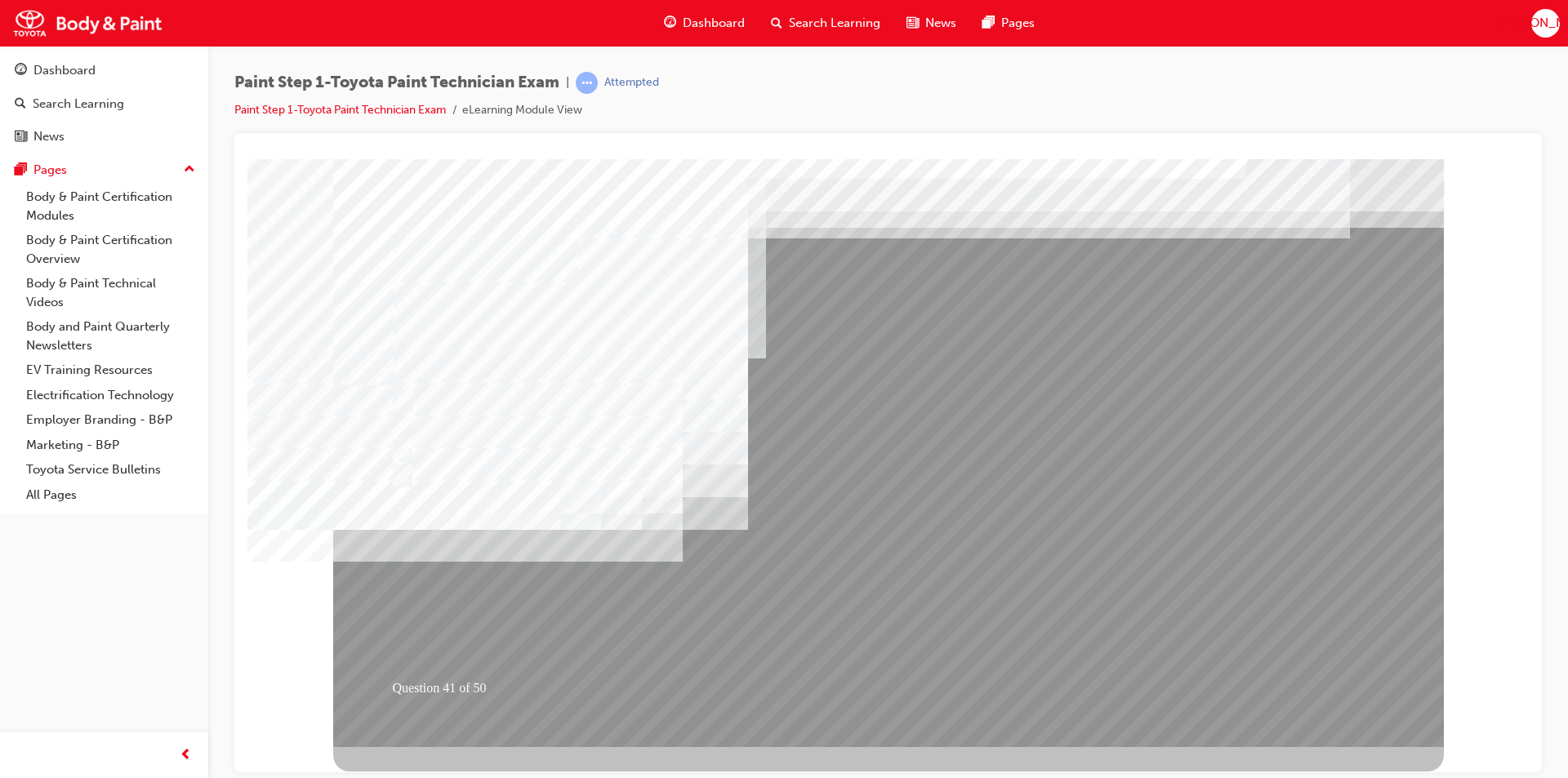
click at [841, 672] on div at bounding box center [888, 453] width 1111 height 588
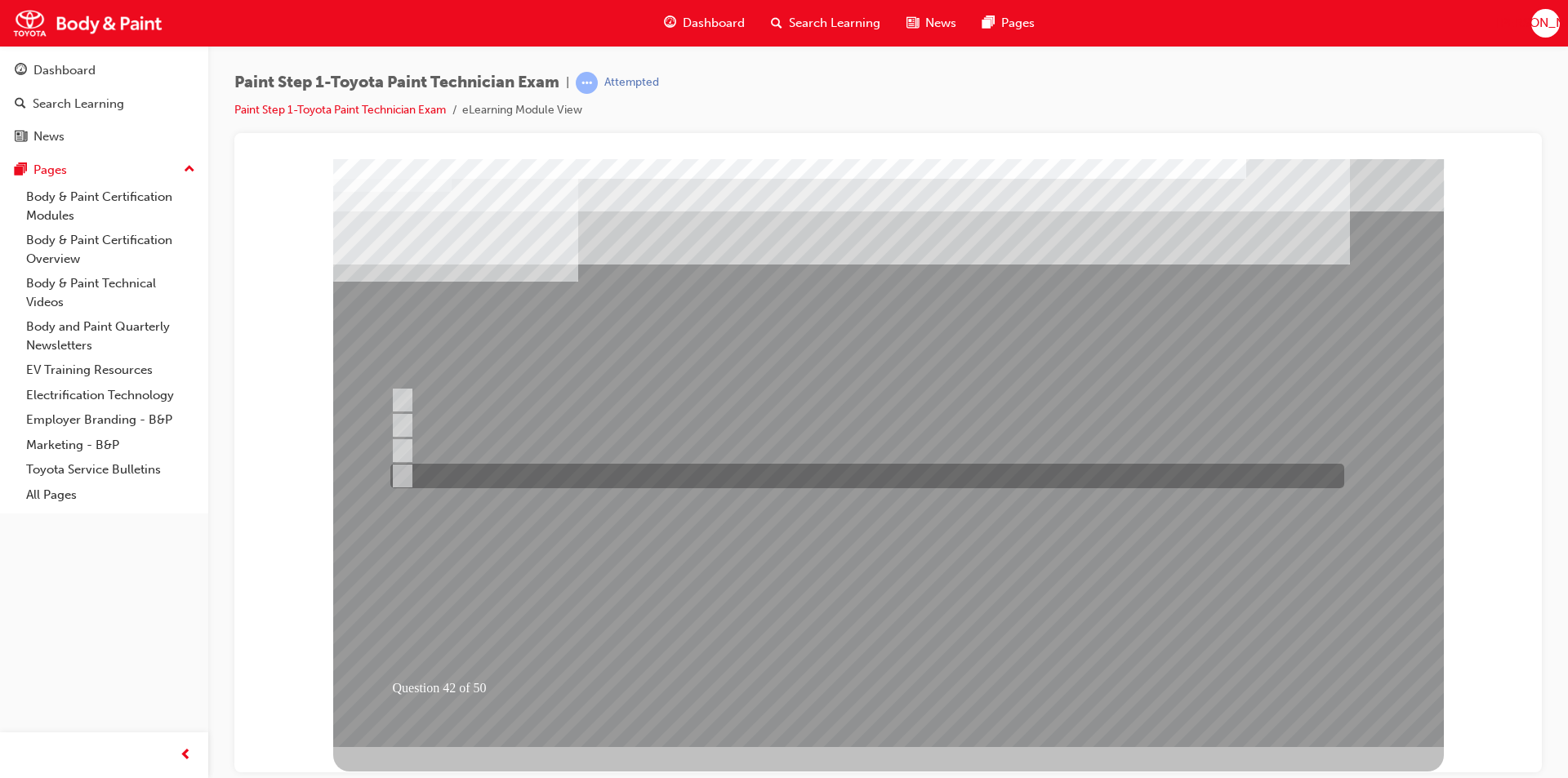
click at [401, 471] on input "Shape" at bounding box center [399, 476] width 18 height 18
radio input "true"
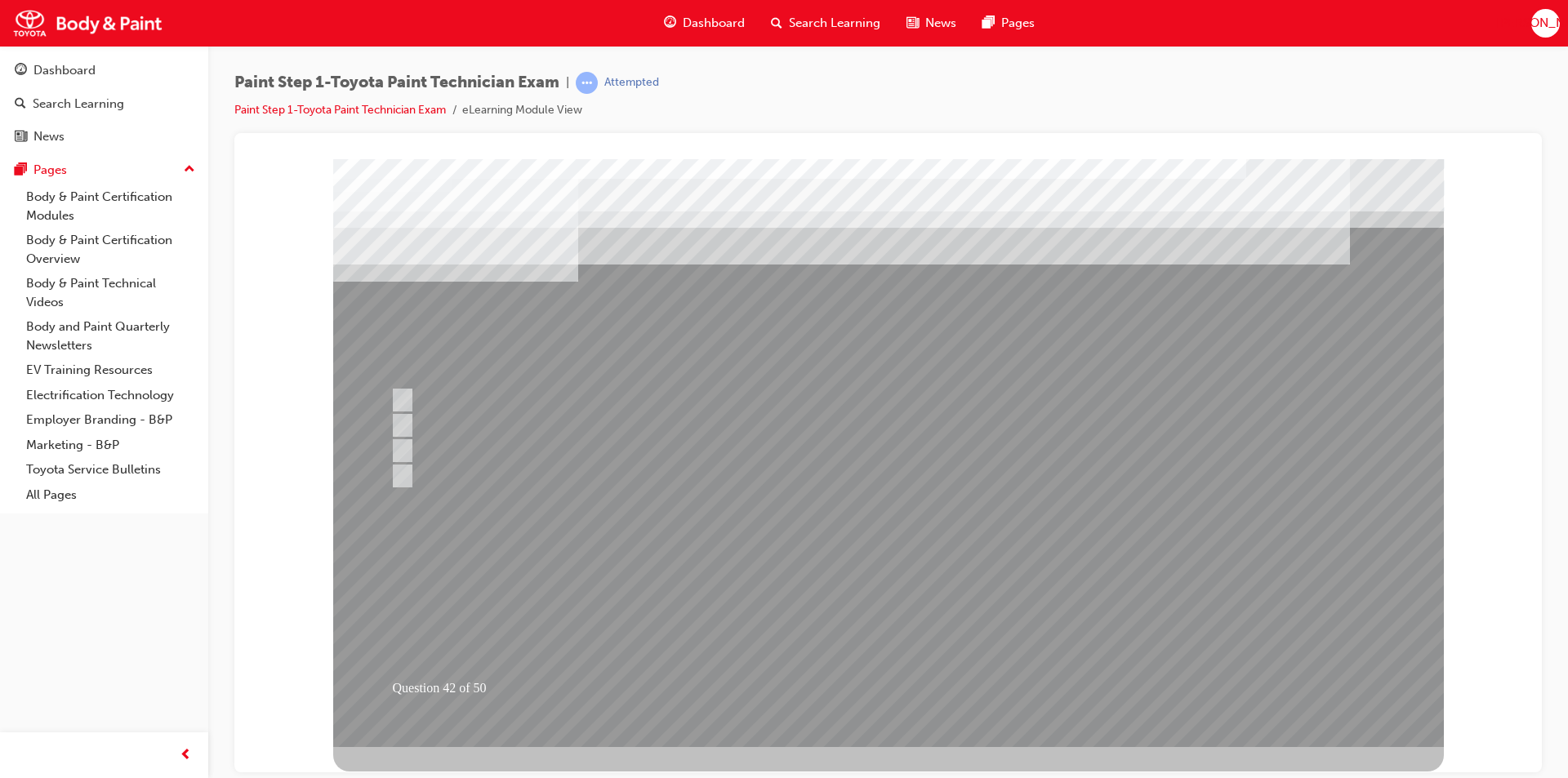
click at [847, 672] on div at bounding box center [888, 453] width 1111 height 588
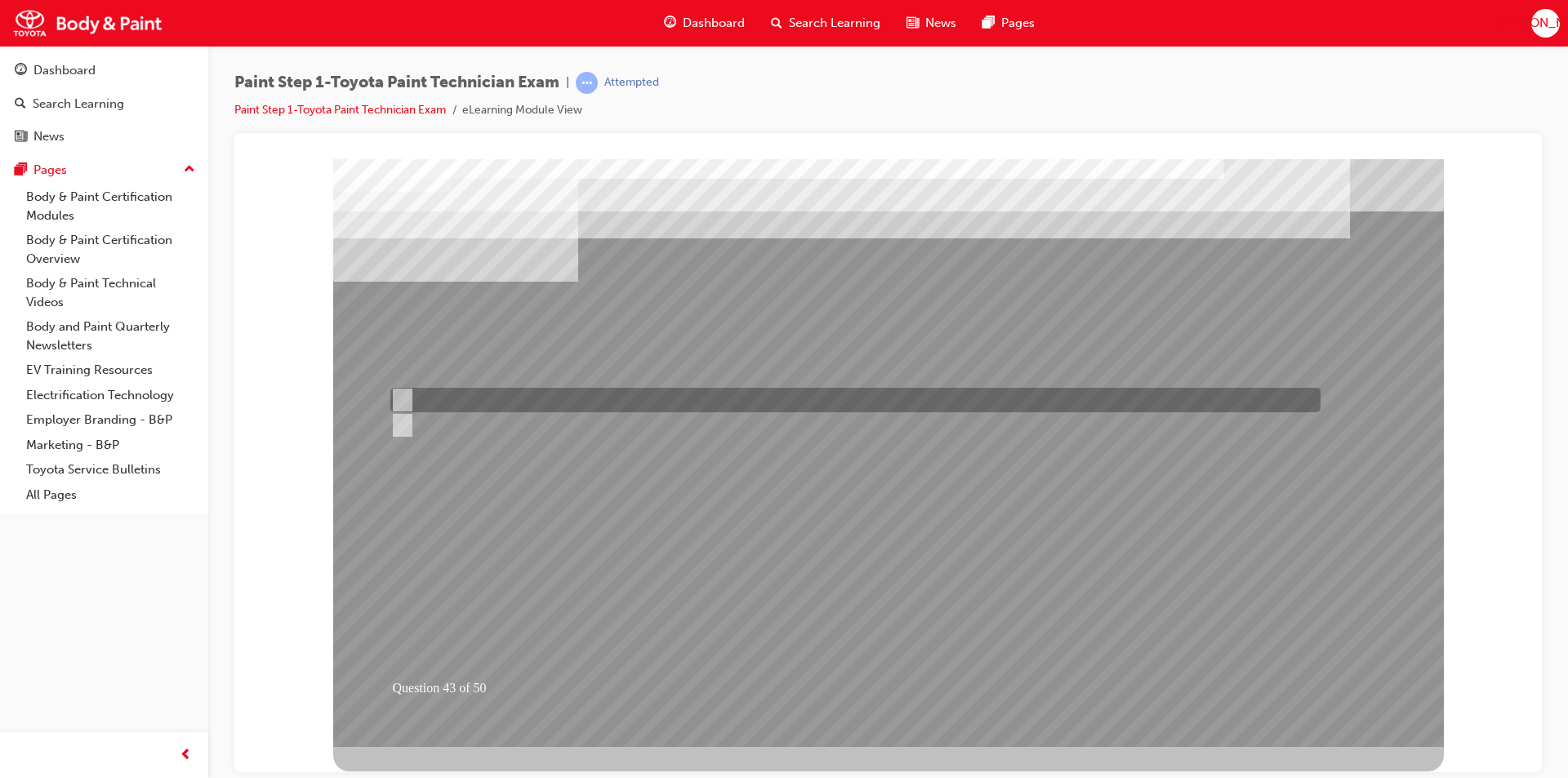
click at [399, 400] on input "True" at bounding box center [399, 400] width 18 height 18
radio input "true"
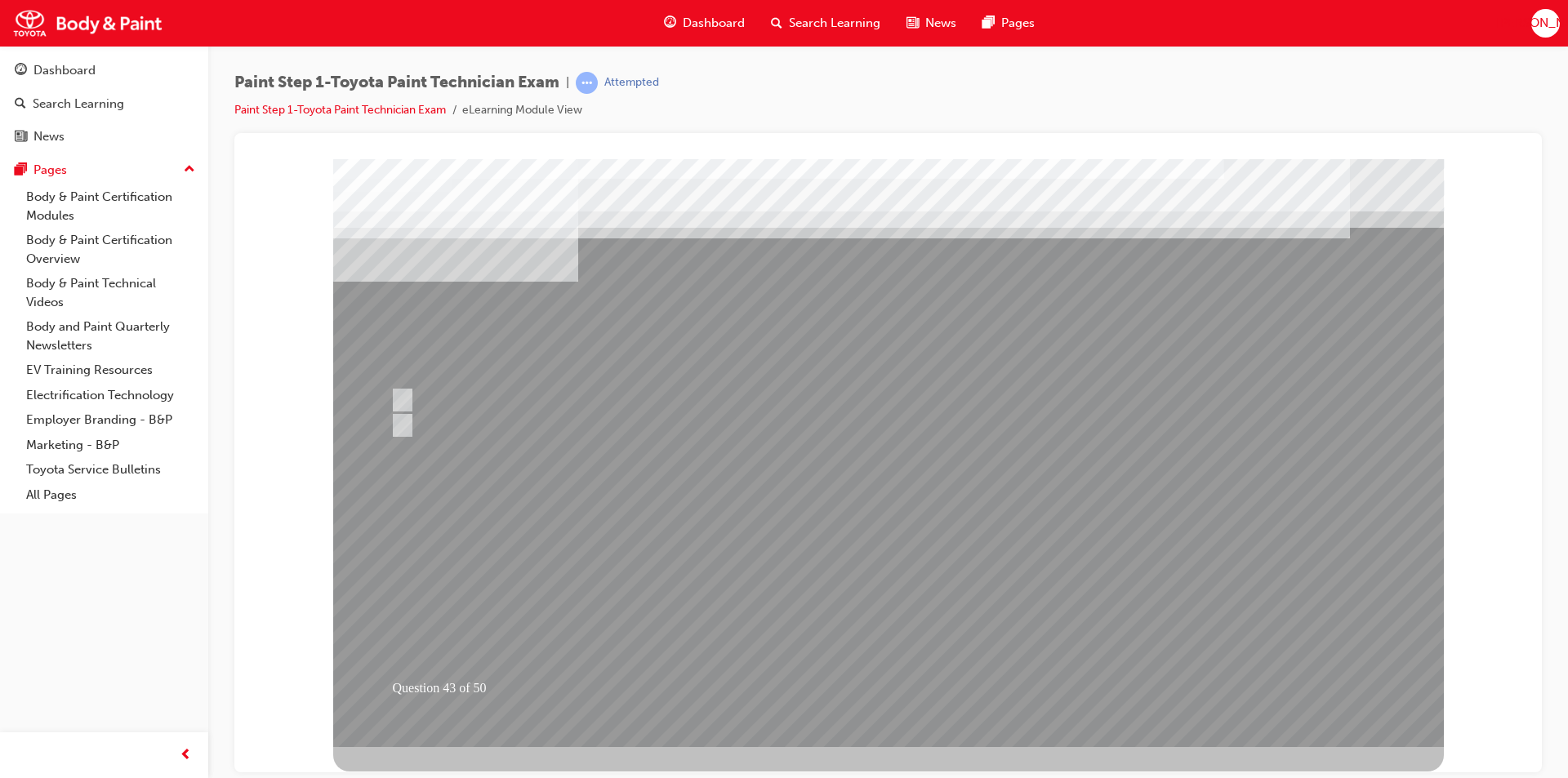
click at [858, 674] on div at bounding box center [888, 453] width 1111 height 588
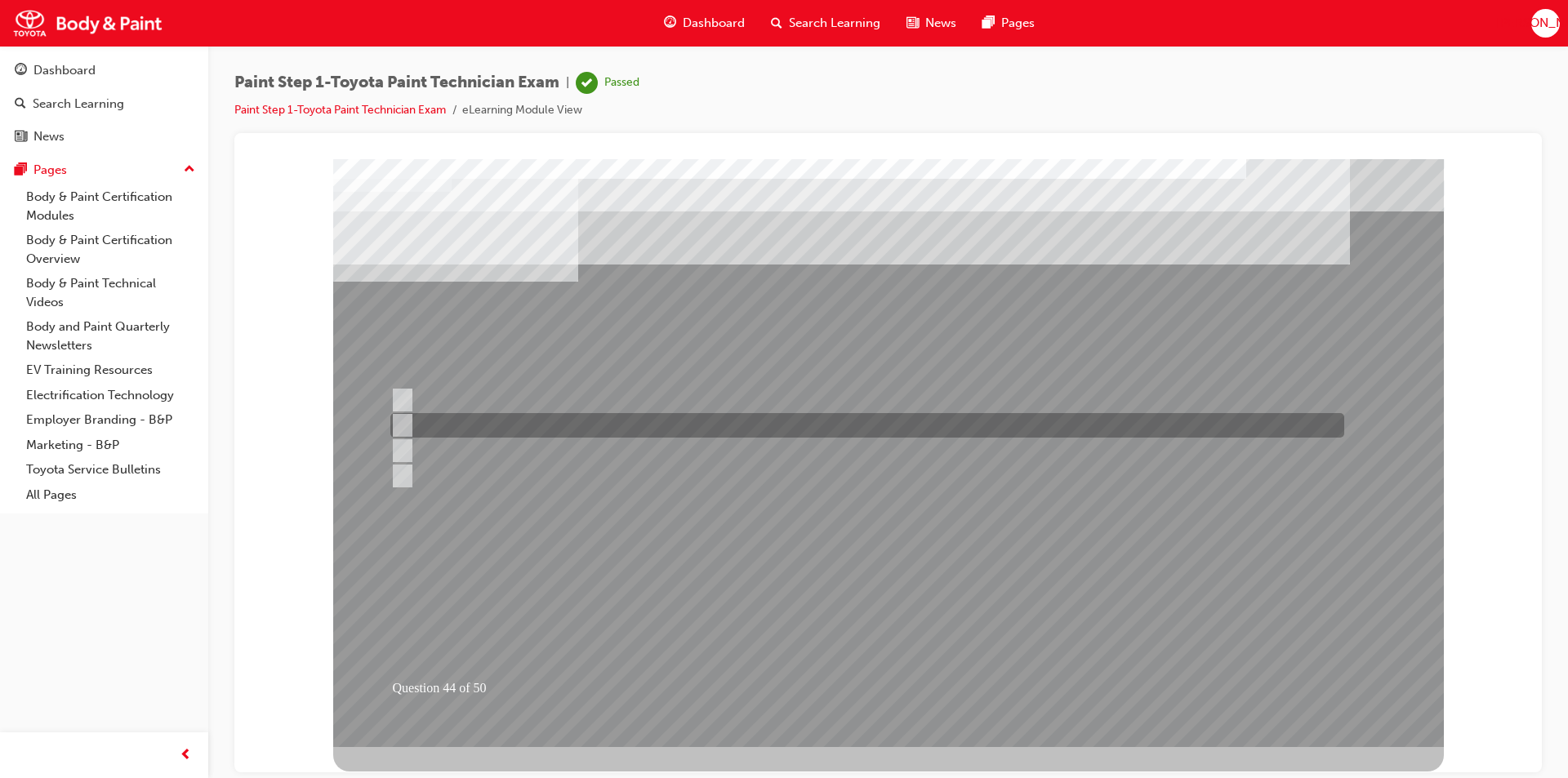
click at [400, 422] on input "Colour matching light" at bounding box center [399, 426] width 18 height 18
radio input "true"
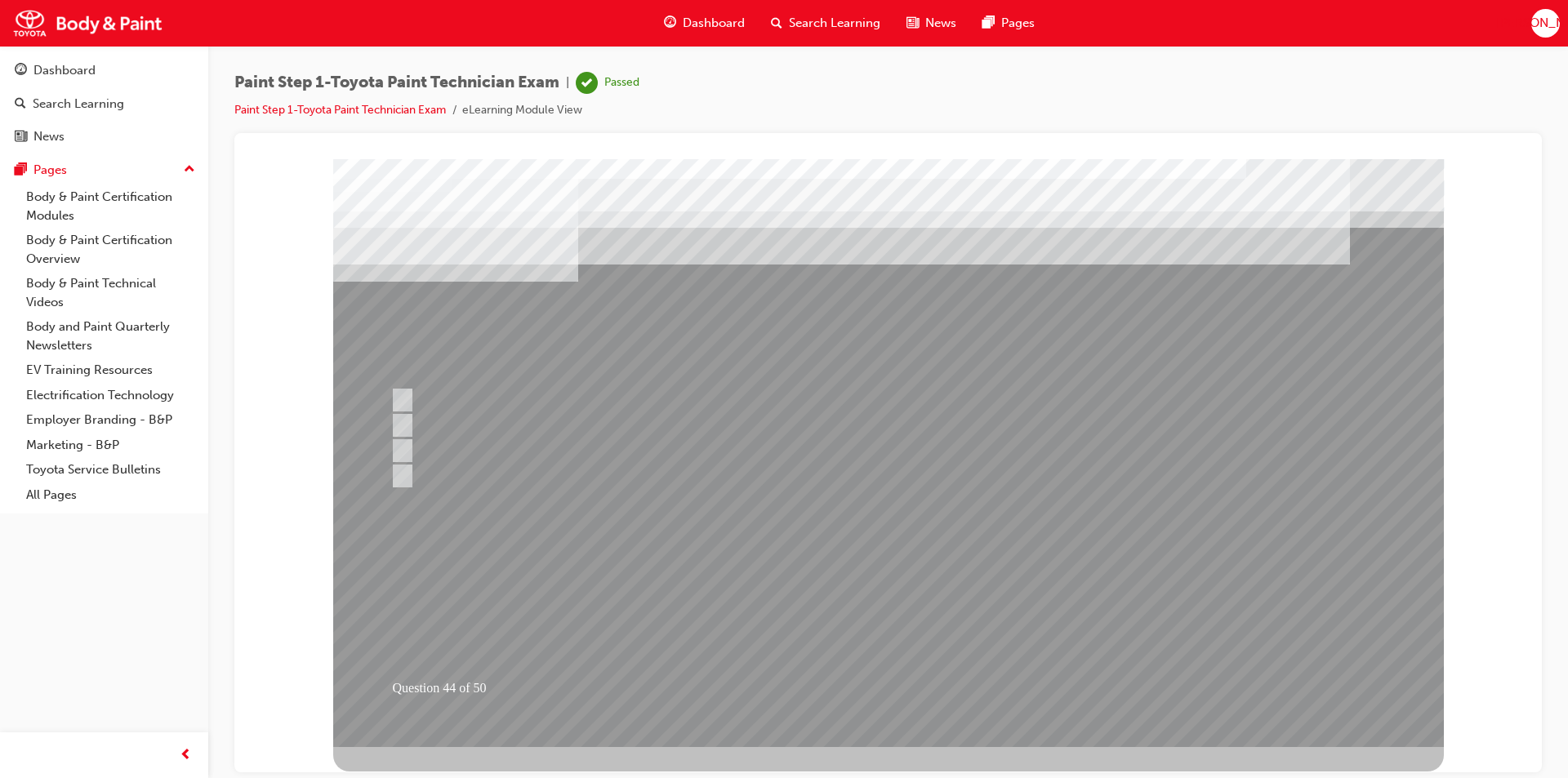
click at [841, 673] on div at bounding box center [888, 453] width 1111 height 588
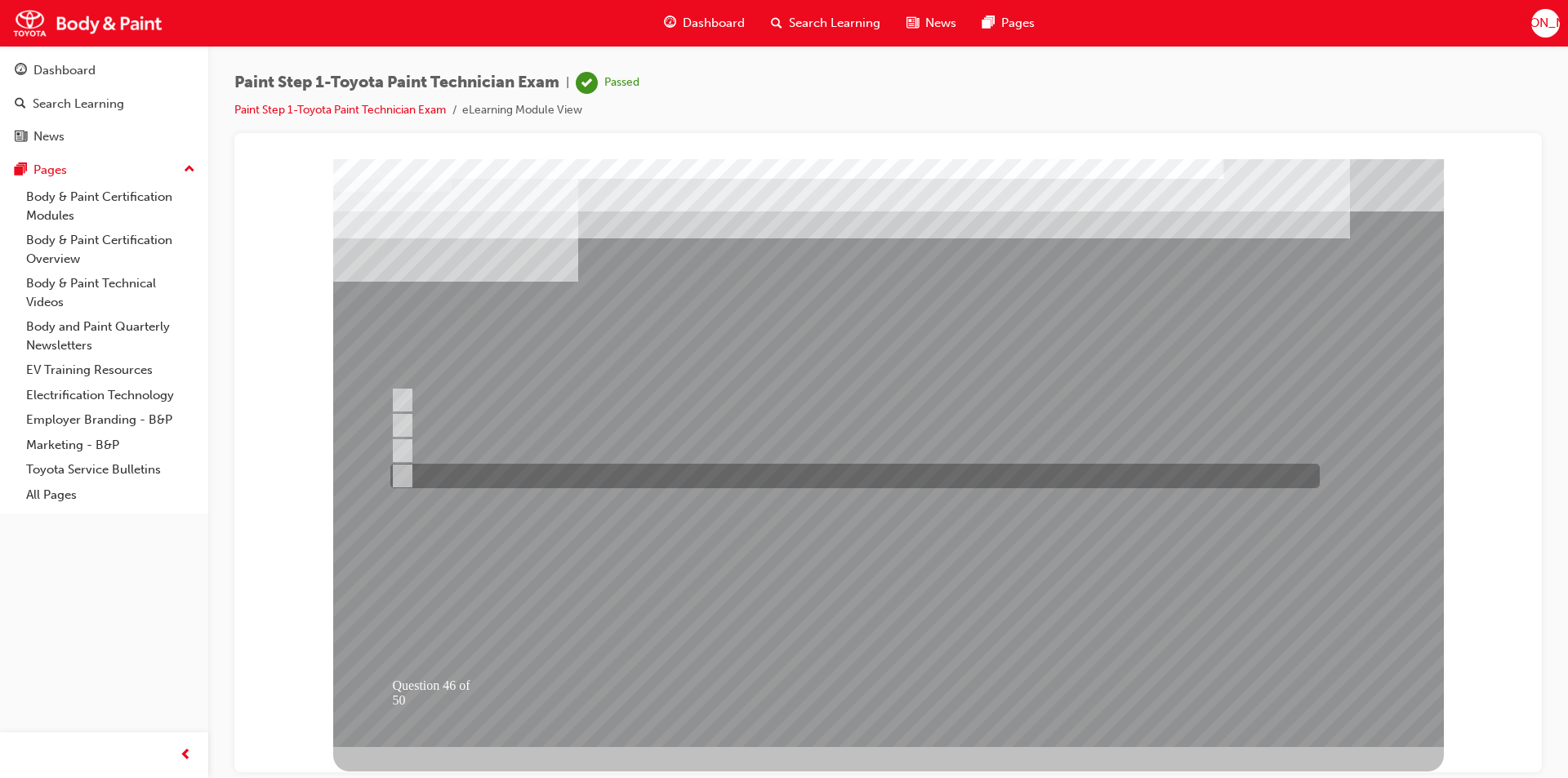
click at [401, 470] on input "Notify only the customer if additional work is necessary." at bounding box center [399, 476] width 18 height 18
radio input "true"
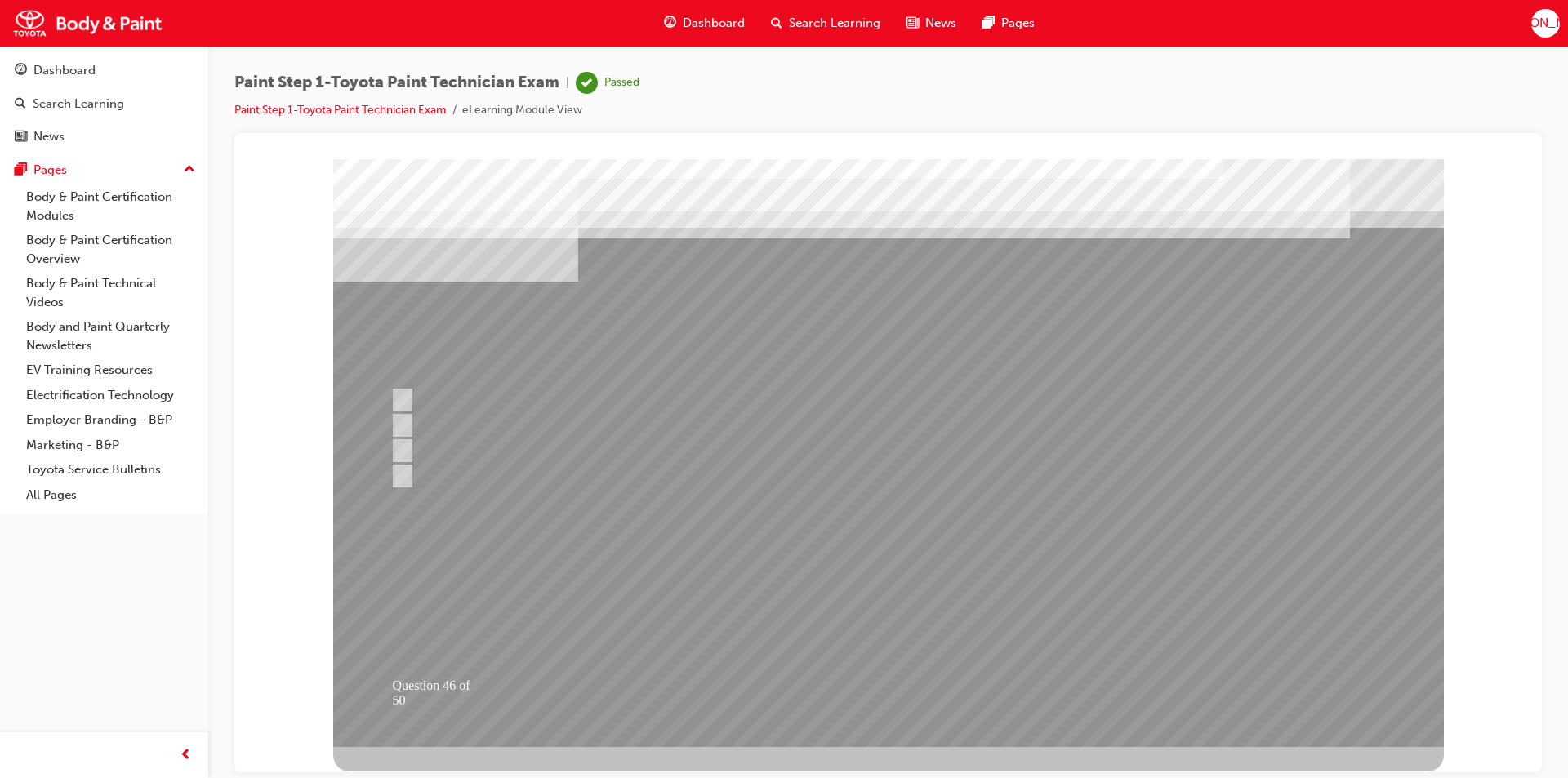
click at [884, 675] on div at bounding box center [888, 453] width 1111 height 588
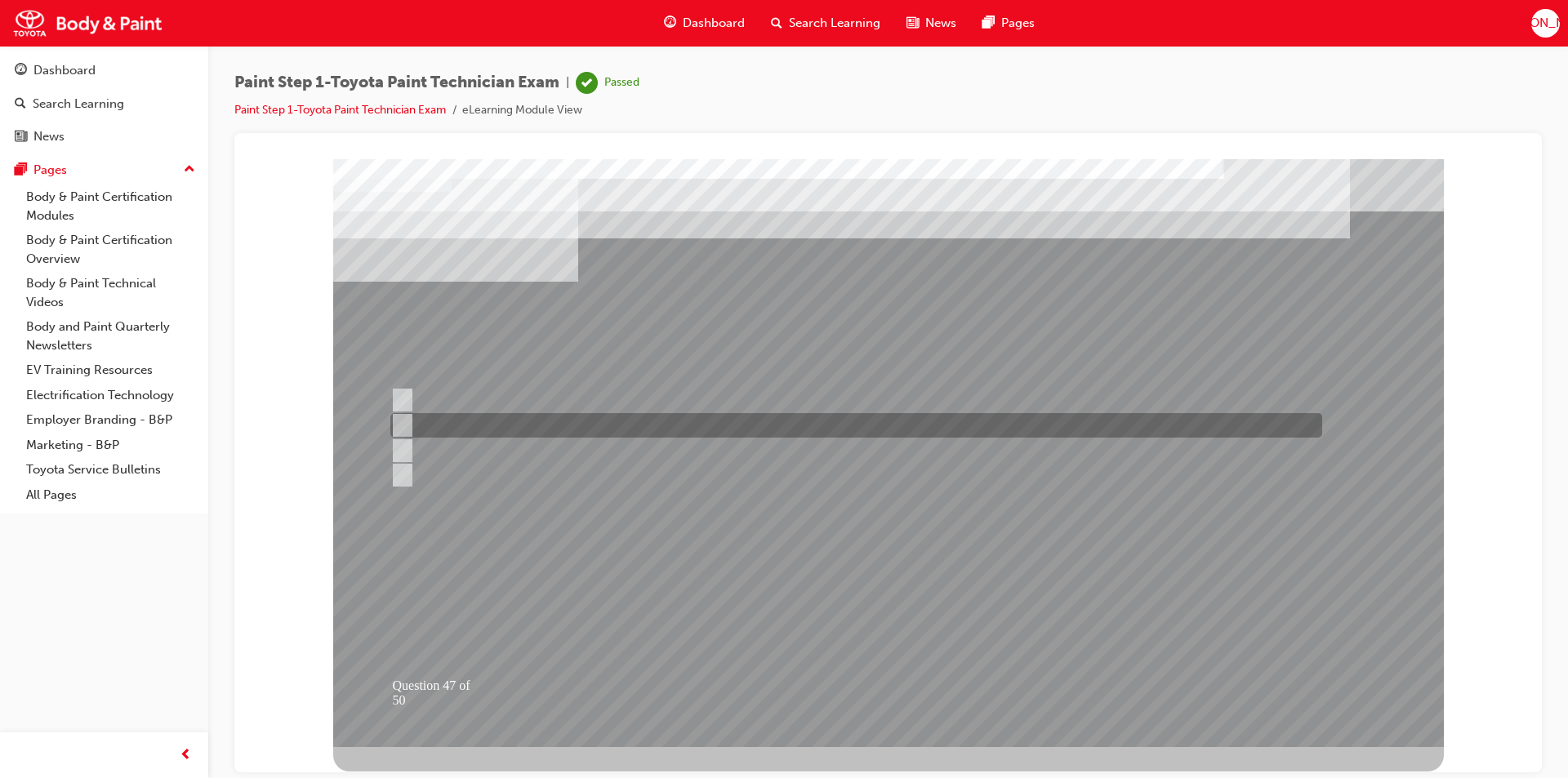
click at [404, 421] on input "Featheredging" at bounding box center [399, 426] width 18 height 18
radio input "true"
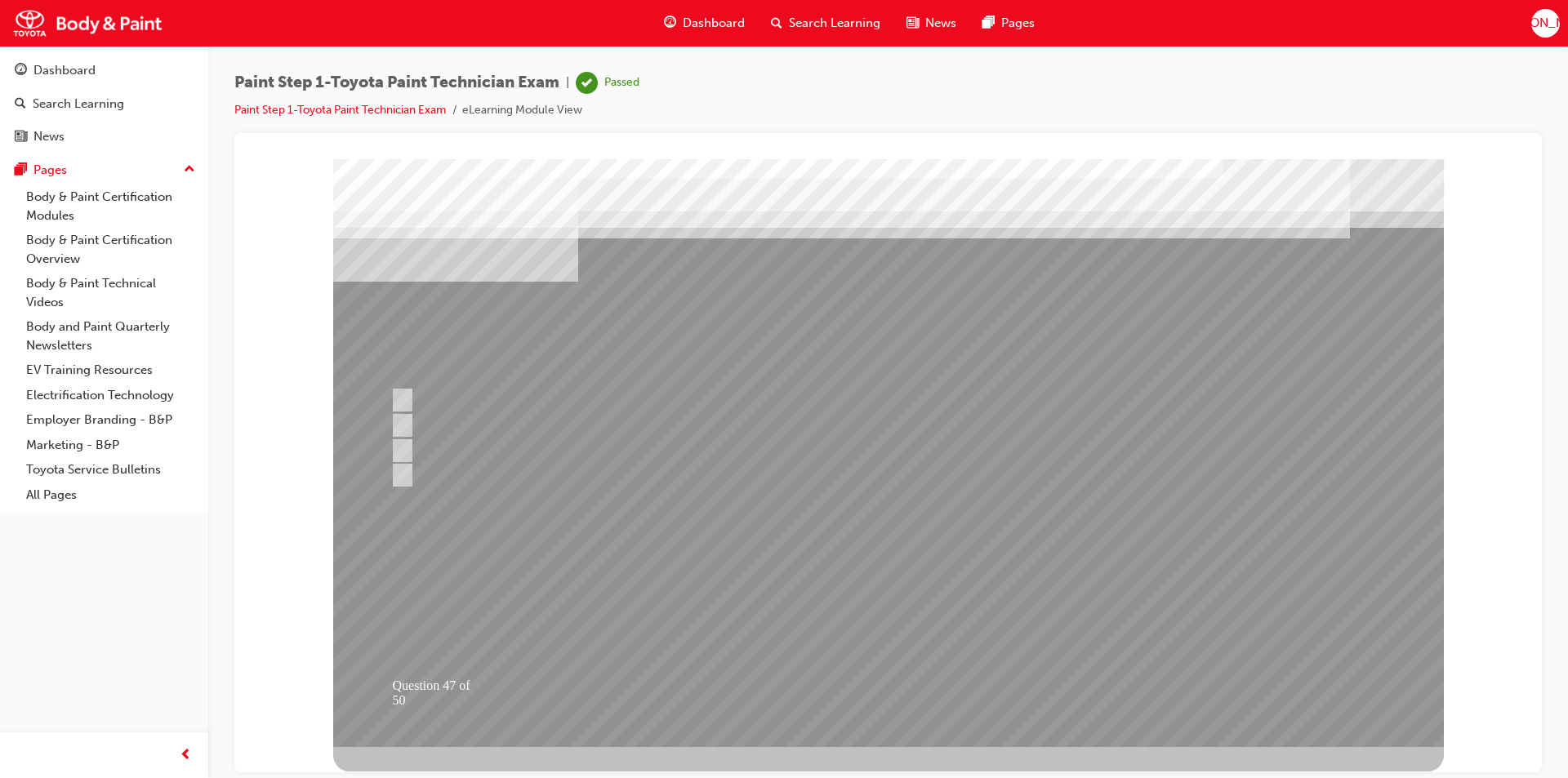
click at [901, 688] on div at bounding box center [888, 453] width 1111 height 588
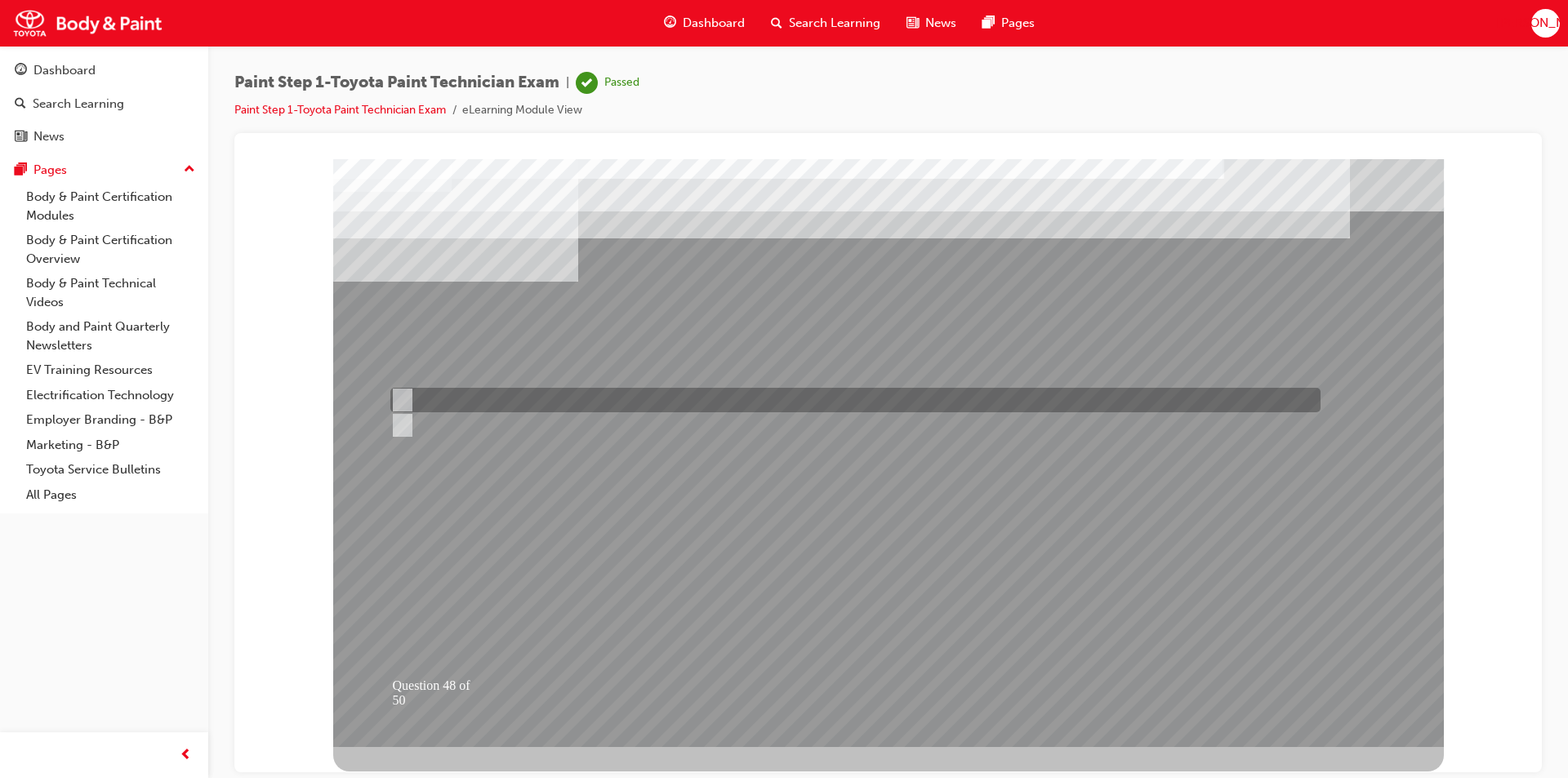
click at [403, 401] on input "True" at bounding box center [399, 400] width 18 height 18
radio input "true"
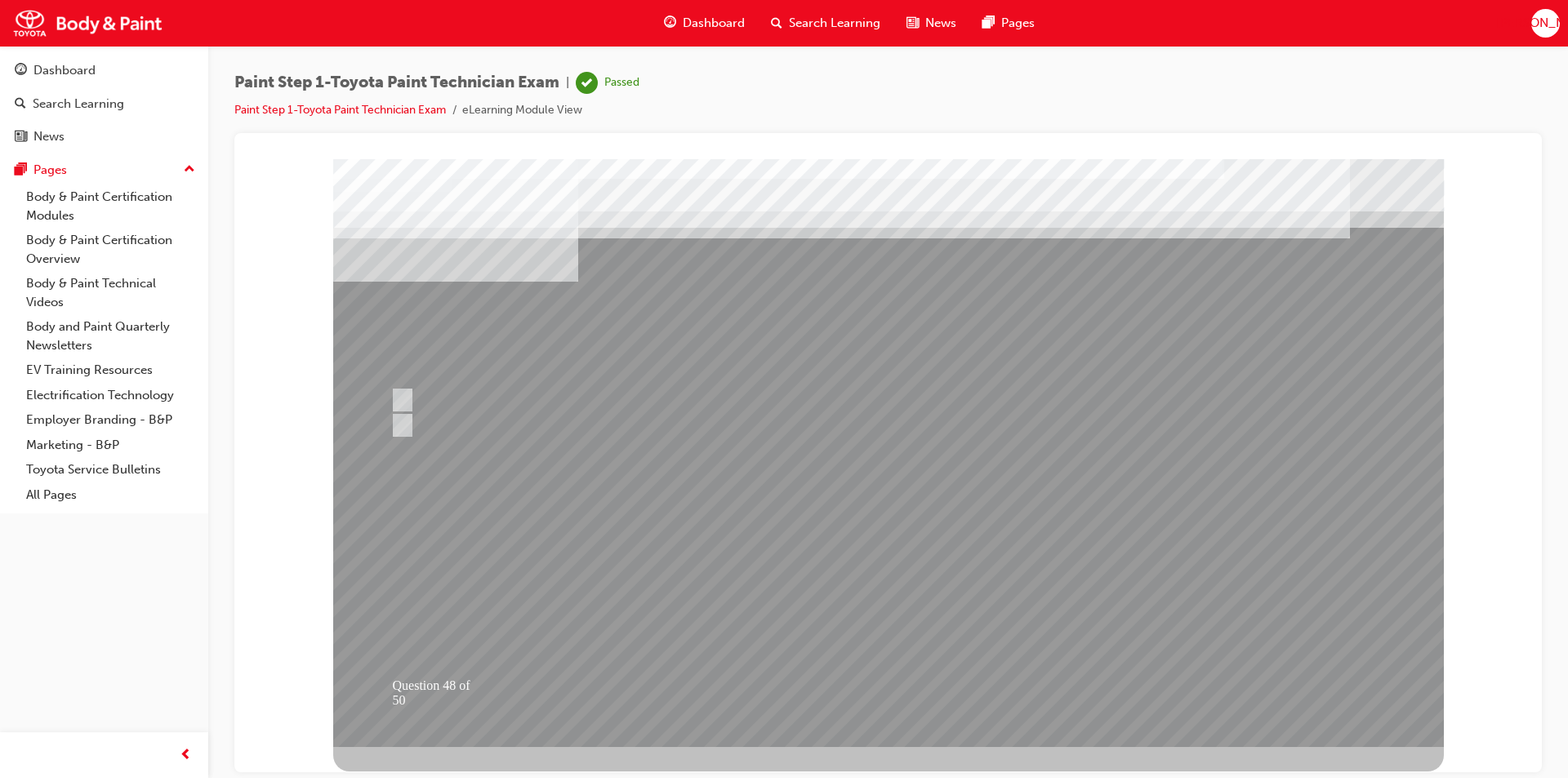
click at [874, 683] on div at bounding box center [888, 453] width 1111 height 588
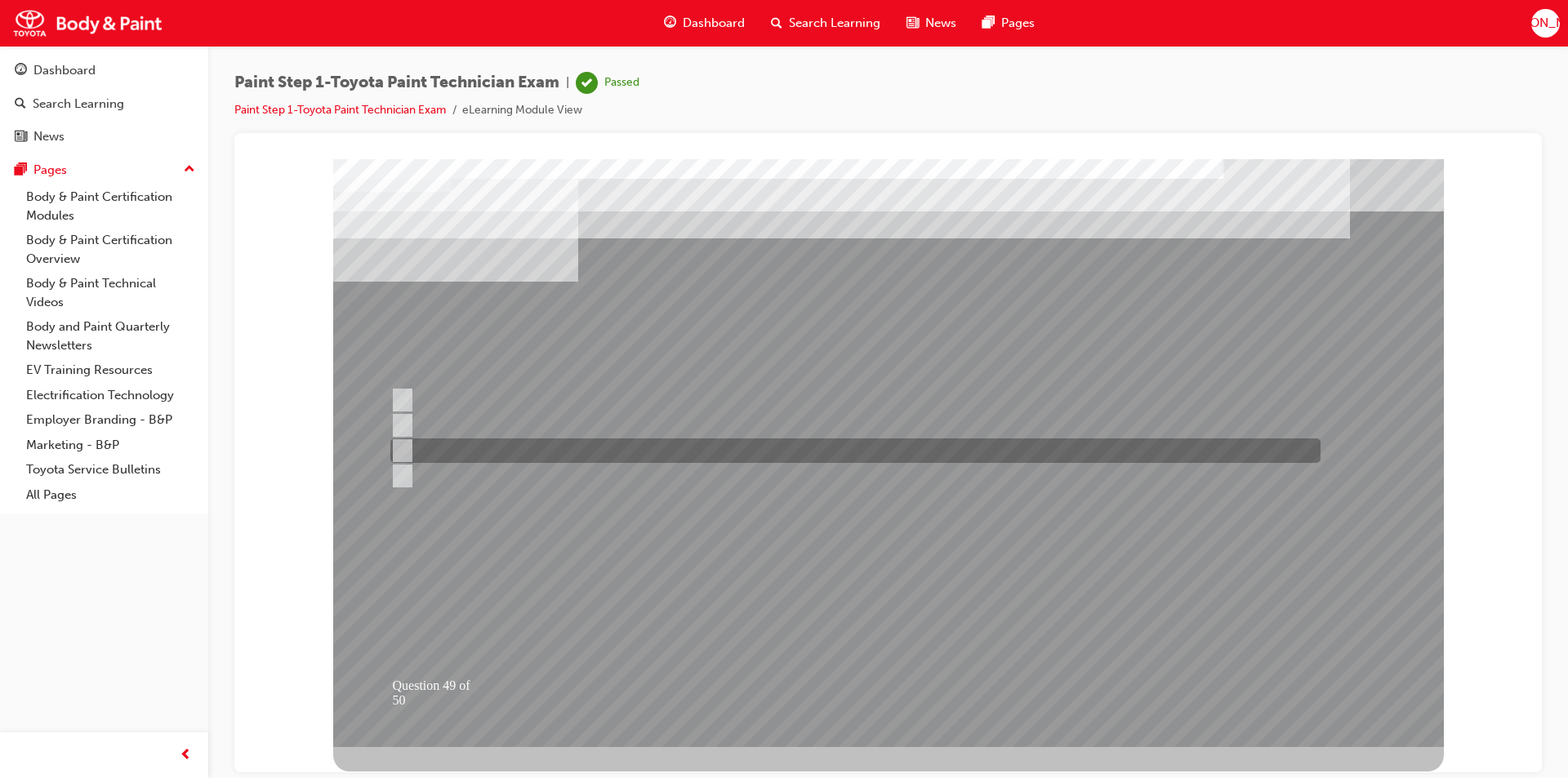
click at [401, 451] on input "2/3" at bounding box center [399, 451] width 18 height 18
radio input "true"
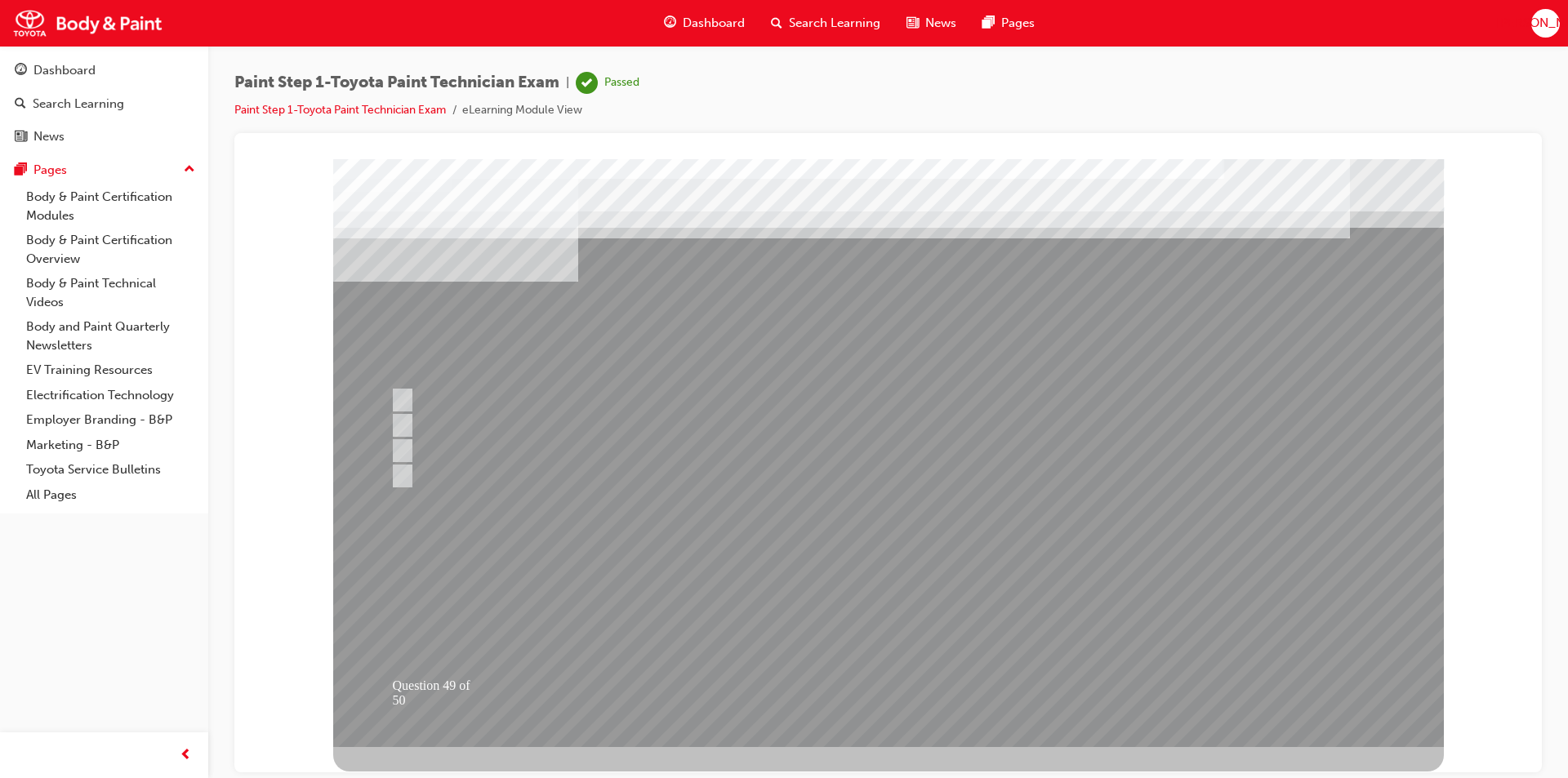
click at [895, 684] on div at bounding box center [888, 453] width 1111 height 588
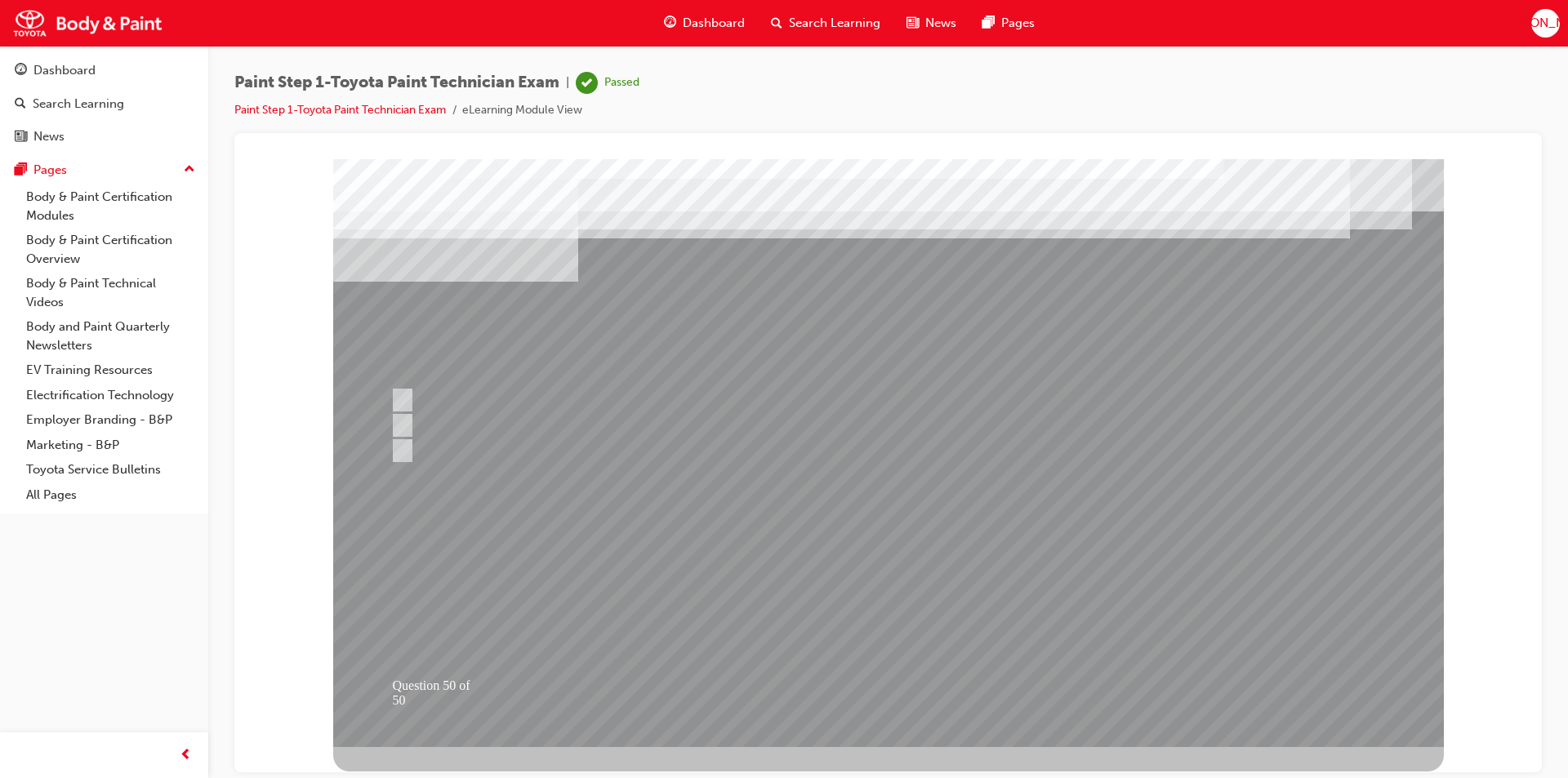
click at [403, 397] on div at bounding box center [888, 453] width 1111 height 588
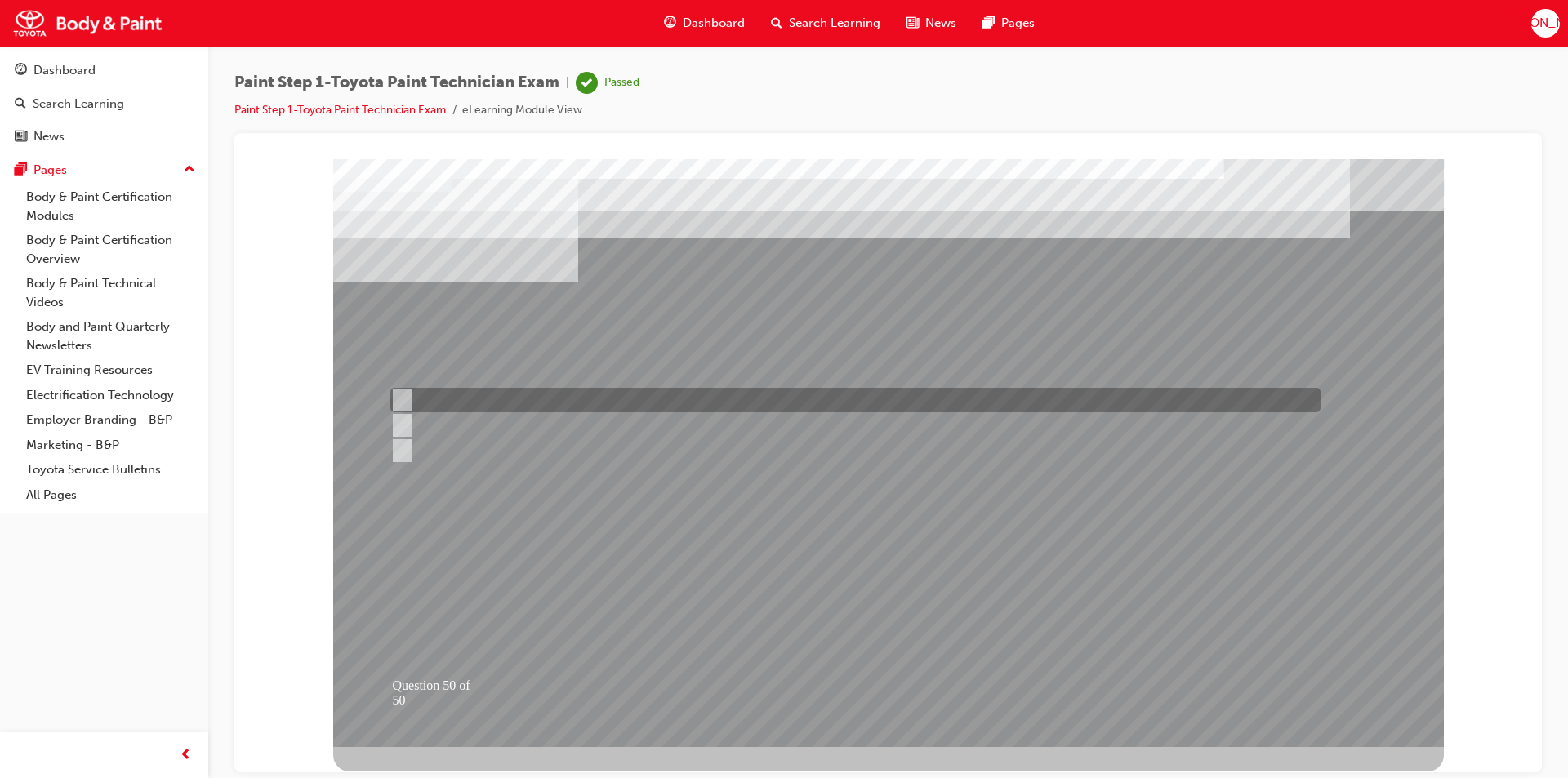
click at [403, 395] on input "Fixing the guest’s vehicle, The Right Way, The First Time." at bounding box center [399, 400] width 18 height 18
radio input "true"
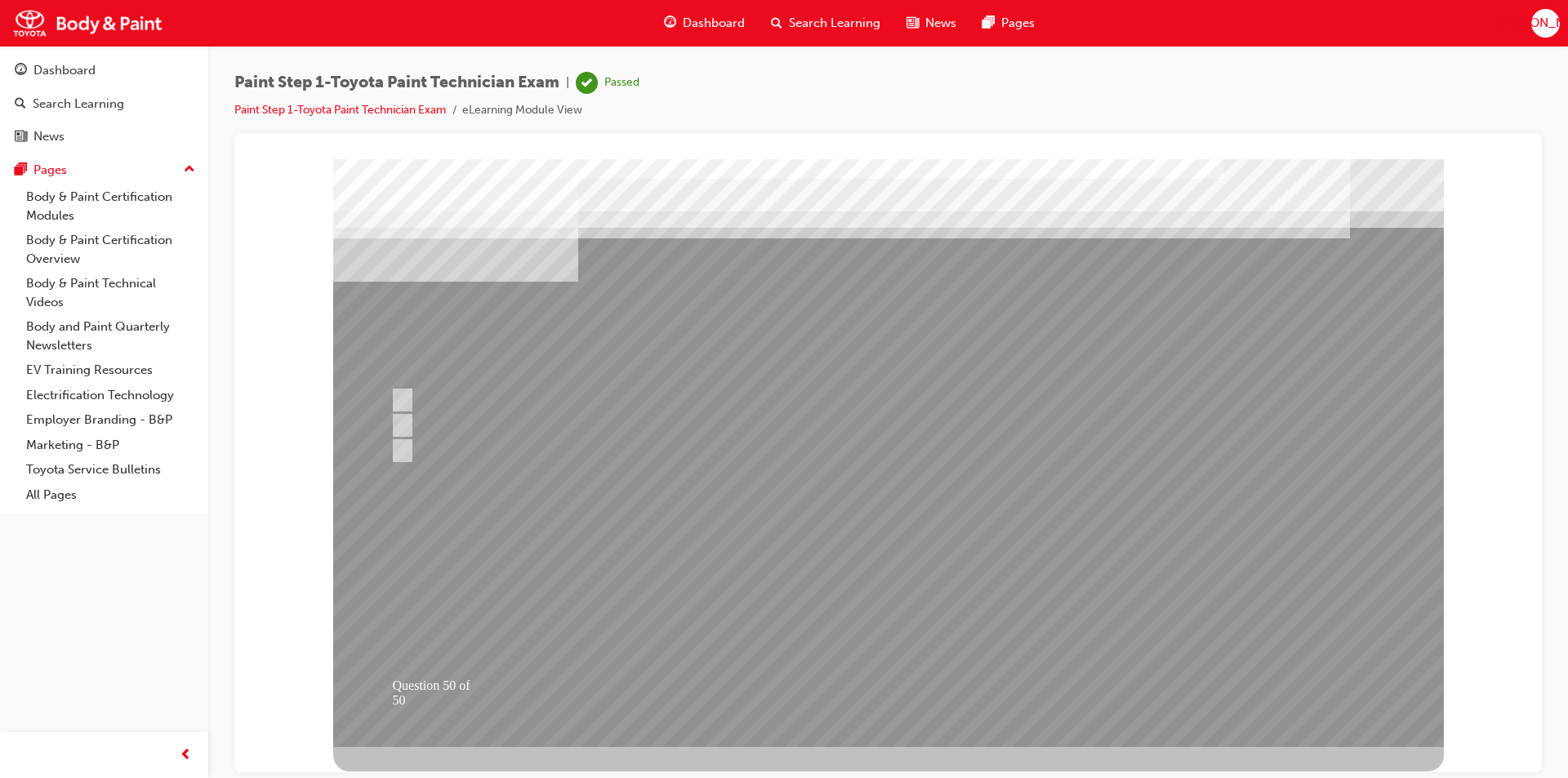
click at [874, 690] on div at bounding box center [888, 453] width 1111 height 588
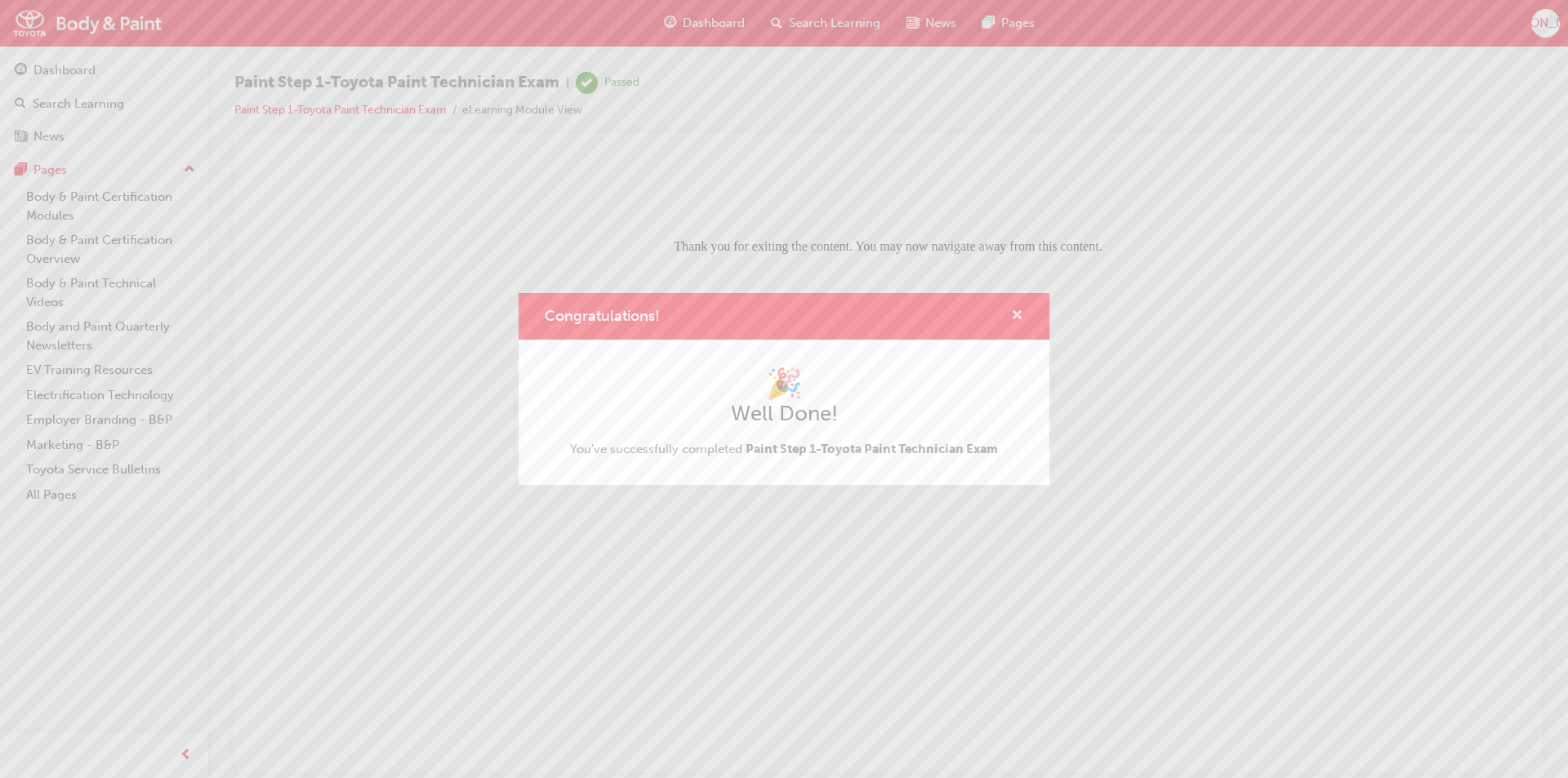
click at [1015, 318] on span "cross-icon" at bounding box center [1017, 316] width 13 height 14
